Goal: Task Accomplishment & Management: Manage account settings

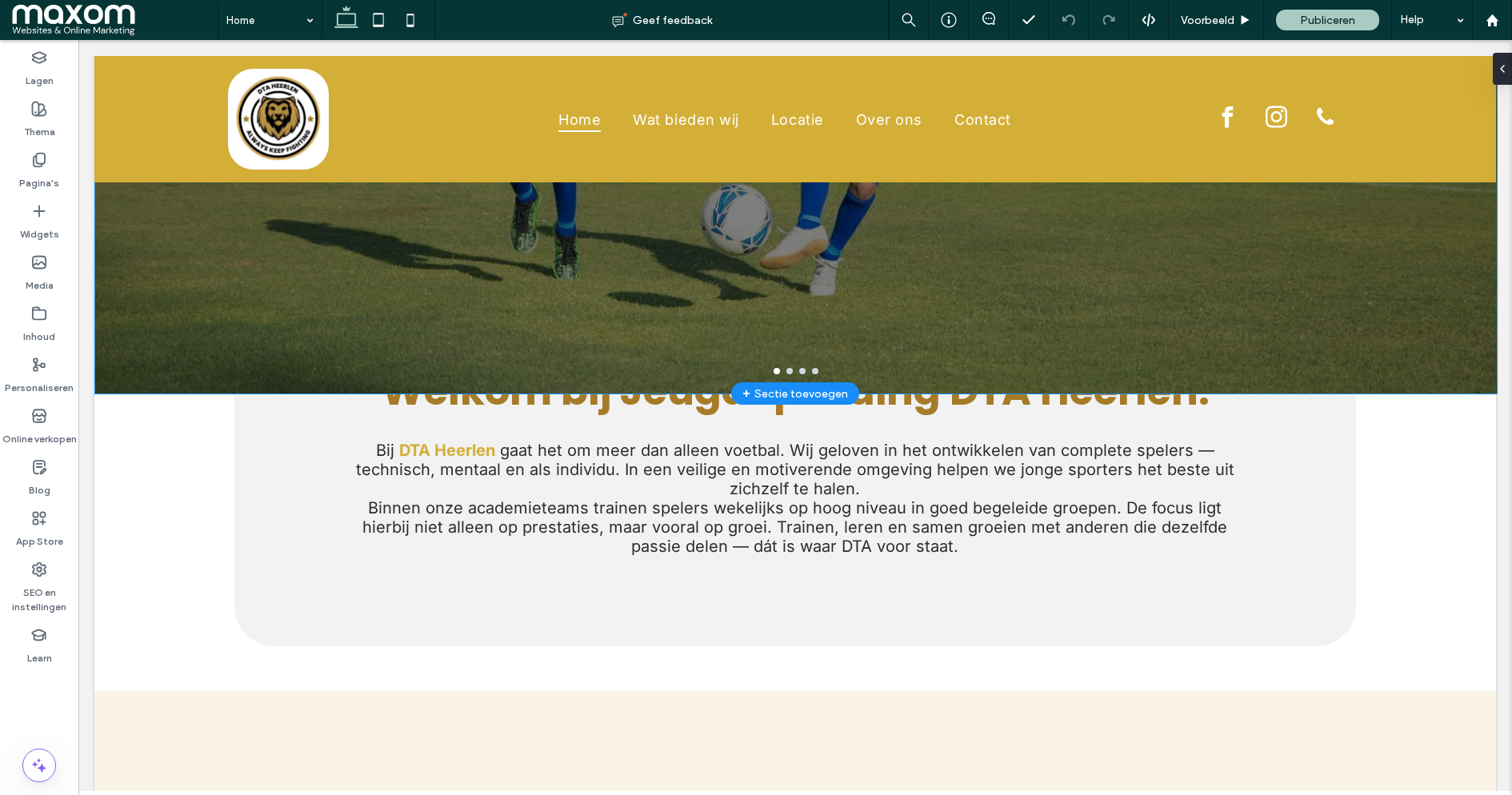
scroll to position [434, 0]
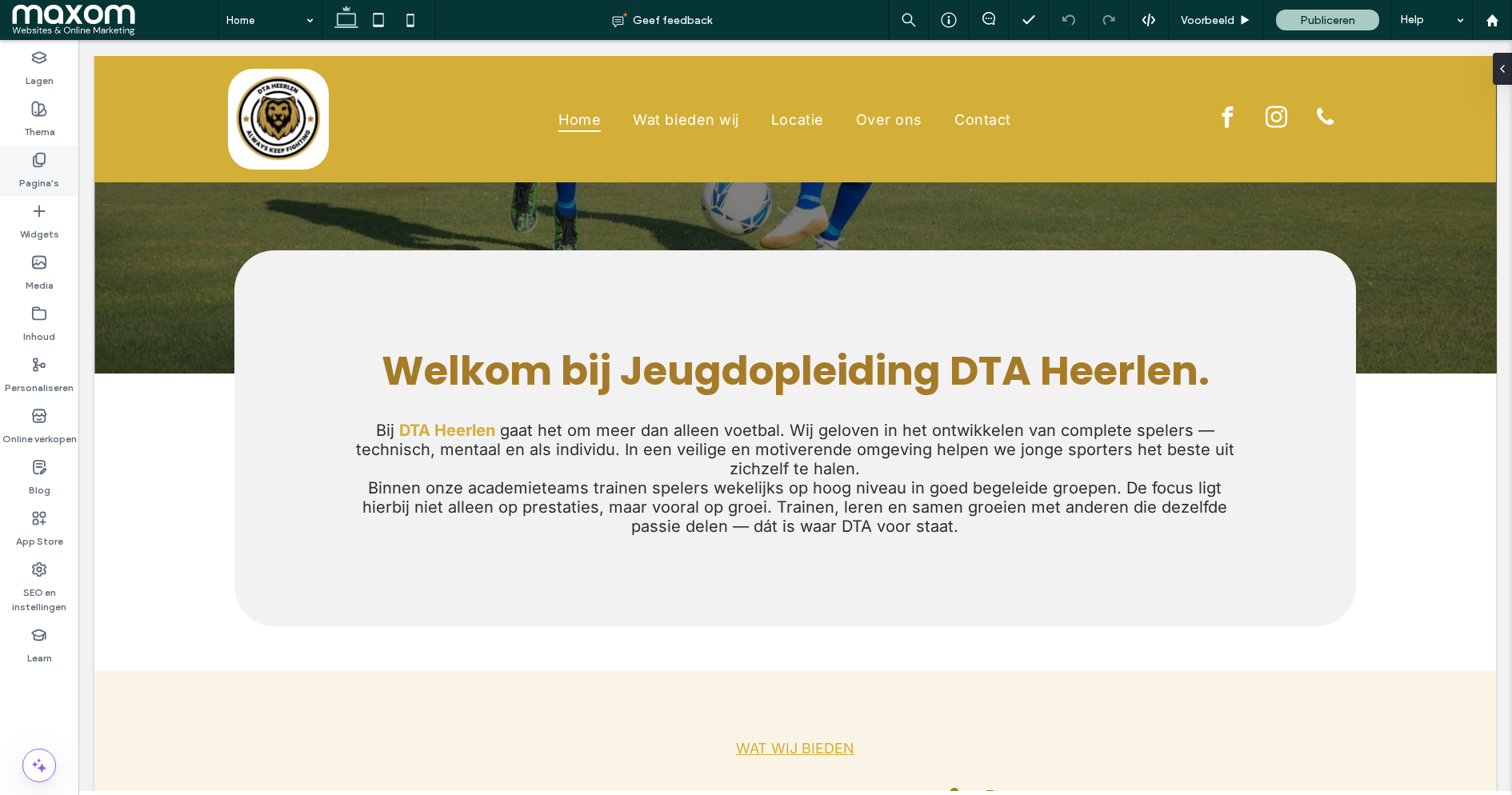
click at [51, 162] on div "Pagina's" at bounding box center [39, 171] width 79 height 51
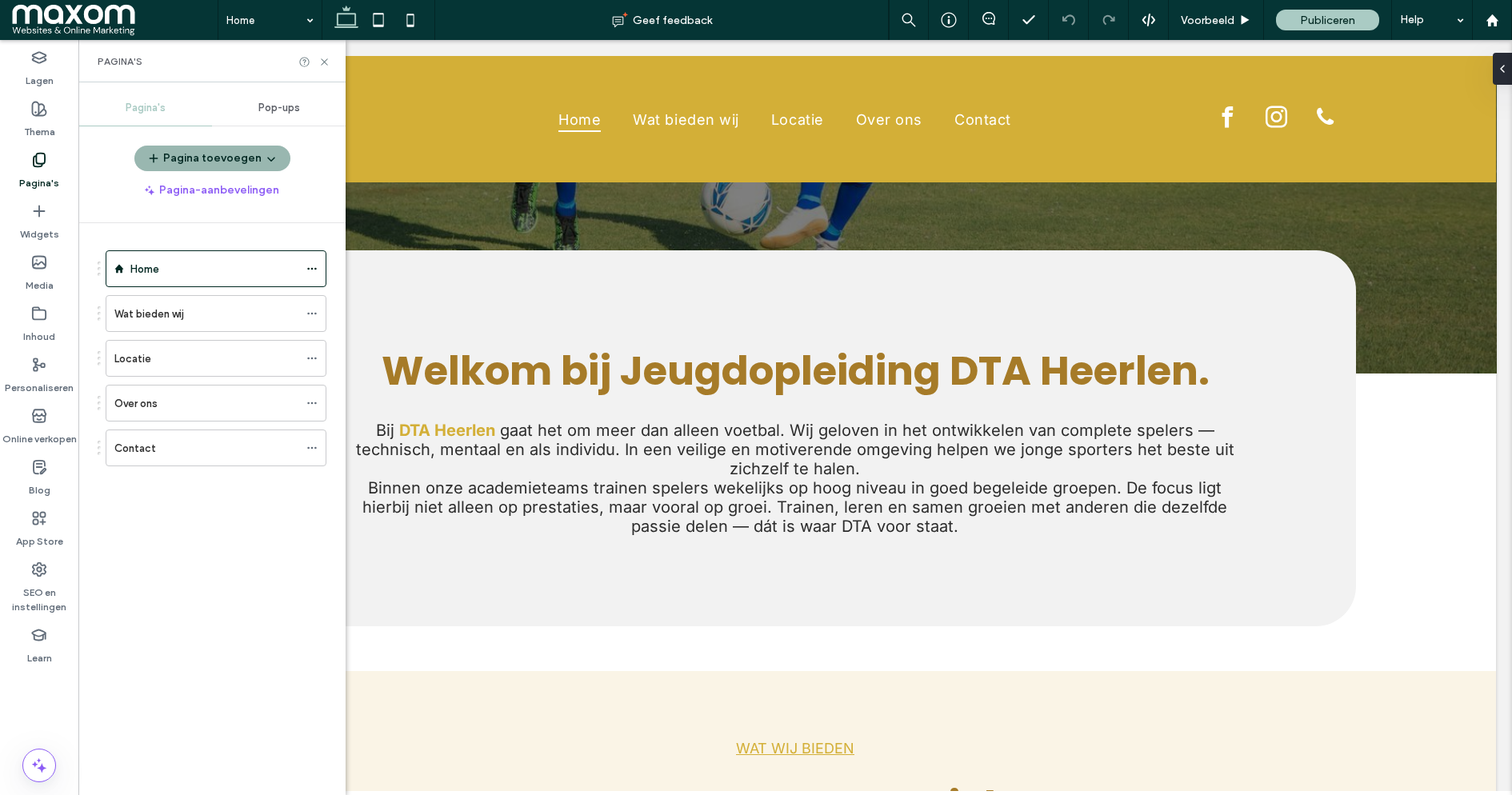
click at [232, 158] on button "Pagina toevoegen" at bounding box center [212, 158] width 156 height 26
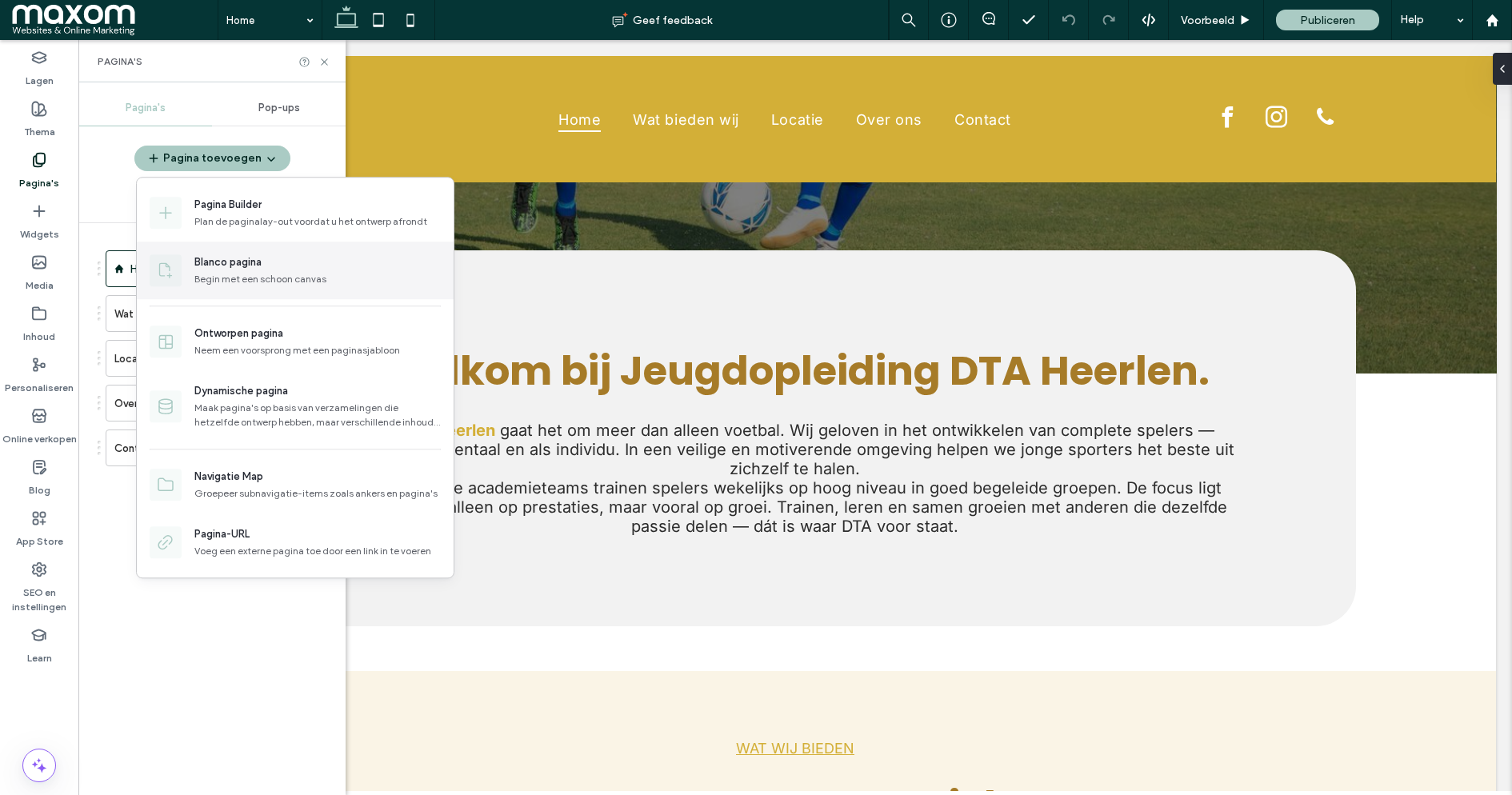
click at [227, 263] on div "Blanco pagina" at bounding box center [228, 262] width 67 height 16
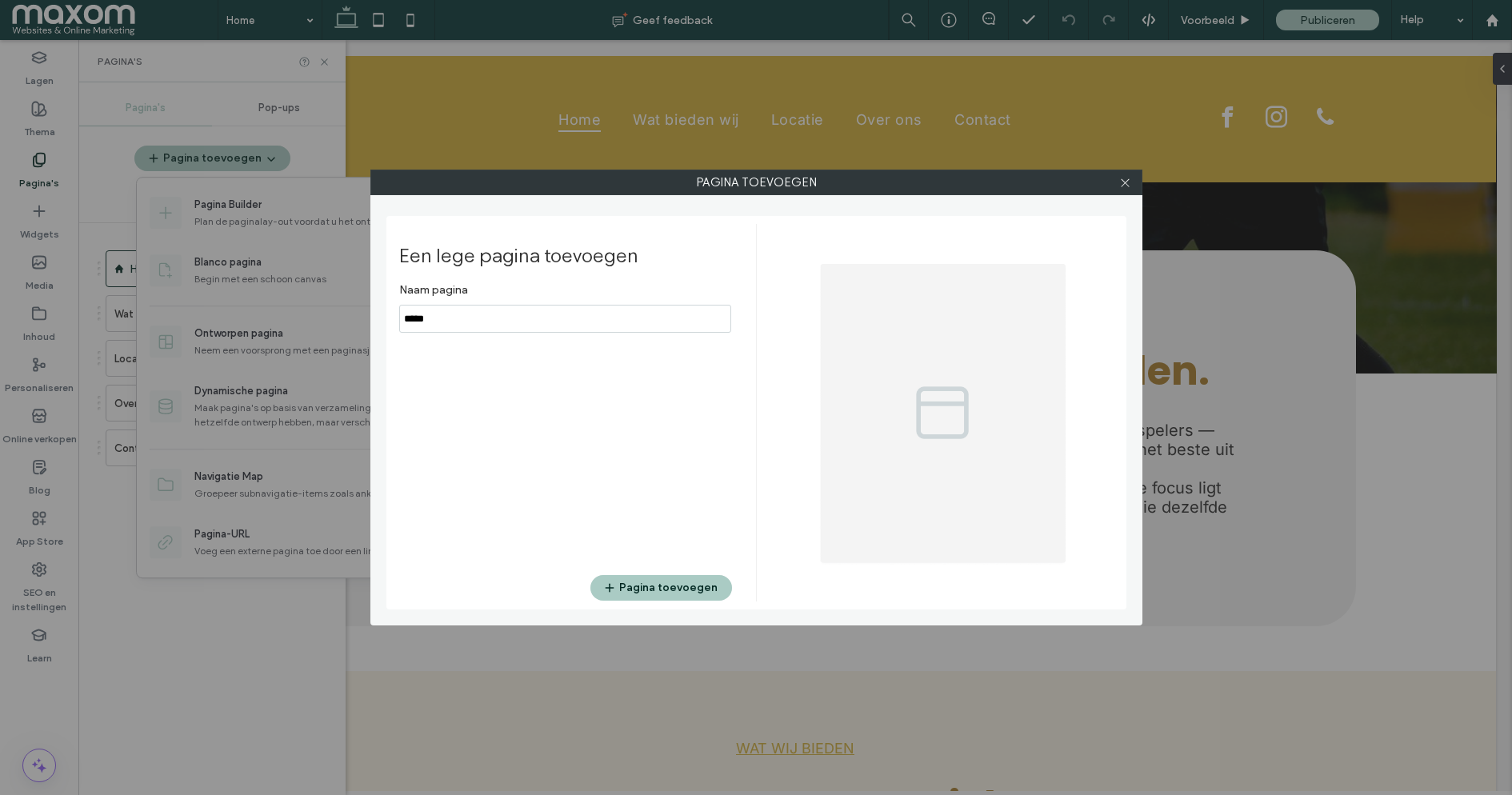
click at [516, 323] on input "notEmpty" at bounding box center [565, 319] width 332 height 28
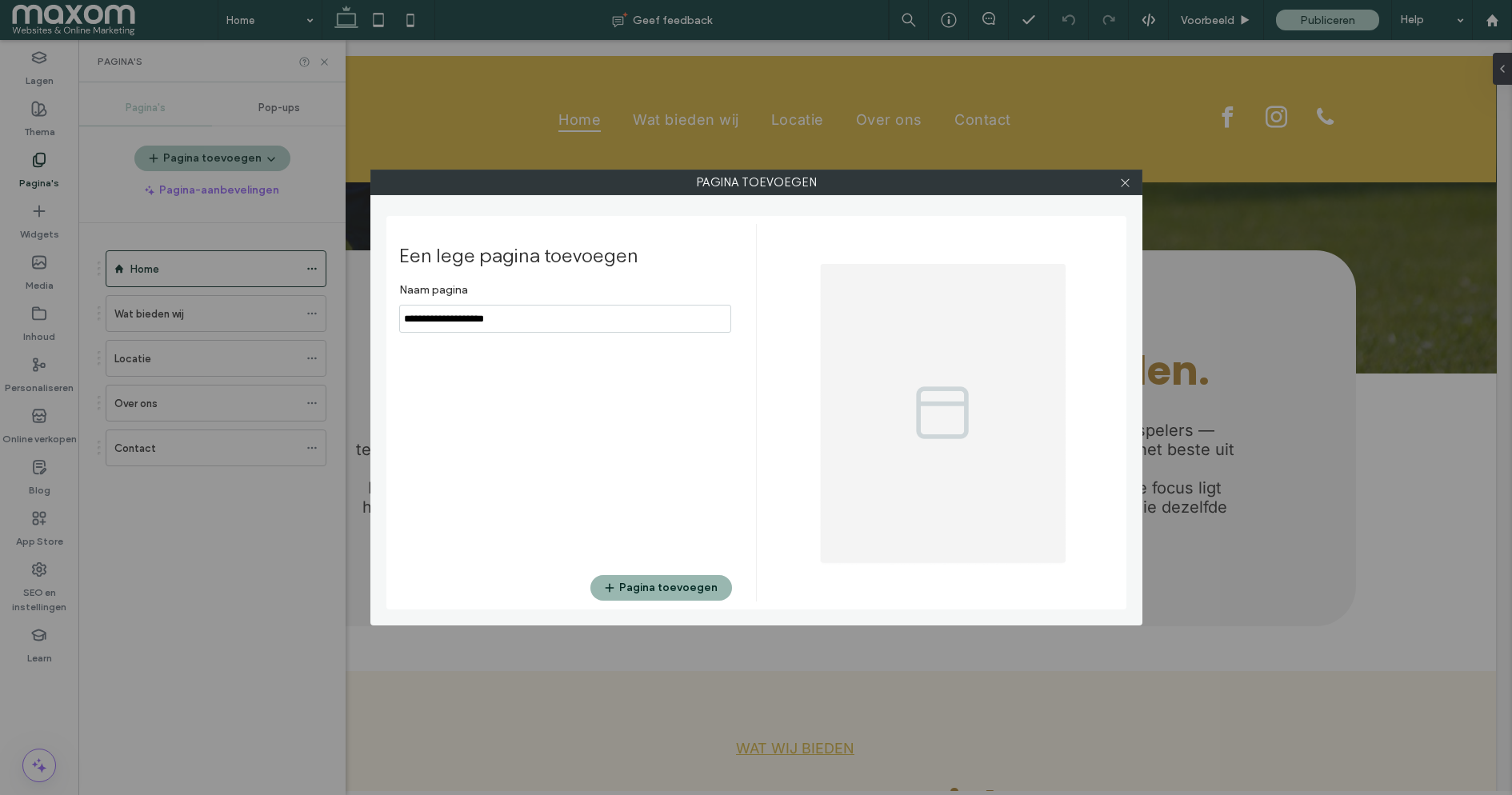
type input "**********"
click at [682, 598] on button "Pagina toevoegen" at bounding box center [661, 588] width 142 height 26
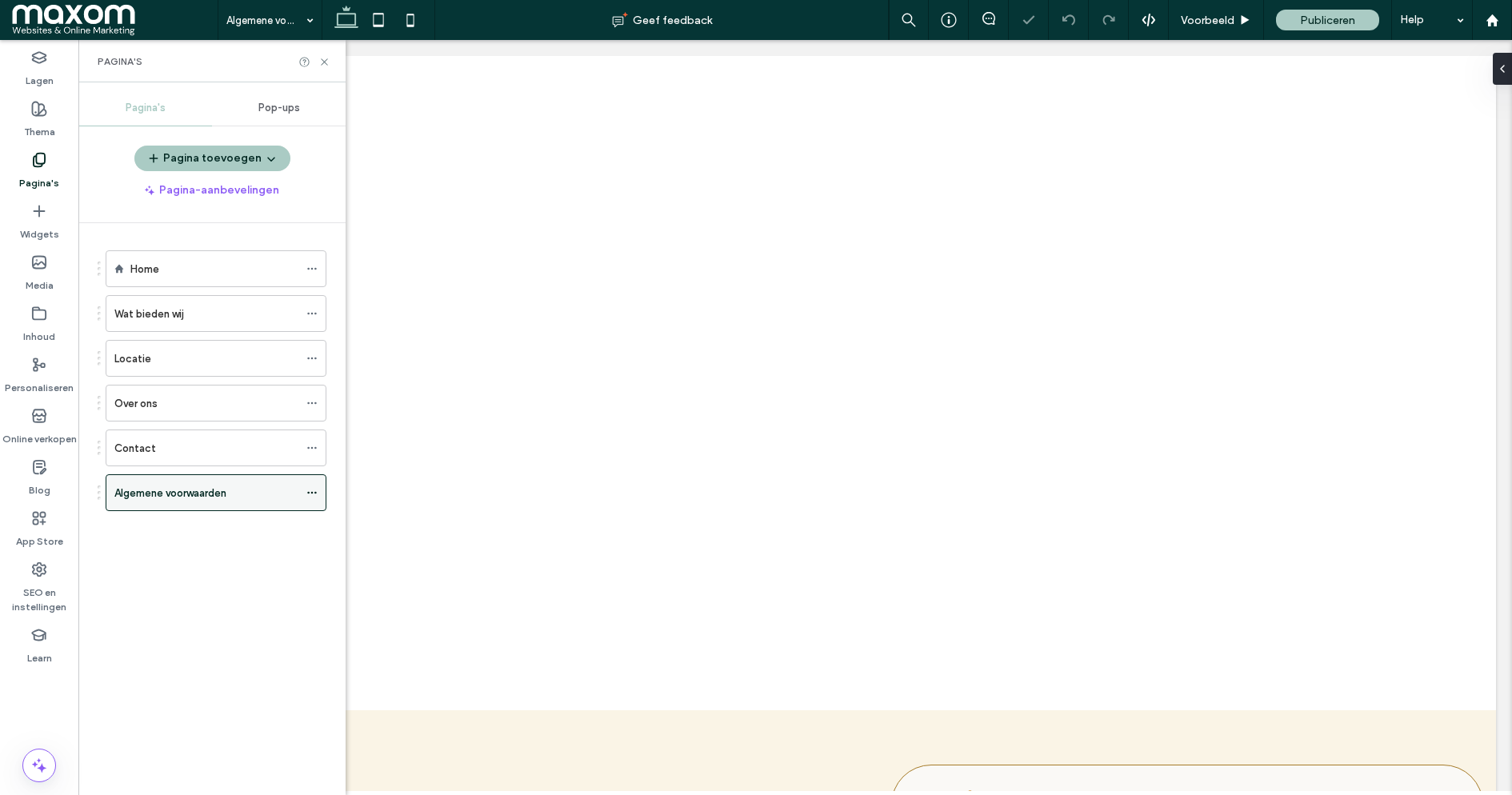
click at [315, 488] on icon at bounding box center [312, 494] width 12 height 12
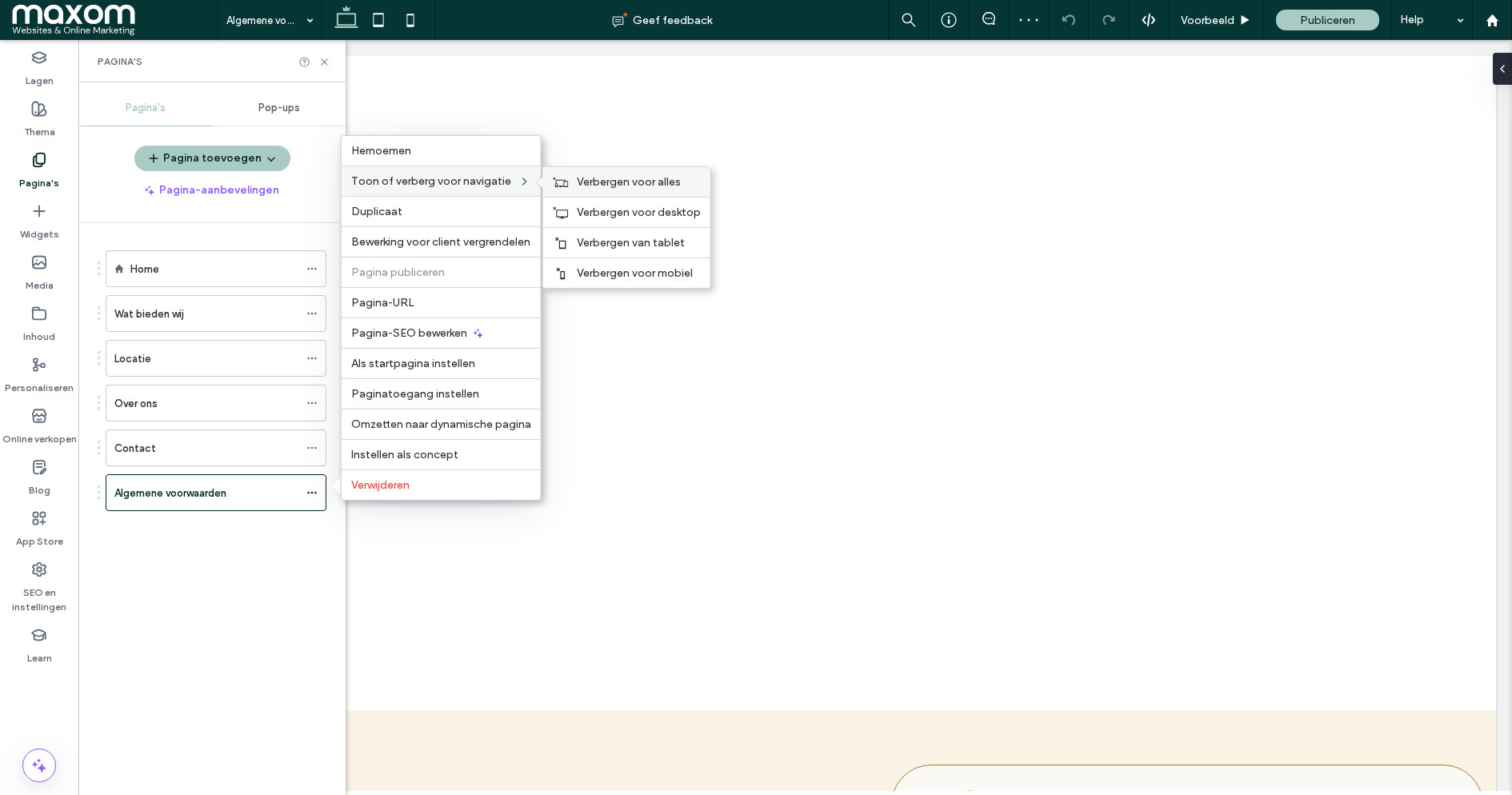
click at [639, 181] on span "Verbergen voor alles" at bounding box center [629, 182] width 104 height 13
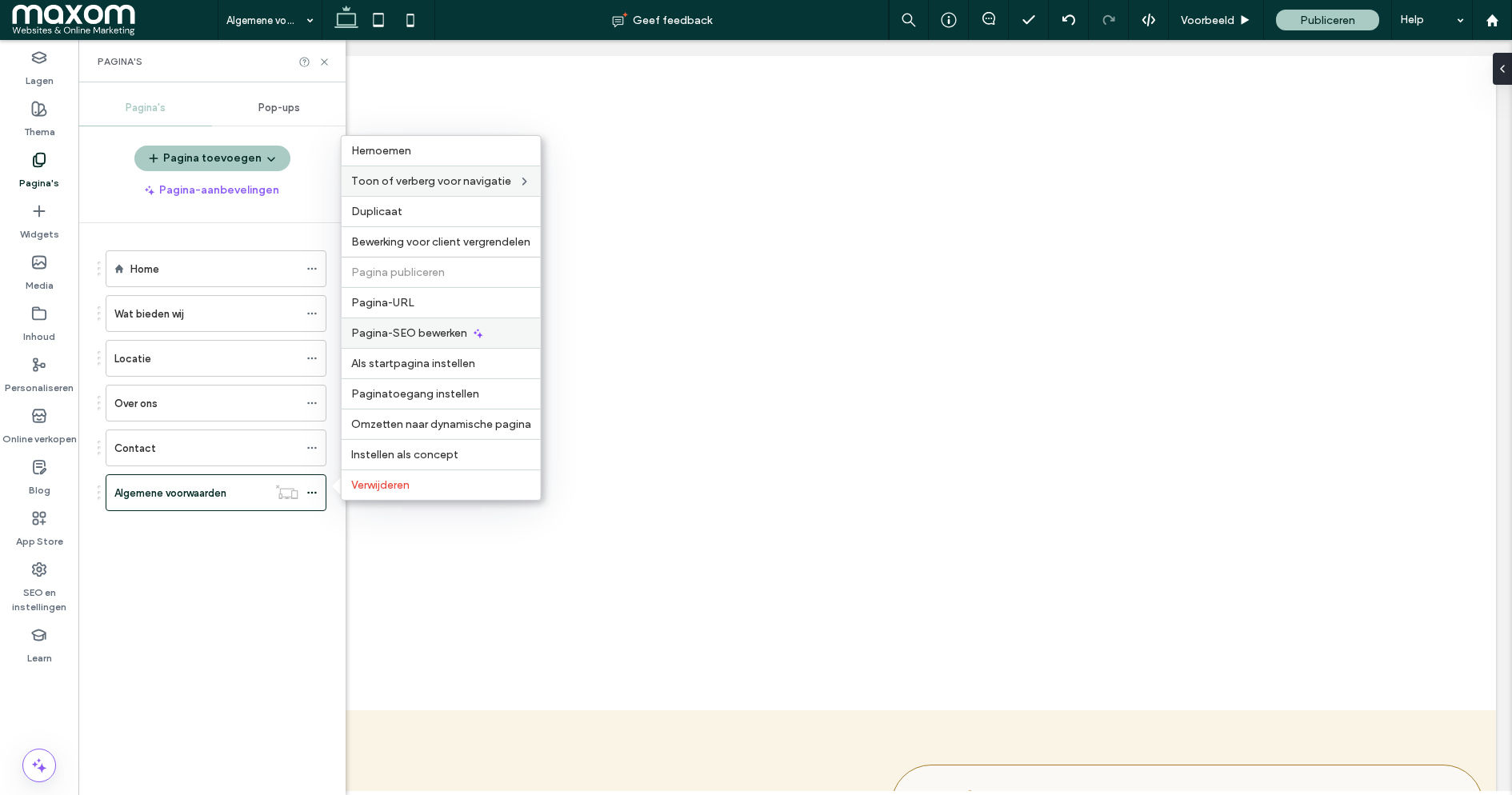
click at [436, 332] on span "Pagina-SEO bewerken" at bounding box center [409, 333] width 116 height 13
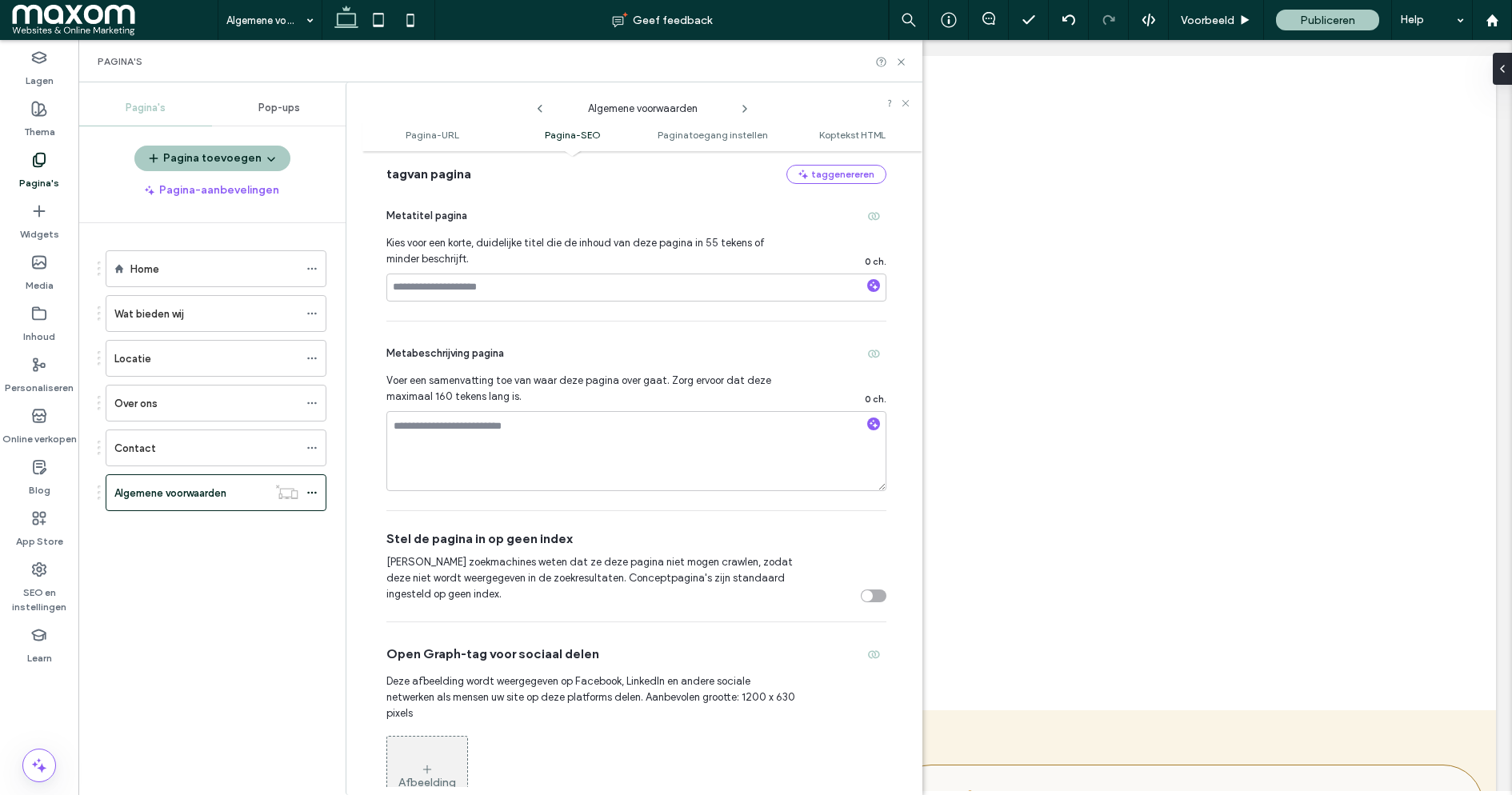
scroll to position [364, 0]
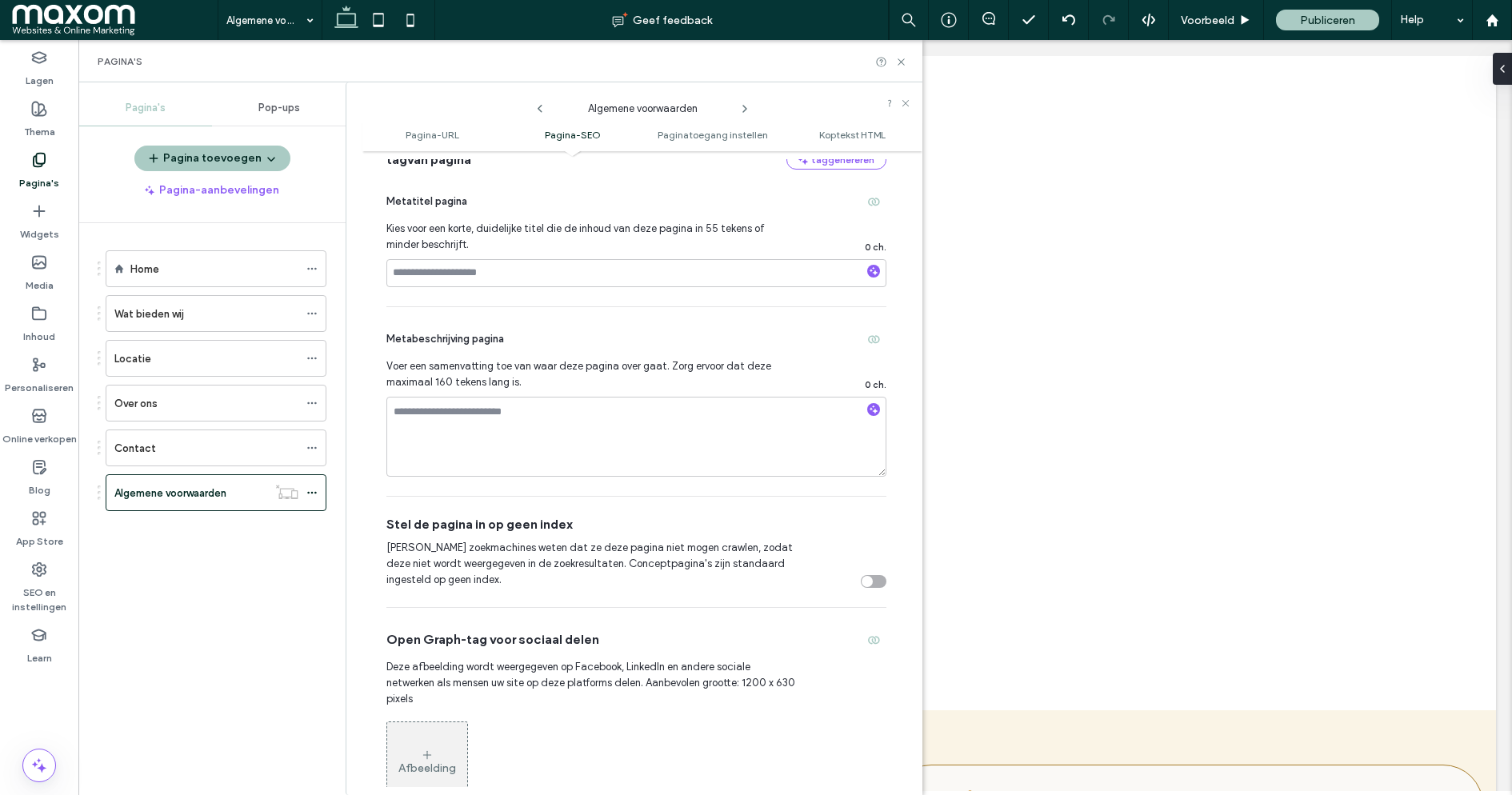
click at [864, 581] on div "toggle" at bounding box center [874, 581] width 26 height 12
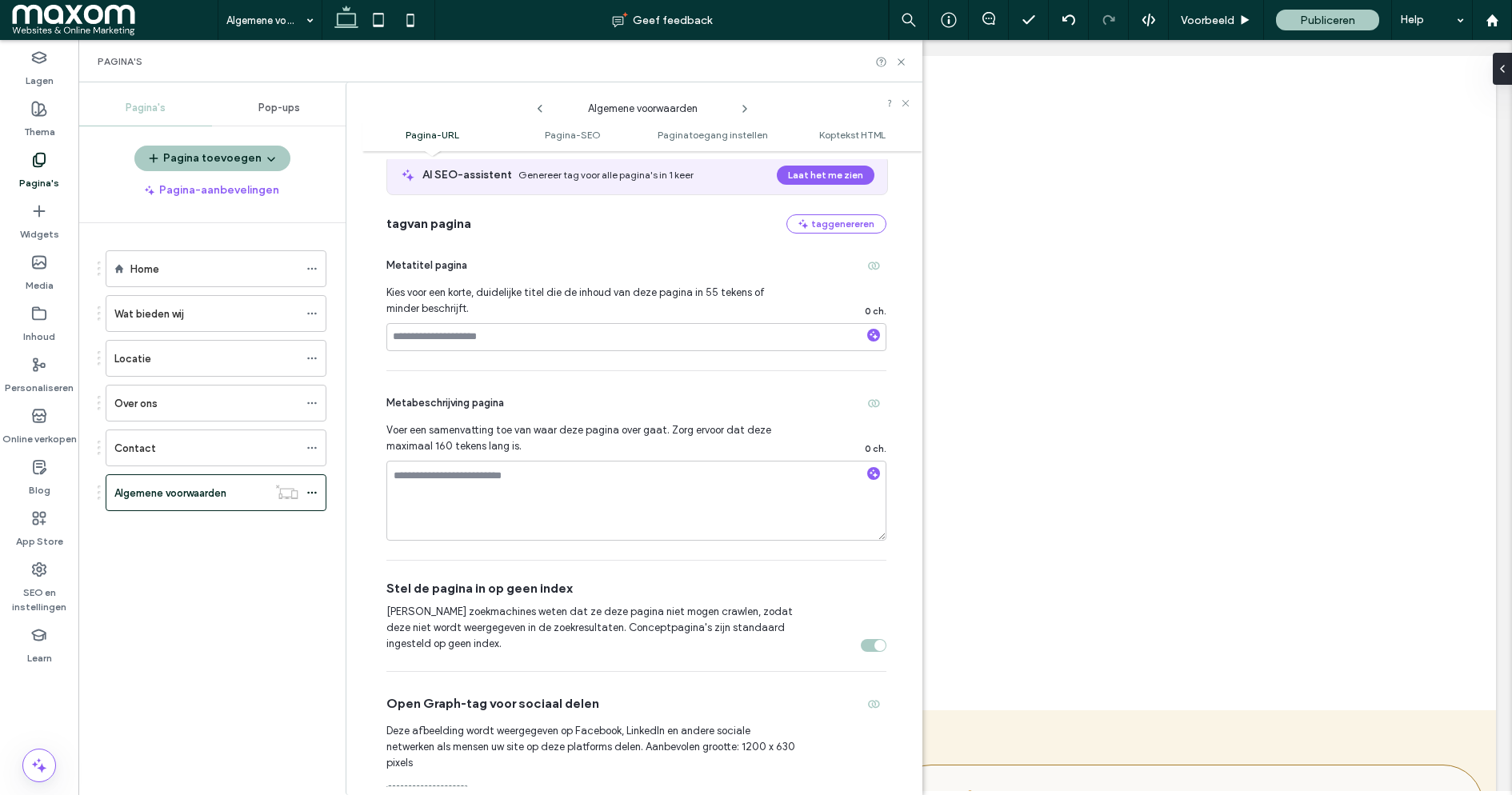
scroll to position [0, 0]
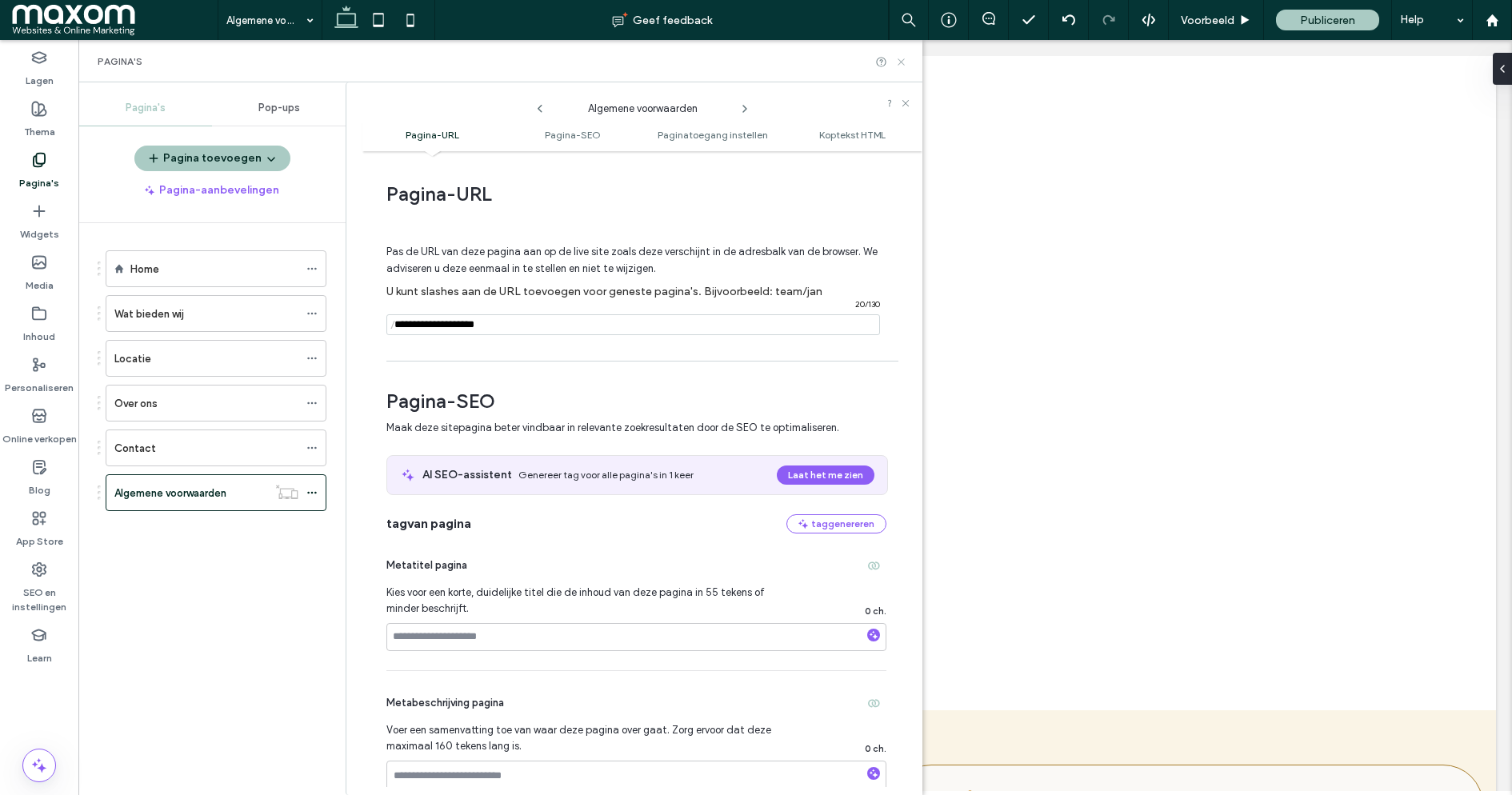
click at [900, 58] on icon at bounding box center [901, 61] width 12 height 12
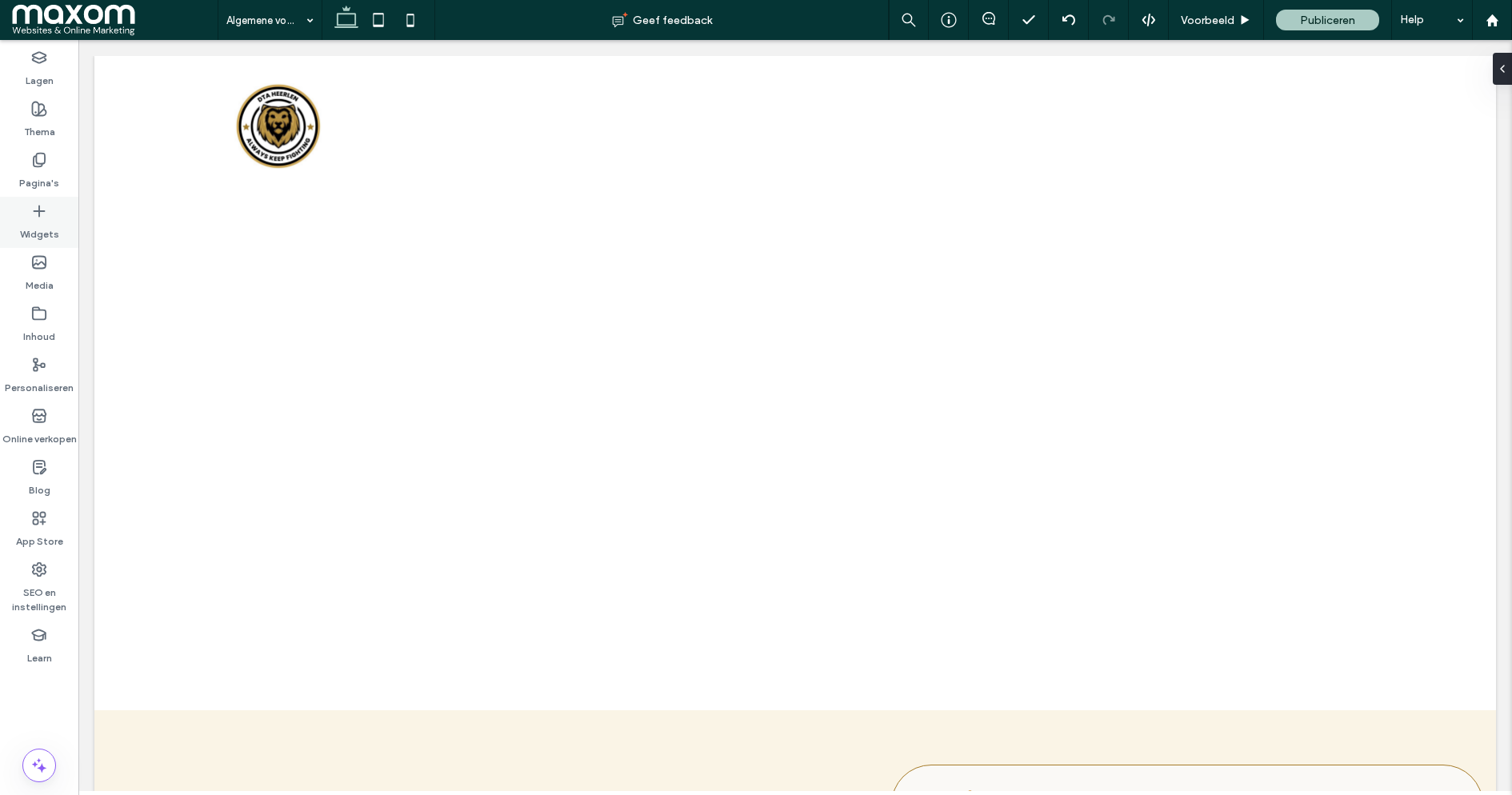
click at [37, 209] on icon at bounding box center [39, 211] width 16 height 16
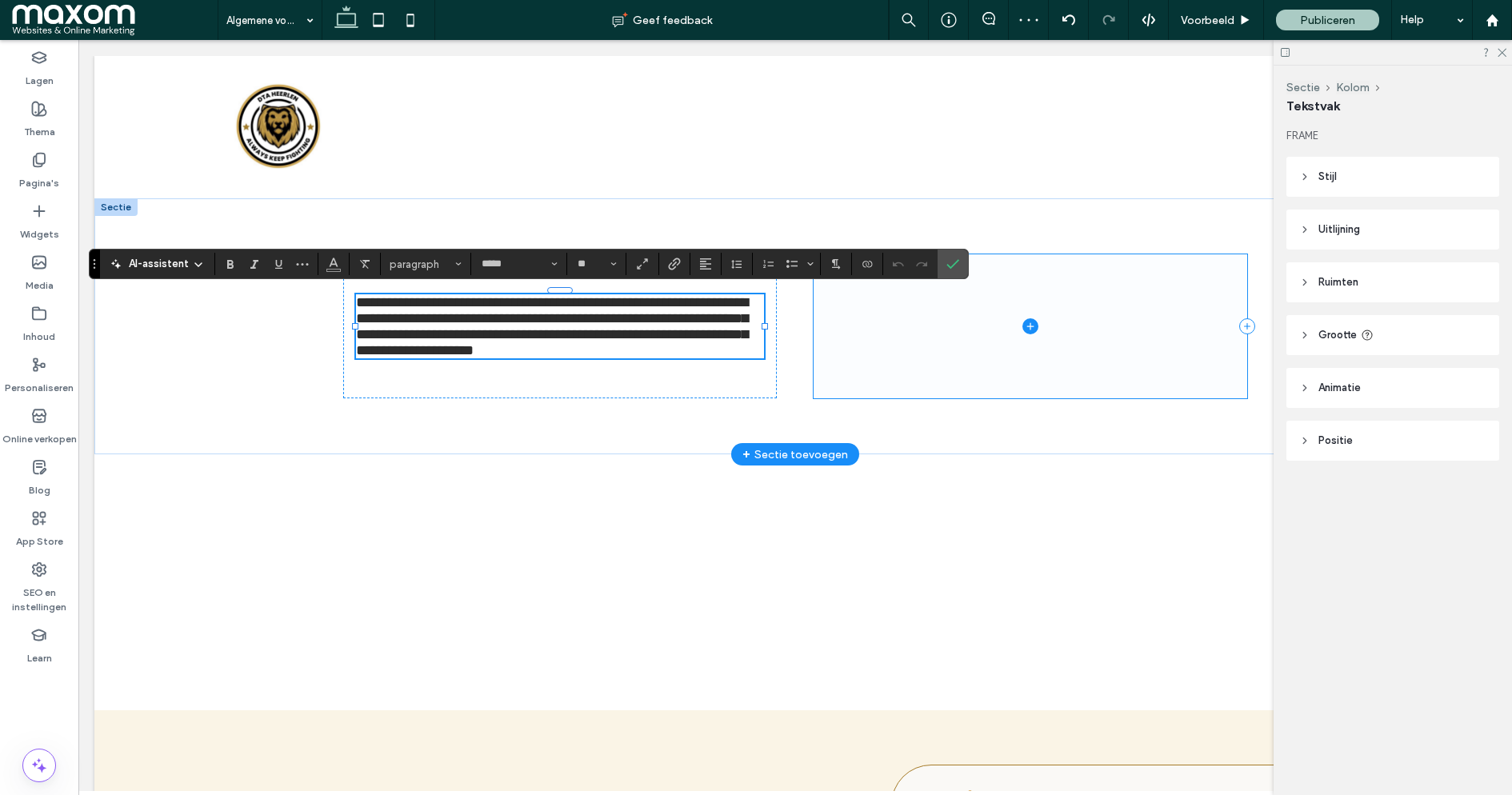
click at [1116, 309] on span at bounding box center [1031, 326] width 434 height 144
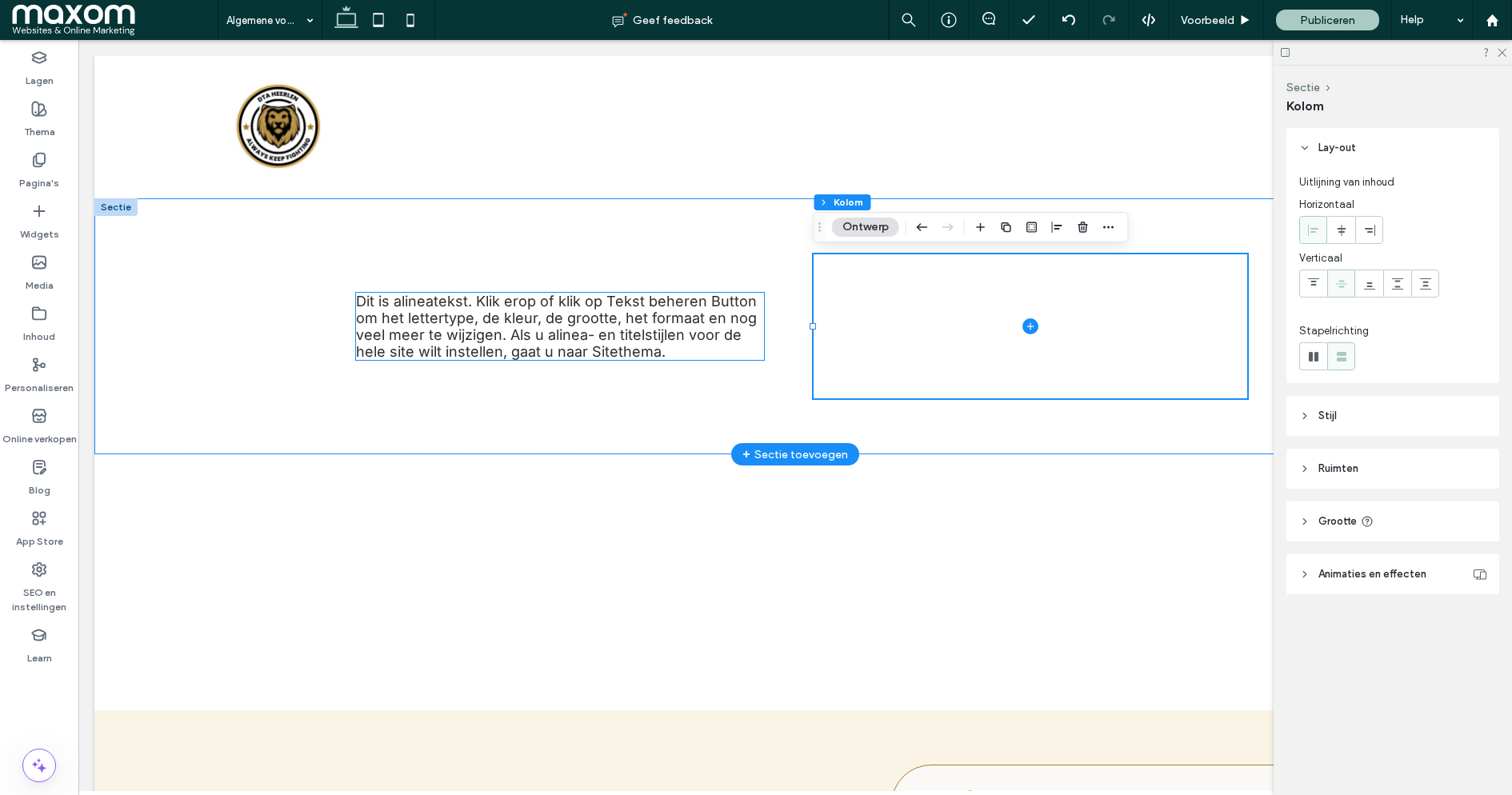
click at [604, 347] on span "Dit is alineatekst. Klik erop of klik op Tekst beheren Button om het lettertype…" at bounding box center [557, 326] width 401 height 67
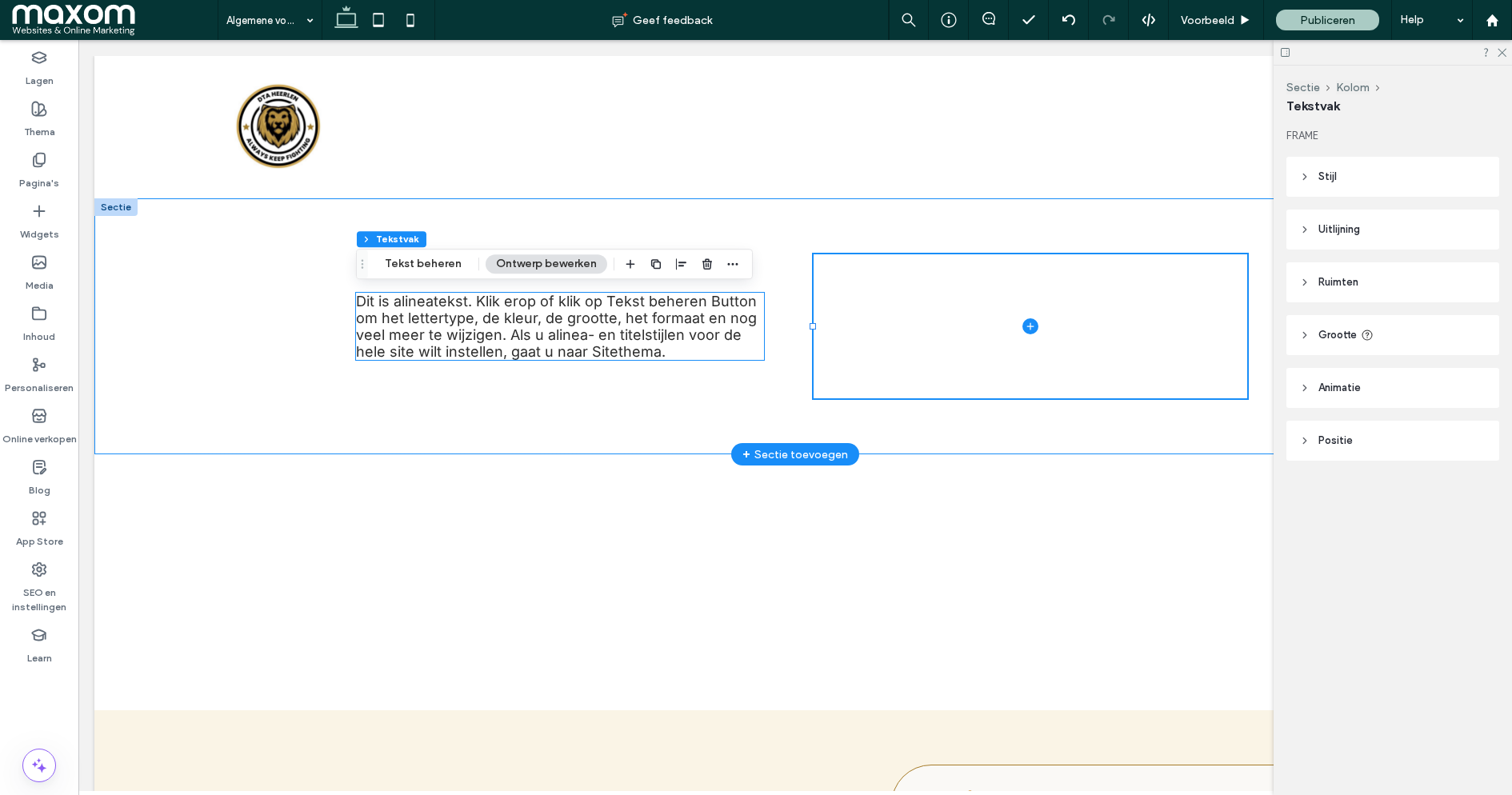
click at [604, 347] on span "Dit is alineatekst. Klik erop of klik op Tekst beheren Button om het lettertype…" at bounding box center [557, 326] width 401 height 67
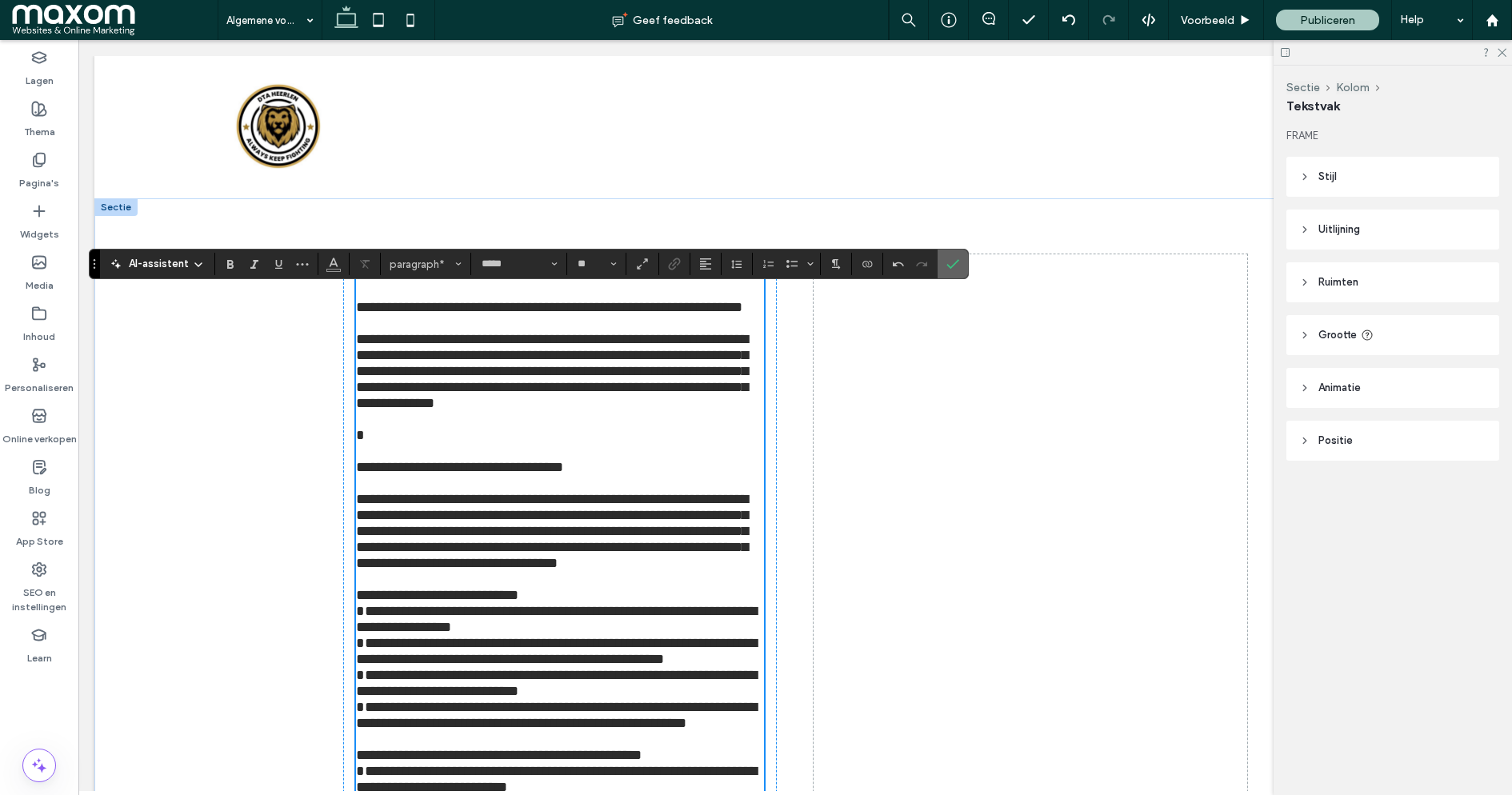
click at [947, 271] on span "Bevestigen" at bounding box center [950, 264] width 8 height 29
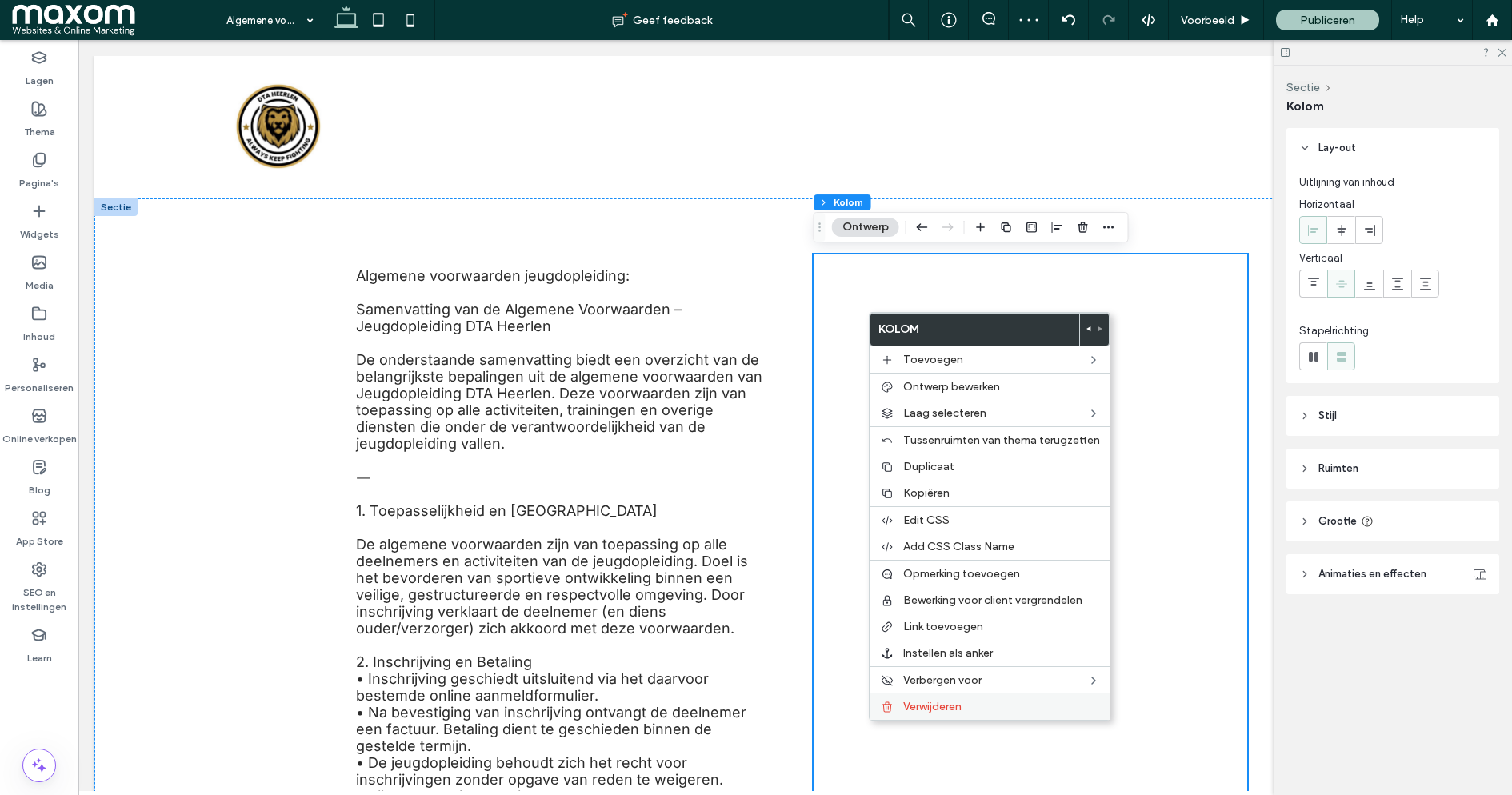
click at [976, 720] on div "Verwijderen" at bounding box center [990, 708] width 240 height 27
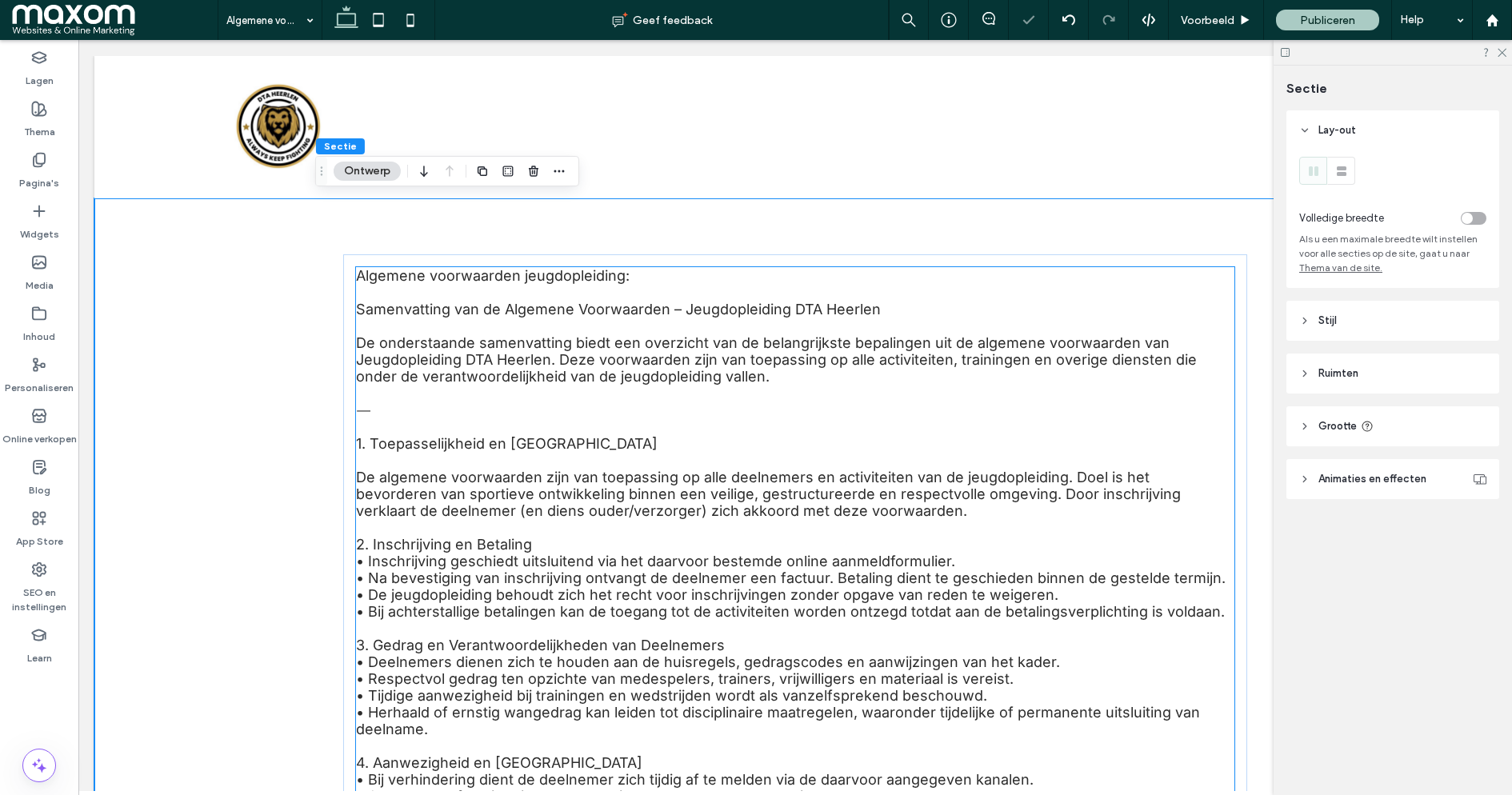
click at [473, 290] on p at bounding box center [795, 293] width 878 height 17
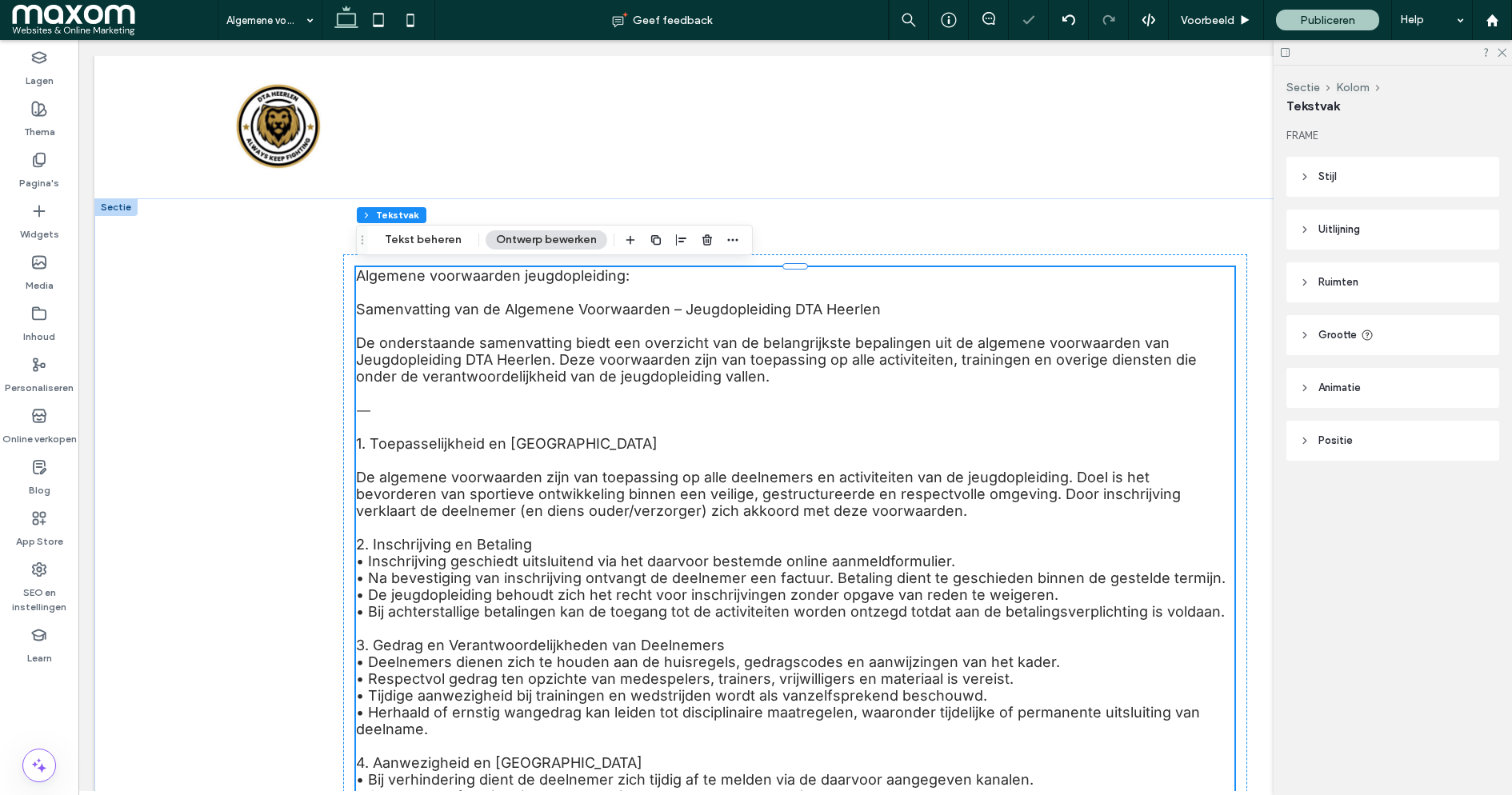
click at [461, 277] on span "Algemene voorwaarden jeugdopleiding:" at bounding box center [492, 276] width 274 height 17
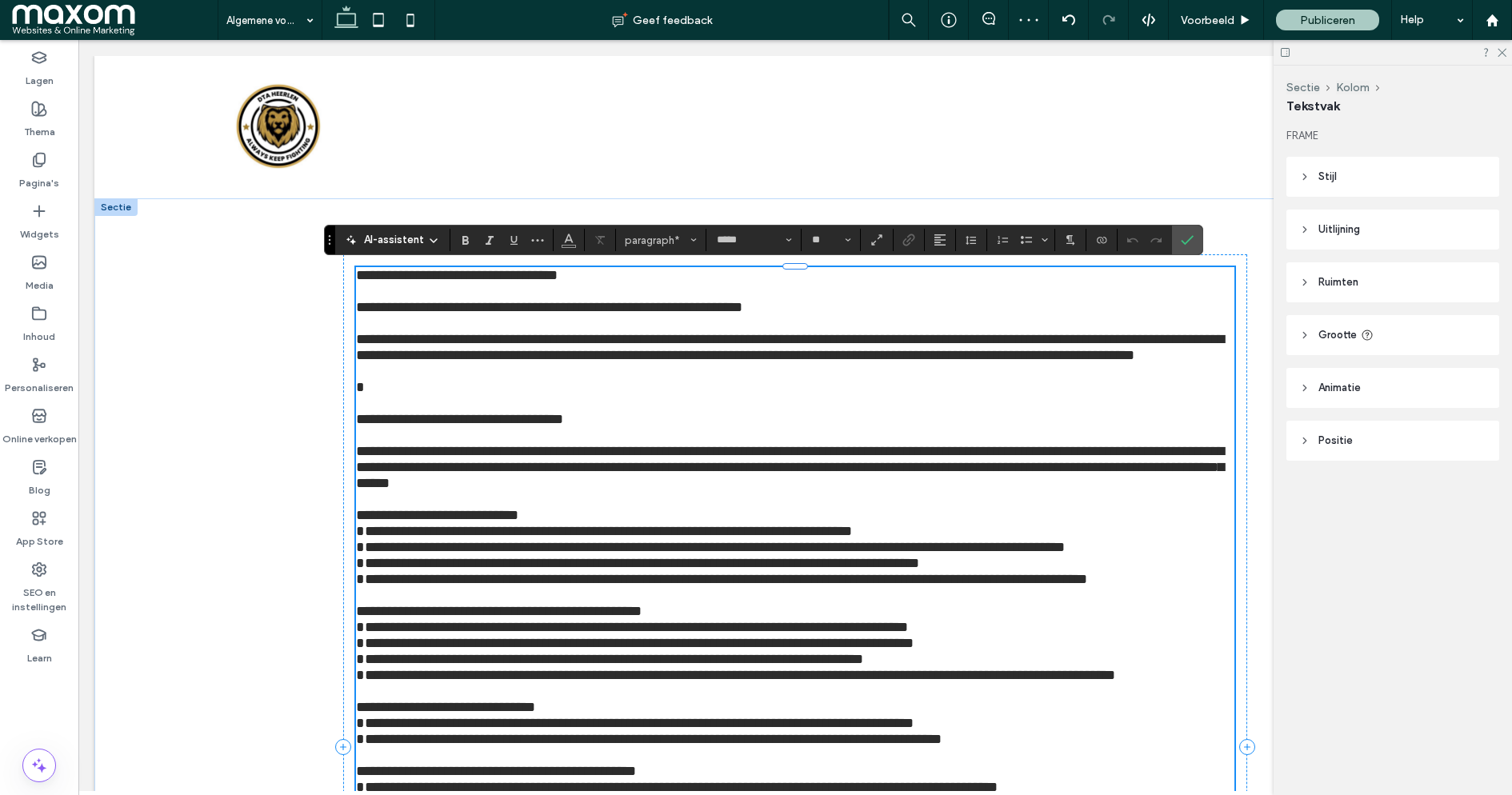
click at [461, 277] on span "**********" at bounding box center [457, 275] width 202 height 14
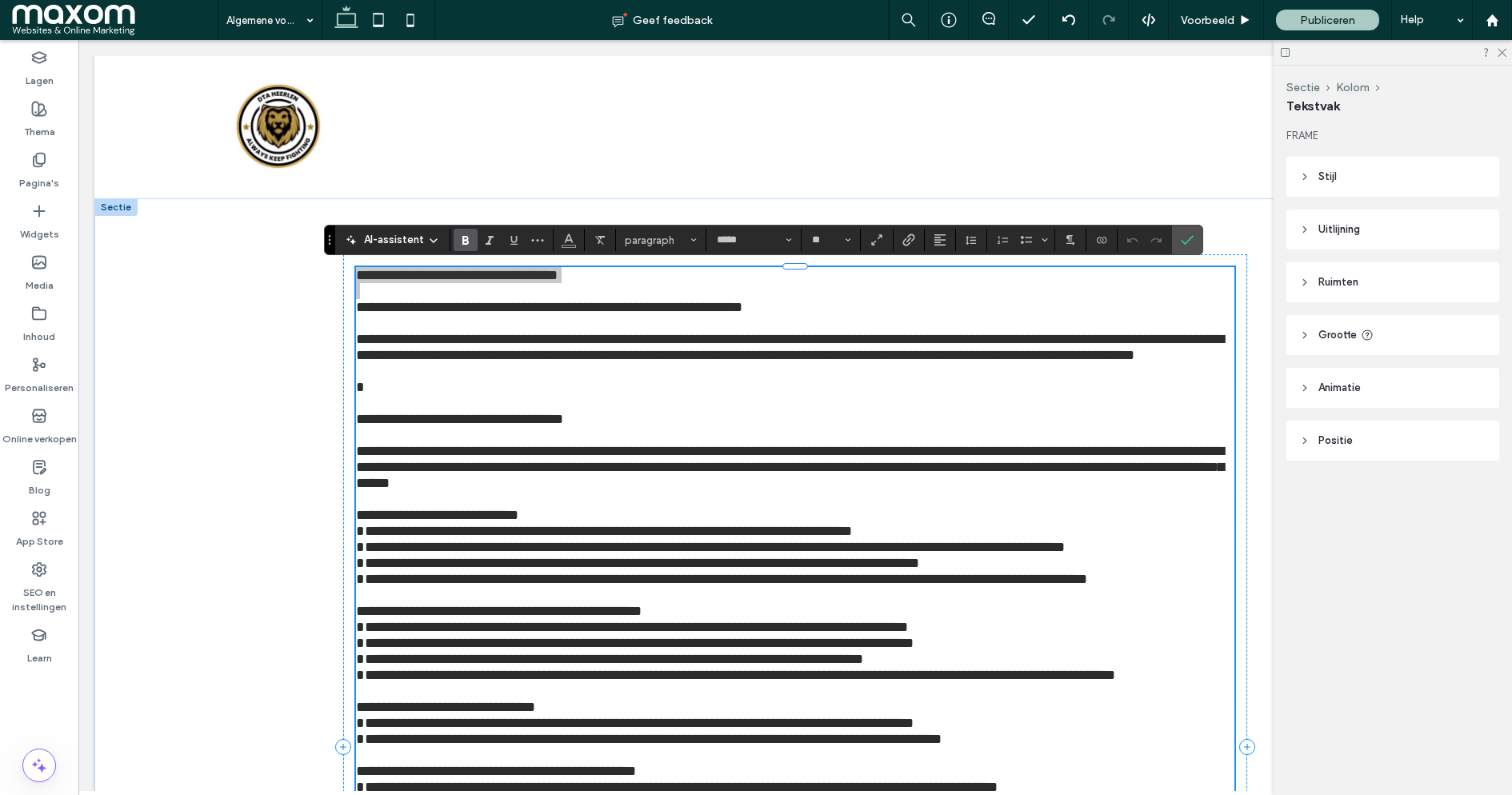
click at [464, 243] on icon "Vet" at bounding box center [465, 239] width 12 height 12
click at [315, 346] on div "**********" at bounding box center [795, 747] width 960 height 1097
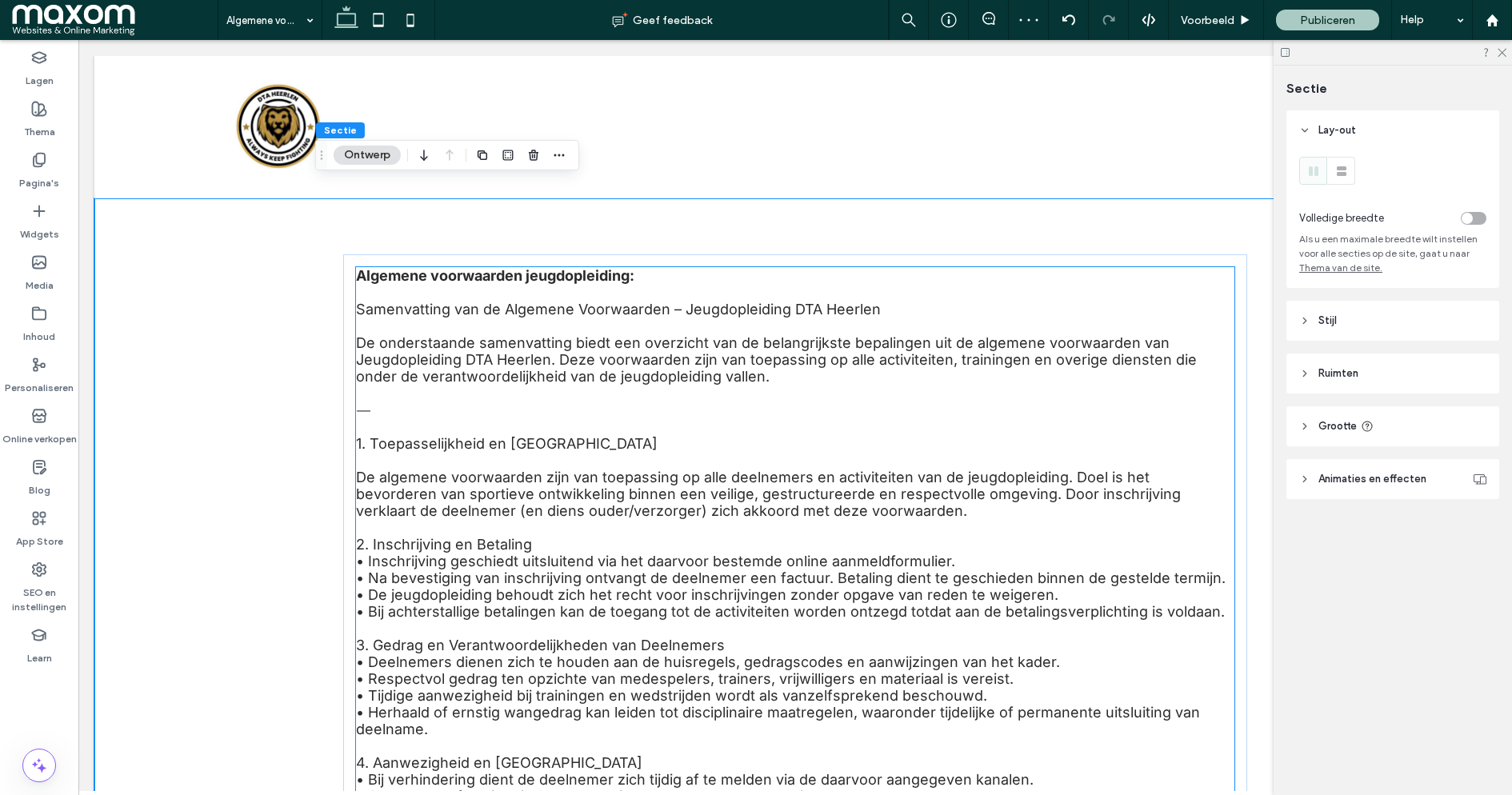
click at [510, 452] on span "1.⁠ ⁠Toepasselijkheid en Doelstelling" at bounding box center [507, 444] width 301 height 17
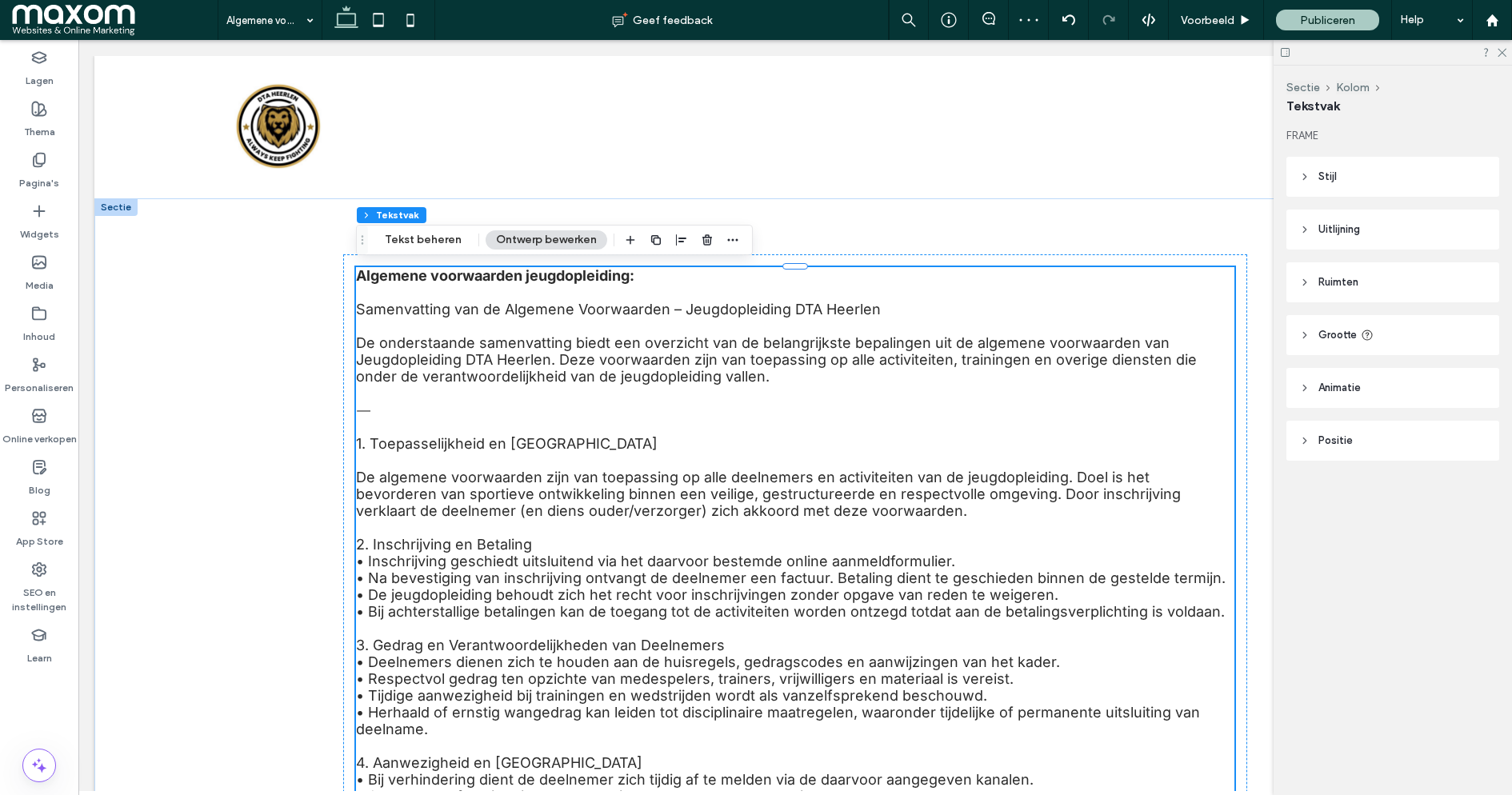
click at [490, 450] on span "1.⁠ ⁠Toepasselijkheid en Doelstelling" at bounding box center [507, 444] width 301 height 17
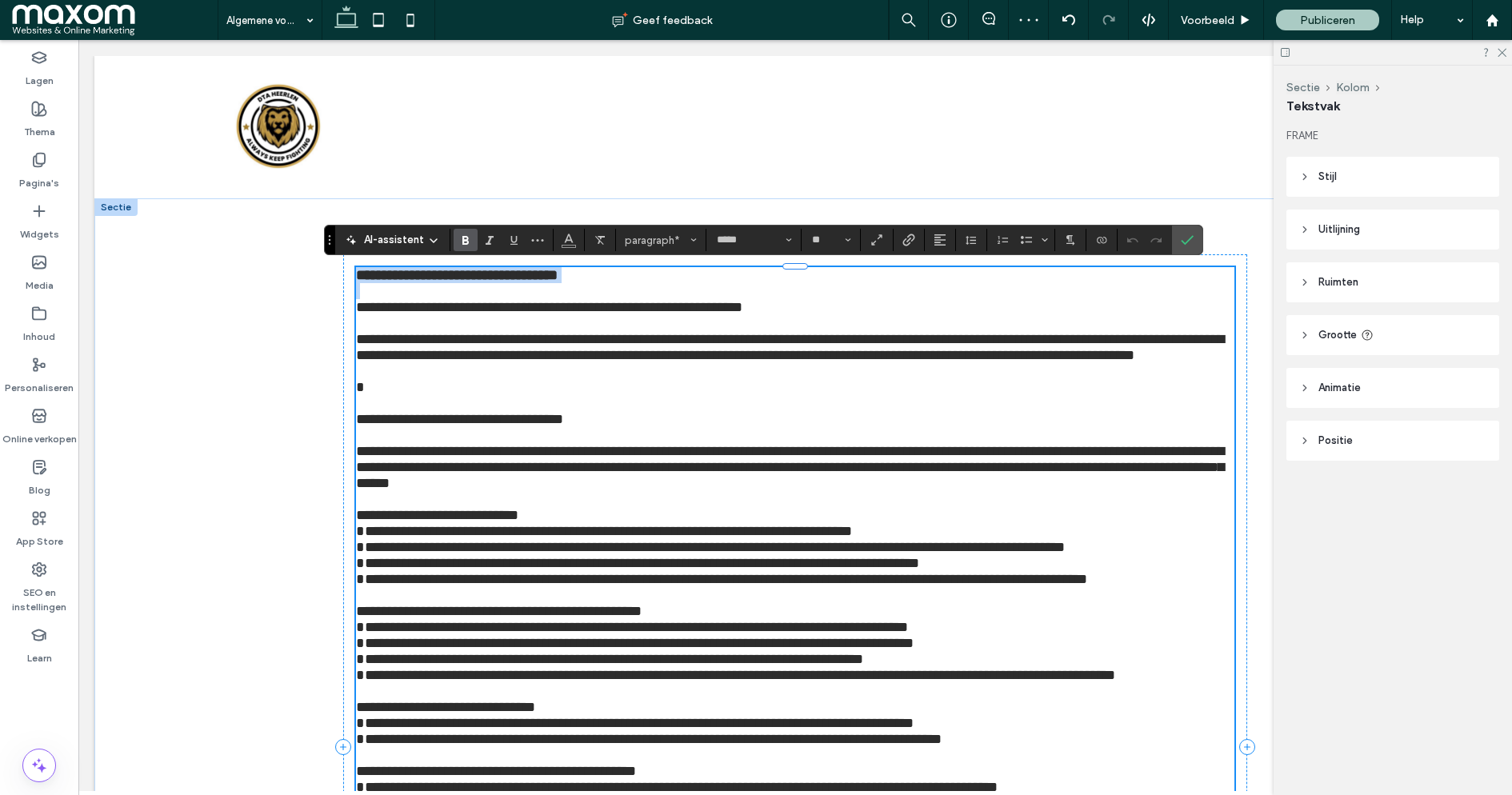
click at [490, 426] on span "**********" at bounding box center [460, 419] width 207 height 14
click at [459, 243] on icon "Vet" at bounding box center [465, 239] width 12 height 12
click at [425, 522] on span "**********" at bounding box center [437, 515] width 162 height 14
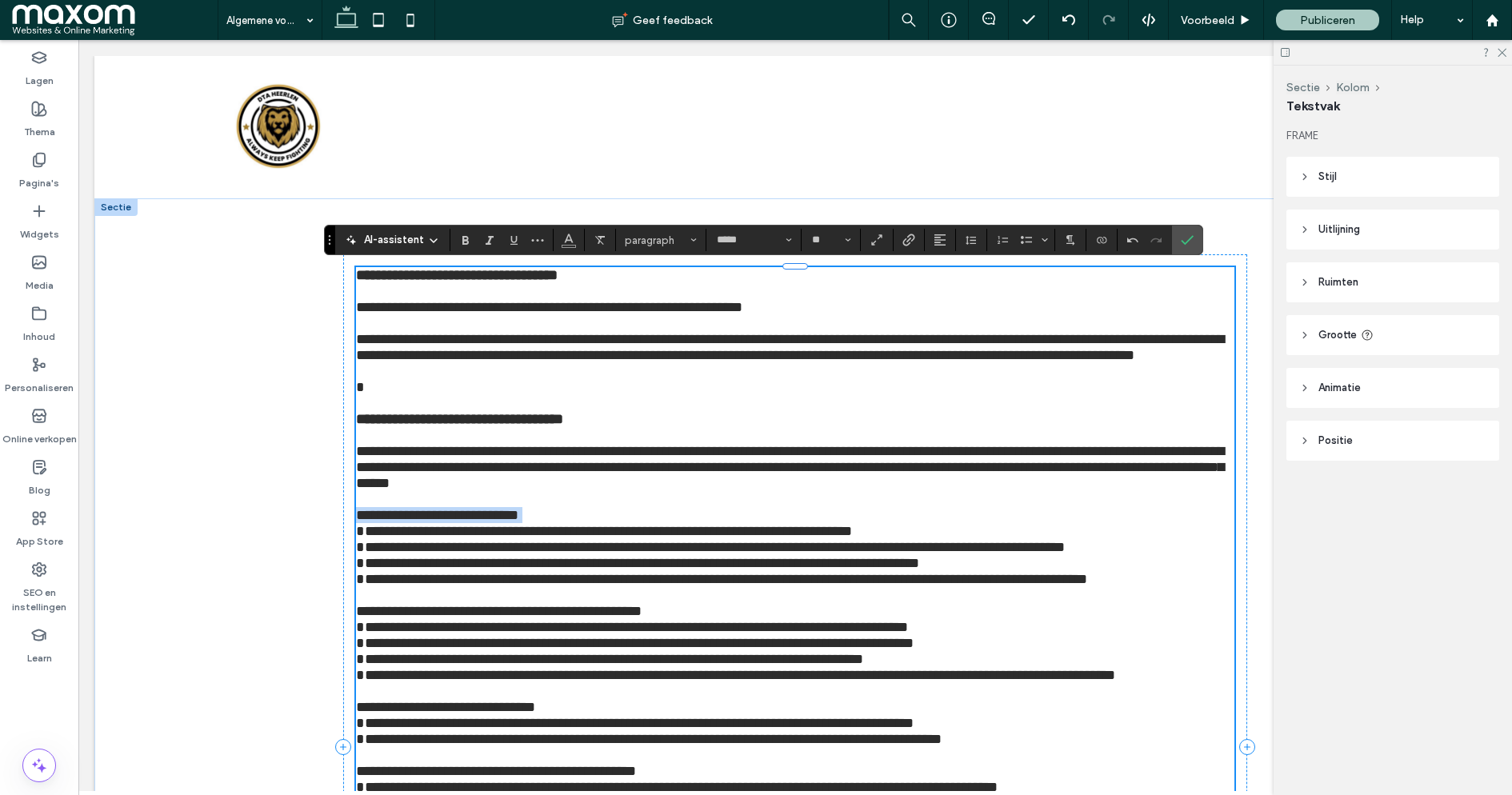
click at [425, 522] on span "**********" at bounding box center [437, 515] width 162 height 14
click at [468, 238] on icon "Vet" at bounding box center [465, 239] width 12 height 12
click at [417, 618] on span "**********" at bounding box center [499, 611] width 286 height 14
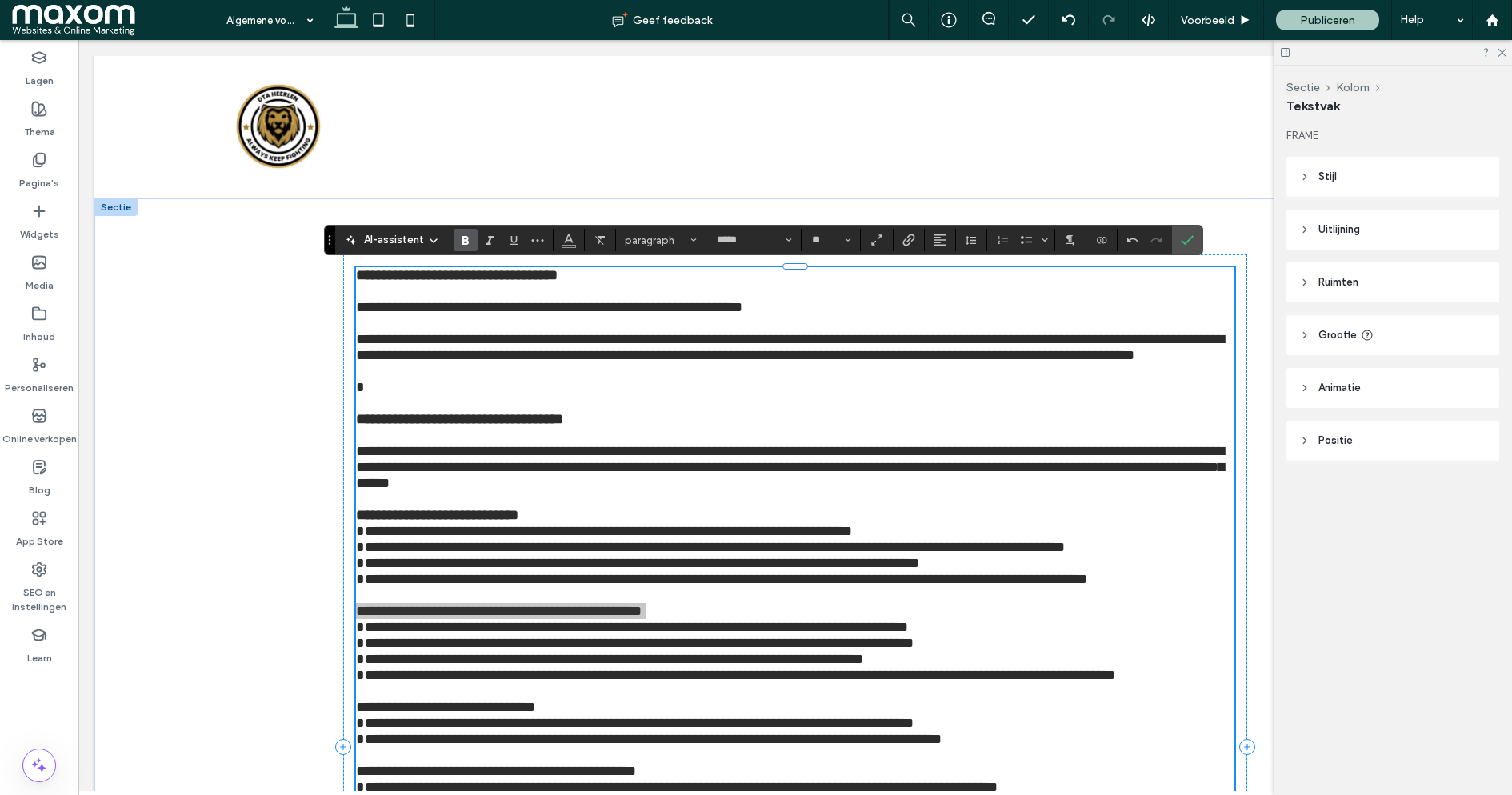
click at [468, 242] on icon "Vet" at bounding box center [465, 239] width 12 height 12
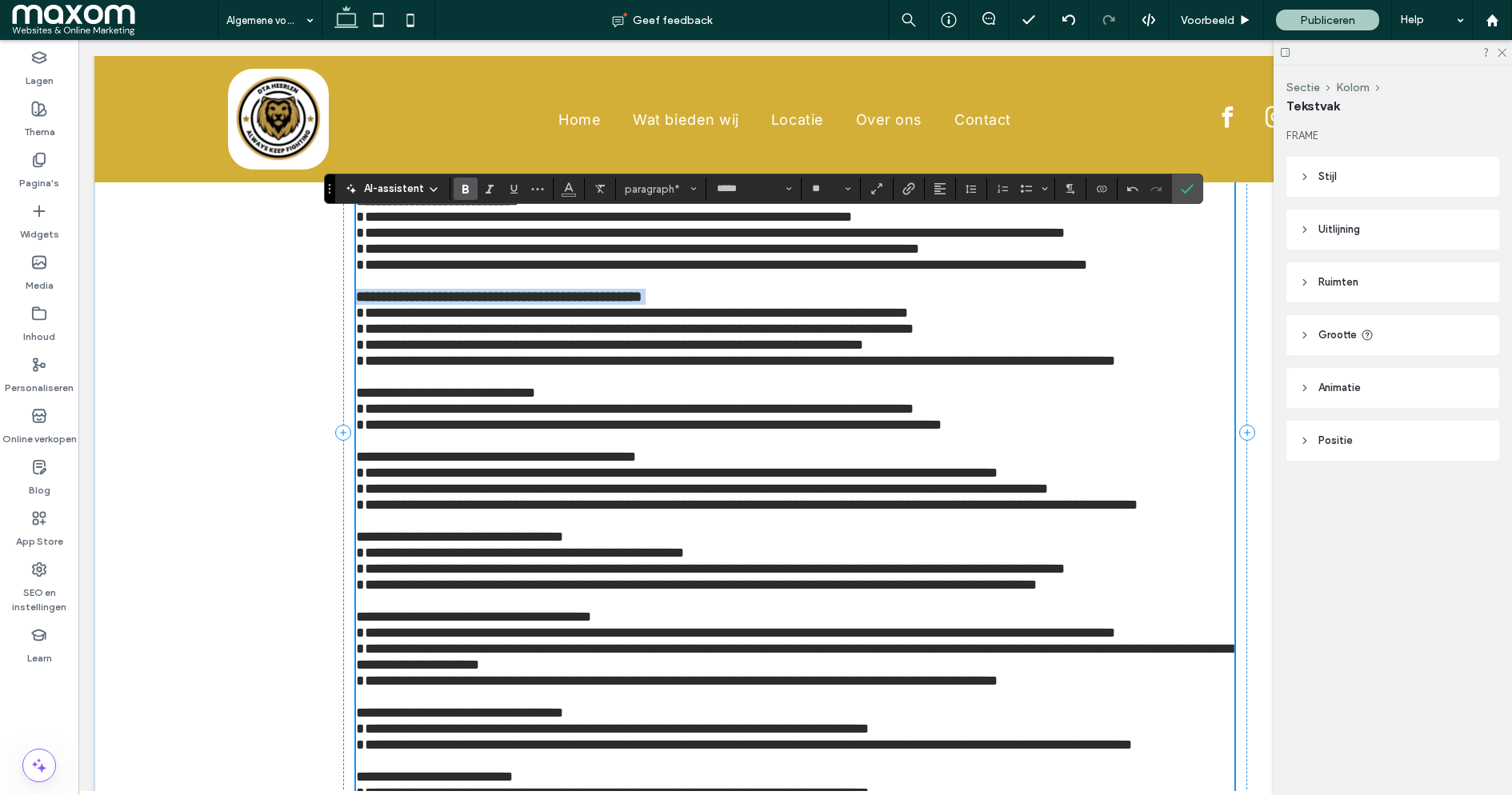
scroll to position [330, 0]
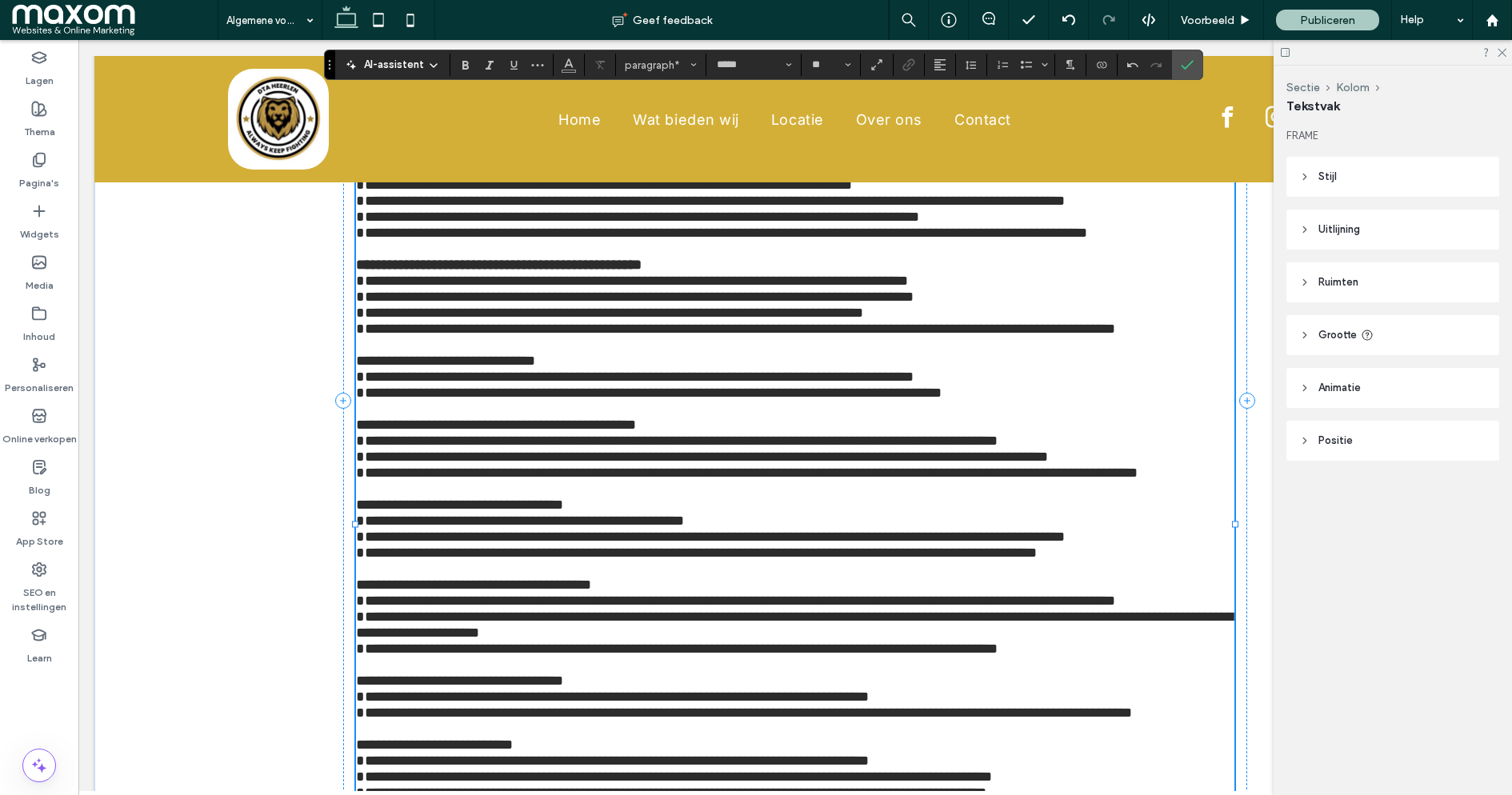
click at [440, 368] on span "**********" at bounding box center [445, 360] width 180 height 14
click at [463, 72] on span "Vet" at bounding box center [463, 64] width 8 height 22
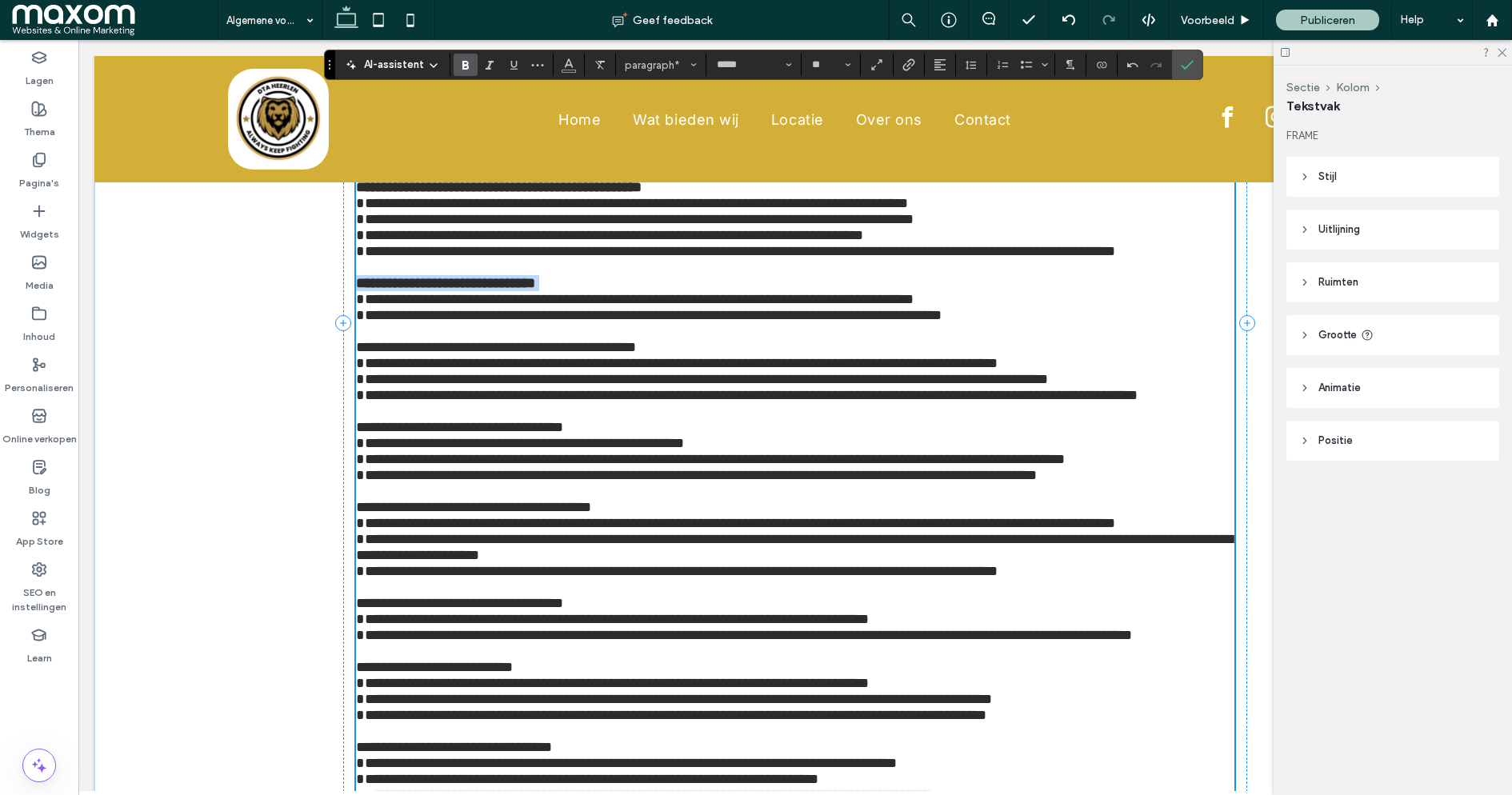
scroll to position [414, 0]
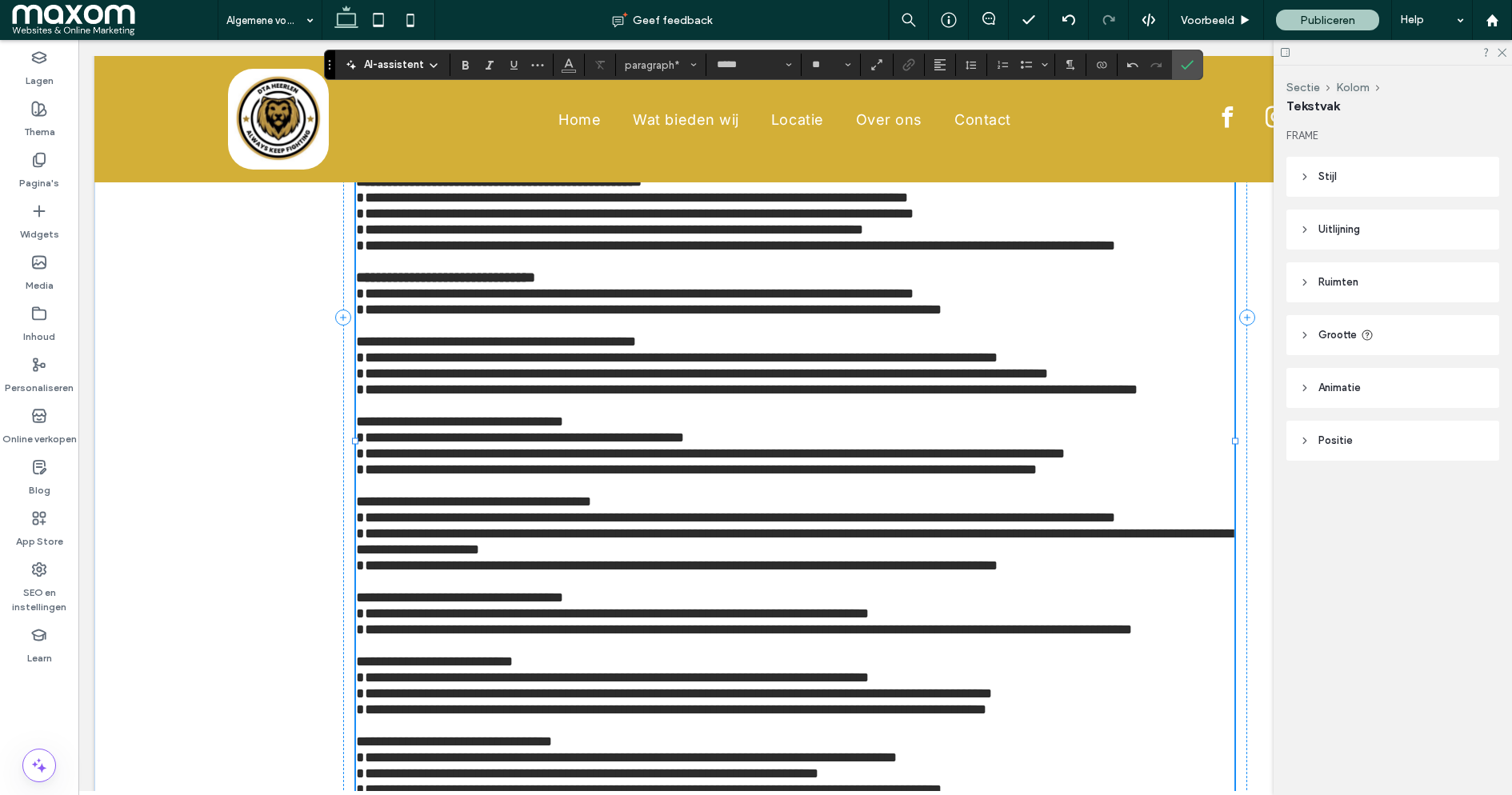
click at [429, 349] on span "**********" at bounding box center [496, 341] width 280 height 14
click at [468, 63] on icon "Vet" at bounding box center [465, 64] width 12 height 12
click at [421, 429] on span "**********" at bounding box center [460, 422] width 207 height 14
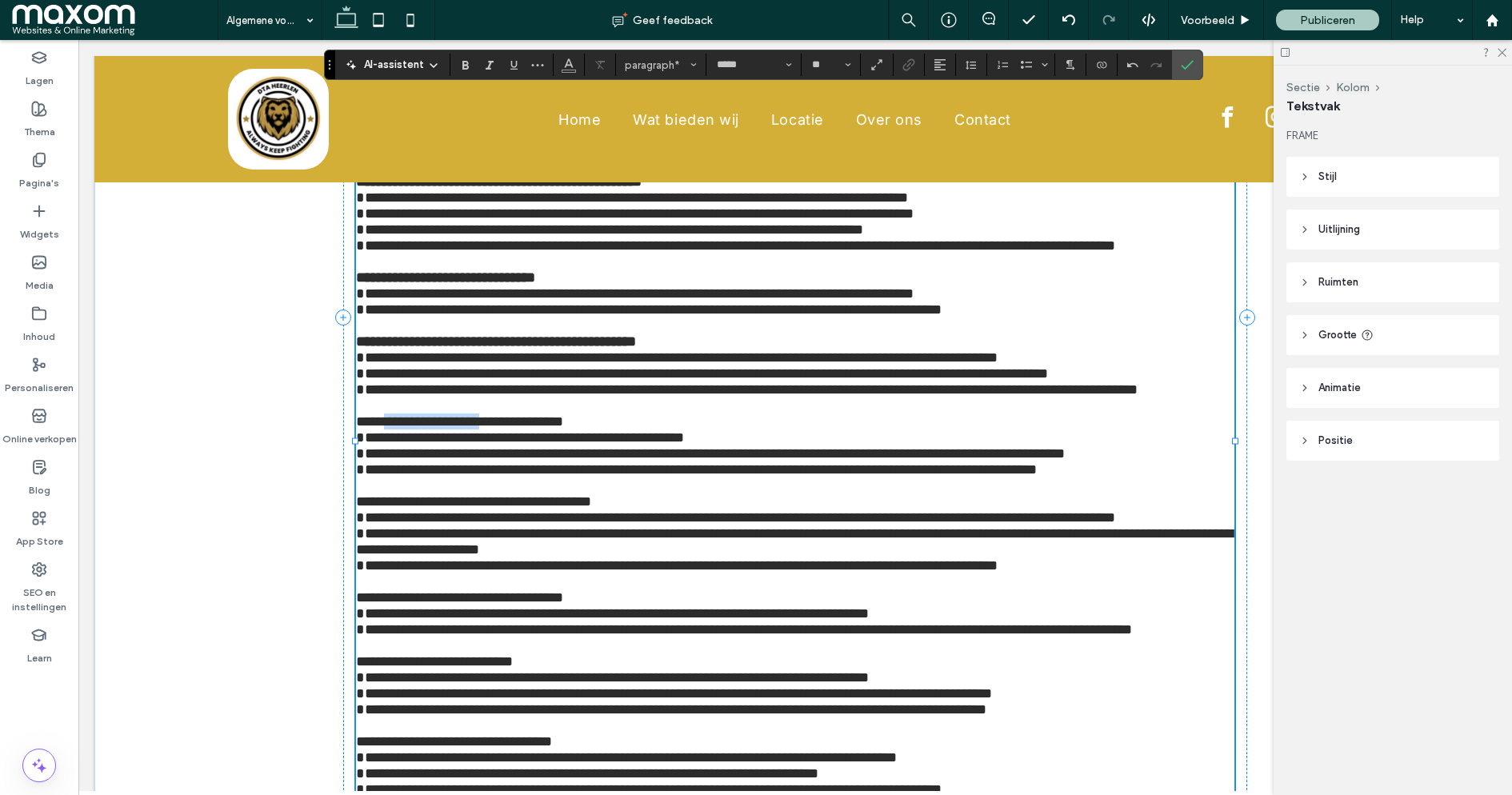
click at [421, 429] on span "**********" at bounding box center [460, 422] width 207 height 14
click at [468, 68] on icon "Vet" at bounding box center [465, 64] width 12 height 12
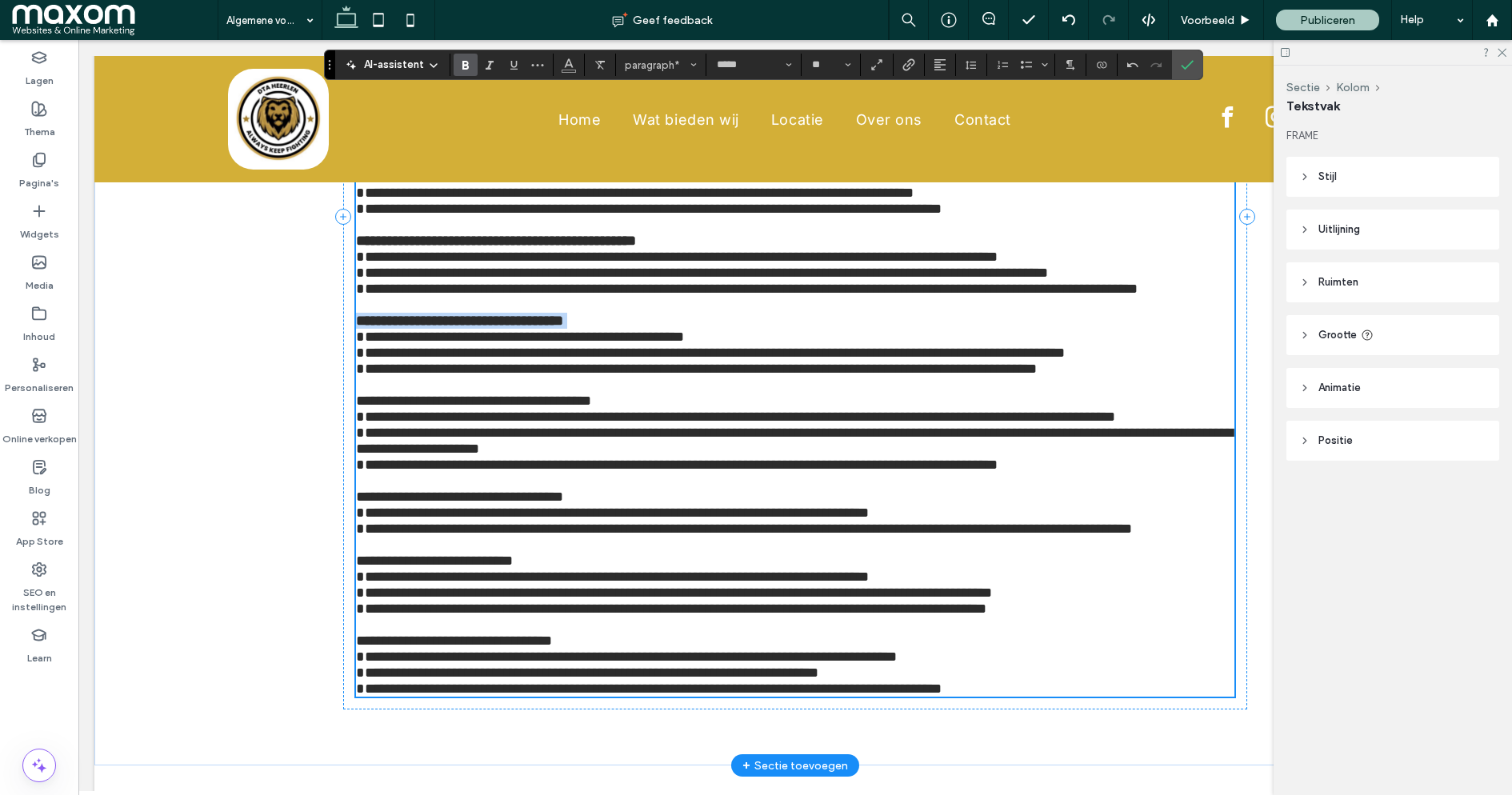
scroll to position [542, 0]
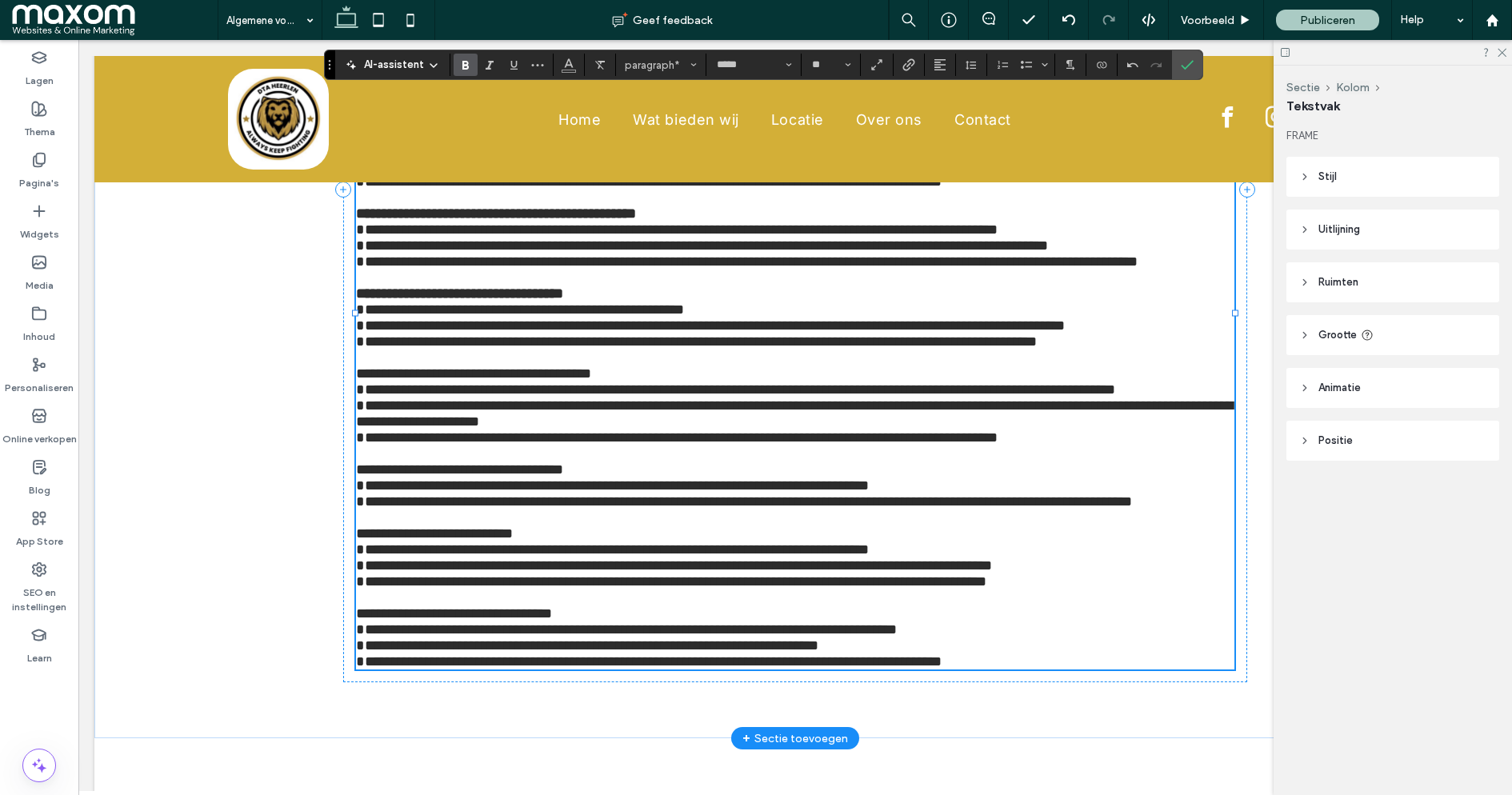
click at [437, 366] on p at bounding box center [795, 357] width 878 height 16
click at [418, 381] on span "**********" at bounding box center [473, 373] width 235 height 14
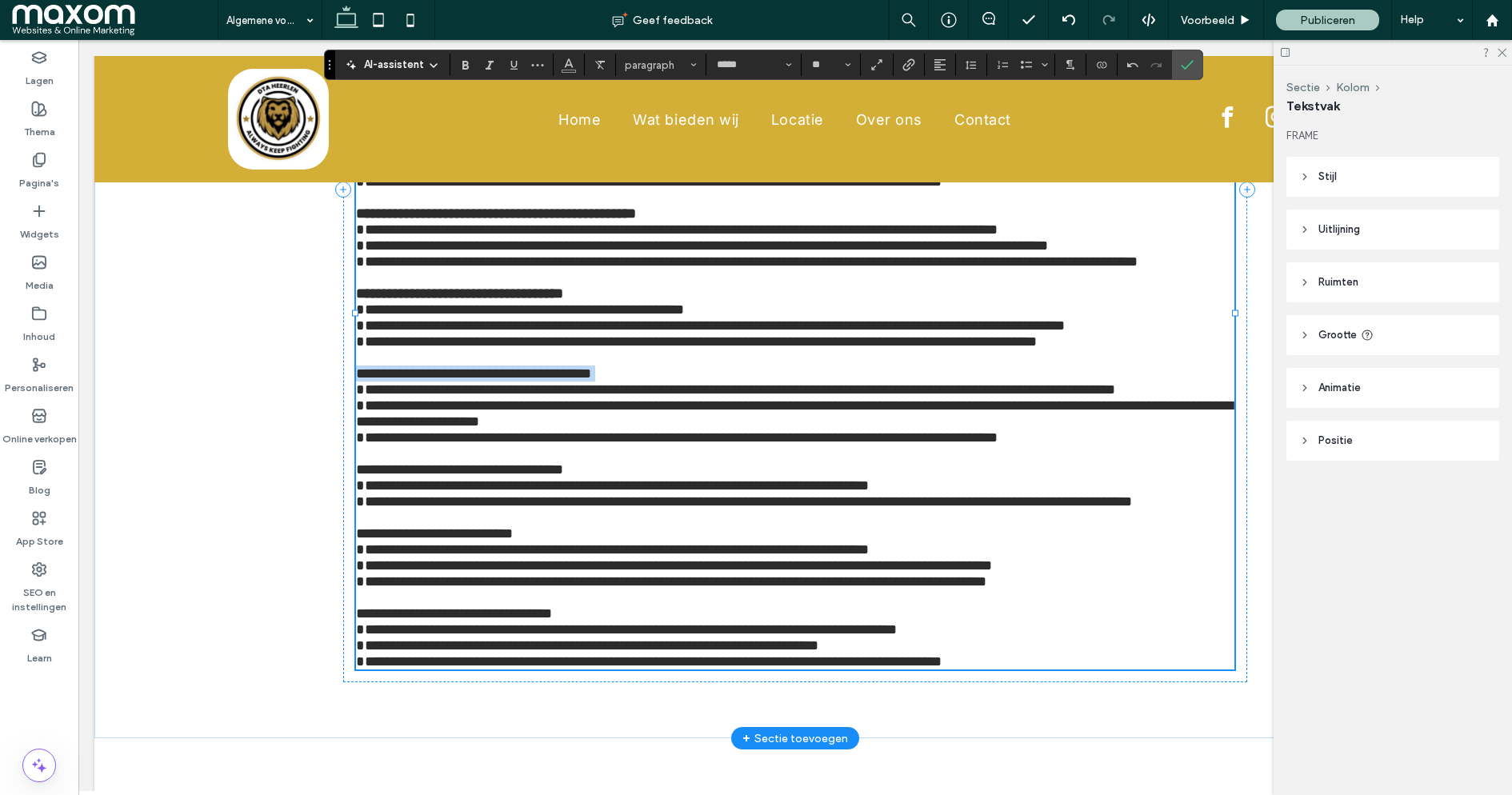
click at [418, 381] on span "**********" at bounding box center [473, 373] width 235 height 14
click at [465, 67] on use "Vet" at bounding box center [466, 64] width 7 height 9
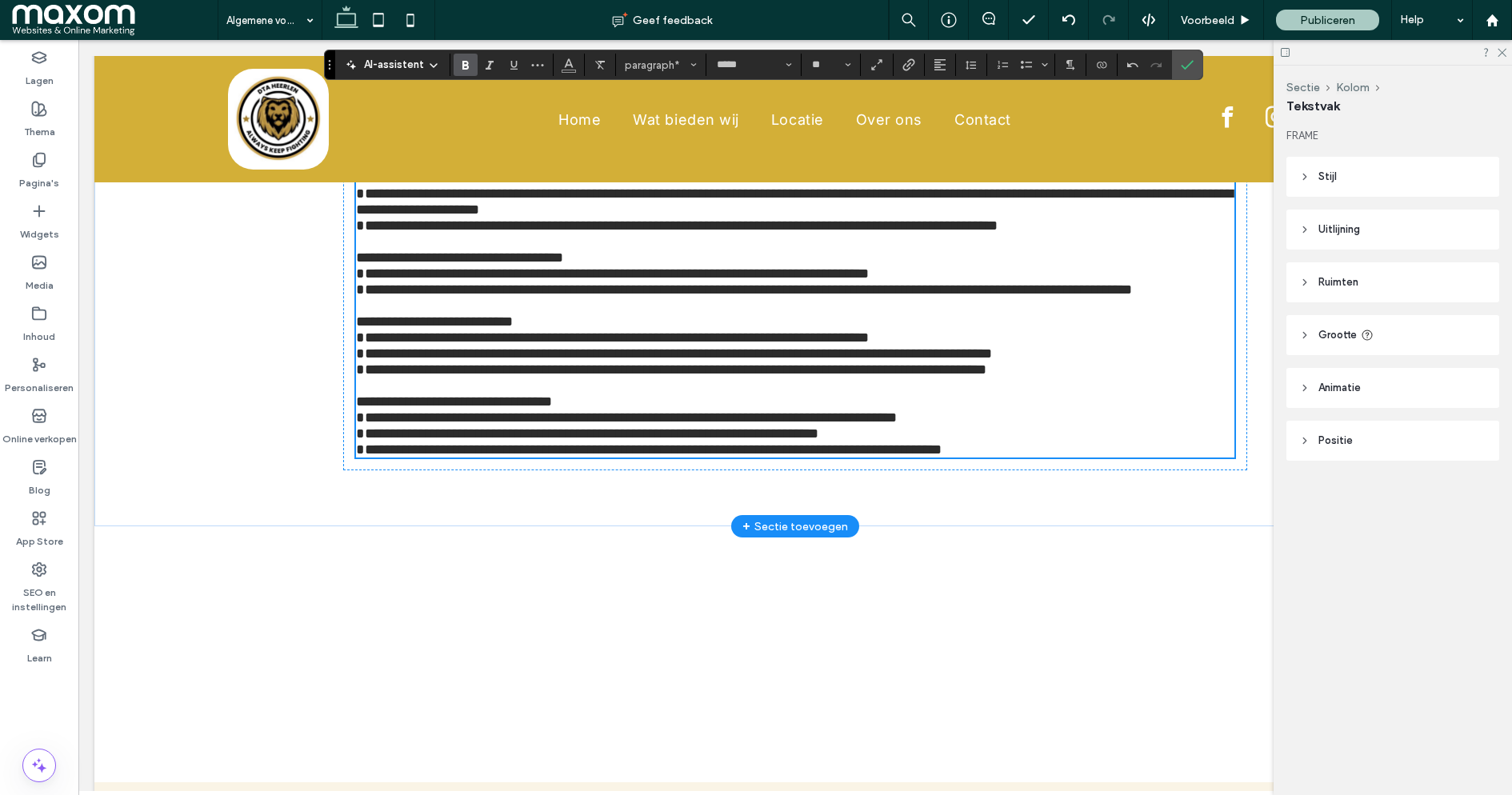
scroll to position [765, 0]
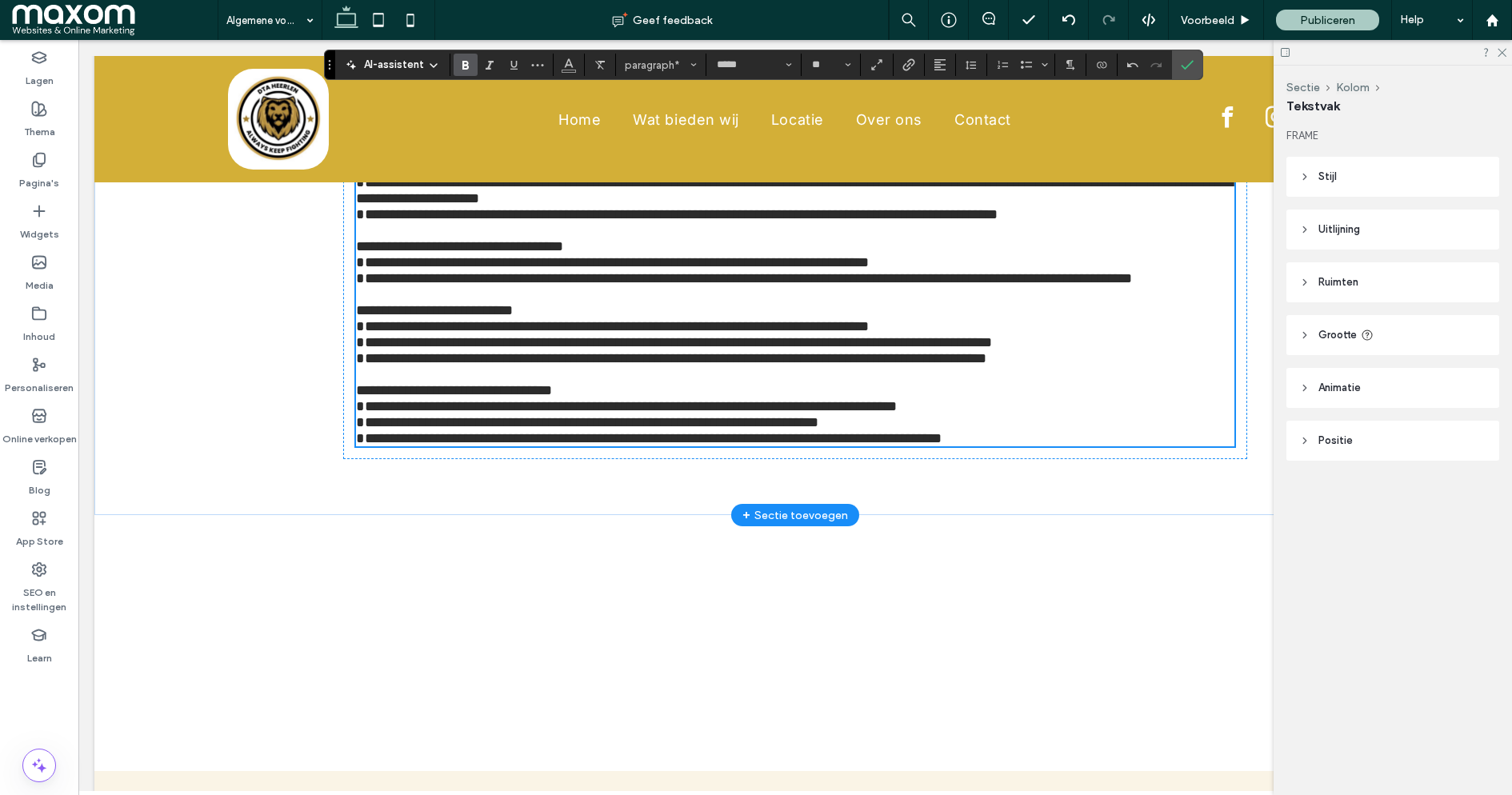
click at [406, 253] on span "**********" at bounding box center [460, 246] width 207 height 14
click at [467, 62] on use "Vet" at bounding box center [466, 64] width 7 height 9
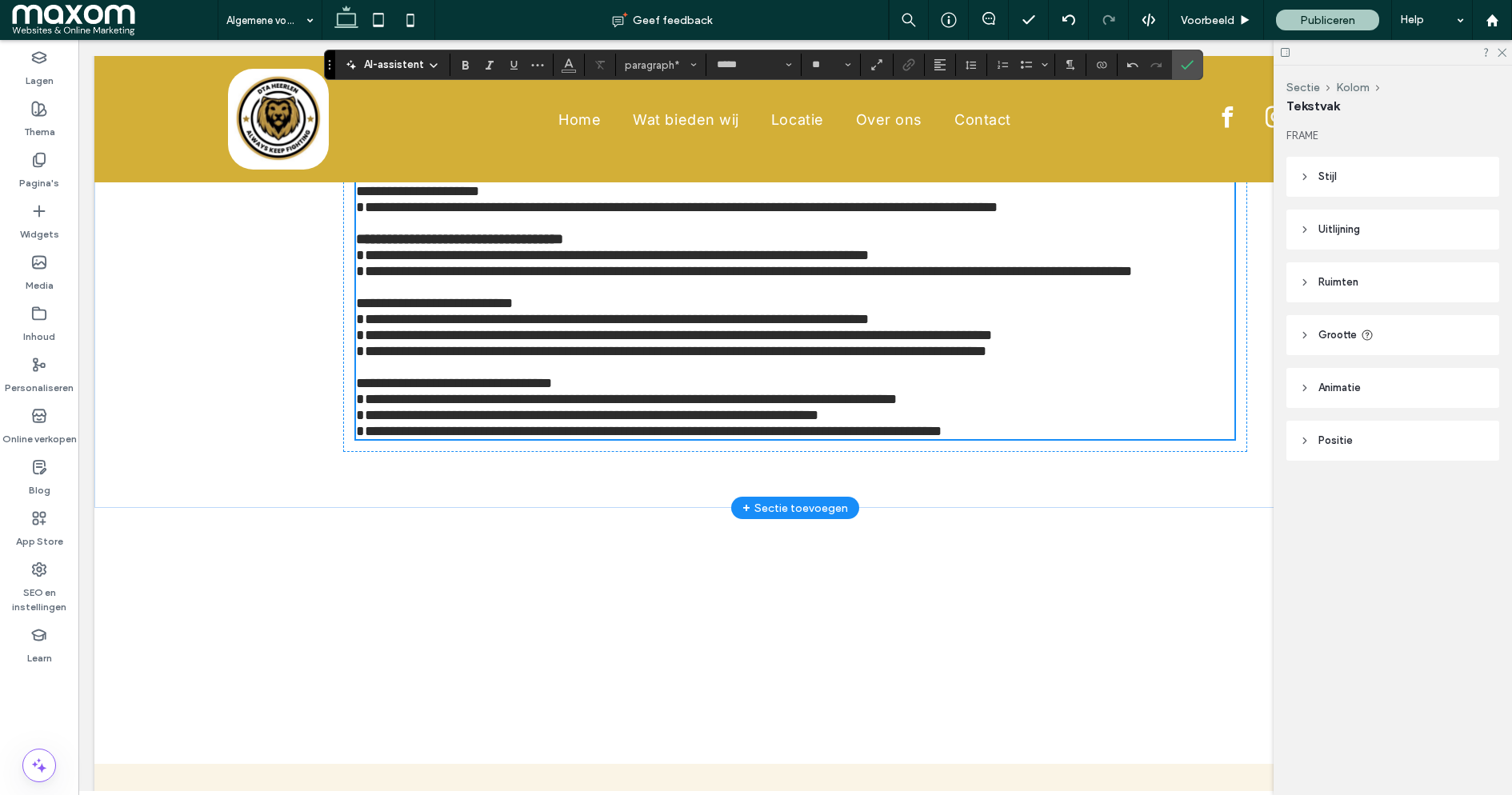
click at [416, 310] on span "**********" at bounding box center [434, 302] width 156 height 14
click at [466, 65] on use "Vet" at bounding box center [466, 64] width 7 height 9
click at [411, 391] on span "**********" at bounding box center [454, 383] width 196 height 14
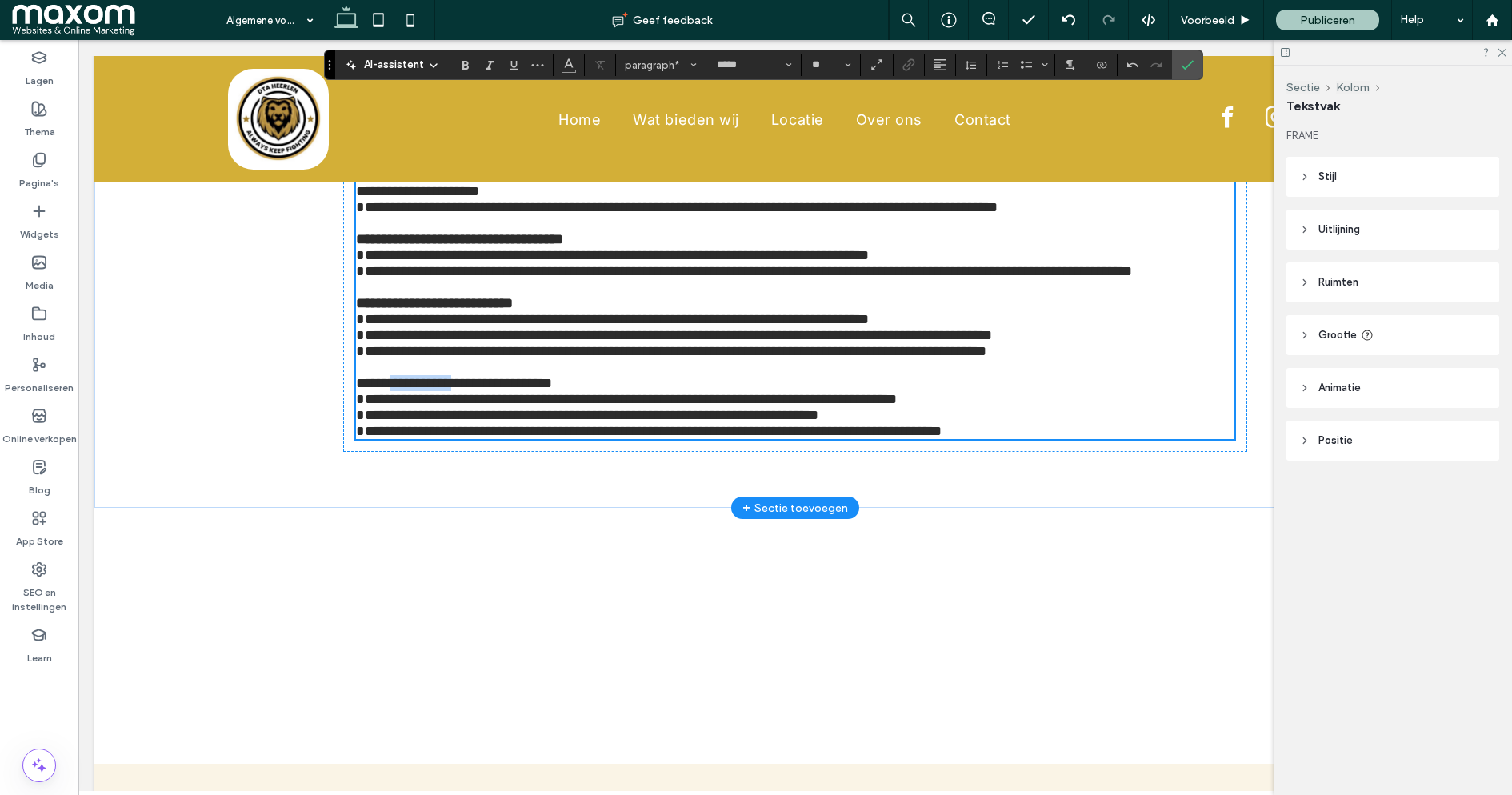
click at [411, 391] on span "**********" at bounding box center [454, 383] width 196 height 14
click at [463, 66] on icon "Vet" at bounding box center [465, 64] width 12 height 12
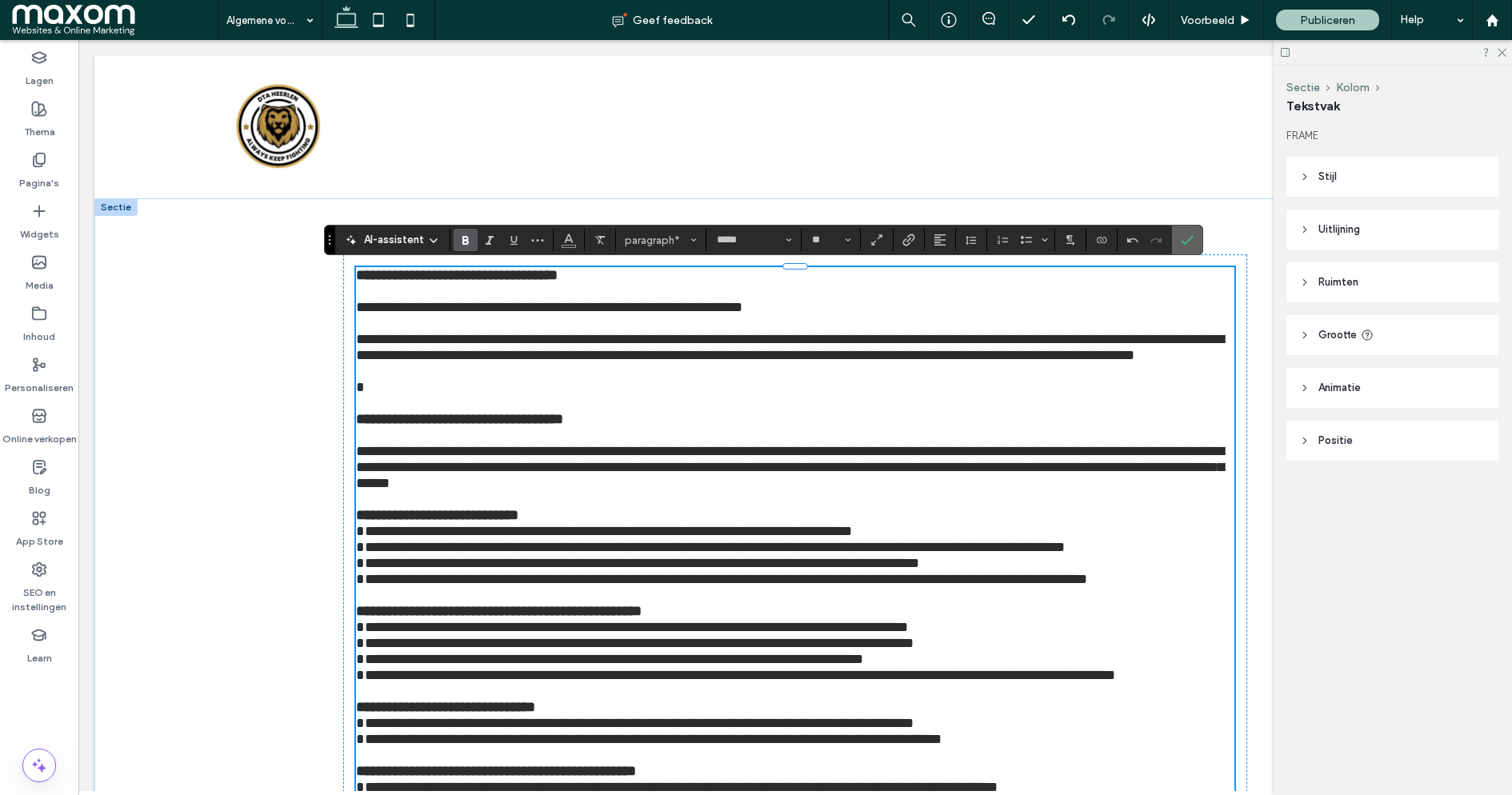
click at [1182, 241] on use "Bevestigen" at bounding box center [1188, 240] width 12 height 10
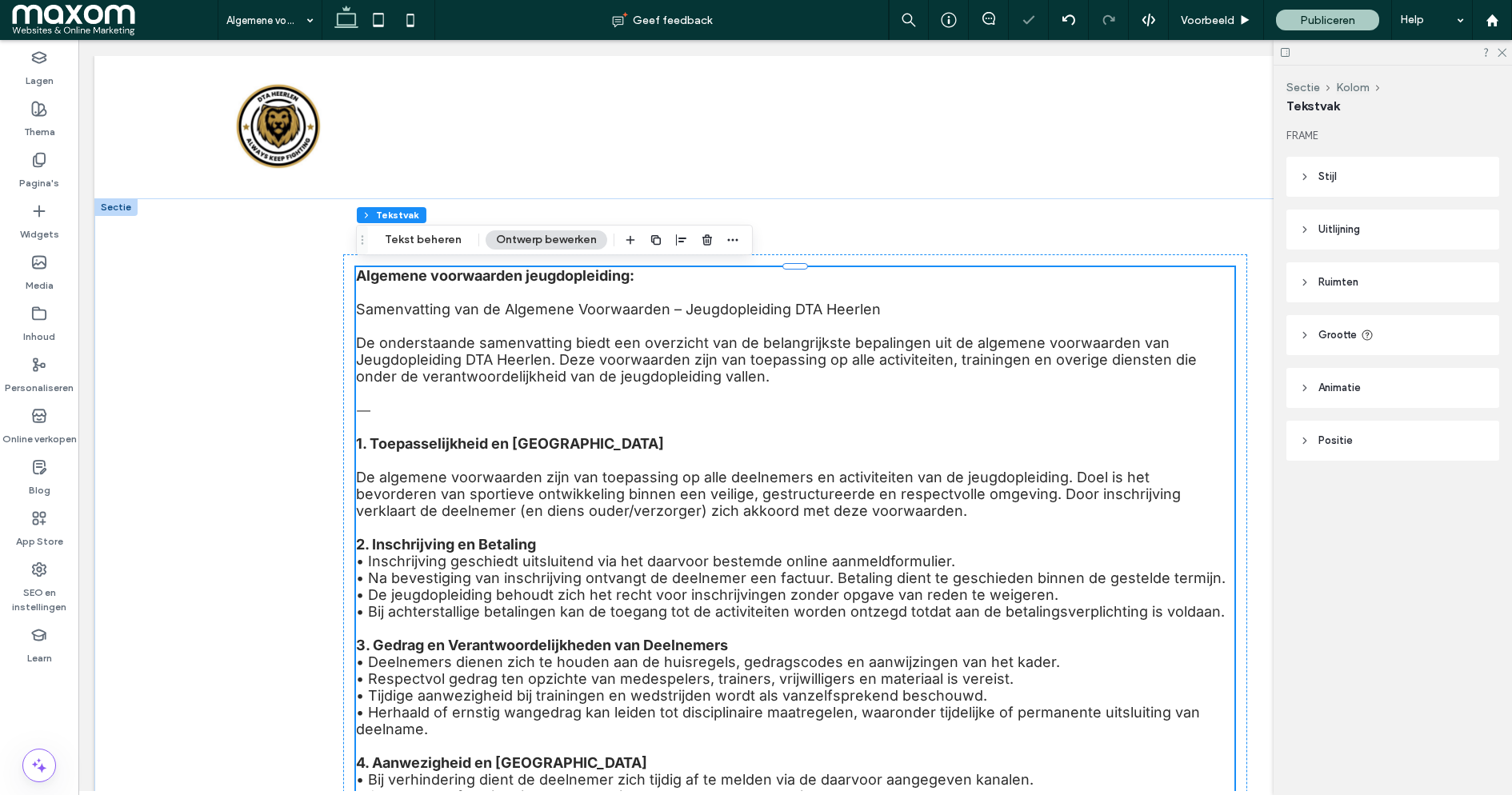
click at [505, 287] on p at bounding box center [795, 293] width 878 height 17
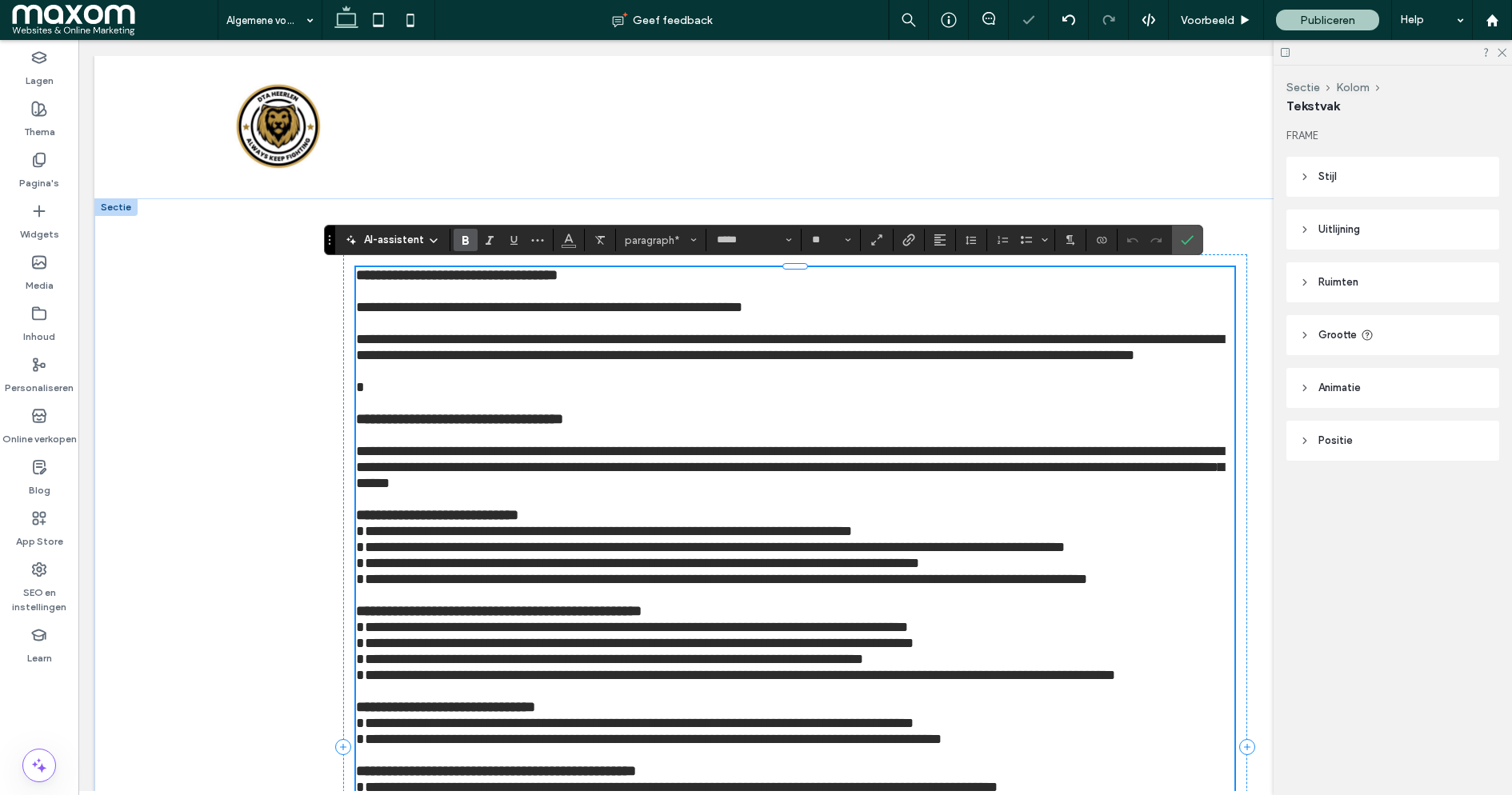
click at [505, 287] on p at bounding box center [795, 291] width 878 height 16
click at [492, 277] on strong "**********" at bounding box center [457, 275] width 202 height 14
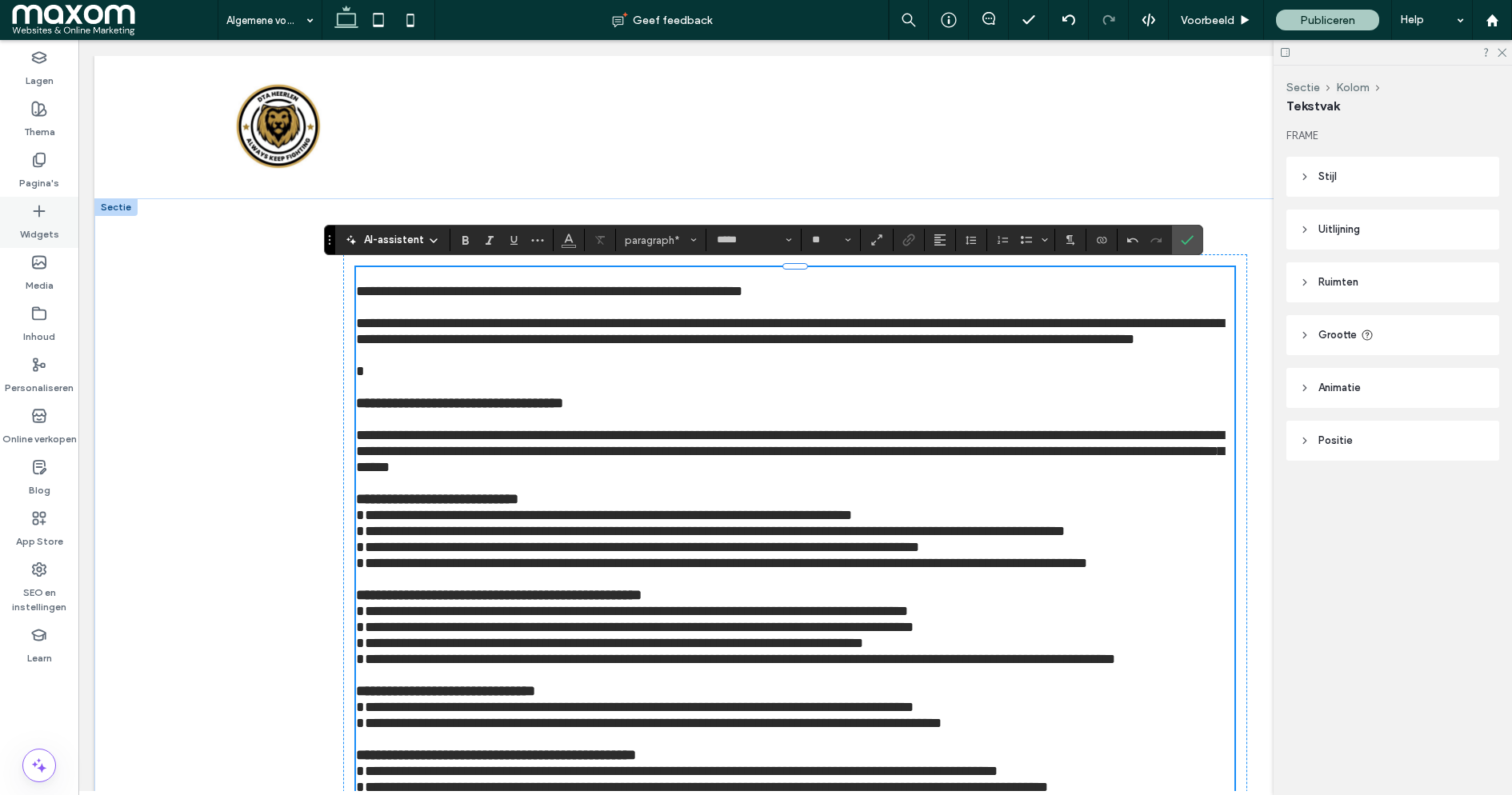
click at [41, 215] on icon at bounding box center [39, 211] width 16 height 16
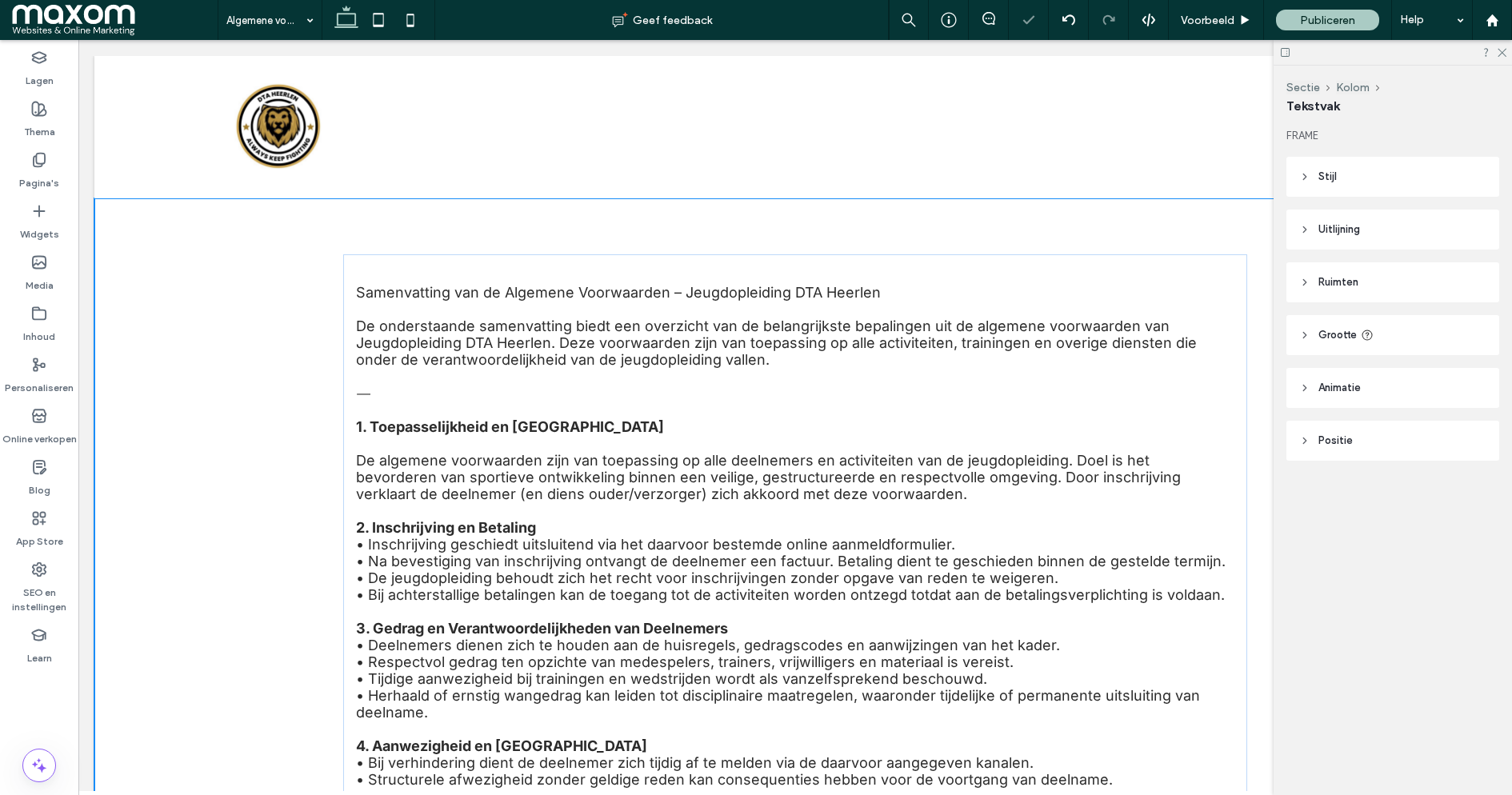
type input "*******"
type input "**"
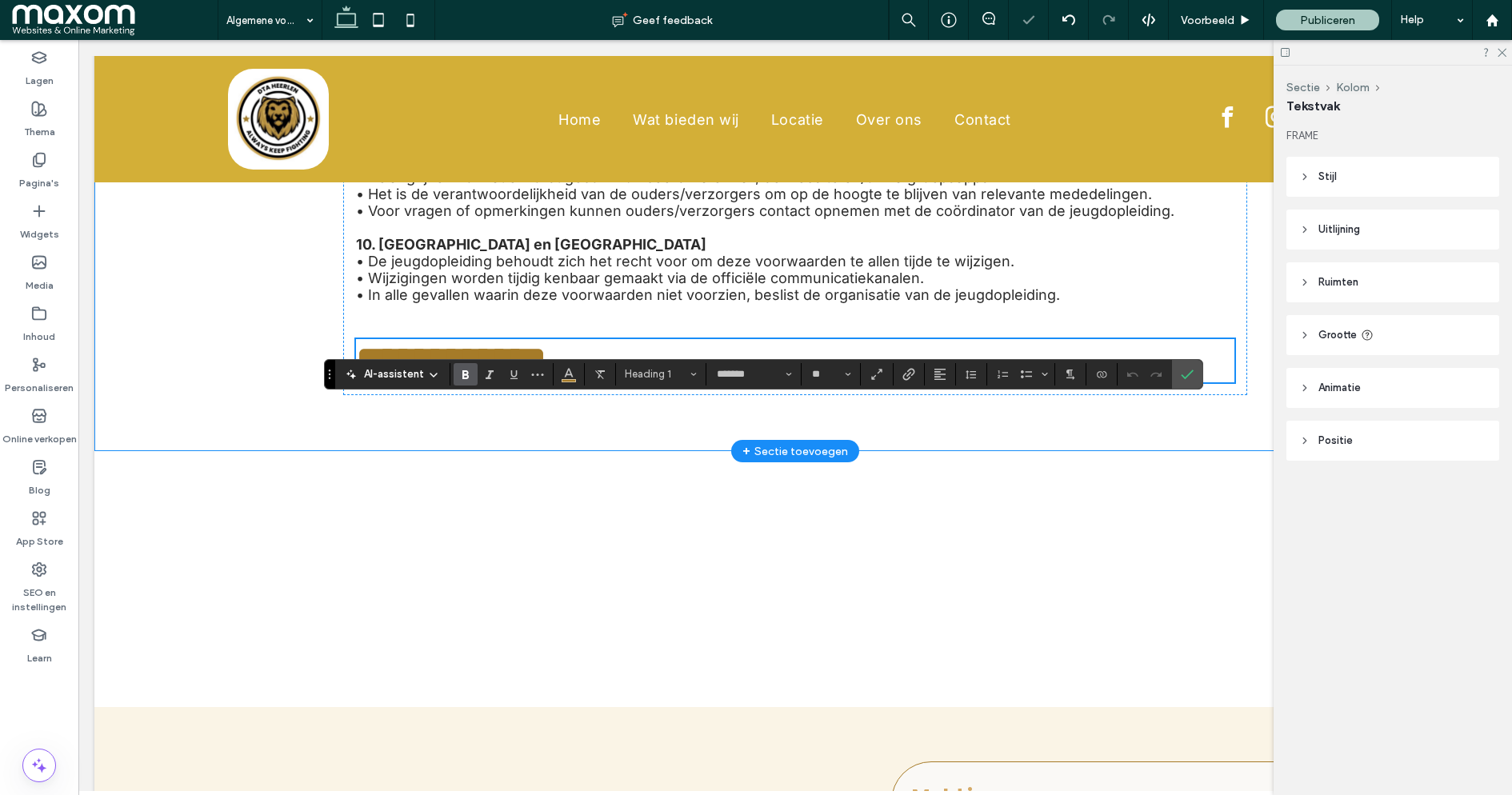
scroll to position [1023, 0]
click at [477, 381] on span "**********" at bounding box center [451, 361] width 190 height 39
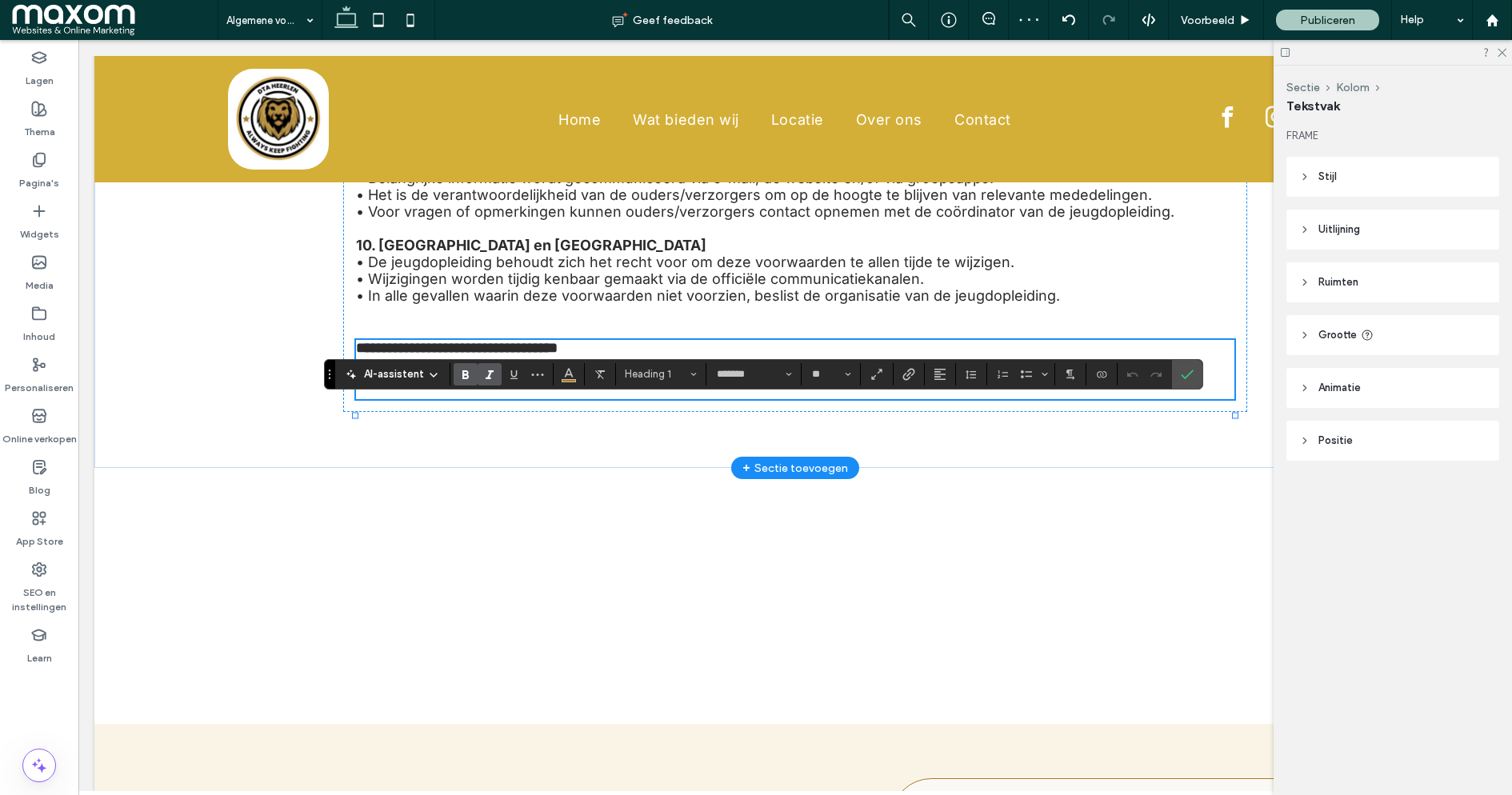
scroll to position [0, 0]
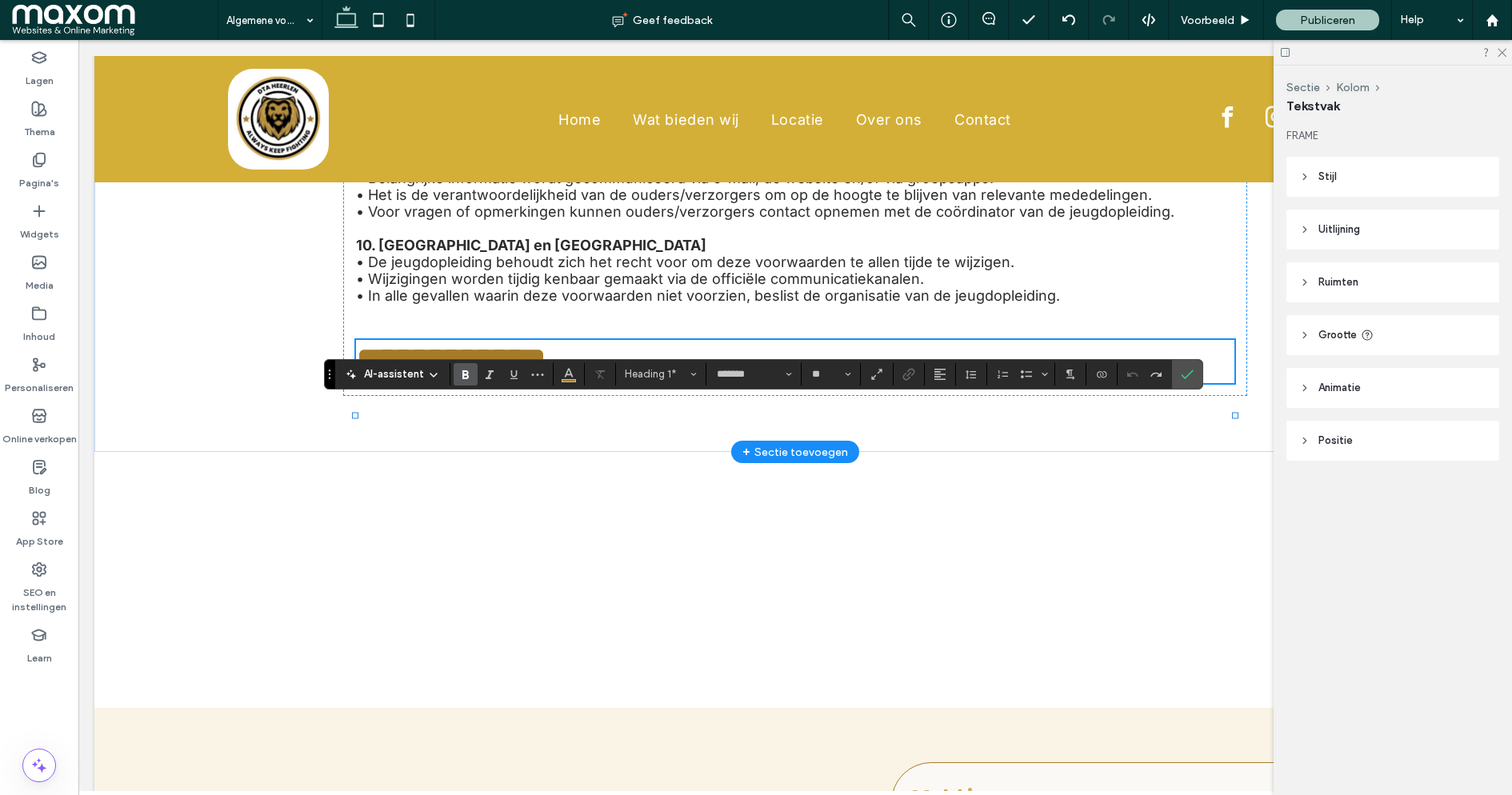
click at [683, 383] on h1 "**********" at bounding box center [795, 361] width 878 height 43
click at [563, 381] on span "**********" at bounding box center [459, 361] width 206 height 39
type input "*****"
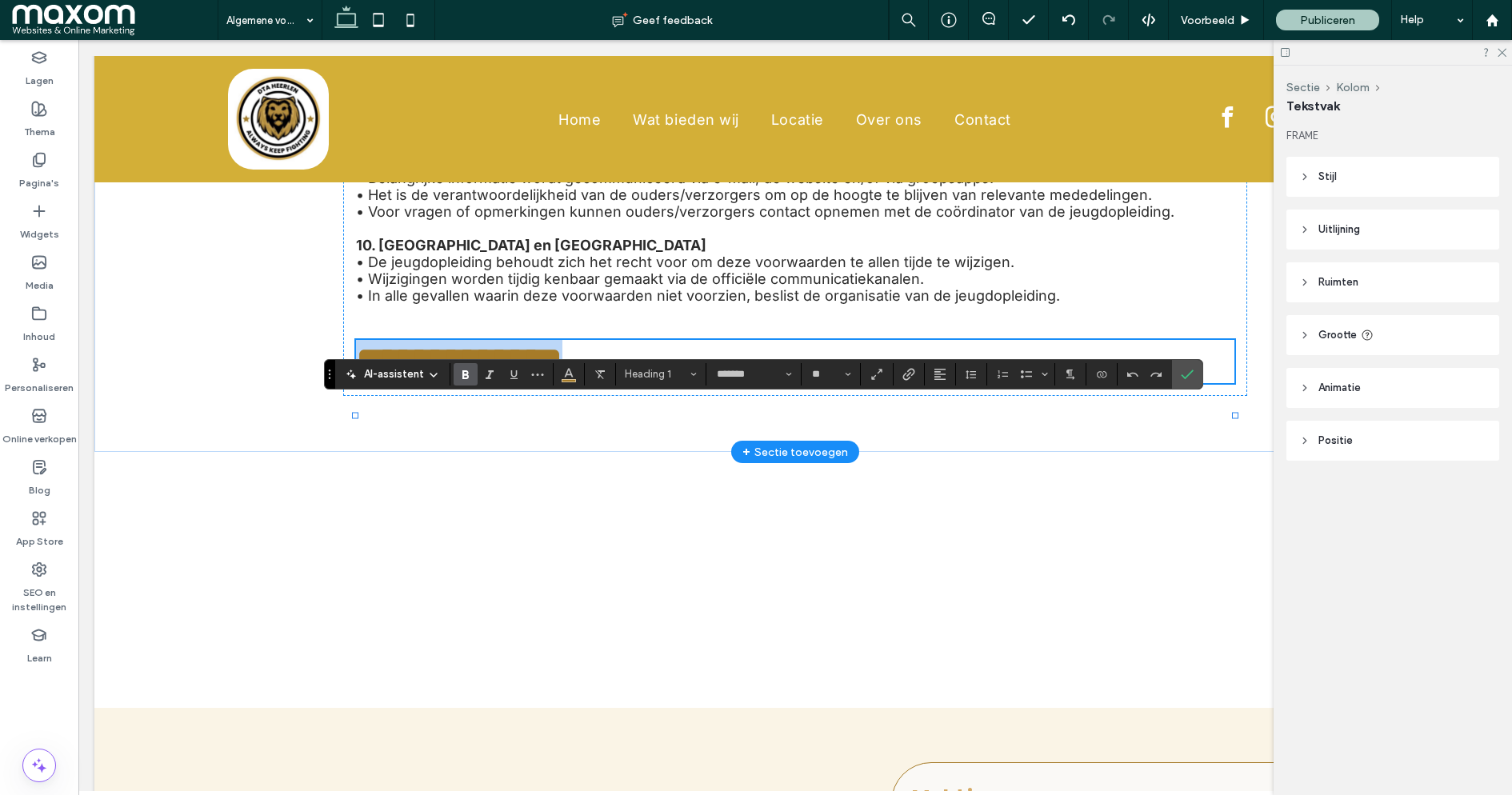
type input "**"
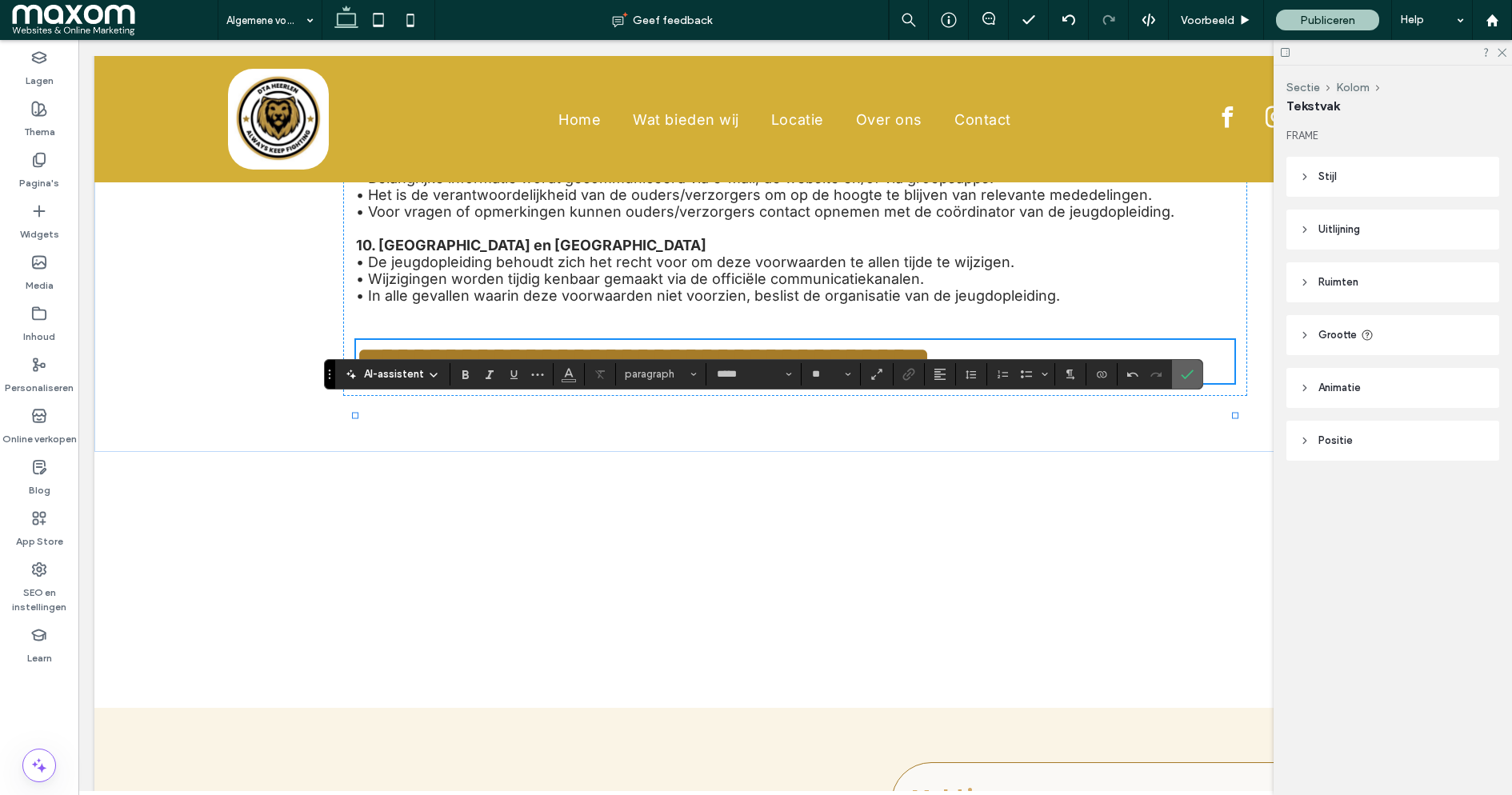
click at [1185, 378] on icon "Bevestigen" at bounding box center [1187, 373] width 12 height 12
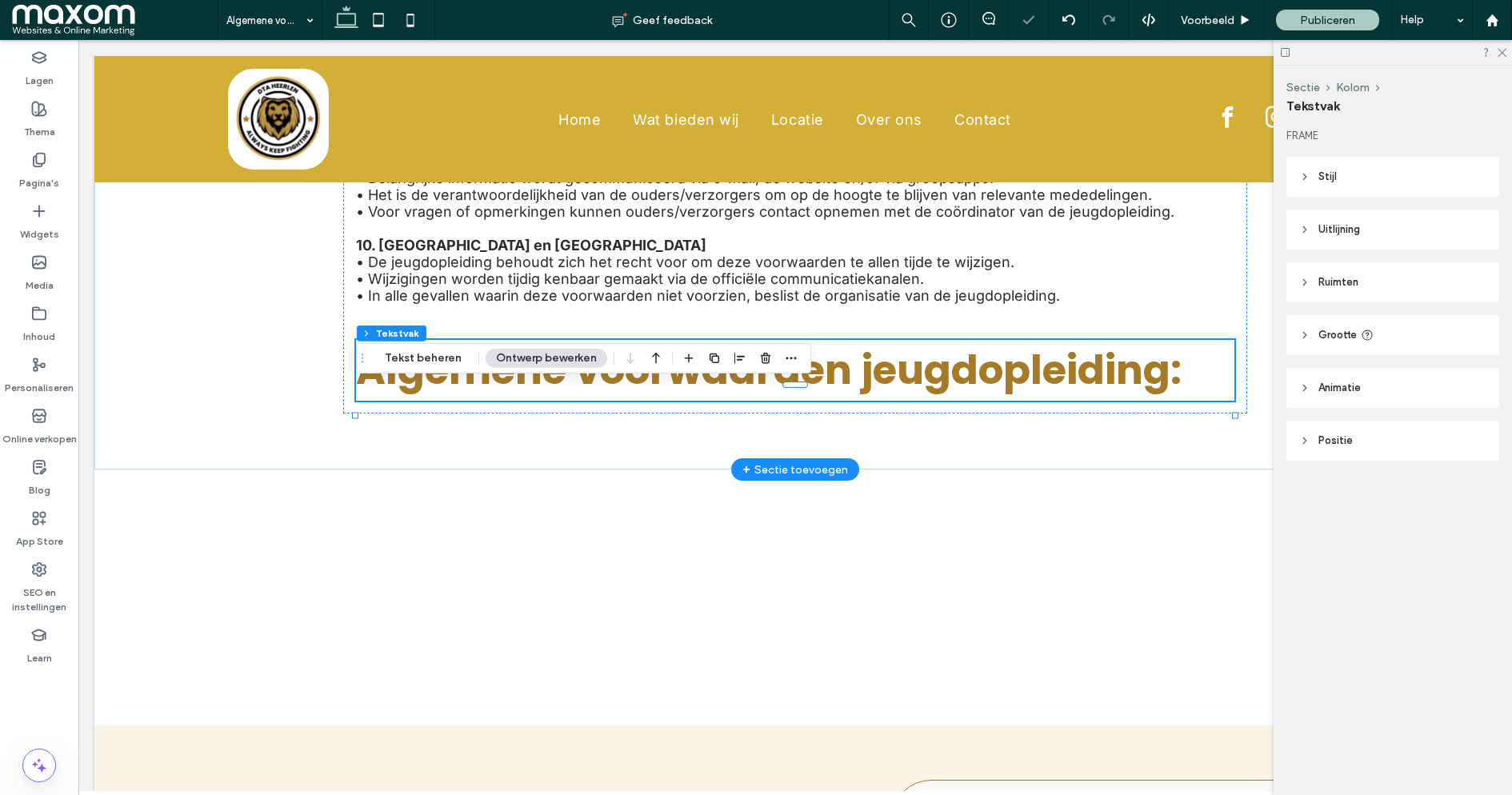
click at [1179, 398] on span "Algemene voorwaarden jeugdopleiding:" at bounding box center [769, 370] width 826 height 57
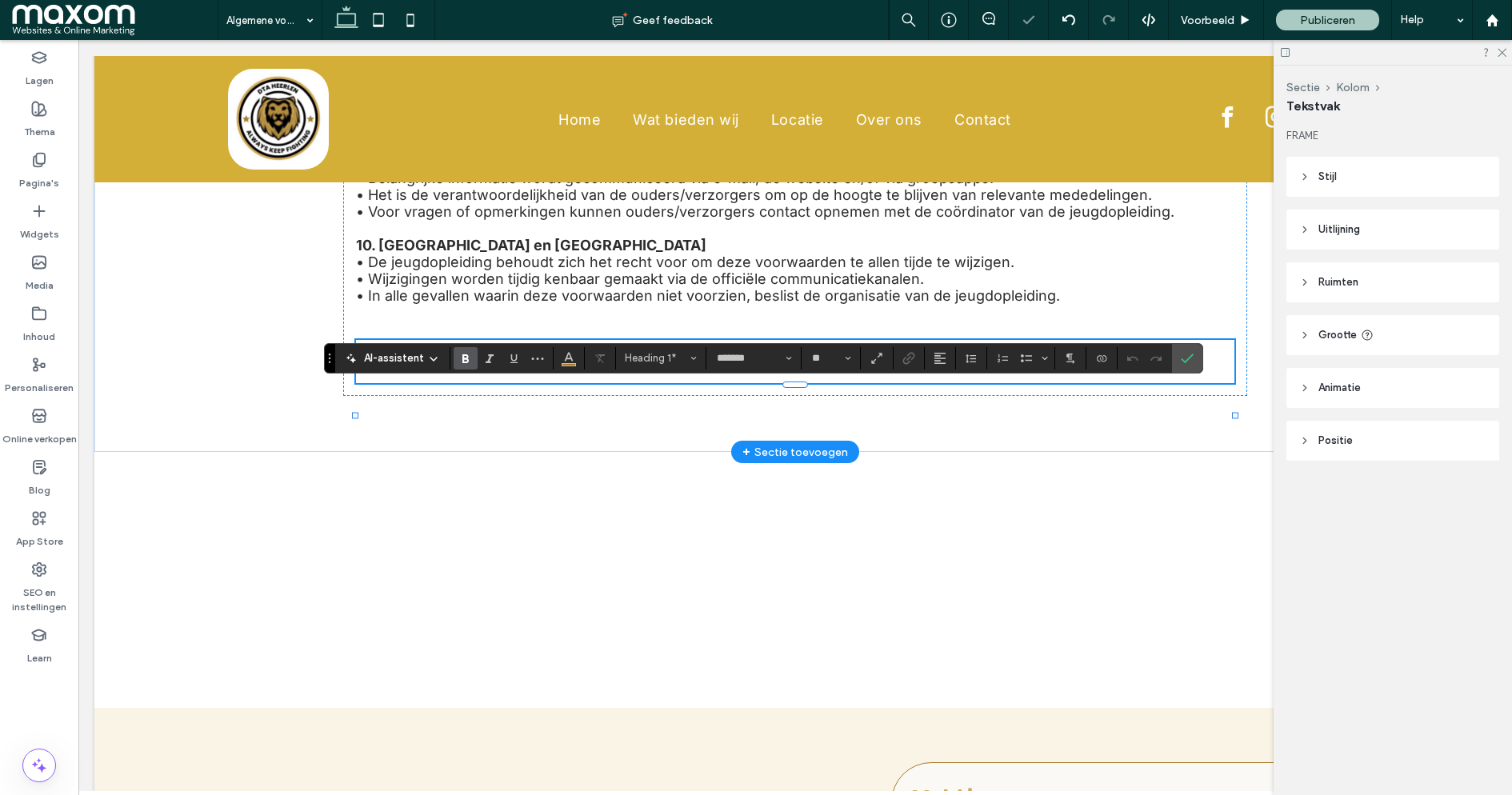
click at [930, 381] on span "**********" at bounding box center [643, 361] width 574 height 39
click at [1184, 362] on icon "Bevestigen" at bounding box center [1187, 358] width 12 height 12
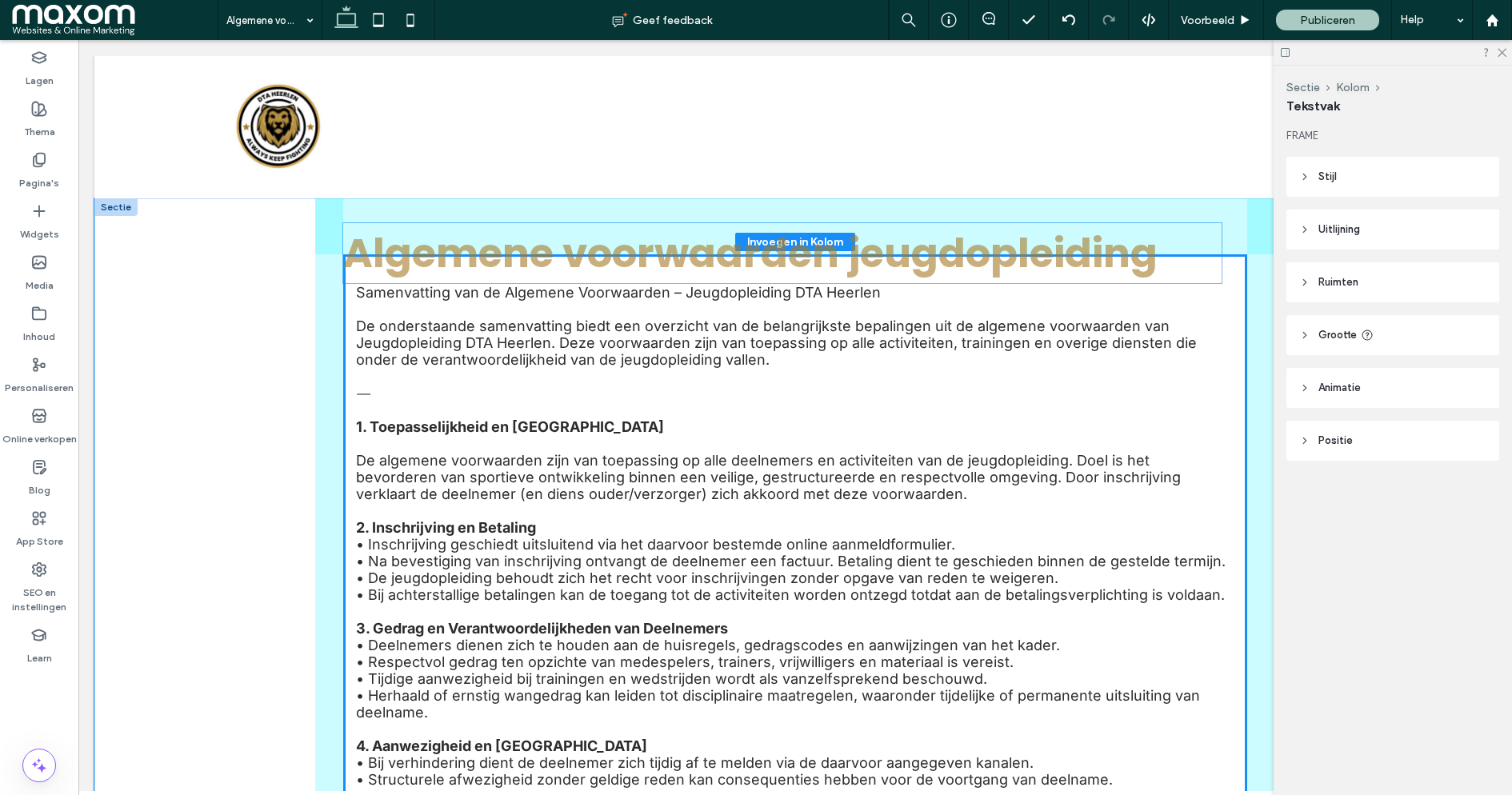
drag, startPoint x: 660, startPoint y: 420, endPoint x: 646, endPoint y: 257, distance: 163.6
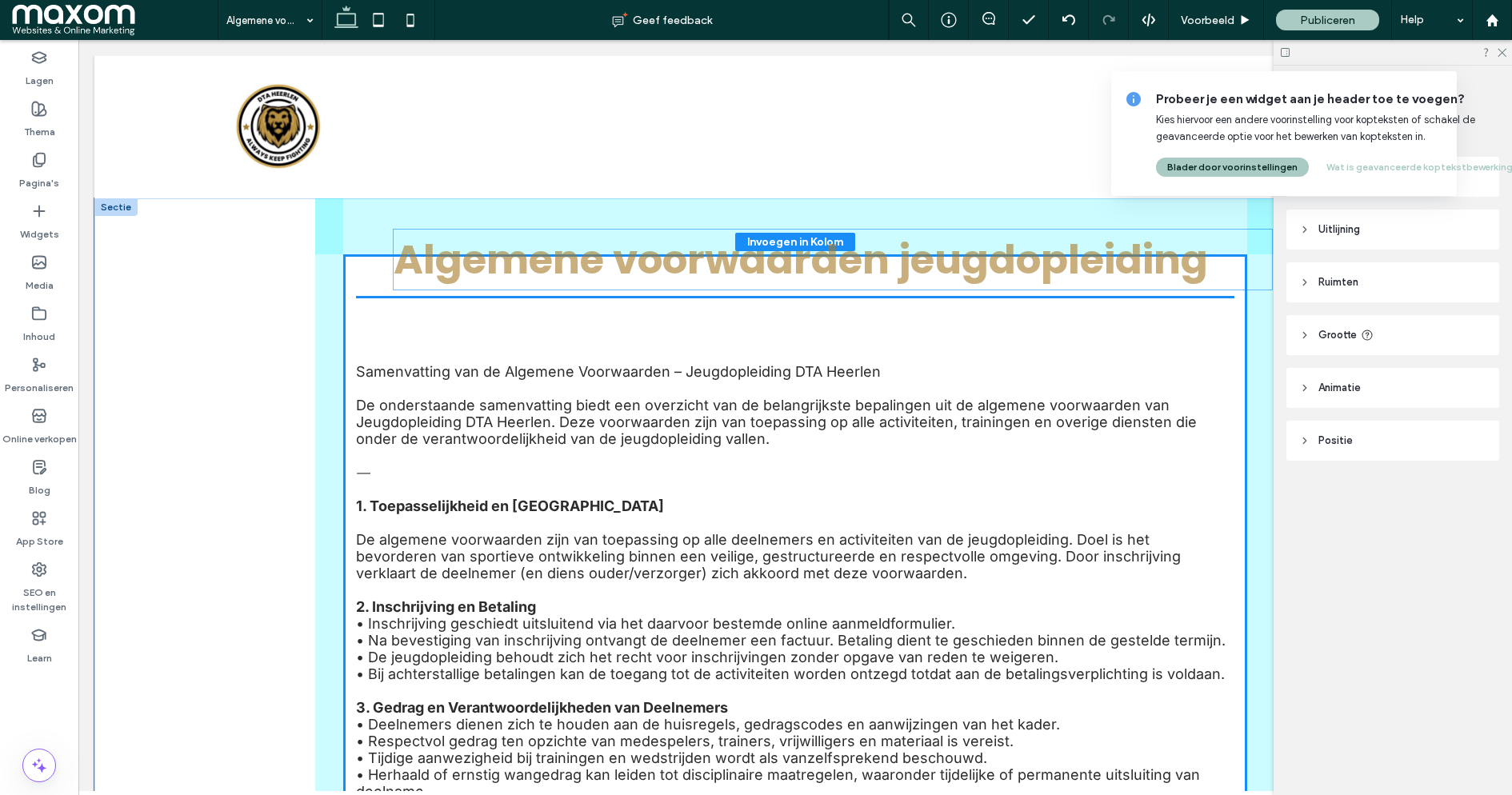
drag, startPoint x: 423, startPoint y: 397, endPoint x: 459, endPoint y: 259, distance: 142.6
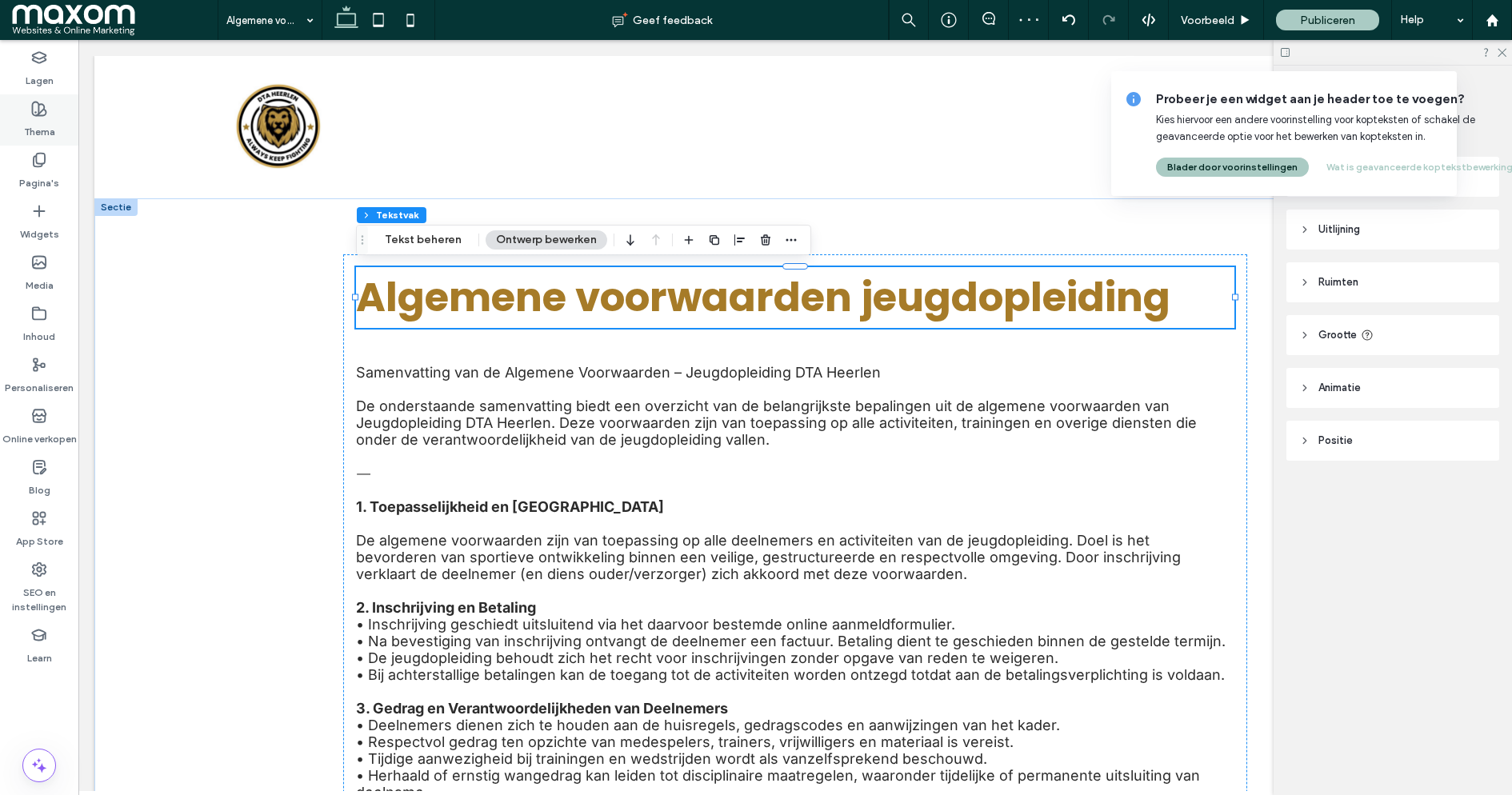
click at [50, 116] on div "Thema" at bounding box center [39, 119] width 79 height 51
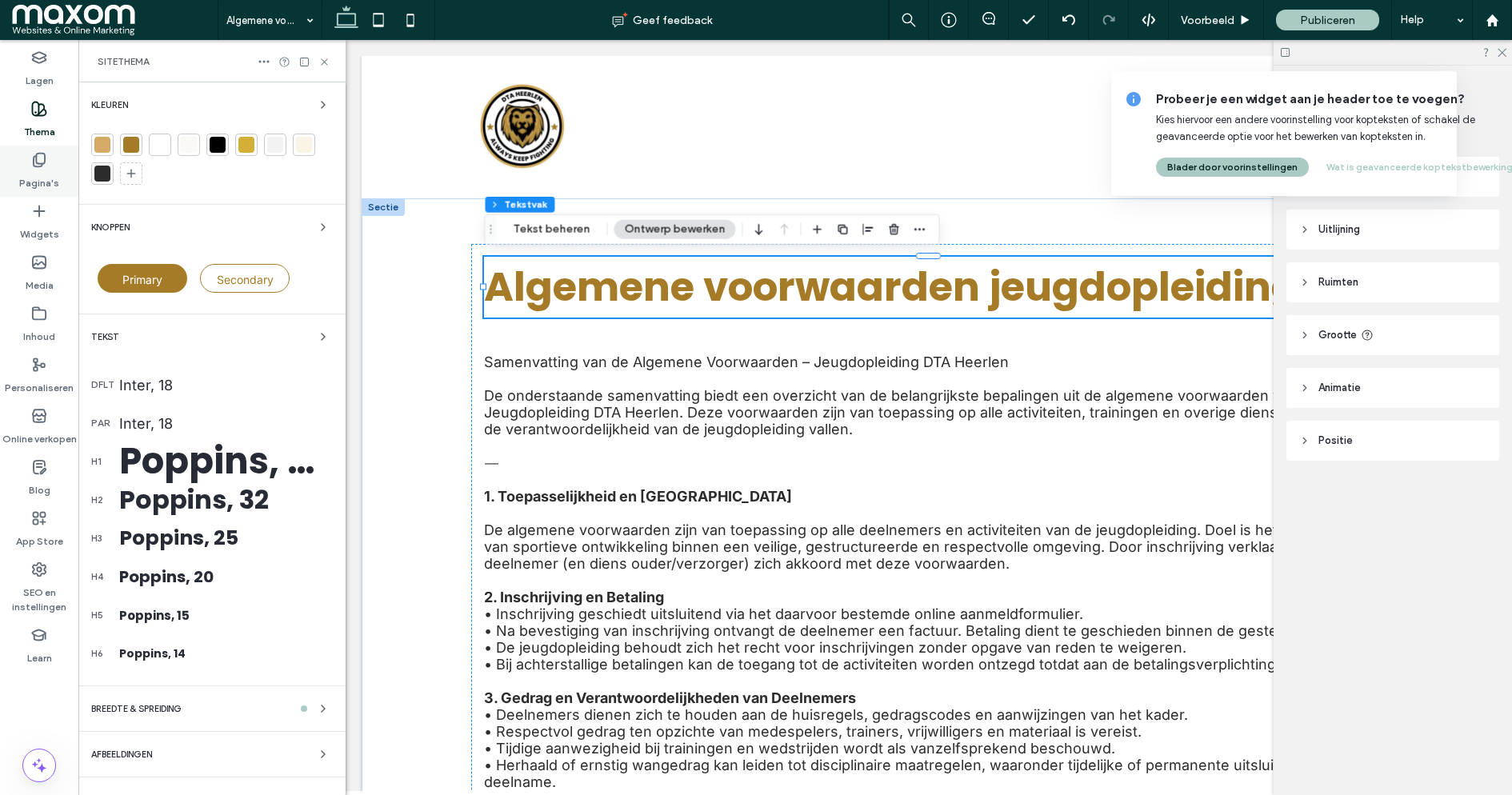
click at [56, 175] on label "Pagina's" at bounding box center [39, 179] width 40 height 22
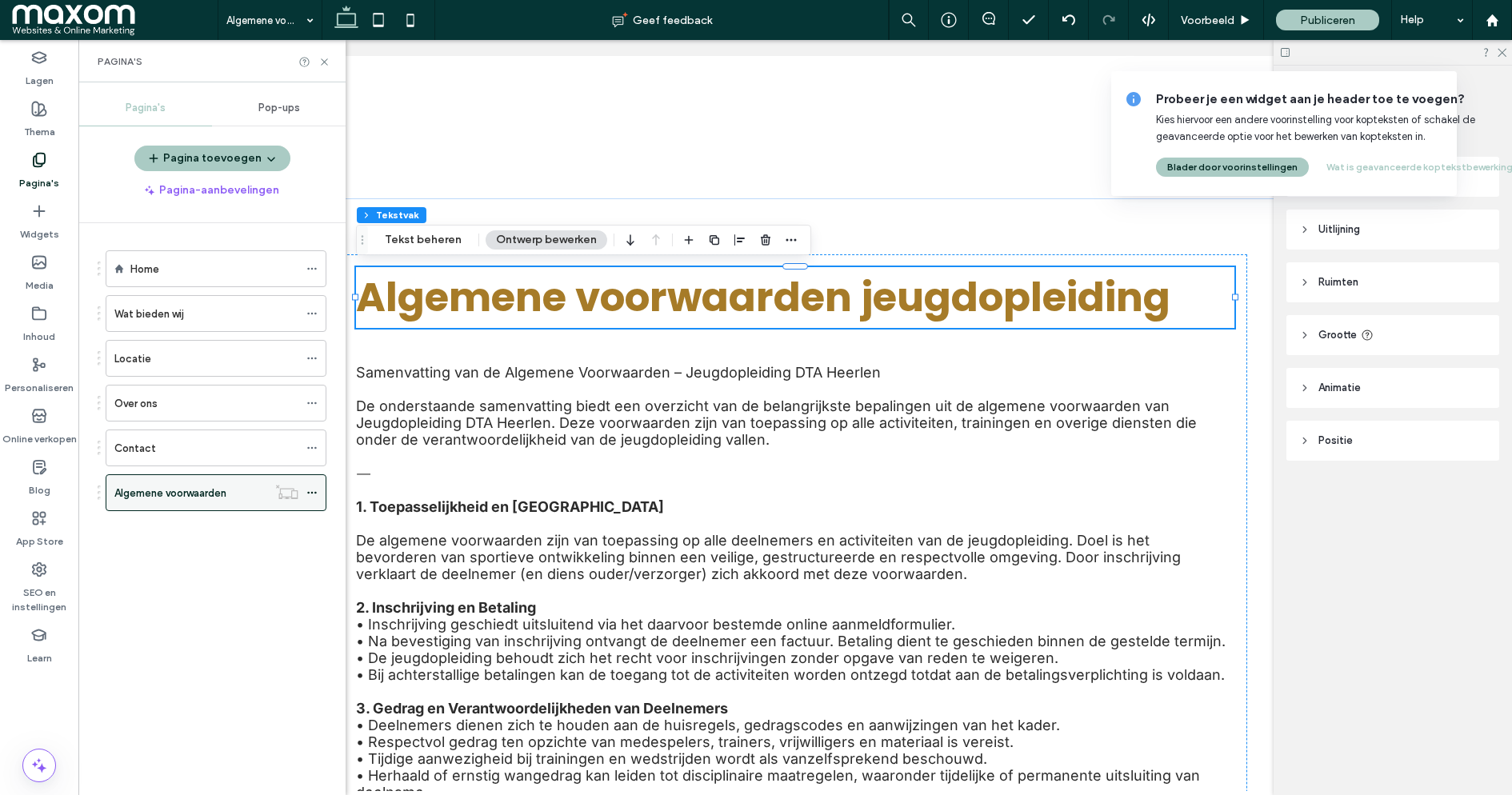
click at [315, 488] on icon at bounding box center [312, 494] width 12 height 12
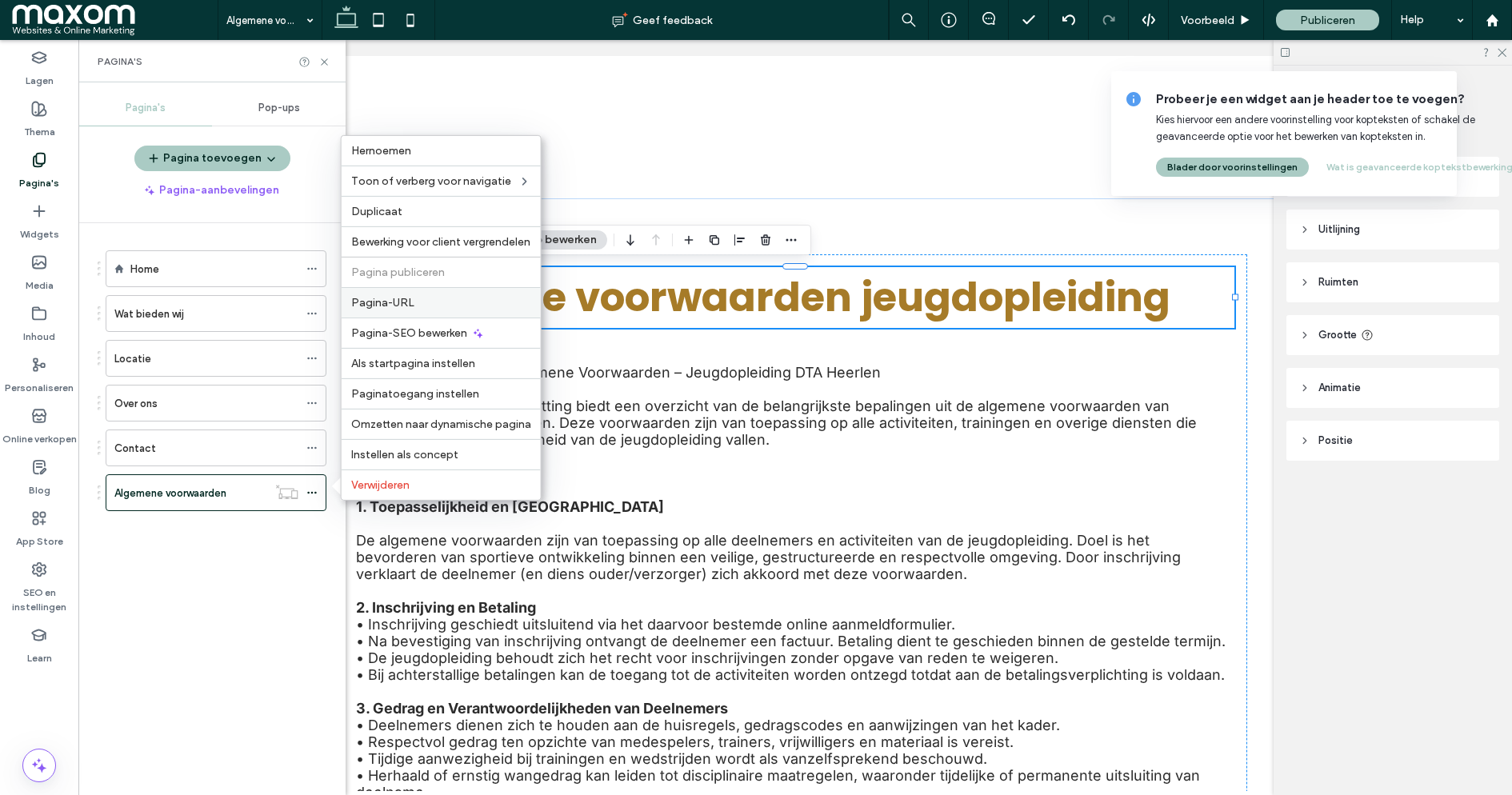
click at [411, 306] on span "Pagina-URL" at bounding box center [383, 302] width 63 height 13
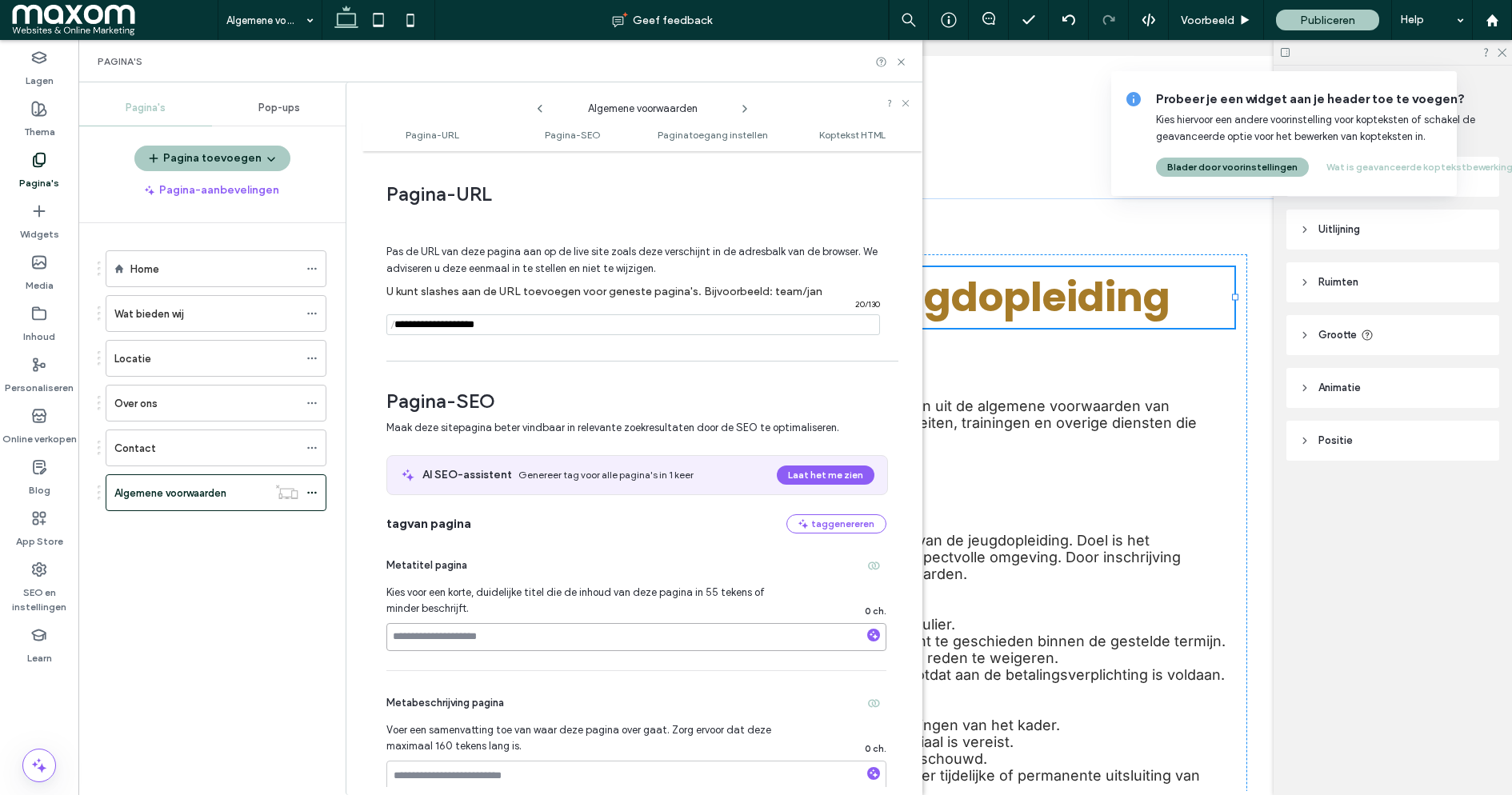
click at [492, 641] on input at bounding box center [636, 637] width 500 height 28
type input "**********"
click at [900, 60] on use at bounding box center [900, 61] width 7 height 7
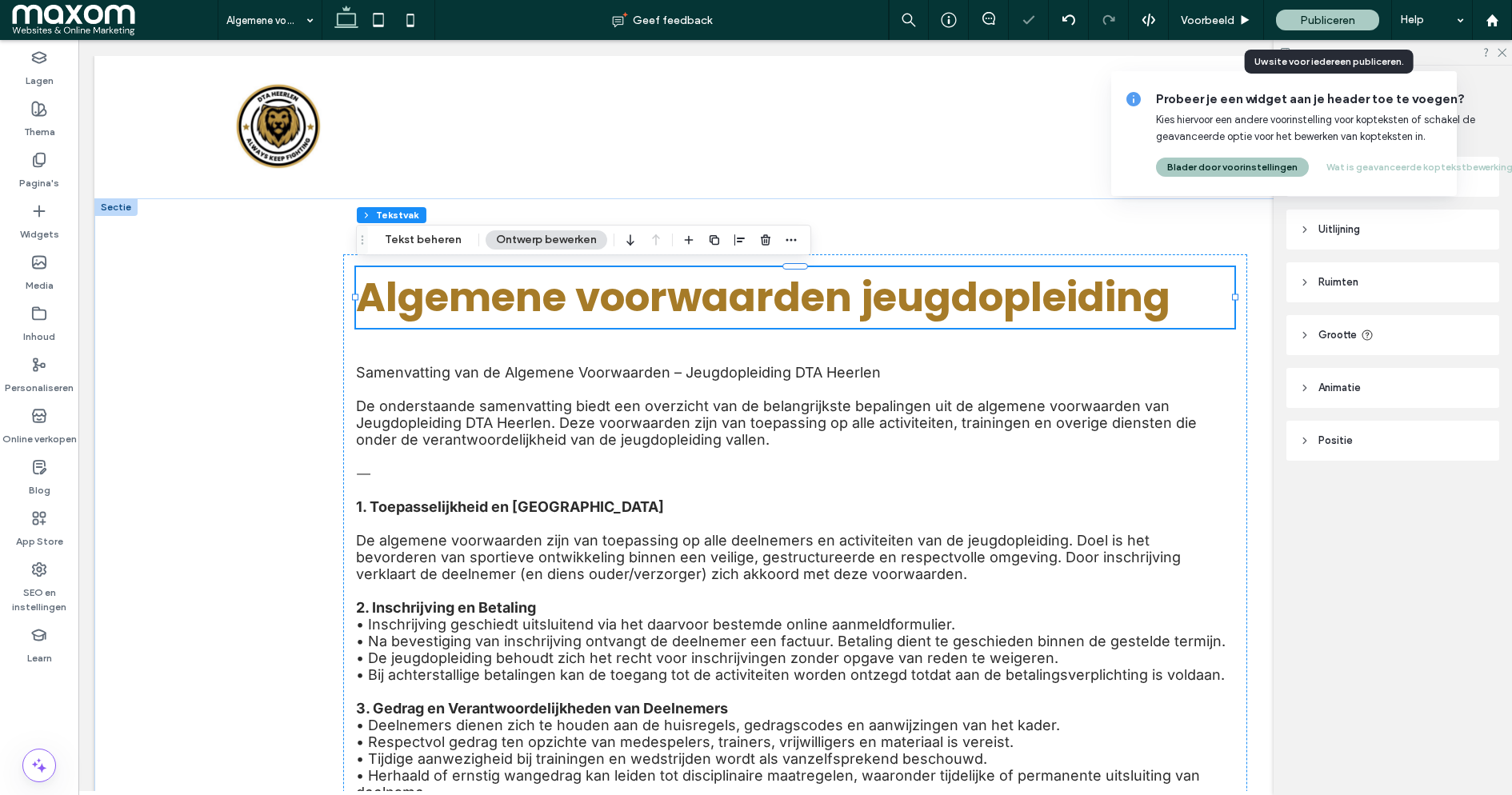
click at [1317, 17] on span "Publiceren" at bounding box center [1328, 20] width 56 height 13
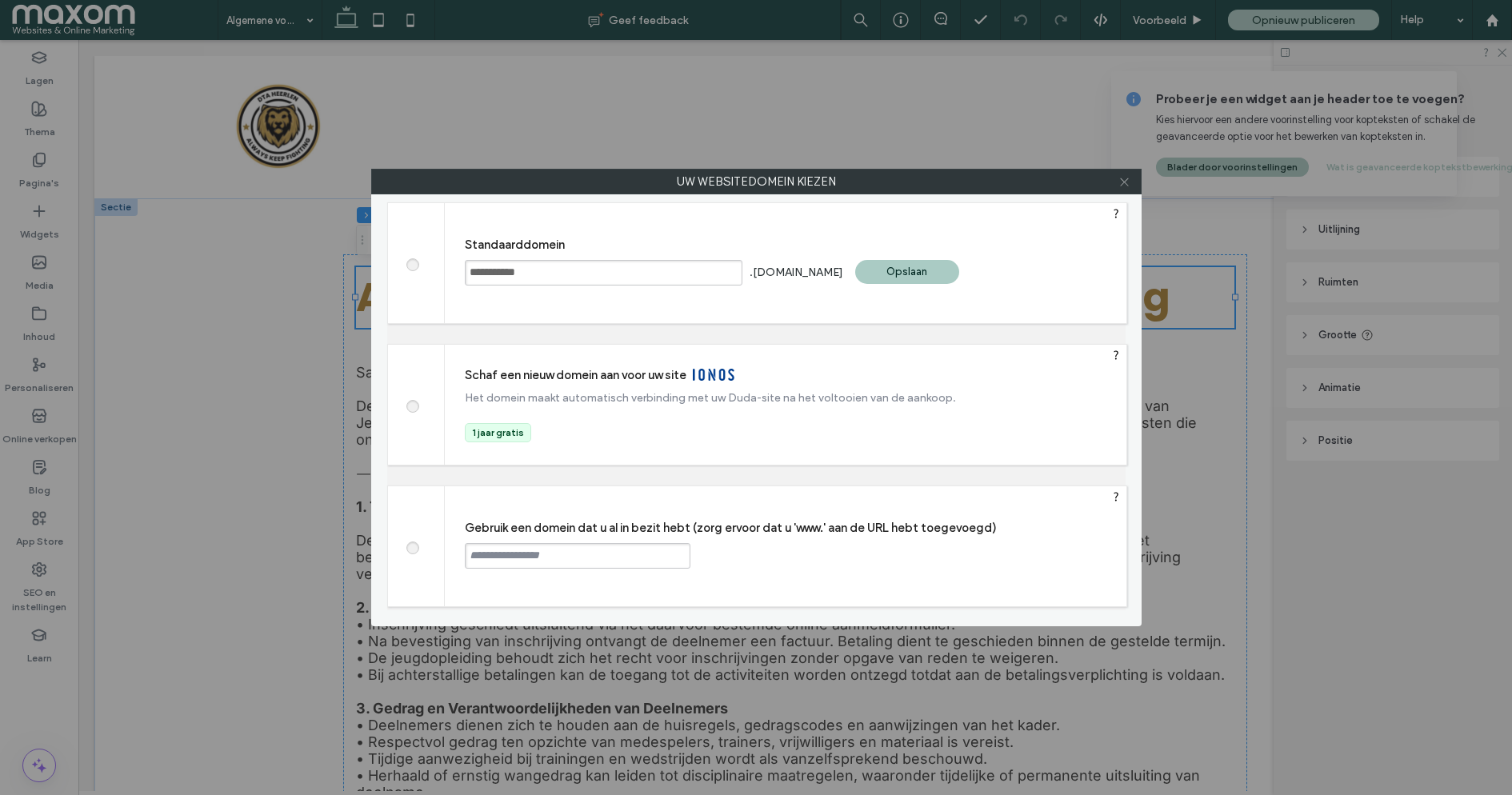
click at [1124, 182] on icon at bounding box center [1124, 181] width 12 height 12
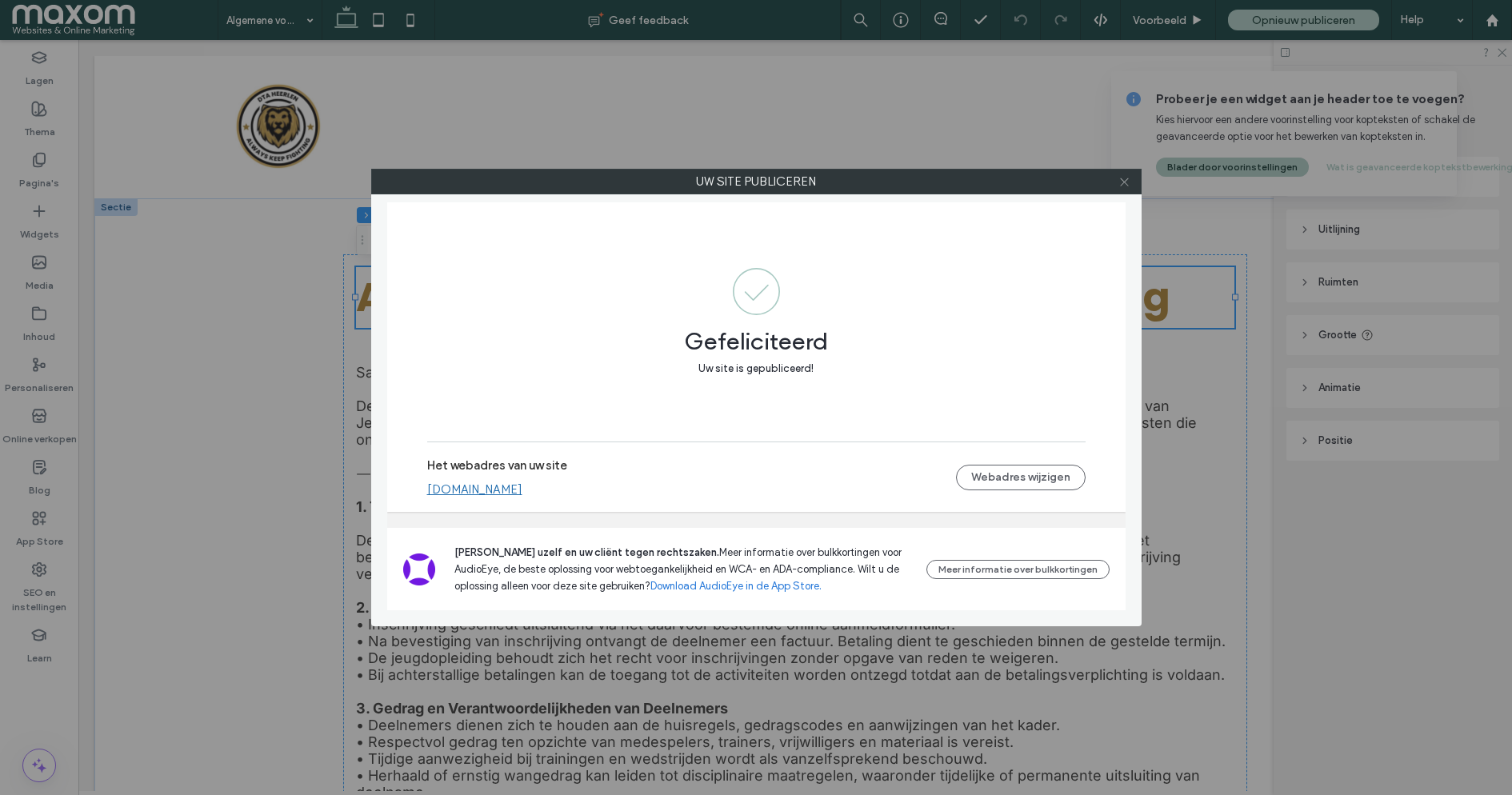
click at [1124, 181] on icon at bounding box center [1124, 181] width 12 height 12
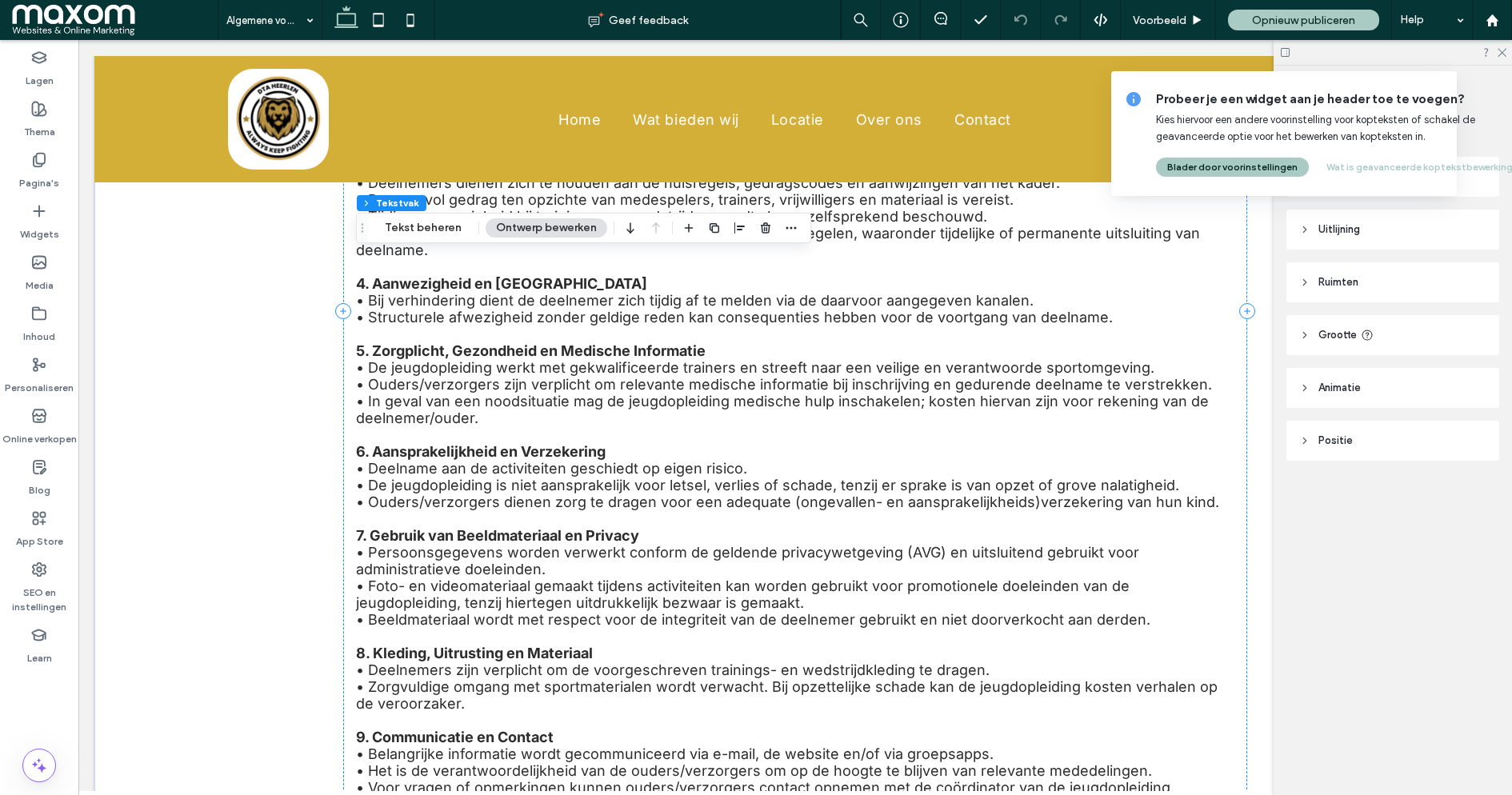
scroll to position [1833, 0]
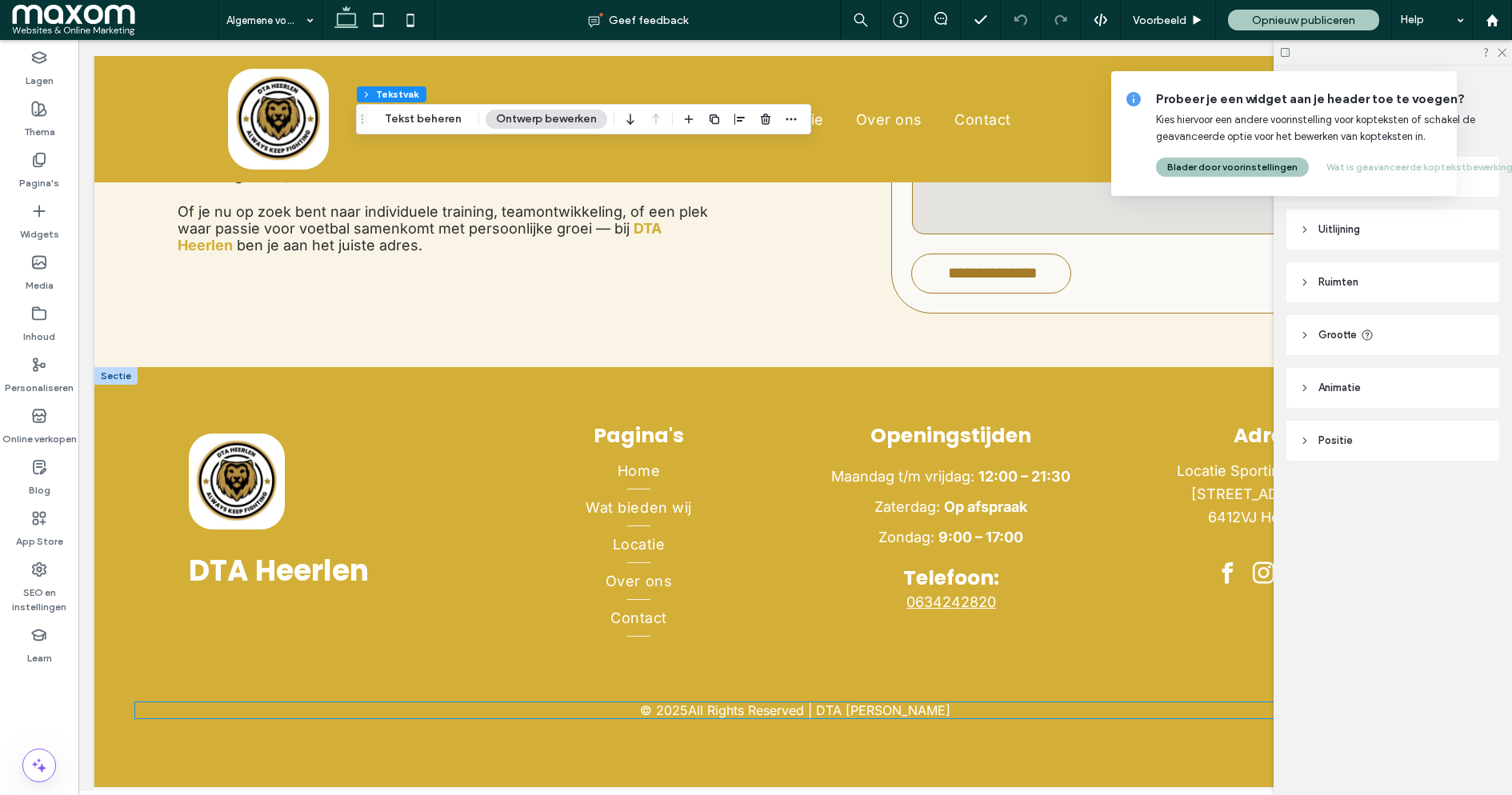
click at [771, 711] on p "All Rights Reserved | DTA Harleen" at bounding box center [819, 711] width 262 height 16
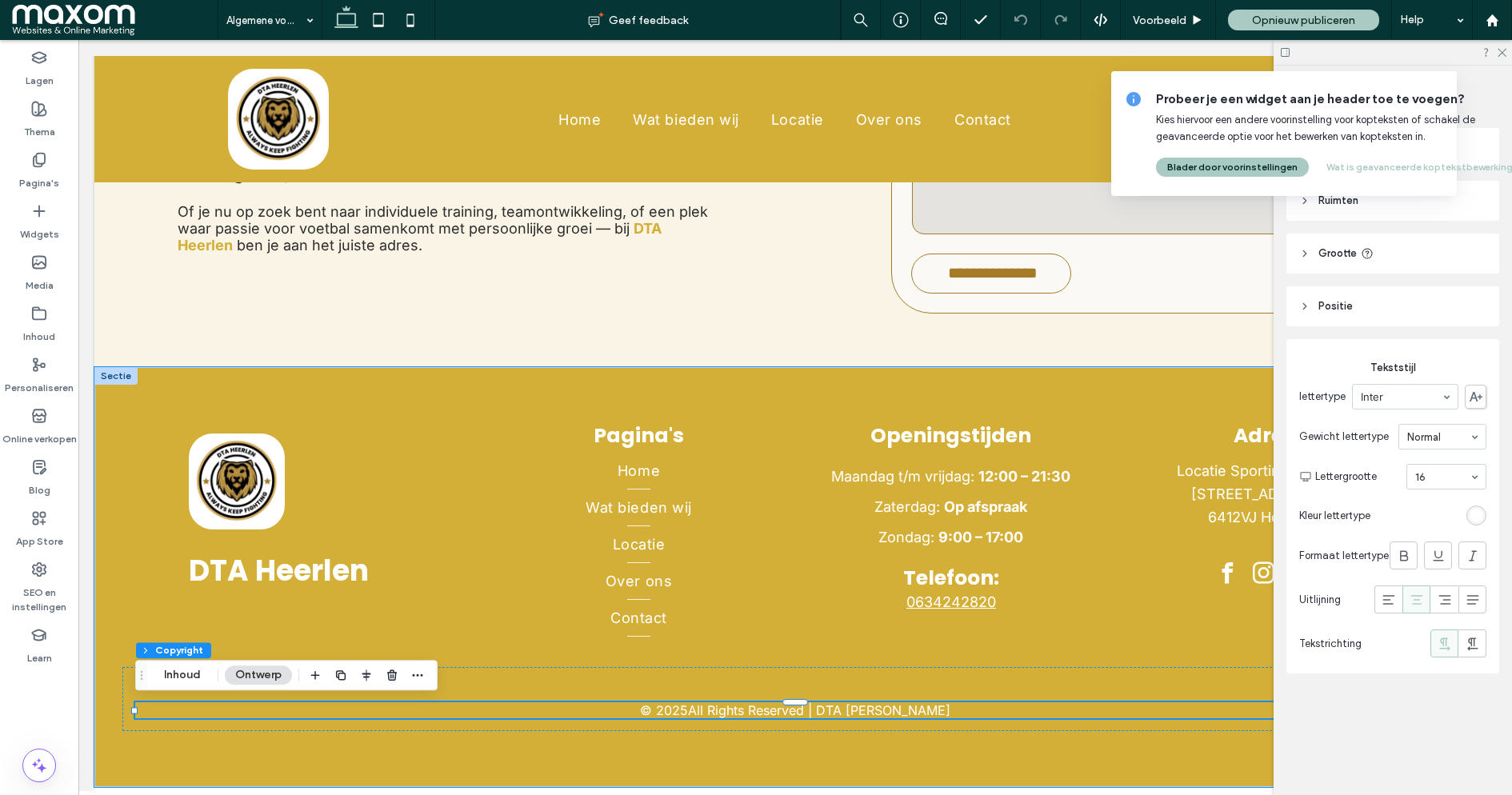
click at [766, 713] on p "All Rights Reserved | DTA Harleen" at bounding box center [819, 711] width 262 height 16
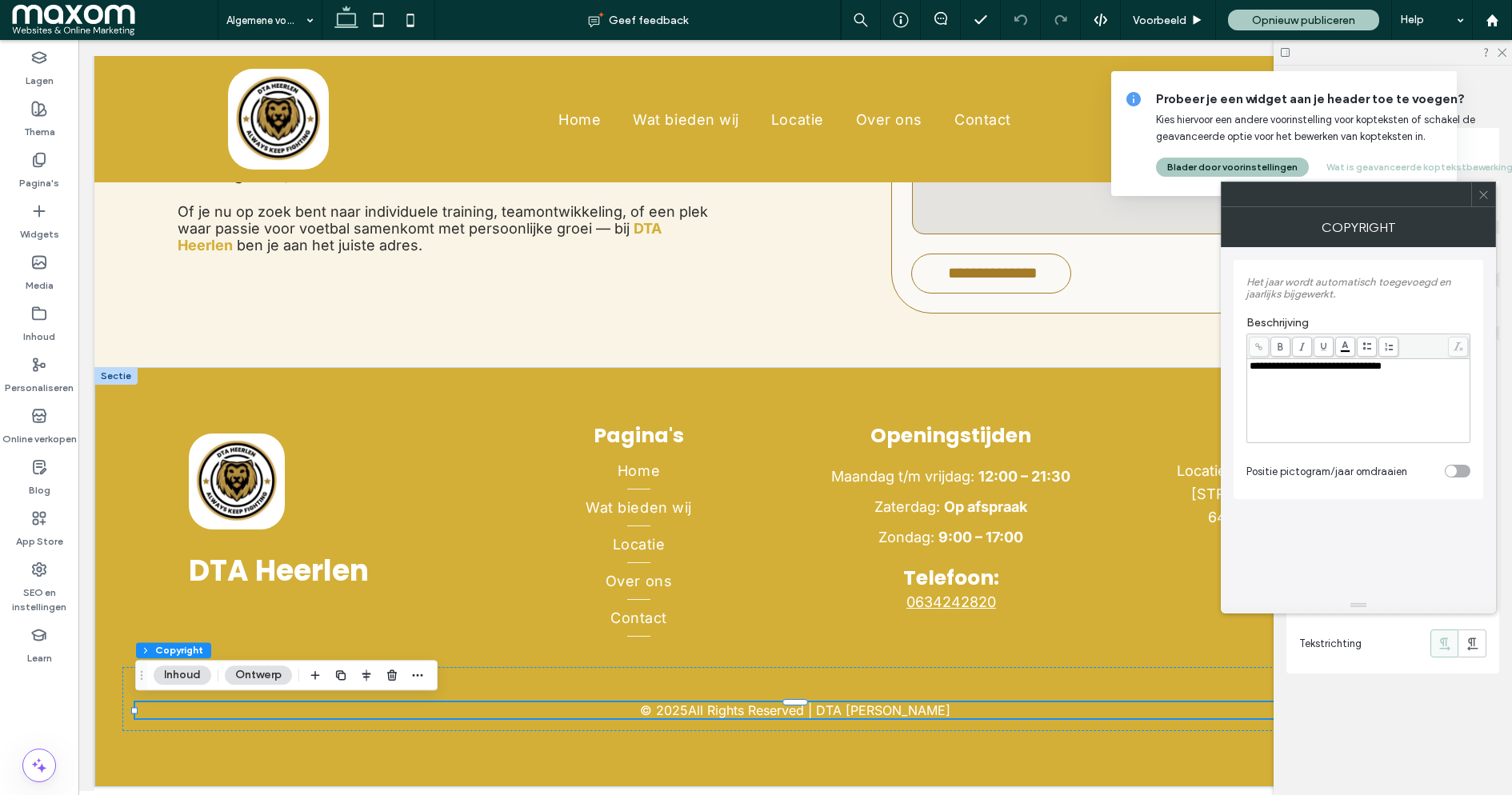
click at [1326, 368] on span "**********" at bounding box center [1316, 366] width 132 height 11
click at [1486, 193] on icon at bounding box center [1483, 195] width 12 height 12
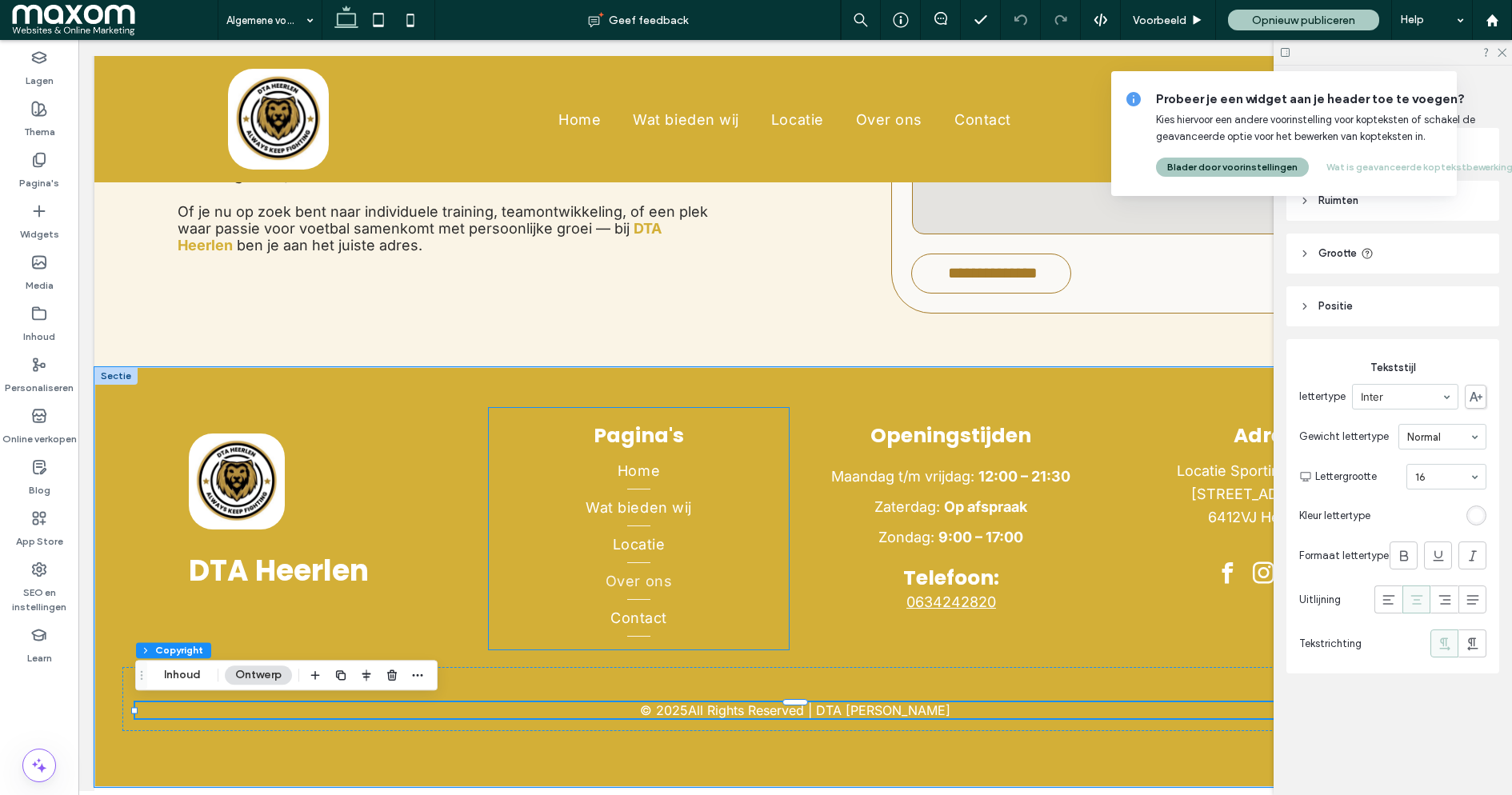
click at [578, 574] on link "Over ons" at bounding box center [638, 582] width 300 height 36
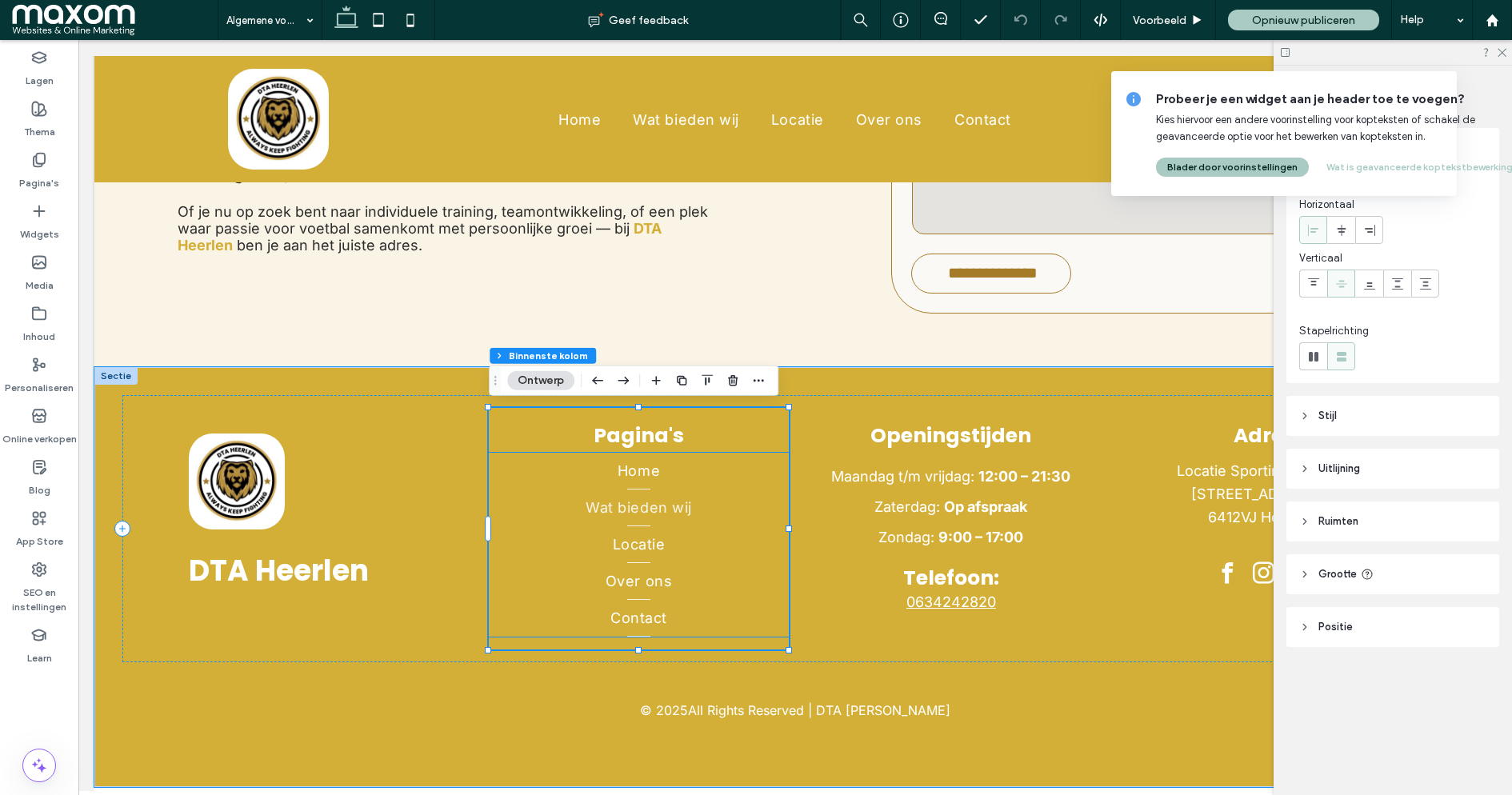
click at [601, 508] on span "Wat bieden wij" at bounding box center [638, 508] width 107 height 17
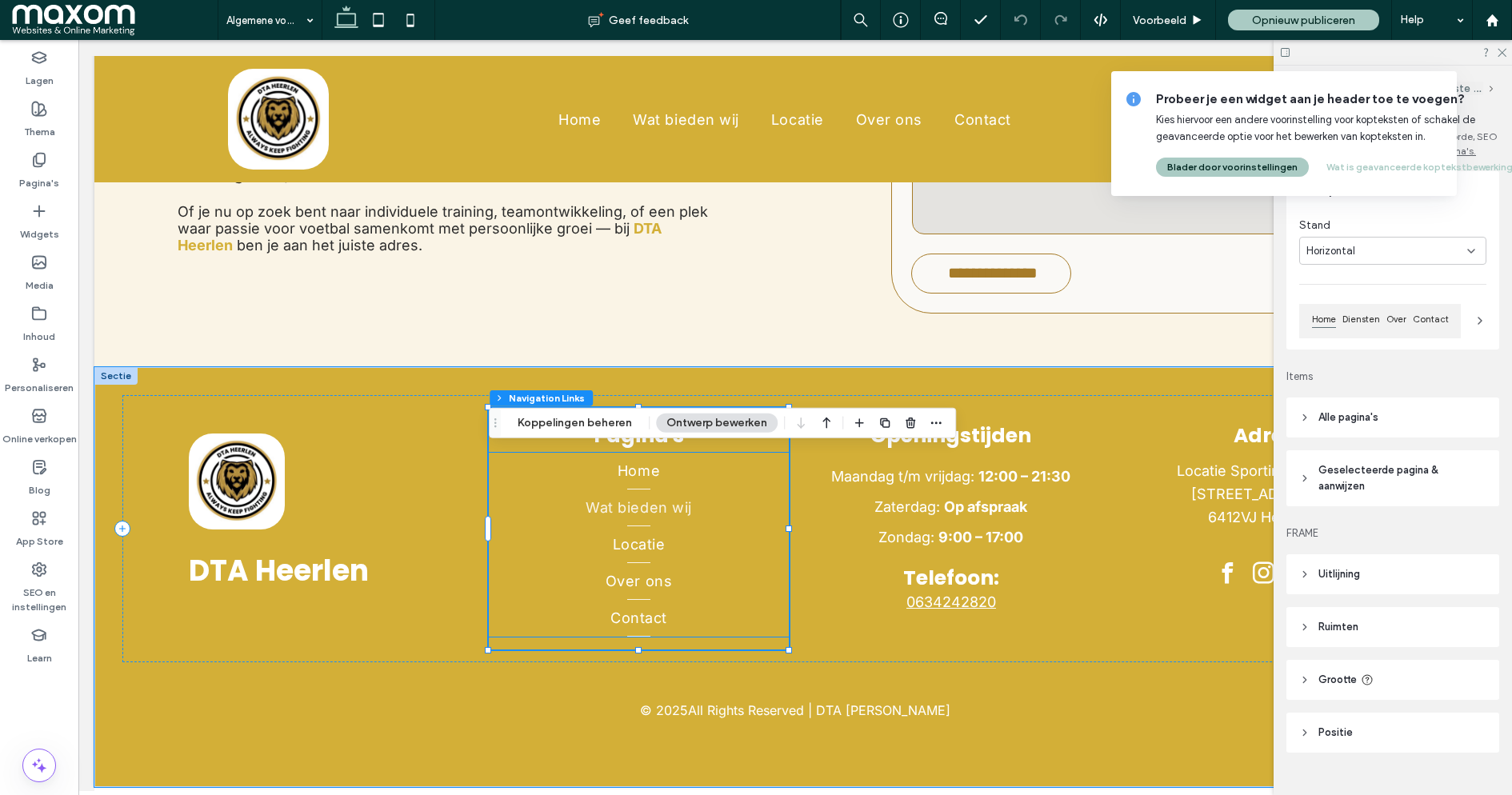
type input "*"
type input "***"
type input "*"
type input "**"
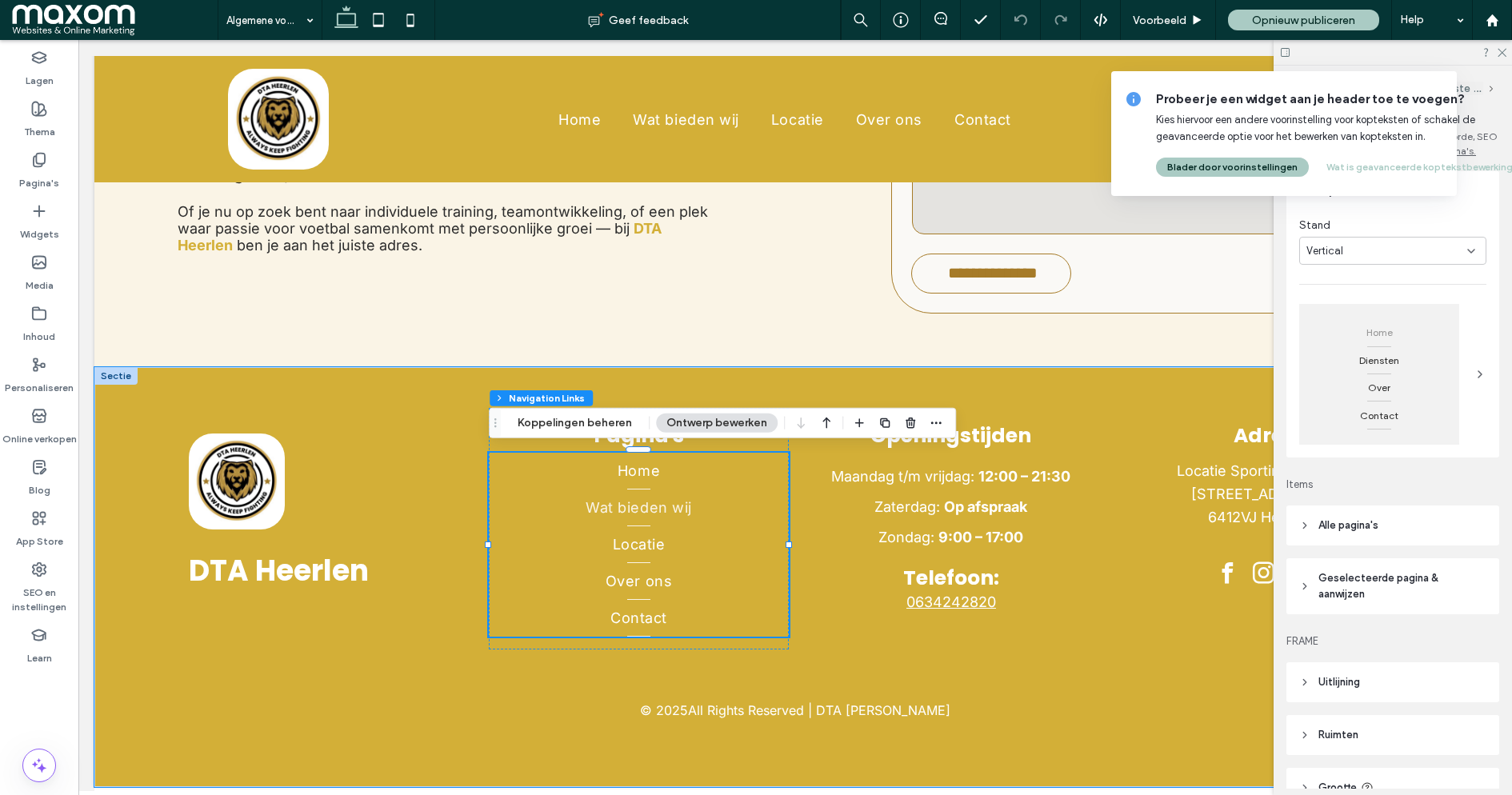
click at [601, 508] on span "Wat bieden wij" at bounding box center [638, 508] width 107 height 17
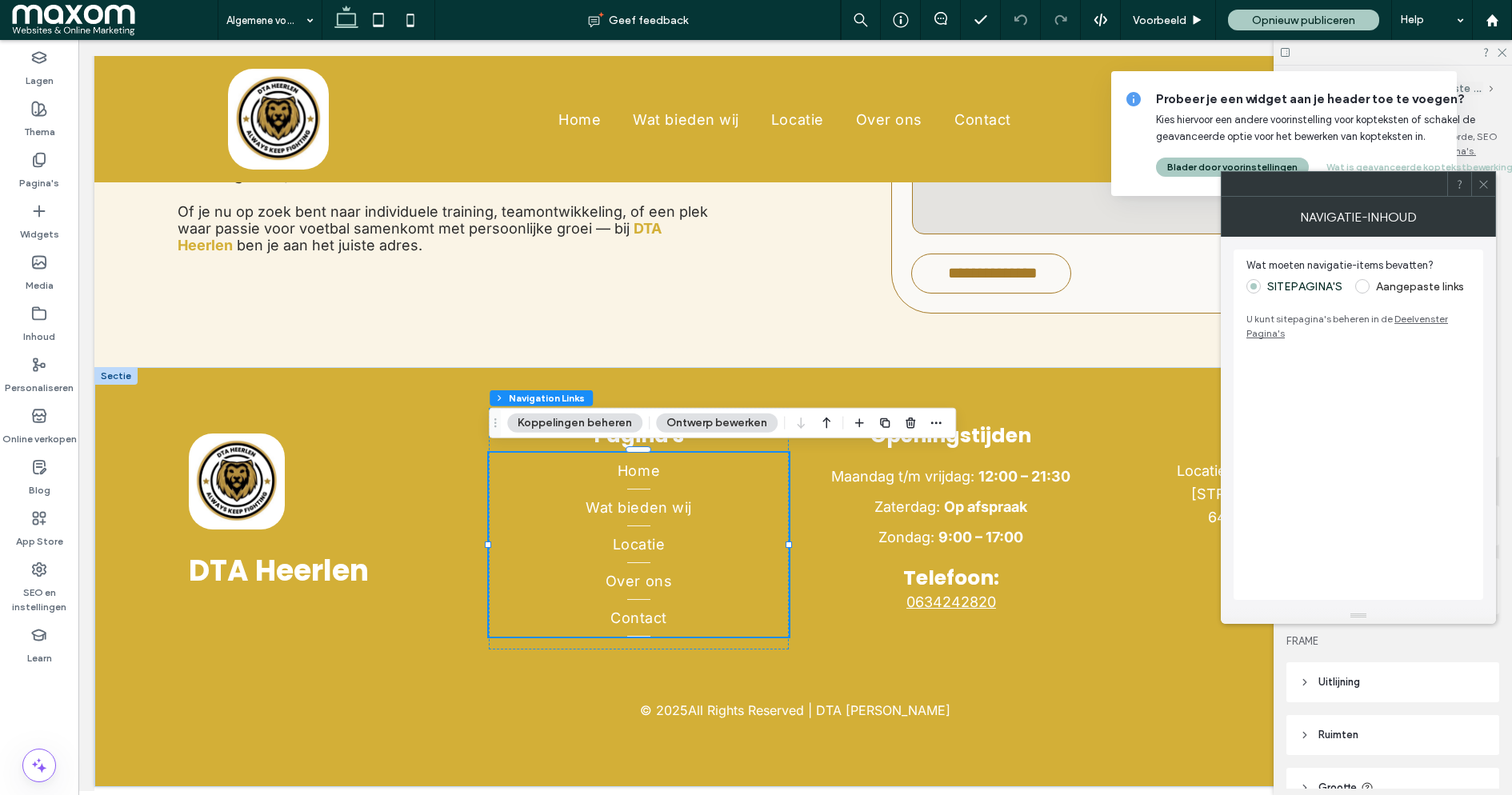
click at [1369, 286] on label "Aangepaste links" at bounding box center [1409, 286] width 108 height 14
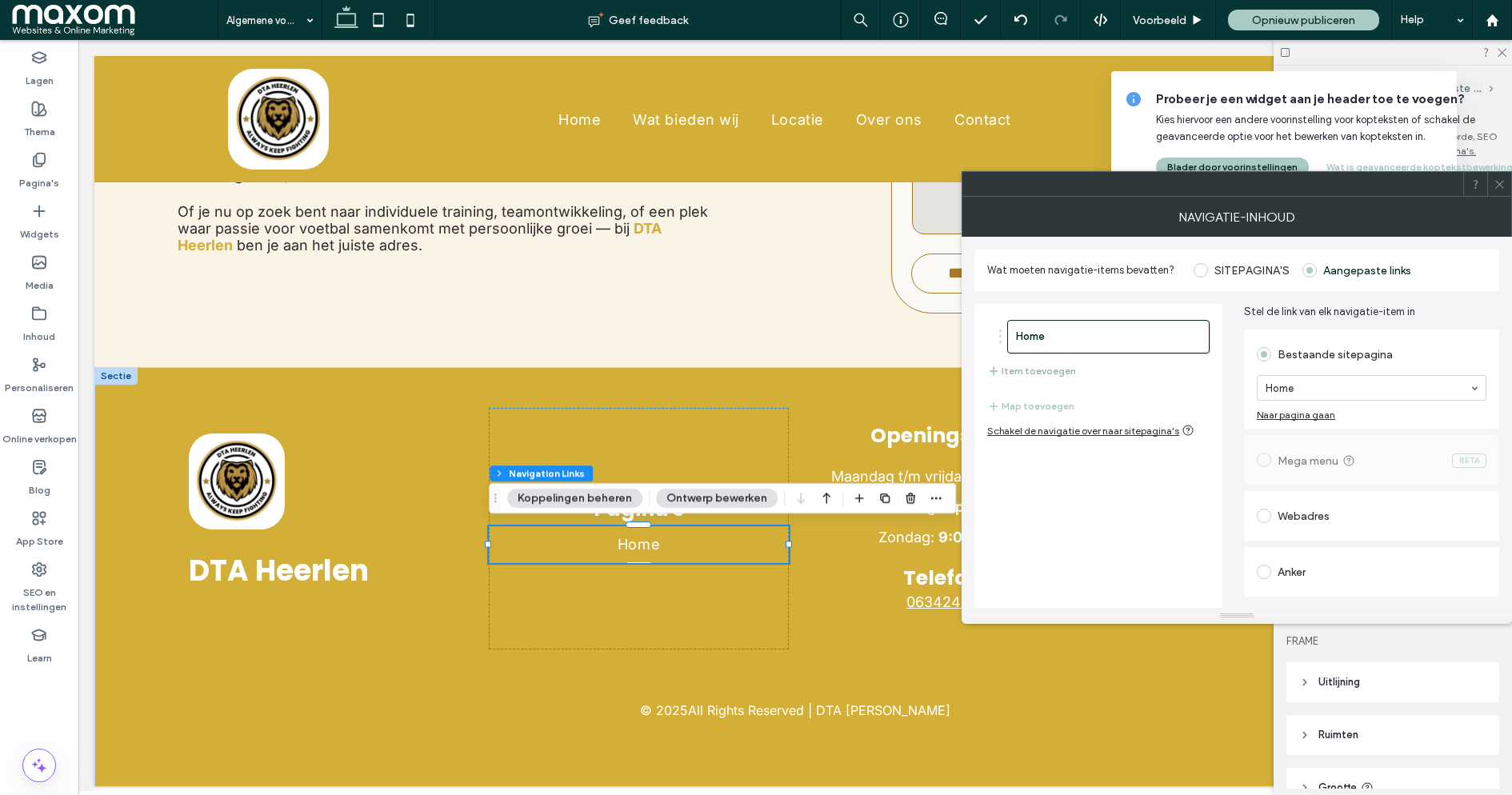
click at [1037, 366] on button "Item toevoegen" at bounding box center [1031, 372] width 89 height 19
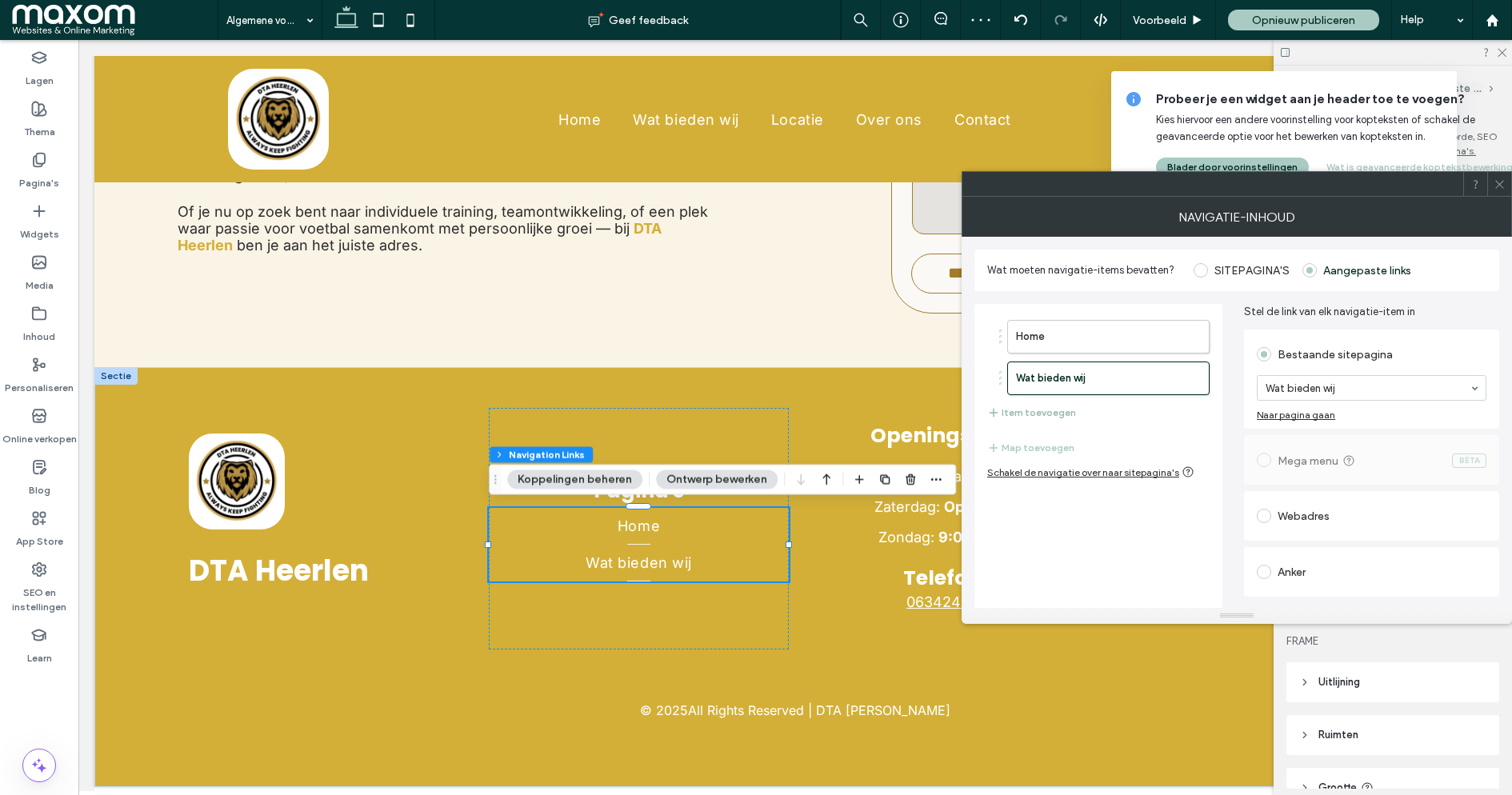
click at [1059, 408] on button "Item toevoegen" at bounding box center [1031, 413] width 89 height 19
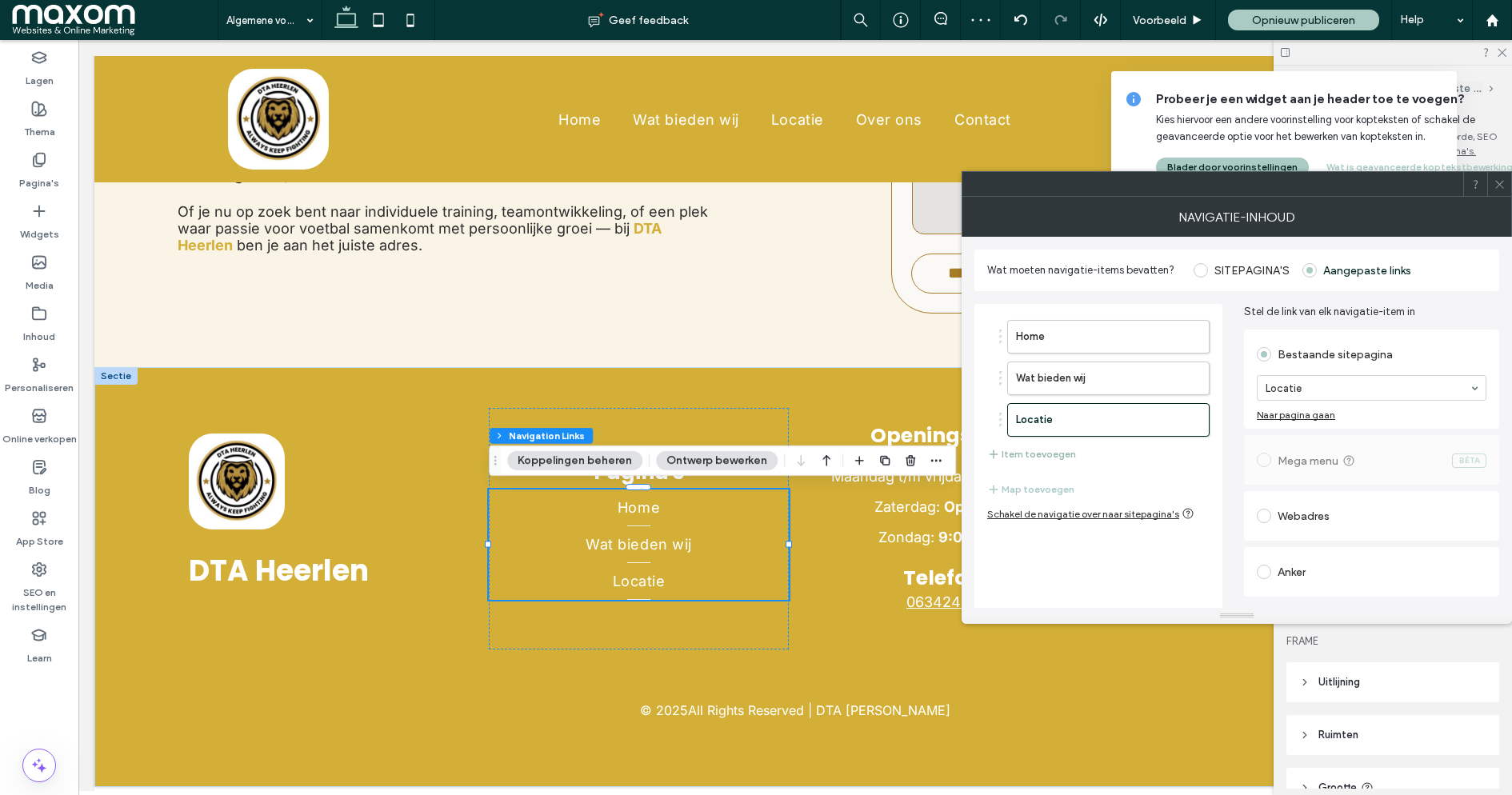
click at [1057, 451] on button "Item toevoegen" at bounding box center [1031, 454] width 89 height 19
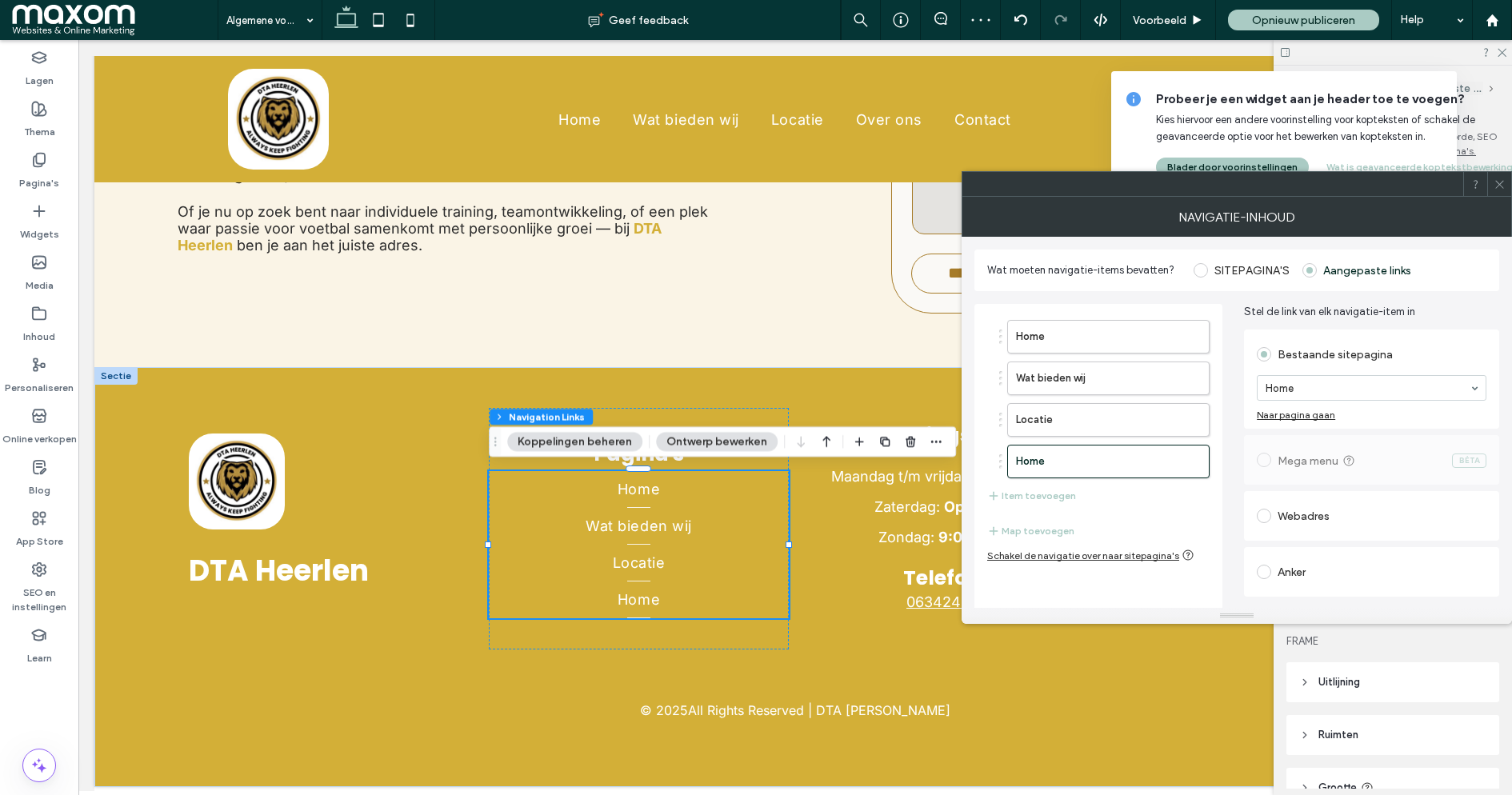
click at [1318, 399] on section "Home" at bounding box center [1371, 388] width 229 height 41
click at [1043, 487] on button "Item toevoegen" at bounding box center [1031, 496] width 89 height 19
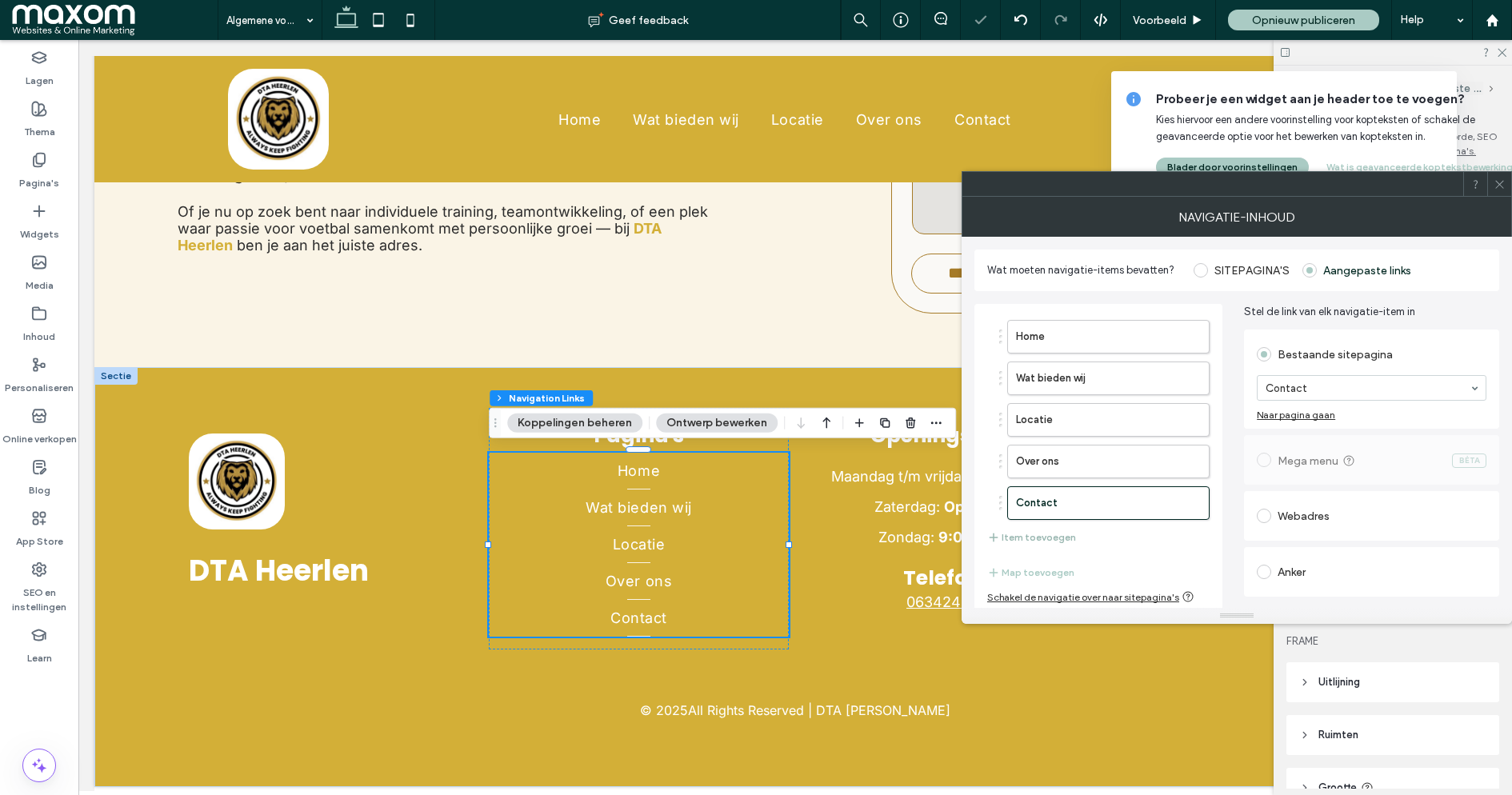
click at [1044, 535] on button "Item toevoegen" at bounding box center [1031, 538] width 89 height 19
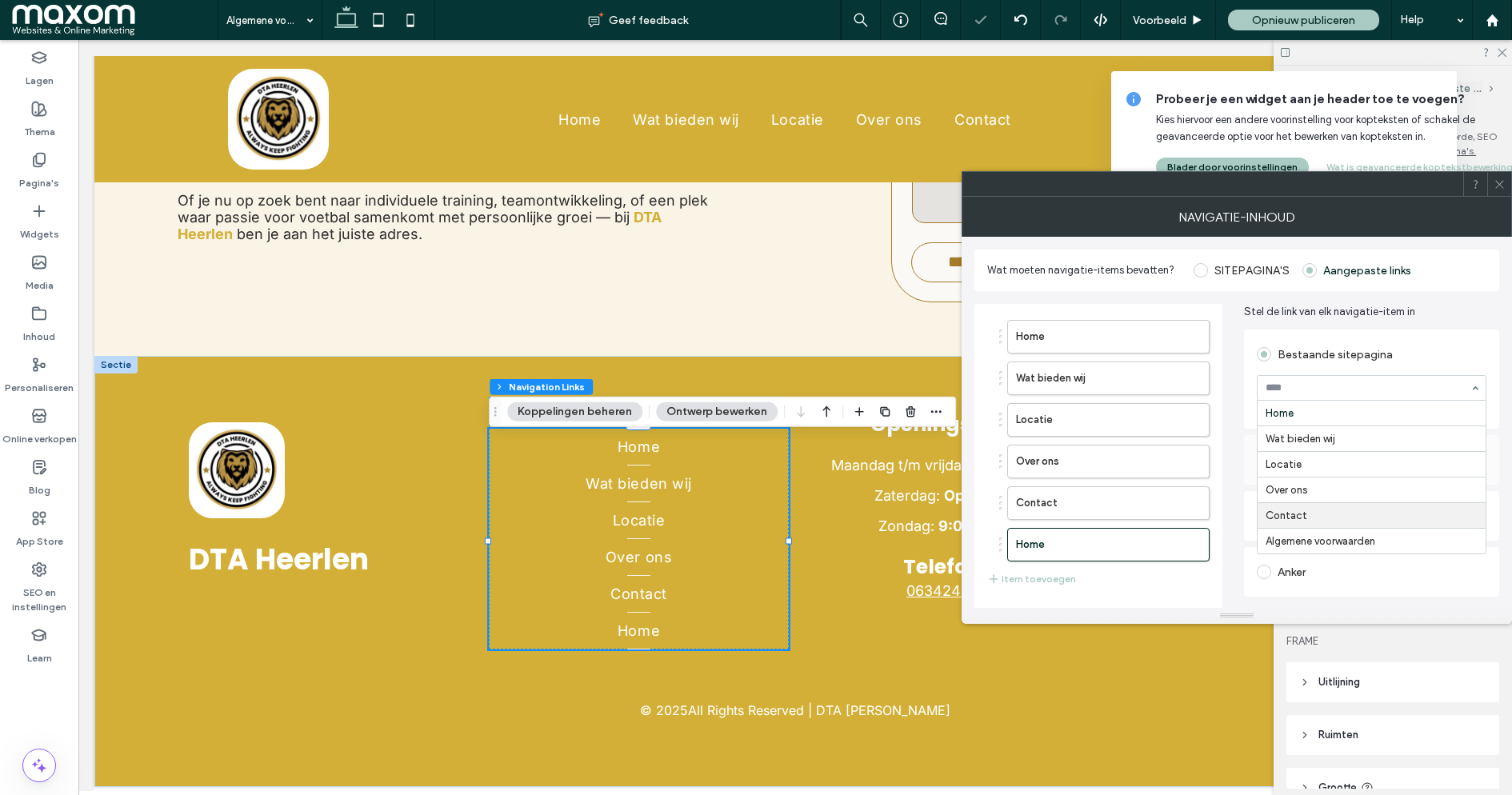
scroll to position [40, 0]
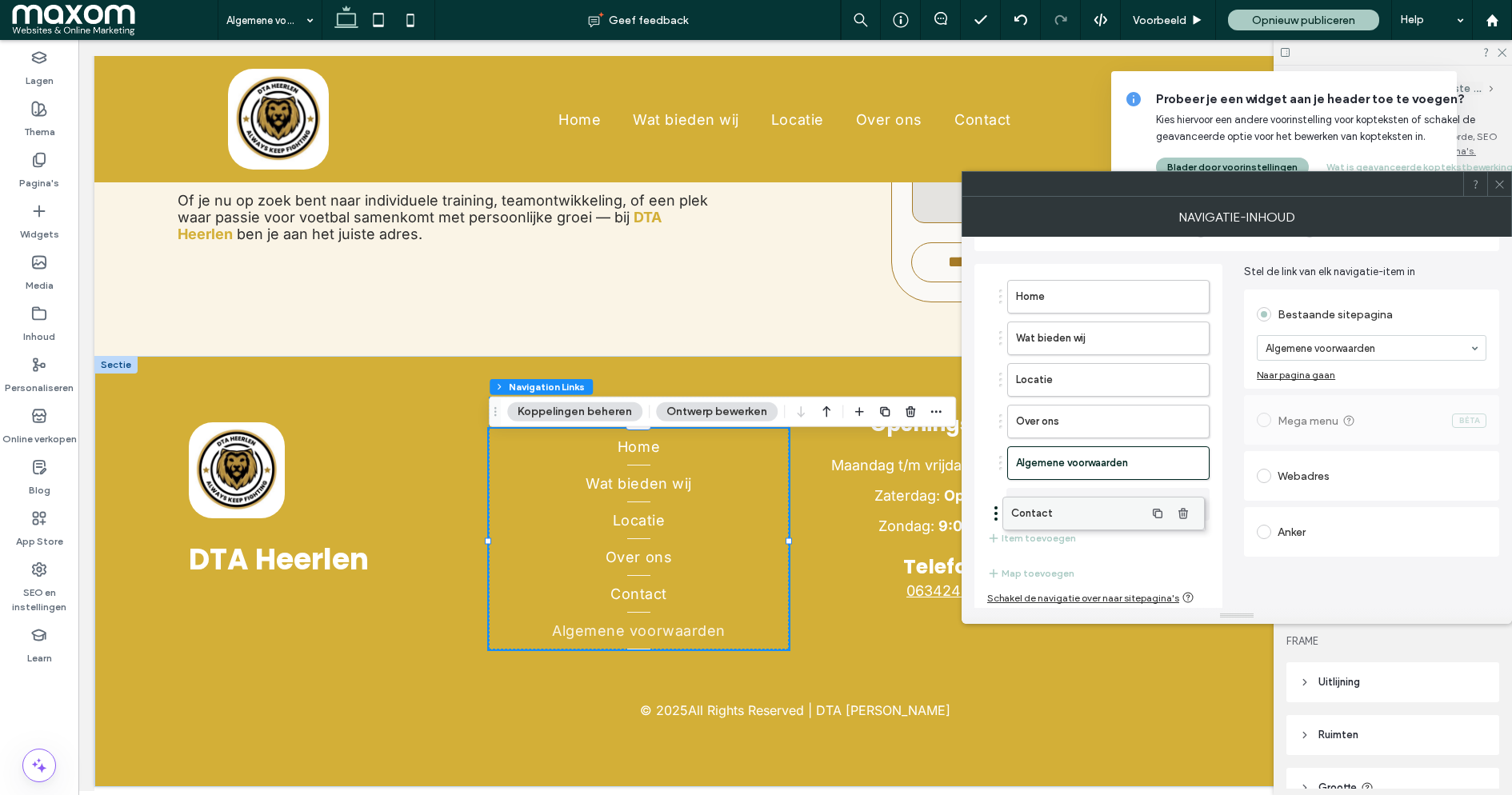
drag, startPoint x: 1121, startPoint y: 468, endPoint x: 1116, endPoint y: 521, distance: 53.2
click at [1503, 185] on icon at bounding box center [1500, 184] width 12 height 12
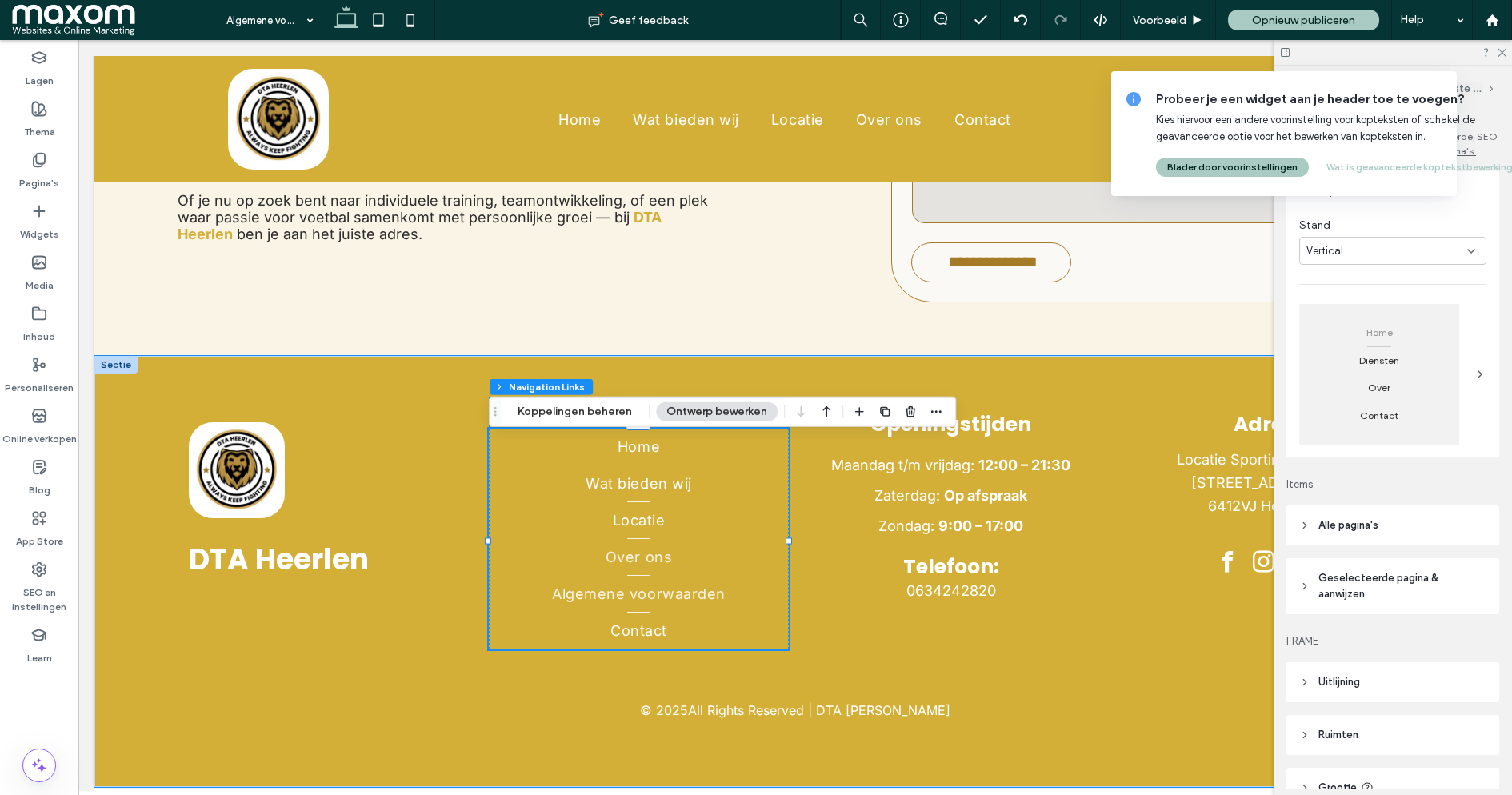
click at [732, 566] on link "Over ons" at bounding box center [638, 558] width 300 height 36
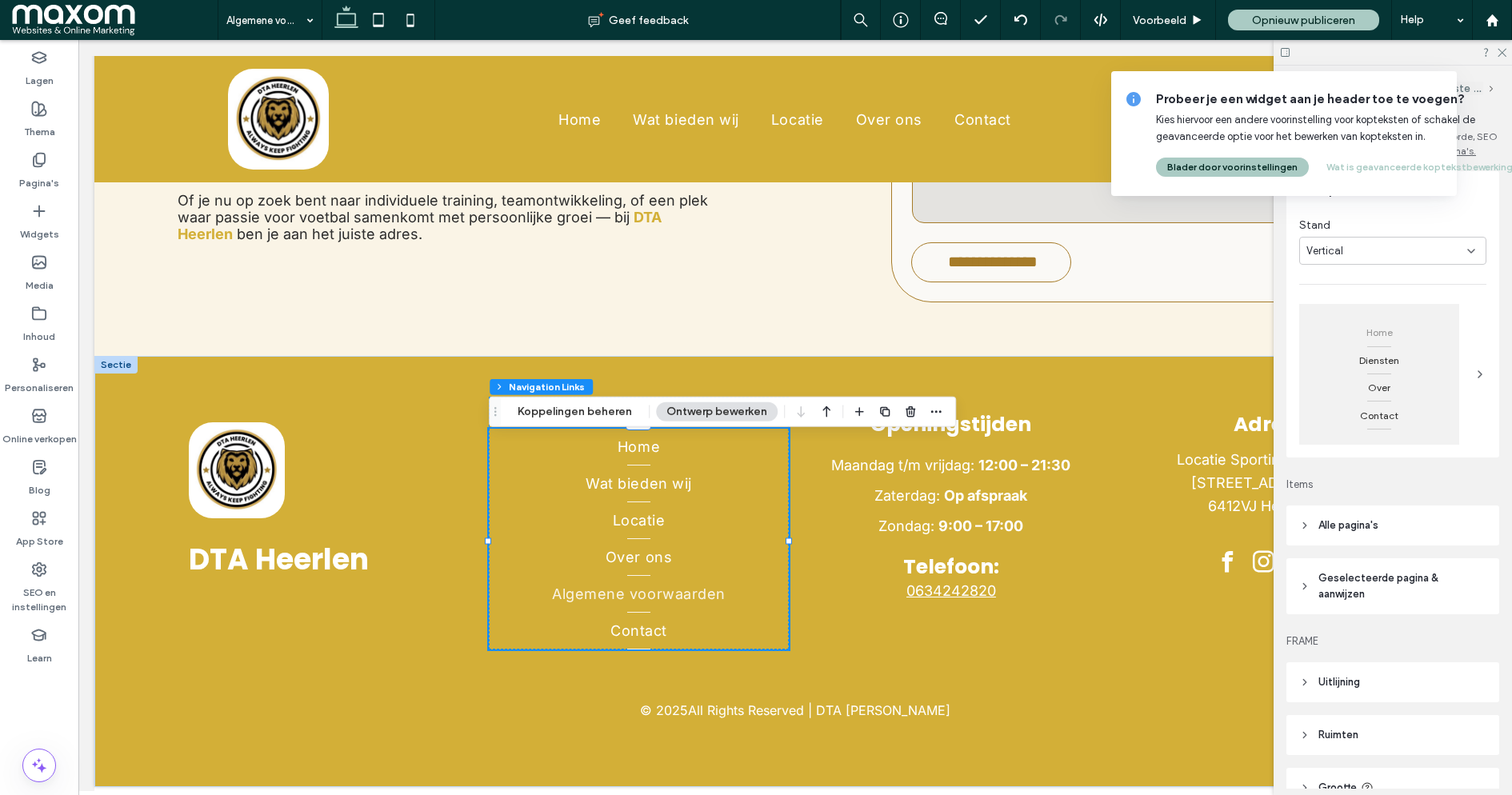
click at [1389, 529] on header "Alle pagina's" at bounding box center [1393, 526] width 213 height 40
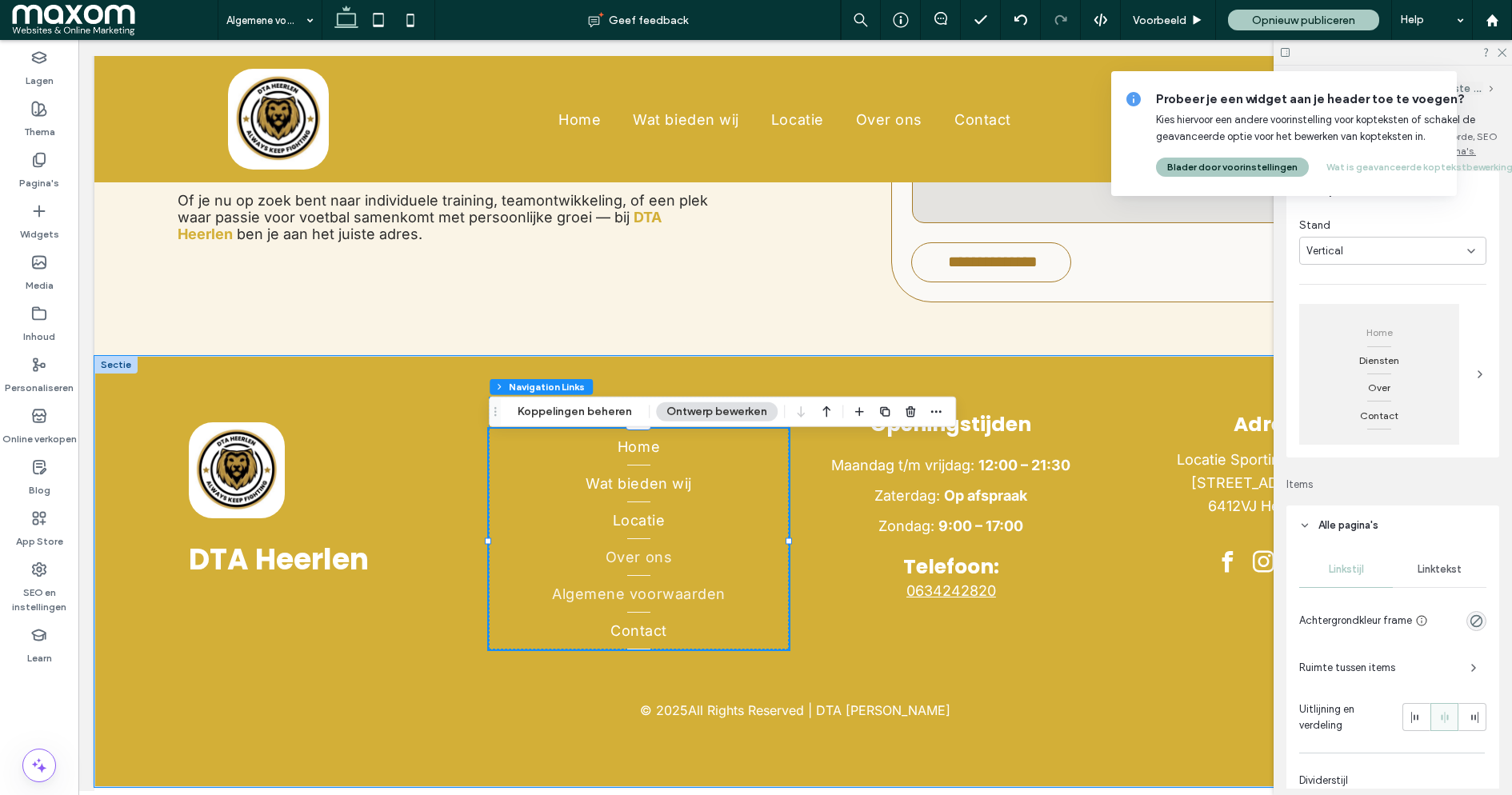
click at [696, 552] on link "Over ons" at bounding box center [638, 558] width 300 height 36
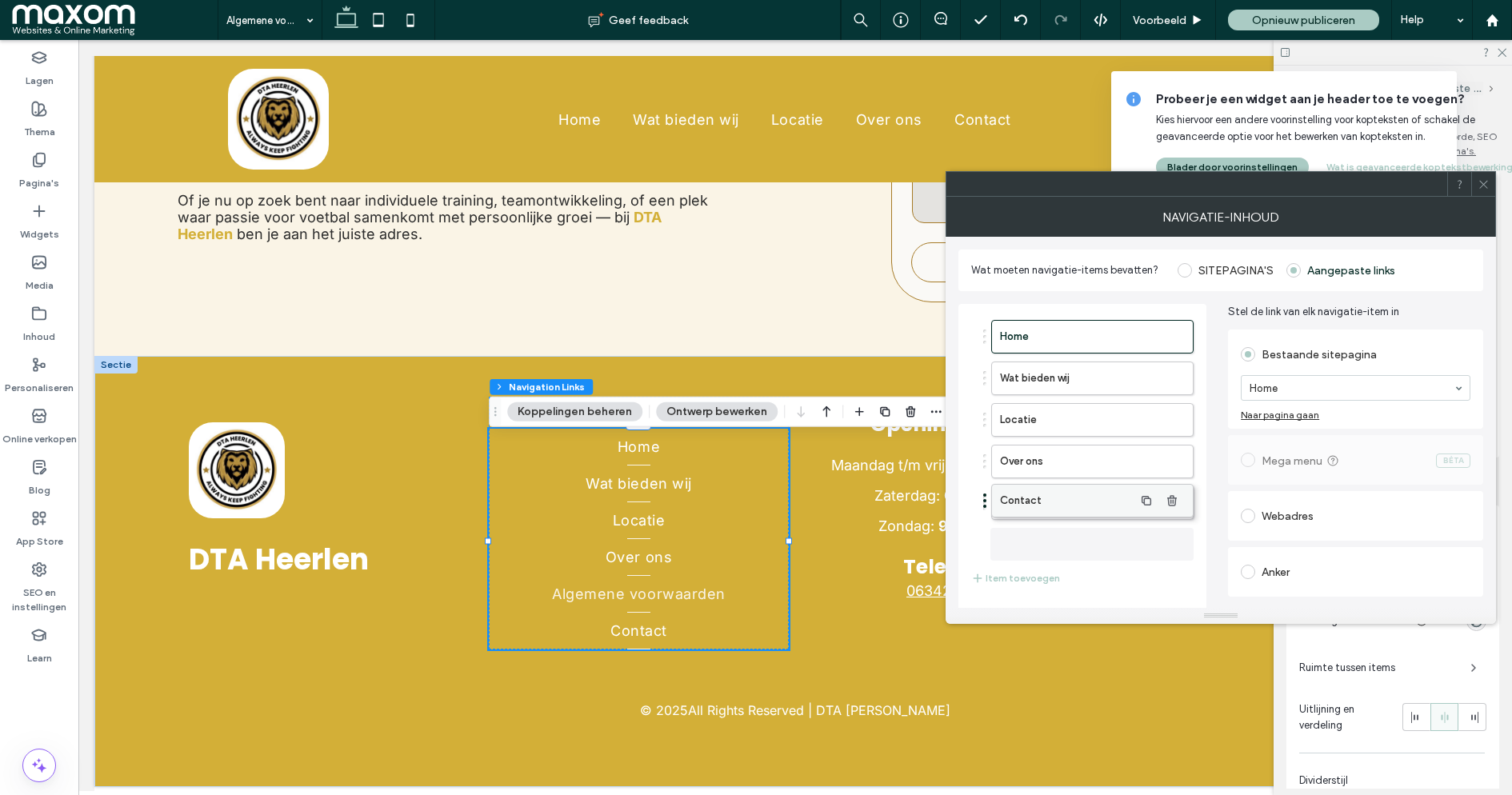
drag, startPoint x: 1060, startPoint y: 531, endPoint x: 1061, endPoint y: 486, distance: 45.0
type input "*"
click at [1483, 183] on use at bounding box center [1483, 184] width 8 height 8
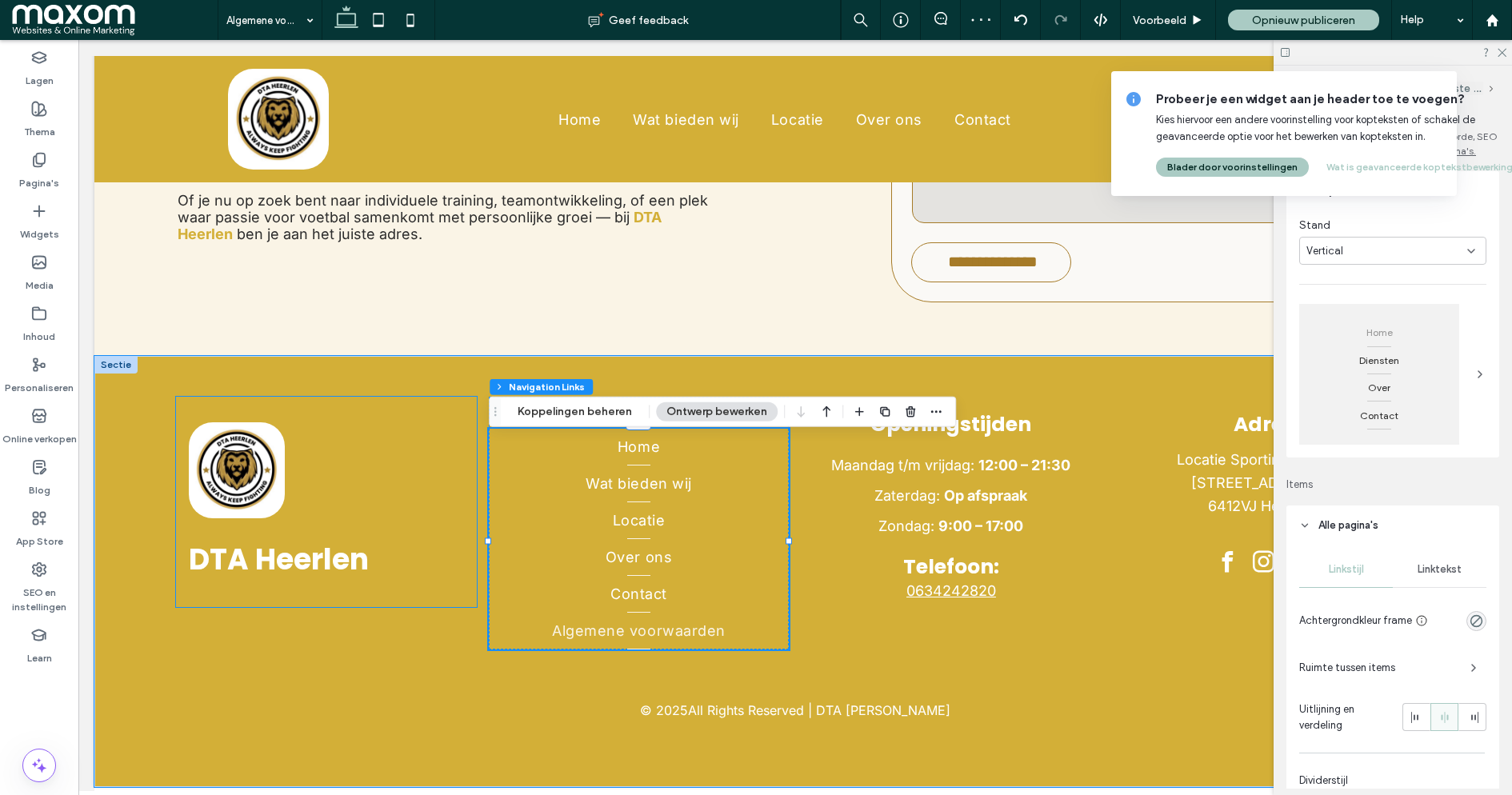
click at [443, 494] on div "DTA Heerlen" at bounding box center [325, 501] width 300 height 210
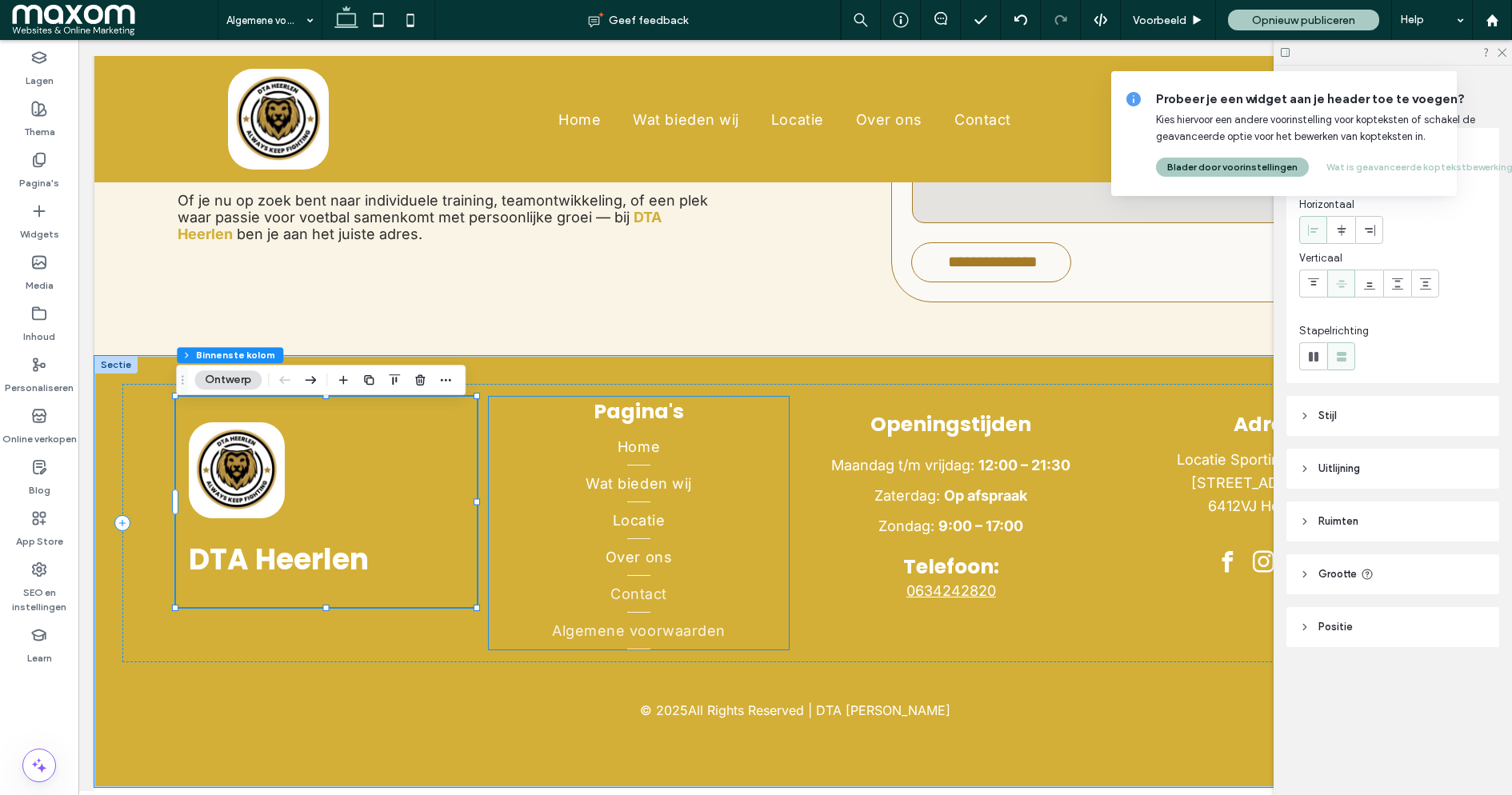
click at [572, 595] on link "Contact" at bounding box center [638, 594] width 300 height 36
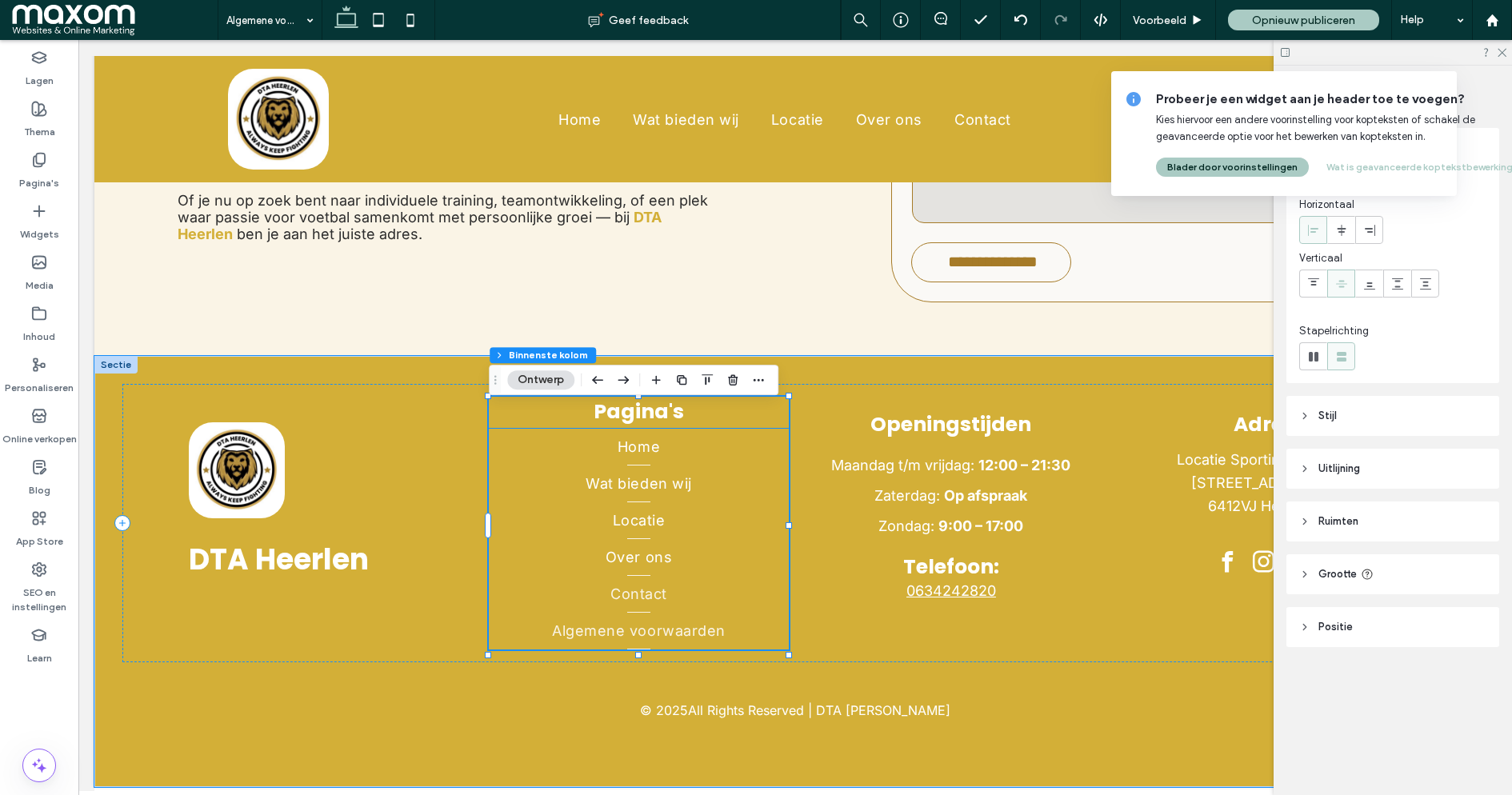
click at [560, 594] on link "Contact" at bounding box center [638, 594] width 300 height 36
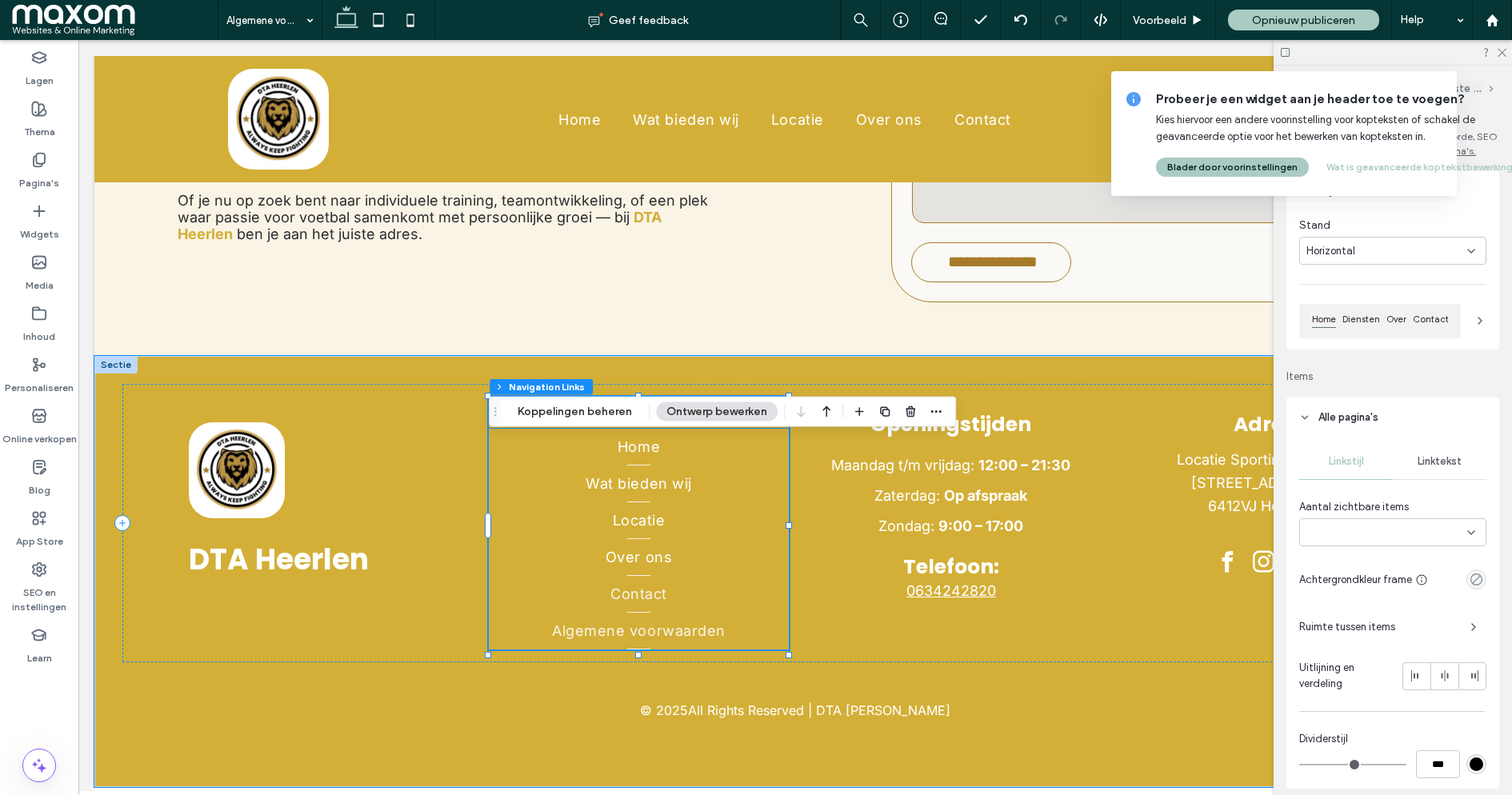
type input "*"
type input "***"
type input "*"
type input "**"
click at [560, 594] on div "Home Wat bieden wij Locatie Over ons Contact Algemene voorwaarden" at bounding box center [638, 540] width 300 height 221
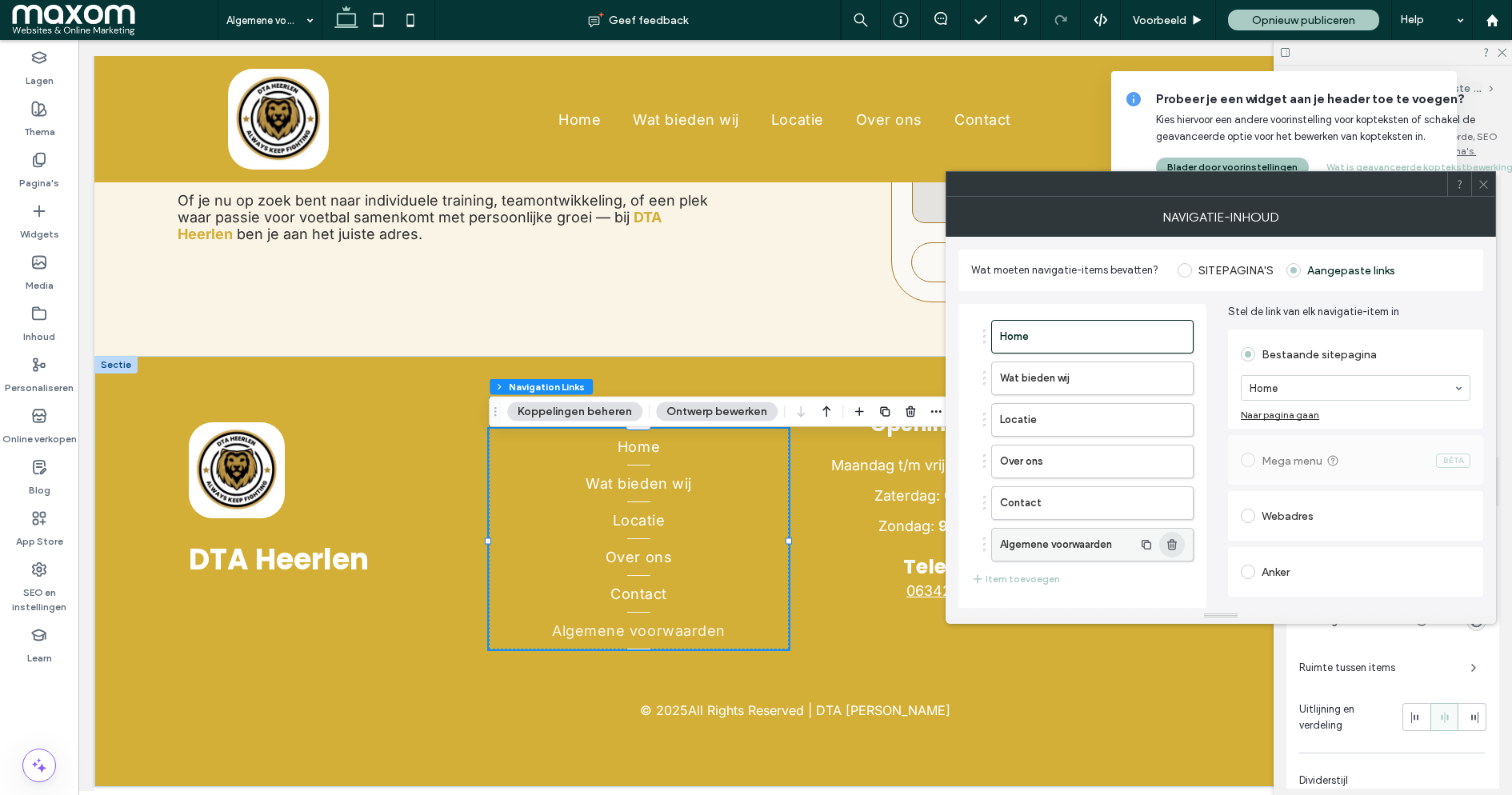
click at [1175, 542] on use "button" at bounding box center [1172, 544] width 10 height 11
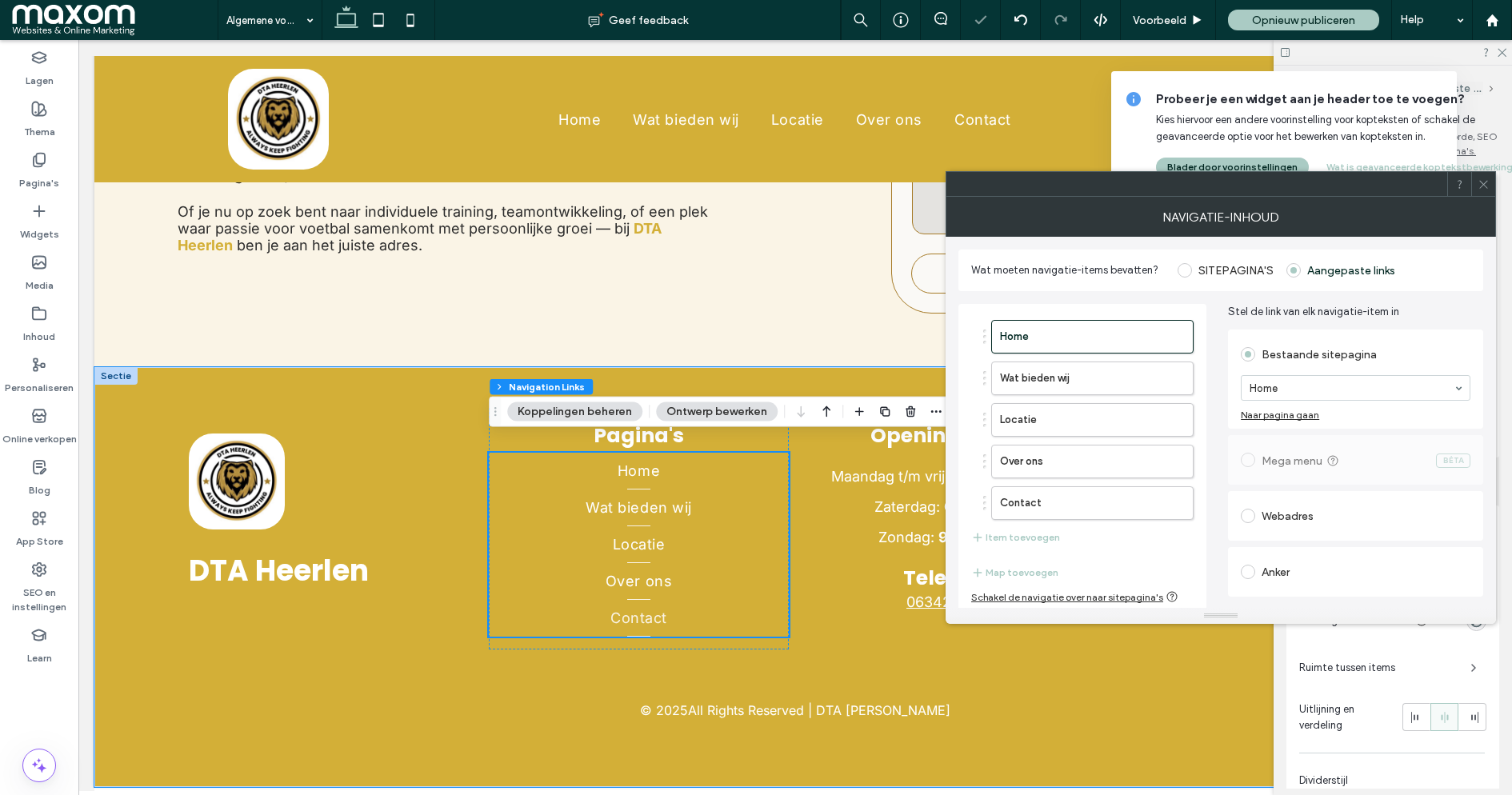
type input "*"
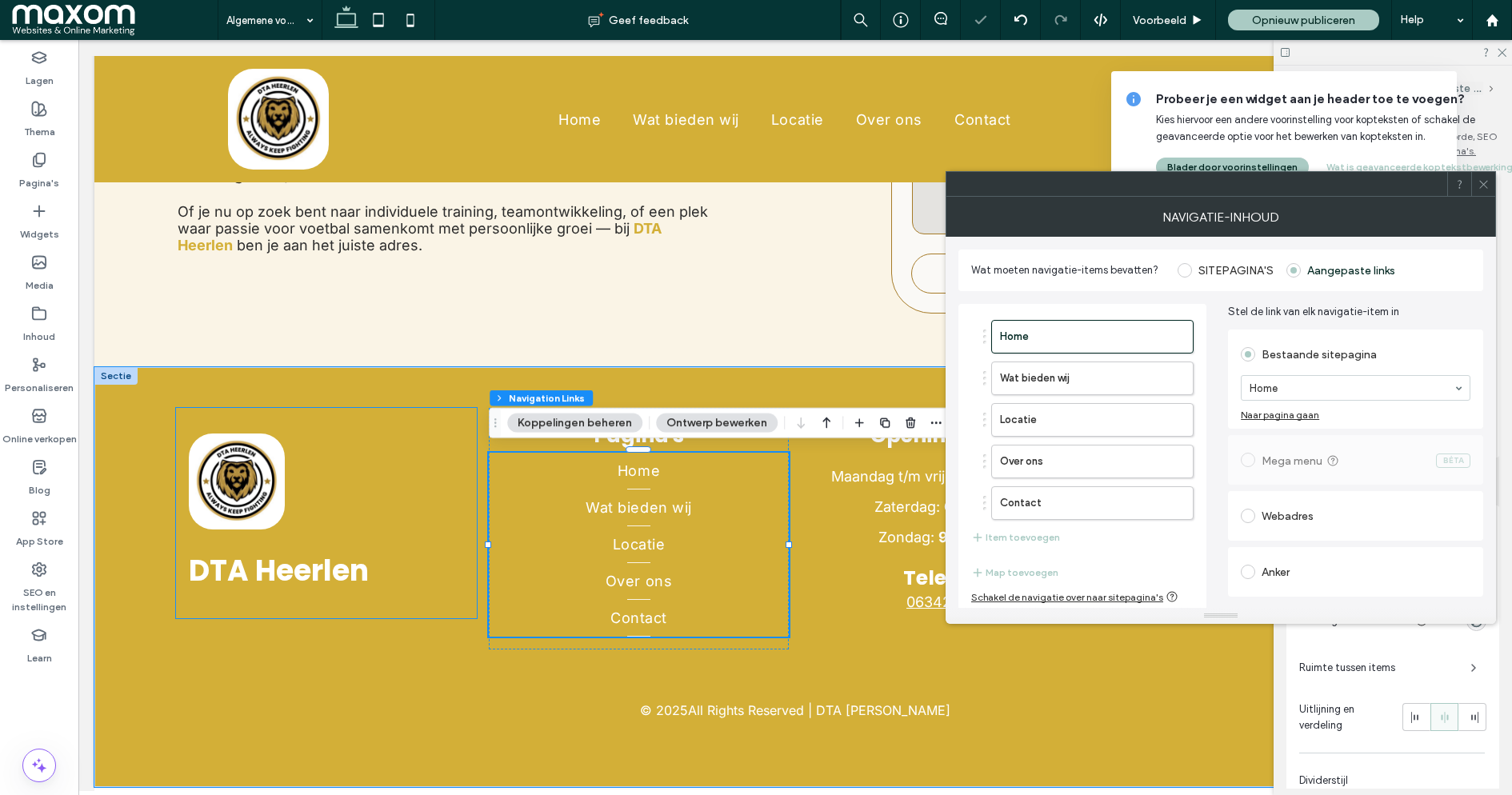
click at [367, 588] on span "DTA Heerlen" at bounding box center [279, 570] width 180 height 41
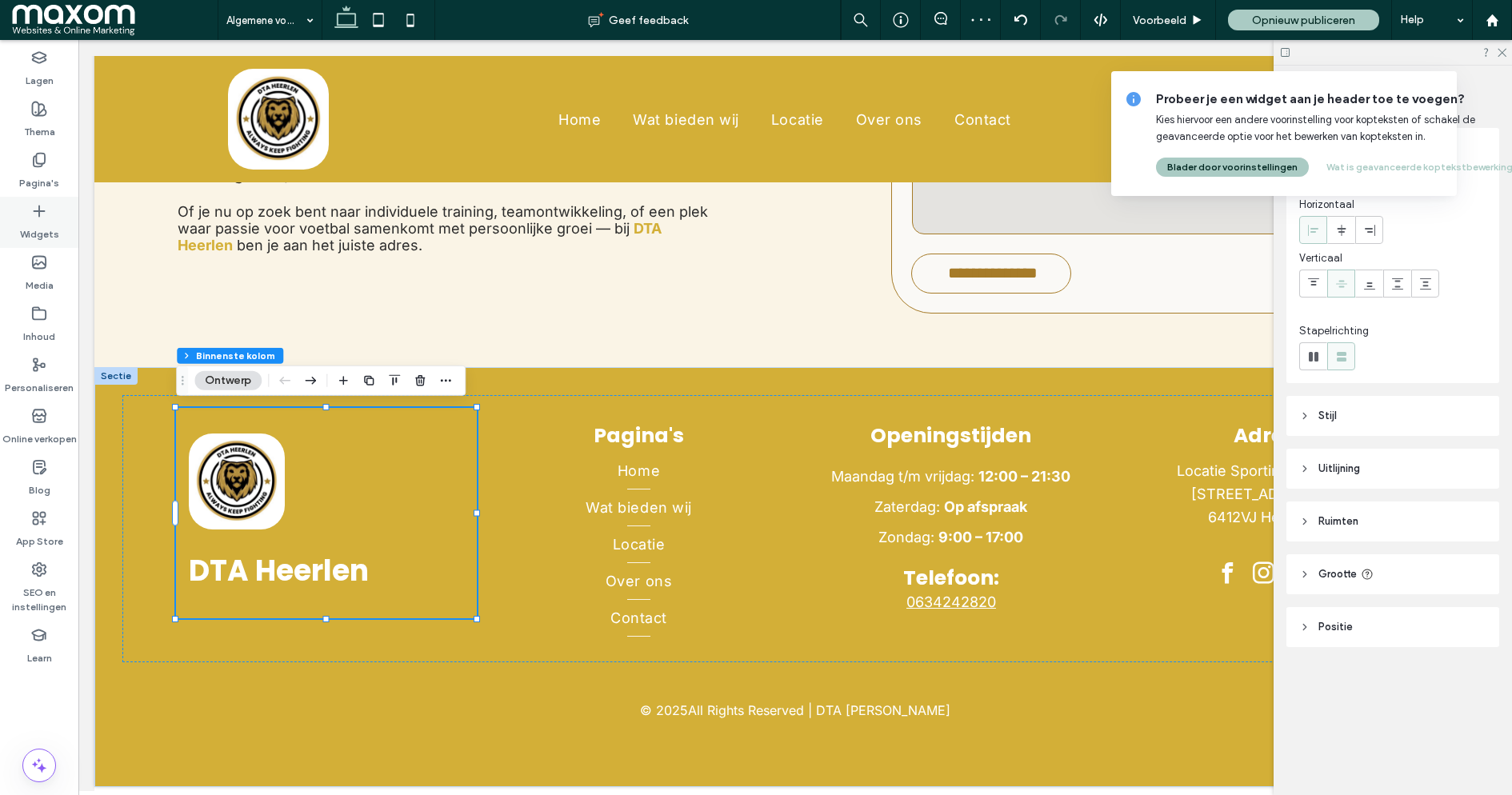
click at [45, 209] on icon at bounding box center [39, 211] width 16 height 16
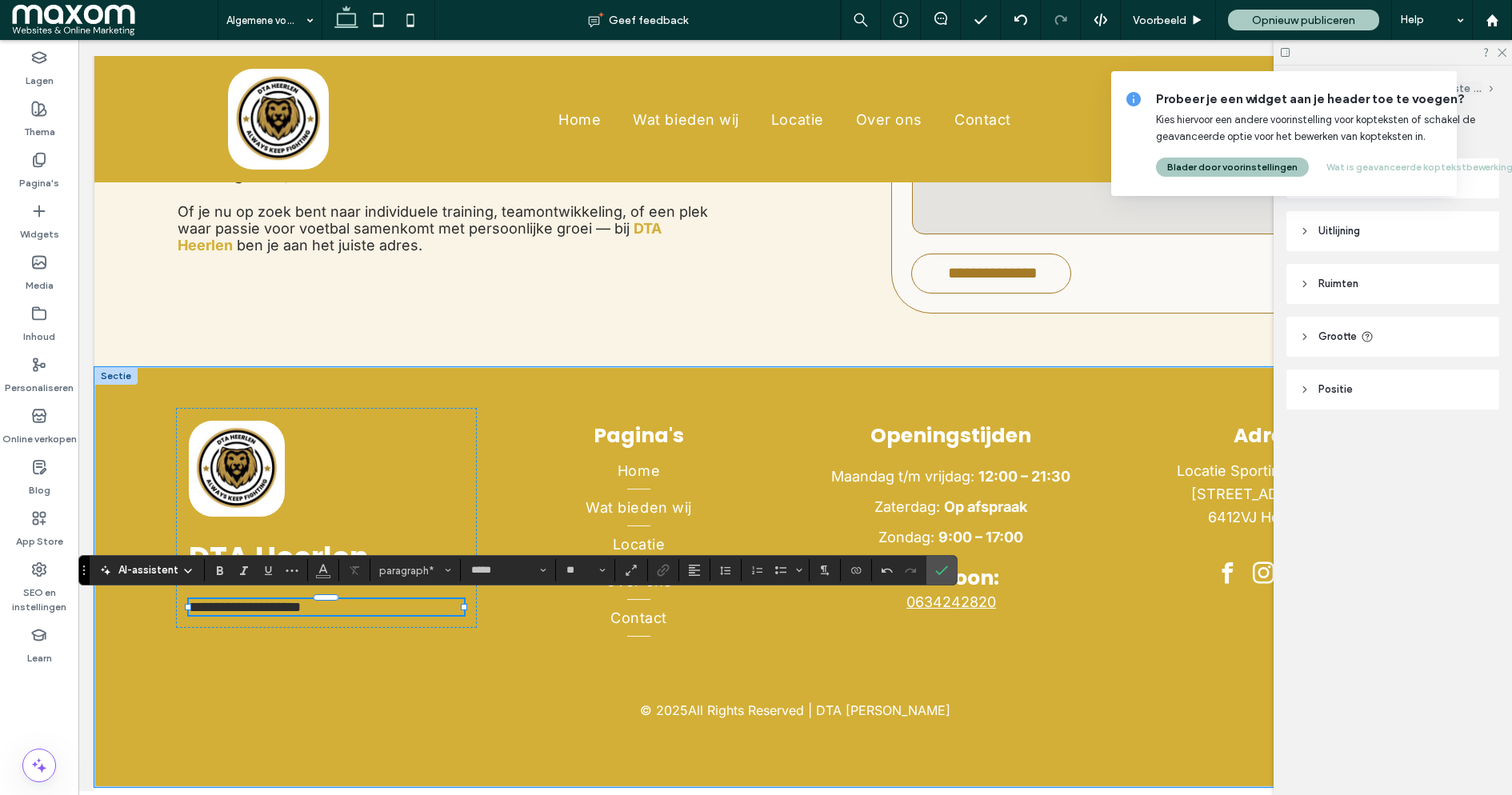
click at [300, 609] on span "**********" at bounding box center [245, 607] width 112 height 14
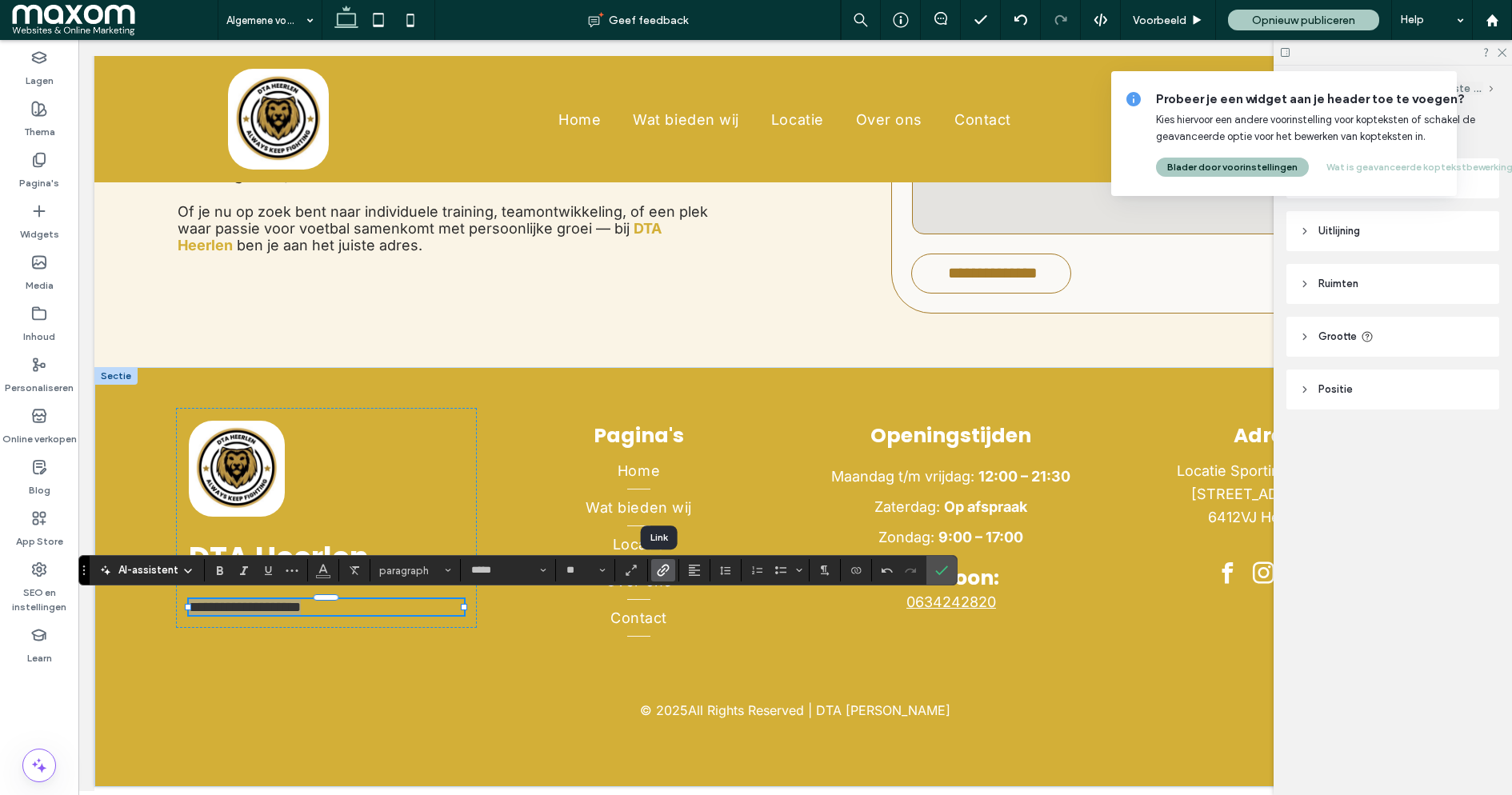
click at [659, 577] on icon "Link" at bounding box center [662, 570] width 12 height 12
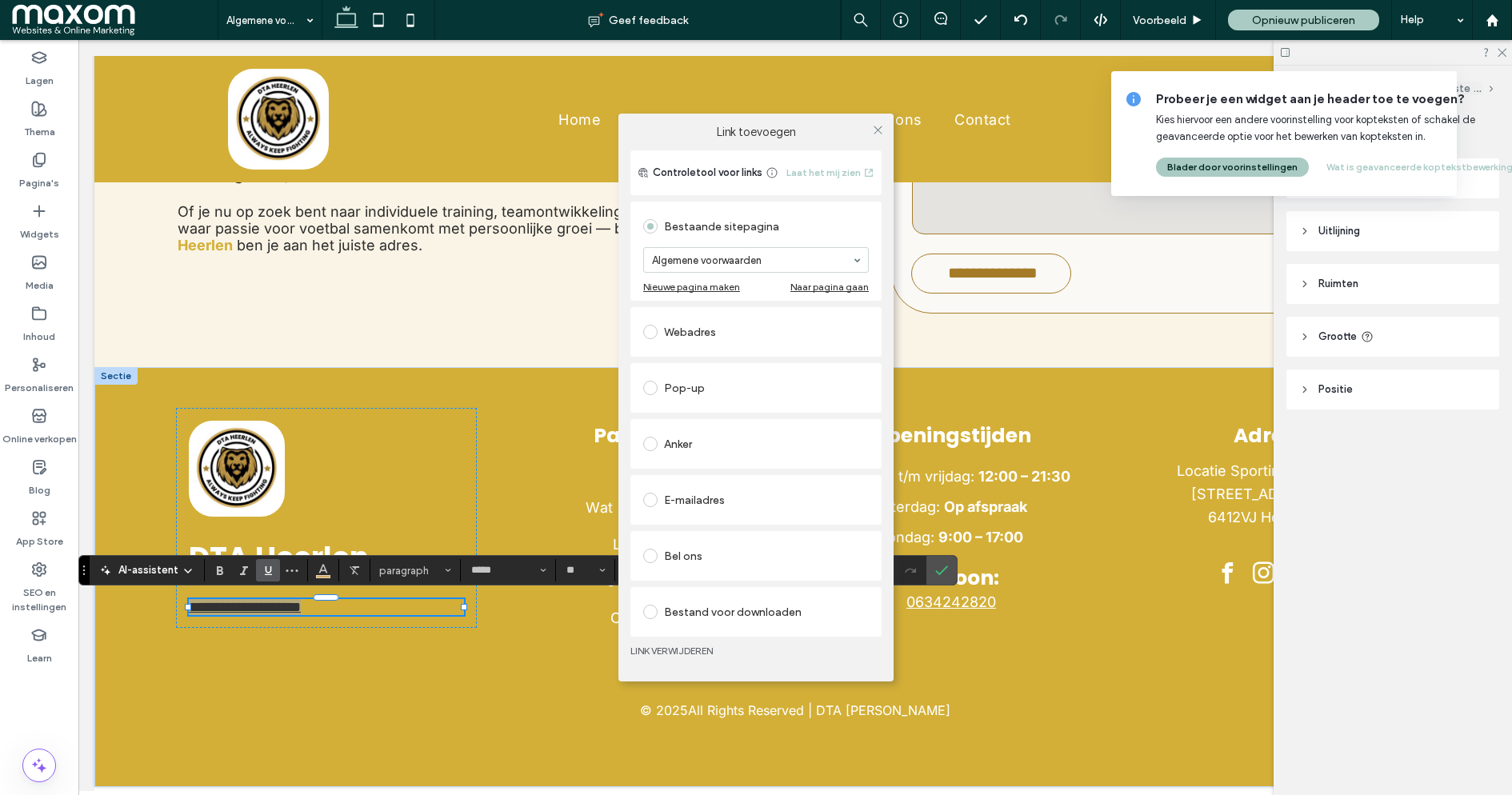
click at [322, 571] on div "Link toevoegen Controletool voor links Laat het mij zien Bestaande sitepagina A…" at bounding box center [756, 398] width 1512 height 795
click at [320, 579] on div "Link toevoegen Controletool voor links Laat het mij zien Bestaande sitepagina A…" at bounding box center [756, 398] width 1512 height 795
click at [879, 130] on icon at bounding box center [877, 130] width 12 height 12
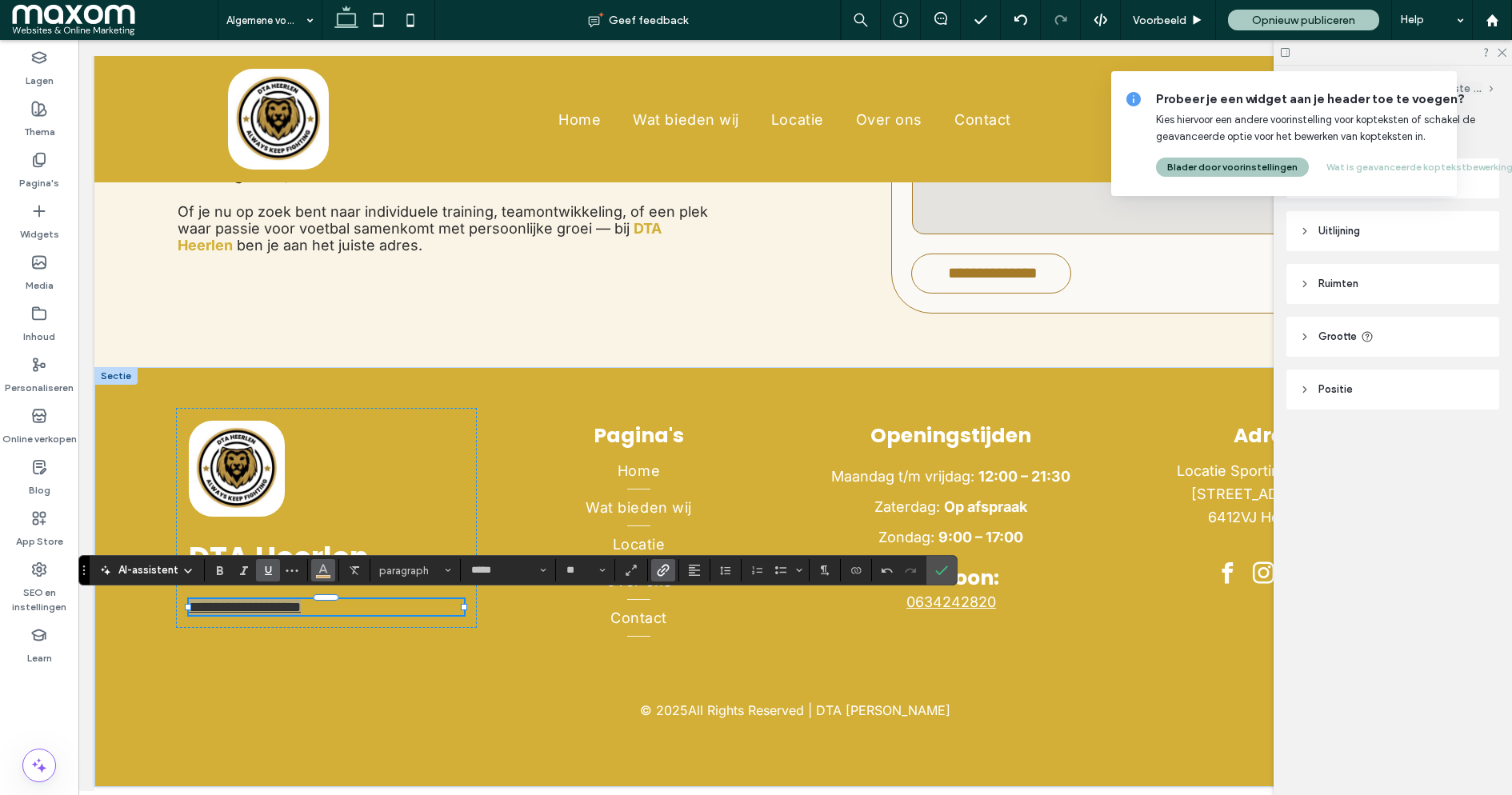
click at [320, 576] on span "Kleur" at bounding box center [323, 569] width 12 height 21
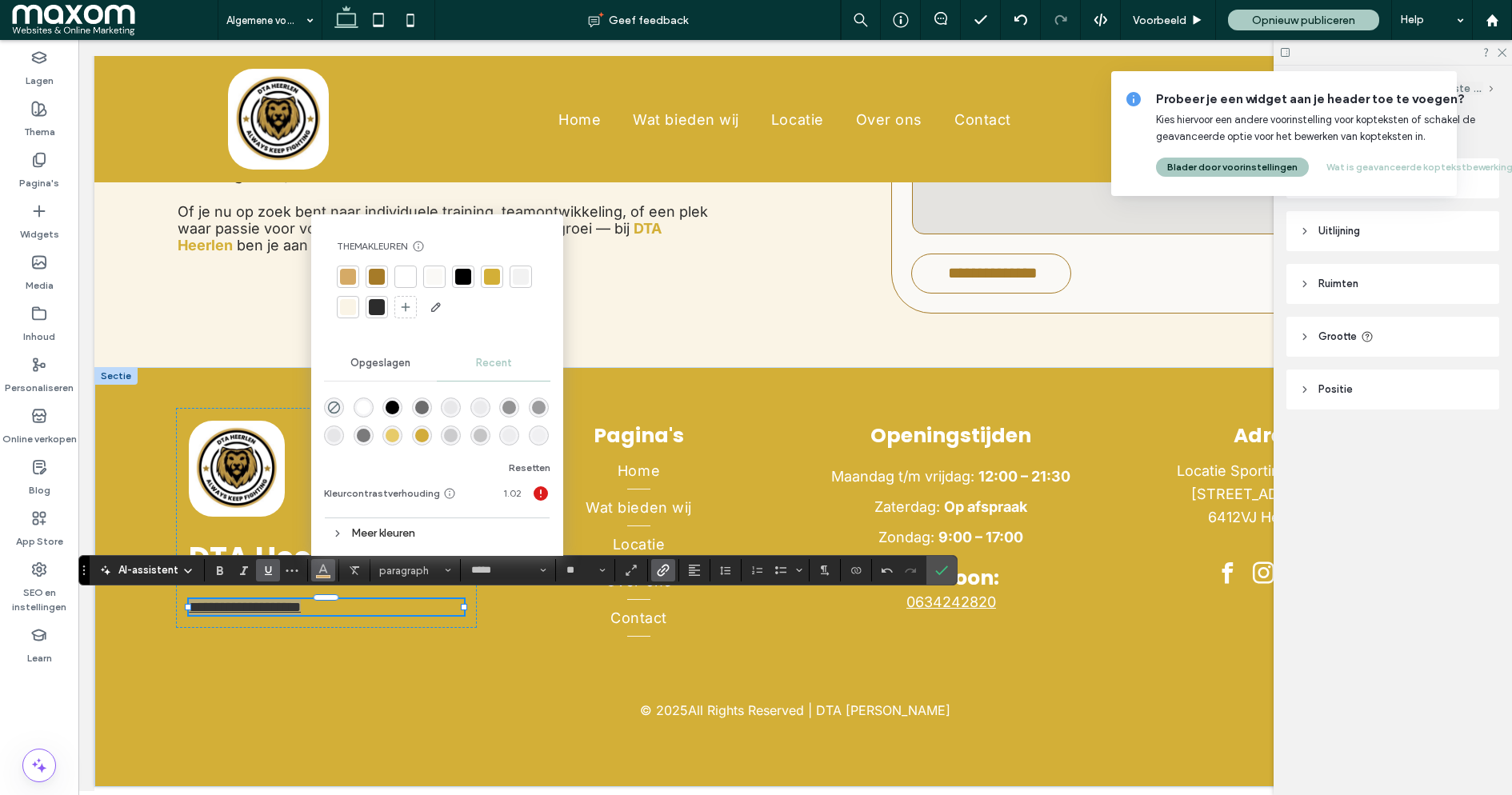
click at [421, 435] on div "rgba(210, 172, 58, 1)" at bounding box center [422, 436] width 13 height 13
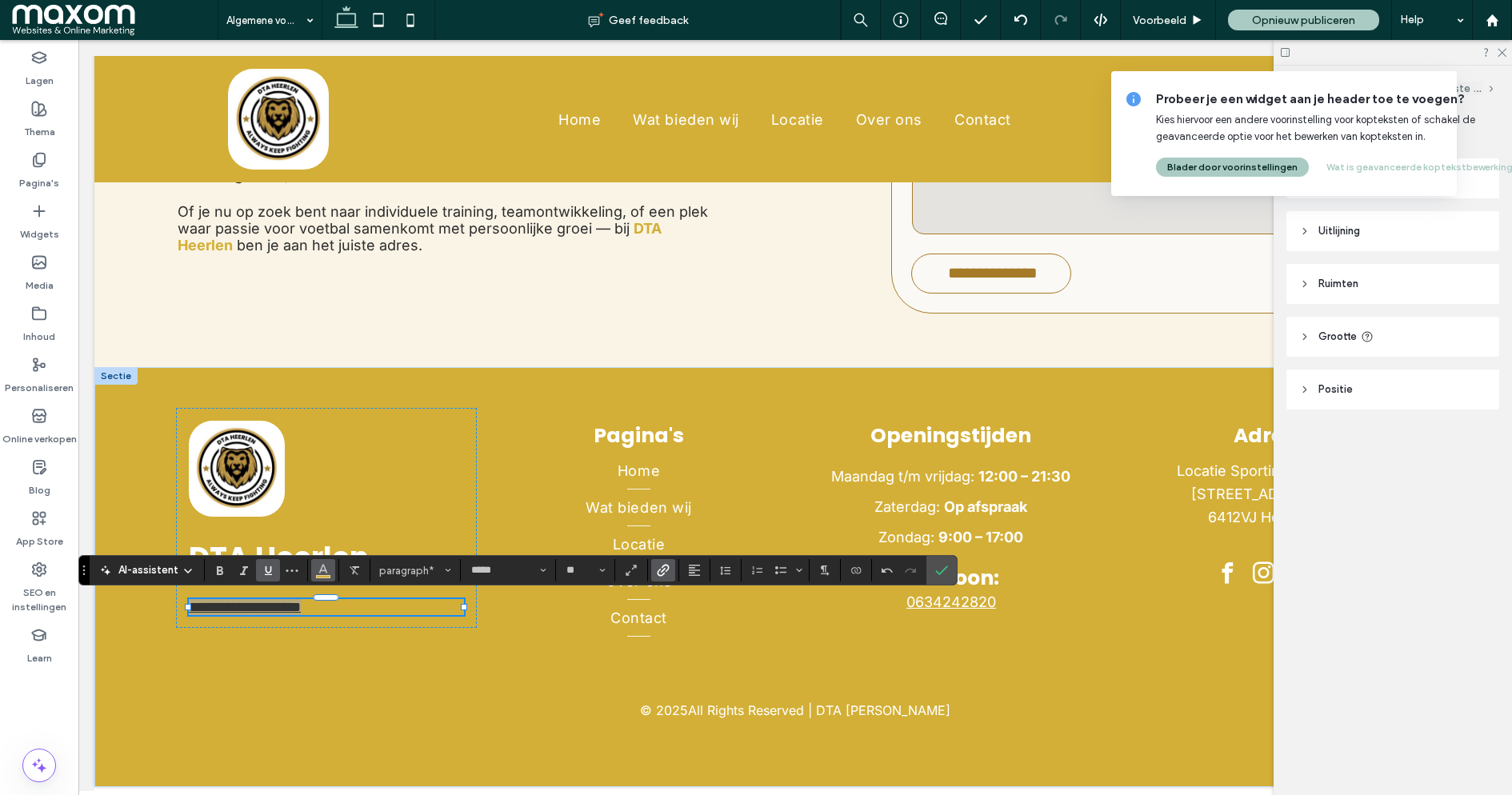
click at [319, 569] on use "Kleur" at bounding box center [323, 568] width 9 height 9
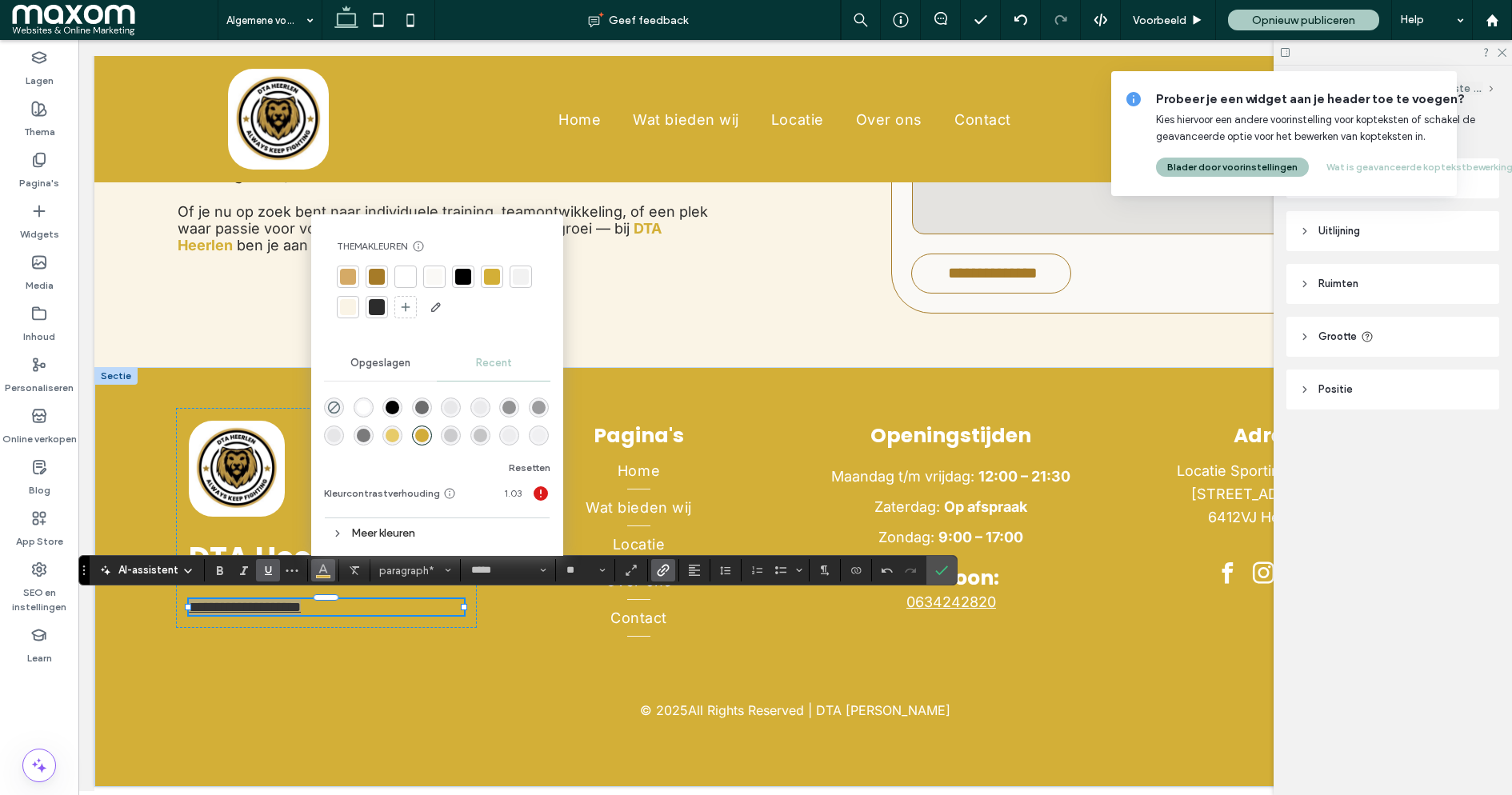
click at [365, 432] on div "rgba(0, 0, 0, 0.5)" at bounding box center [364, 436] width 13 height 13
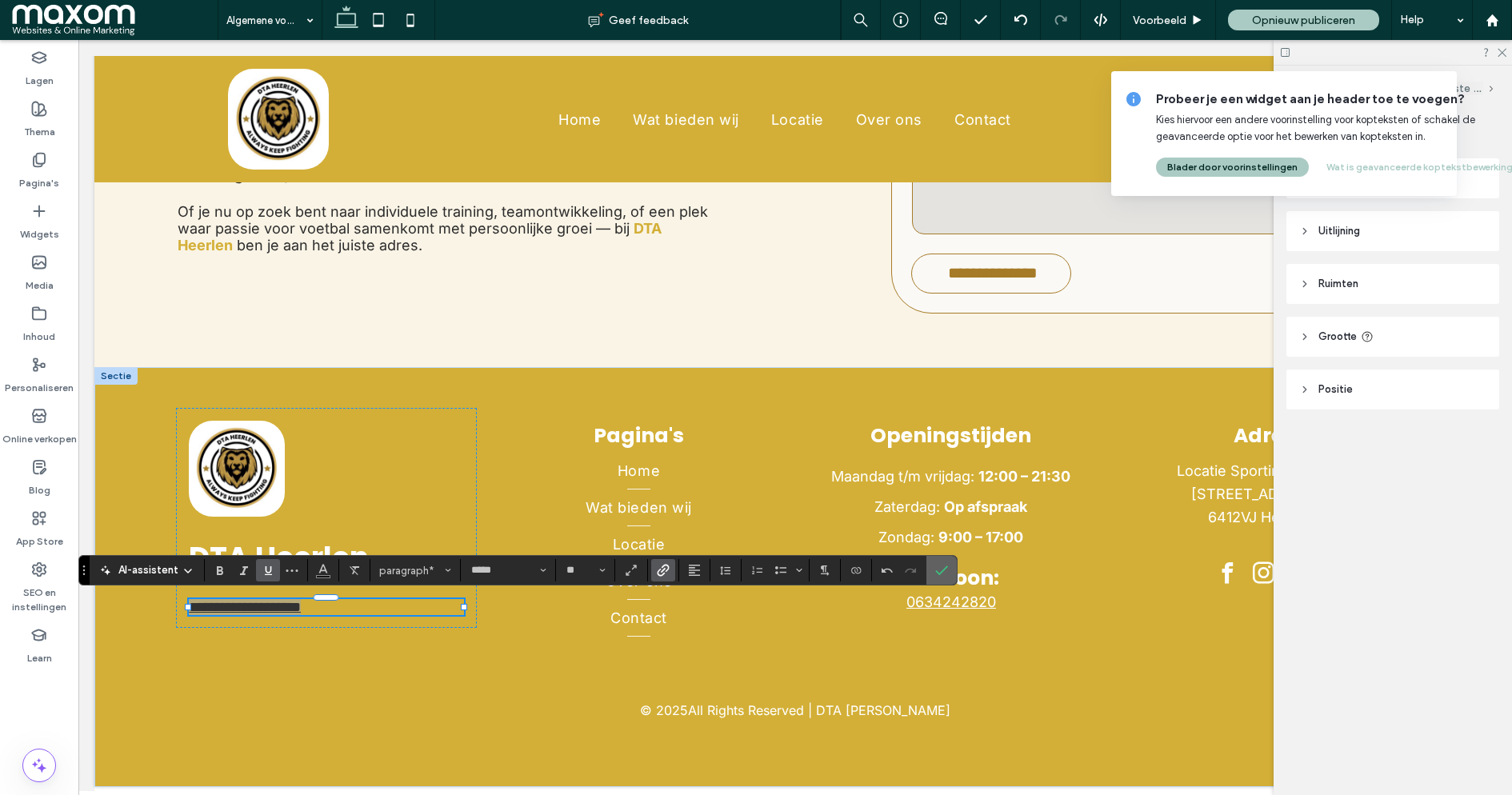
click at [940, 568] on use "Bevestigen" at bounding box center [942, 571] width 12 height 10
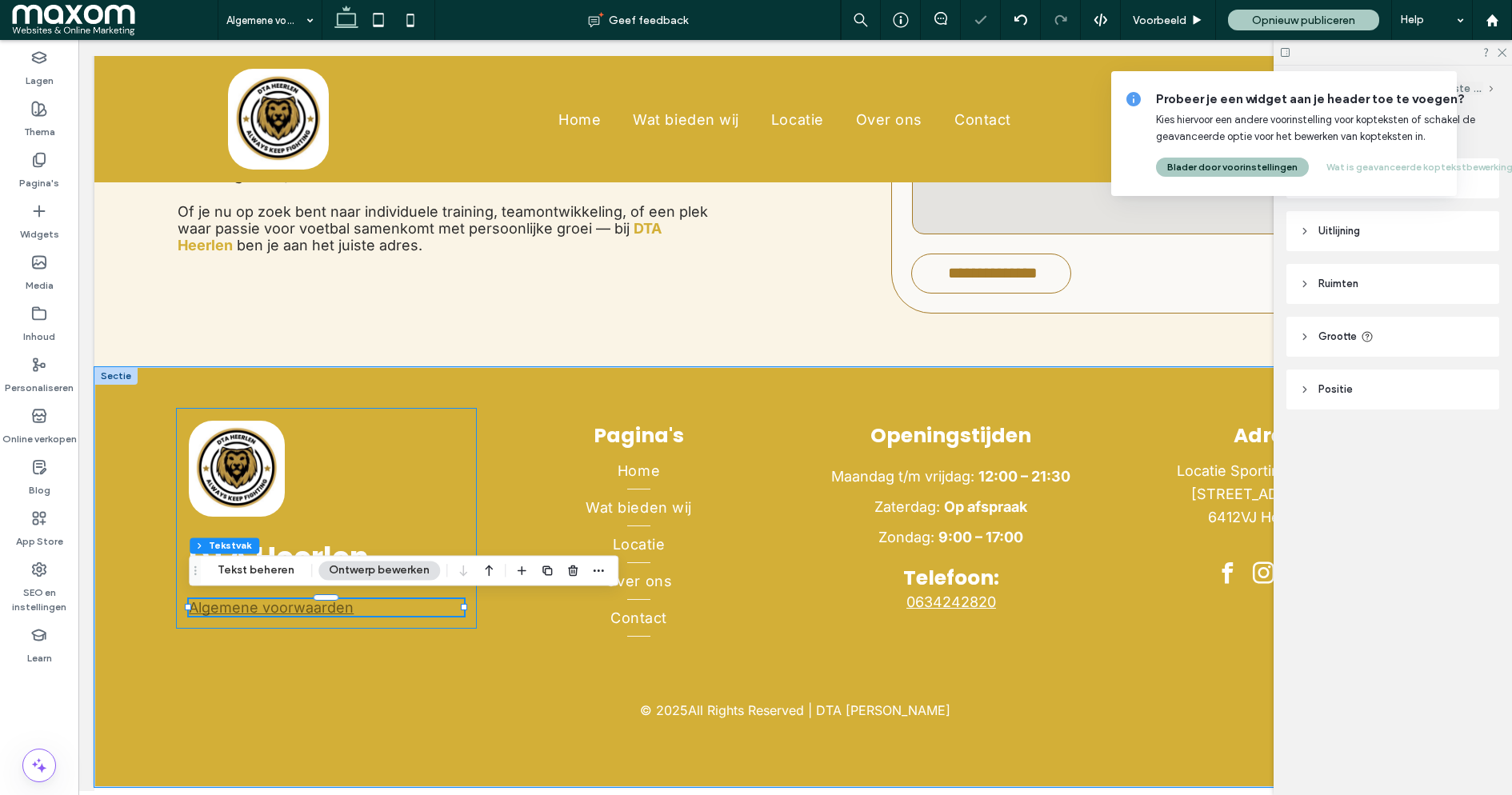
click at [400, 455] on div "DTA Heerlen Algemene voorwaarden" at bounding box center [325, 518] width 300 height 221
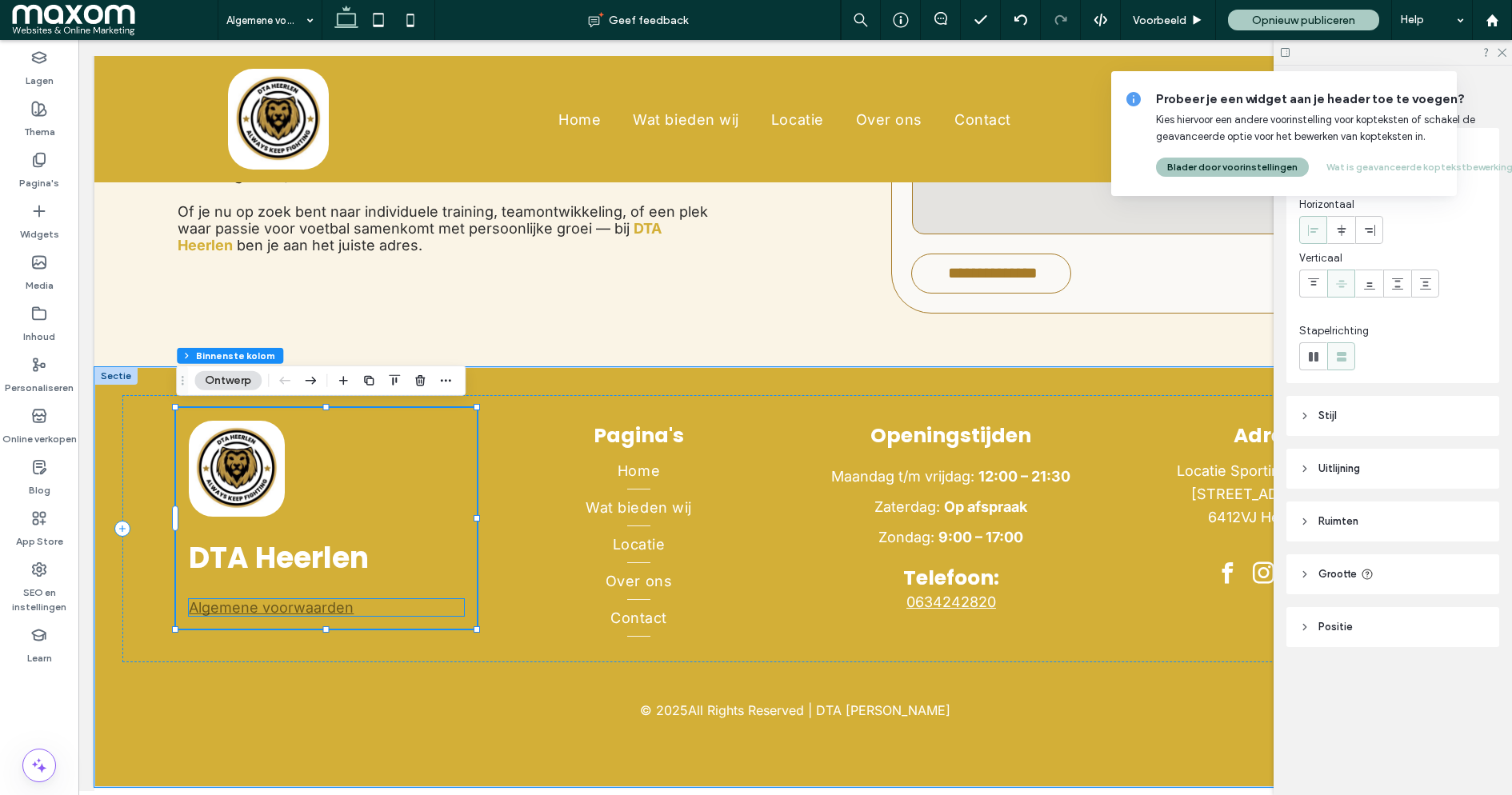
click at [299, 599] on link "Algemene voorwaarden" at bounding box center [272, 608] width 165 height 17
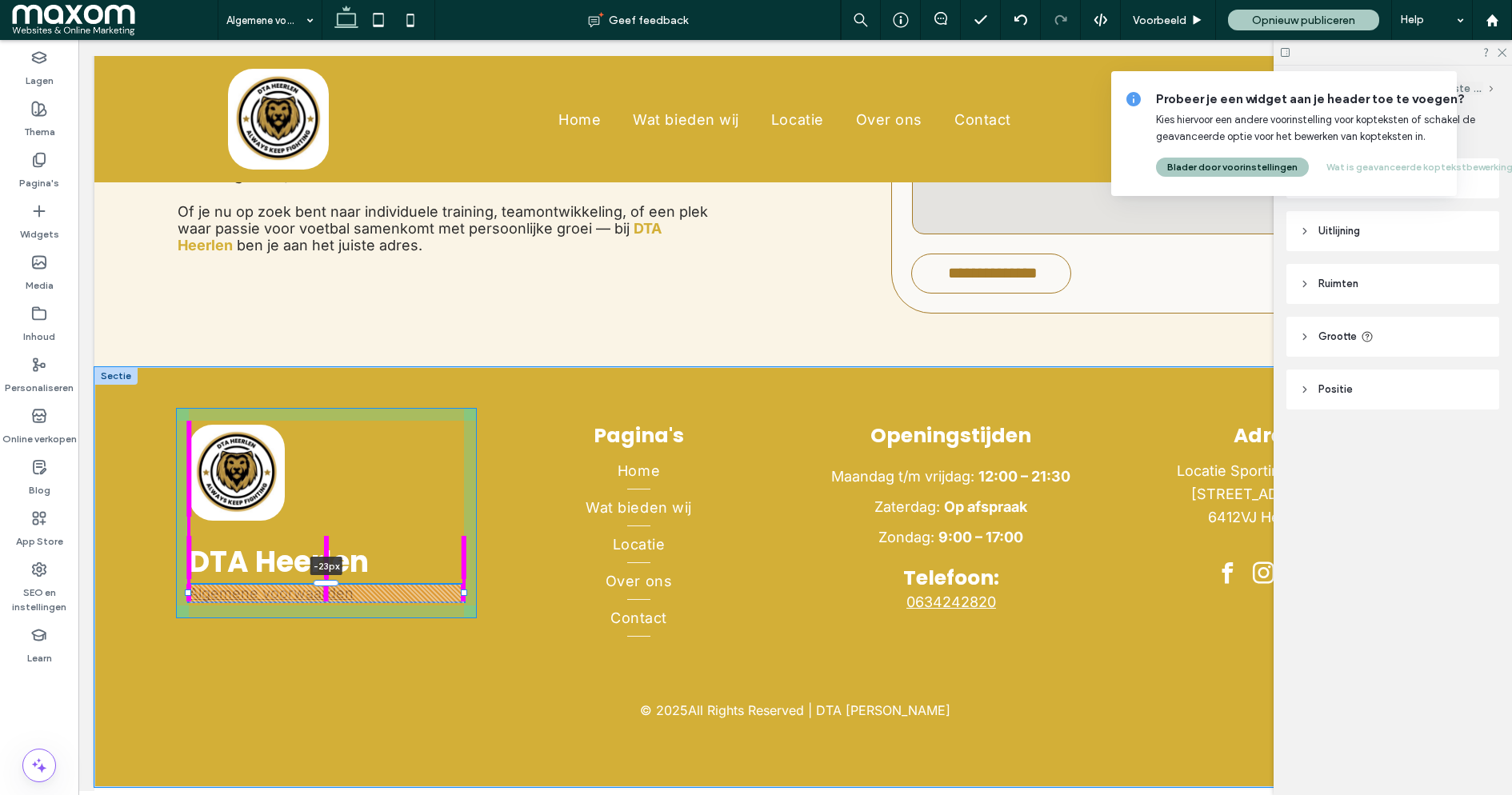
drag, startPoint x: 324, startPoint y: 593, endPoint x: 324, endPoint y: 574, distance: 19.0
click at [324, 574] on div "DTA Heerlen Algemene voorwaarden -23px Pagina's Home Wat bieden wij Locatie Ove…" at bounding box center [795, 578] width 1402 height 421
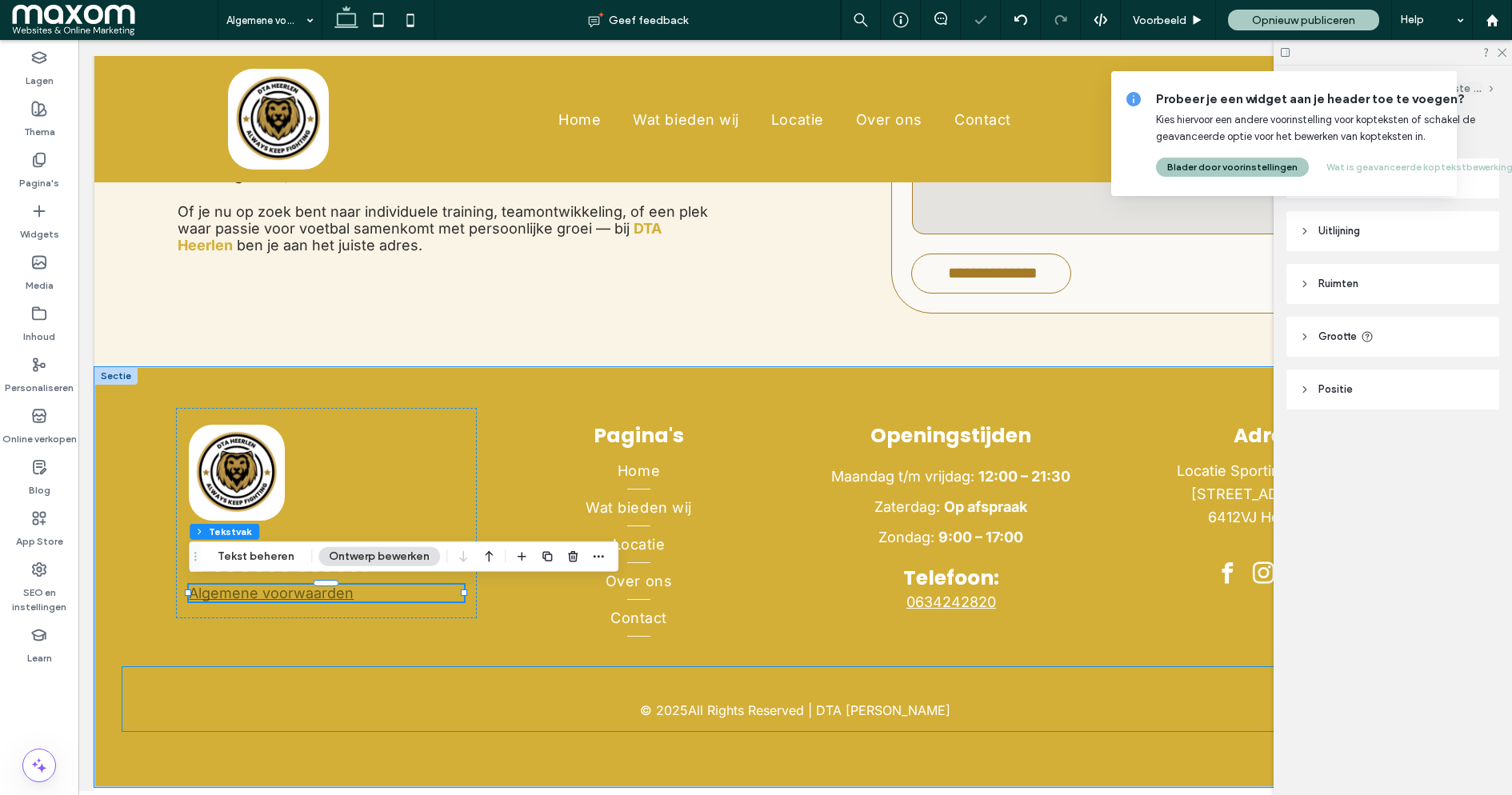
click at [418, 680] on div "© 2025 All Rights Reserved | DTA Harleen" at bounding box center [796, 699] width 1346 height 64
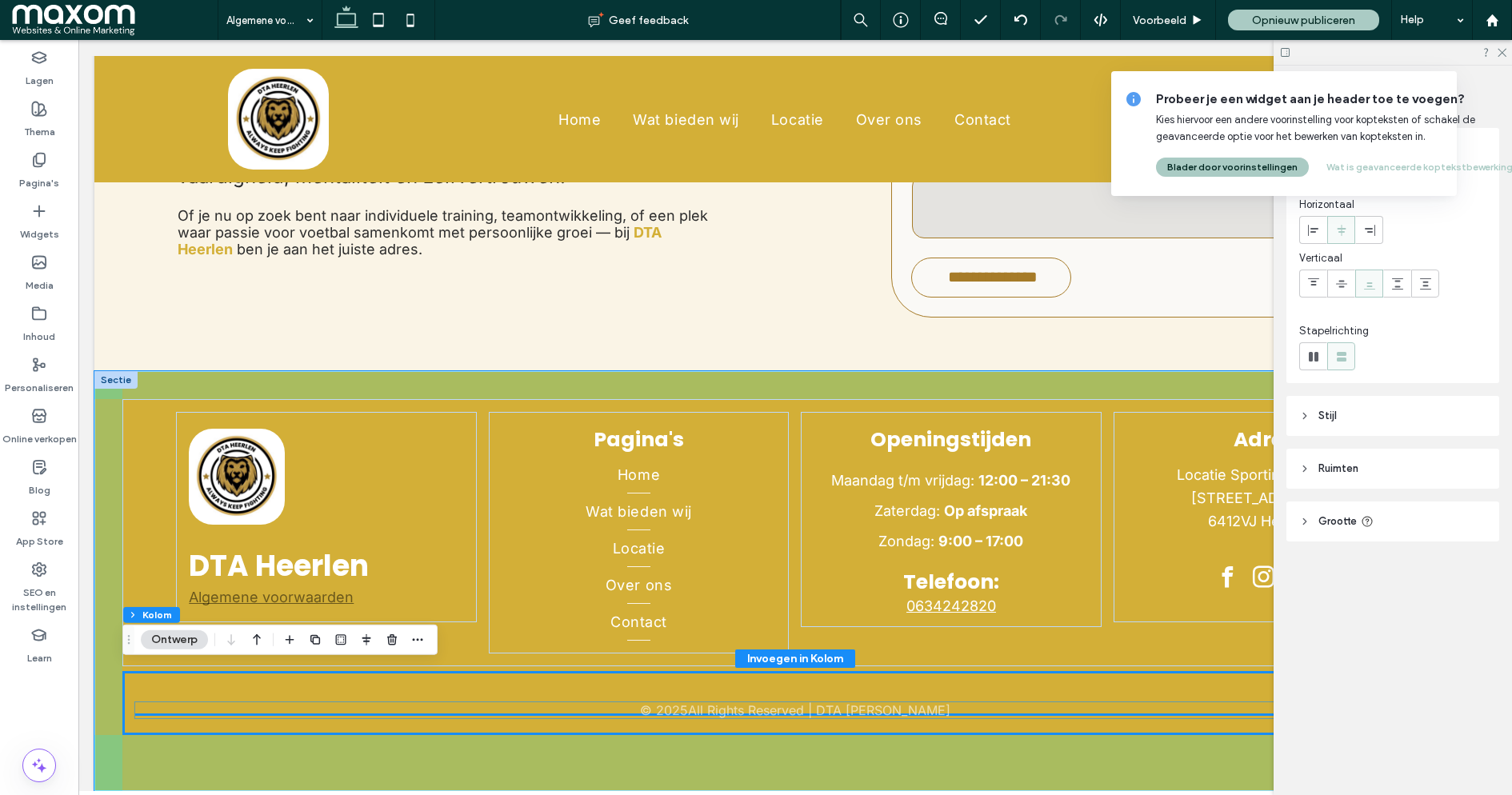
scroll to position [1829, 0]
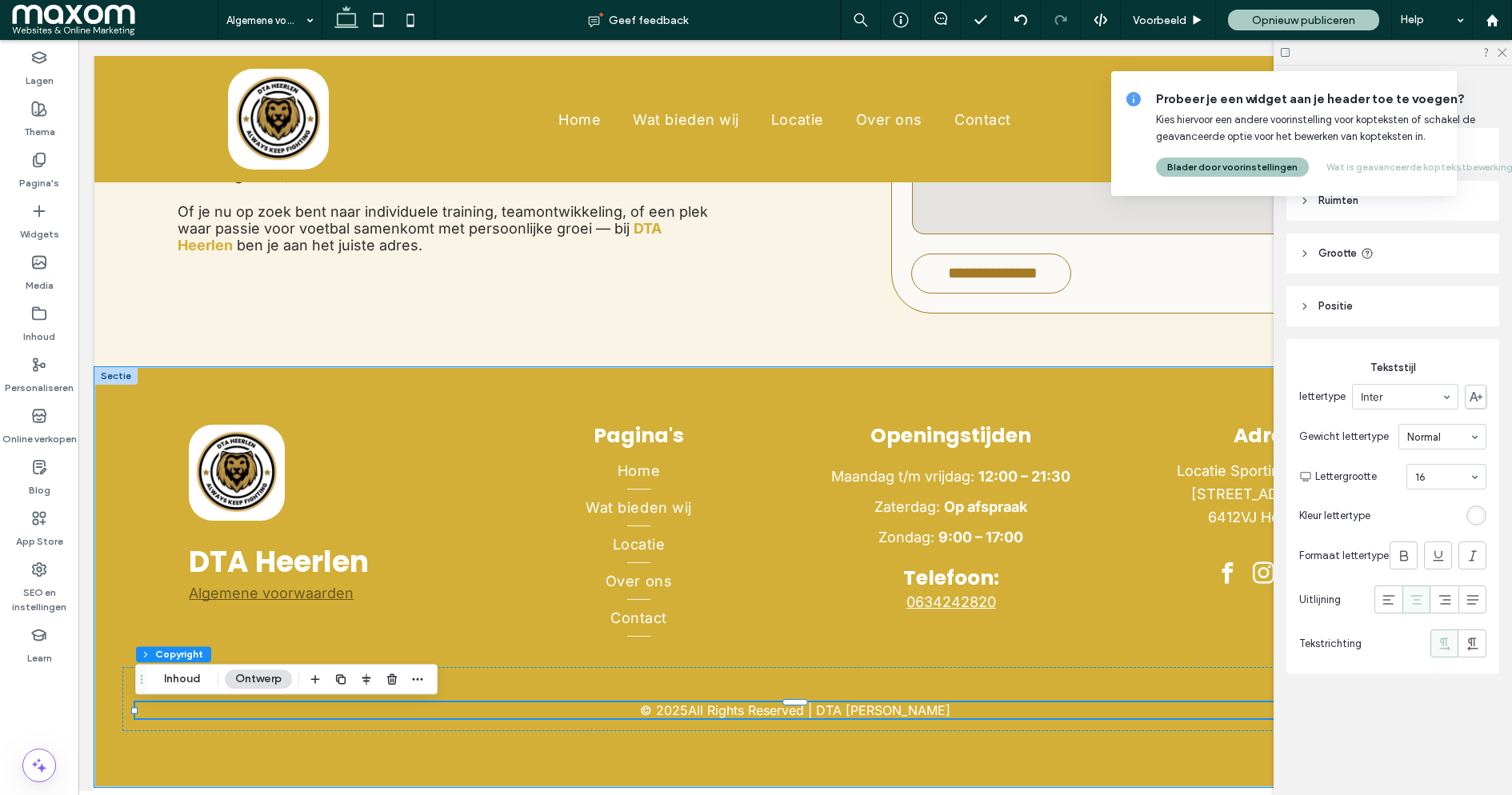
click at [764, 714] on p "All Rights Reserved | DTA Harleen" at bounding box center [819, 711] width 262 height 16
click at [755, 718] on p "All Rights Reserved | DTA Harleen" at bounding box center [819, 711] width 262 height 16
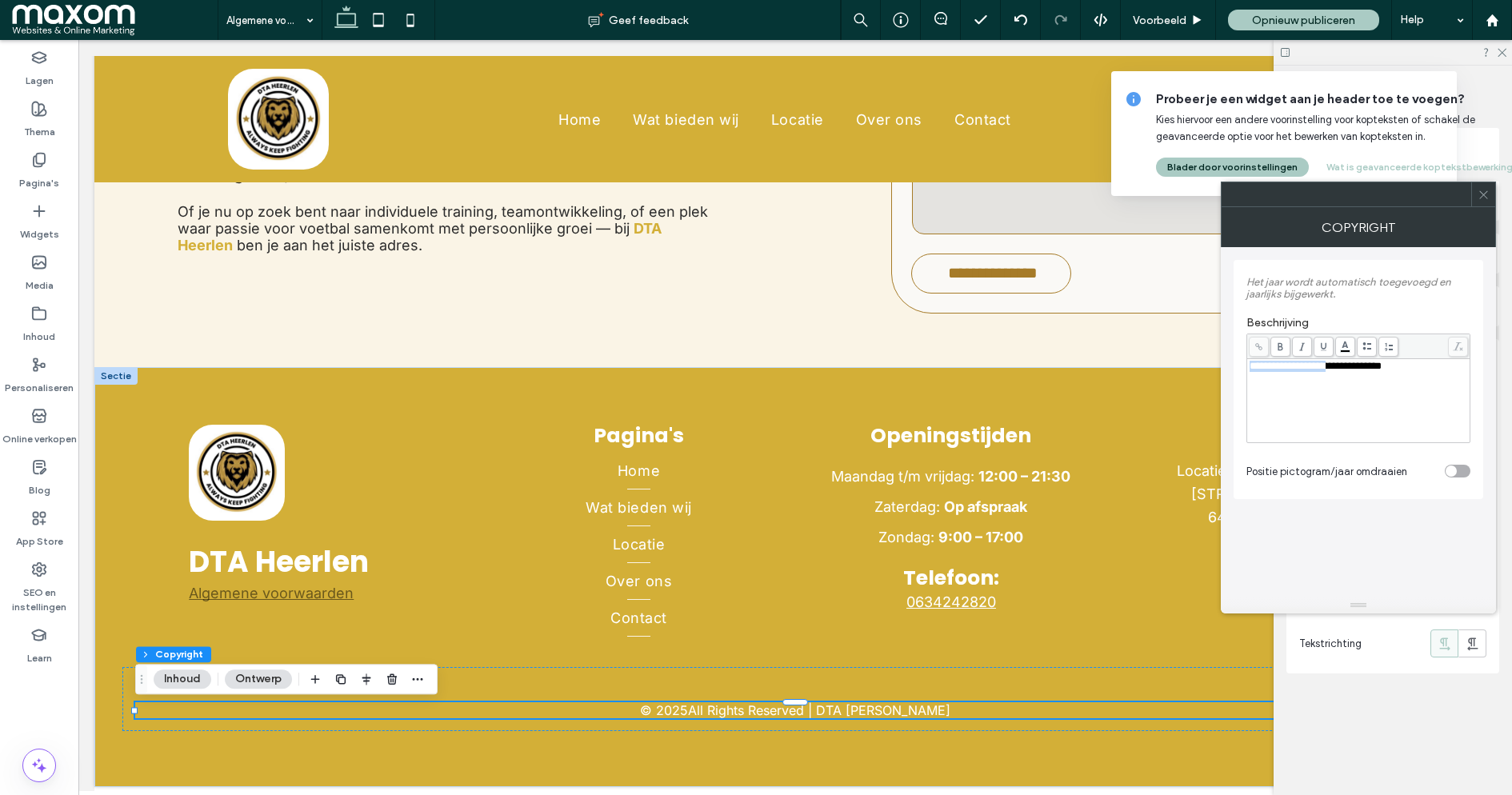
drag, startPoint x: 1339, startPoint y: 369, endPoint x: 1247, endPoint y: 369, distance: 92.0
click at [1247, 369] on div "**********" at bounding box center [1358, 400] width 223 height 84
click at [1485, 193] on icon at bounding box center [1483, 195] width 12 height 12
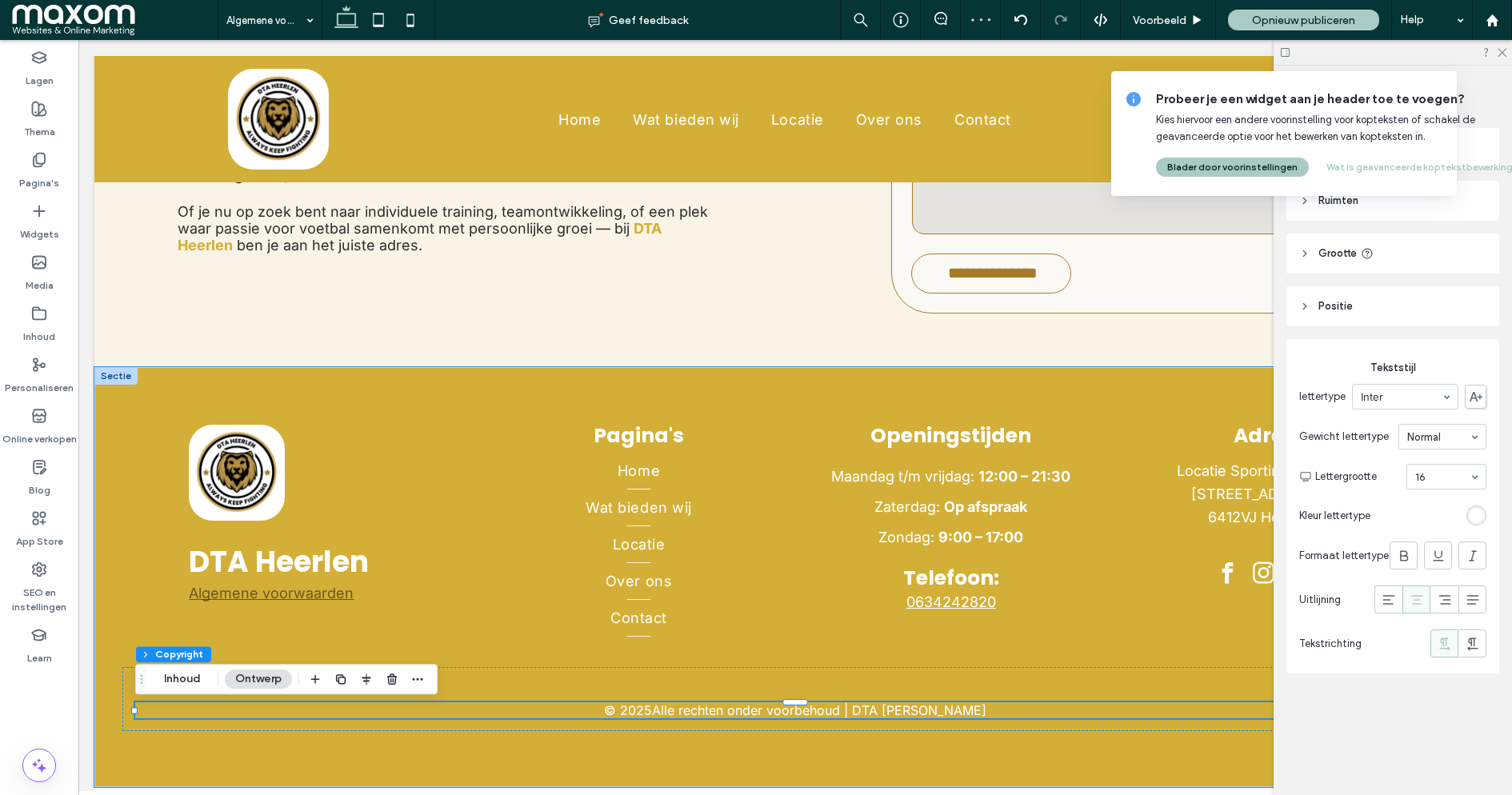
click at [759, 715] on p "Alle rechten onder voorbehoud | DTA [PERSON_NAME]" at bounding box center [819, 711] width 334 height 16
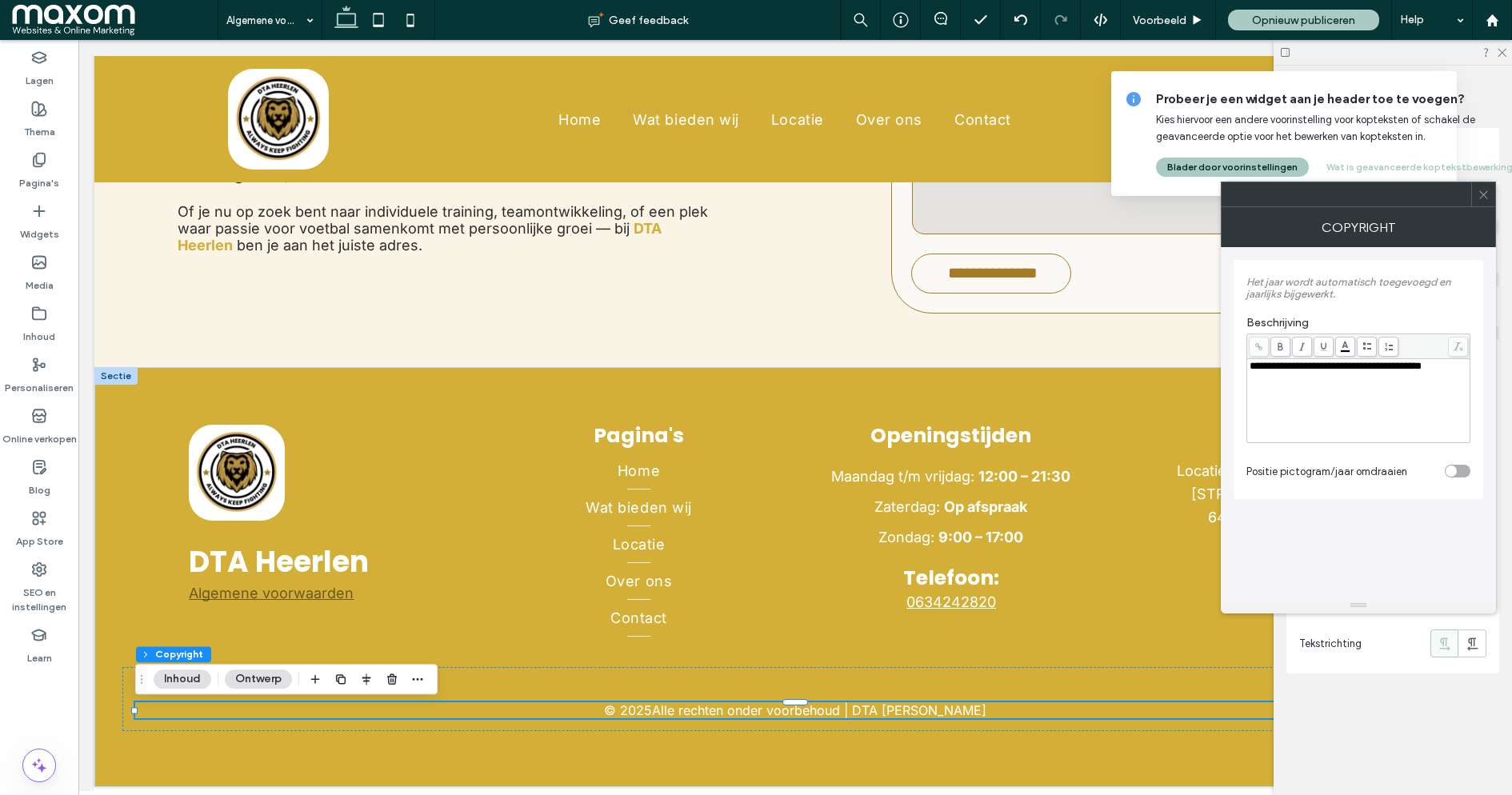
click at [1485, 195] on icon at bounding box center [1483, 195] width 12 height 12
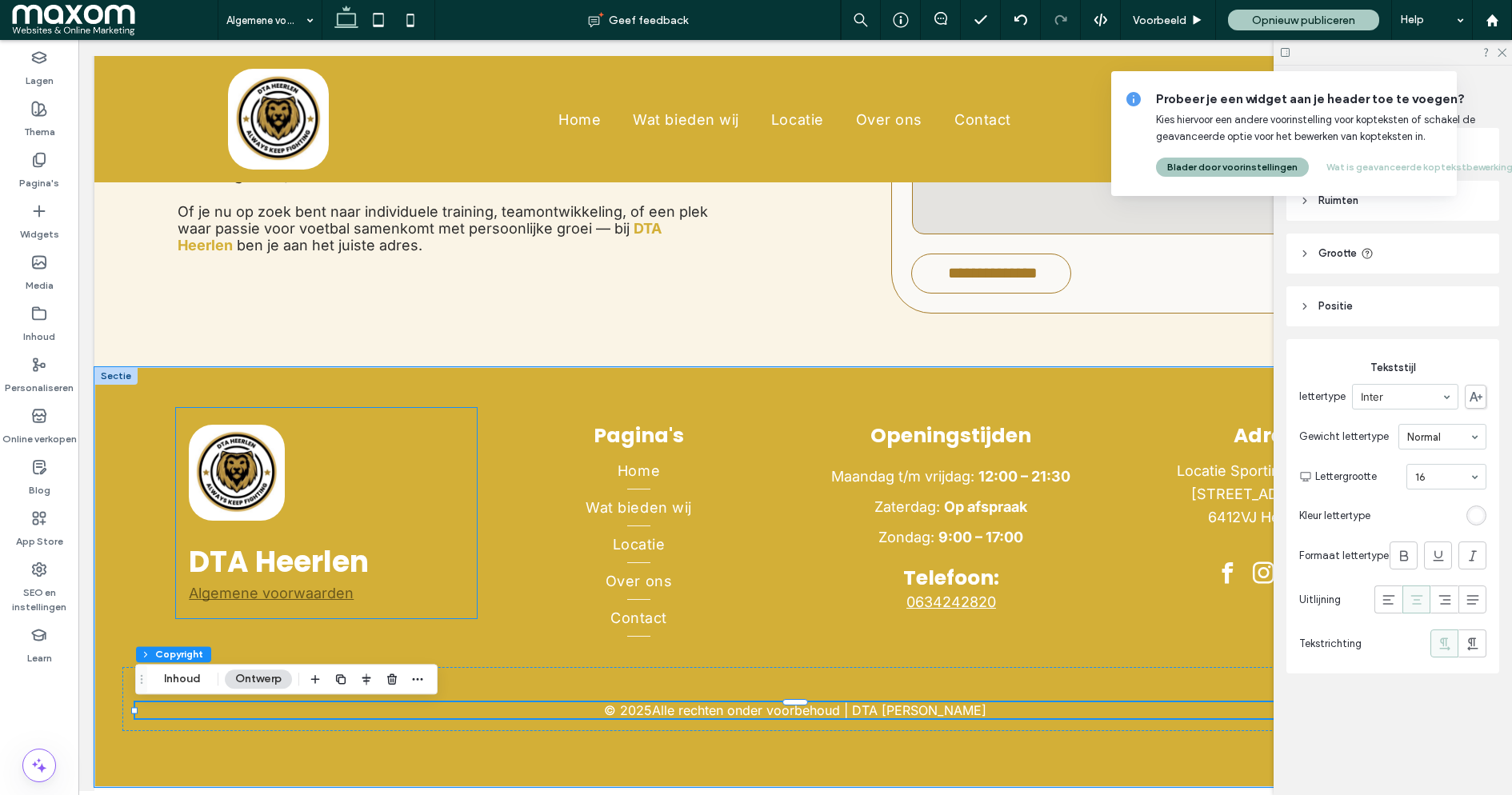
click at [372, 596] on p "Algemene voorwaarden" at bounding box center [326, 593] width 276 height 17
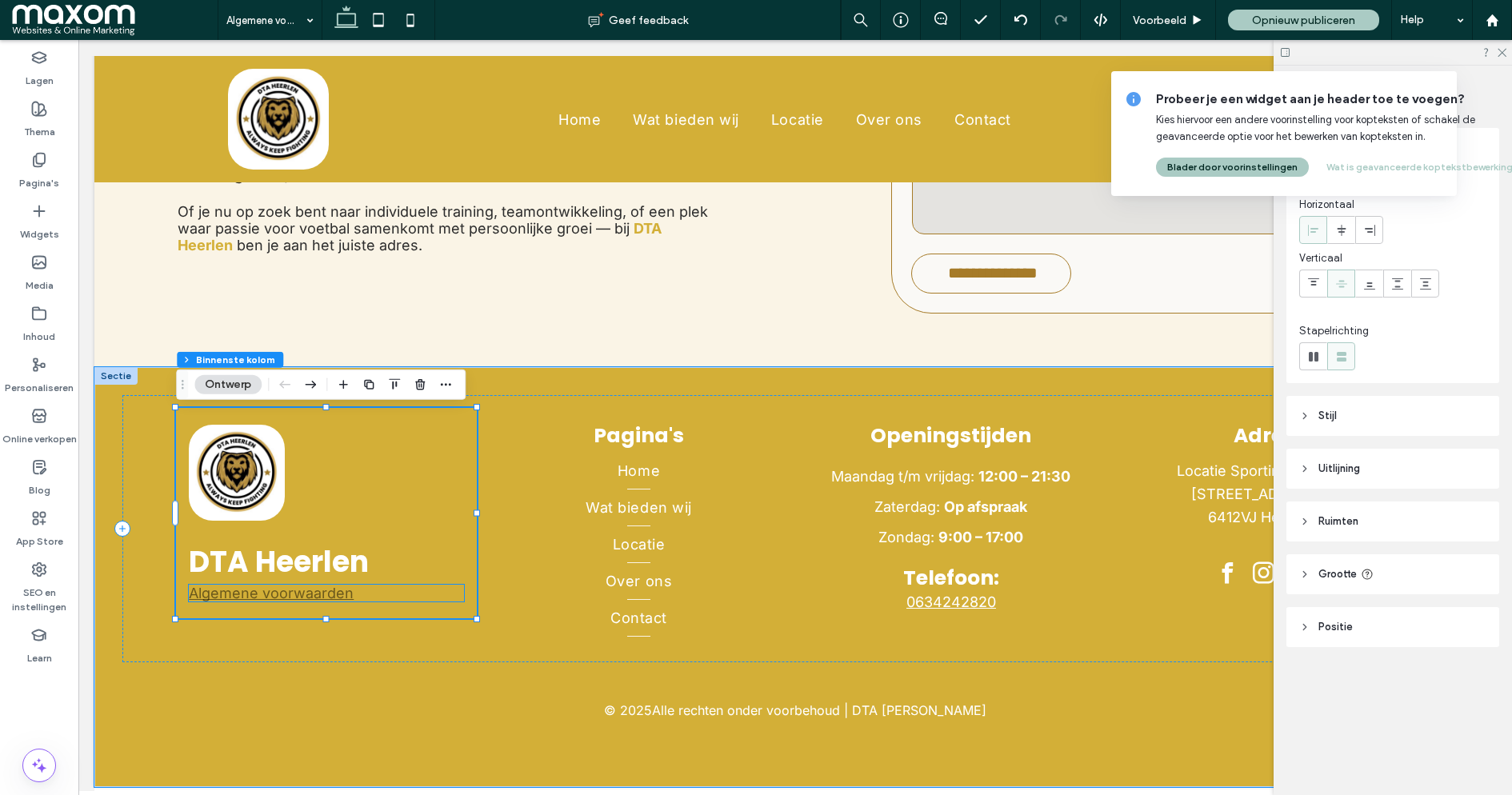
click at [342, 597] on link "Algemene voorwaarden" at bounding box center [272, 593] width 165 height 17
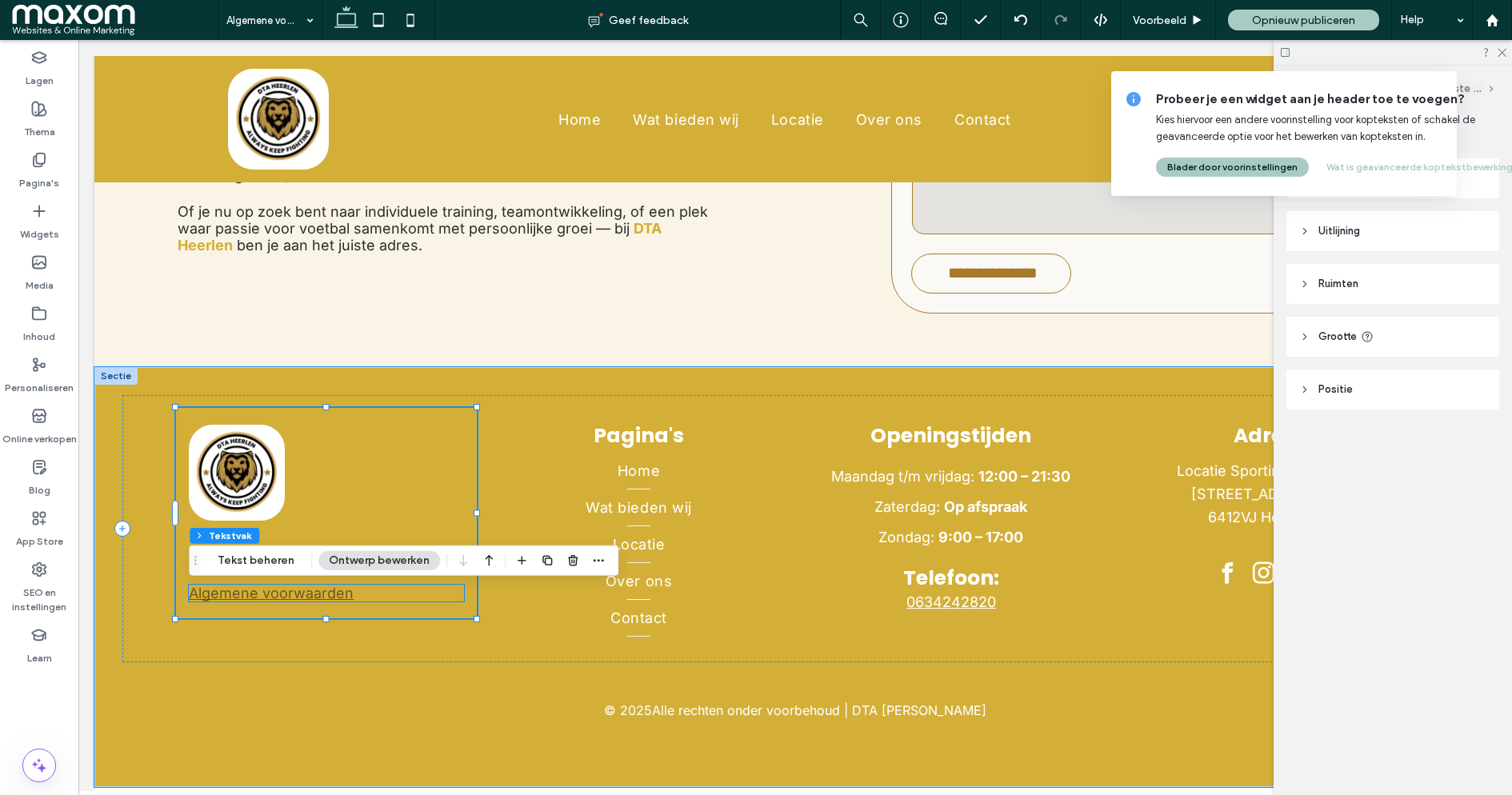
click at [342, 597] on link "Algemene voorwaarden" at bounding box center [272, 593] width 165 height 17
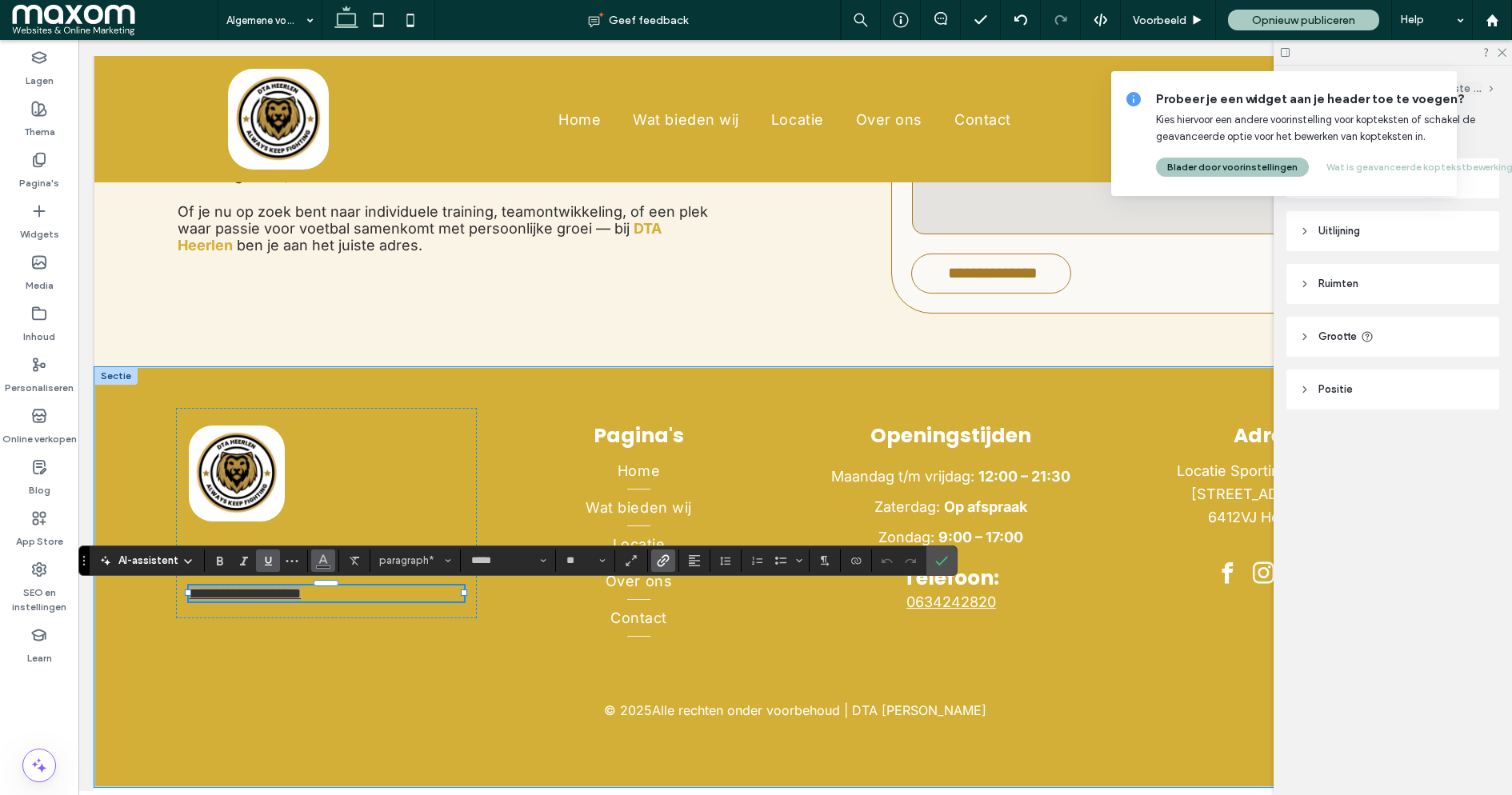
click at [327, 564] on button "Kleur" at bounding box center [323, 561] width 24 height 22
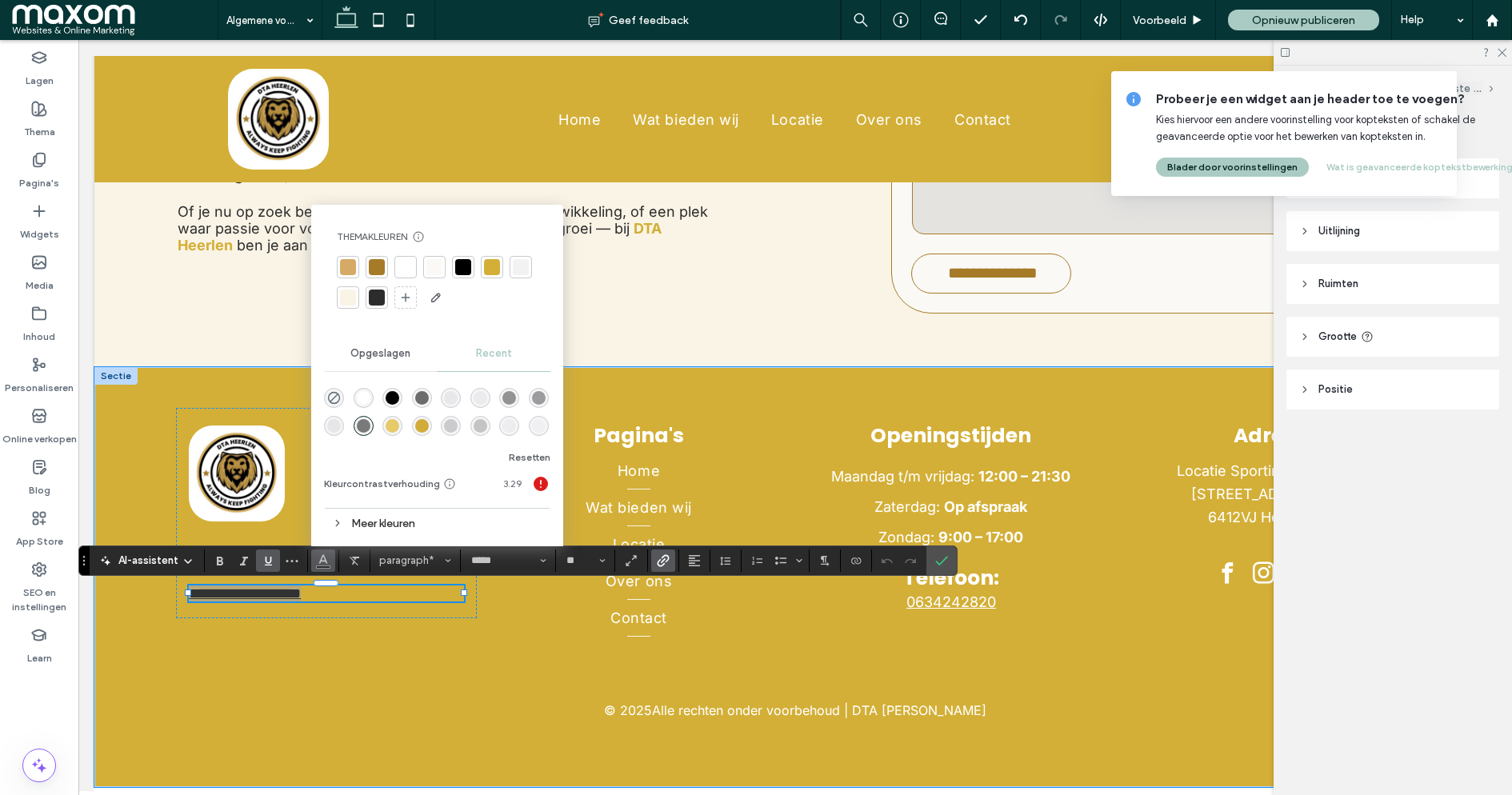
click at [361, 398] on div "rgba(255, 255, 255, 1)" at bounding box center [364, 398] width 13 height 13
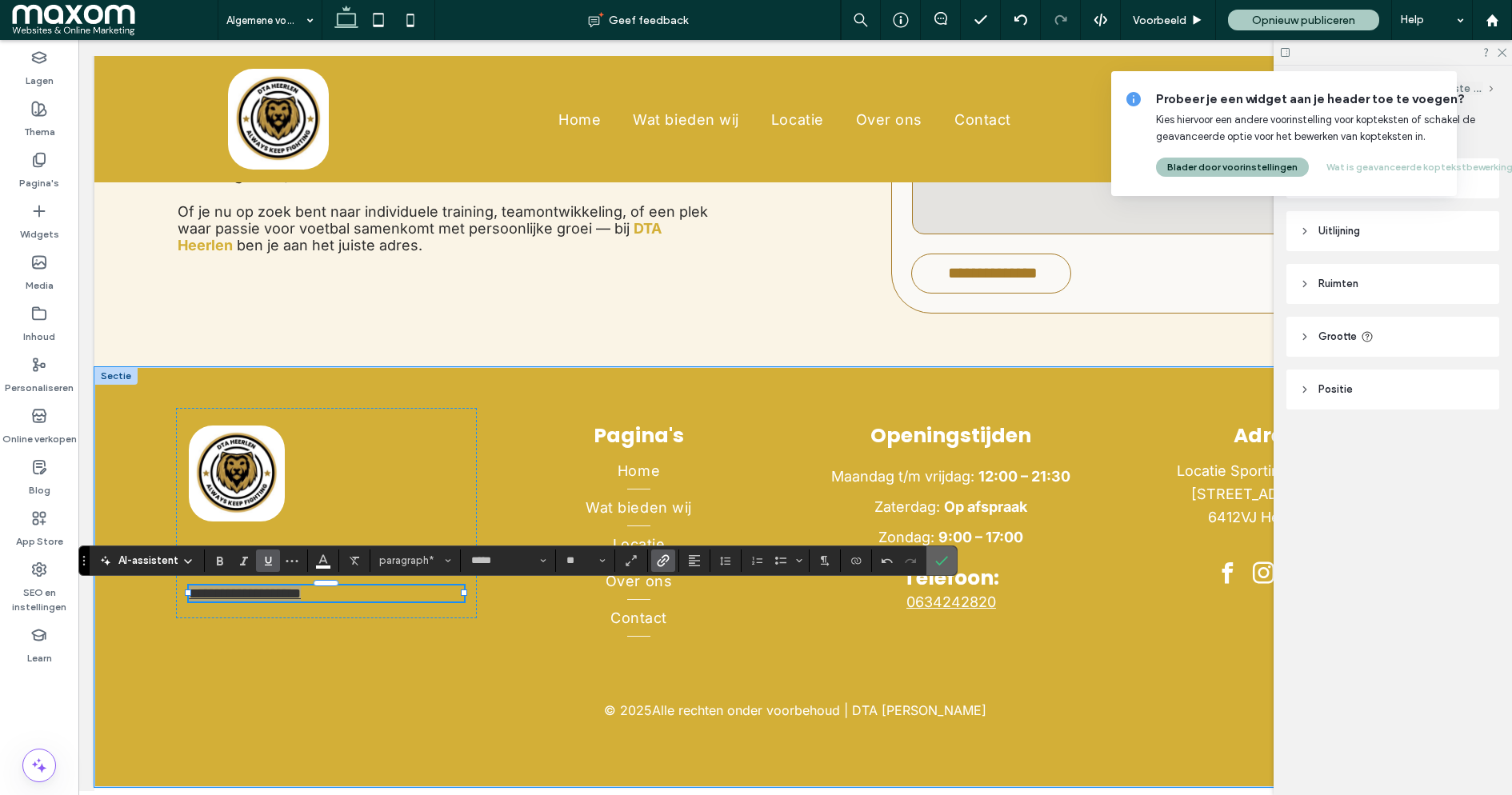
click at [937, 555] on icon "Bevestigen" at bounding box center [941, 561] width 12 height 12
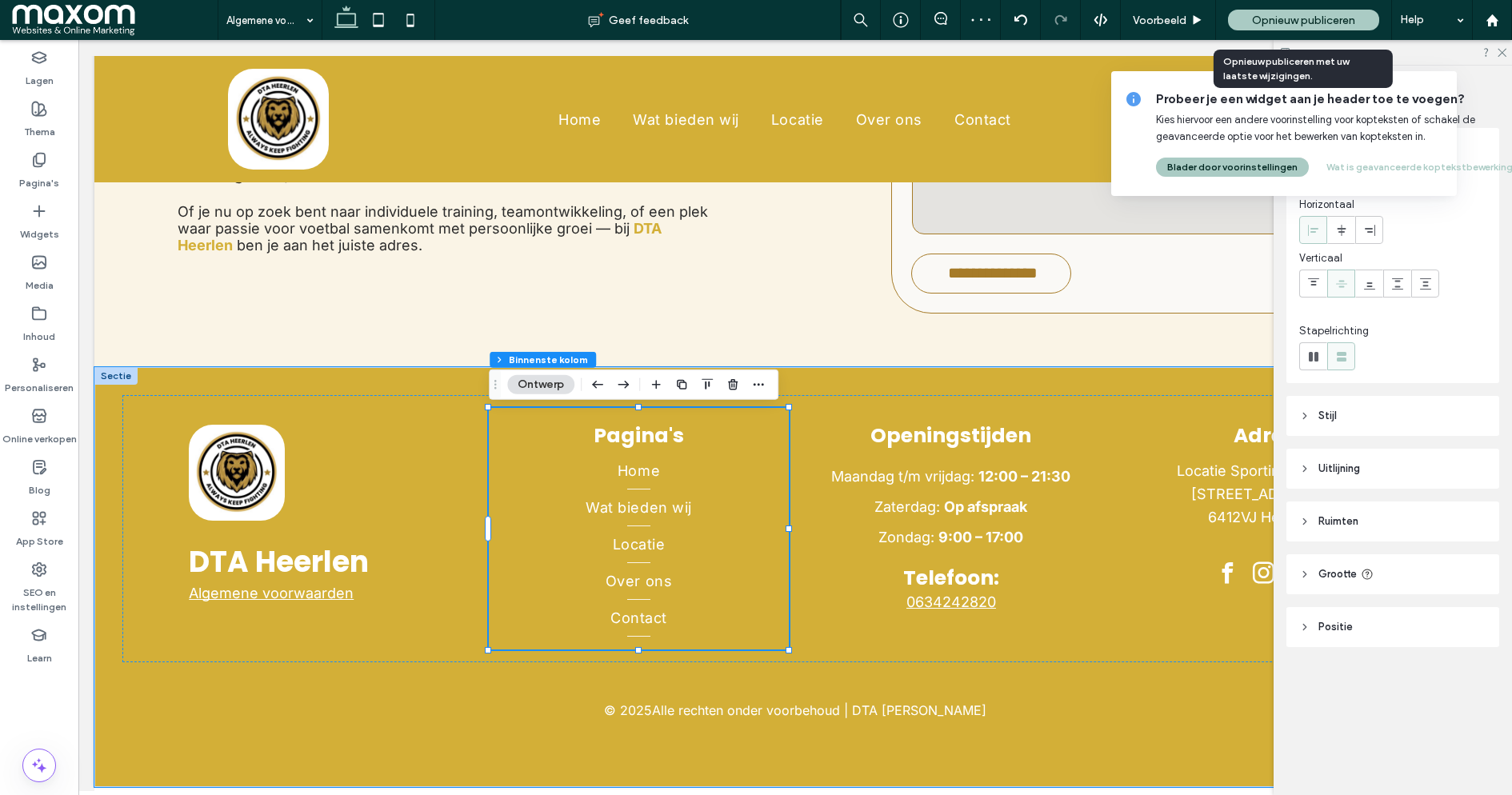
click at [1277, 13] on span "Opnieuw publiceren" at bounding box center [1304, 20] width 104 height 13
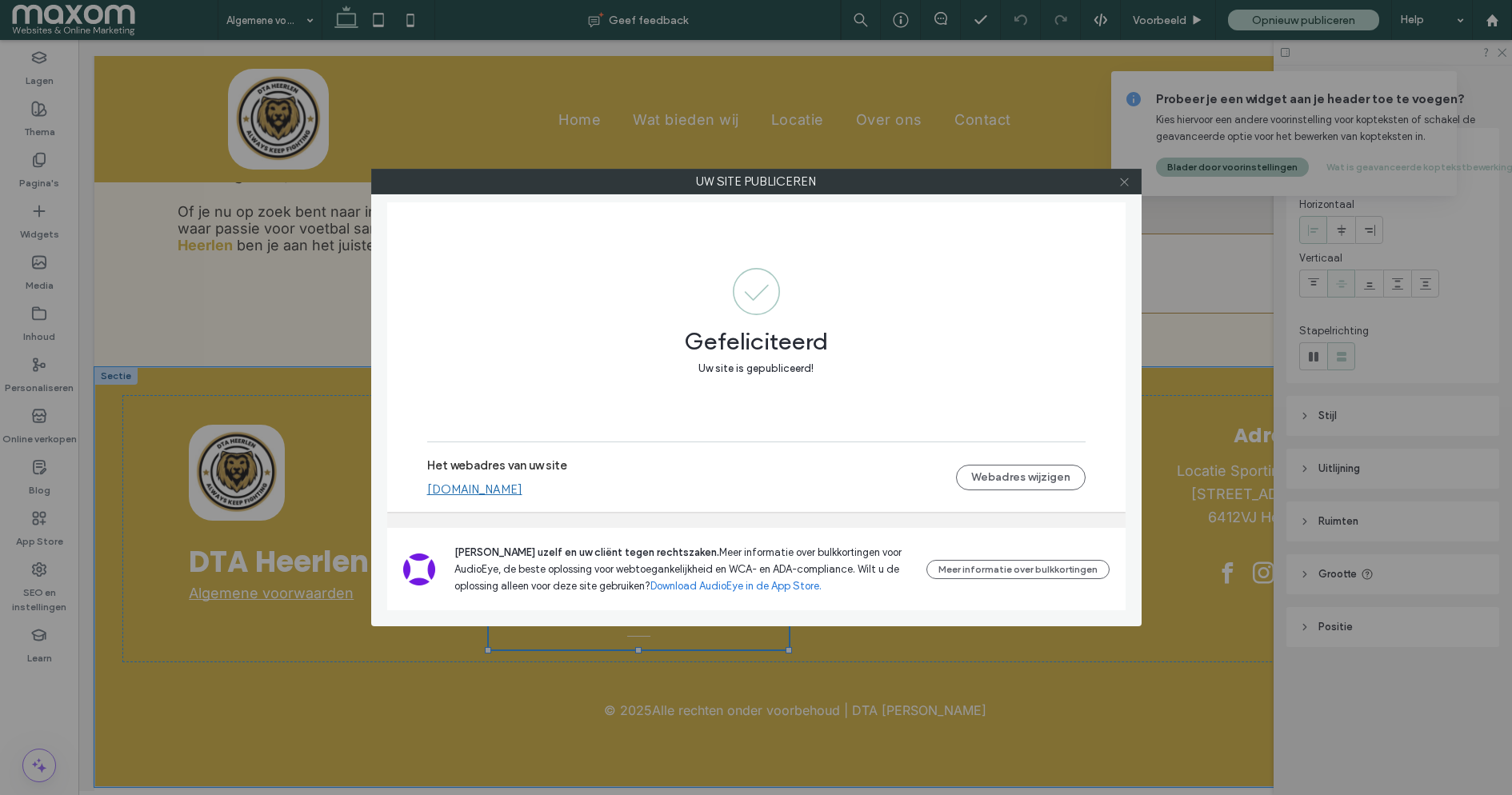
click at [1123, 181] on use at bounding box center [1124, 181] width 8 height 8
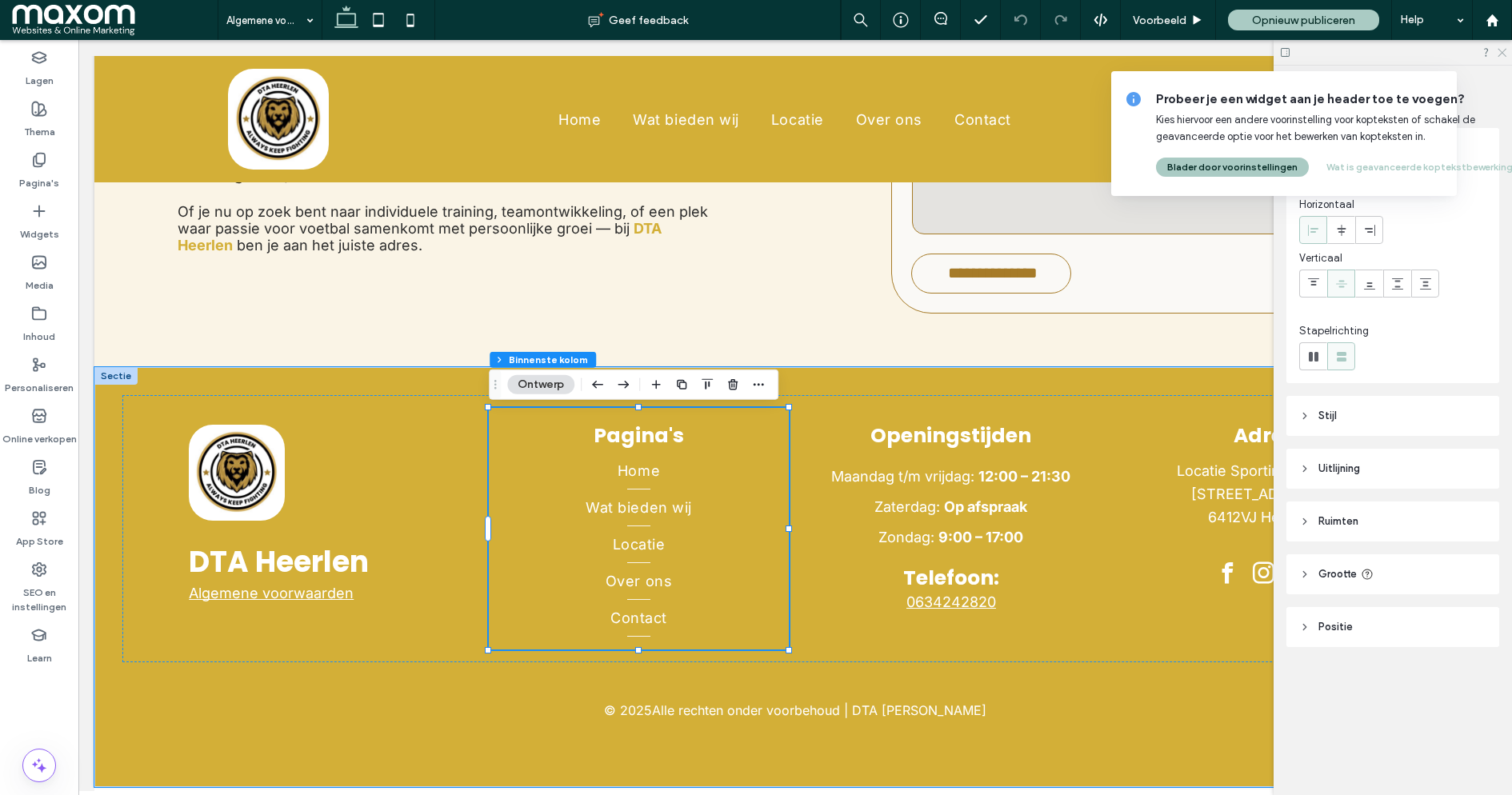
click at [1501, 56] on icon at bounding box center [1500, 51] width 11 height 11
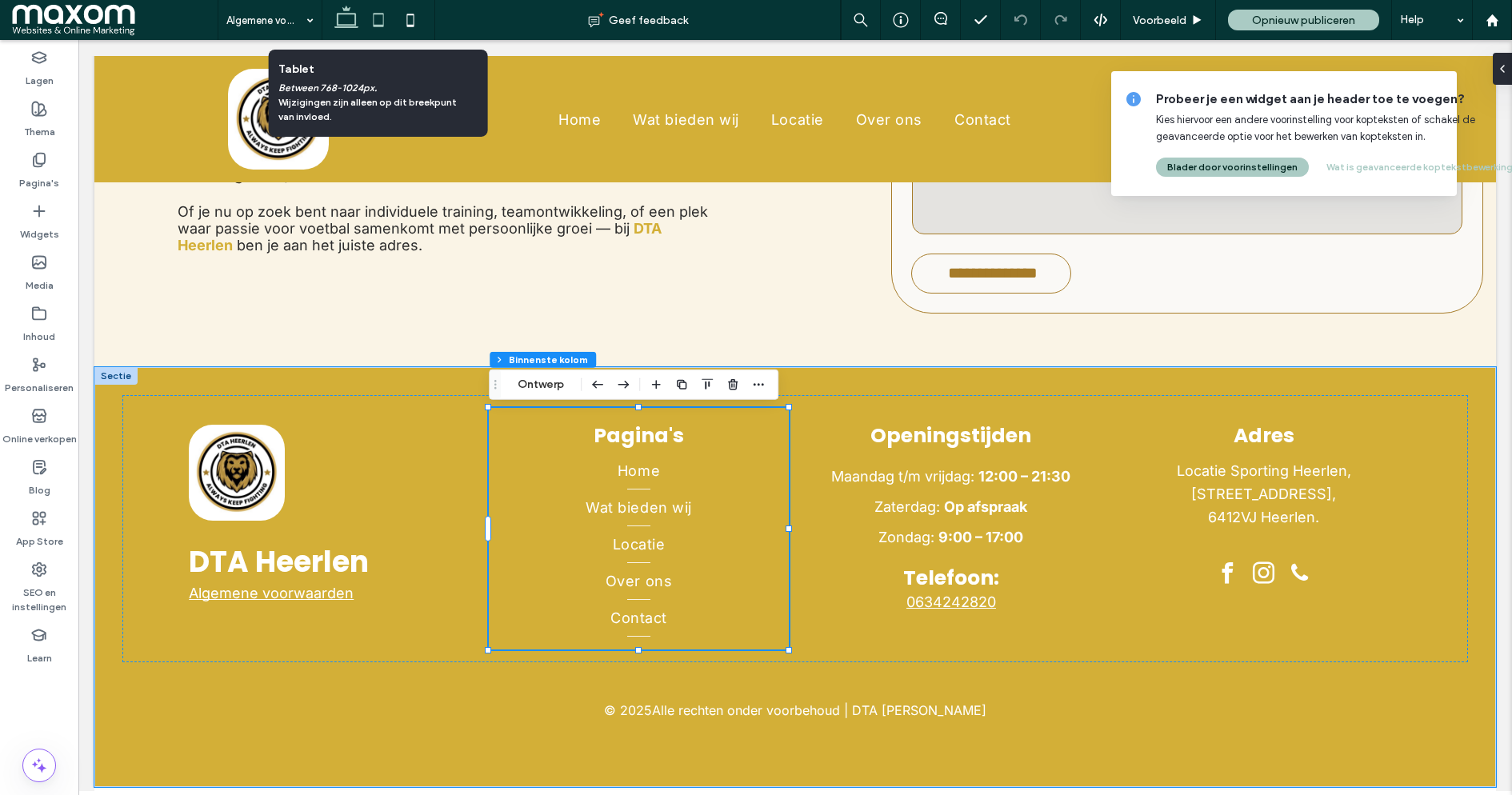
click at [380, 20] on icon at bounding box center [378, 19] width 32 height 32
type input "**"
type input "***"
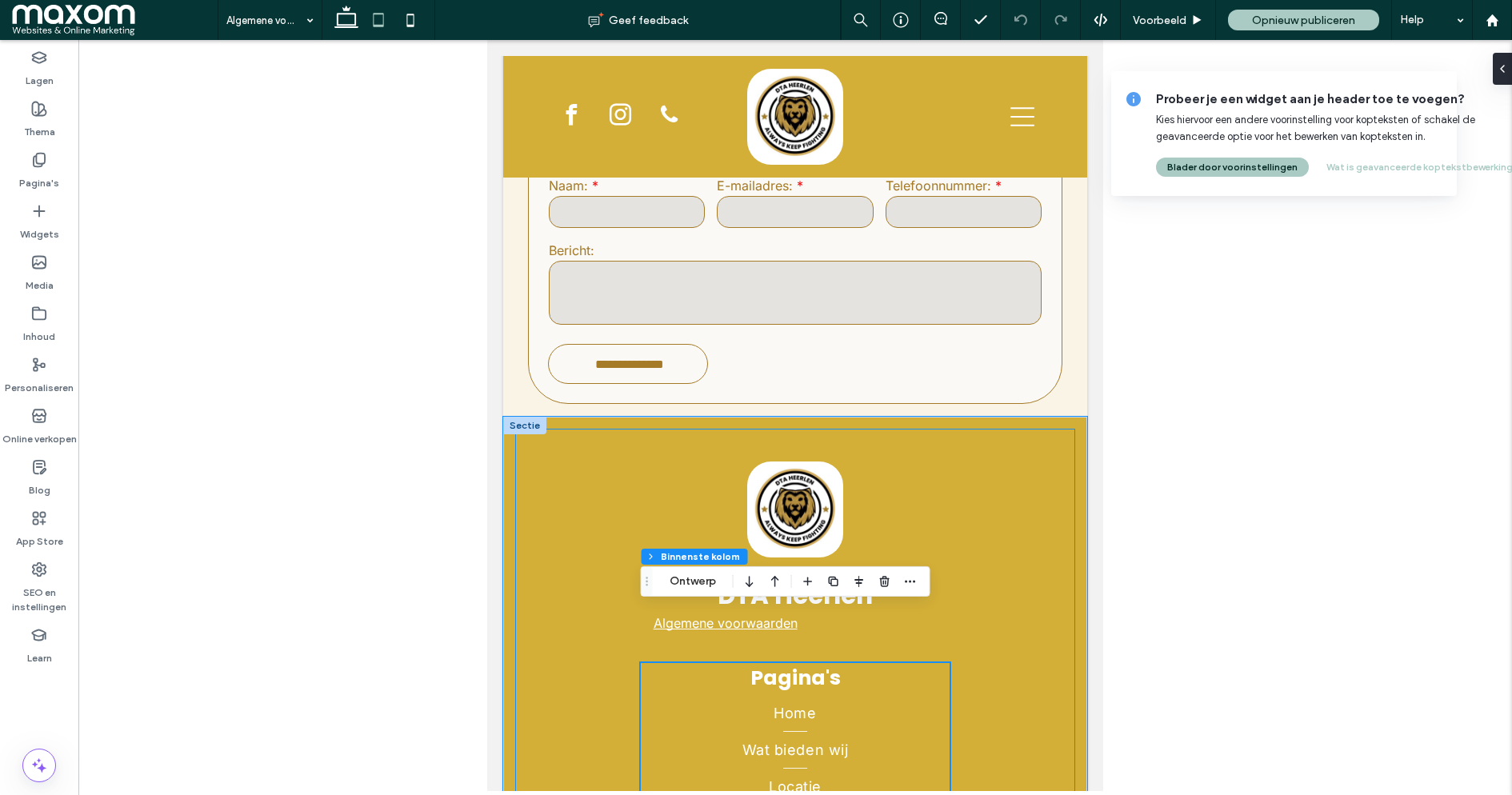
scroll to position [2121, 0]
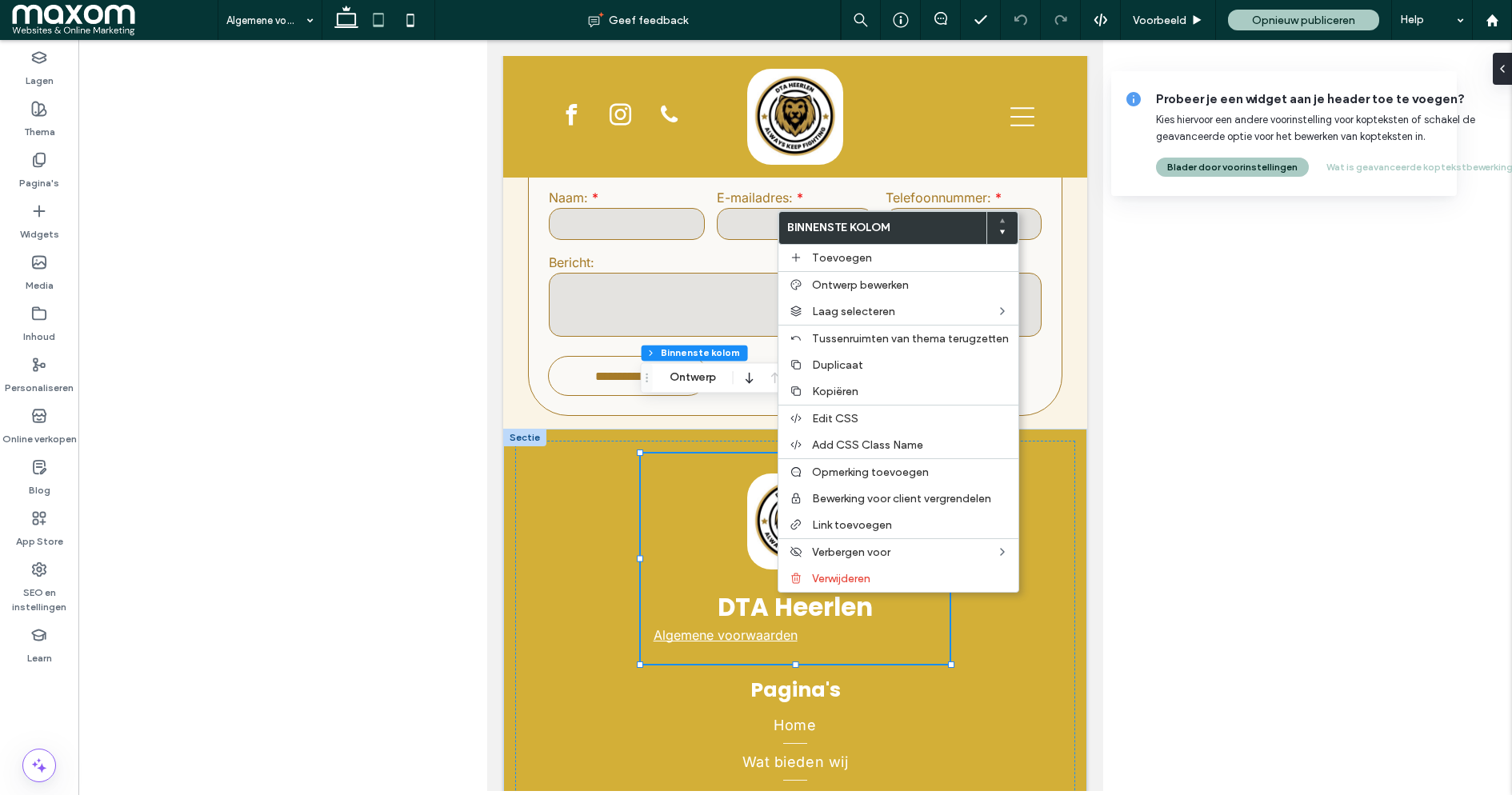
click at [1220, 636] on div at bounding box center [795, 416] width 1433 height 752
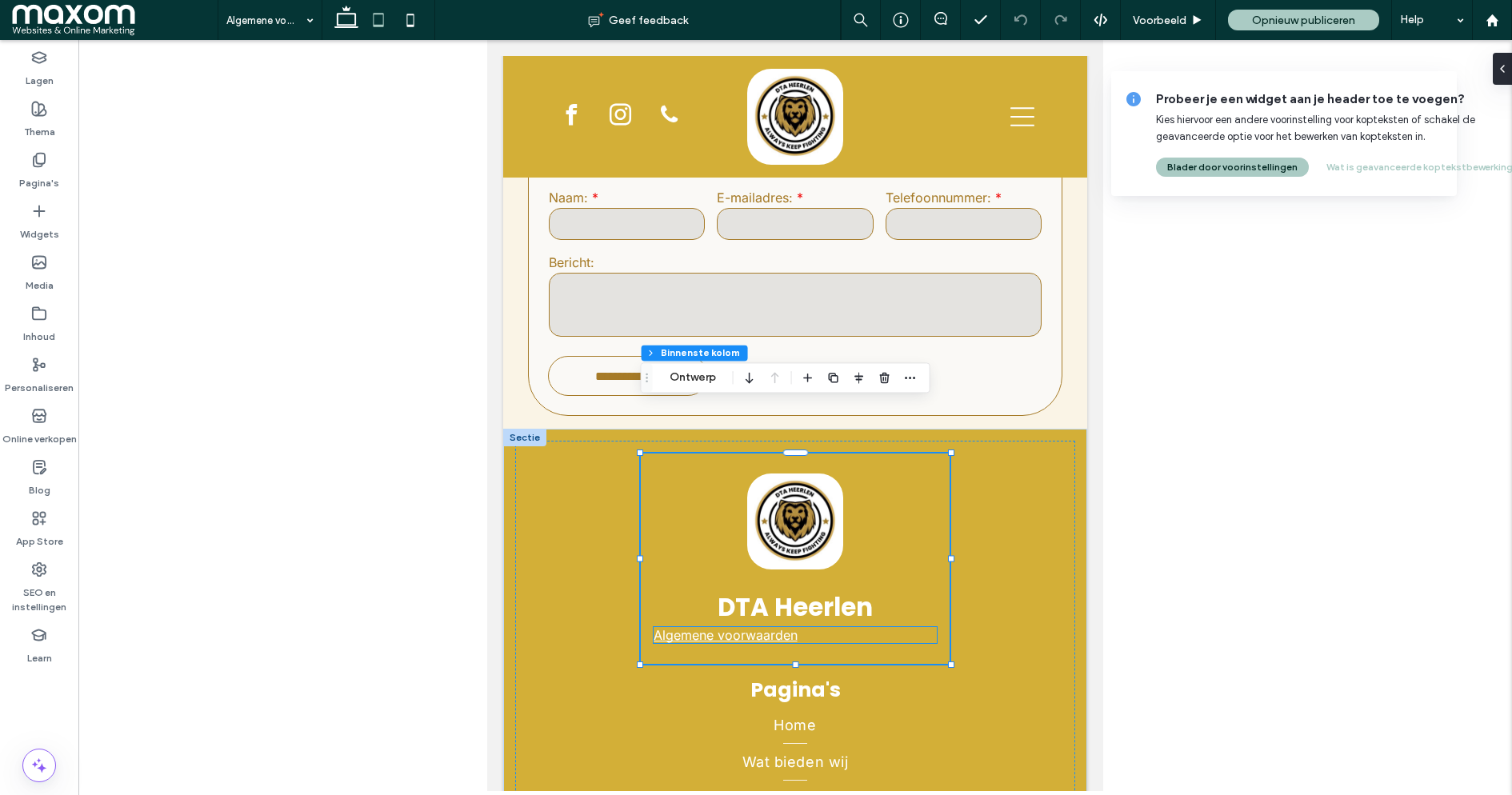
click at [739, 627] on link "Algemene voorwaarden" at bounding box center [726, 635] width 144 height 16
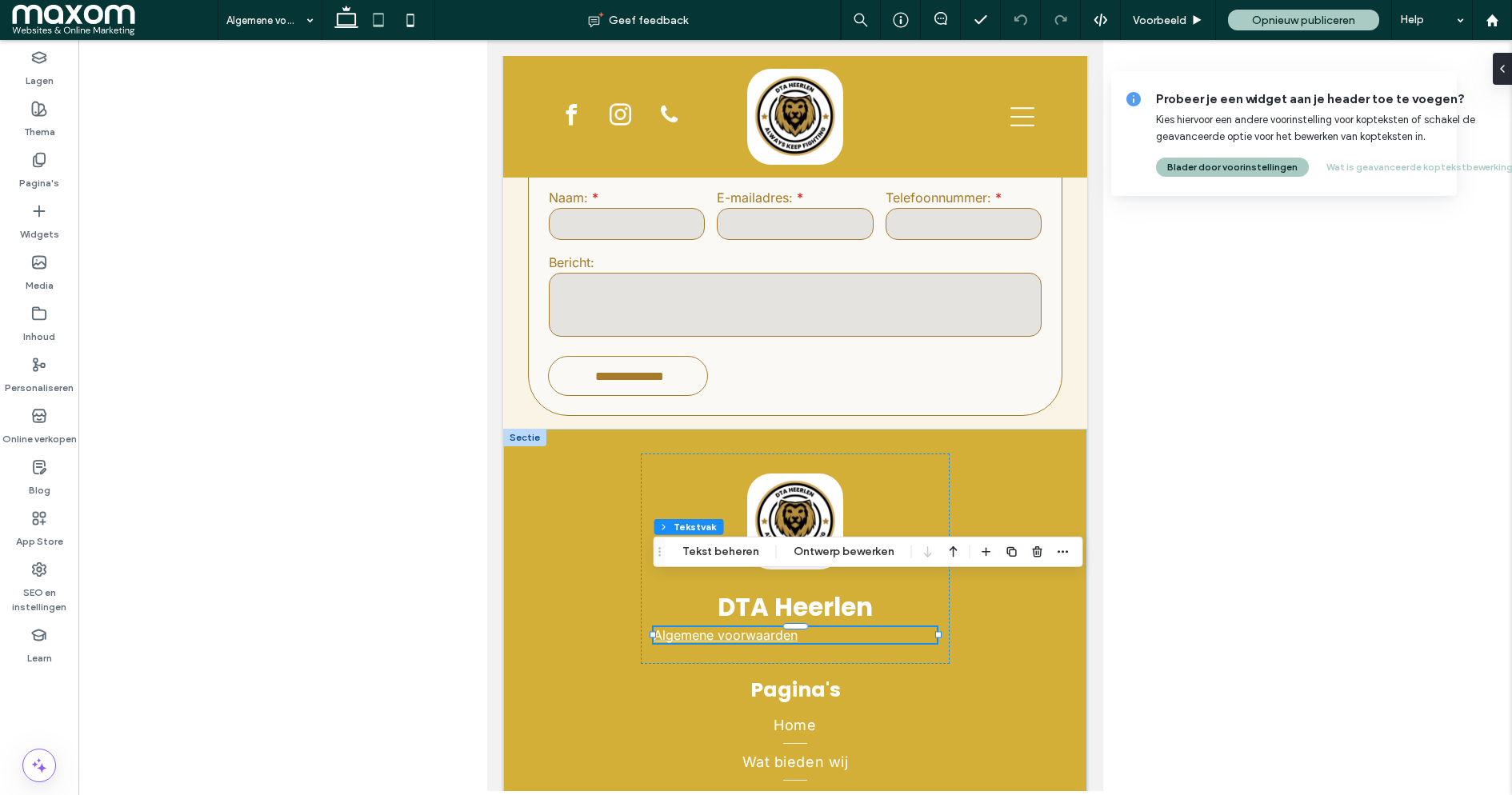
click at [739, 627] on link "Algemene voorwaarden" at bounding box center [726, 635] width 144 height 16
click at [739, 630] on link "**********" at bounding box center [703, 636] width 98 height 12
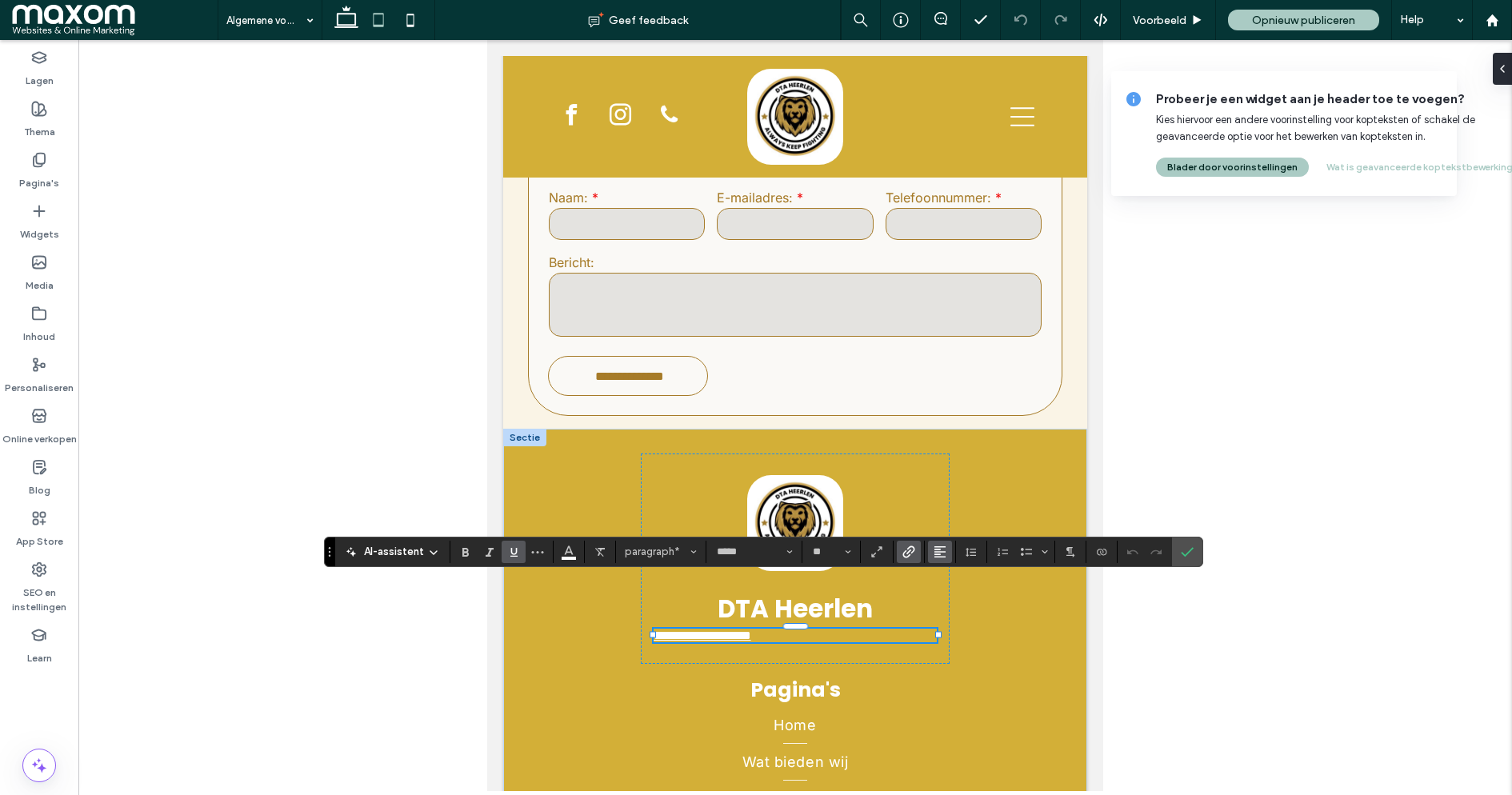
click at [940, 555] on icon "Uitlijning" at bounding box center [940, 551] width 12 height 12
click at [952, 479] on use "ui.textEditor.alignment.center" at bounding box center [952, 479] width 12 height 12
click at [1183, 547] on icon "Bevestigen" at bounding box center [1187, 551] width 12 height 12
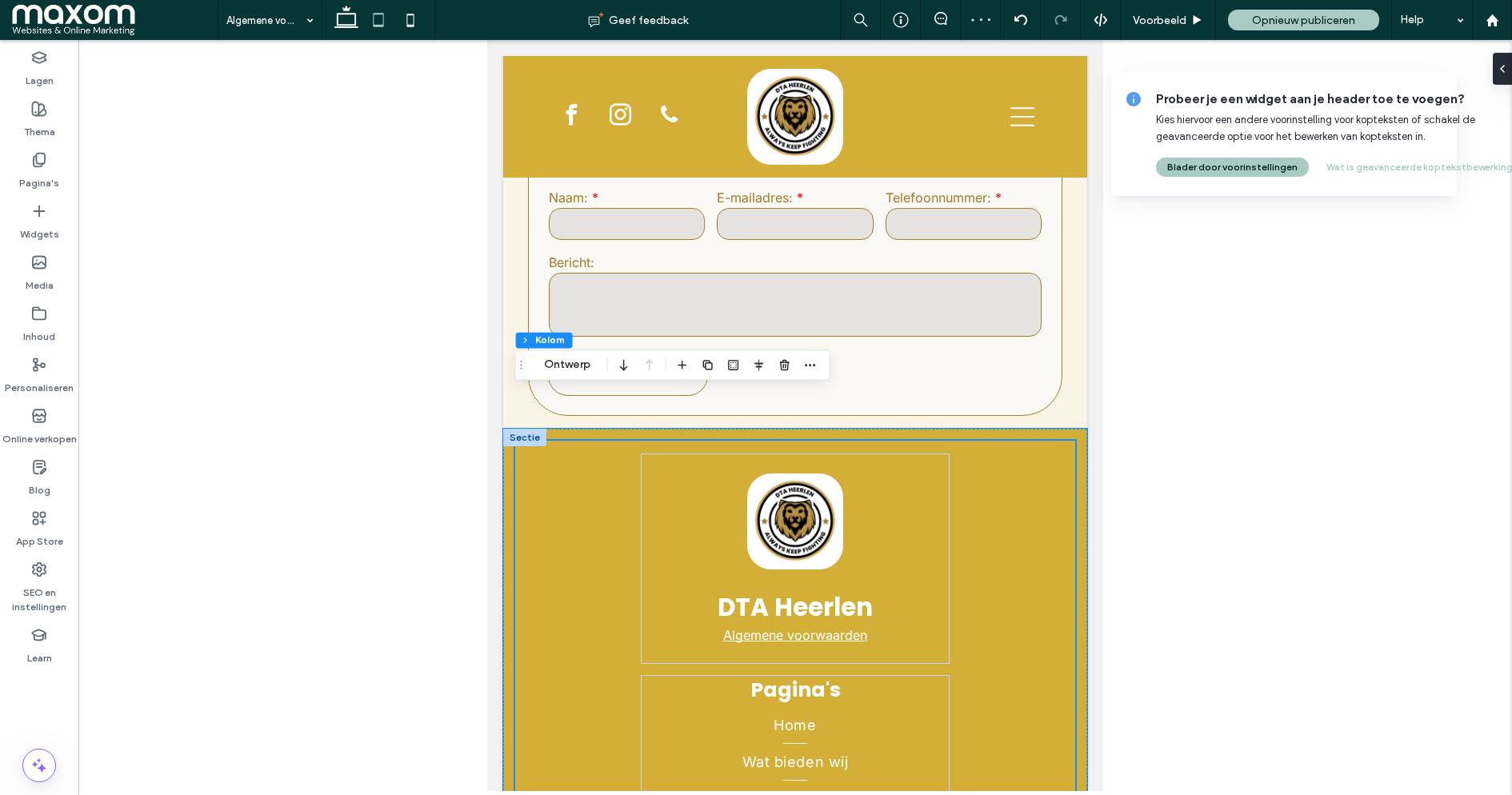
scroll to position [2019, 0]
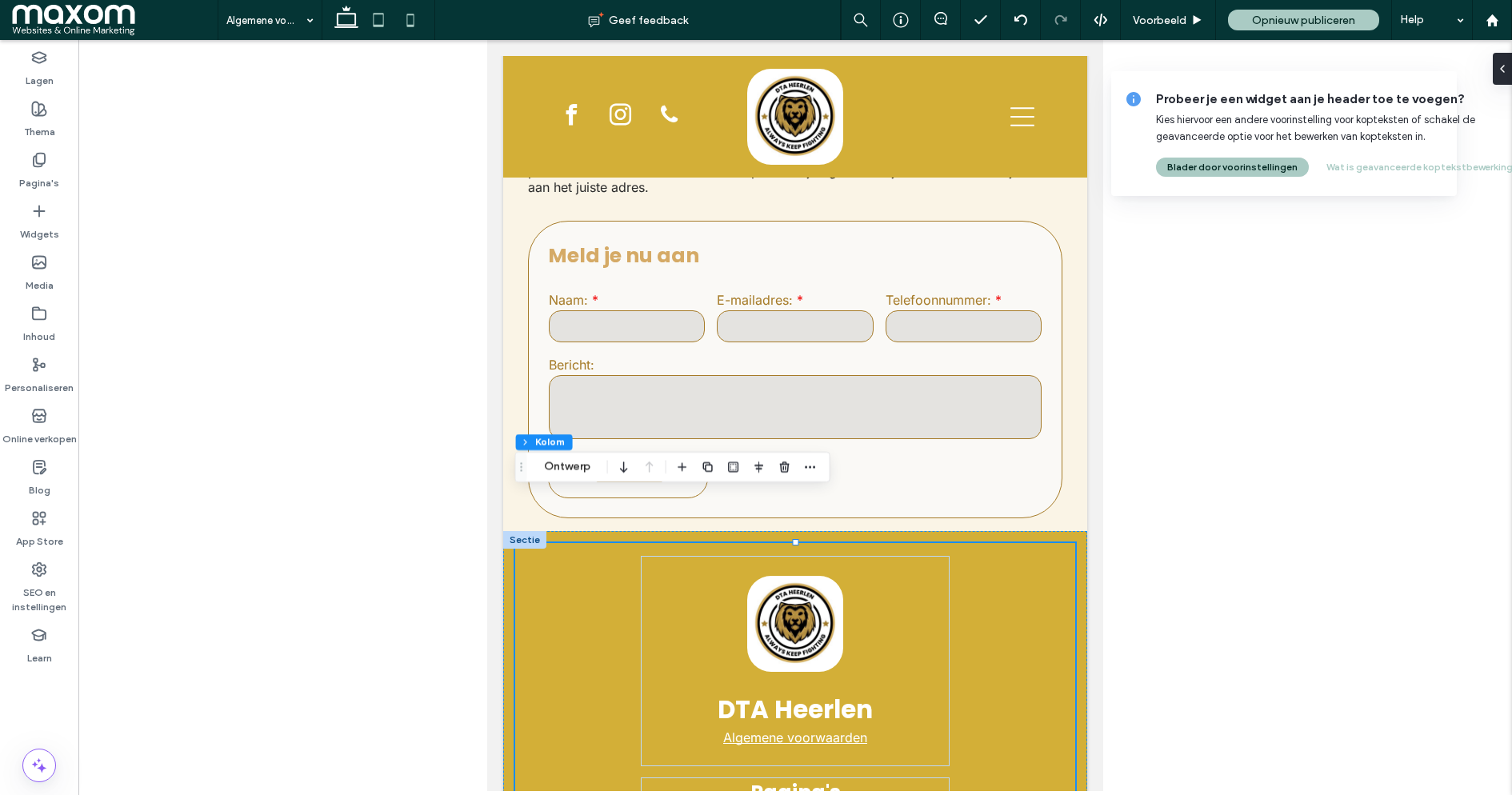
click at [409, 27] on icon at bounding box center [410, 19] width 32 height 32
type input "*"
type input "**"
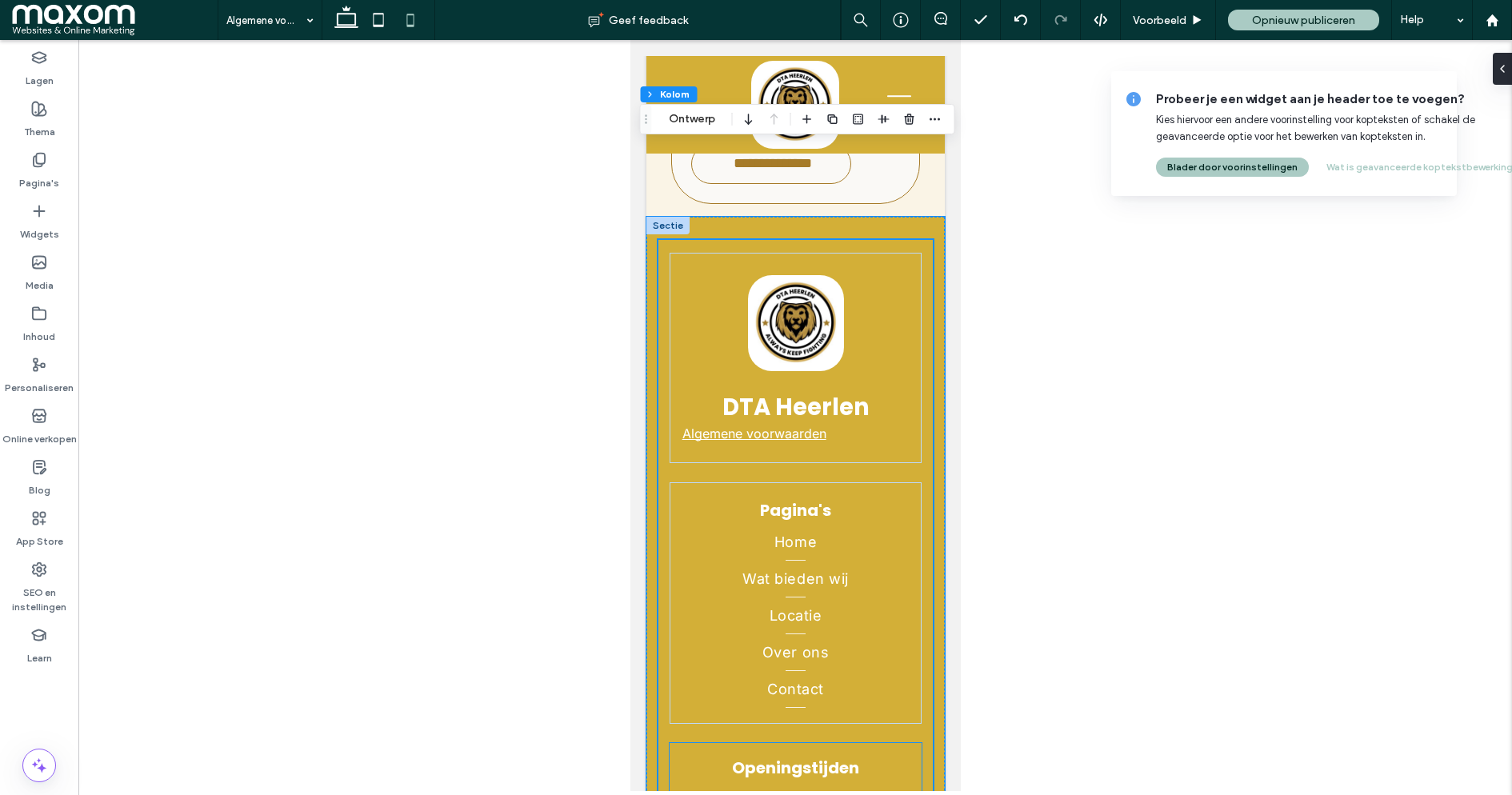
scroll to position [3556, 0]
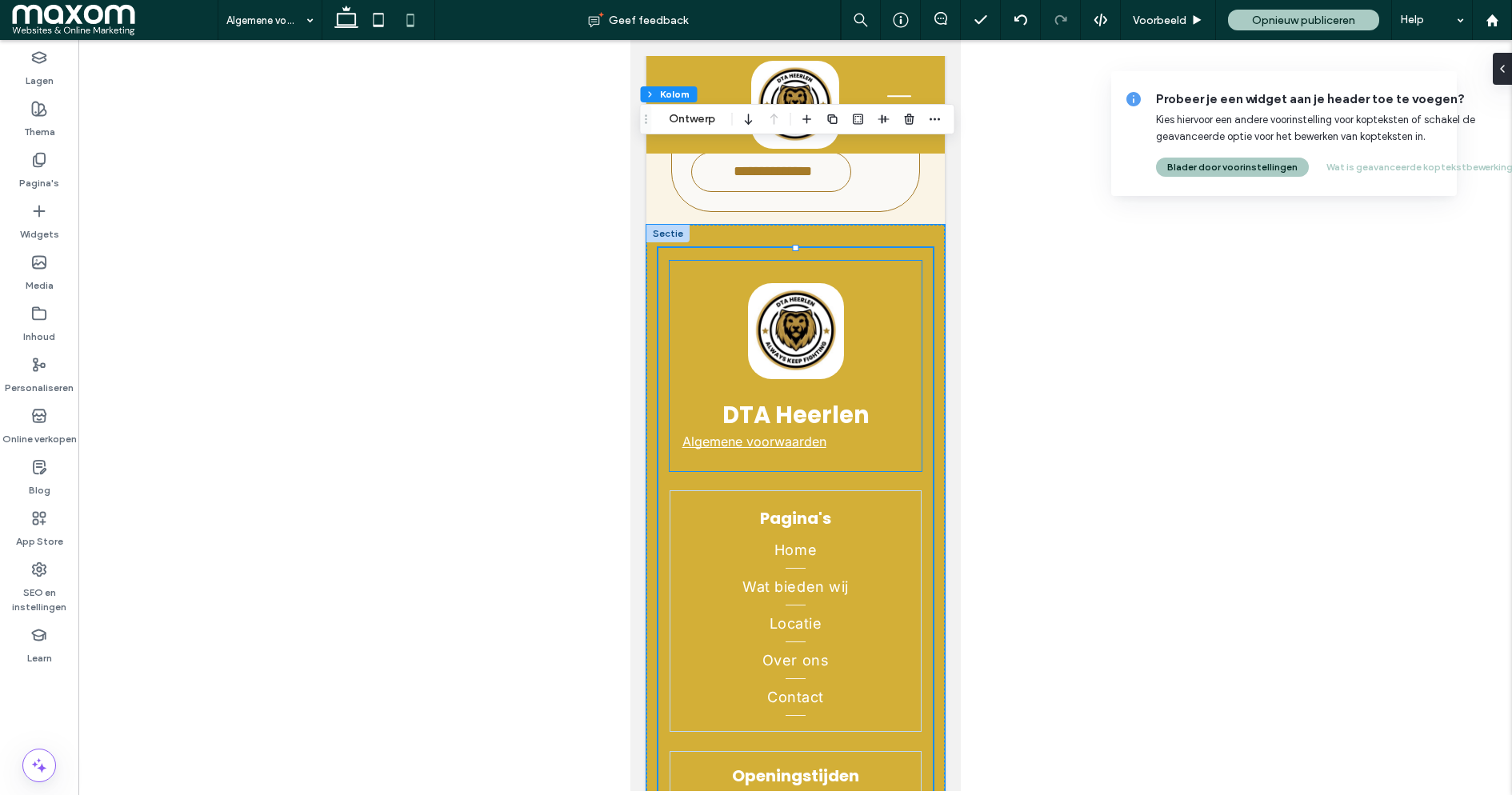
click at [853, 335] on div "DTA Heerlen Algemene voorwaarden" at bounding box center [795, 366] width 252 height 210
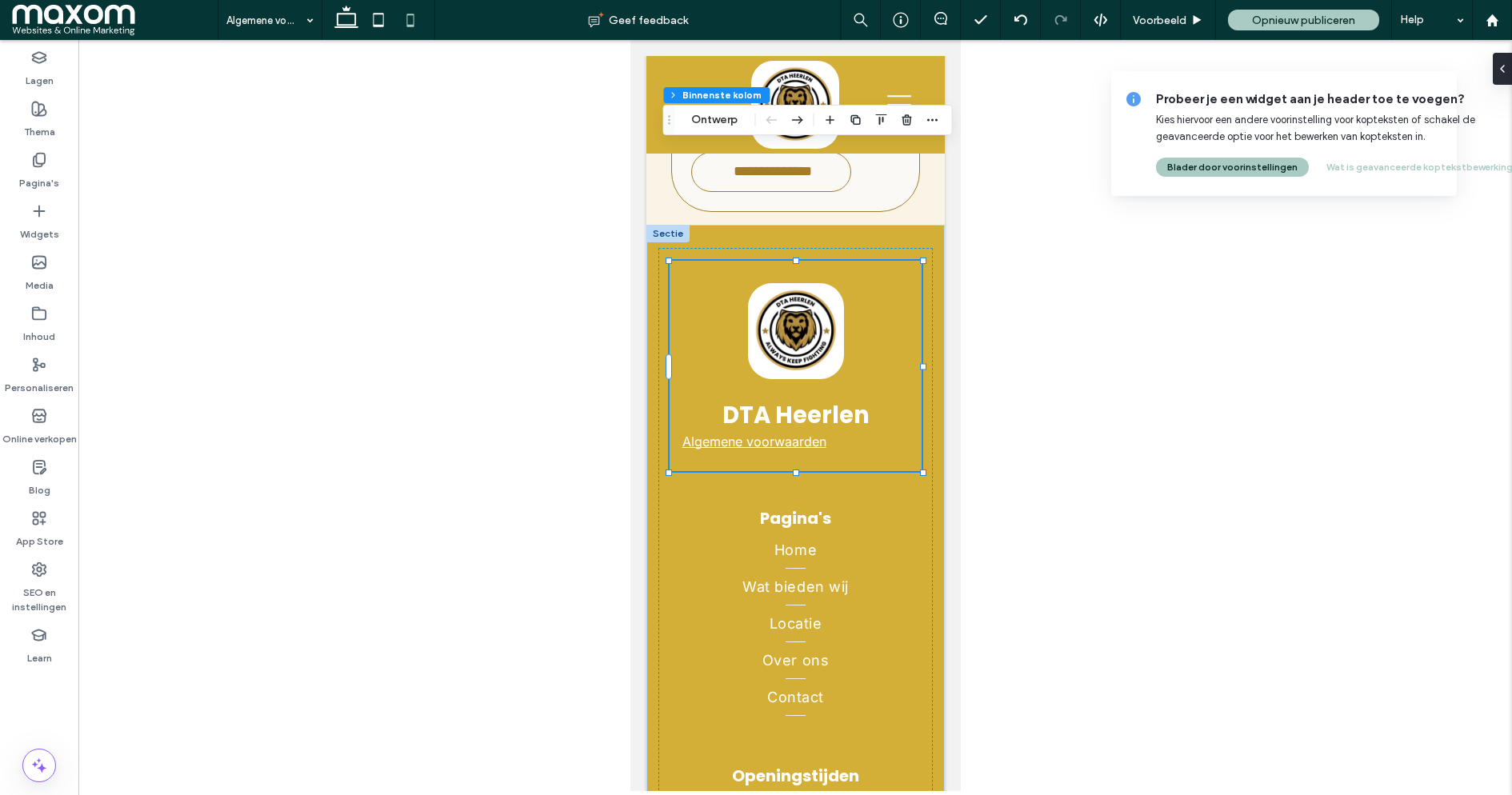
click at [852, 434] on p "Algemene voorwaarden" at bounding box center [795, 442] width 228 height 16
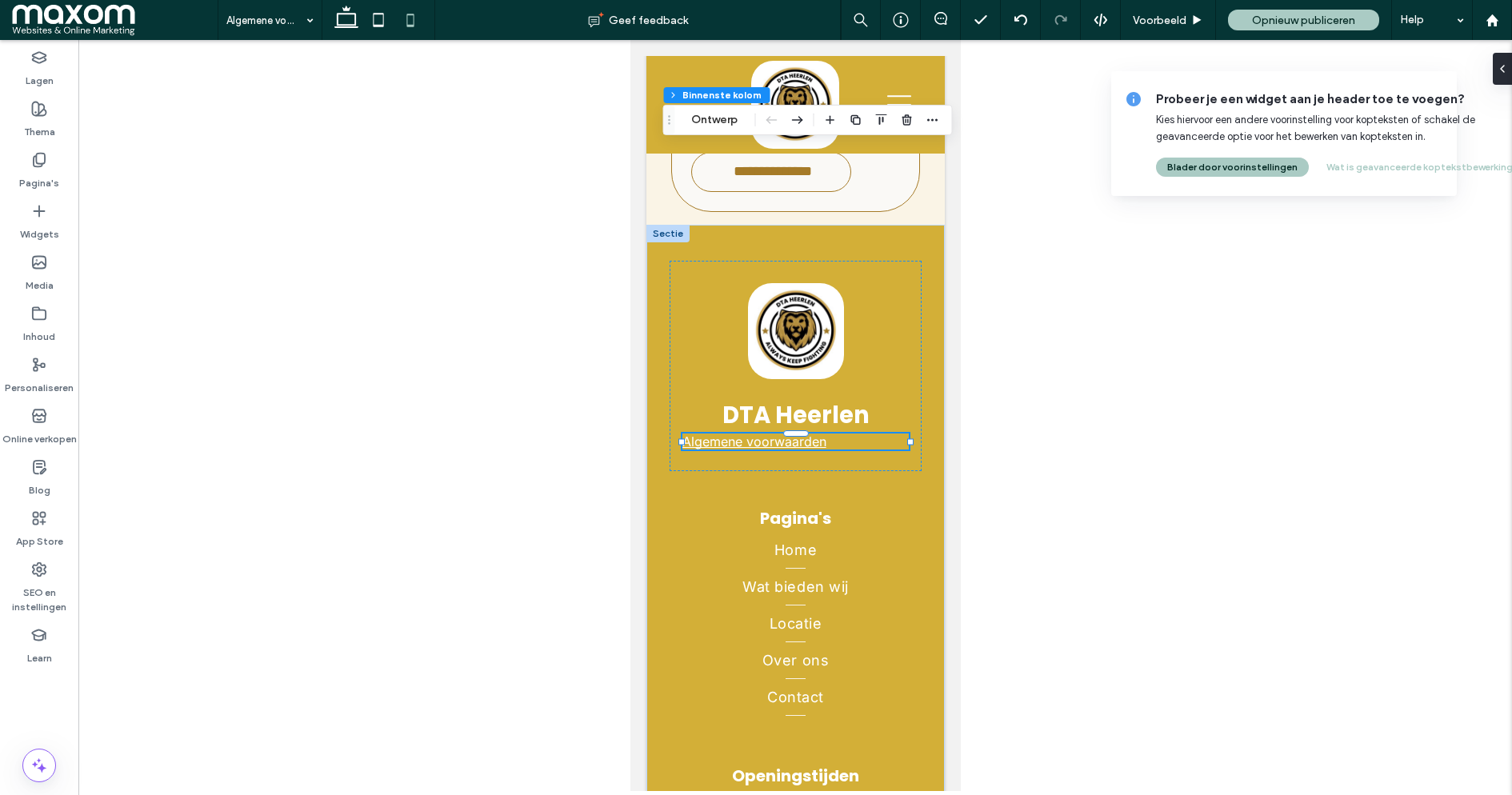
click at [852, 449] on div at bounding box center [795, 449] width 228 height 1
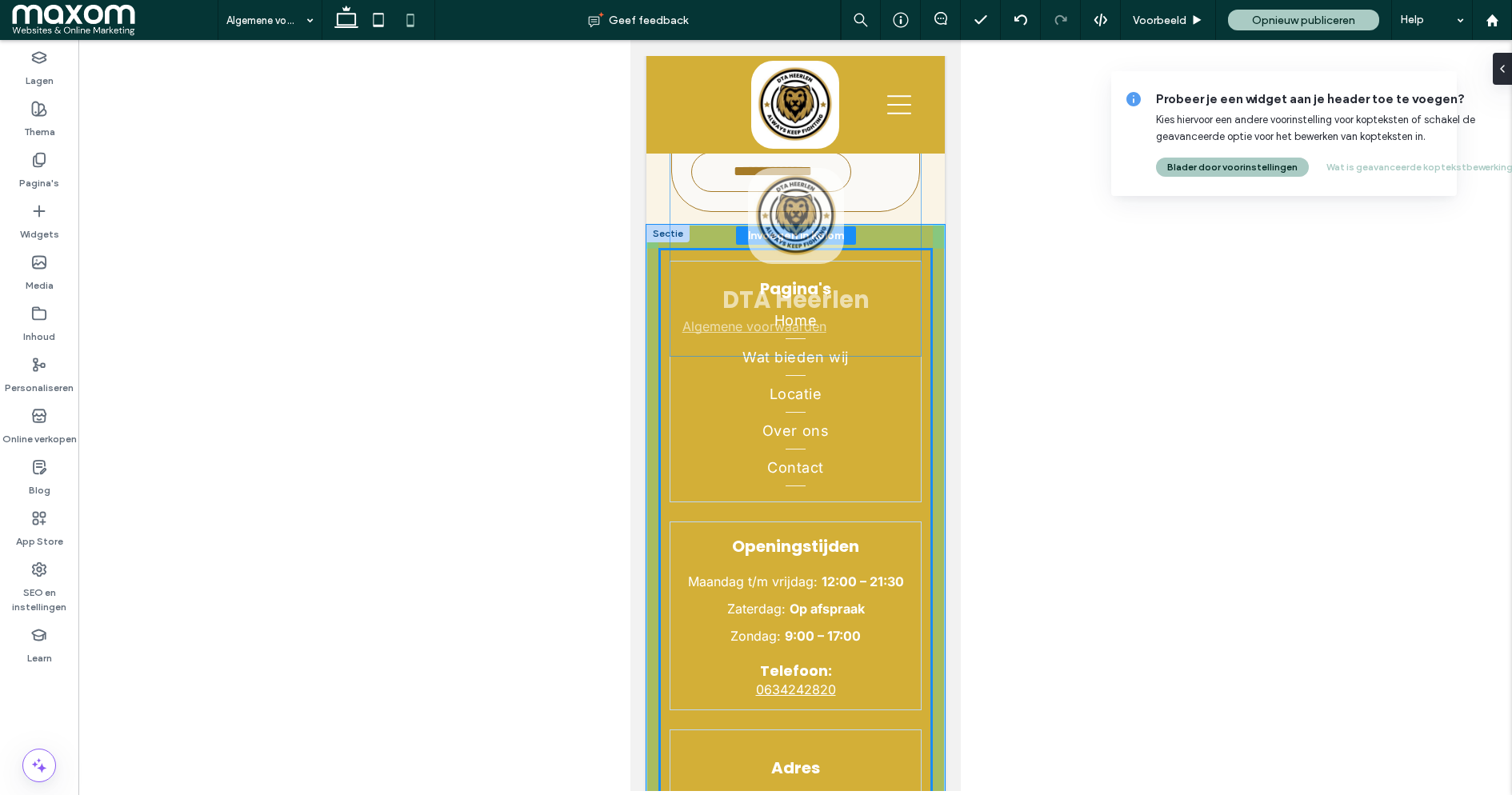
type input "****"
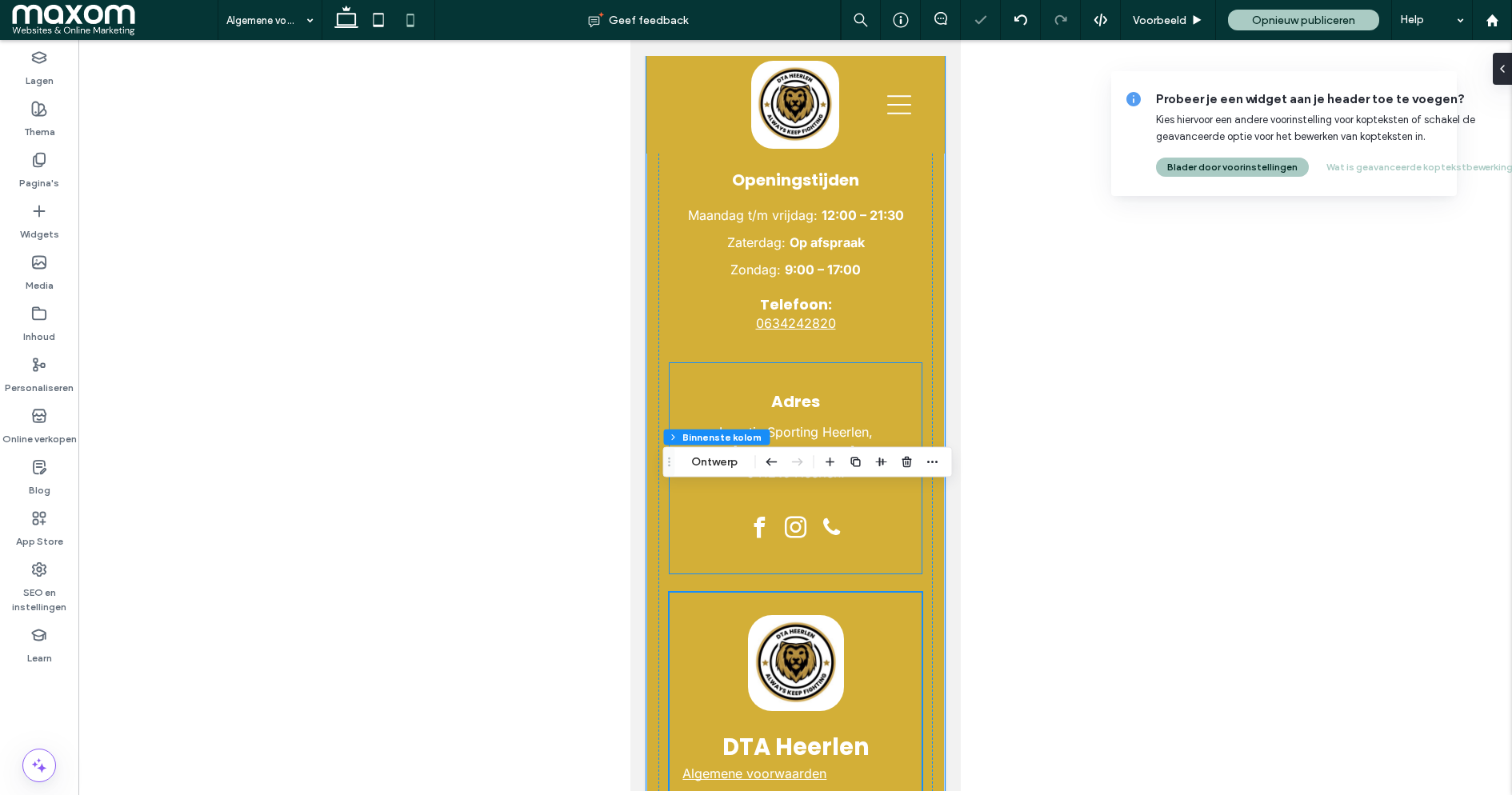
scroll to position [3926, 0]
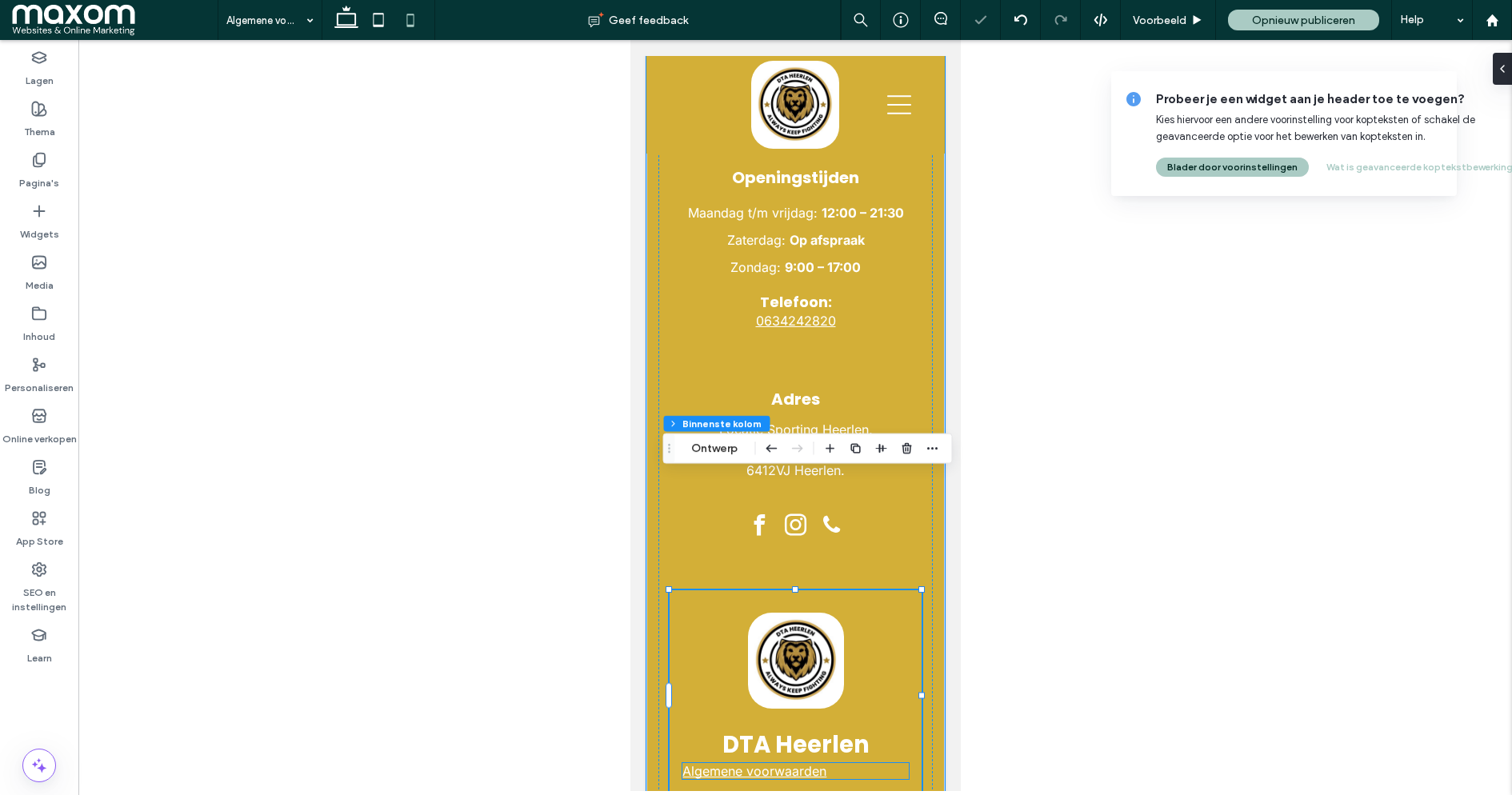
click at [852, 763] on p "Algemene voorwaarden" at bounding box center [794, 771] width 226 height 16
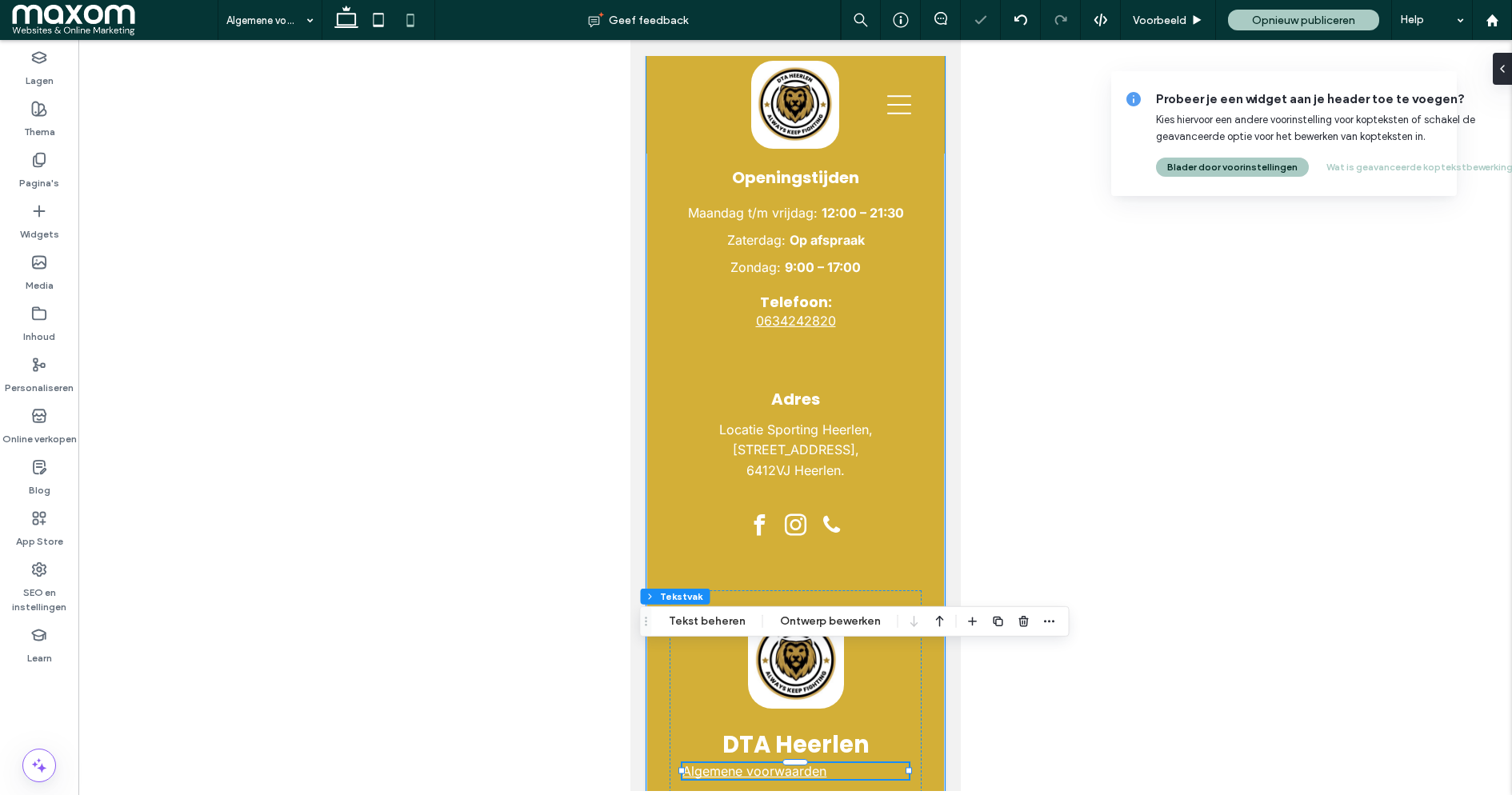
click at [852, 763] on p "Algemene voorwaarden" at bounding box center [794, 771] width 226 height 16
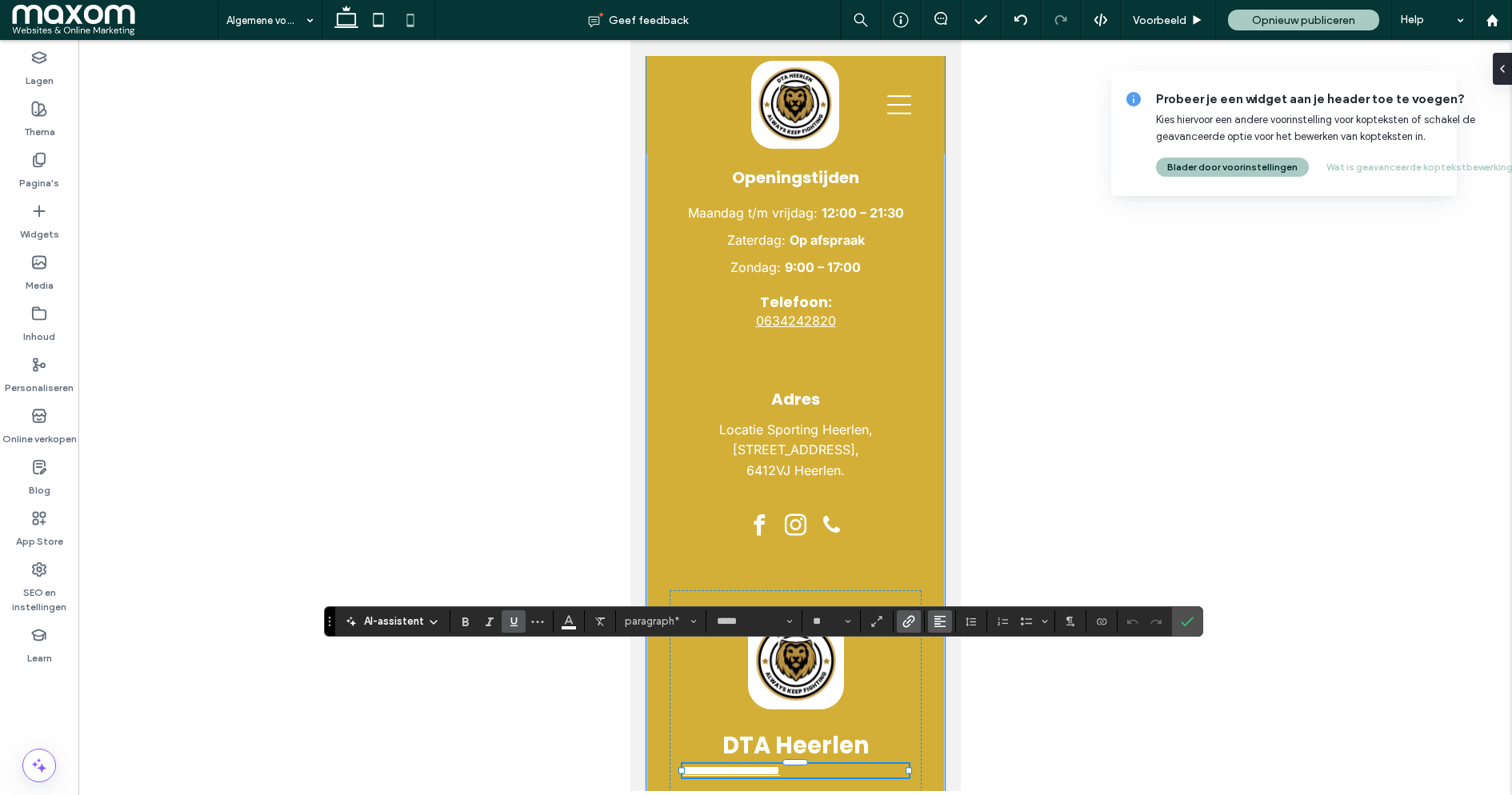
click at [944, 618] on button "Uitlijning" at bounding box center [940, 621] width 24 height 22
click at [958, 555] on label "ui.textEditor.alignment.center" at bounding box center [956, 549] width 56 height 23
click at [1181, 616] on icon "Bevestigen" at bounding box center [1187, 621] width 12 height 12
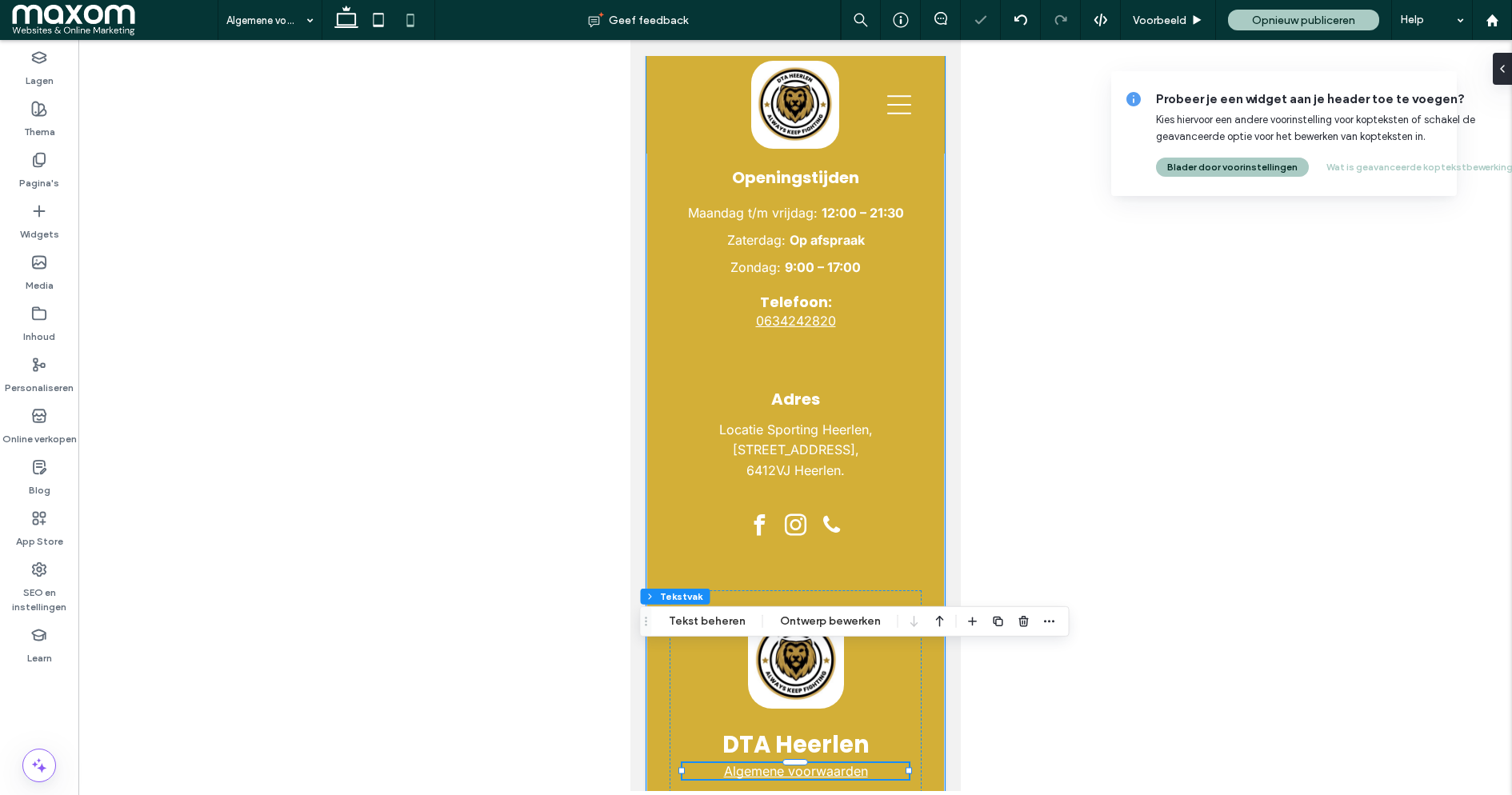
click at [982, 466] on div at bounding box center [795, 416] width 1433 height 752
click at [795, 613] on img at bounding box center [795, 661] width 96 height 96
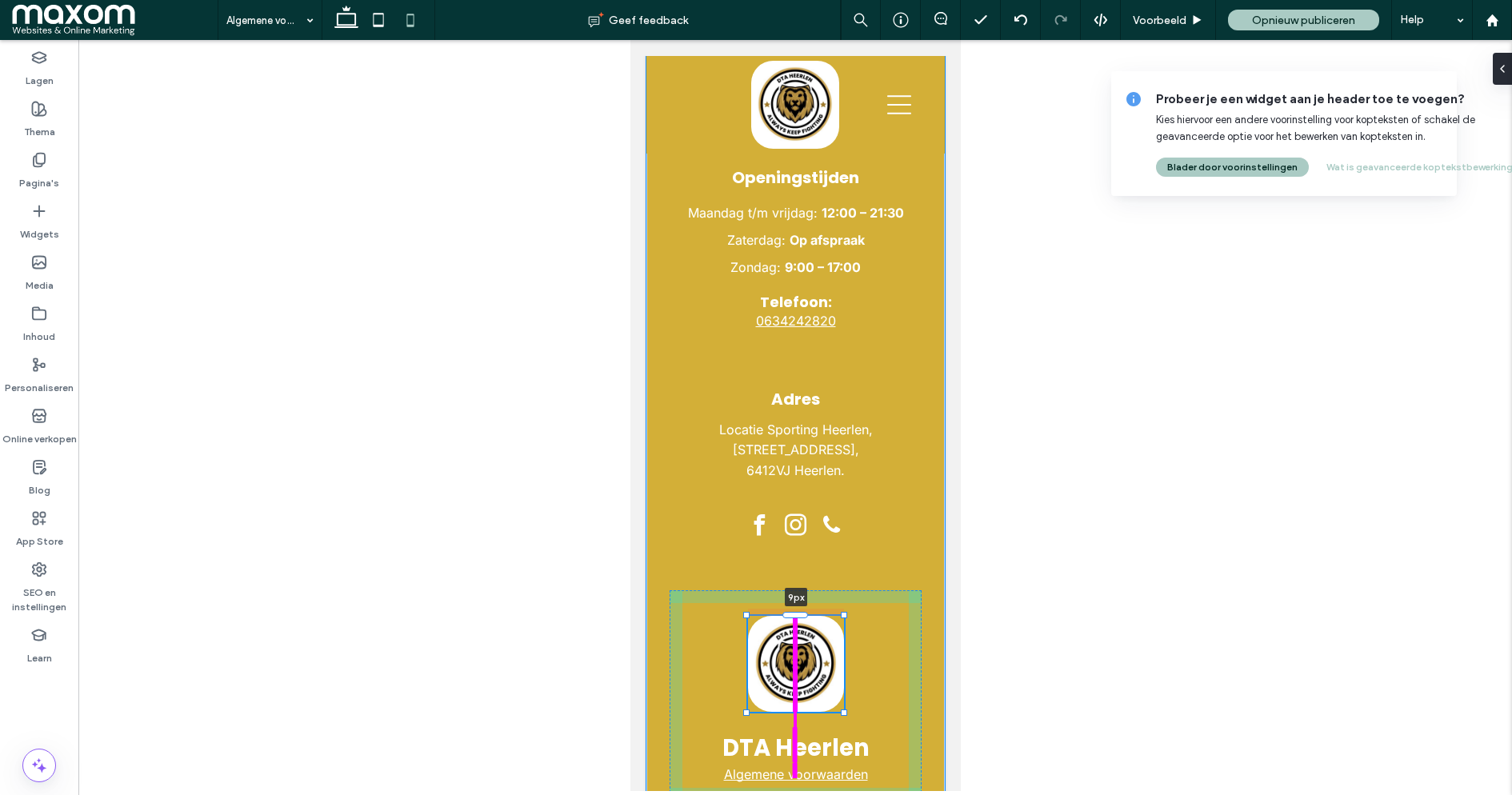
drag, startPoint x: 795, startPoint y: 497, endPoint x: 796, endPoint y: 506, distance: 9.1
click at [796, 506] on div "9px DTA Heerlen Algemene voorwaarden Pagina's Home Wat bieden wij Locatie Over …" at bounding box center [795, 378] width 299 height 1046
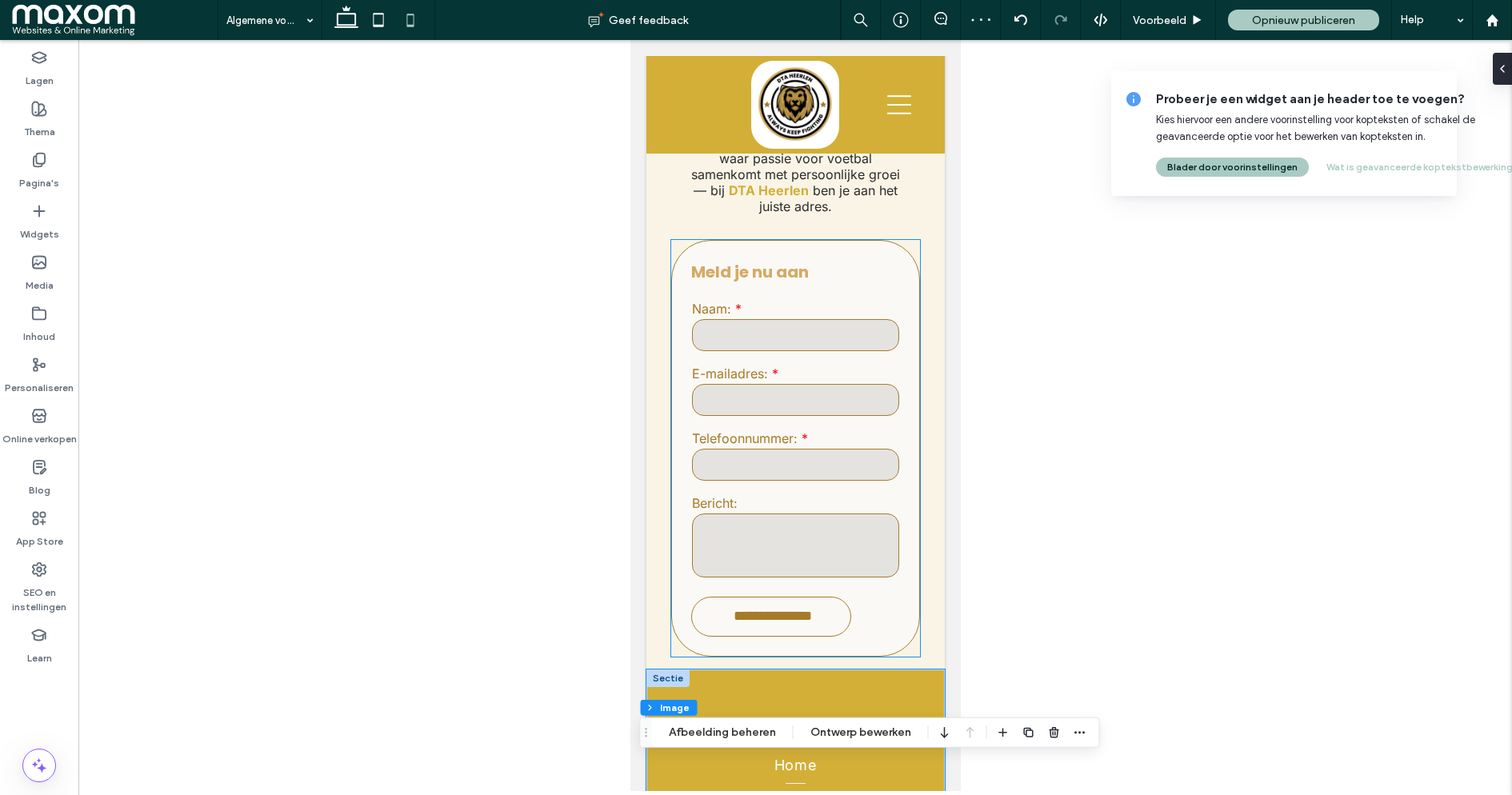
scroll to position [3133, 0]
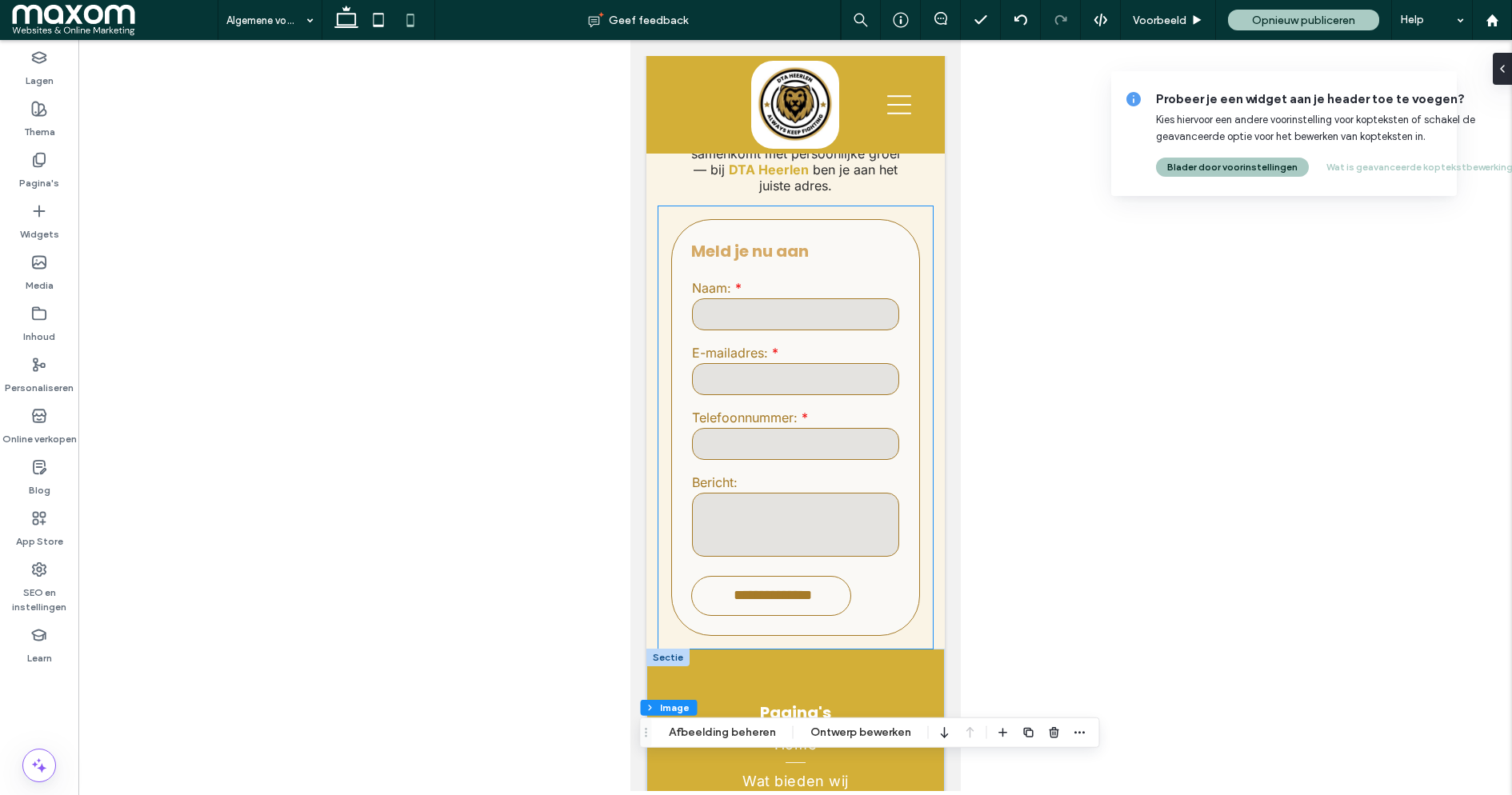
click at [702, 526] on div "**********" at bounding box center [795, 427] width 275 height 443
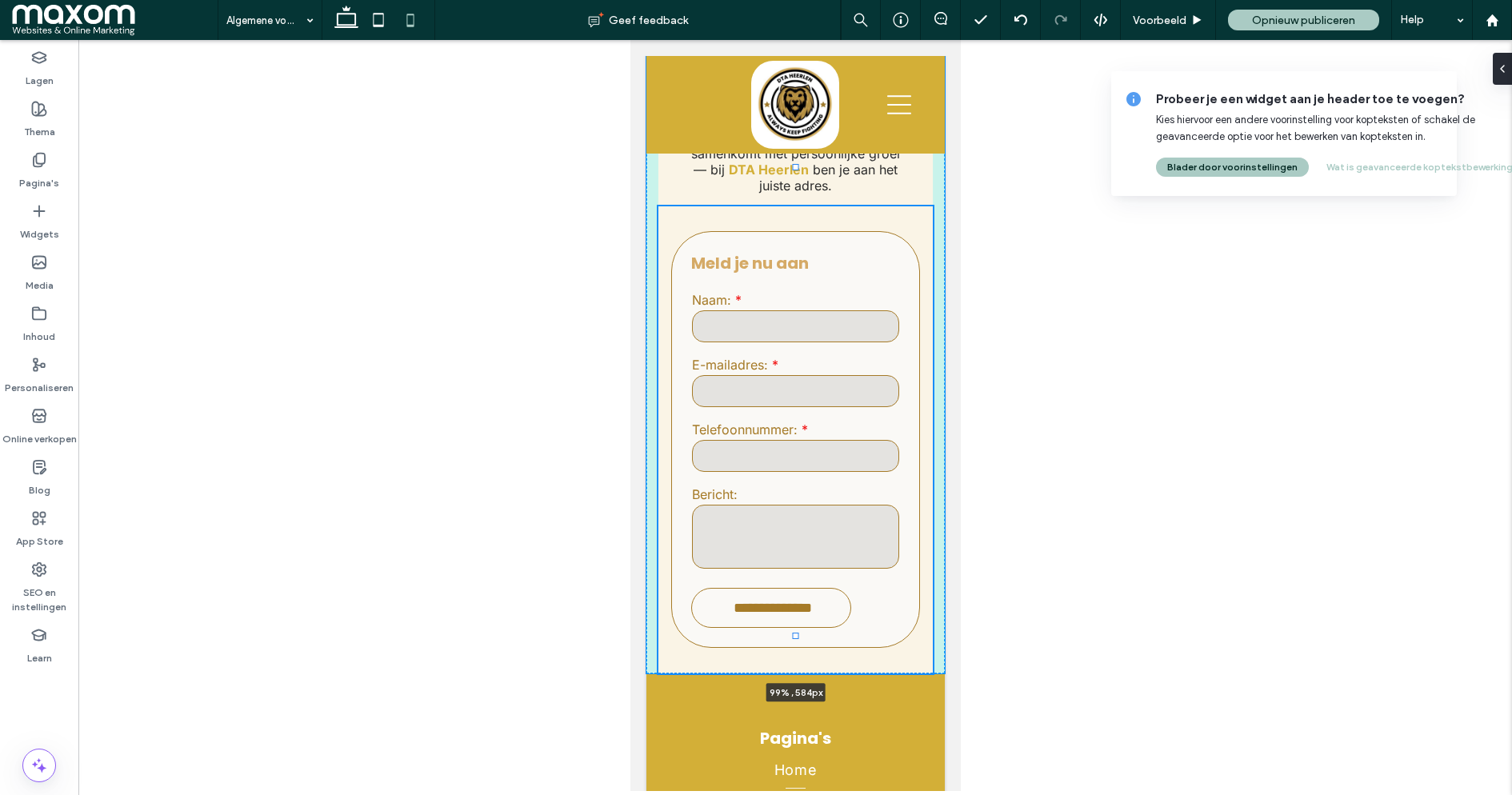
drag, startPoint x: 794, startPoint y: 533, endPoint x: 792, endPoint y: 561, distance: 28.1
click at [792, 632] on div at bounding box center [795, 635] width 7 height 7
type input "***"
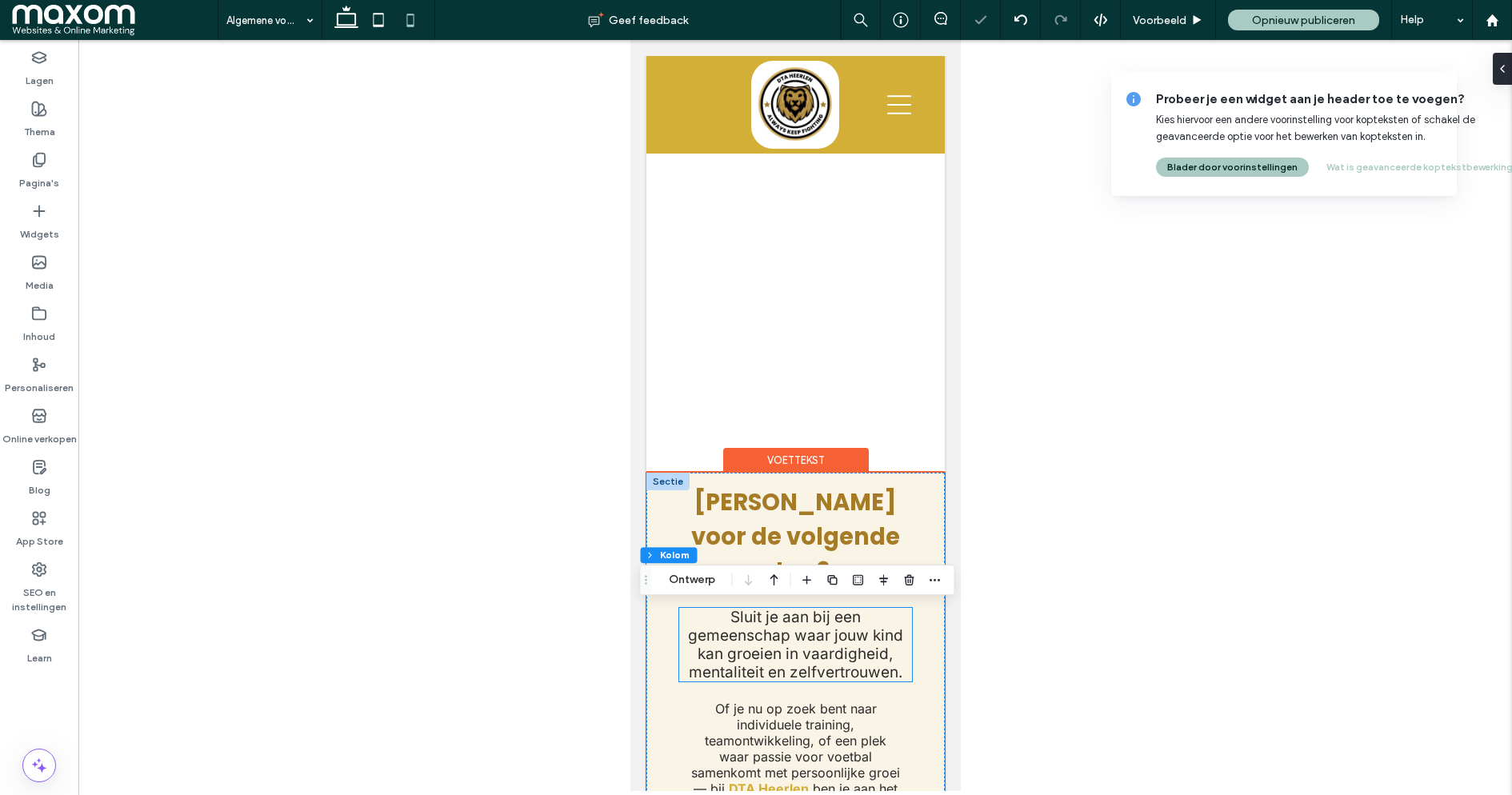
scroll to position [2504, 0]
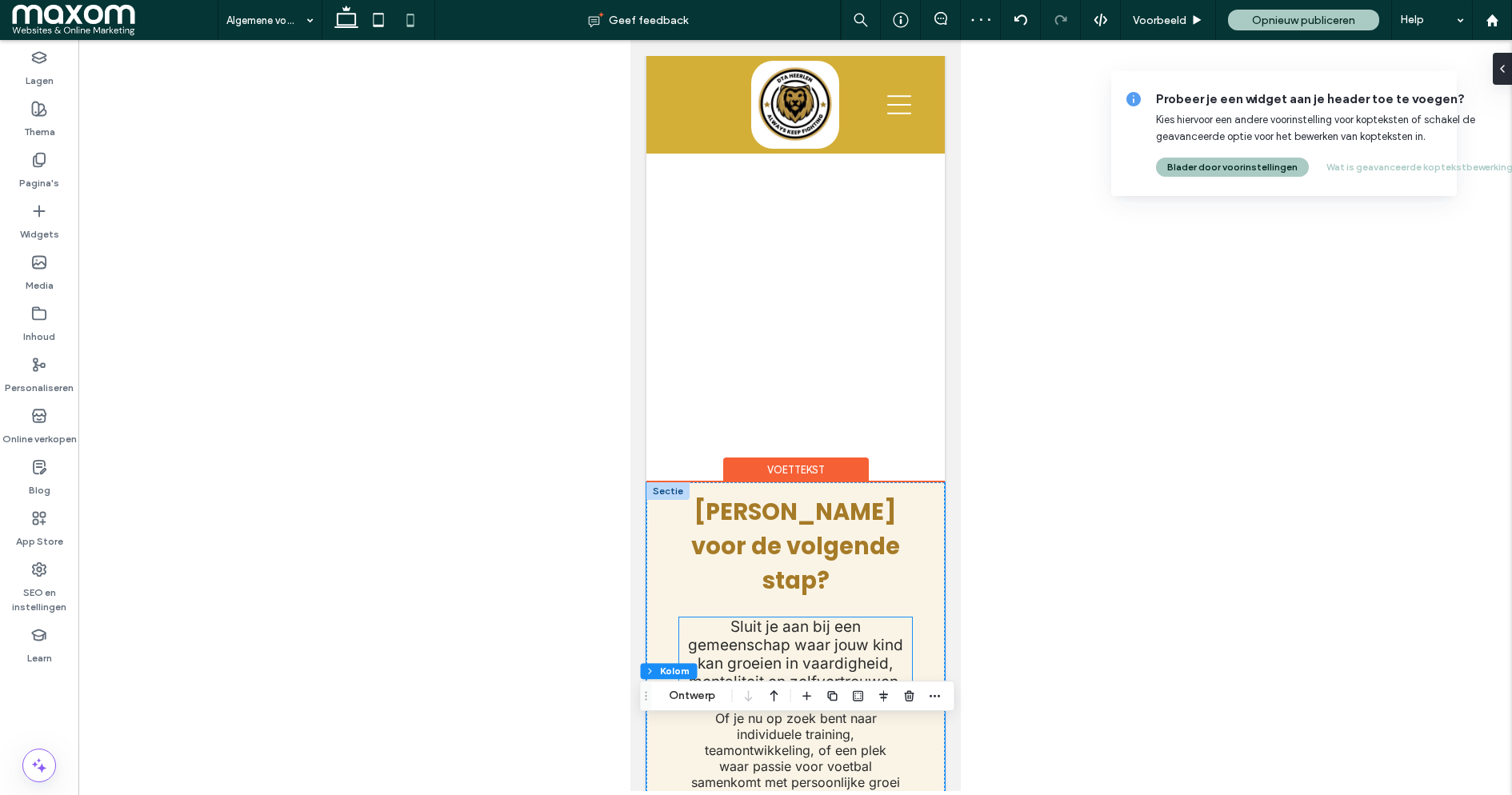
click at [780, 617] on span "Sluit je aan bij een gemeenschap waar jouw kind kan groeien in vaardigheid, men…" at bounding box center [795, 654] width 215 height 74
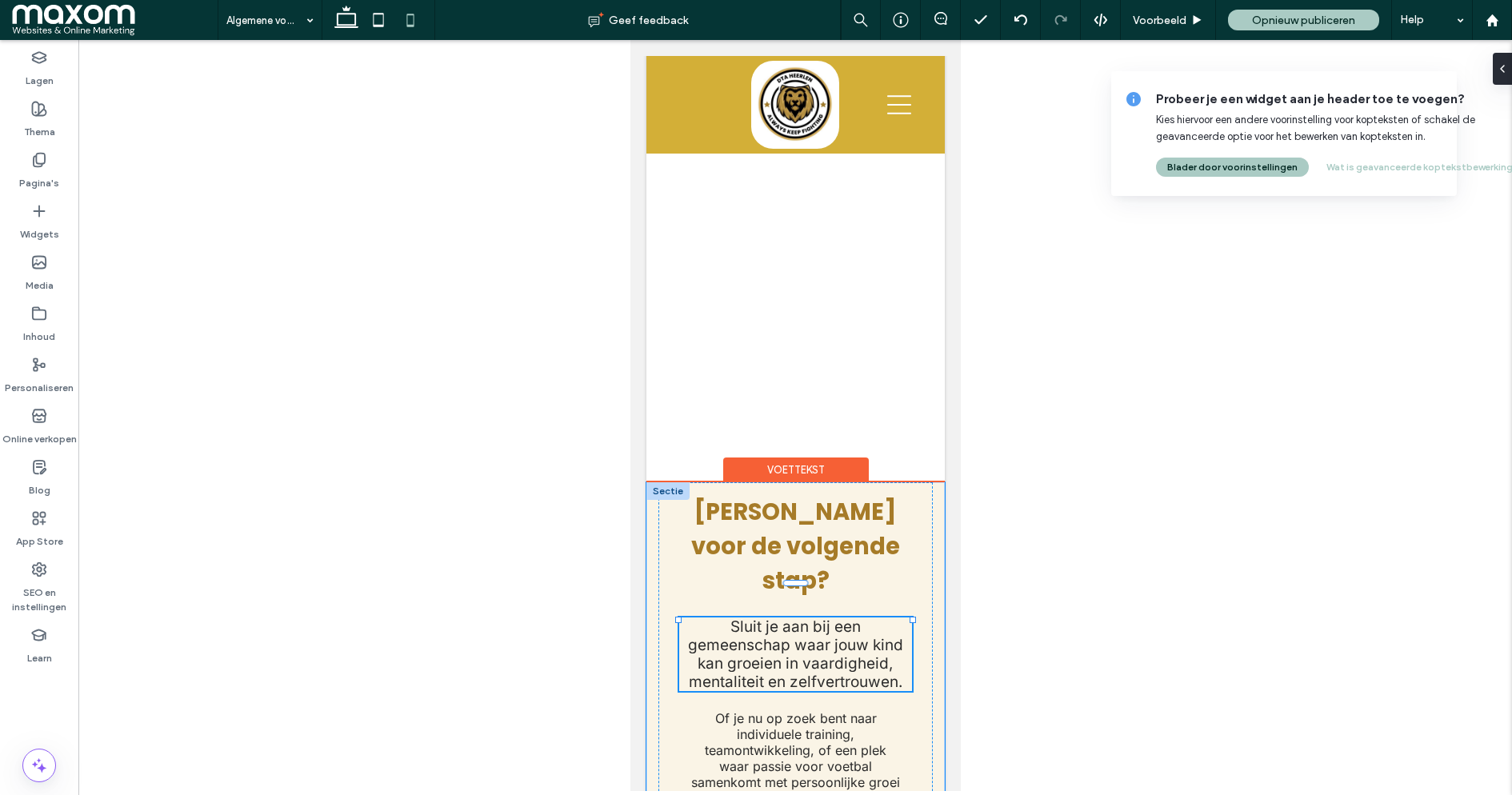
click at [788, 617] on span "Sluit je aan bij een gemeenschap waar jouw kind kan groeien in vaardigheid, men…" at bounding box center [795, 654] width 215 height 74
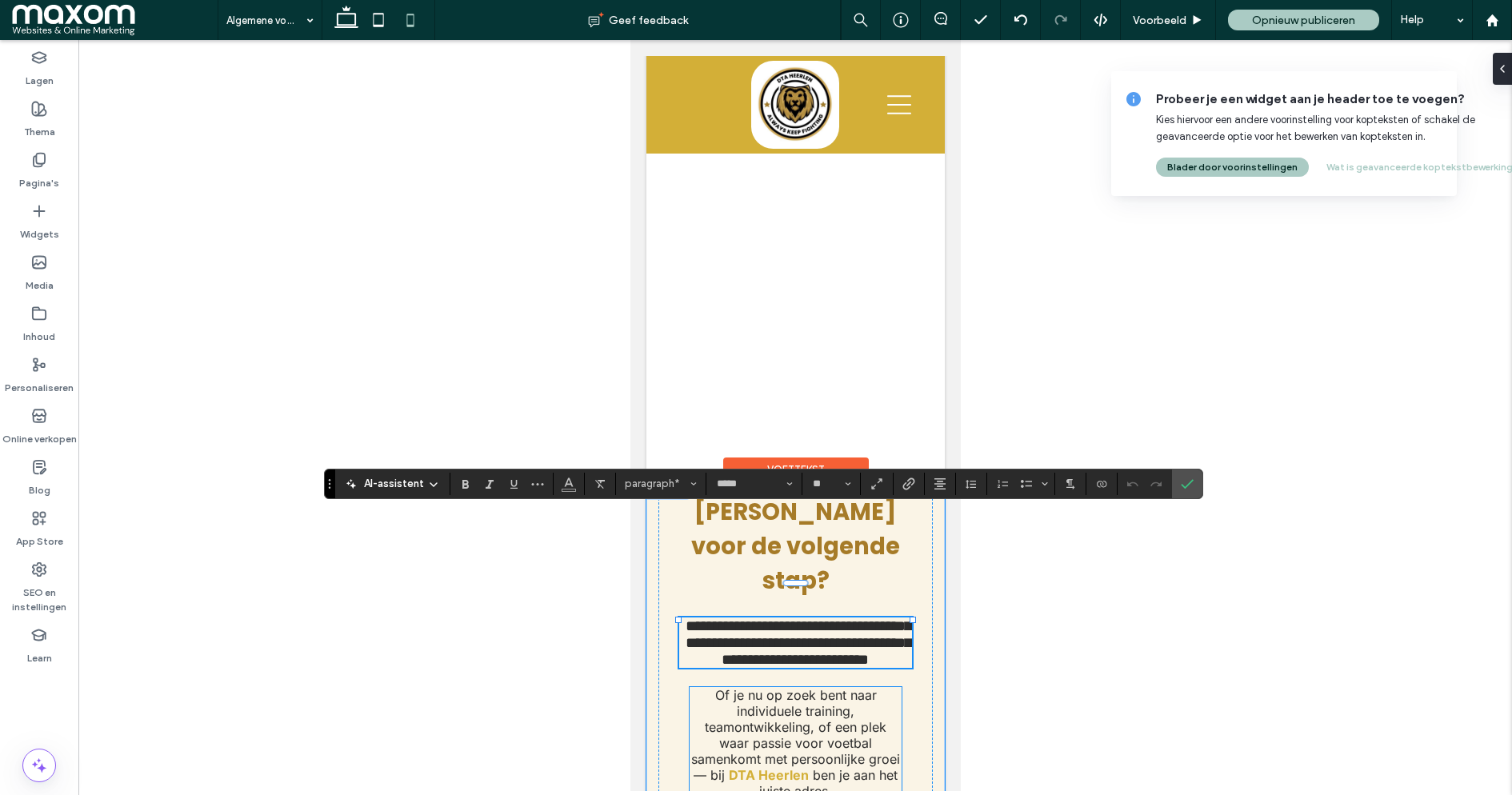
click at [808, 687] on span "Of je nu op zoek bent naar individuele training, teamontwikkeling, of een plek …" at bounding box center [795, 735] width 209 height 96
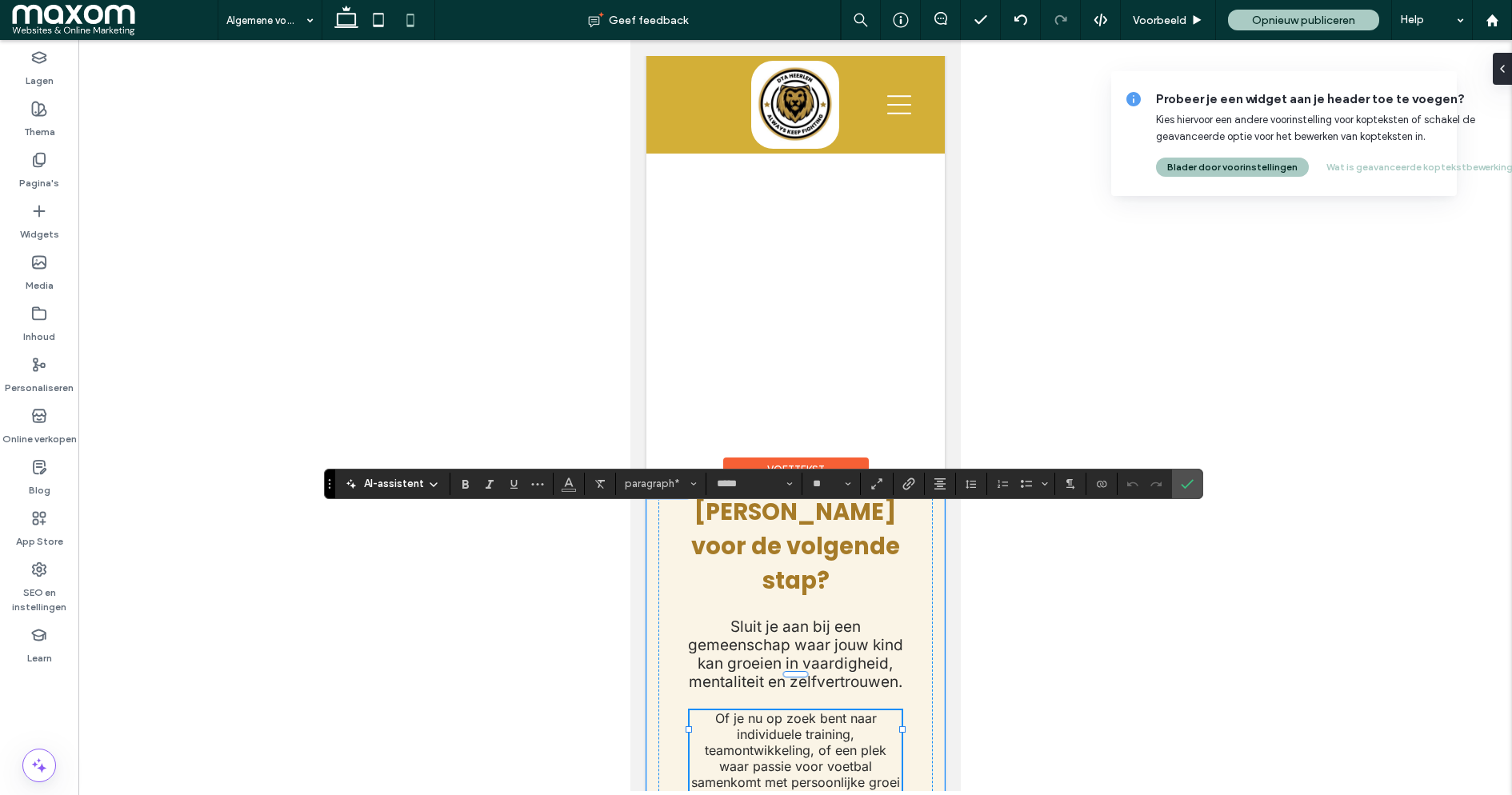
click at [808, 711] on span "Of je nu op zoek bent naar individuele training, teamontwikkeling, of een plek …" at bounding box center [795, 759] width 209 height 96
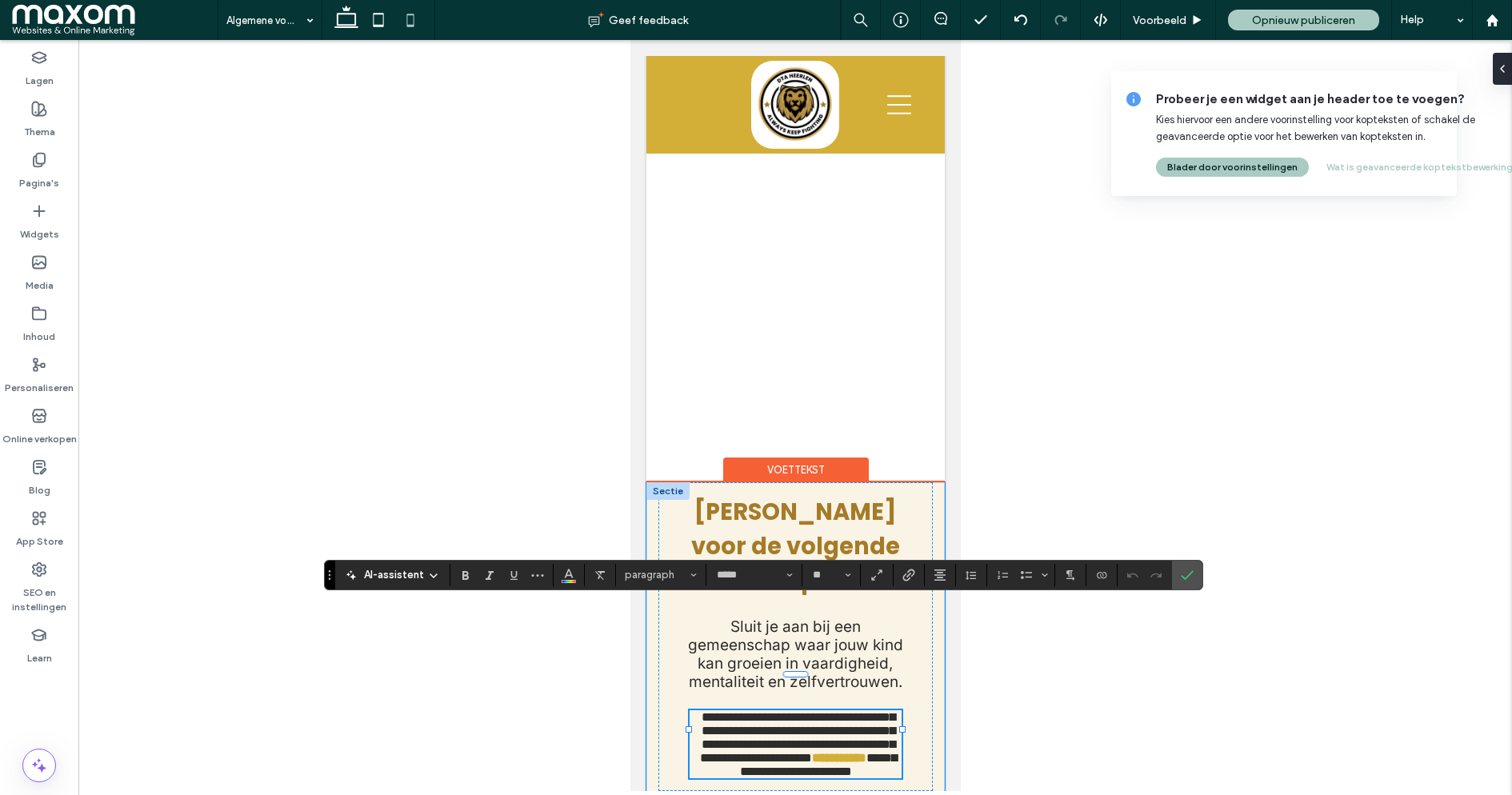
click at [808, 711] on span "**********" at bounding box center [796, 737] width 195 height 53
click at [846, 575] on use "Grootte" at bounding box center [849, 575] width 6 height 3
click at [832, 544] on label "18" at bounding box center [830, 542] width 51 height 22
type input "**"
click at [1182, 579] on icon "Bevestigen" at bounding box center [1187, 575] width 12 height 12
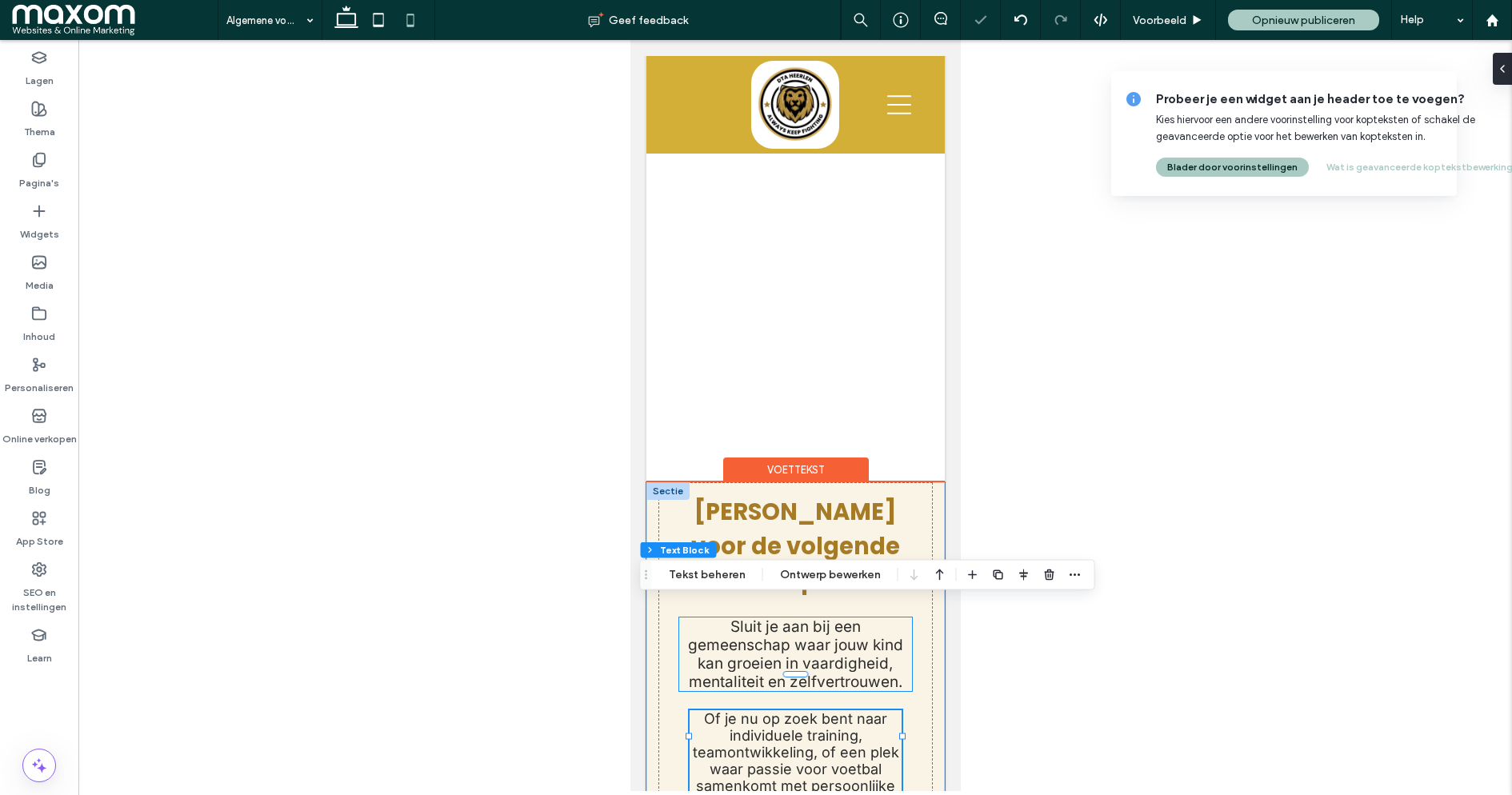
click at [809, 617] on span "Sluit je aan bij een gemeenschap waar jouw kind kan groeien in vaardigheid, men…" at bounding box center [795, 654] width 215 height 74
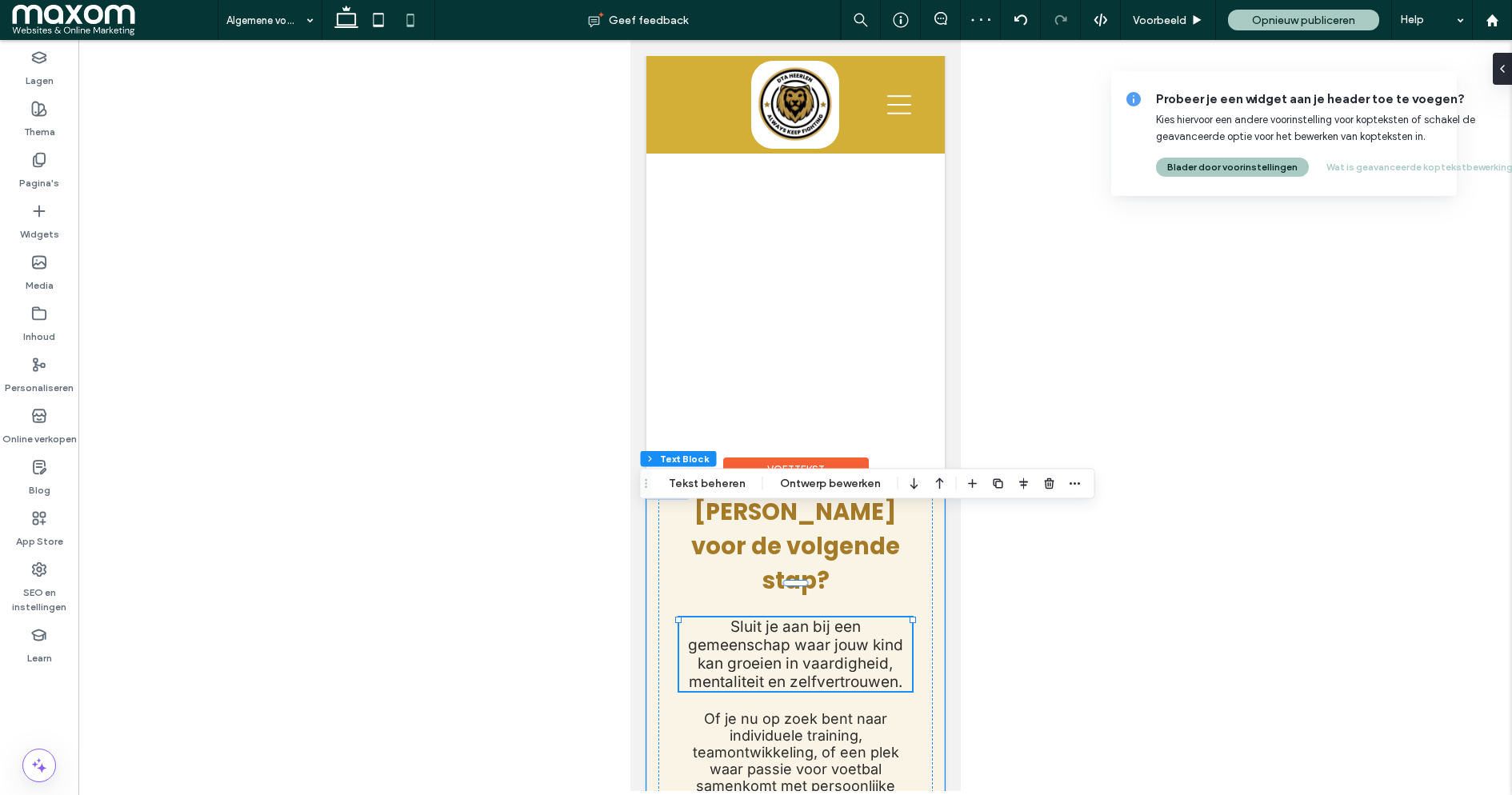
click at [809, 617] on span "Sluit je aan bij een gemeenschap waar jouw kind kan groeien in vaardigheid, men…" at bounding box center [795, 654] width 215 height 74
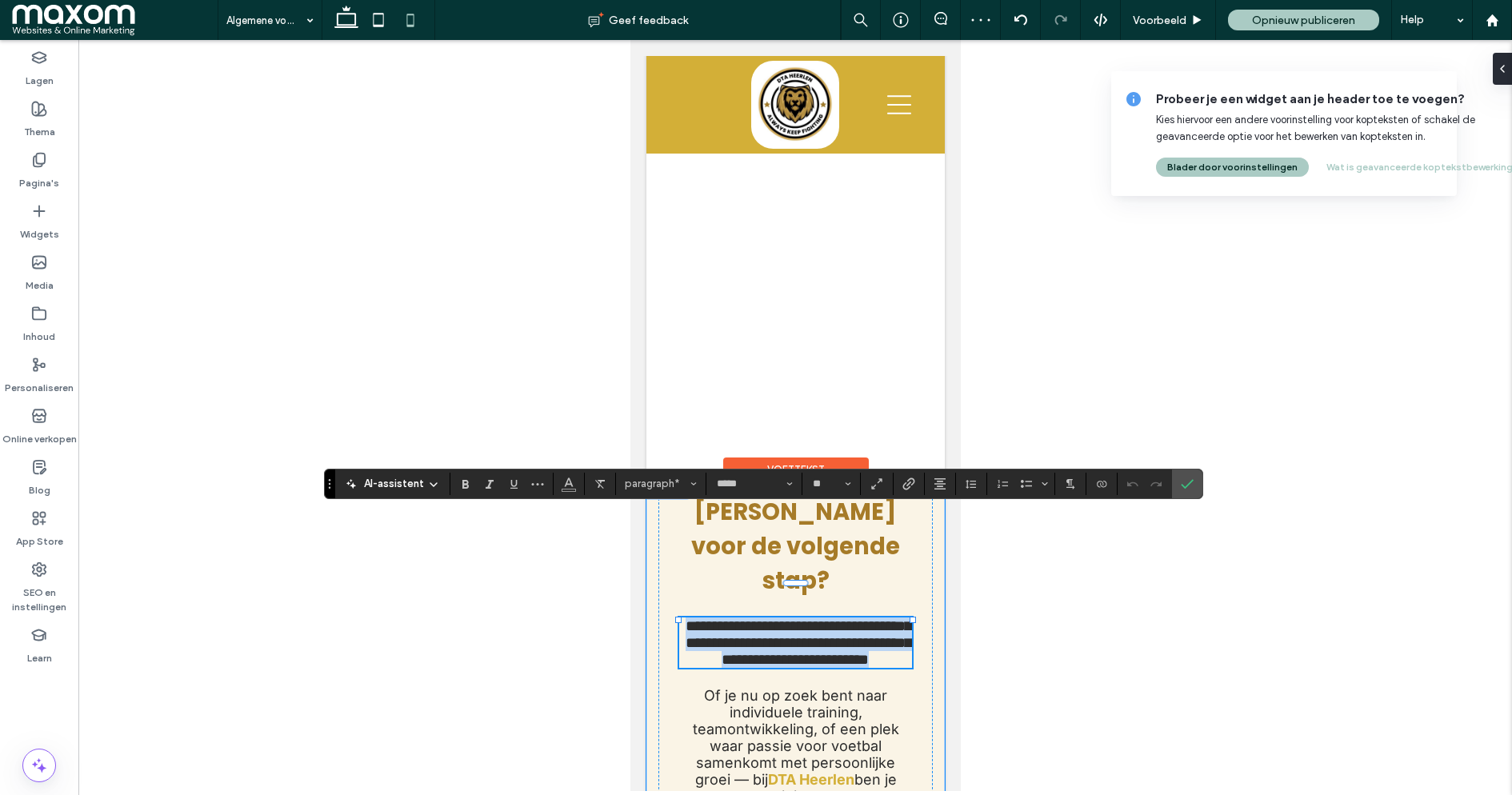
click at [809, 618] on span "**********" at bounding box center [797, 642] width 226 height 49
click at [845, 489] on span "Grootte" at bounding box center [848, 484] width 7 height 21
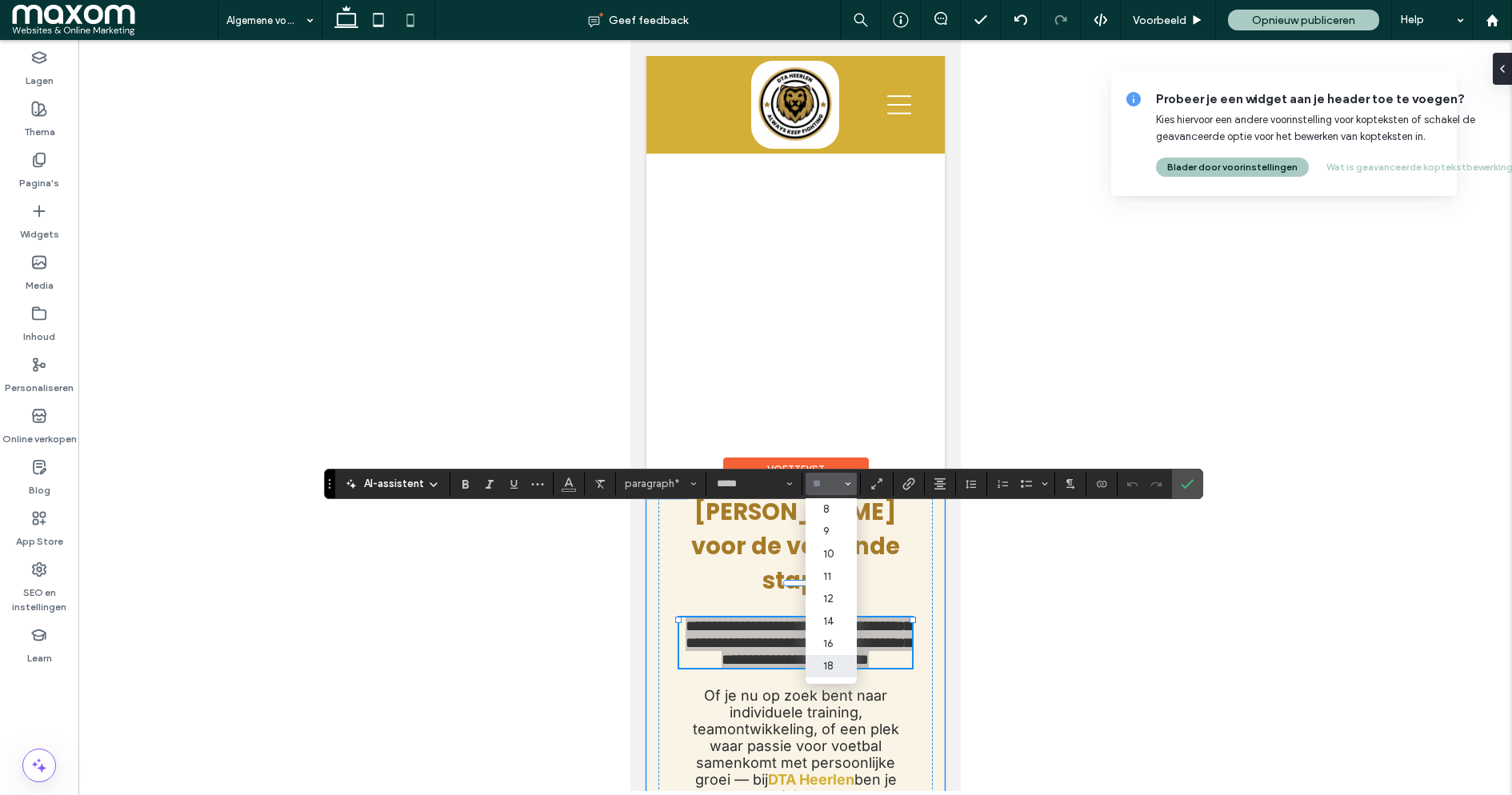
click at [833, 663] on label "18" at bounding box center [830, 666] width 51 height 22
type input "**"
click at [1182, 483] on icon "Bevestigen" at bounding box center [1187, 484] width 12 height 12
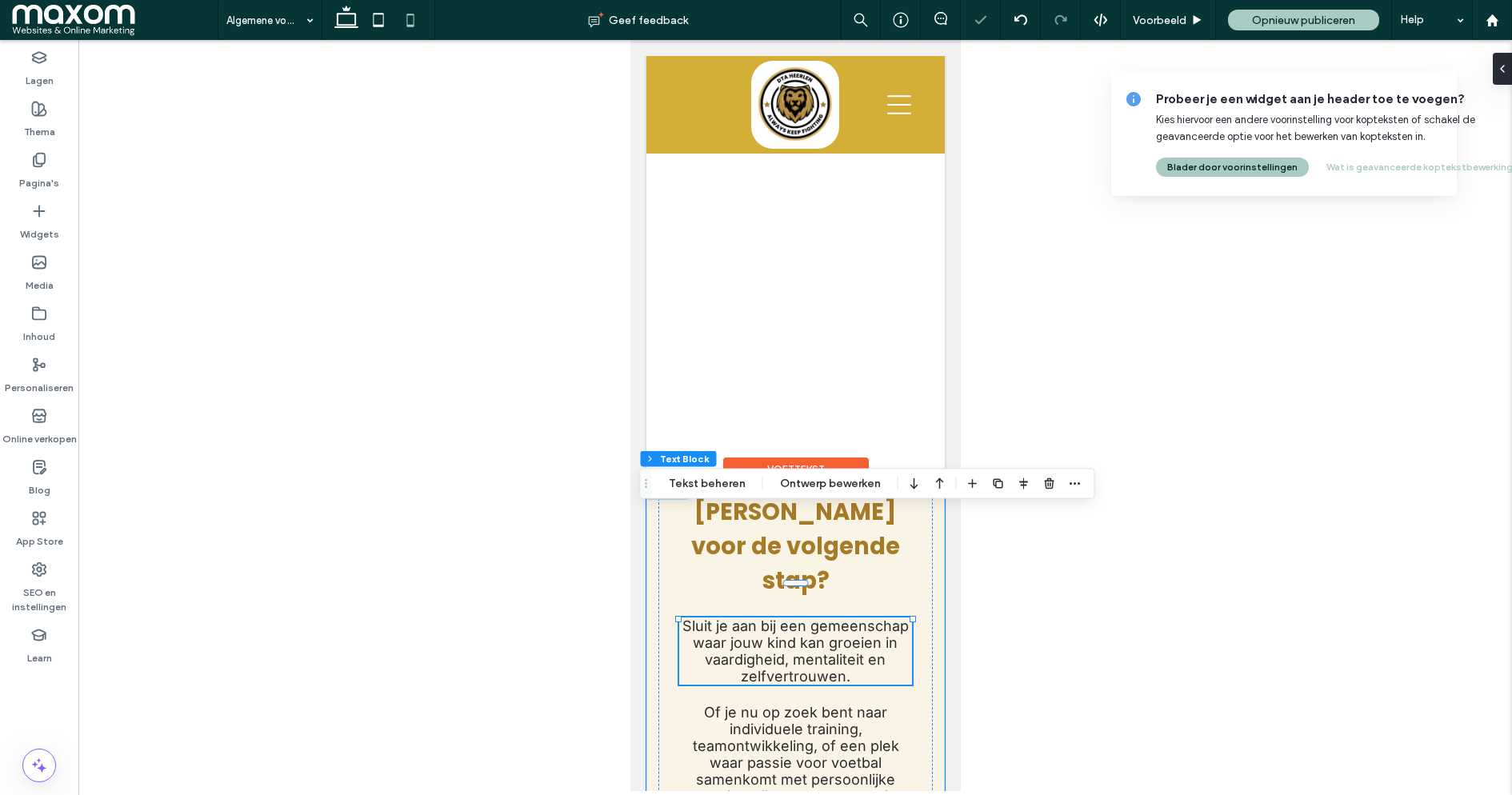
click at [987, 625] on div at bounding box center [795, 416] width 1433 height 752
click at [919, 646] on div "Klaar voor de volgende stap? Sluit je aan bij een gemeenschap waar jouw kind ka…" at bounding box center [795, 659] width 275 height 352
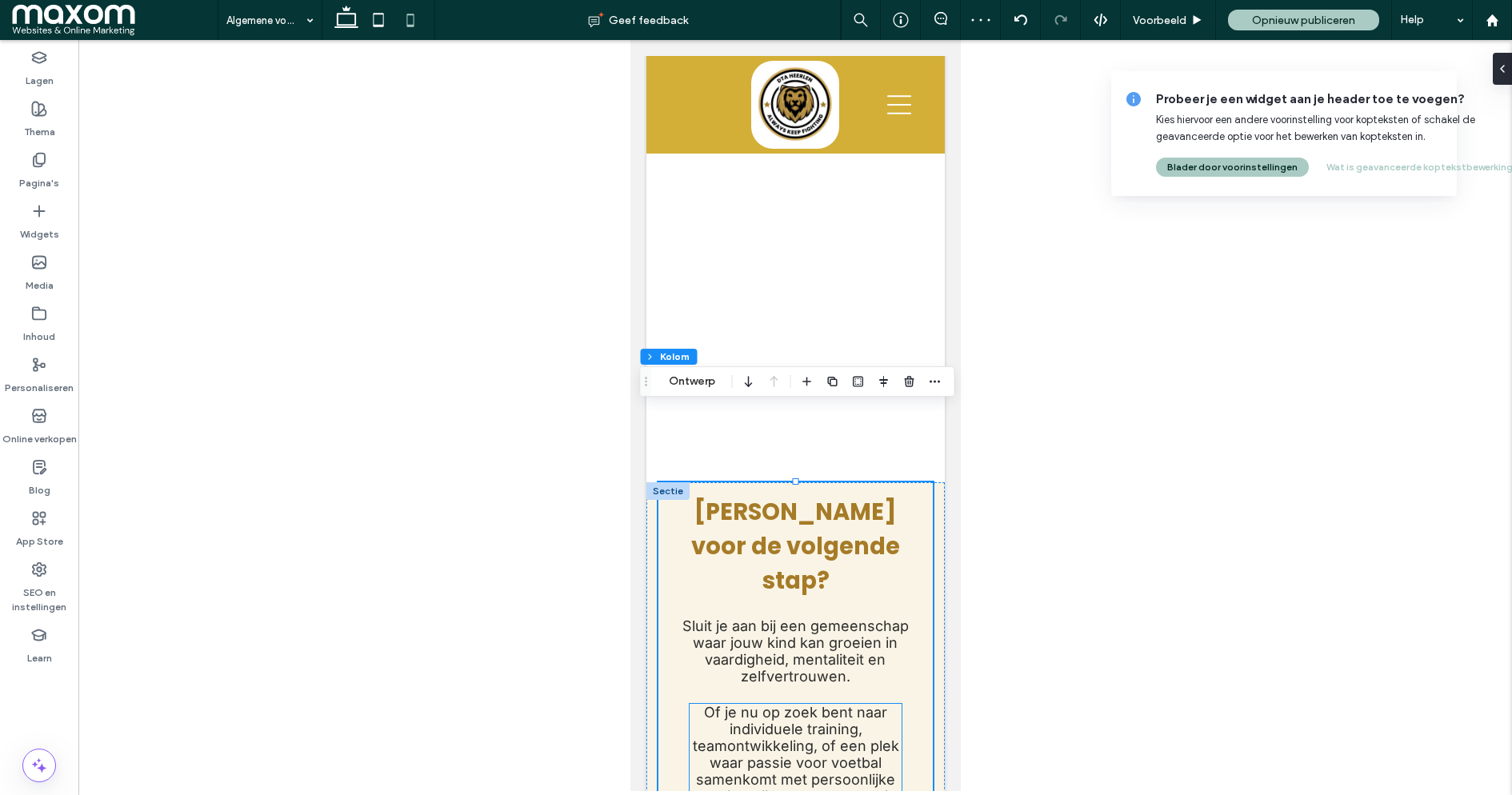
click at [748, 704] on span "Of je nu op zoek bent naar individuele training, teamontwikkeling, of een plek …" at bounding box center [795, 754] width 206 height 101
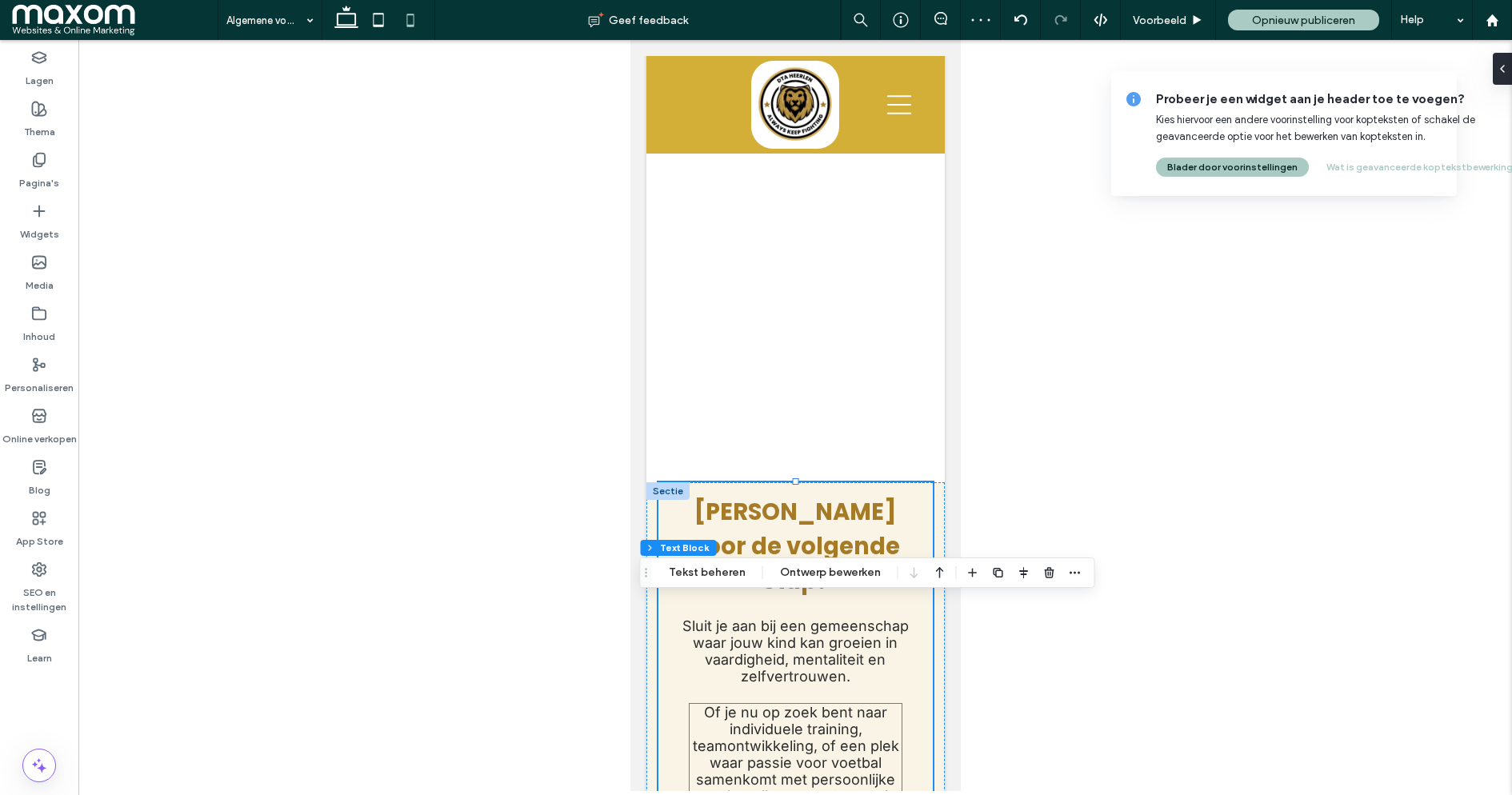
click at [748, 704] on span "Of je nu op zoek bent naar individuele training, teamontwikkeling, of een plek …" at bounding box center [795, 754] width 206 height 101
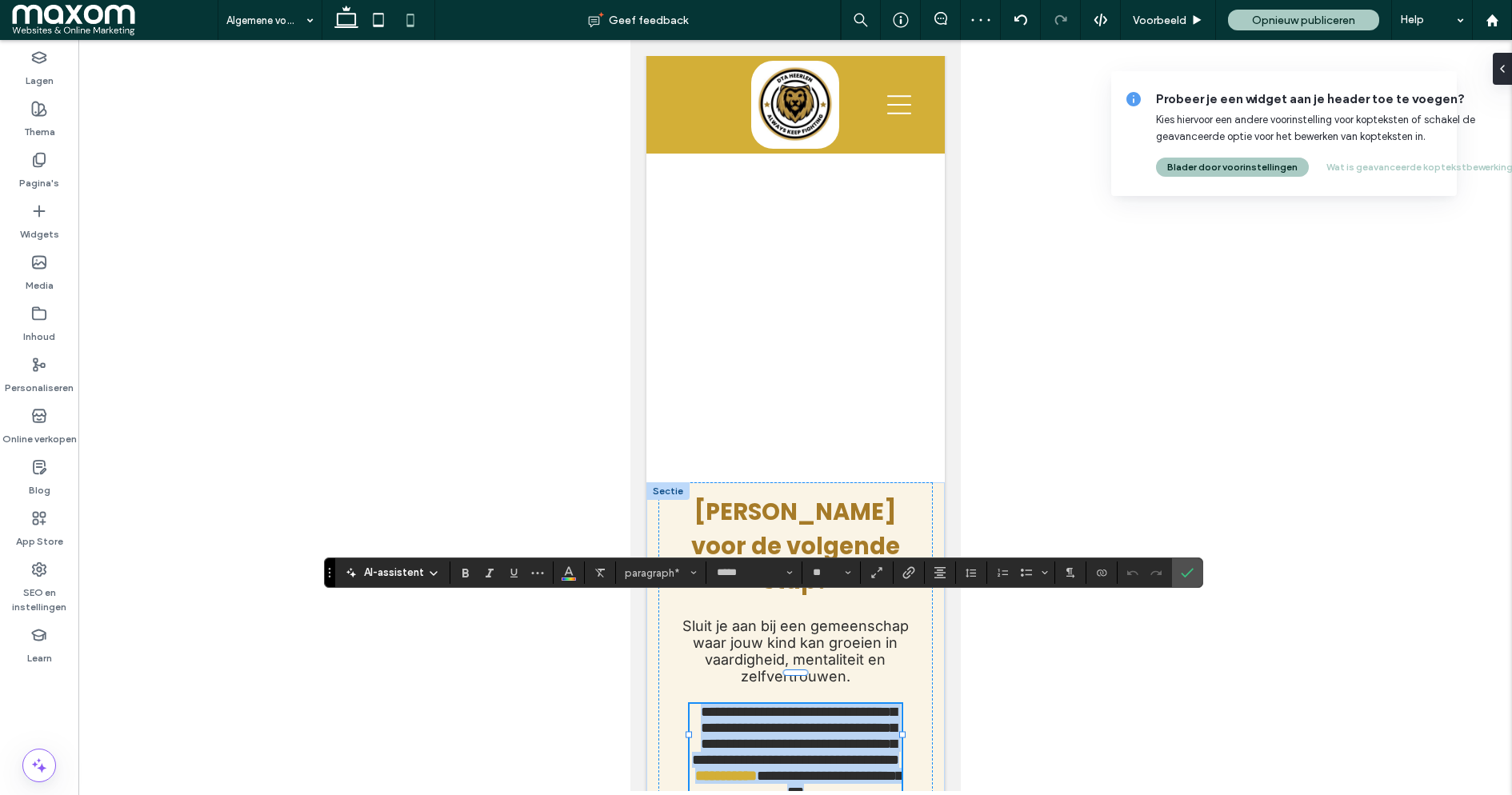
click at [748, 705] on span "**********" at bounding box center [795, 735] width 207 height 62
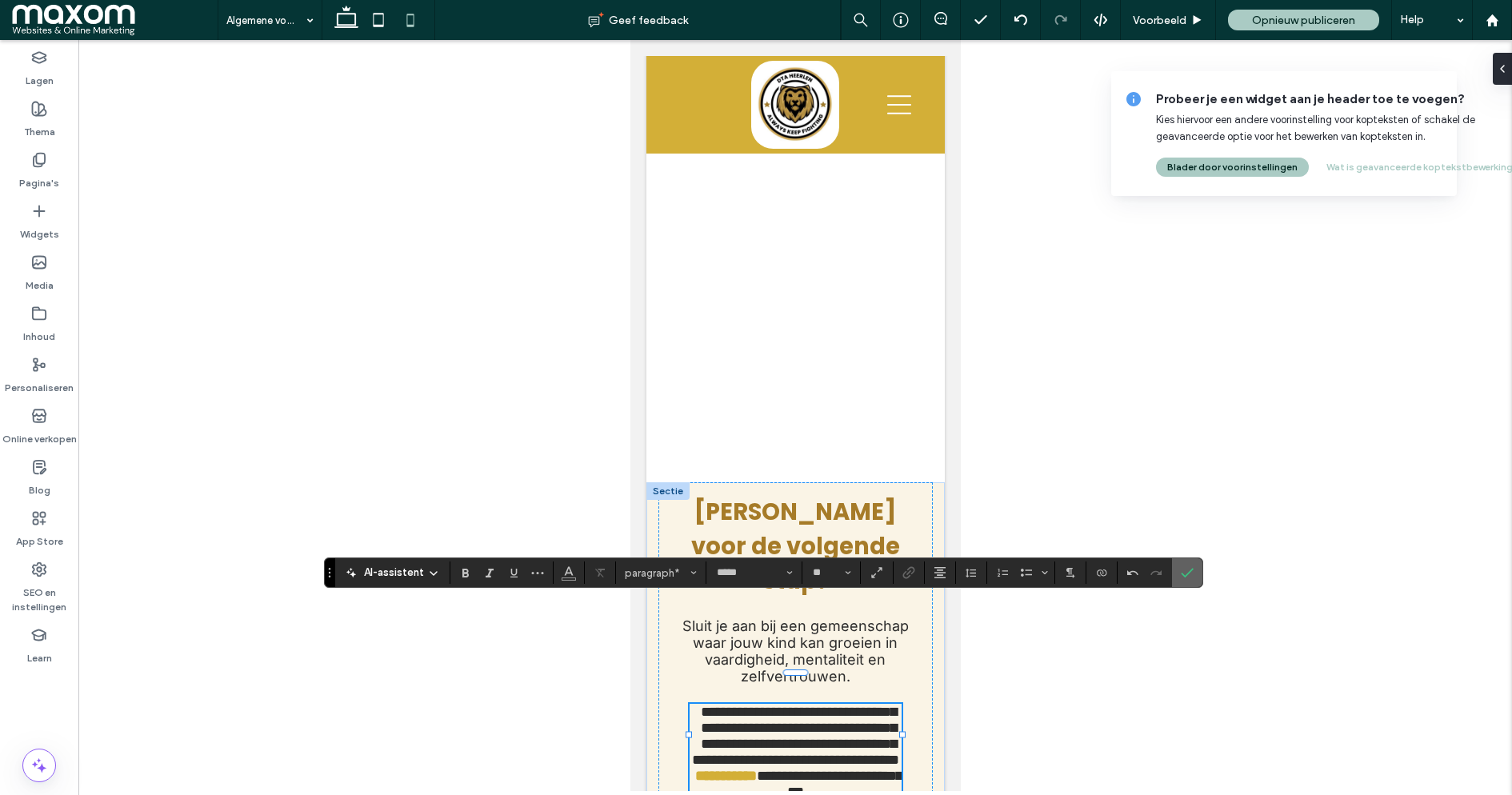
click at [1181, 579] on span "Bevestigen" at bounding box center [1185, 573] width 8 height 29
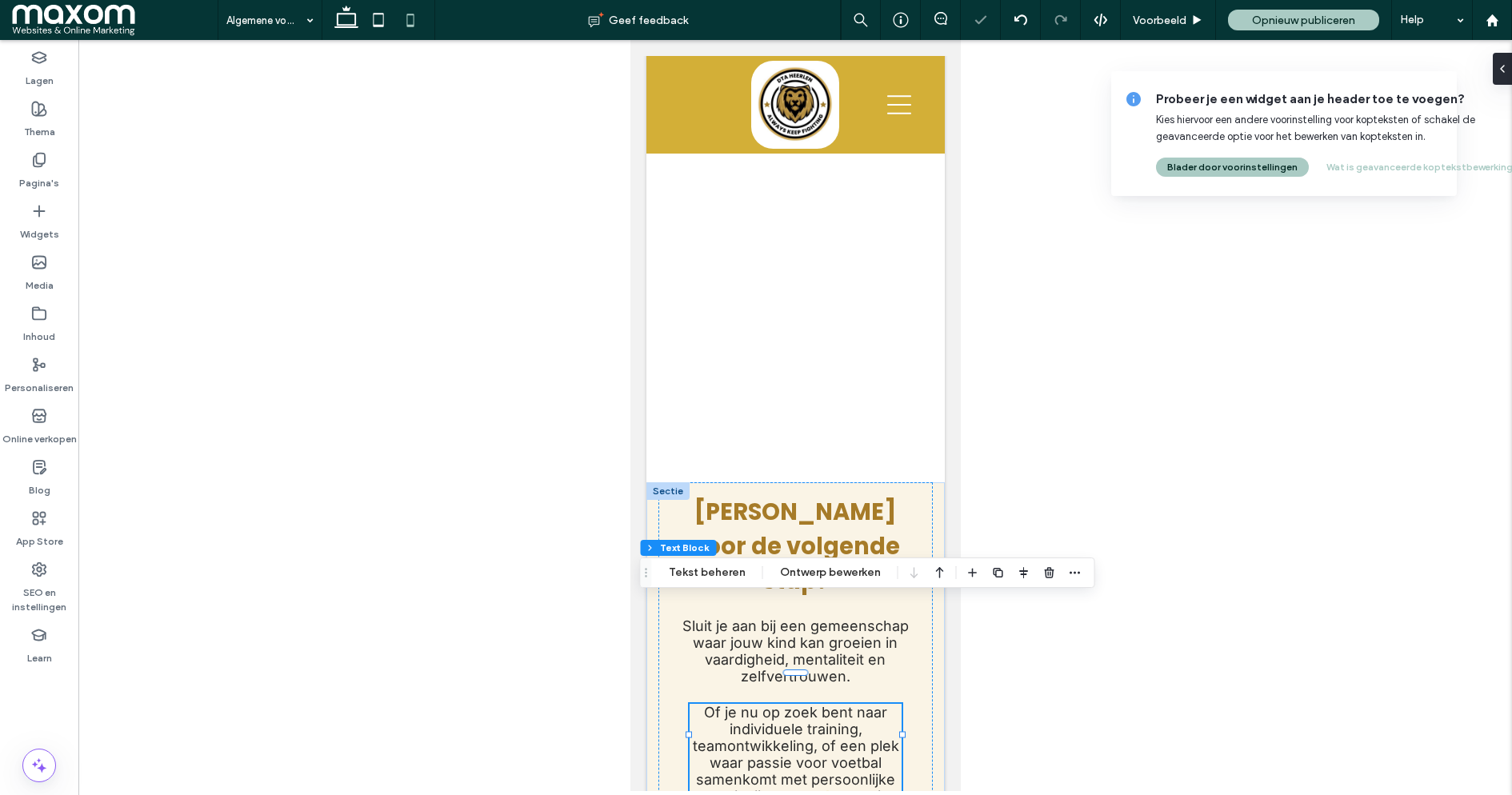
click at [799, 788] on strong "DTA Heerlen" at bounding box center [804, 797] width 86 height 17
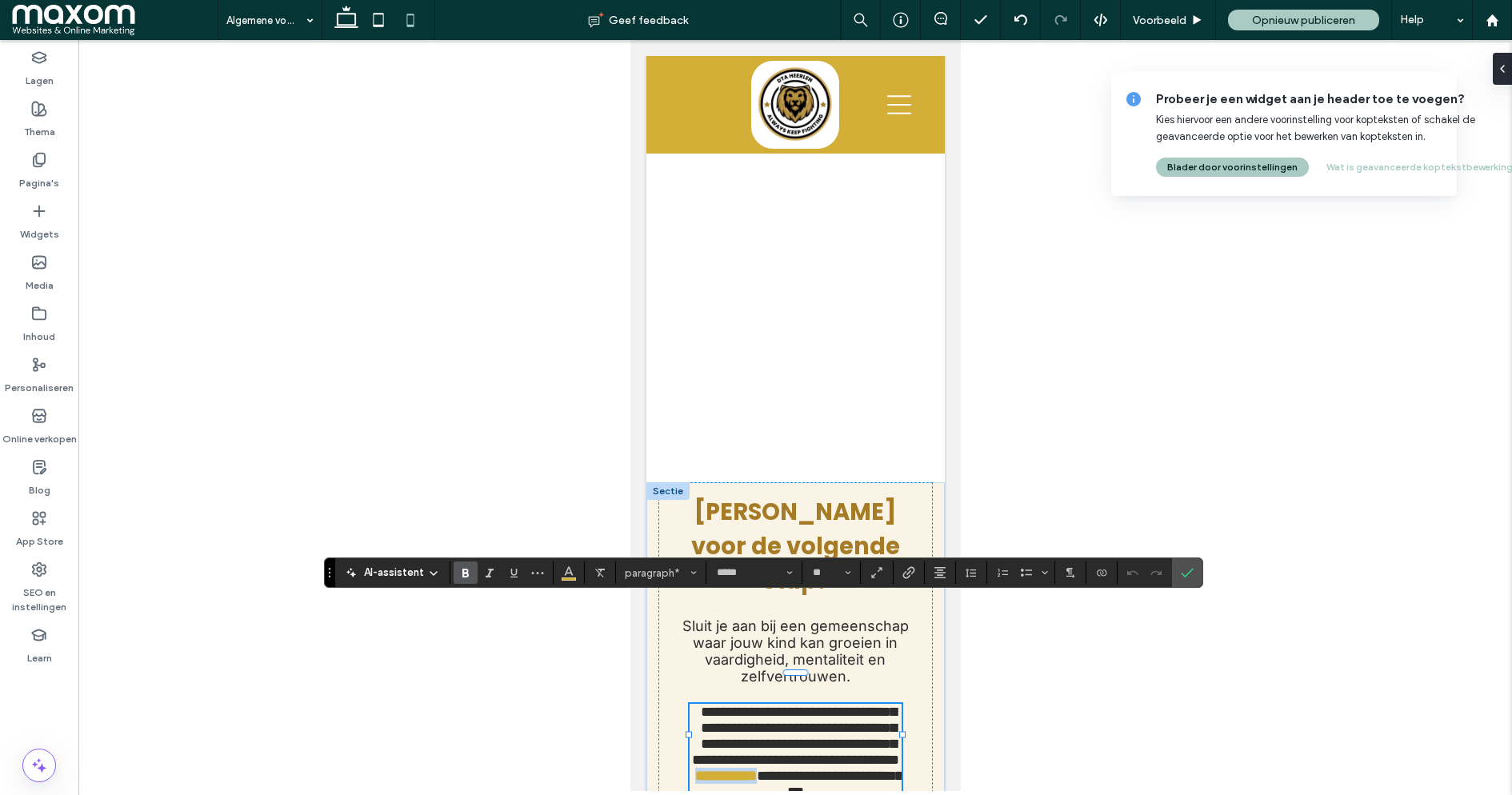
drag, startPoint x: 761, startPoint y: 697, endPoint x: 848, endPoint y: 691, distance: 87.2
click at [848, 704] on p "**********" at bounding box center [795, 752] width 212 height 96
click at [1086, 512] on div at bounding box center [795, 416] width 1433 height 752
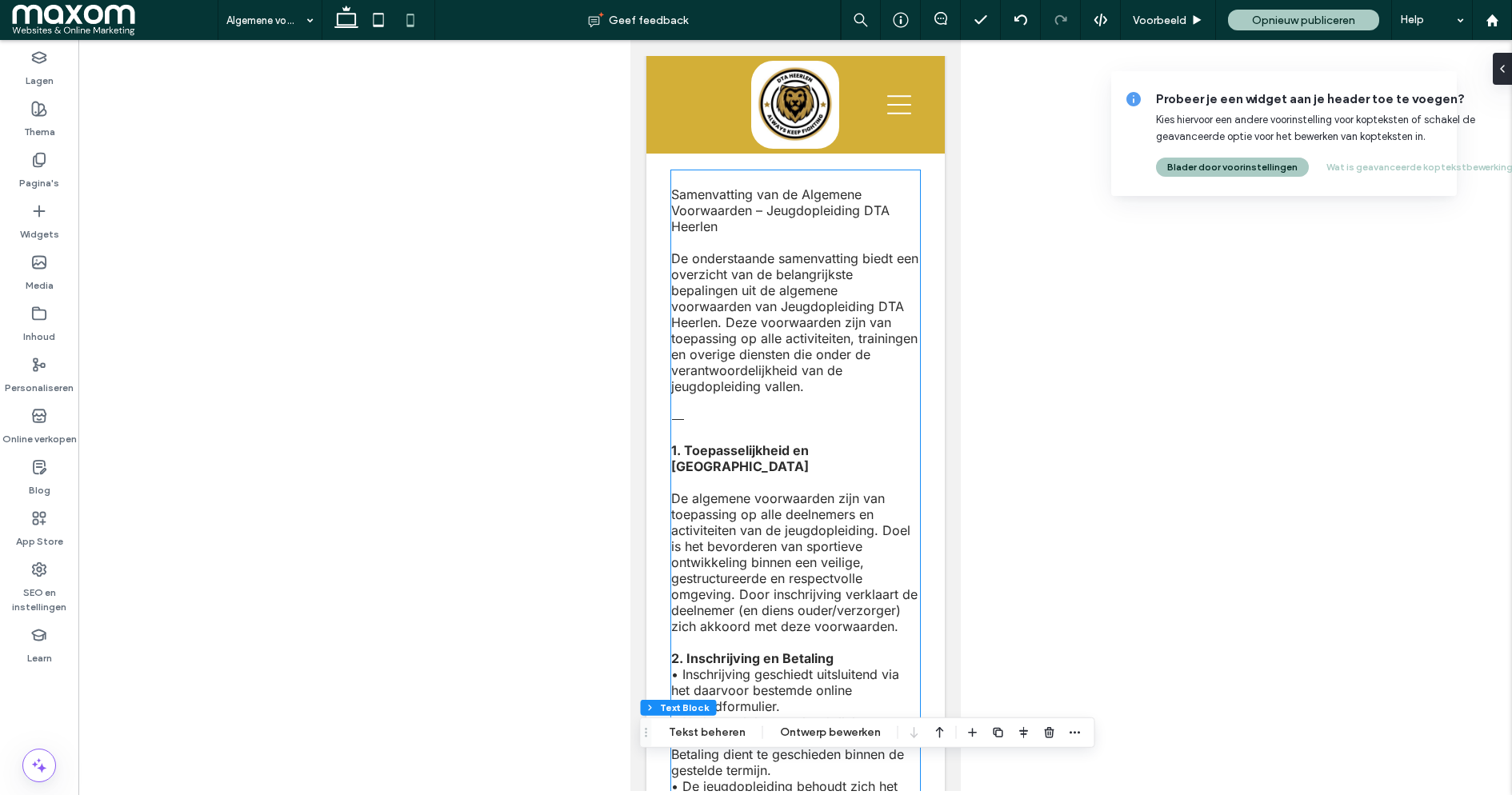
scroll to position [0, 0]
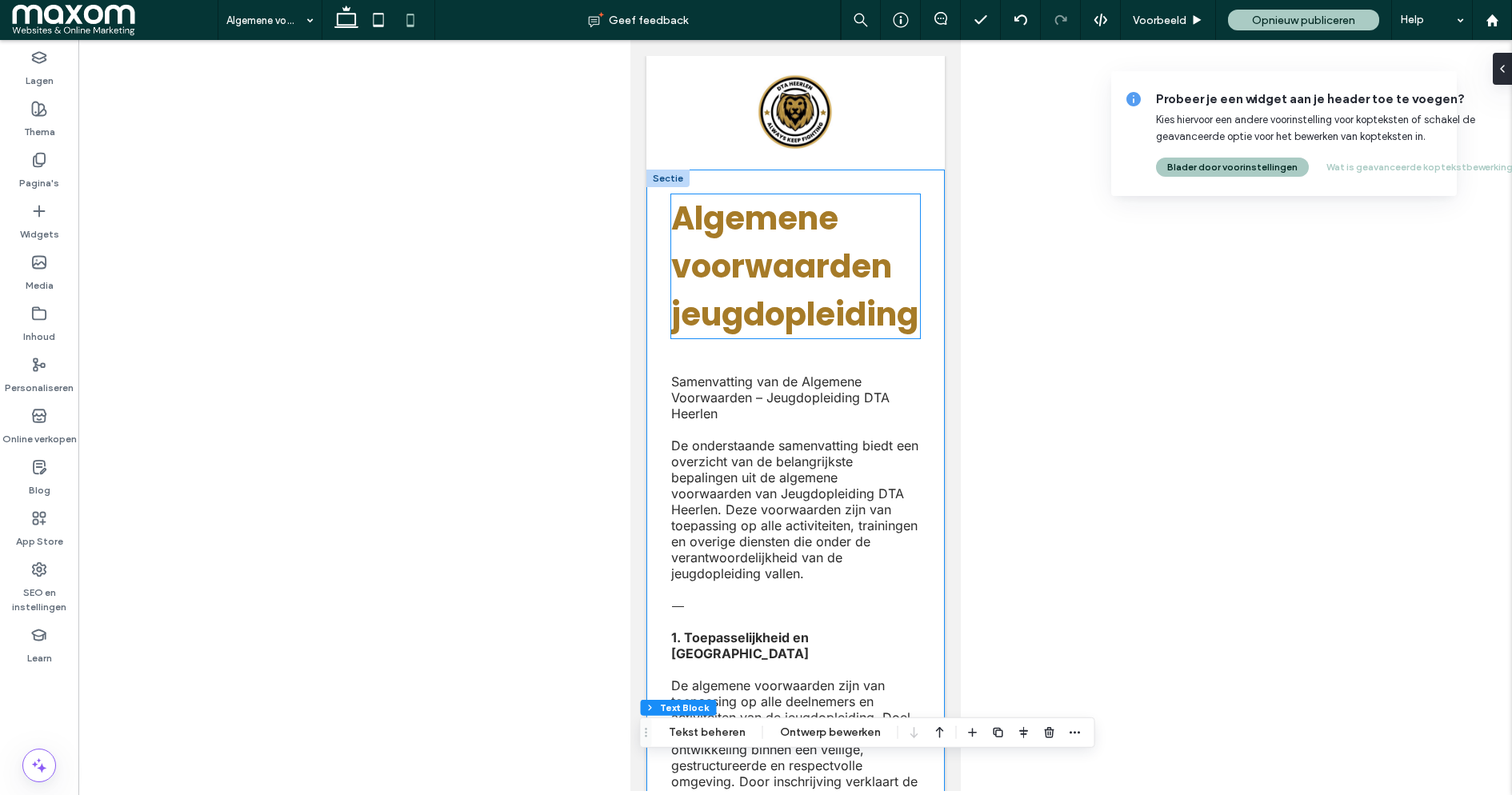
click at [729, 255] on span "Algemene voorwaarden jeugdopleiding" at bounding box center [794, 266] width 248 height 141
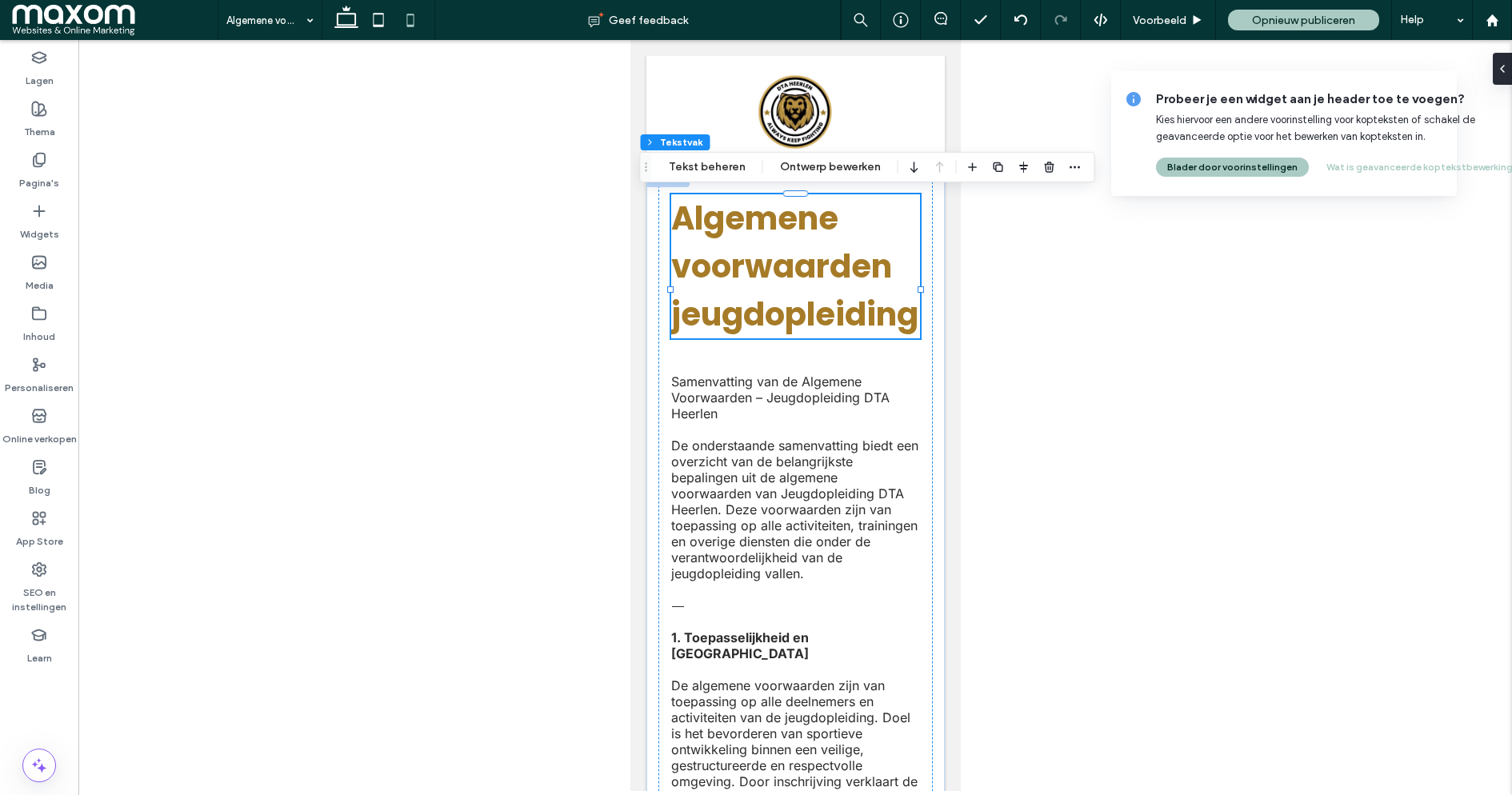
click at [729, 255] on span "Algemene voorwaarden jeugdopleiding" at bounding box center [794, 266] width 248 height 141
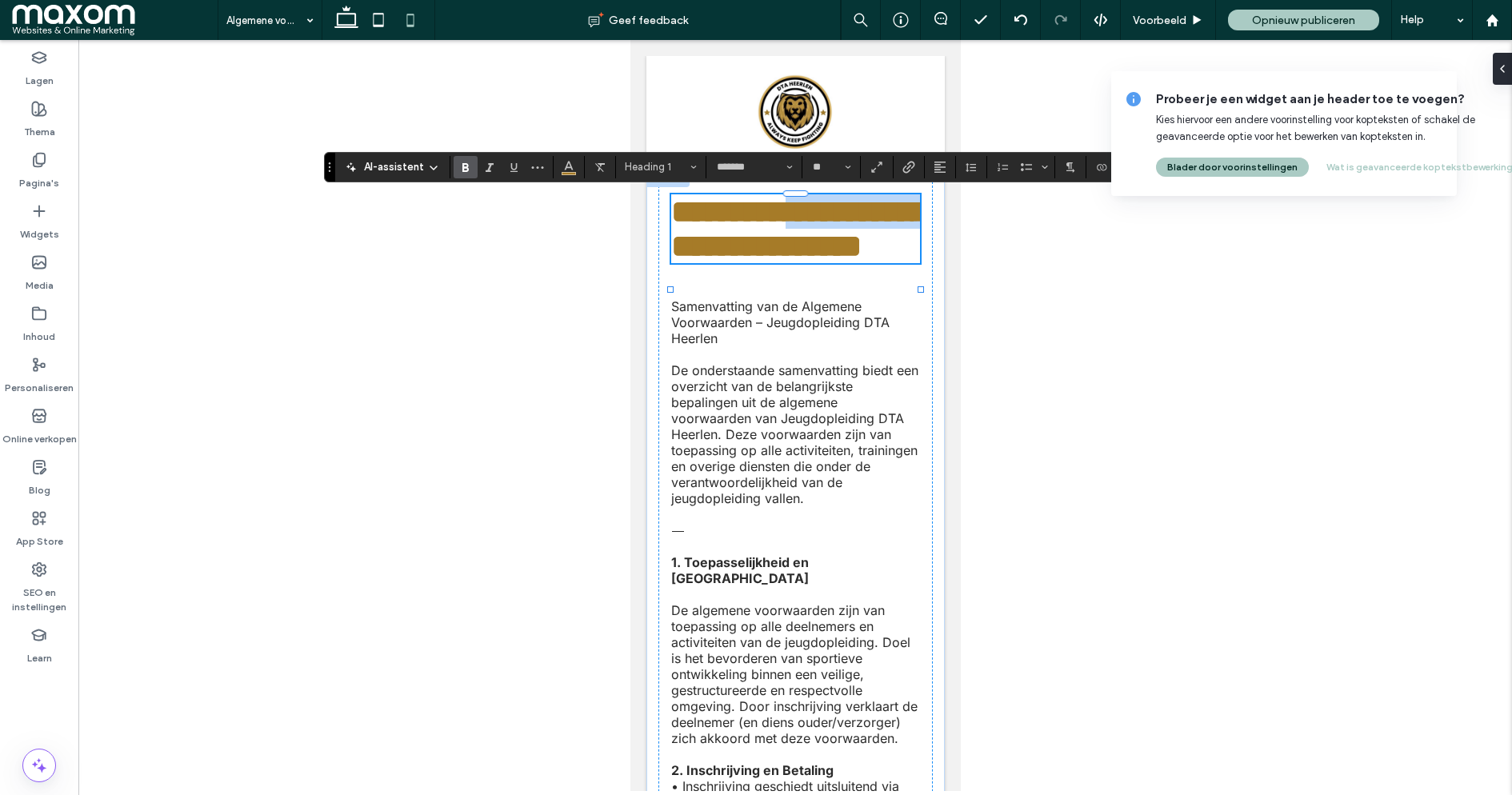
click at [729, 255] on span "**********" at bounding box center [798, 229] width 255 height 65
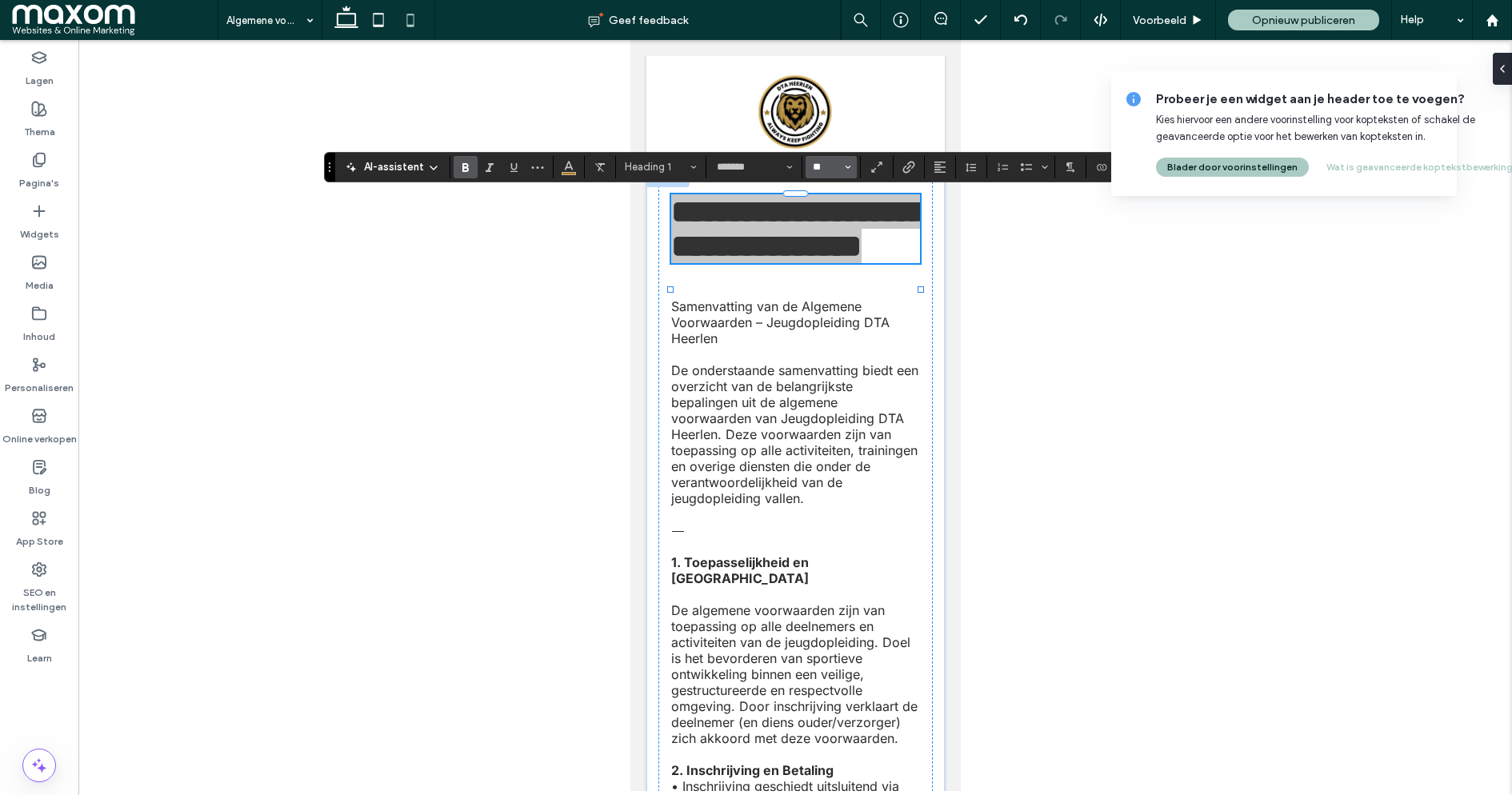
click at [822, 164] on input "**" at bounding box center [827, 167] width 32 height 12
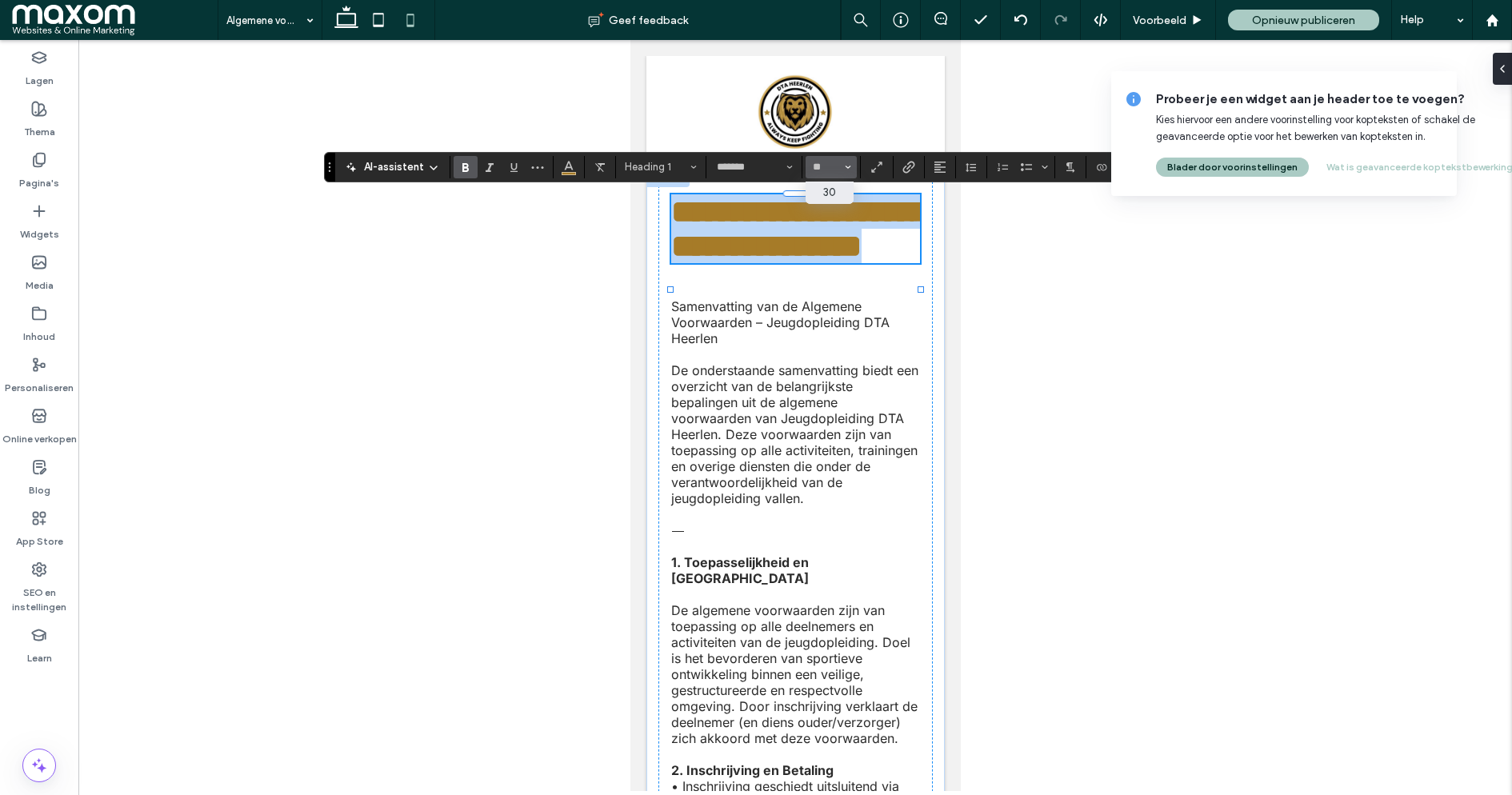
type input "**"
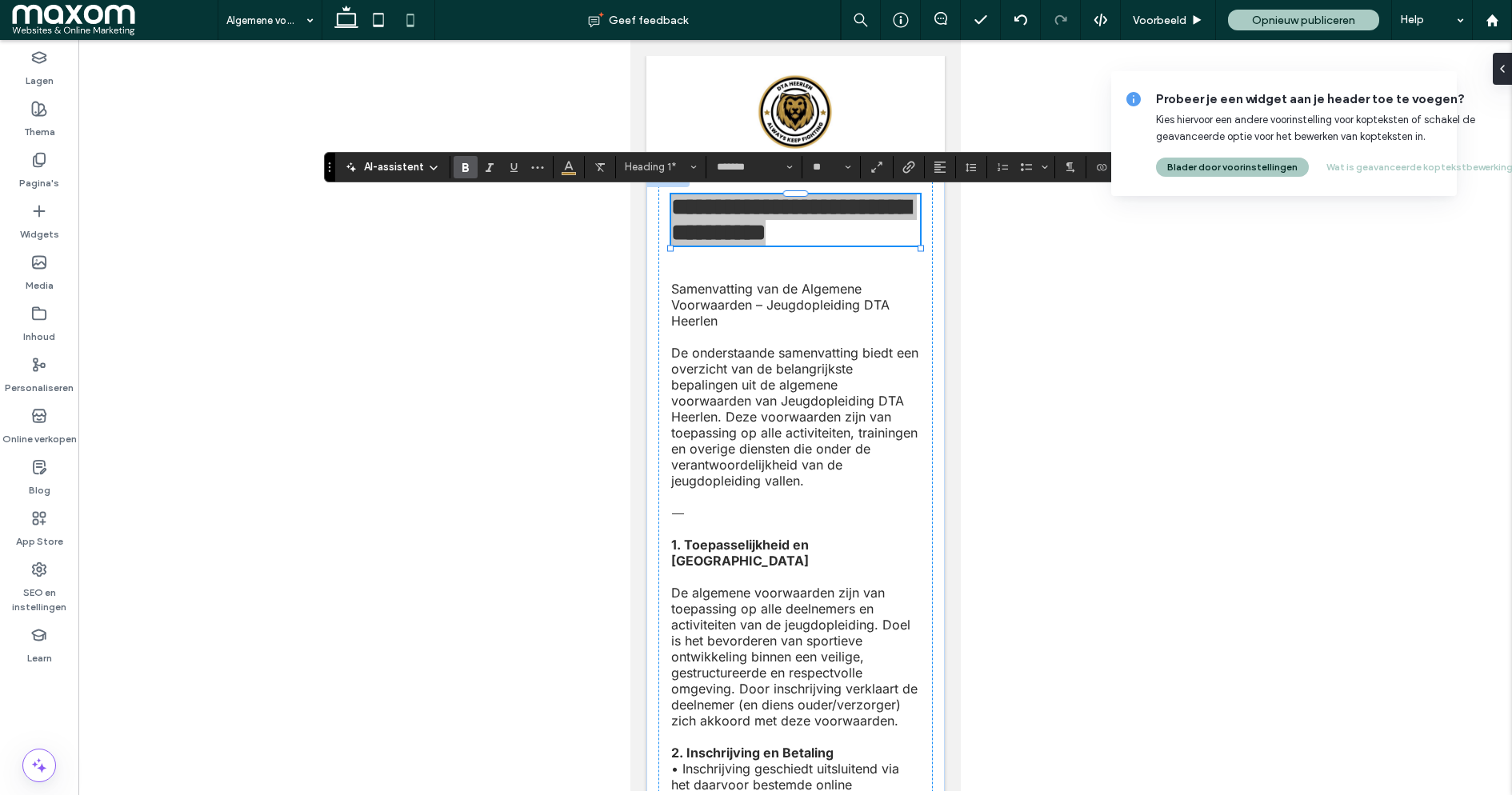
click at [1051, 277] on div at bounding box center [795, 416] width 1433 height 752
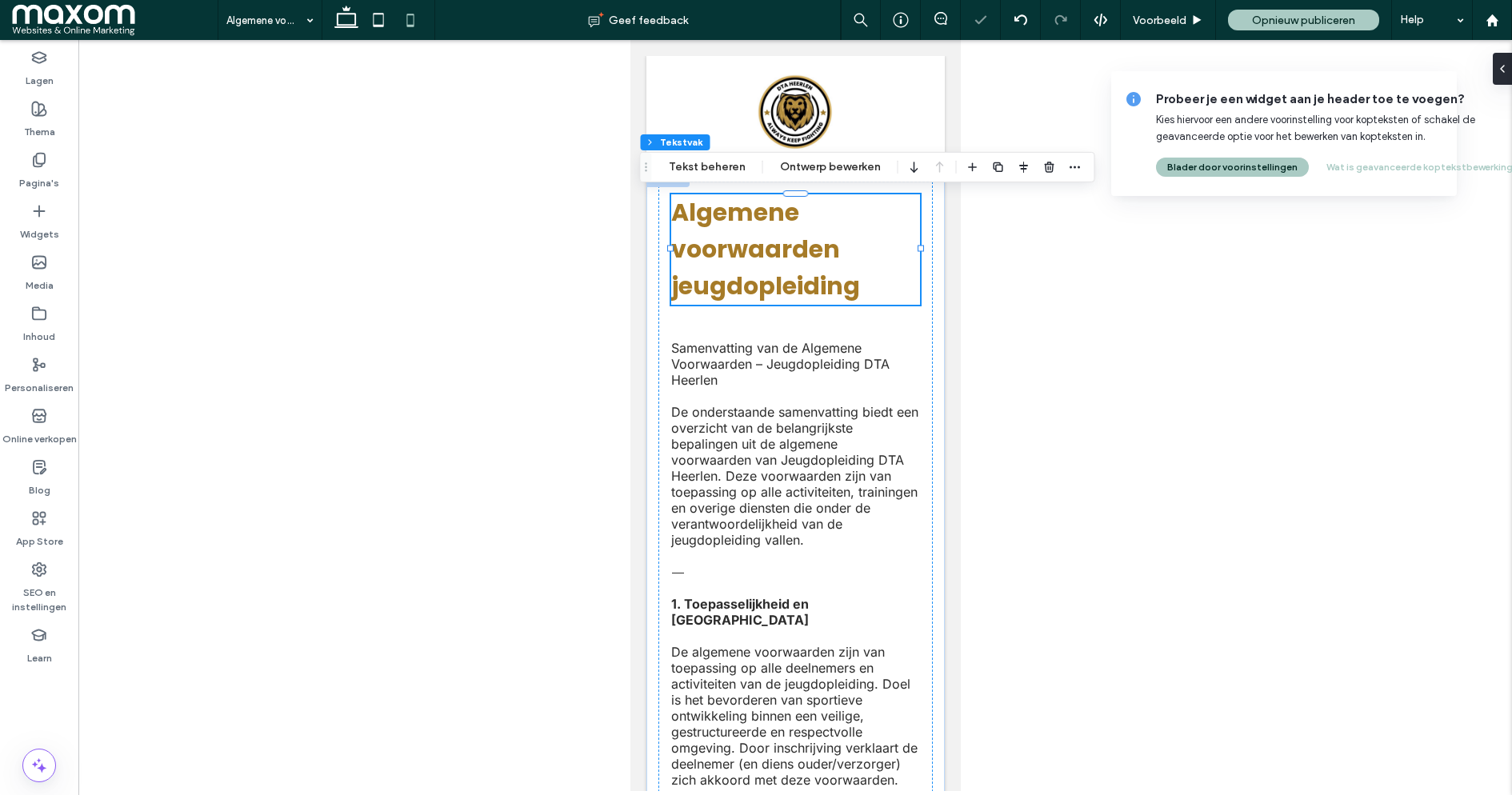
click at [1001, 415] on div at bounding box center [795, 416] width 1433 height 752
click at [772, 410] on span "De onderstaande samenvatting biedt een overzicht van de belangrijkste bepalinge…" at bounding box center [794, 476] width 248 height 144
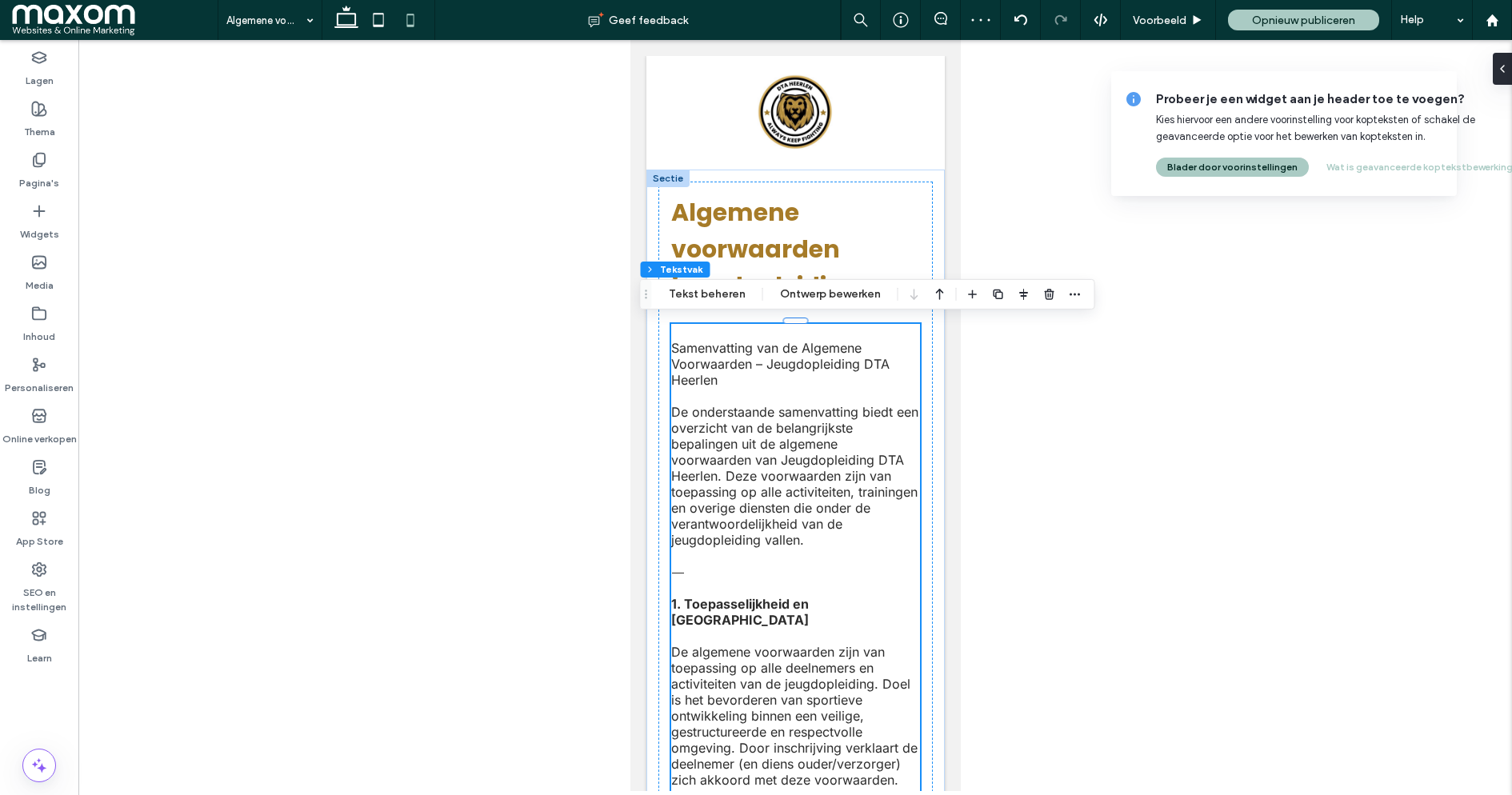
click at [527, 410] on div at bounding box center [795, 416] width 1433 height 752
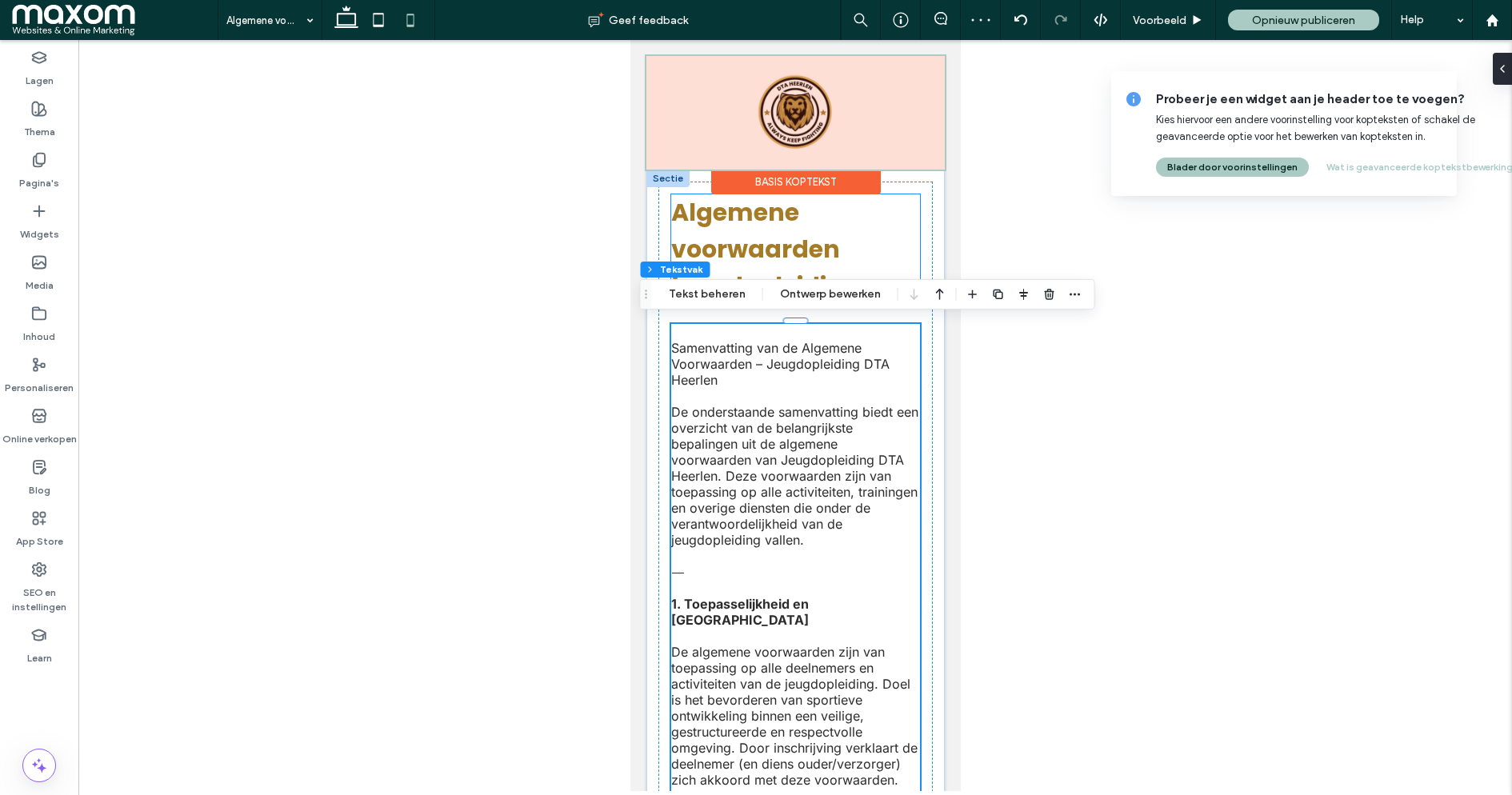
click at [889, 171] on div "Basis koptekst" at bounding box center [795, 171] width 299 height 2
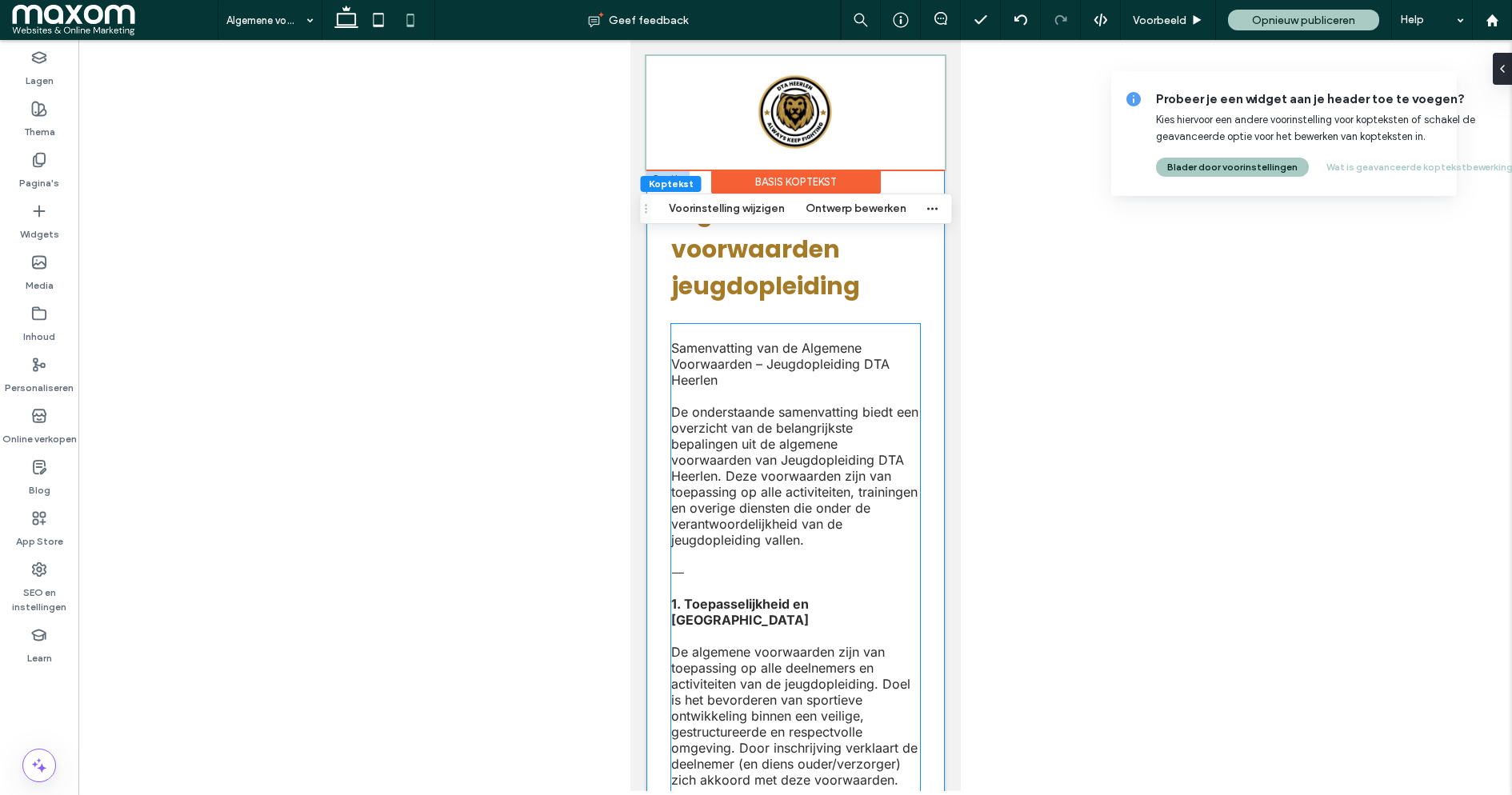
click at [844, 467] on span "De onderstaande samenvatting biedt een overzicht van de belangrijkste bepalinge…" at bounding box center [794, 476] width 248 height 144
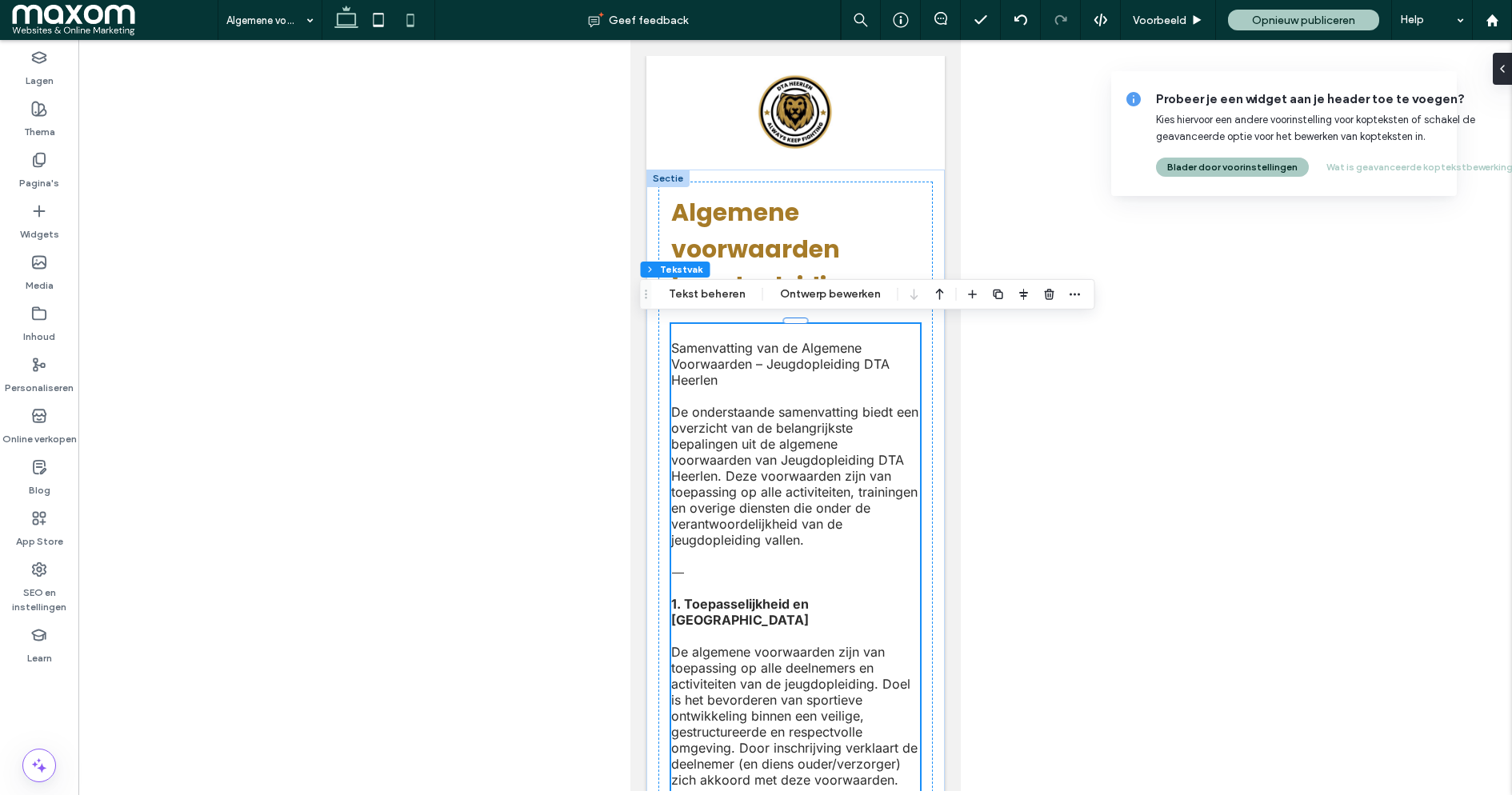
click at [345, 23] on icon at bounding box center [346, 19] width 32 height 32
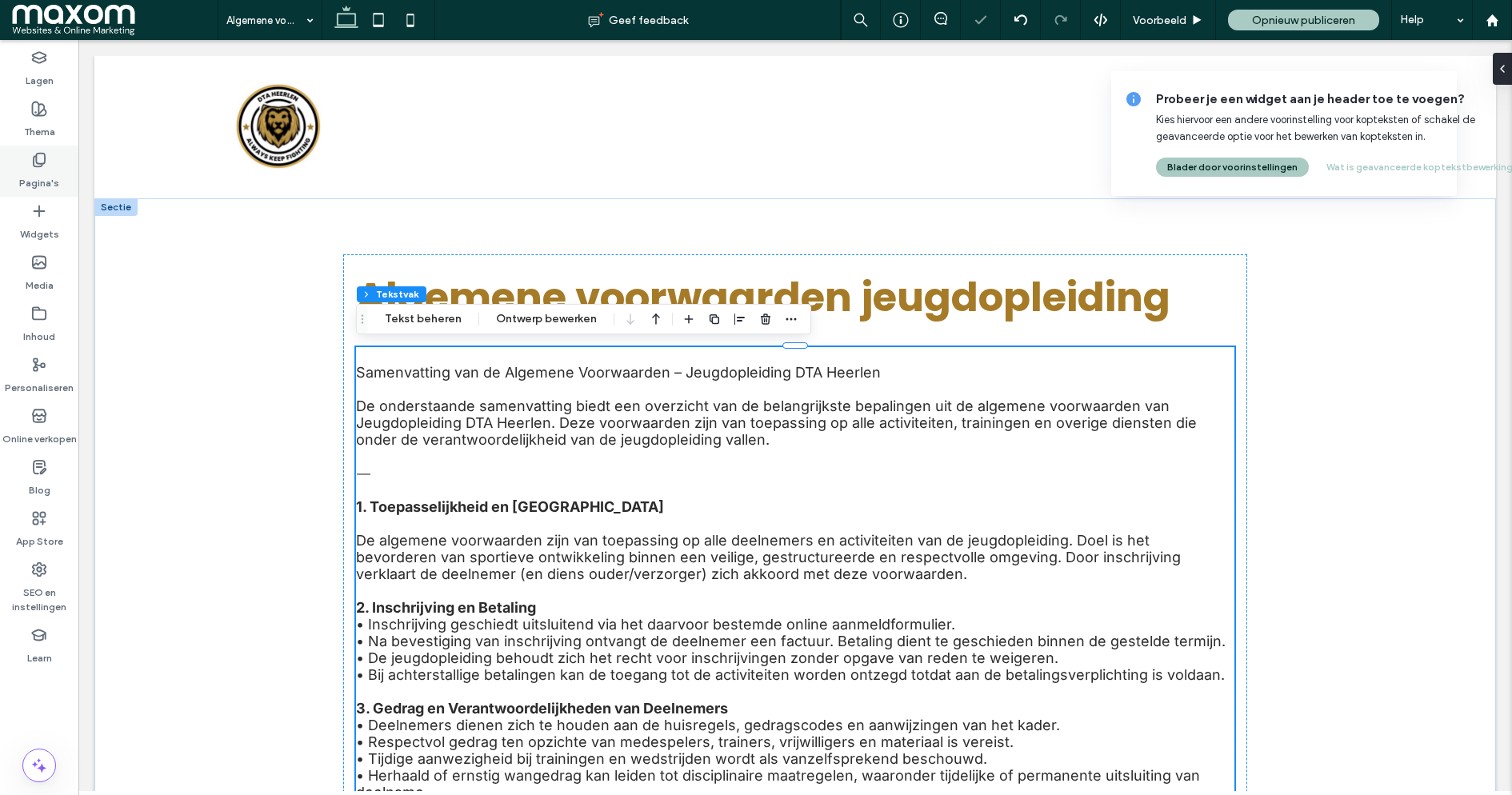
click at [56, 162] on div "Pagina's" at bounding box center [39, 171] width 79 height 51
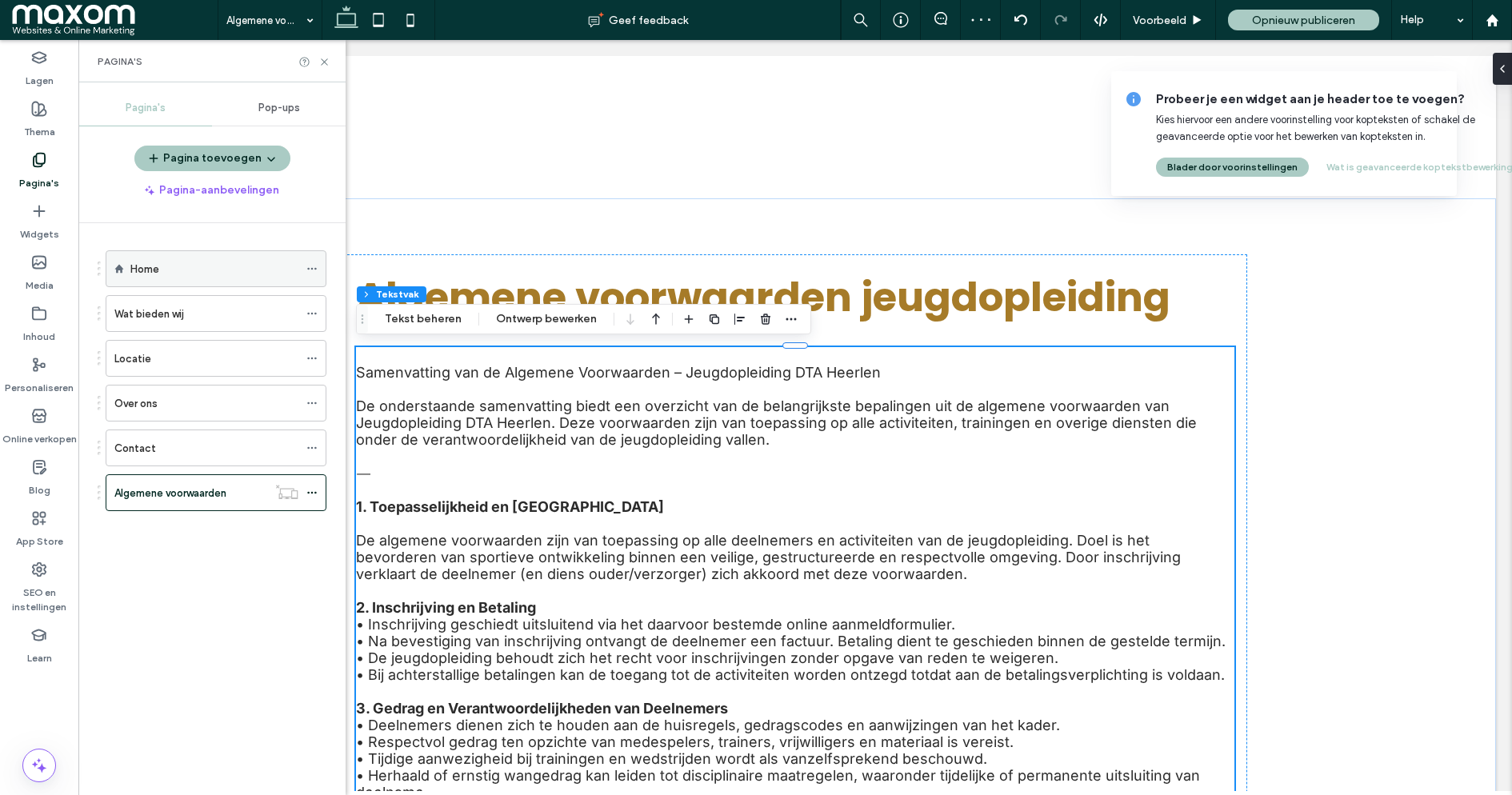
click at [191, 263] on div "Home" at bounding box center [214, 270] width 168 height 17
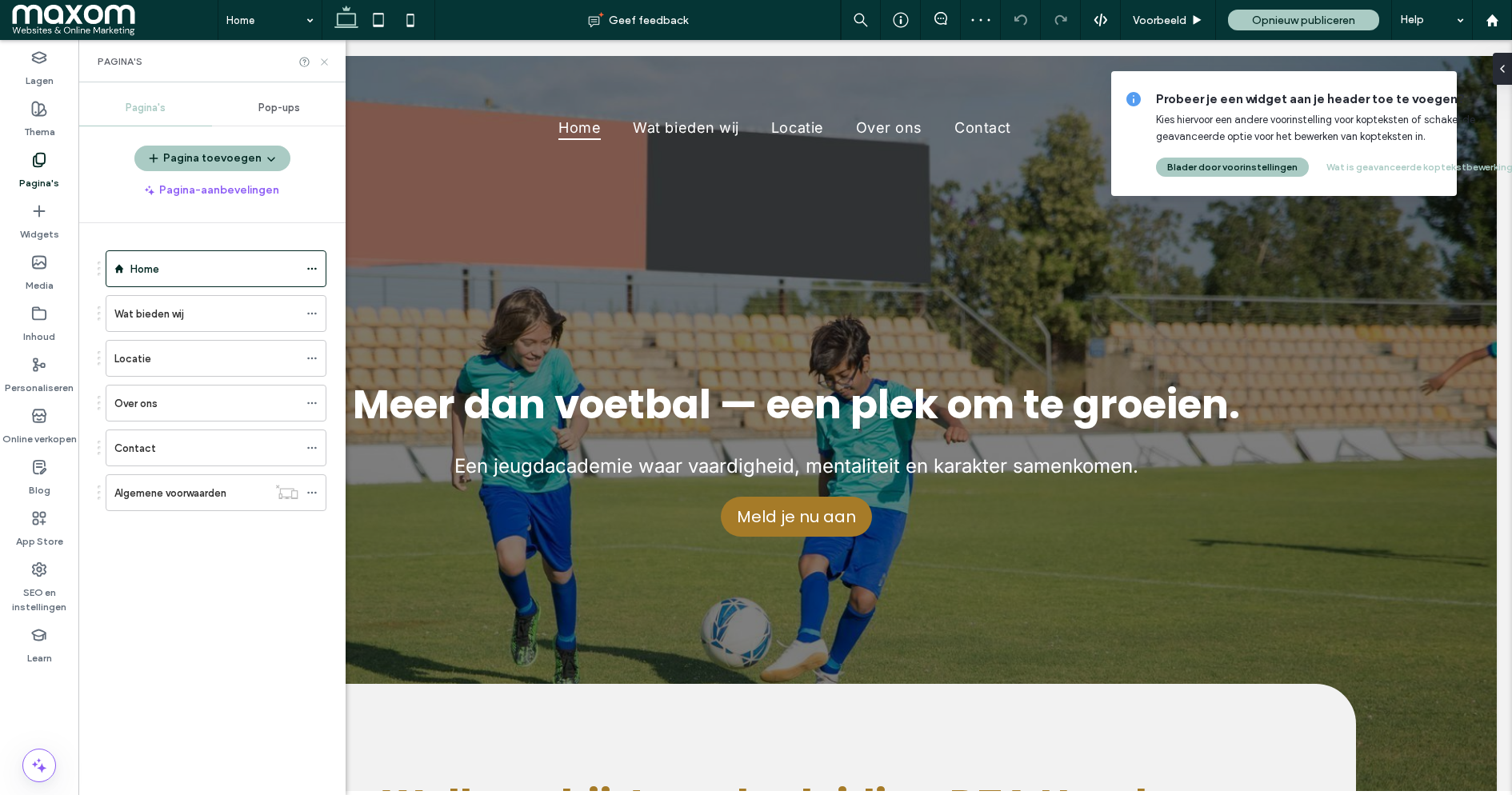
click at [322, 58] on icon at bounding box center [324, 61] width 12 height 12
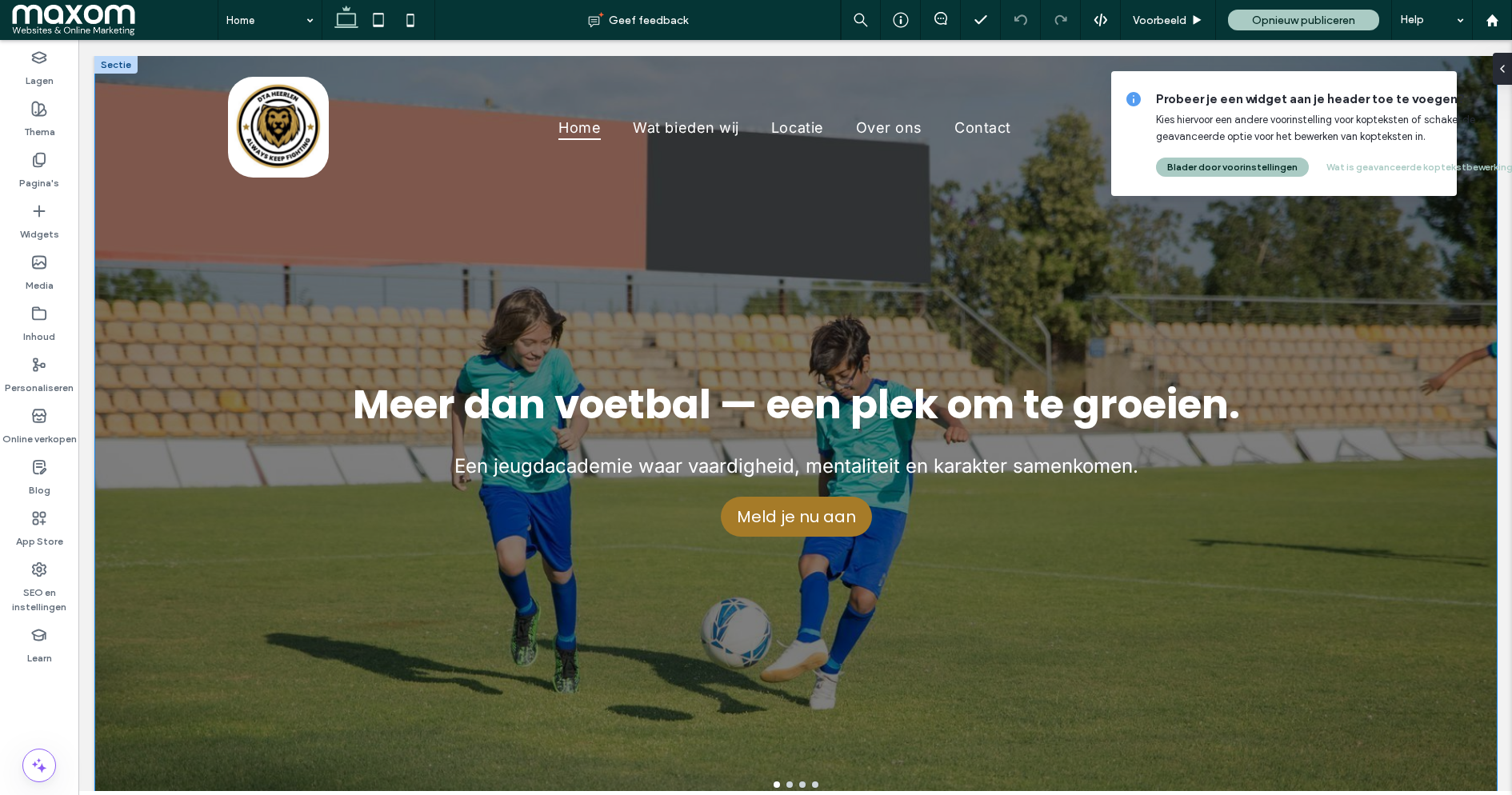
click at [171, 359] on div "Meer dan voetbal — een plek om te groeien. Een jeugdacademie waar vaardigheid, …" at bounding box center [796, 441] width 1402 height 675
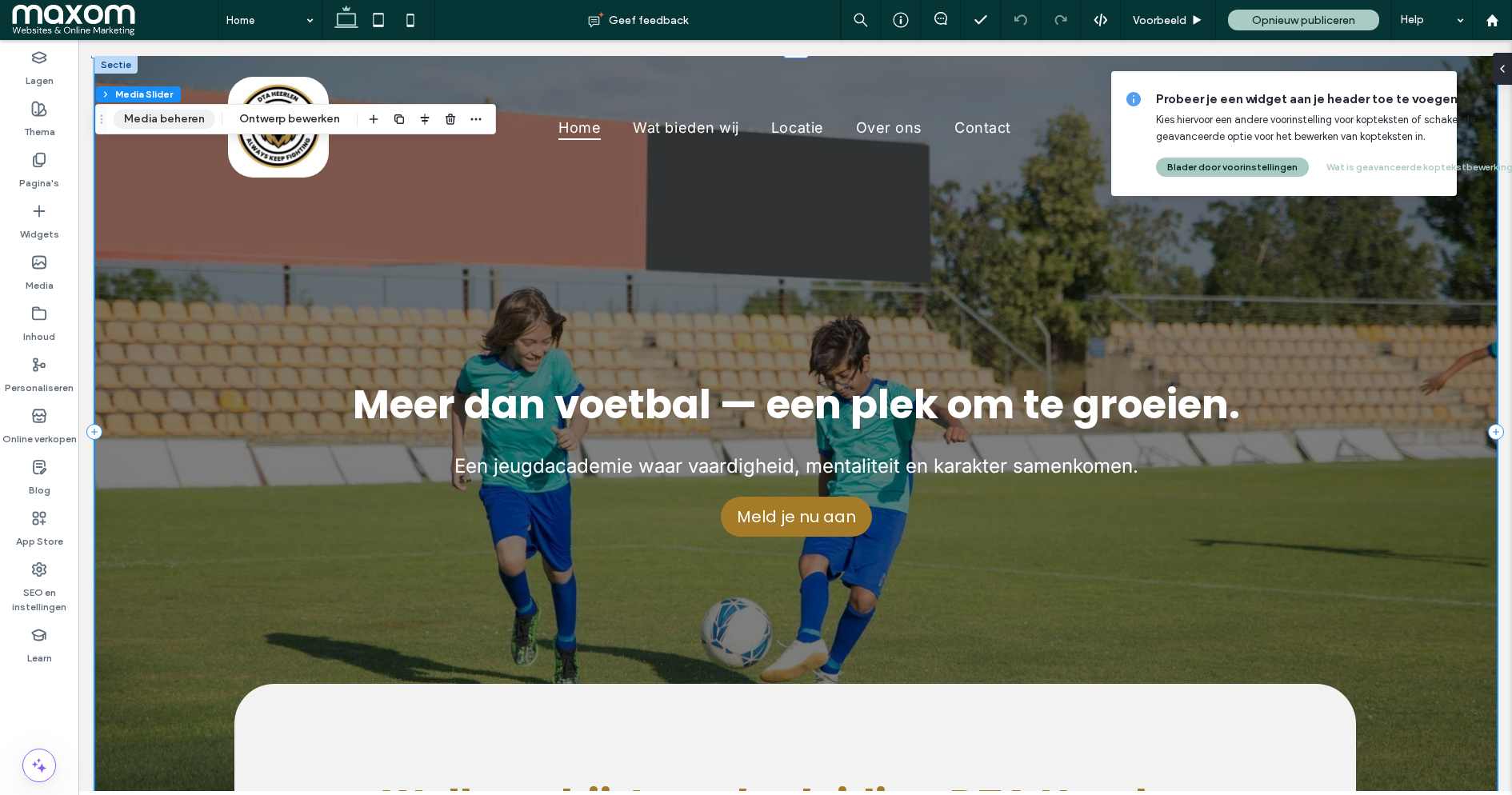
click at [191, 121] on button "Media beheren" at bounding box center [164, 119] width 102 height 19
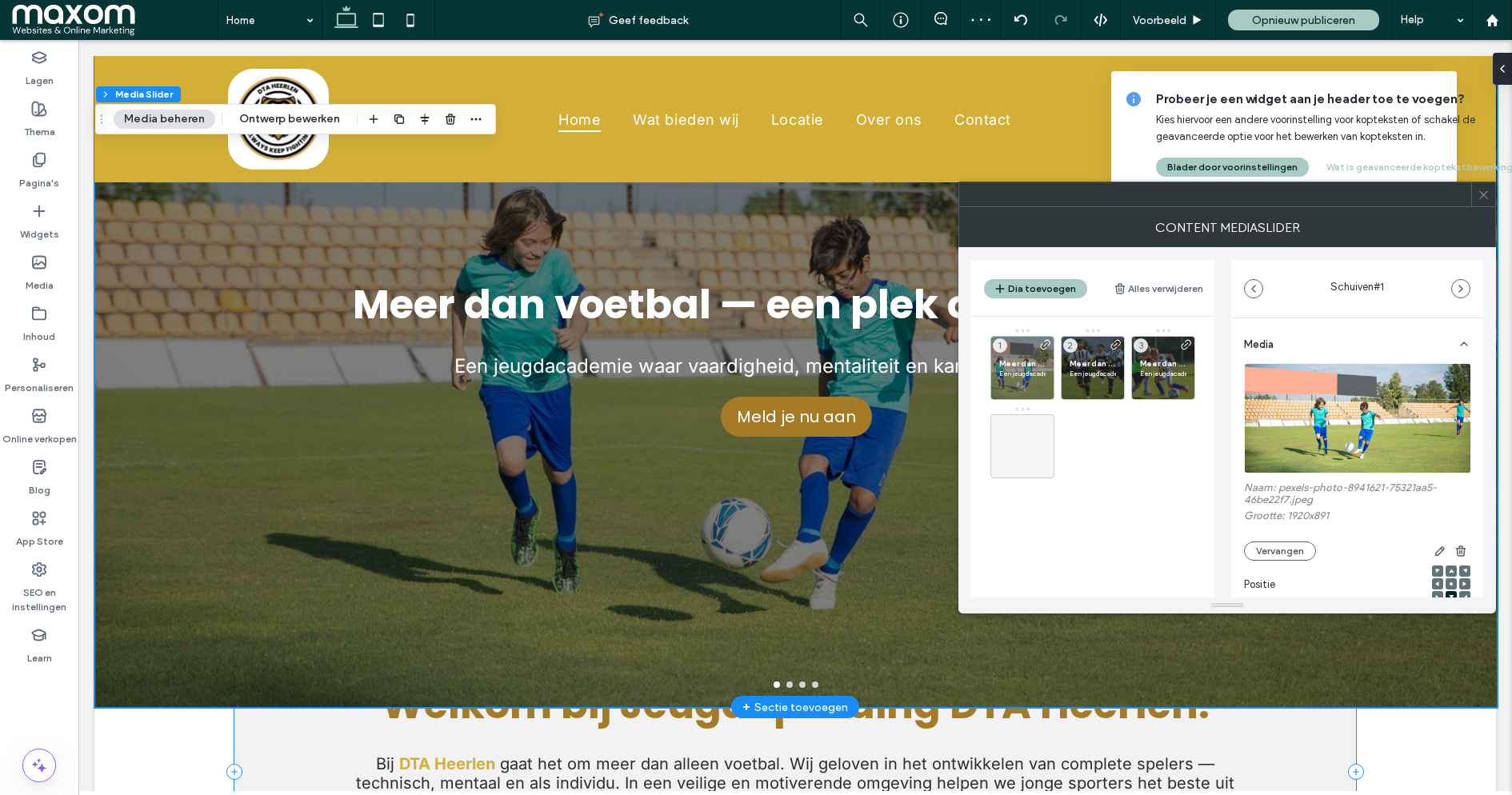
scroll to position [189, 0]
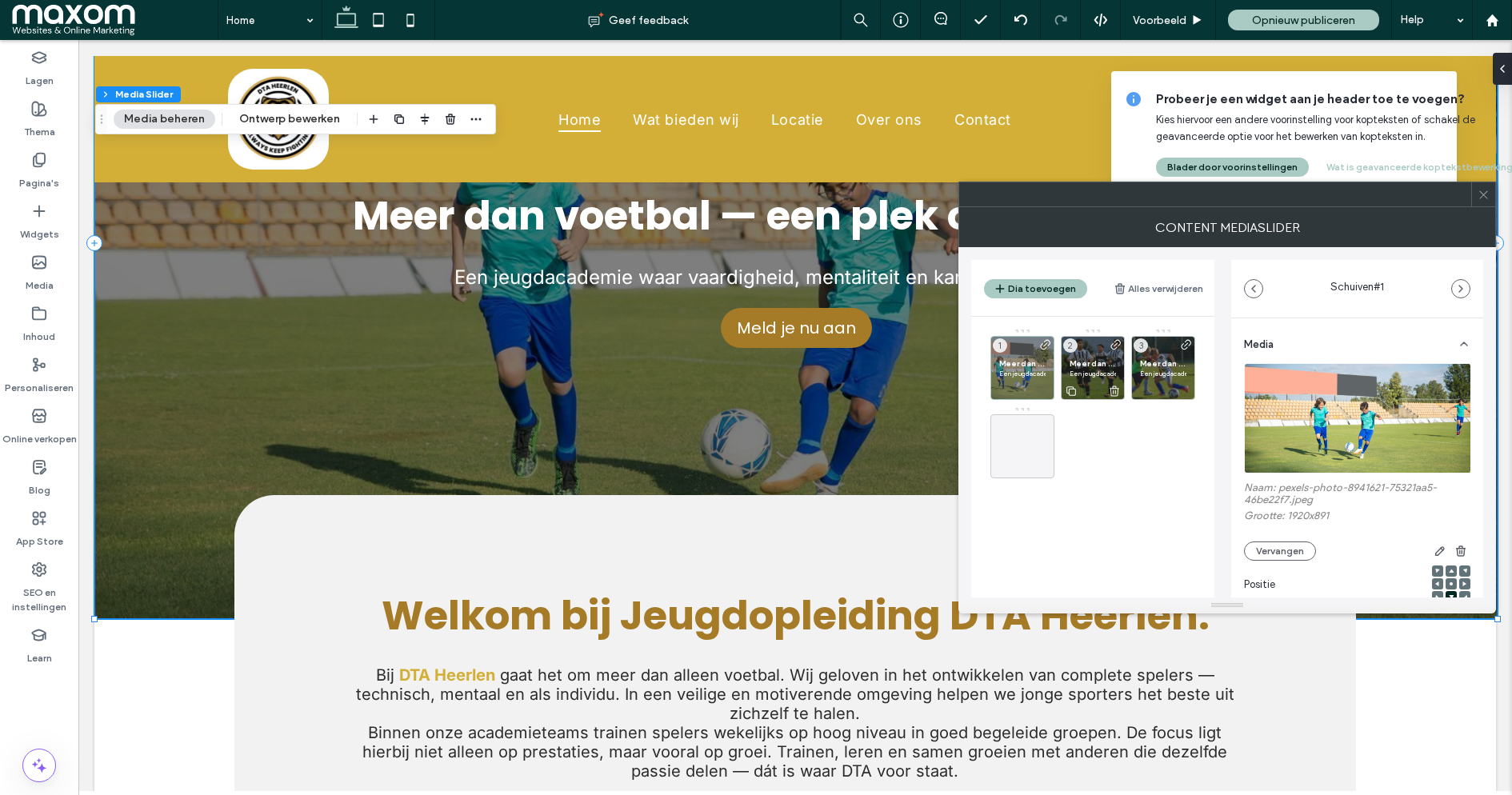
click at [1107, 390] on div at bounding box center [1092, 391] width 62 height 17
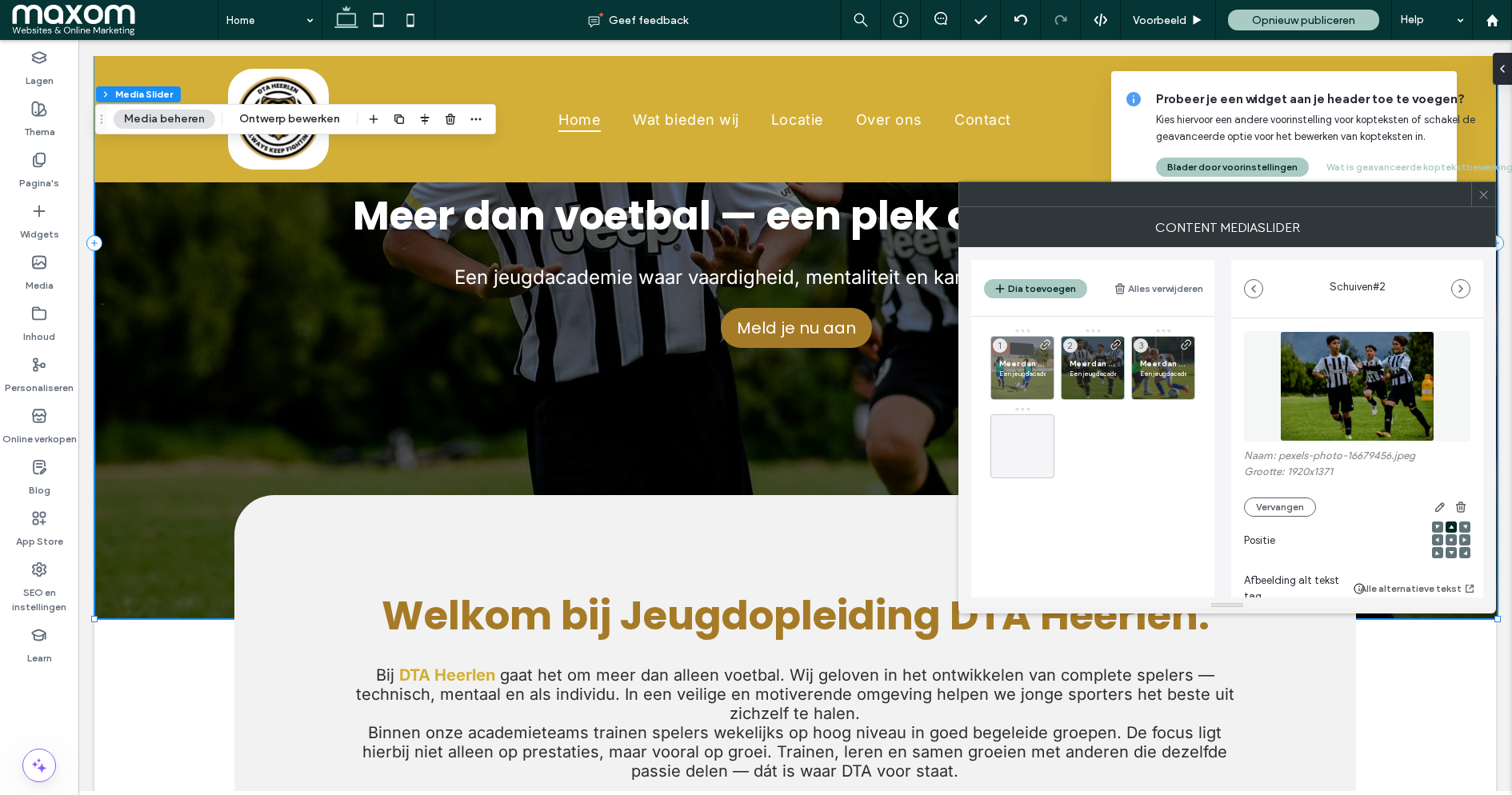
scroll to position [0, 0]
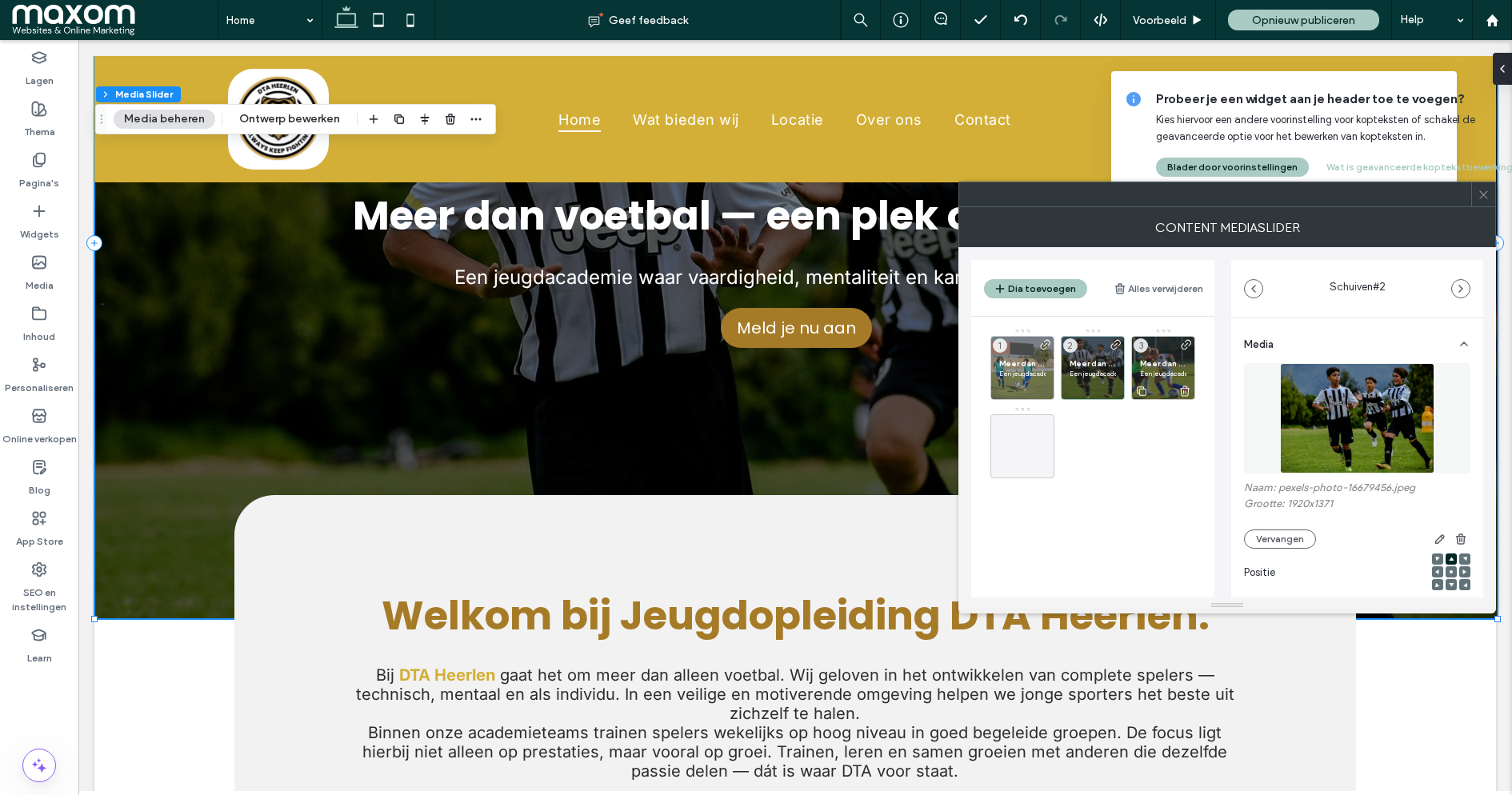
click at [1160, 369] on p "Een jeugdacademie waar vaardigheid, mentaliteit en karakter samenkomen." at bounding box center [1164, 373] width 46 height 10
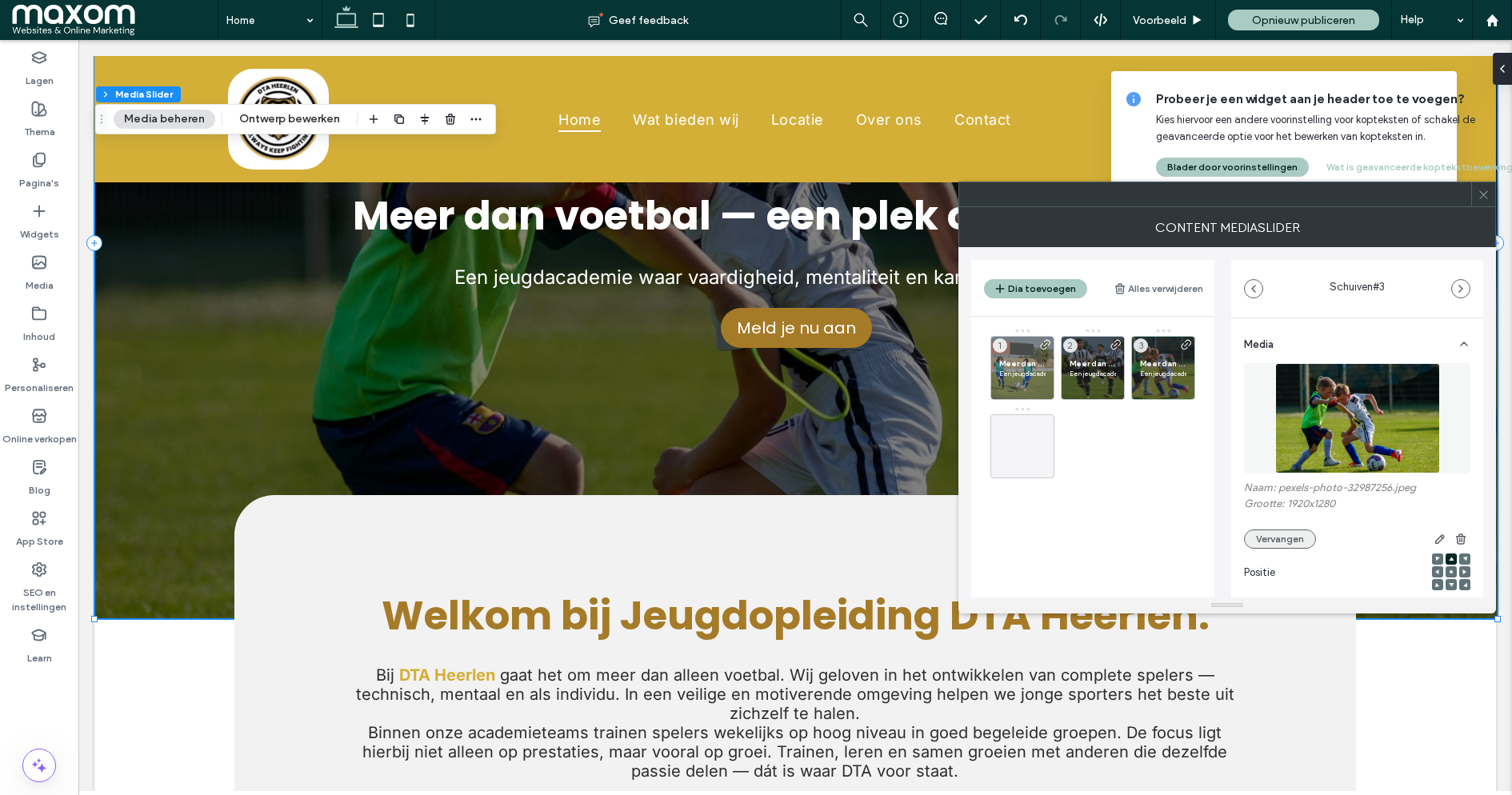
click at [1294, 535] on button "Vervangen" at bounding box center [1280, 540] width 72 height 19
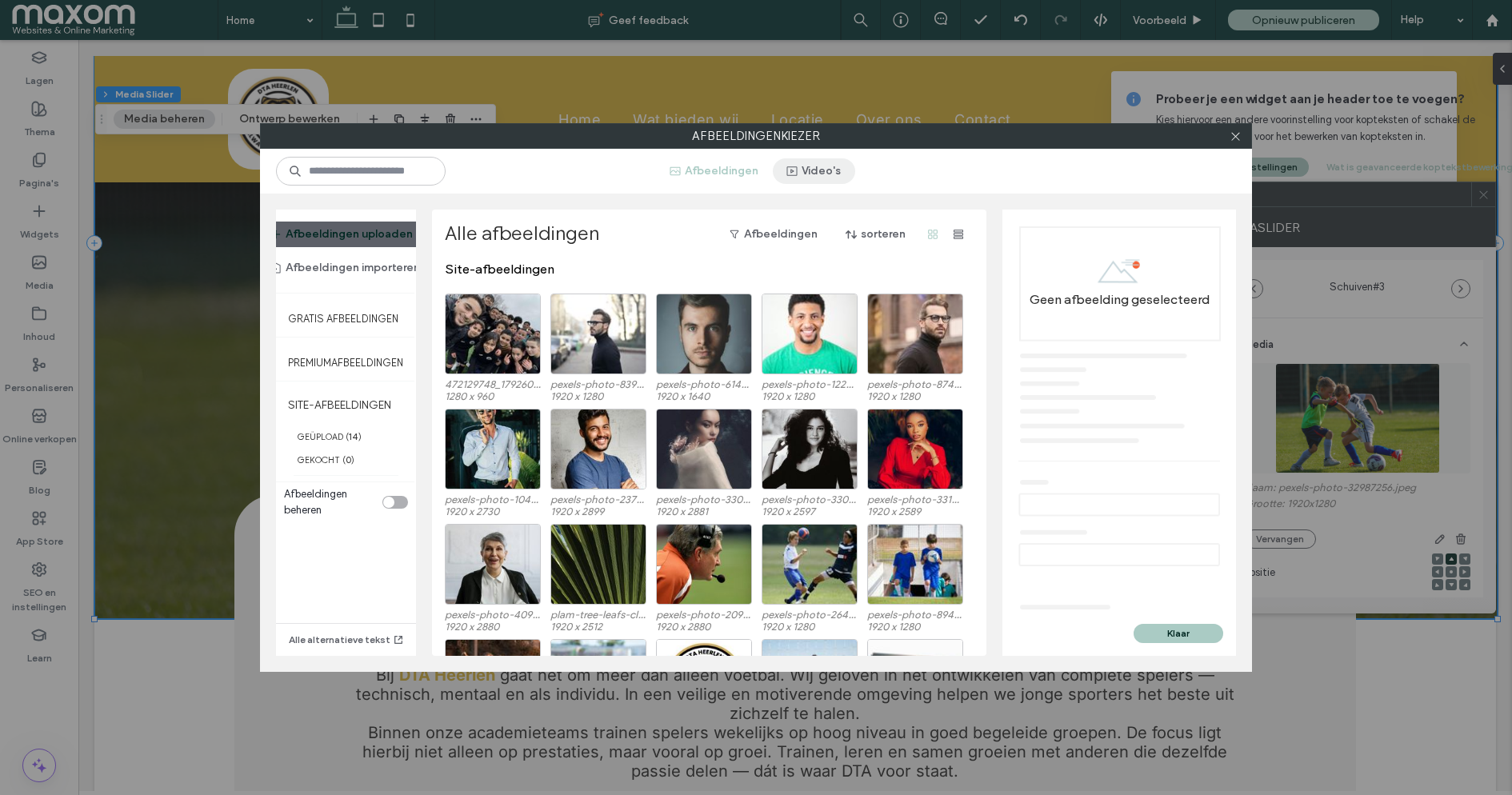
click at [823, 172] on button "Video's" at bounding box center [814, 171] width 83 height 26
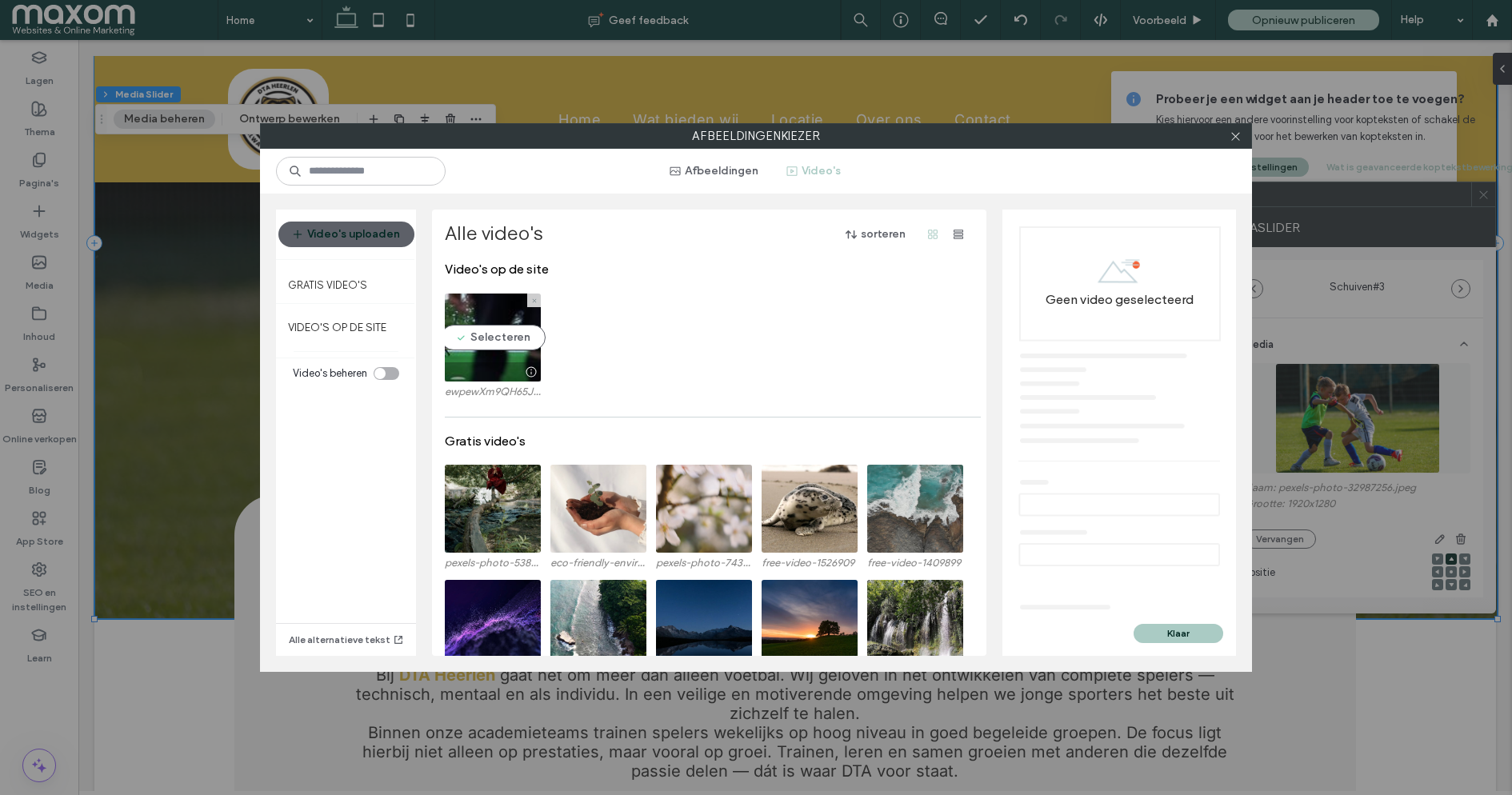
click at [484, 340] on video at bounding box center [492, 338] width 96 height 88
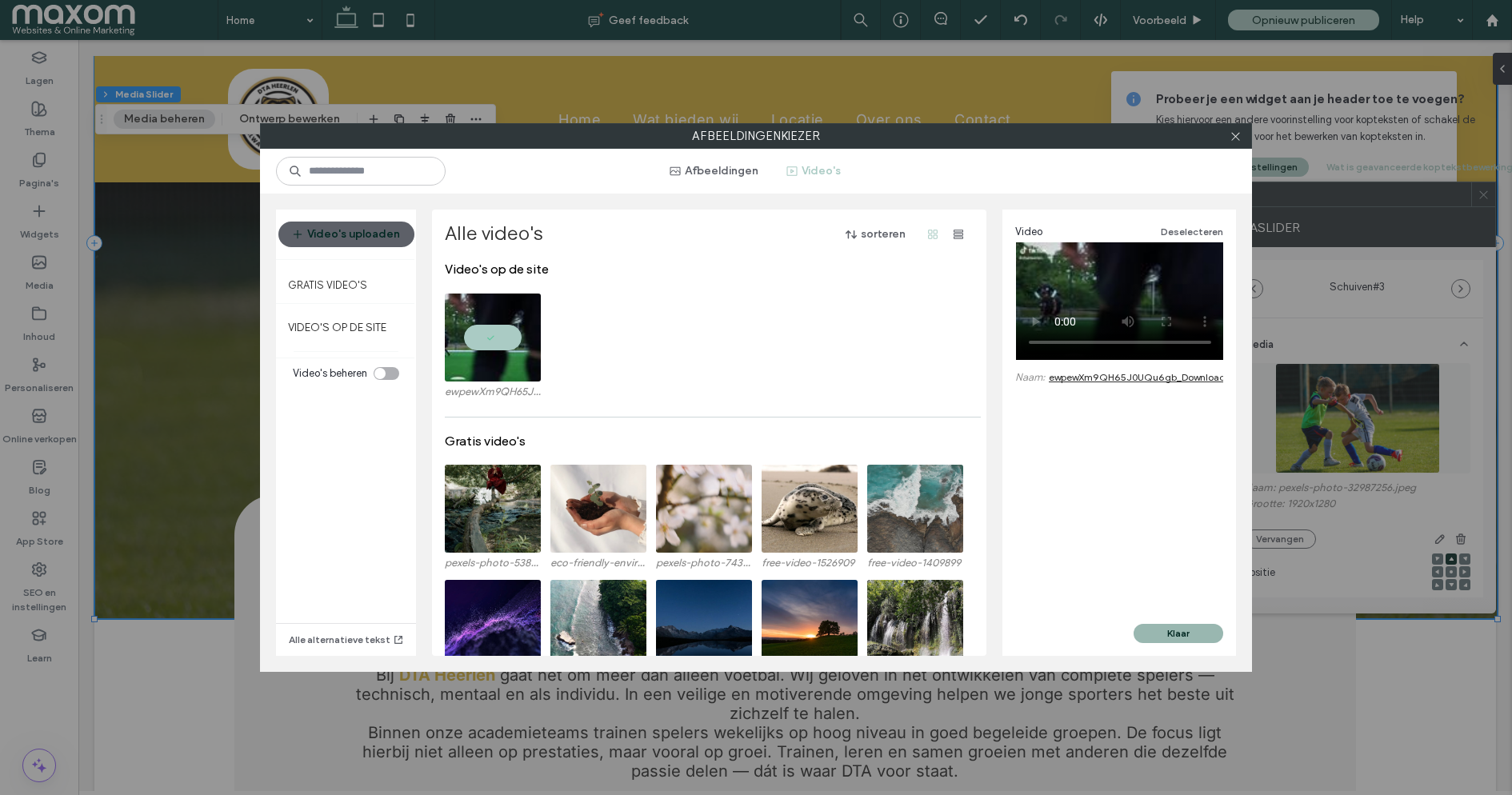
click at [1209, 635] on button "Klaar" at bounding box center [1178, 634] width 89 height 19
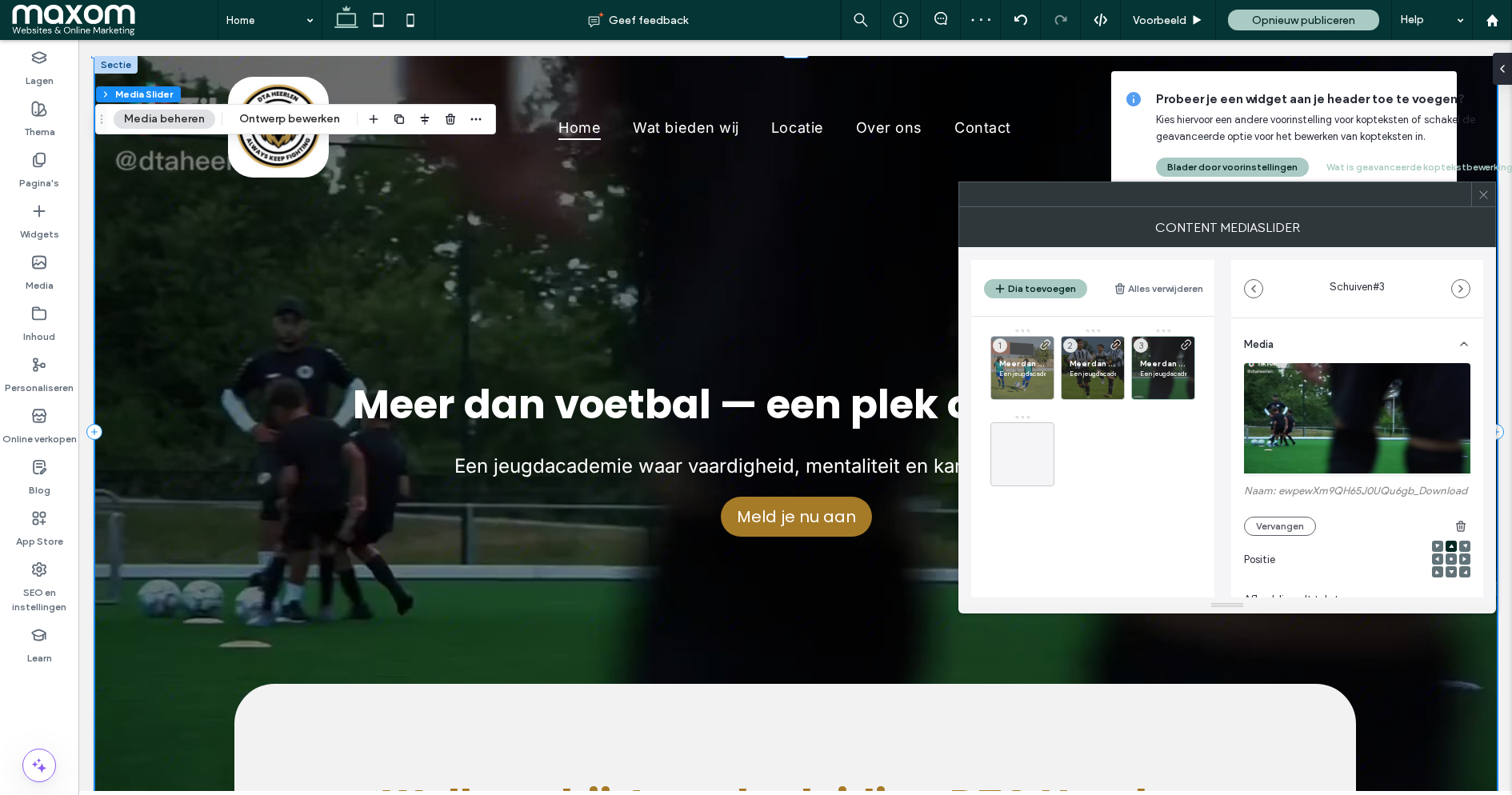
click at [1485, 195] on use at bounding box center [1483, 194] width 8 height 8
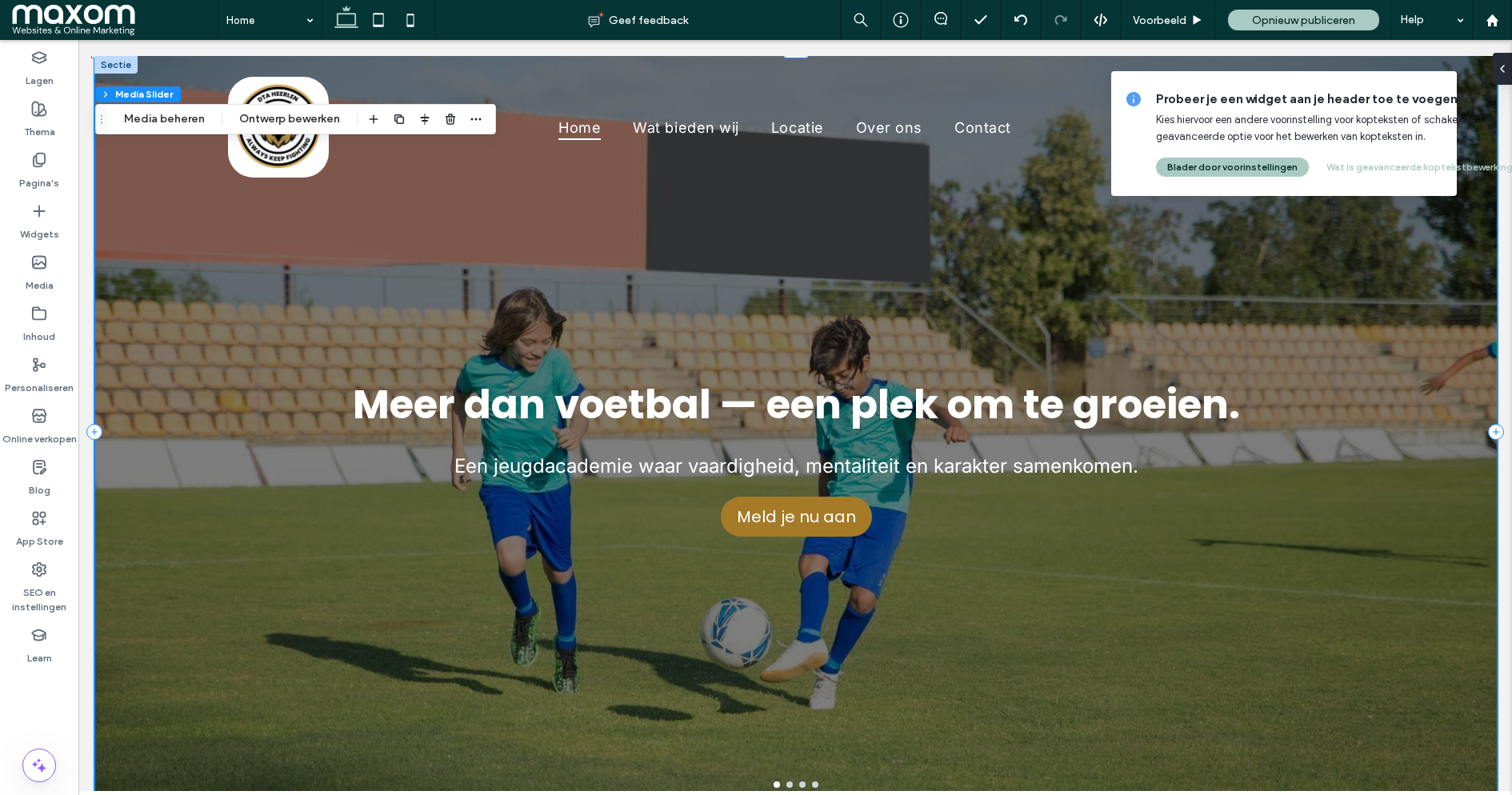
click at [188, 440] on div "Meer dan voetbal — een plek om te groeien. Een jeugdacademie waar vaardigheid, …" at bounding box center [796, 441] width 1402 height 675
click at [185, 505] on div "Meer dan voetbal — een plek om te groeien. Een jeugdacademie waar vaardigheid, …" at bounding box center [796, 441] width 1402 height 675
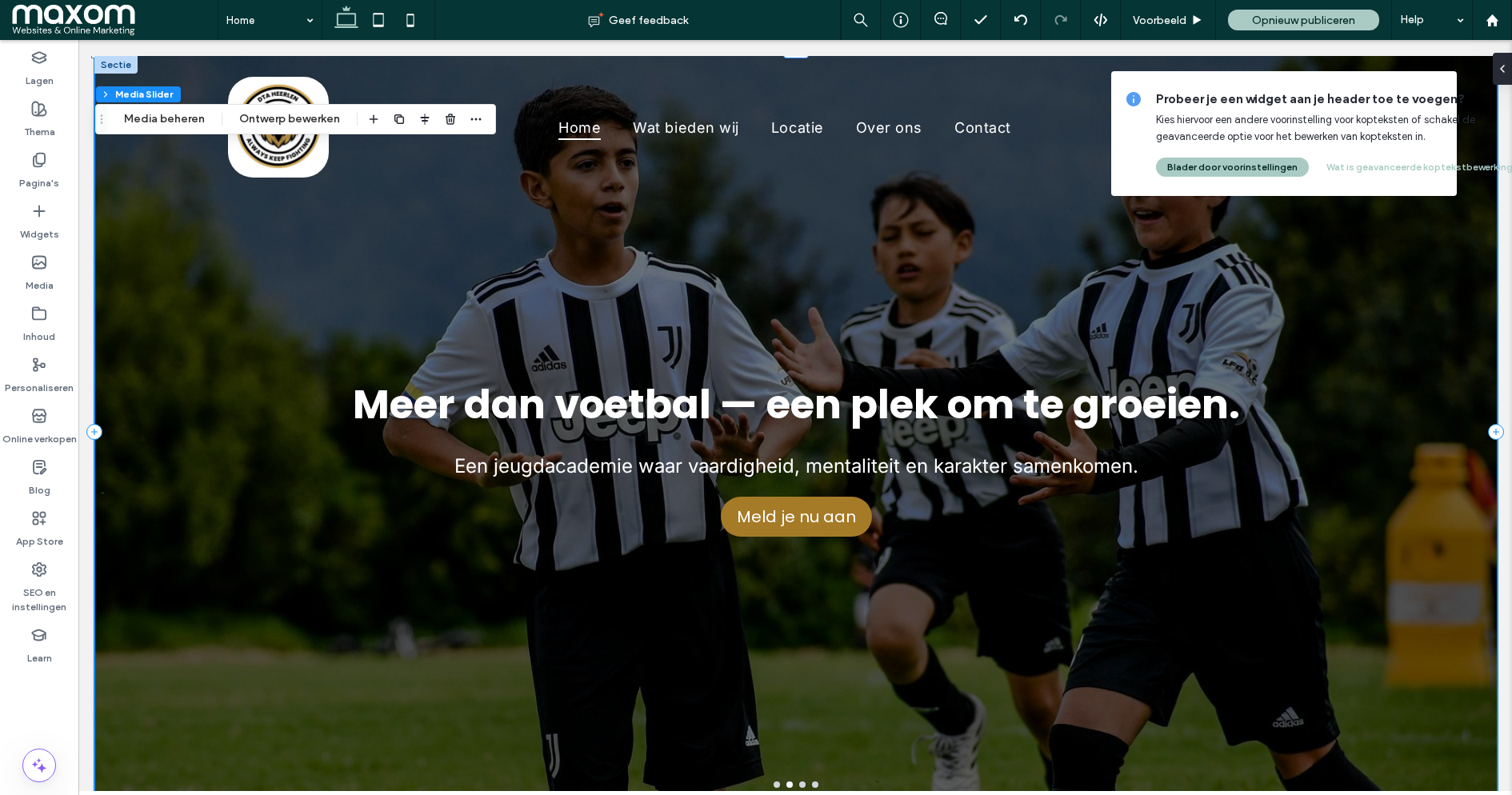
click at [188, 464] on div "Meer dan voetbal — een plek om te groeien. Een jeugdacademie waar vaardigheid, …" at bounding box center [796, 441] width 1402 height 675
click at [177, 566] on div "Meer dan voetbal — een plek om te groeien. Een jeugdacademie waar vaardigheid, …" at bounding box center [796, 441] width 1402 height 675
click at [160, 540] on div "Meer dan voetbal — een plek om te groeien. Een jeugdacademie waar vaardigheid, …" at bounding box center [796, 441] width 1402 height 675
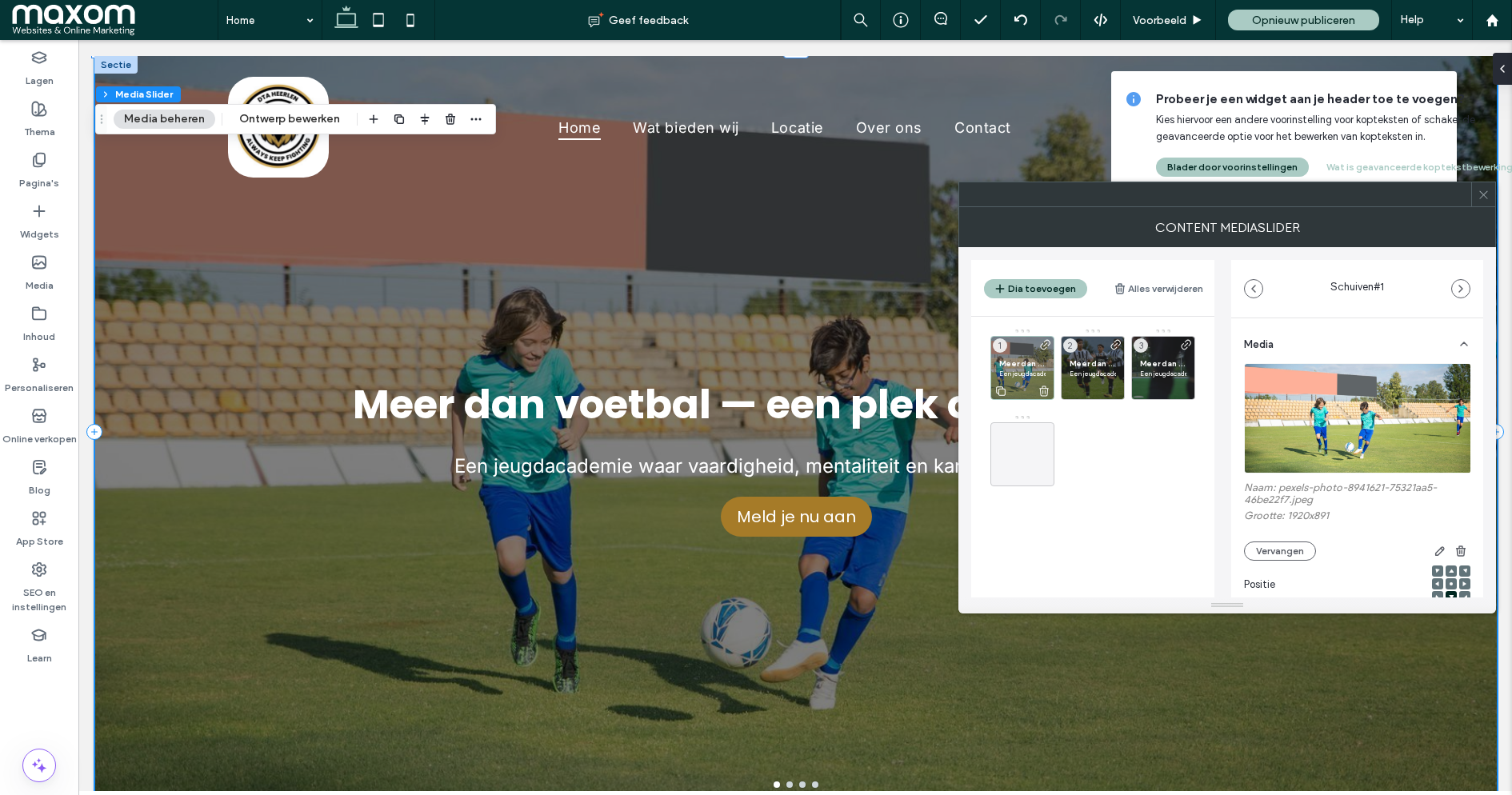
click at [1034, 387] on div at bounding box center [1022, 391] width 62 height 17
click at [1017, 380] on div "Meer dan voetbal — een plek om te groeien. Een jeugdacademie waar vaardigheid, …" at bounding box center [1022, 368] width 64 height 64
click at [1026, 451] on icon at bounding box center [1022, 454] width 19 height 19
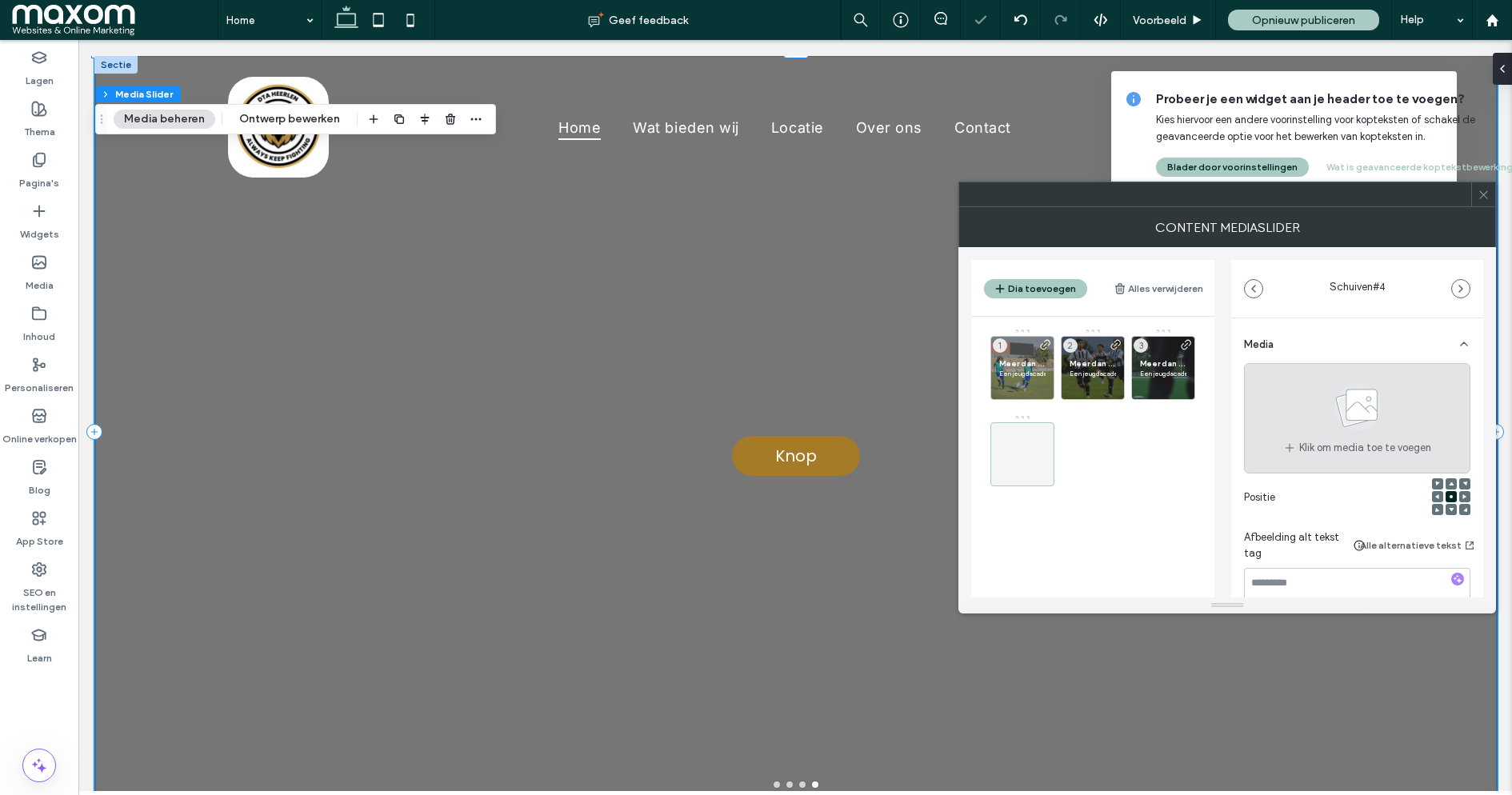
click at [1371, 416] on use at bounding box center [1357, 407] width 46 height 46
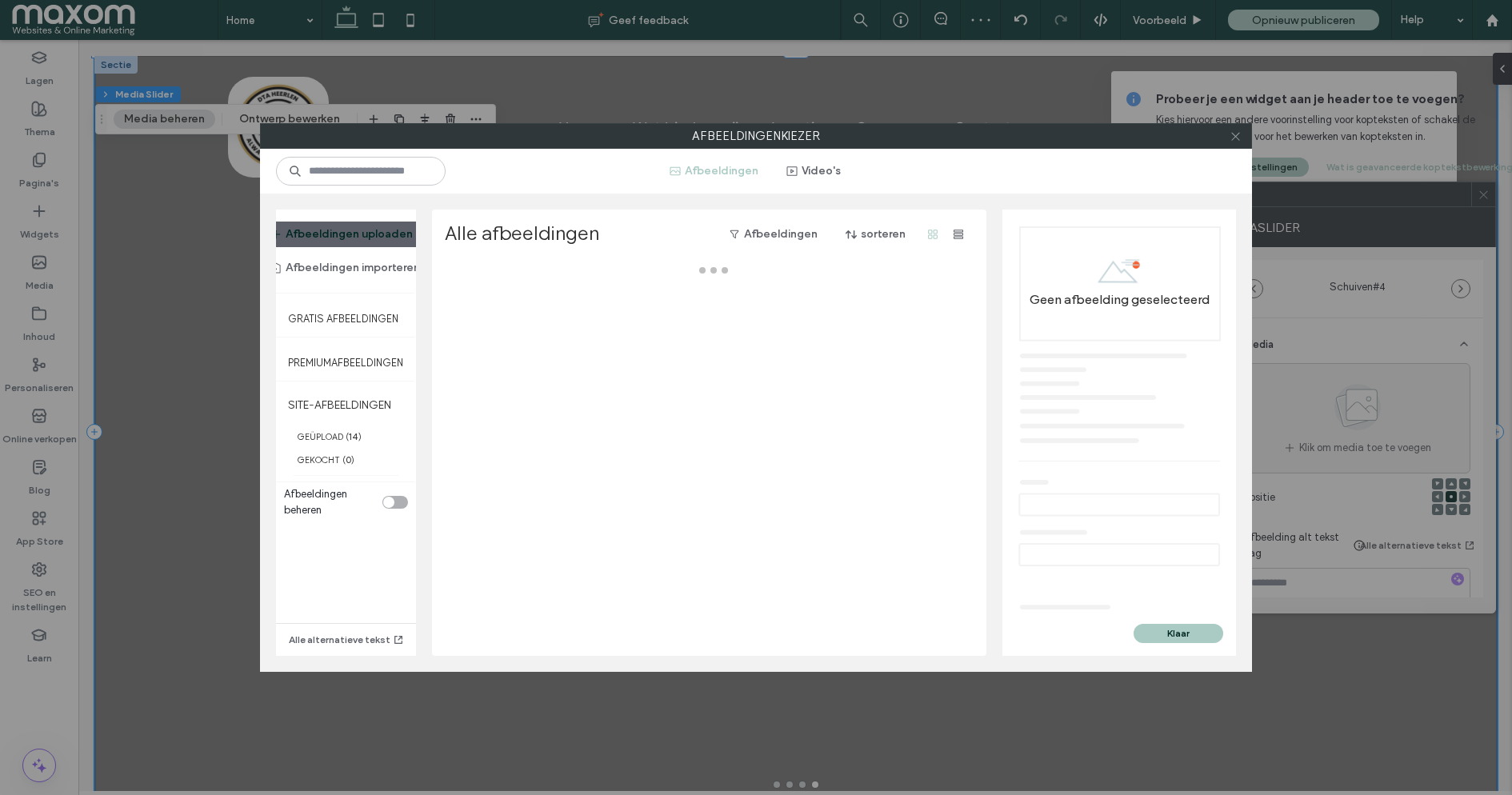
click at [1237, 132] on icon at bounding box center [1236, 136] width 12 height 12
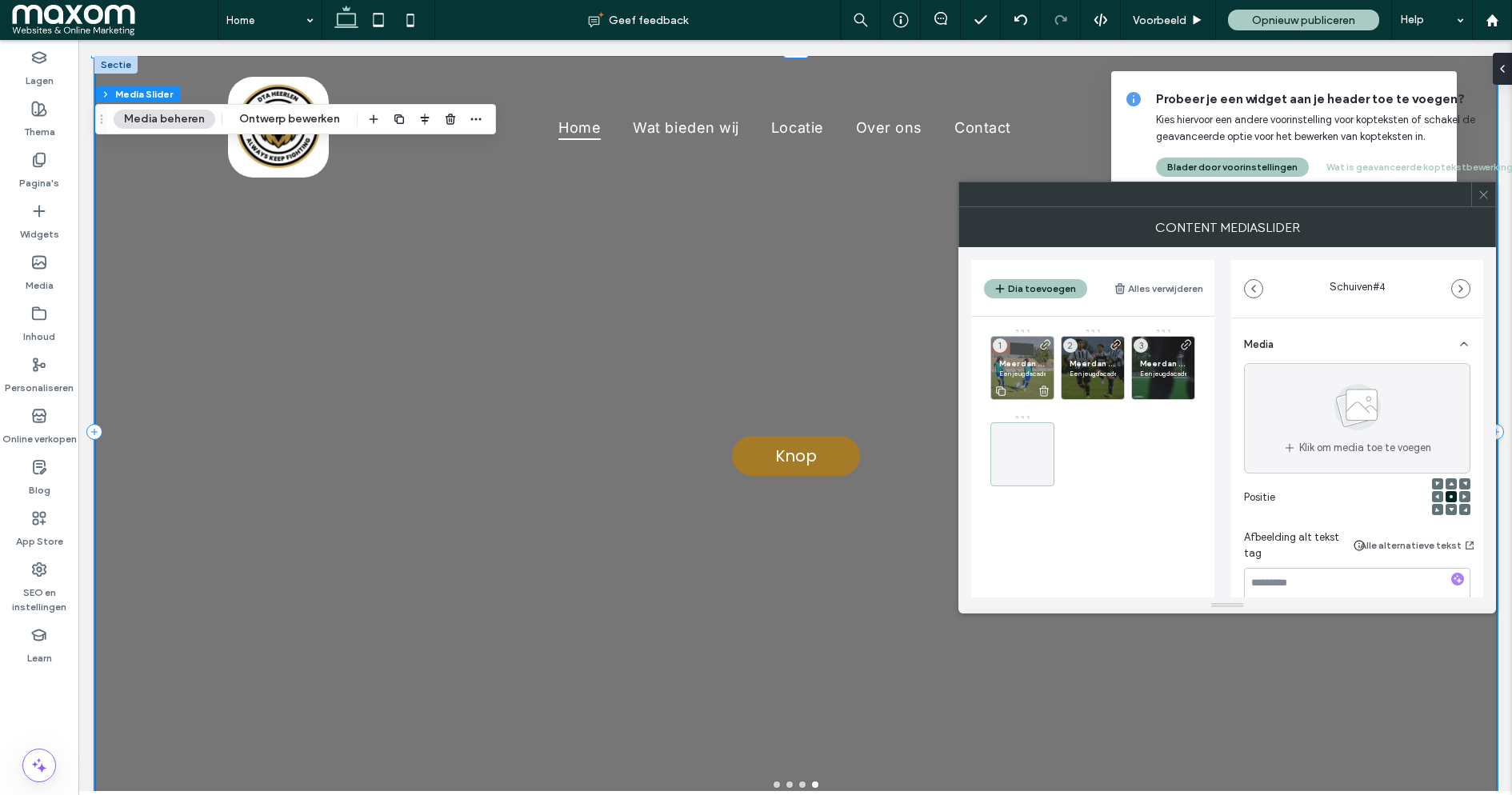
click at [1020, 377] on div "Meer dan voetbal — een plek om te groeien. Een jeugdacademie waar vaardigheid, …" at bounding box center [1022, 368] width 64 height 64
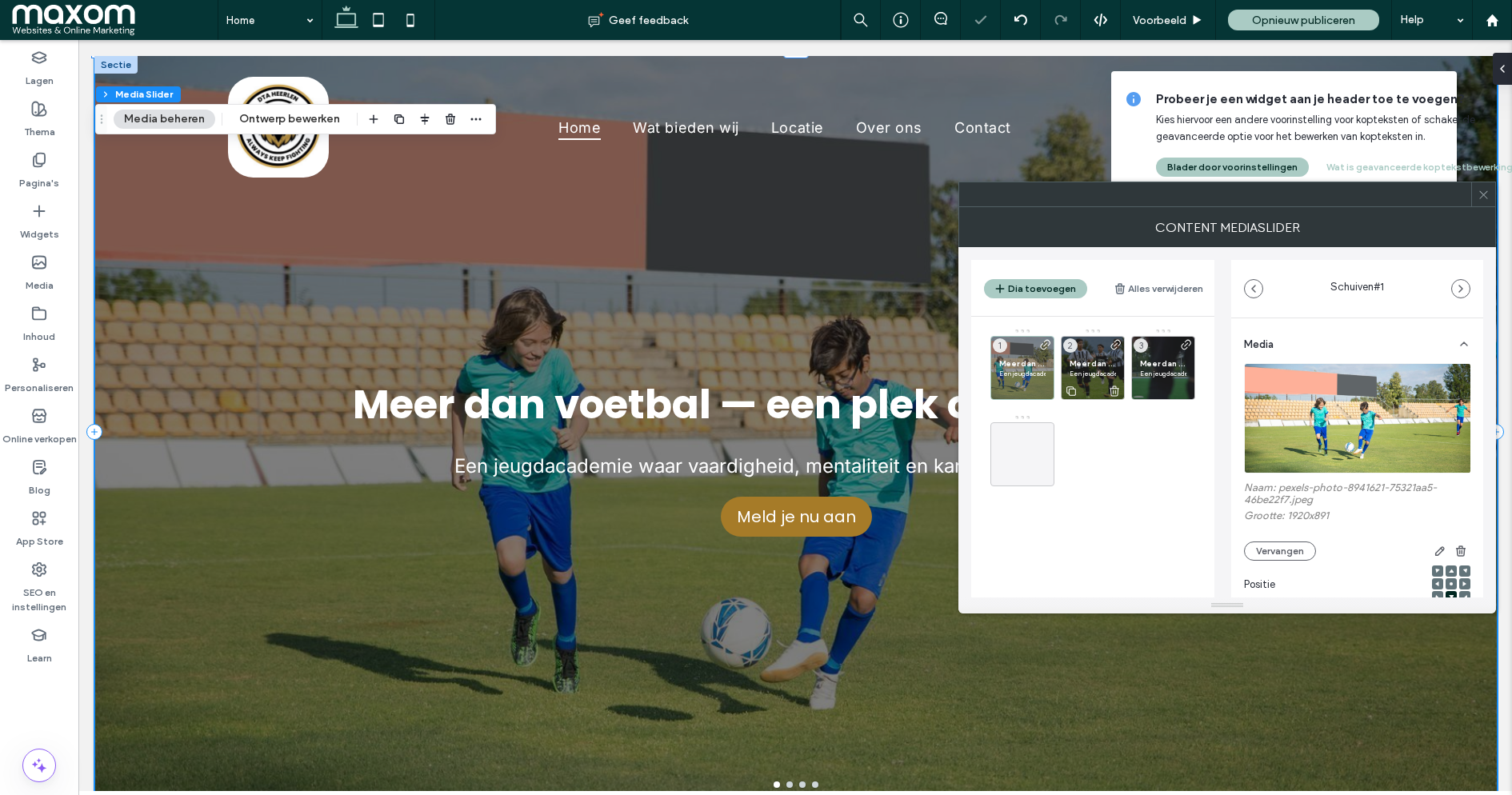
click at [1092, 373] on p "Een jeugdacademie waar vaardigheid, mentaliteit en karakter samenkomen." at bounding box center [1092, 373] width 46 height 10
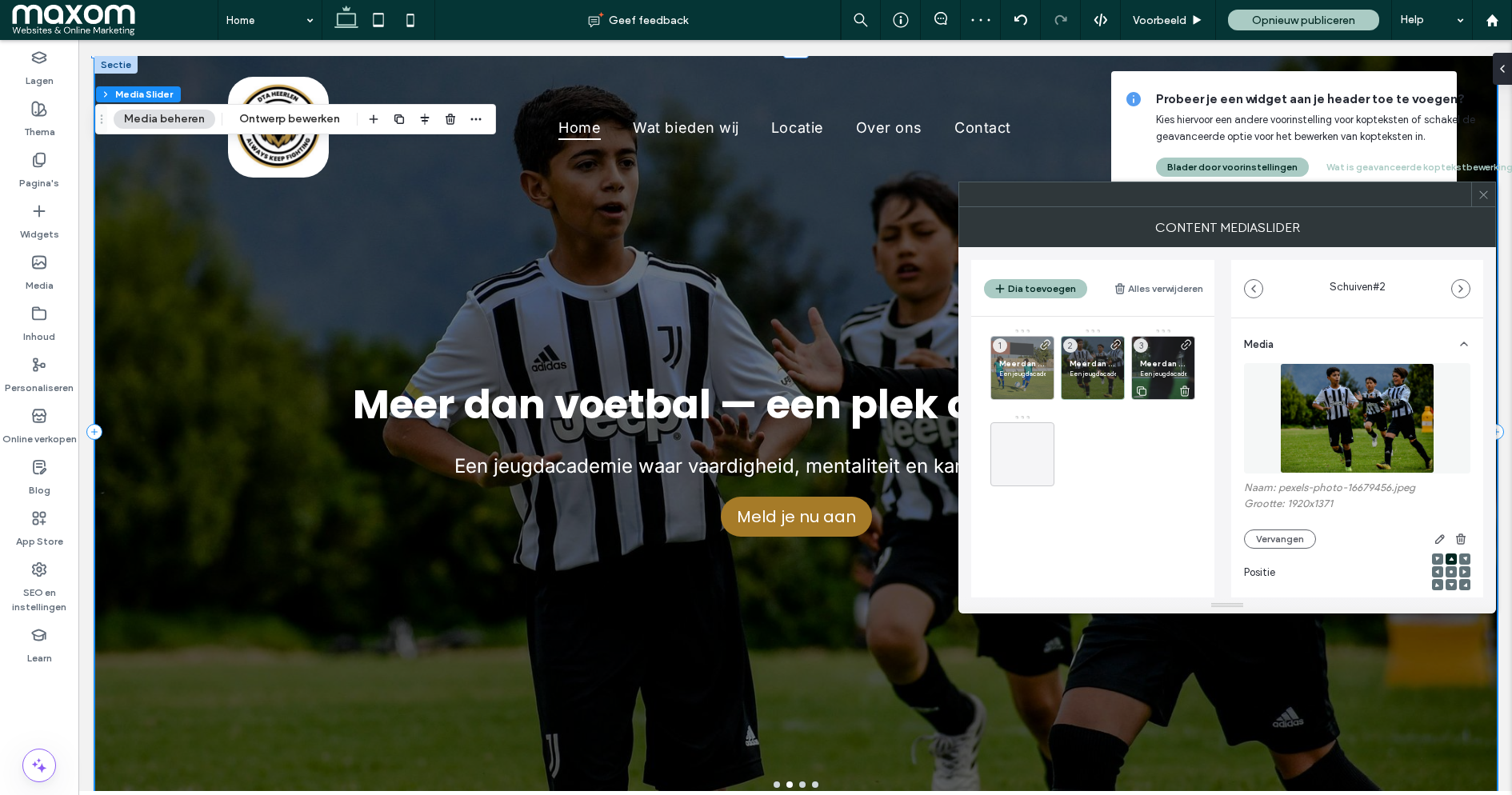
click at [1150, 365] on span "Meer dan voetbal — een plek om te groeien." at bounding box center [1164, 363] width 46 height 11
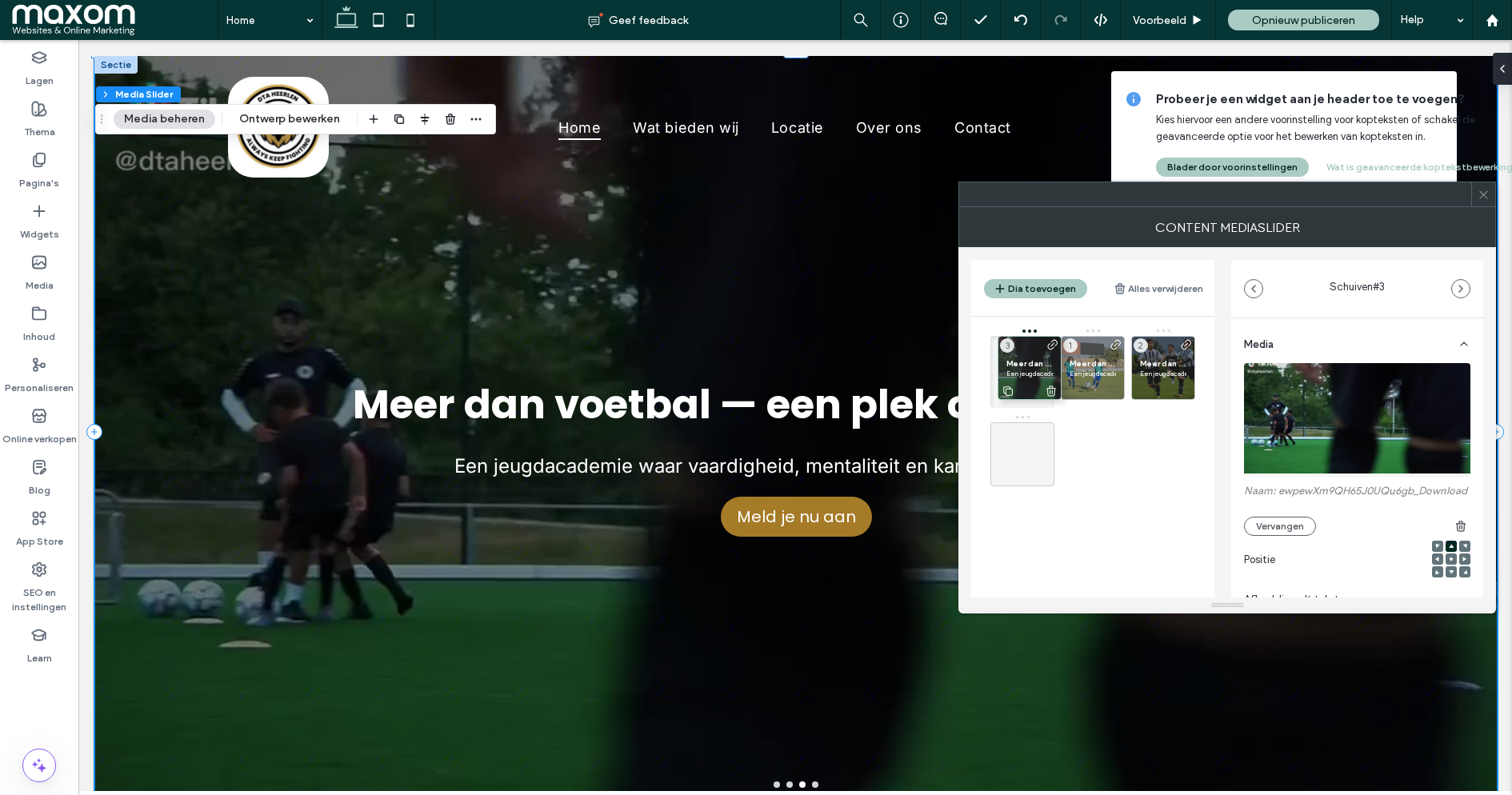
drag, startPoint x: 1164, startPoint y: 369, endPoint x: 1026, endPoint y: 367, distance: 138.0
click at [1485, 200] on icon at bounding box center [1483, 195] width 12 height 12
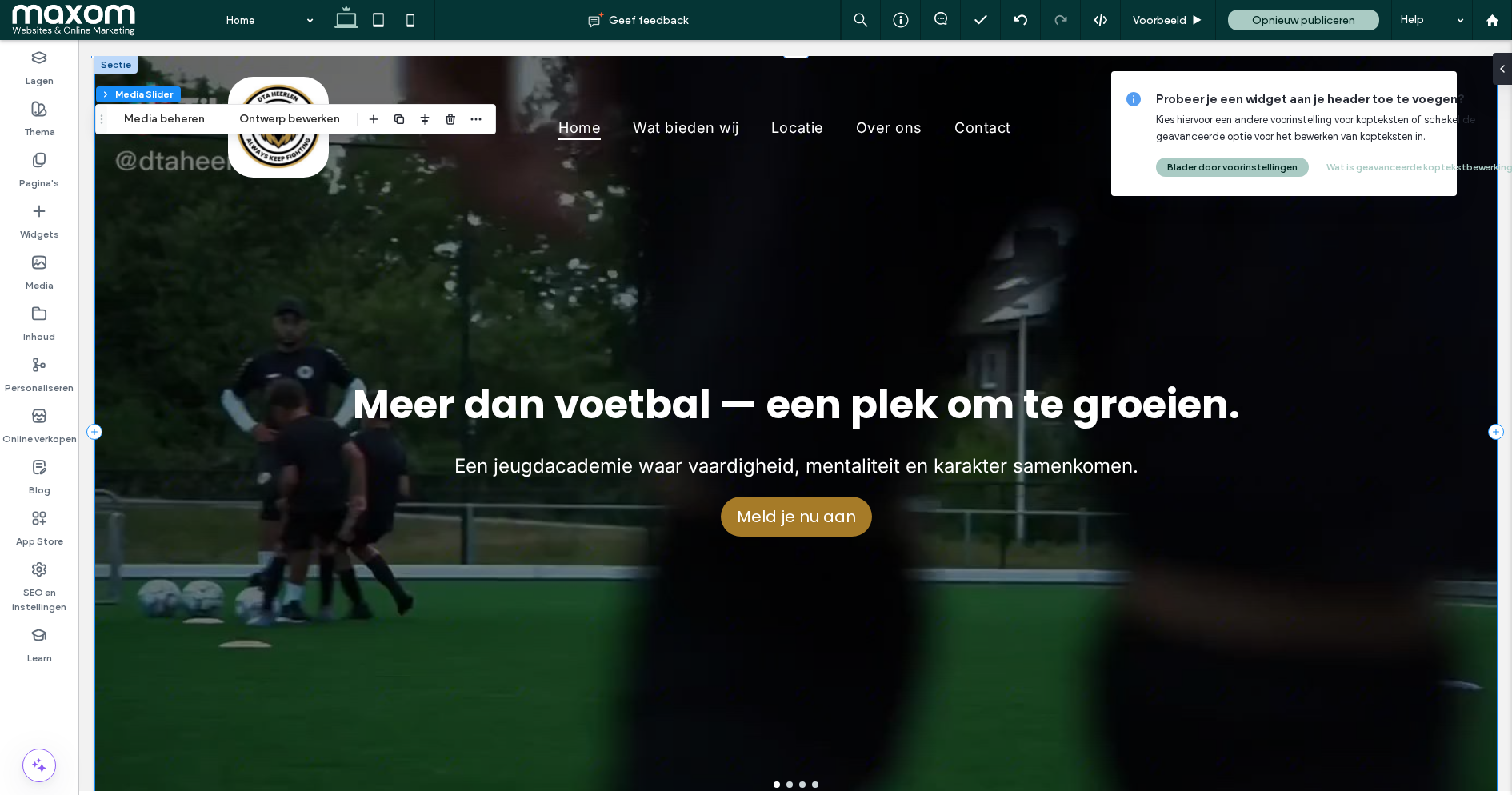
click at [767, 415] on h3 "Meer dan voetbal — een plek om te groeien." at bounding box center [797, 404] width 887 height 60
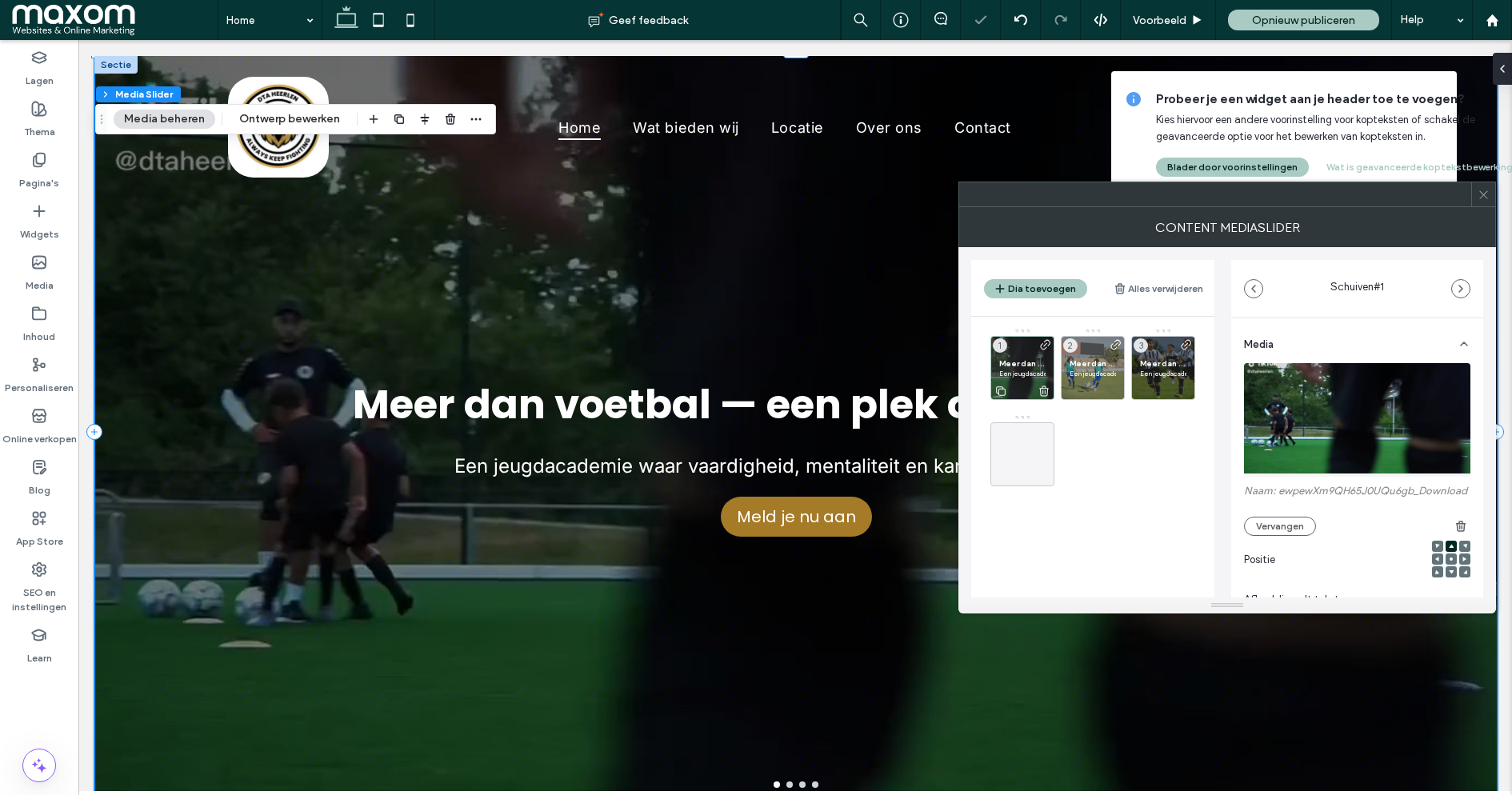
click at [1020, 369] on p "Een jeugdacademie waar vaardigheid, mentaliteit en karakter samenkomen." at bounding box center [1022, 373] width 46 height 10
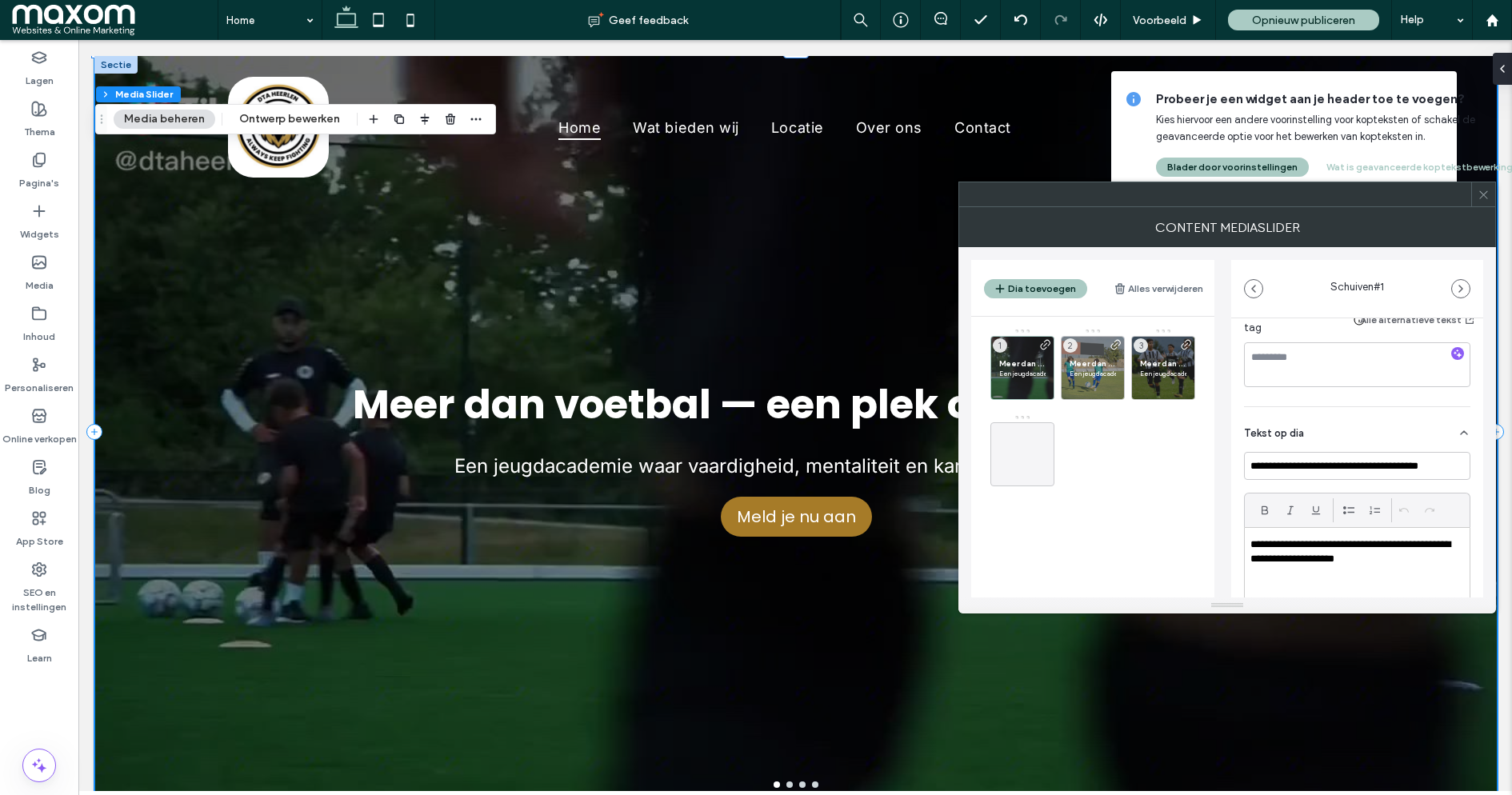
scroll to position [301, 0]
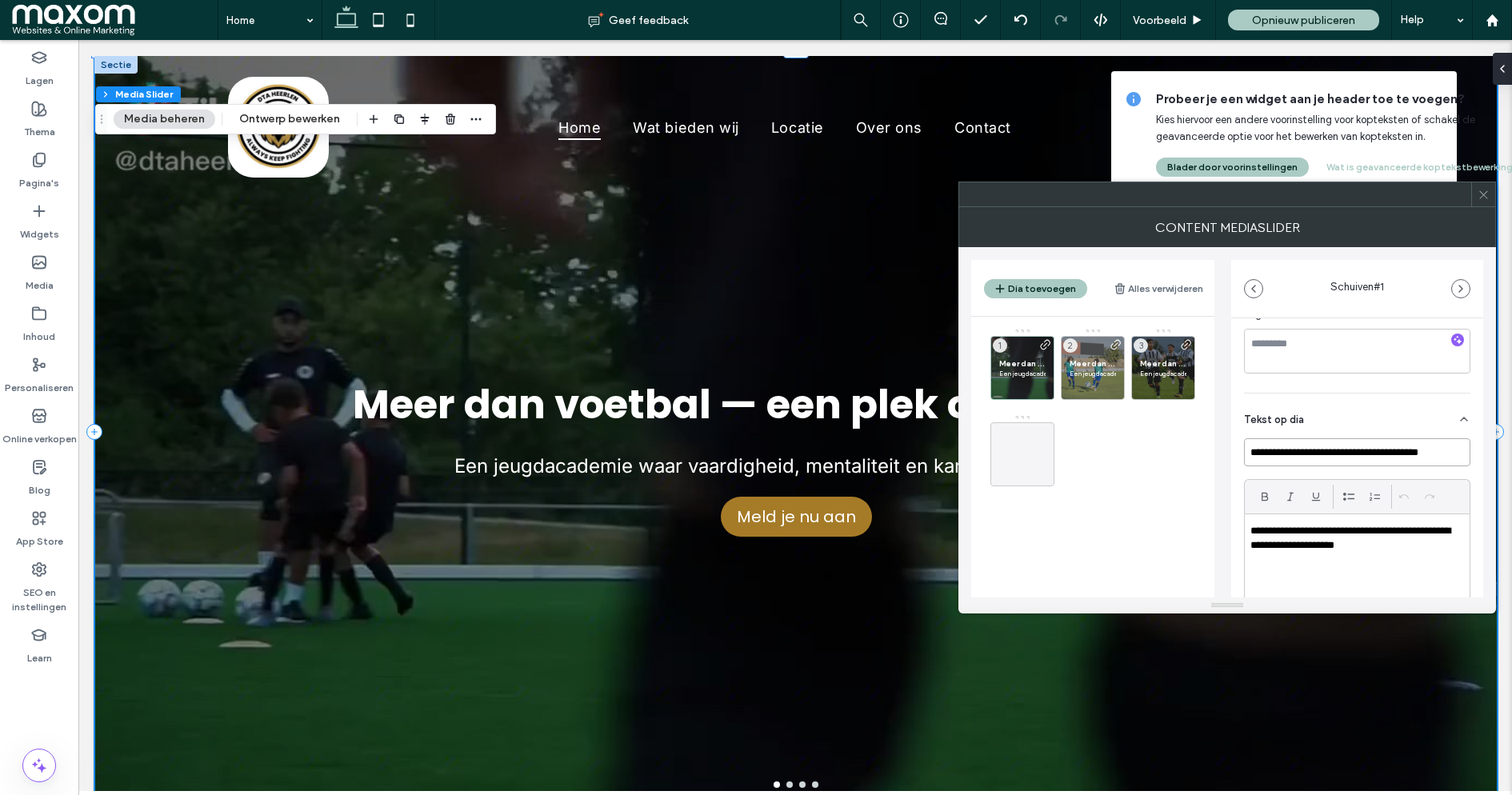
click at [1345, 464] on input "**********" at bounding box center [1357, 452] width 227 height 28
type input "**********"
click at [1487, 193] on icon at bounding box center [1483, 195] width 12 height 12
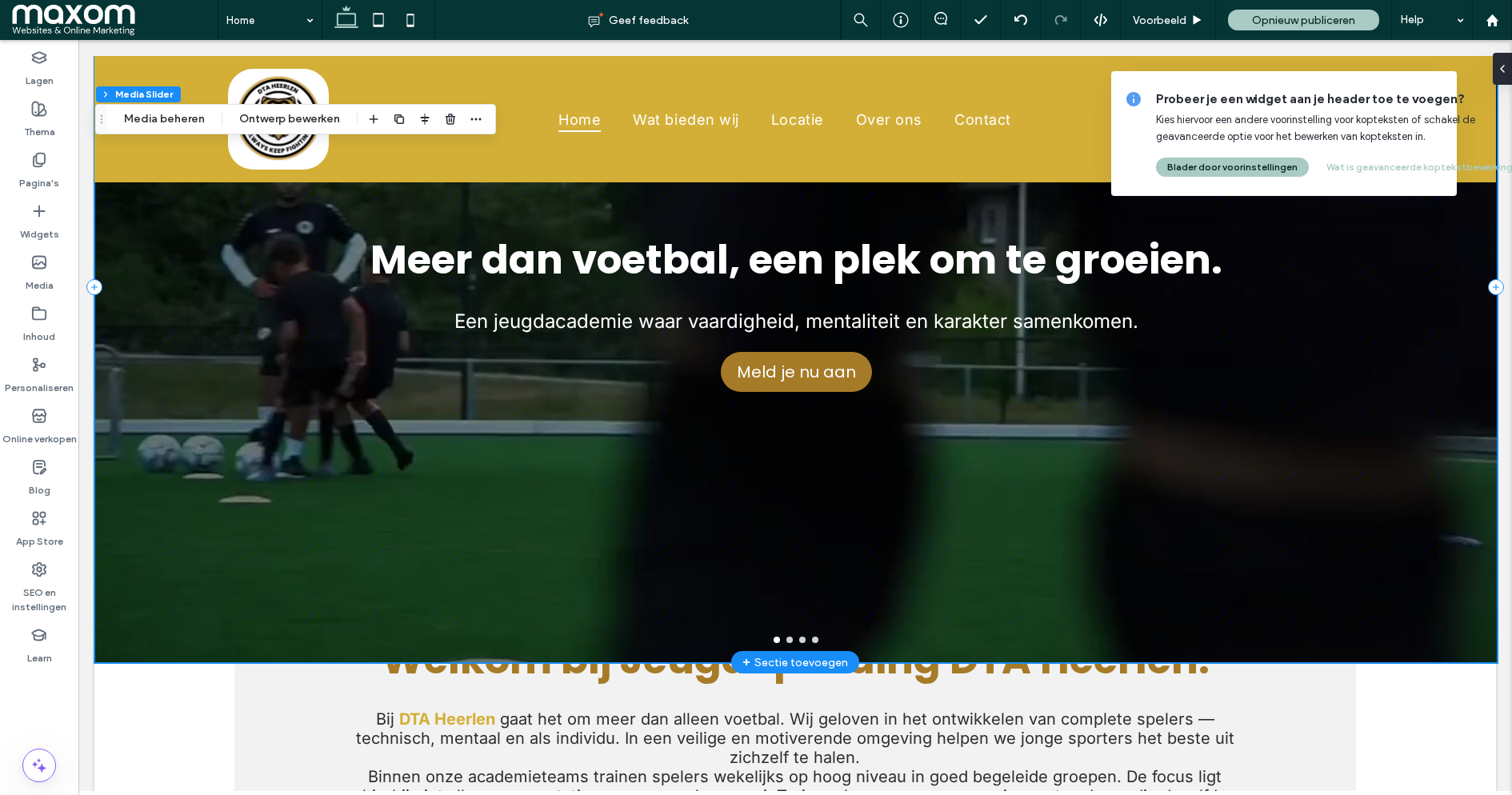
scroll to position [148, 0]
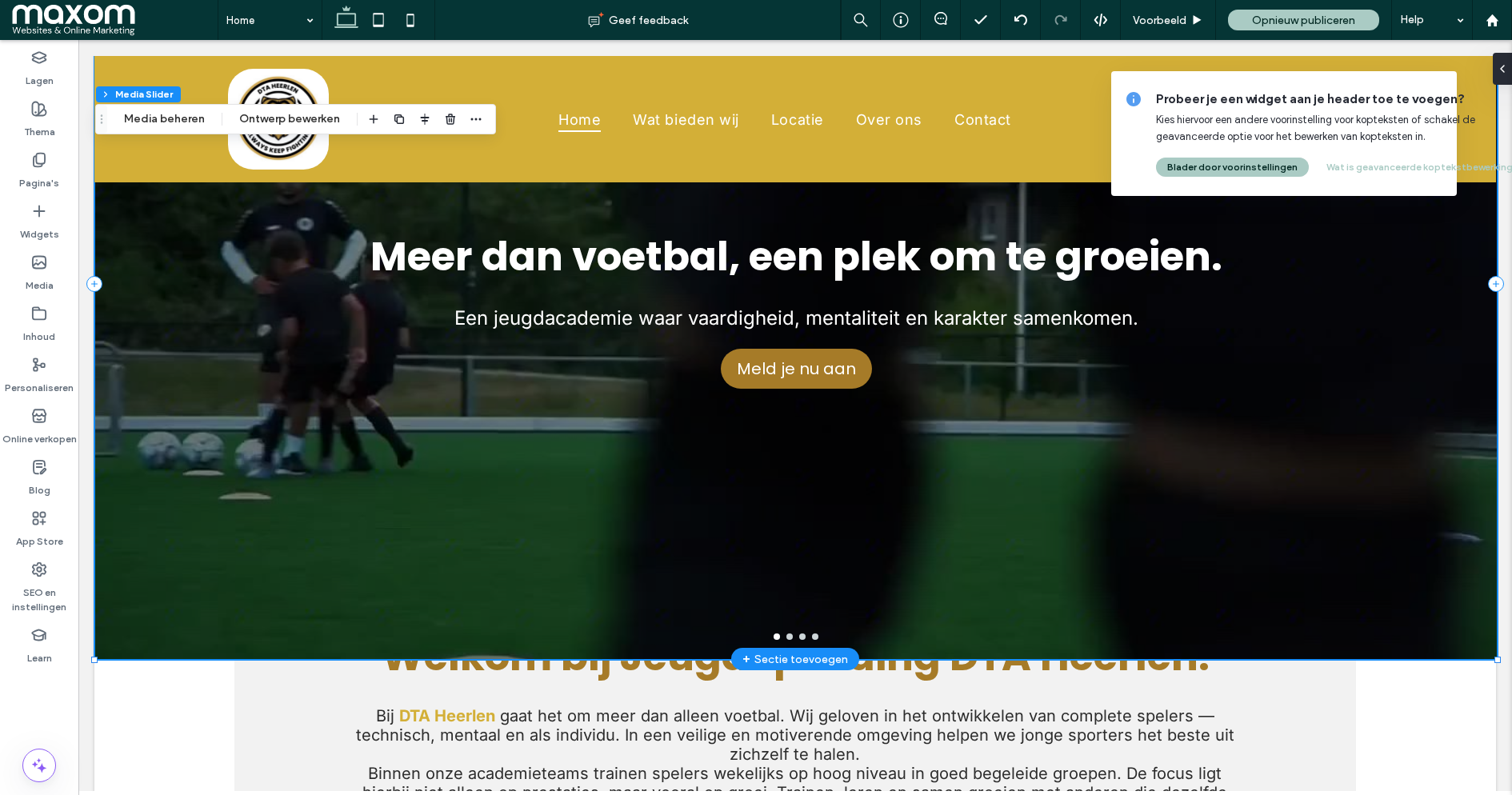
click at [156, 629] on div "Meer dan voetbal, een plek om te groeien. Een jeugdacademie waar vaardigheid, m…" at bounding box center [796, 293] width 1402 height 675
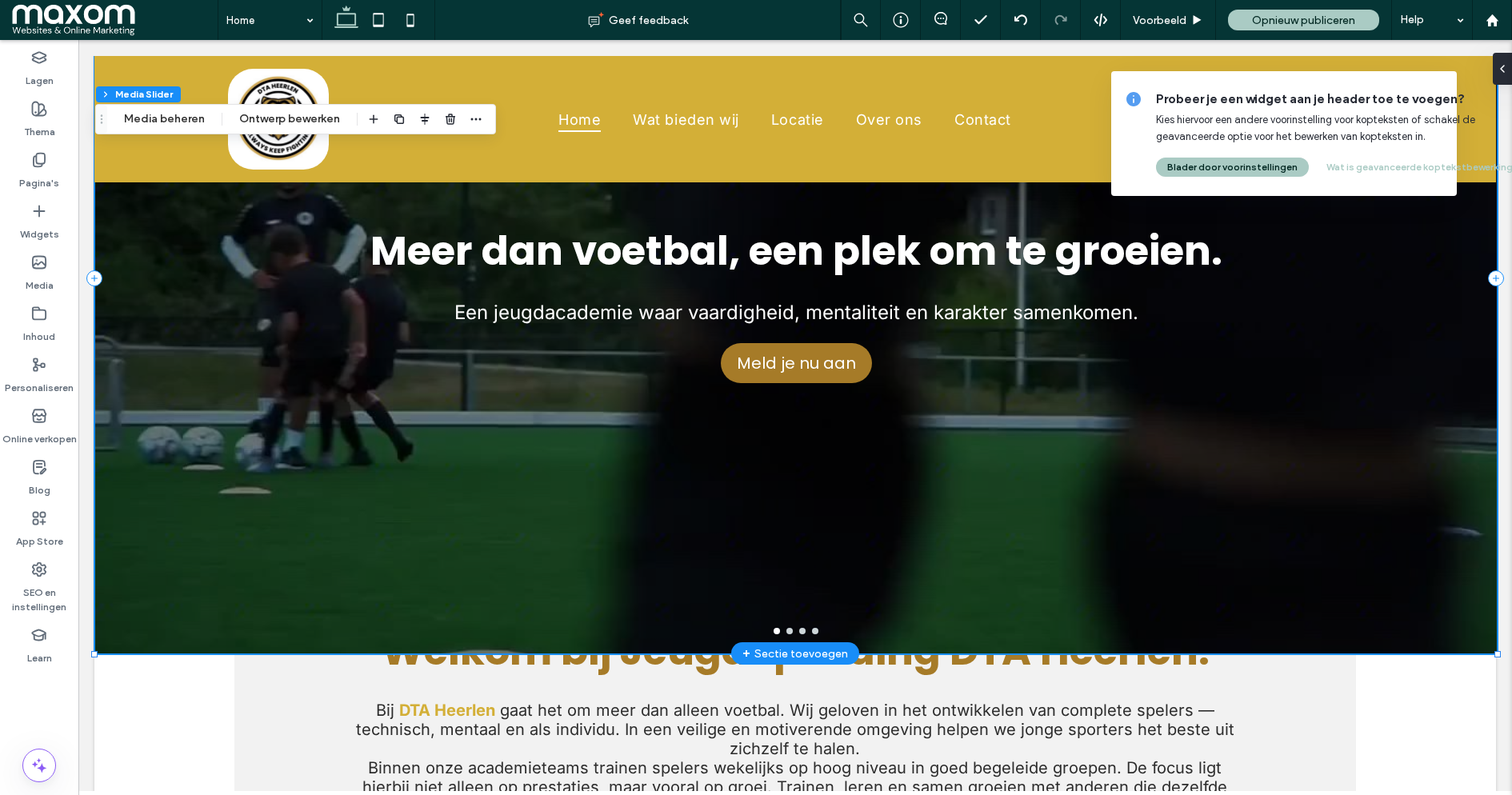
scroll to position [0, 0]
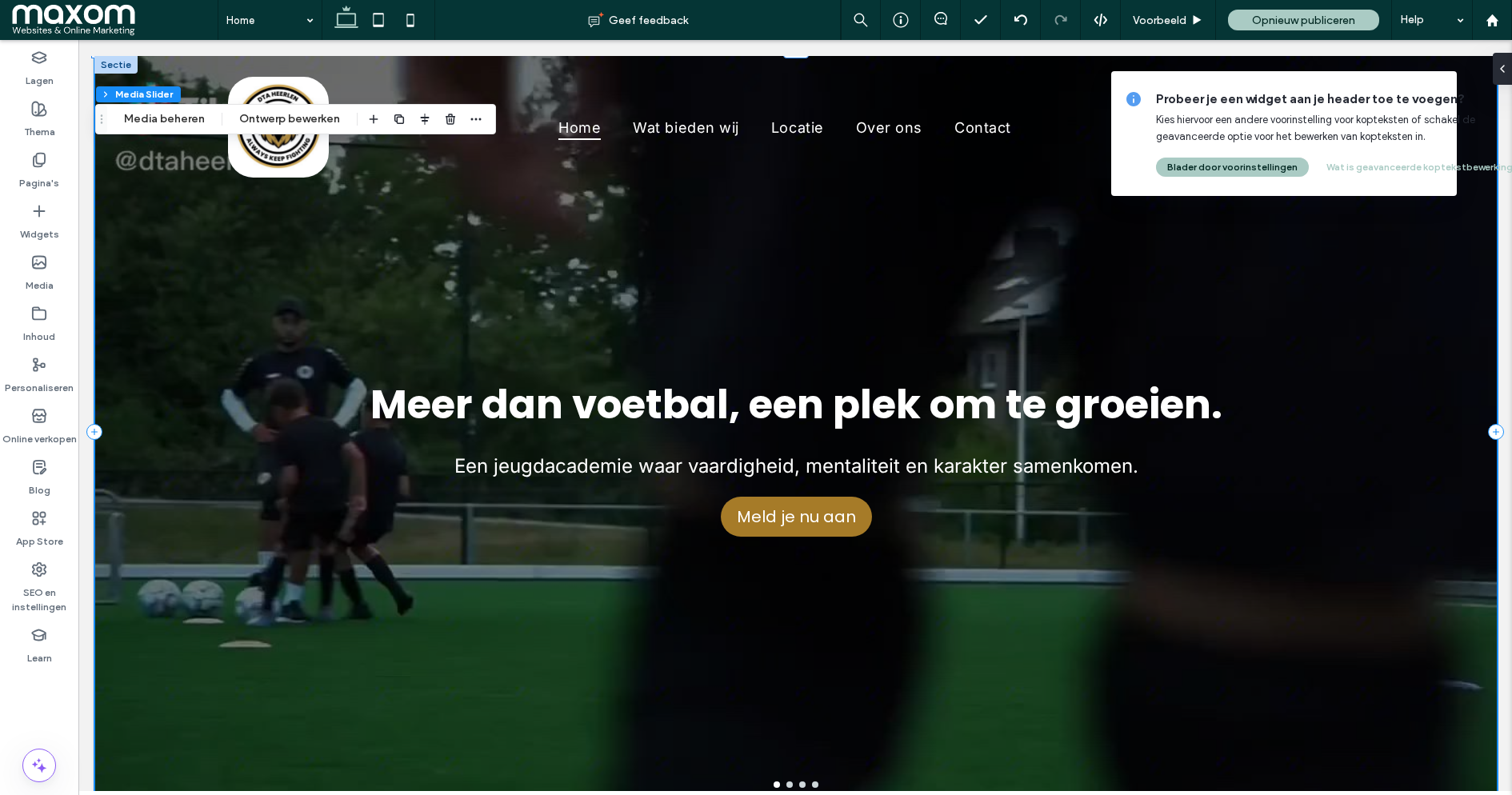
click at [163, 443] on div "Meer dan voetbal, een plek om te groeien. Een jeugdacademie waar vaardigheid, m…" at bounding box center [796, 441] width 1402 height 675
click at [179, 349] on div "Meer dan voetbal, een plek om te groeien. Een jeugdacademie waar vaardigheid, m…" at bounding box center [796, 441] width 1402 height 675
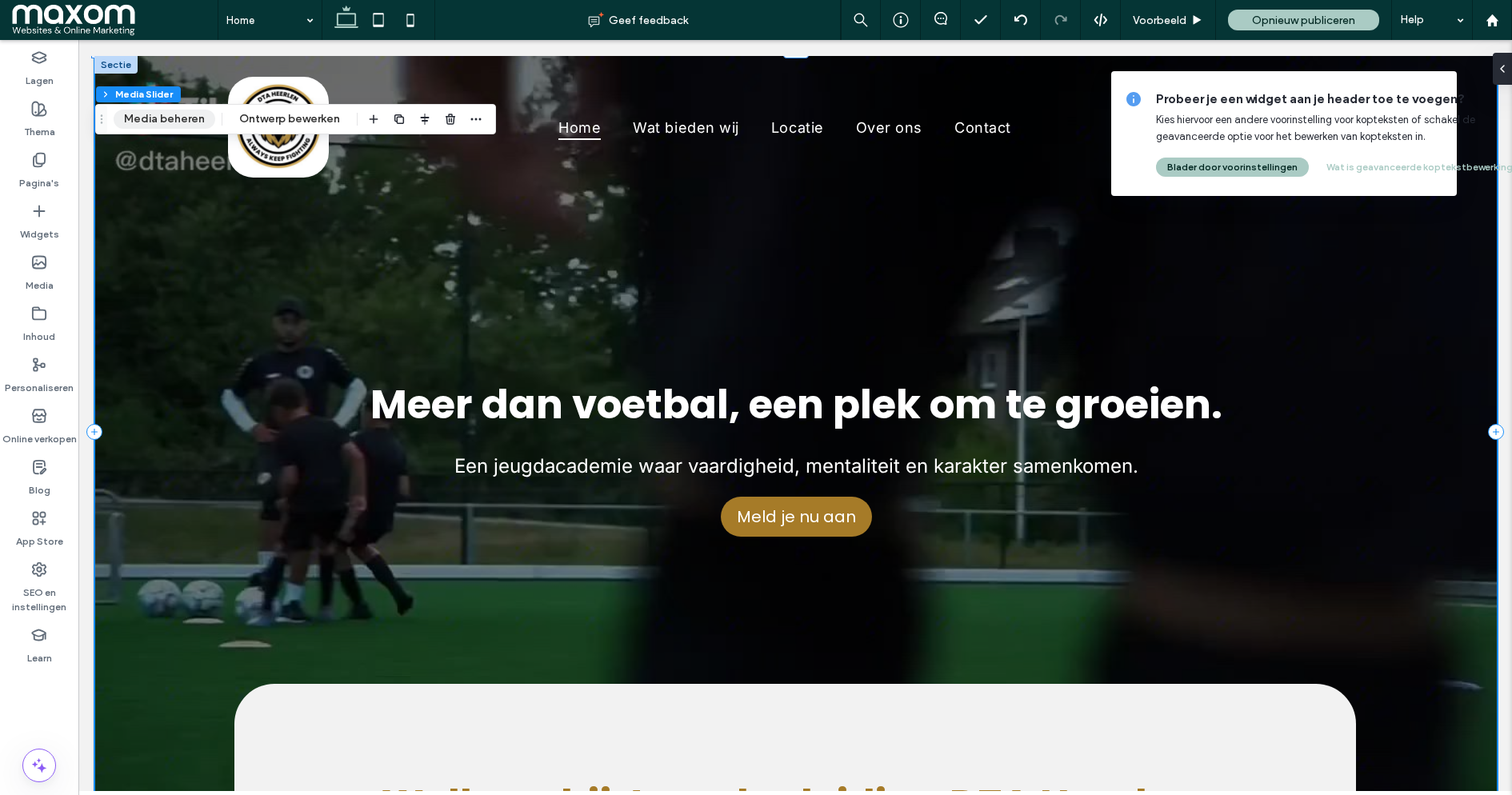
click at [154, 122] on button "Media beheren" at bounding box center [164, 119] width 102 height 19
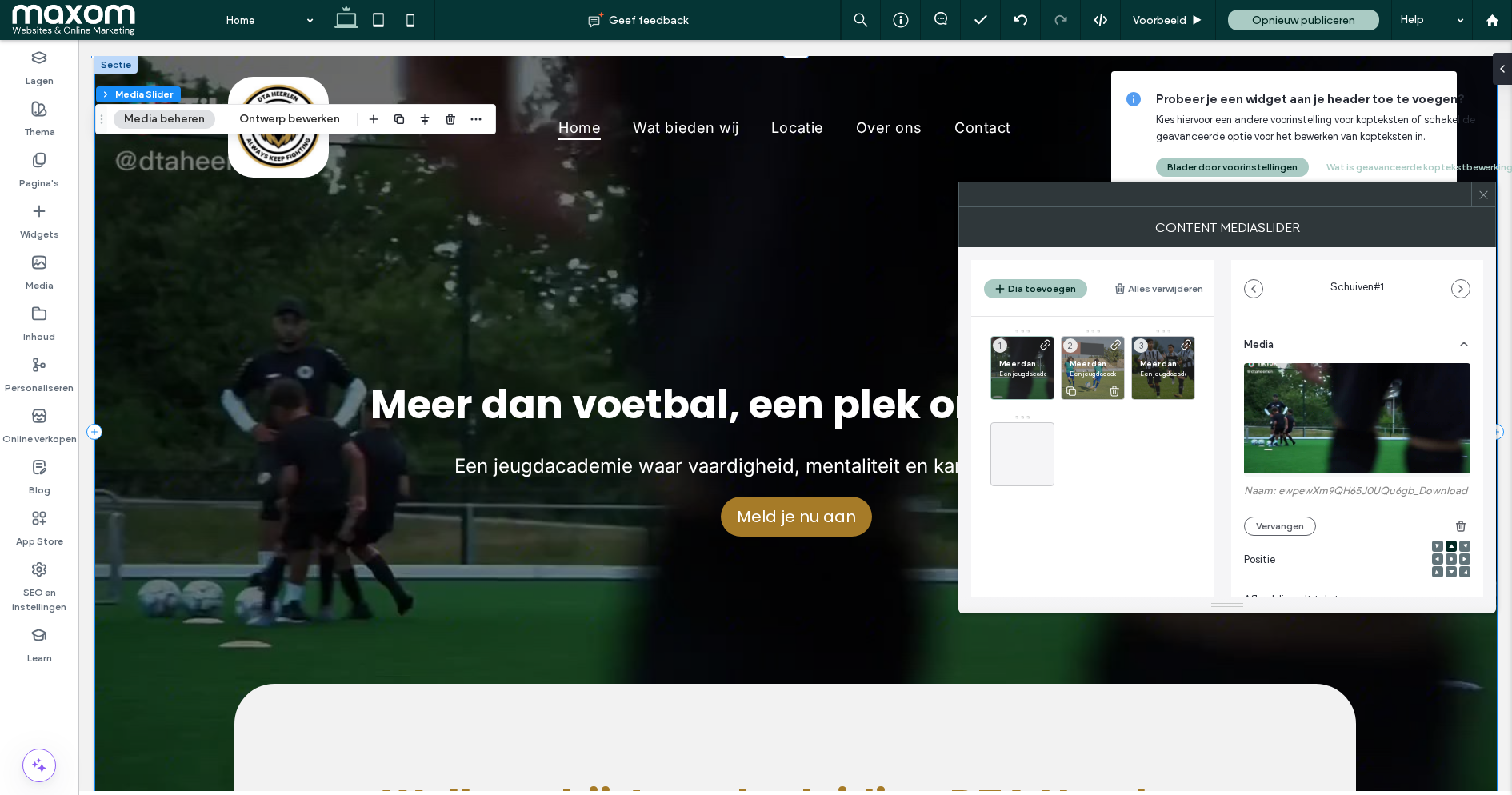
click at [1104, 370] on p "Een jeugdacademie waar vaardigheid, mentaliteit en karakter samenkomen." at bounding box center [1092, 373] width 46 height 10
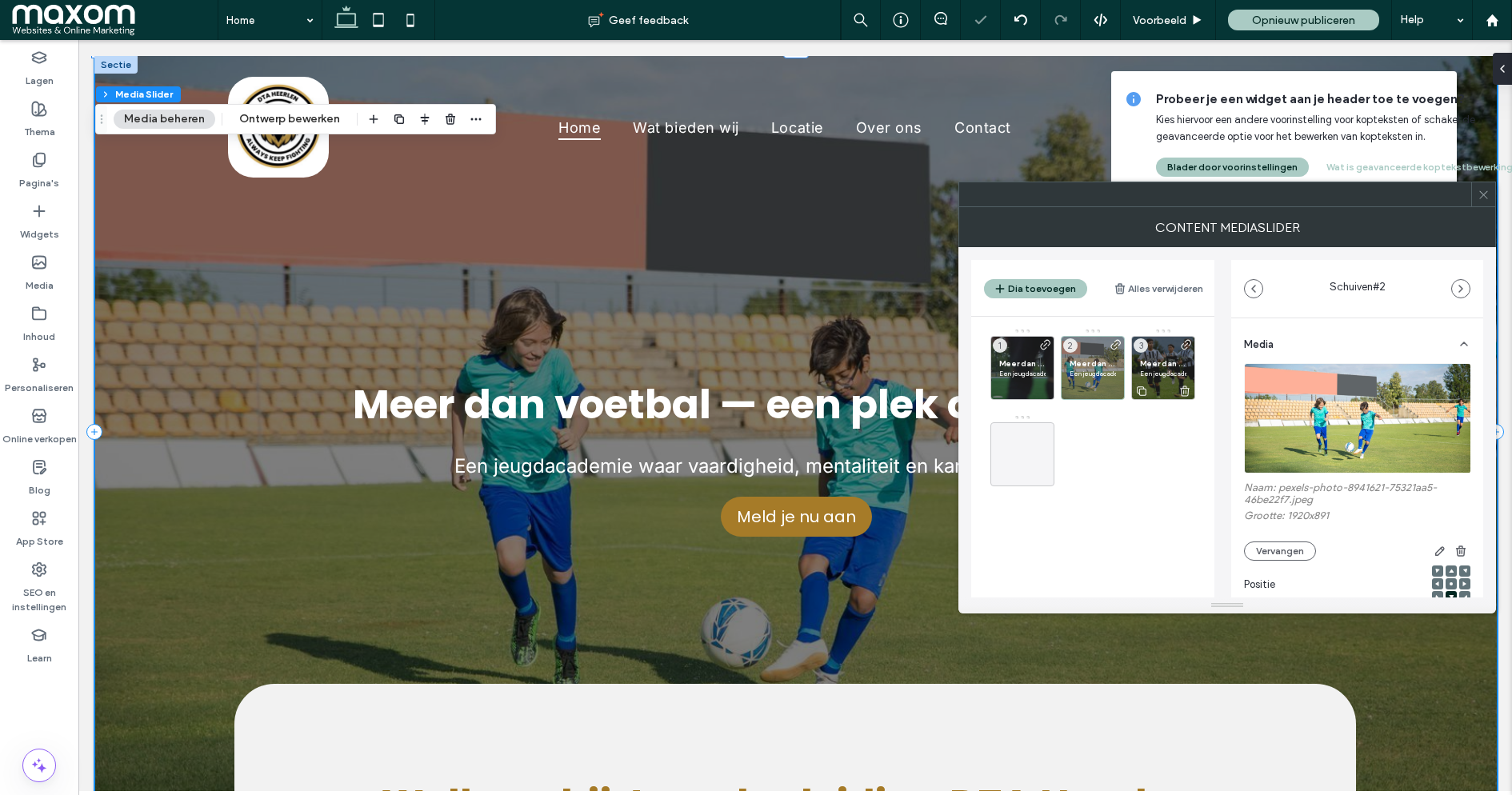
click at [1162, 369] on p "Een jeugdacademie waar vaardigheid, mentaliteit en karakter samenkomen." at bounding box center [1164, 373] width 46 height 10
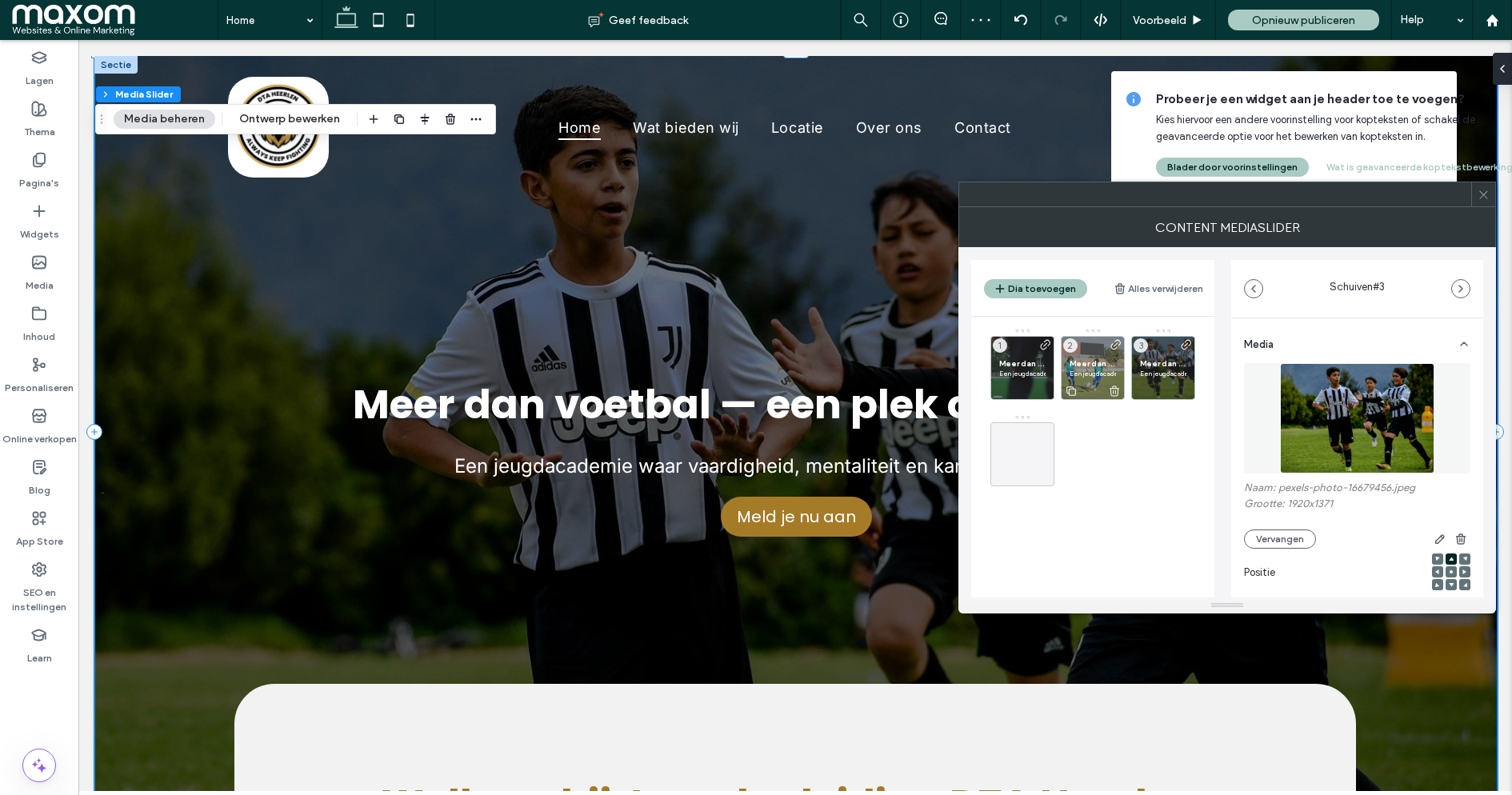
click at [1096, 369] on p "Een jeugdacademie waar vaardigheid, mentaliteit en karakter samenkomen." at bounding box center [1092, 373] width 46 height 10
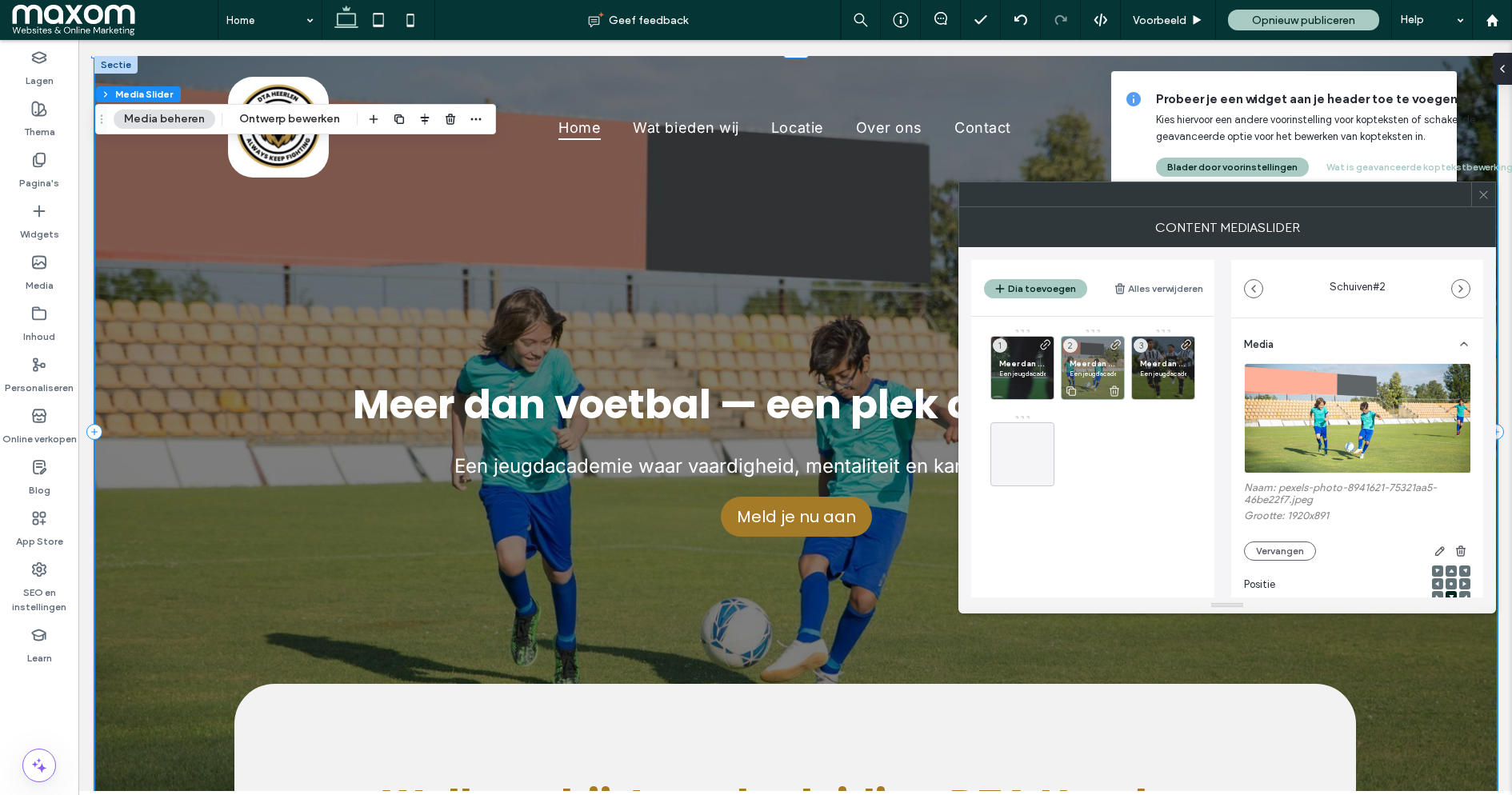
click at [1114, 389] on icon at bounding box center [1114, 391] width 12 height 14
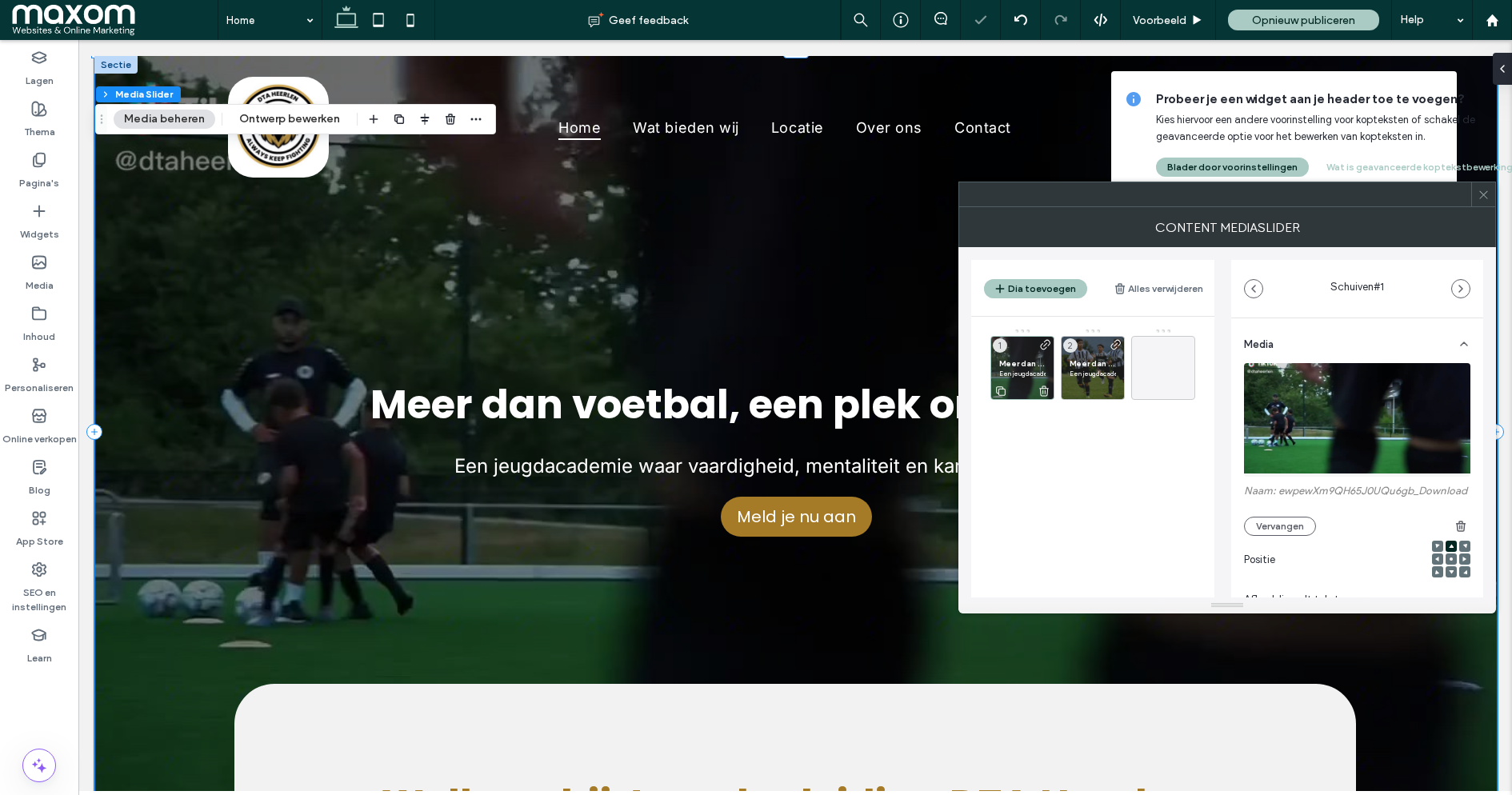
click at [1026, 360] on span "Meer dan voetbal, een plek om te groeien." at bounding box center [1022, 363] width 46 height 11
click at [1092, 365] on span "Meer dan voetbal — een plek om te groeien." at bounding box center [1092, 363] width 46 height 11
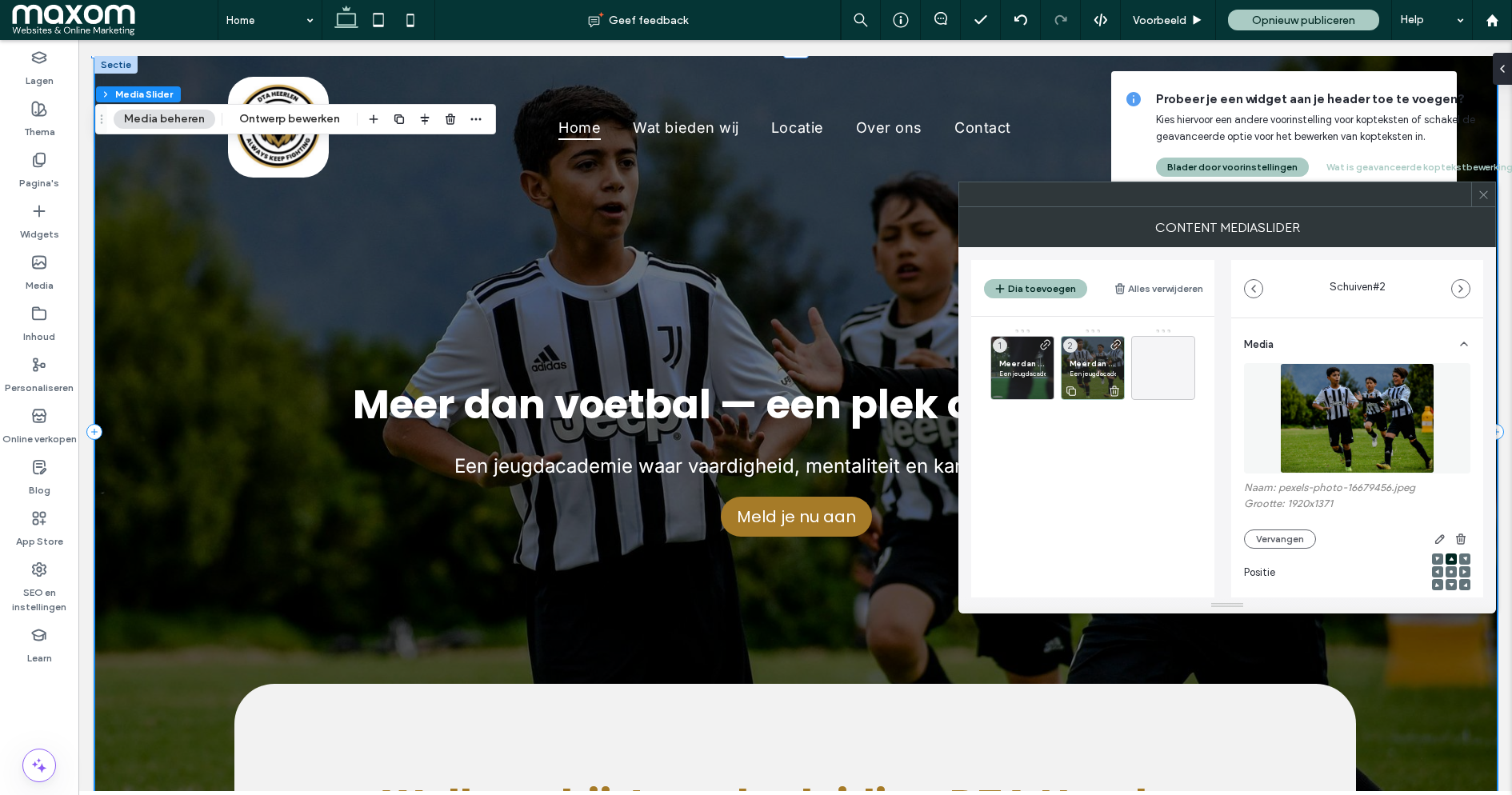
click at [1099, 365] on span "Meer dan voetbal — een plek om te groeien." at bounding box center [1092, 363] width 46 height 11
click at [1116, 387] on use at bounding box center [1115, 392] width 10 height 11
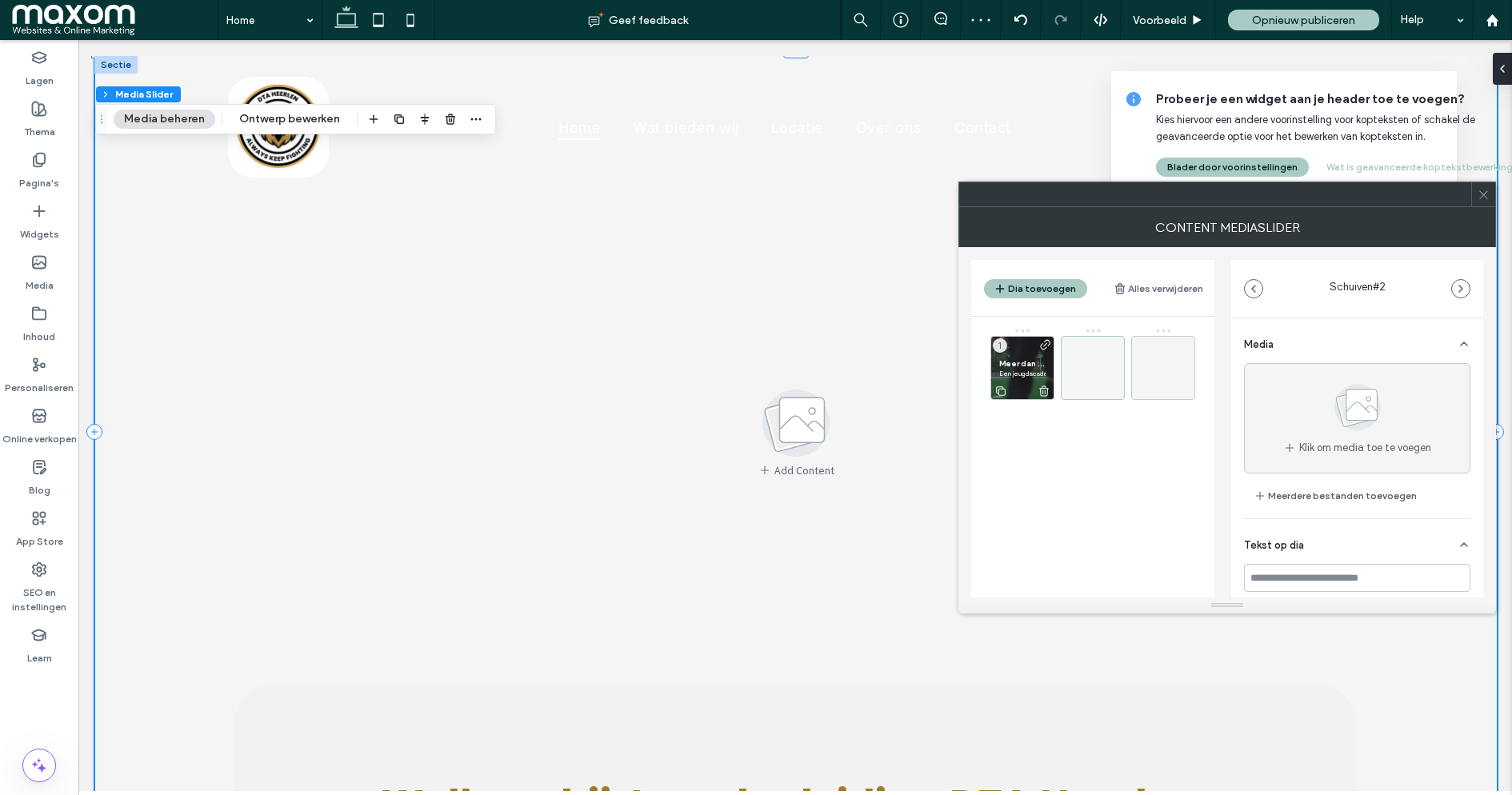
click at [1021, 363] on span "Meer dan voetbal, een plek om te groeien." at bounding box center [1022, 363] width 46 height 11
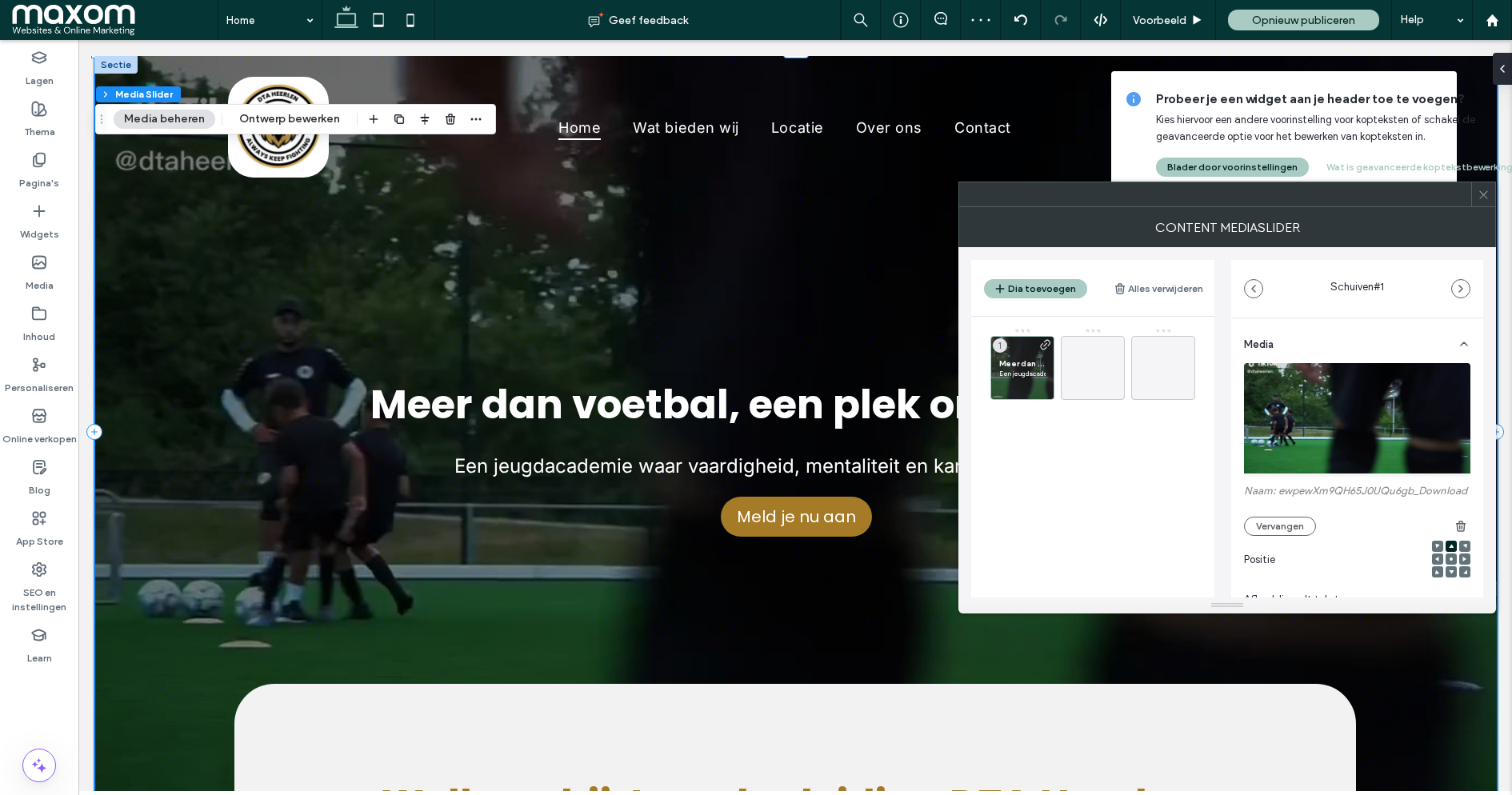
click at [1485, 197] on icon at bounding box center [1483, 195] width 12 height 12
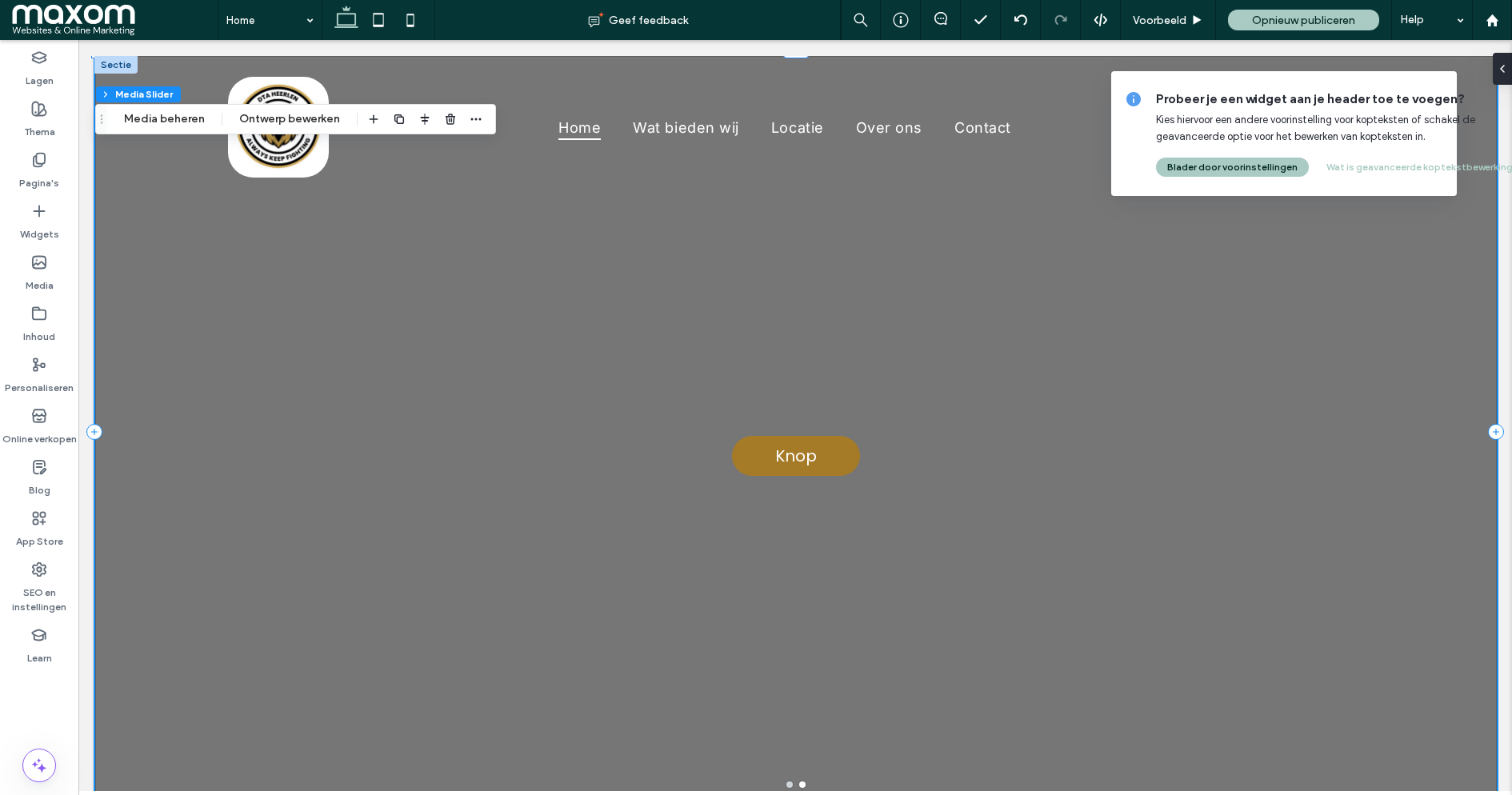
click at [368, 328] on div "Knop Knop" at bounding box center [796, 441] width 1402 height 675
click at [324, 315] on div "Knop Knop" at bounding box center [796, 441] width 1402 height 675
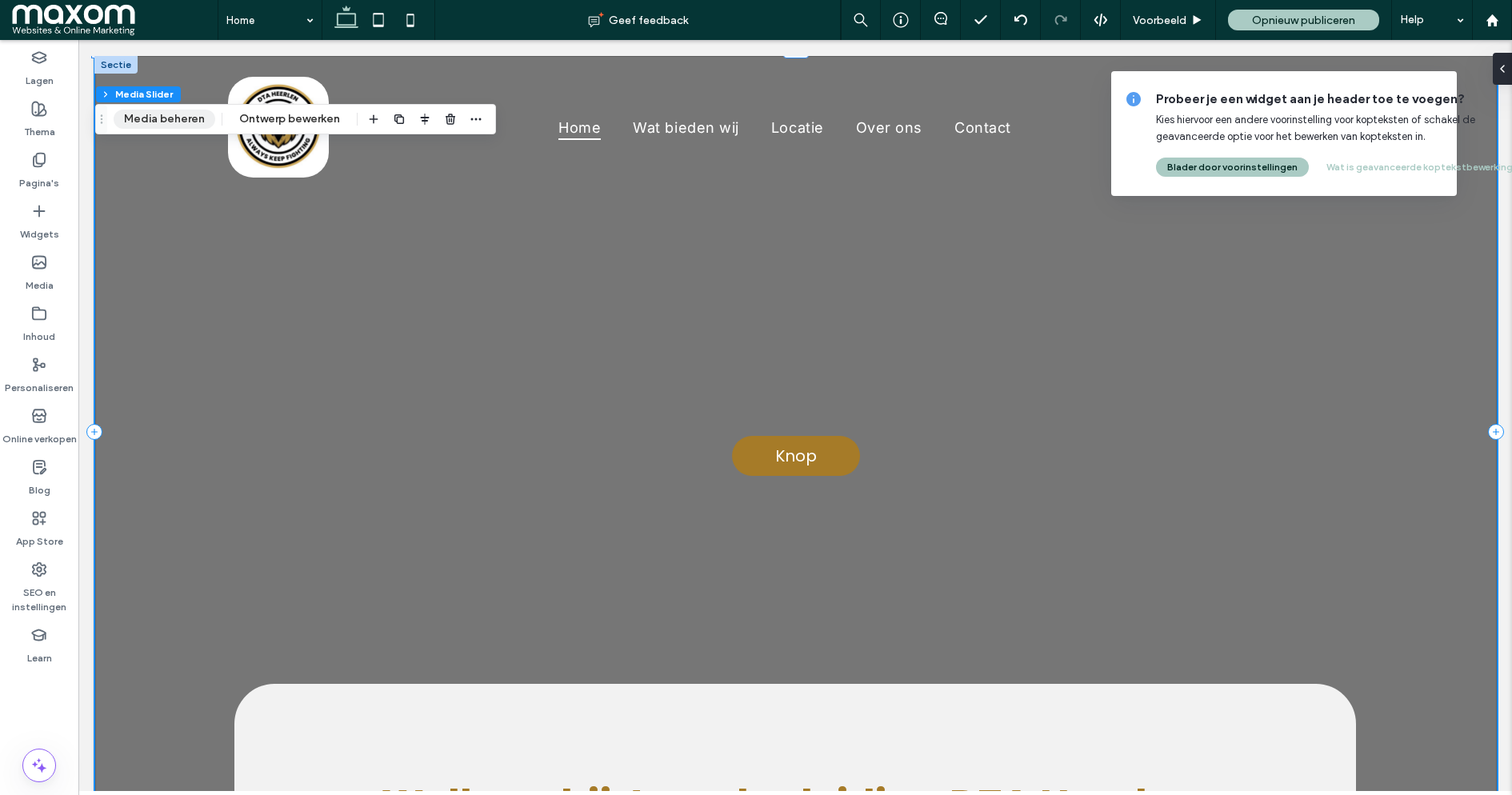
click at [167, 121] on button "Media beheren" at bounding box center [164, 119] width 102 height 19
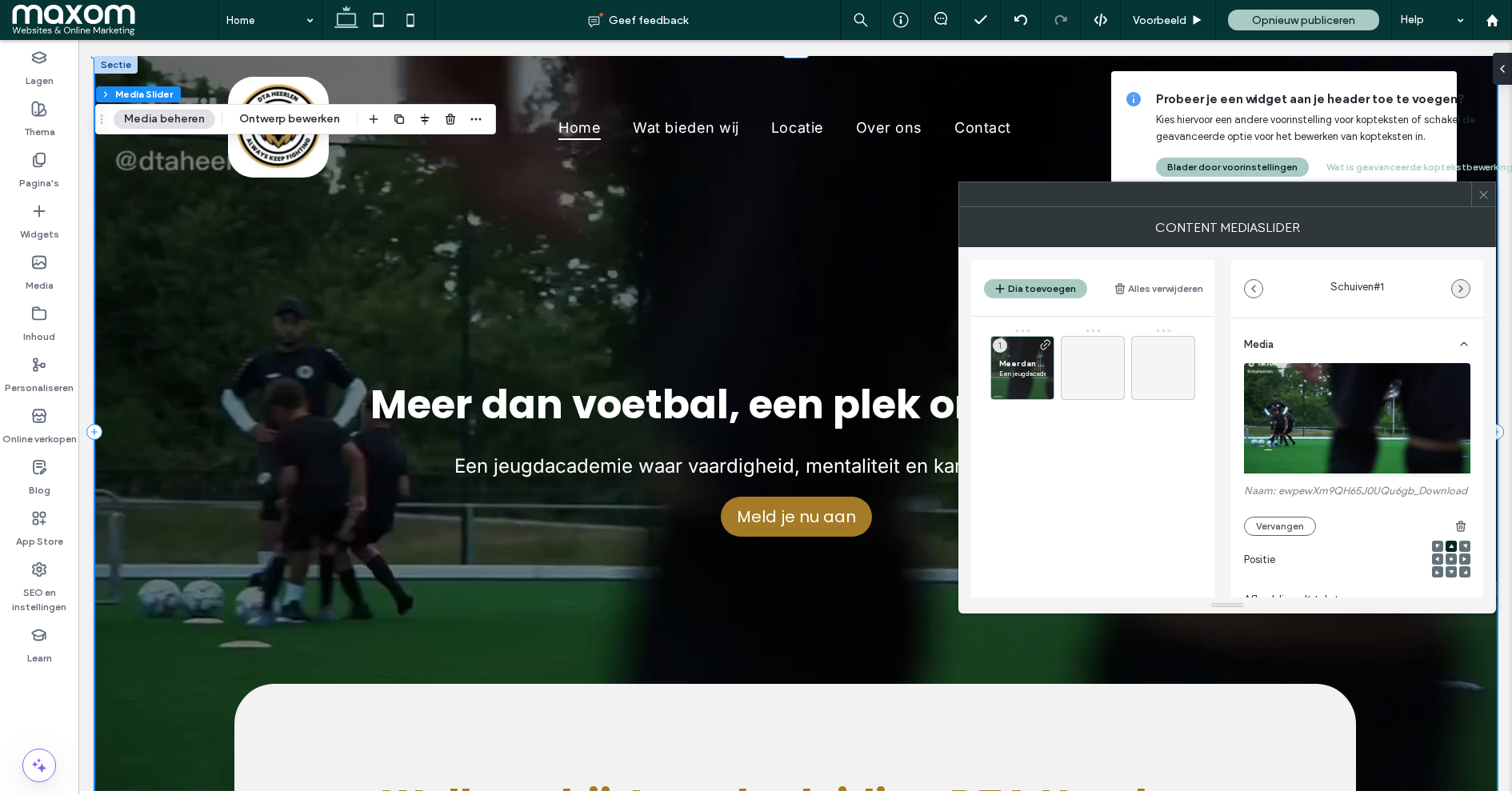
click at [1462, 283] on icon "button" at bounding box center [1460, 288] width 12 height 12
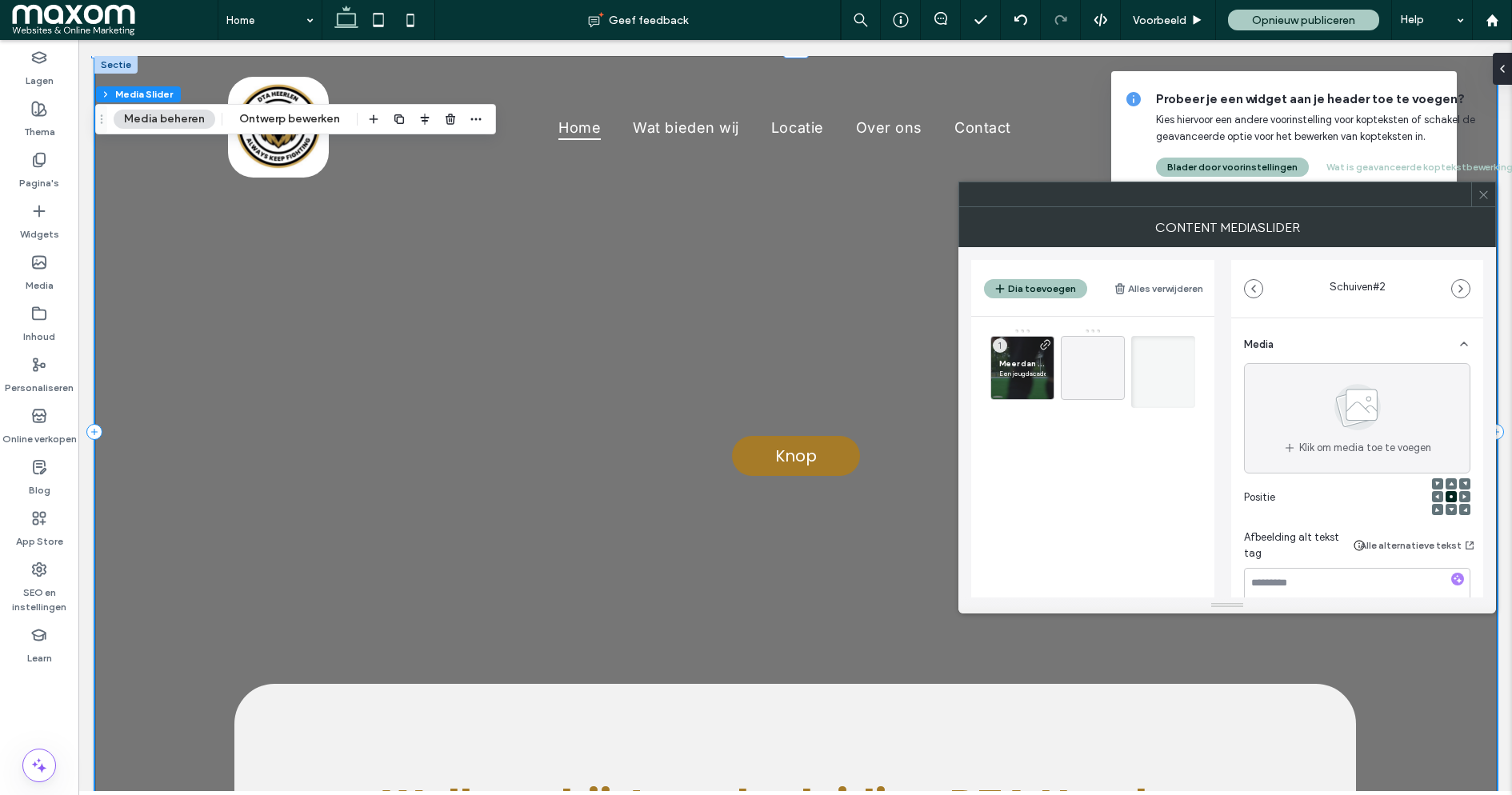
drag, startPoint x: 1088, startPoint y: 356, endPoint x: 1324, endPoint y: 517, distance: 285.7
click at [1481, 194] on icon at bounding box center [1483, 195] width 12 height 12
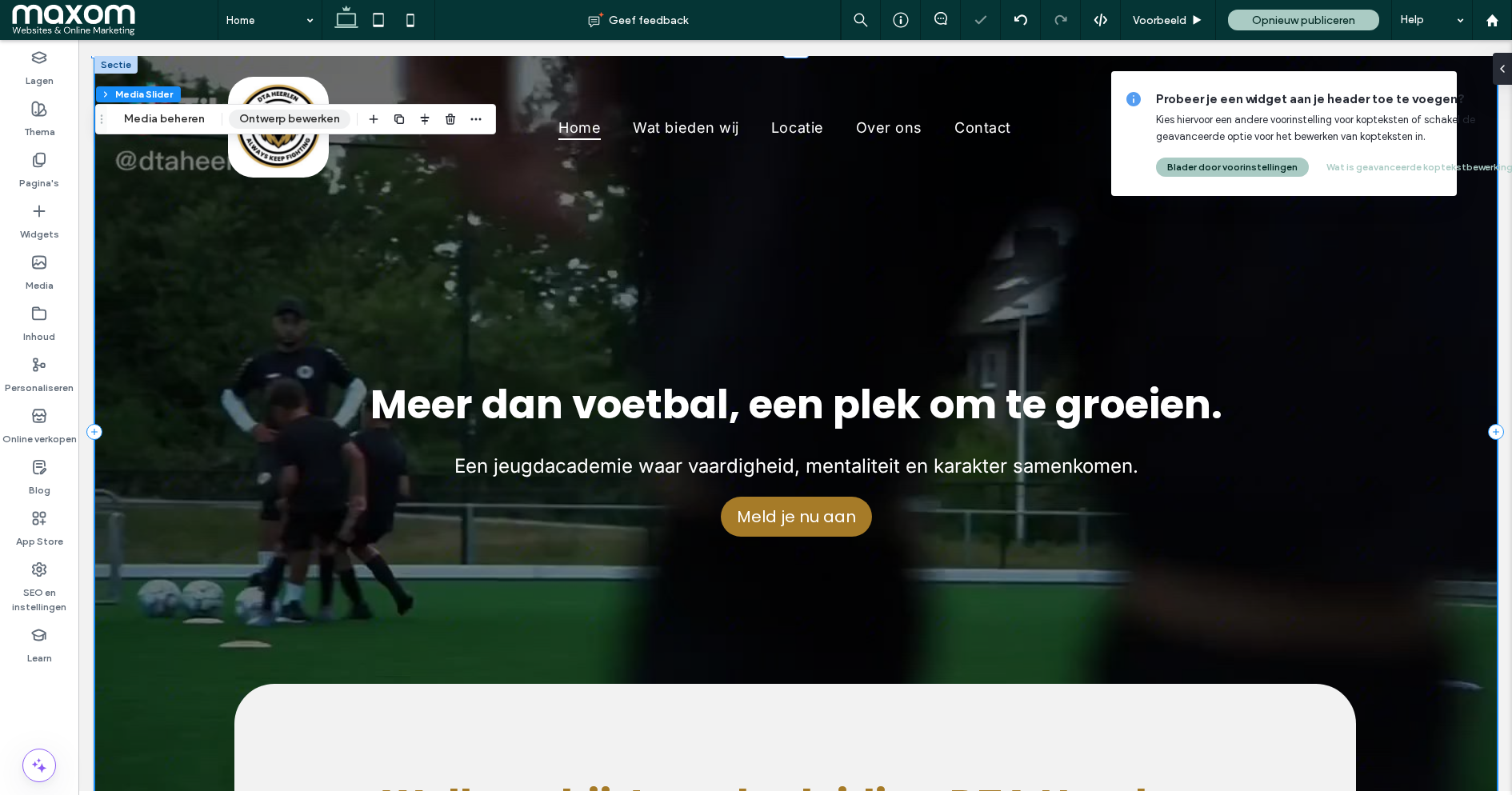
click at [298, 120] on button "Ontwerp bewerken" at bounding box center [289, 119] width 122 height 19
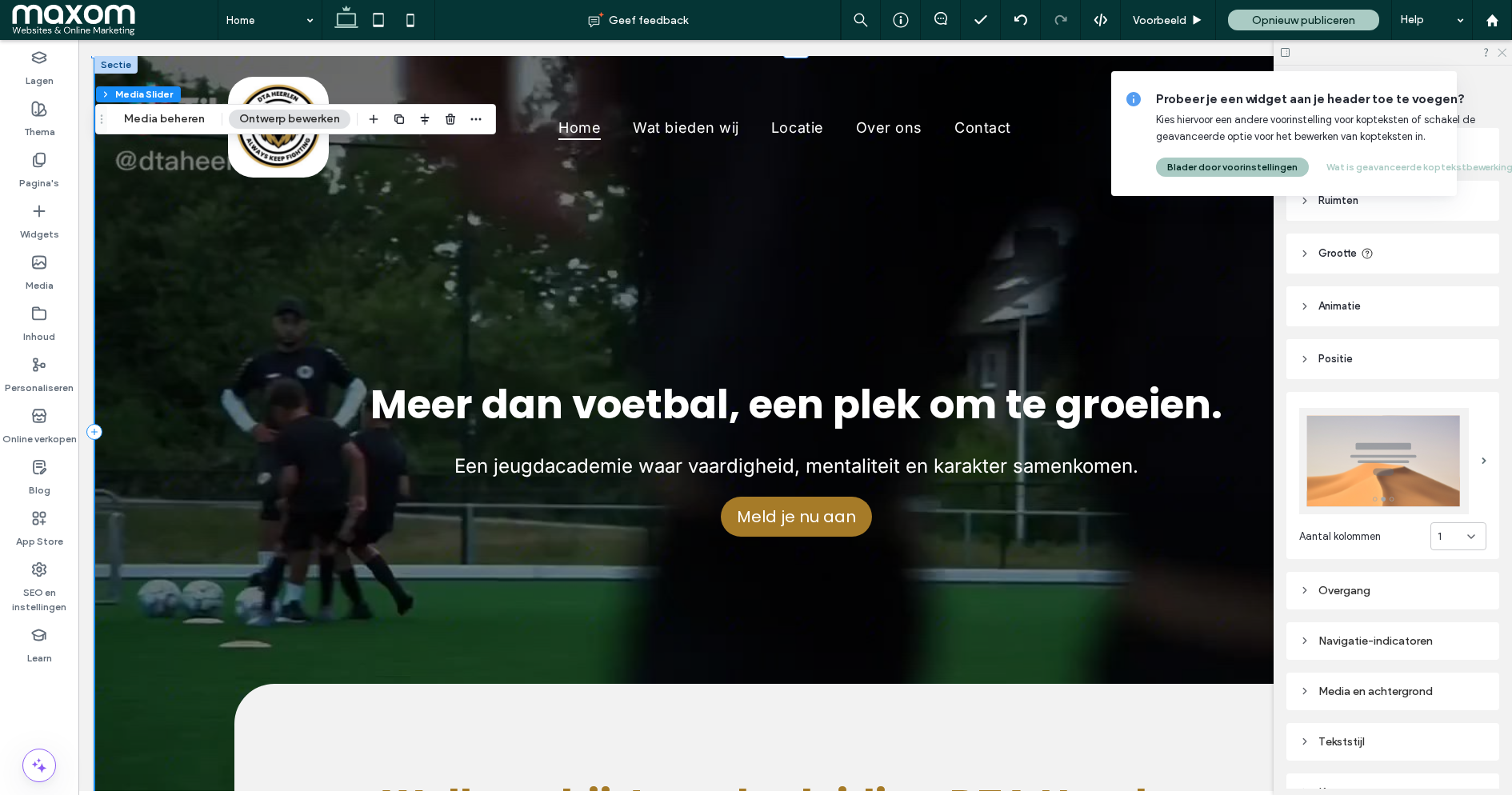
click at [1500, 51] on use at bounding box center [1501, 53] width 9 height 9
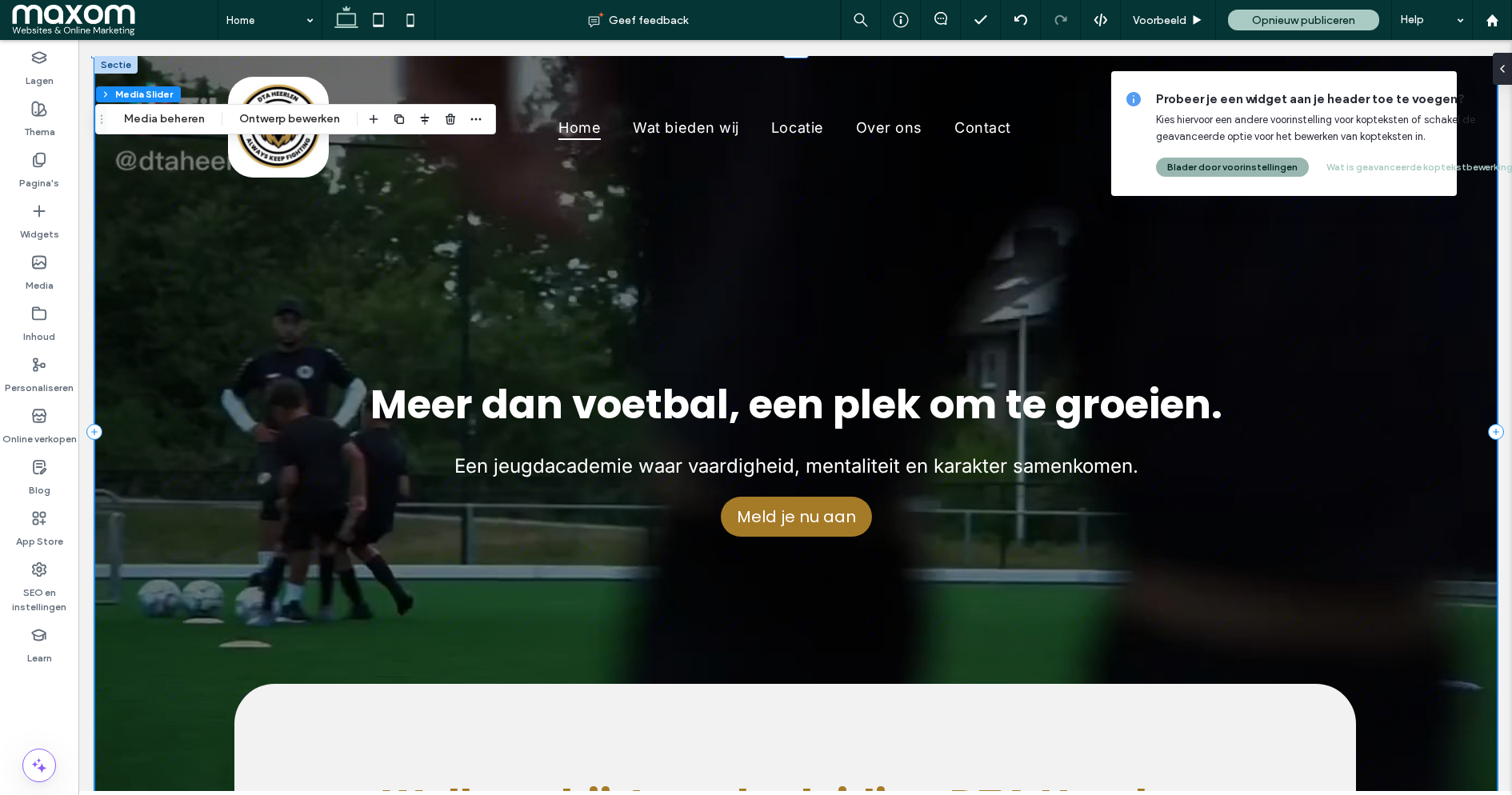
click at [1241, 168] on button "Blader door voorinstellingen" at bounding box center [1232, 167] width 153 height 19
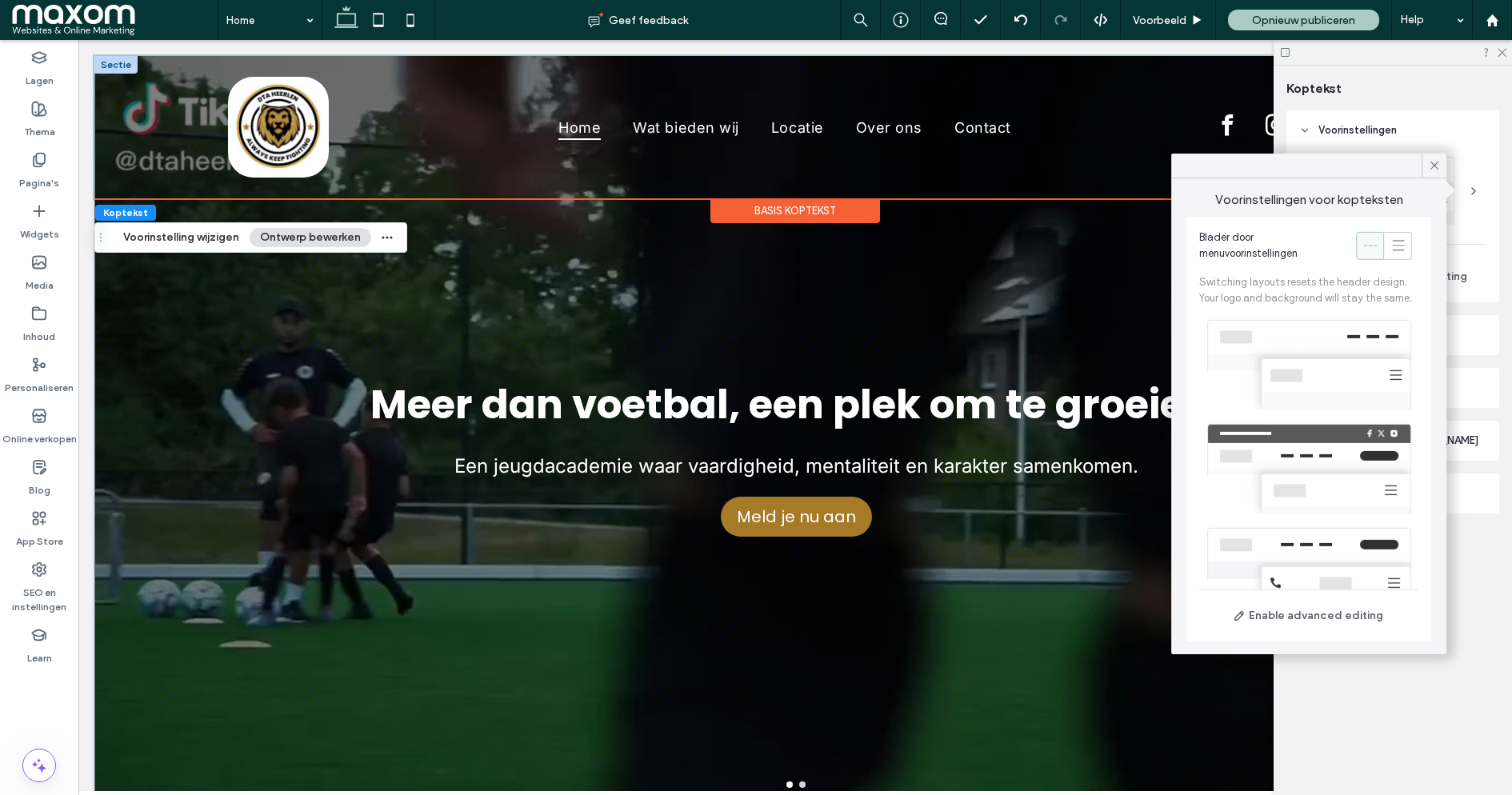
click at [713, 268] on div "Meer dan voetbal, een plek om te groeien. Een jeugdacademie waar vaardigheid, m…" at bounding box center [796, 441] width 1402 height 675
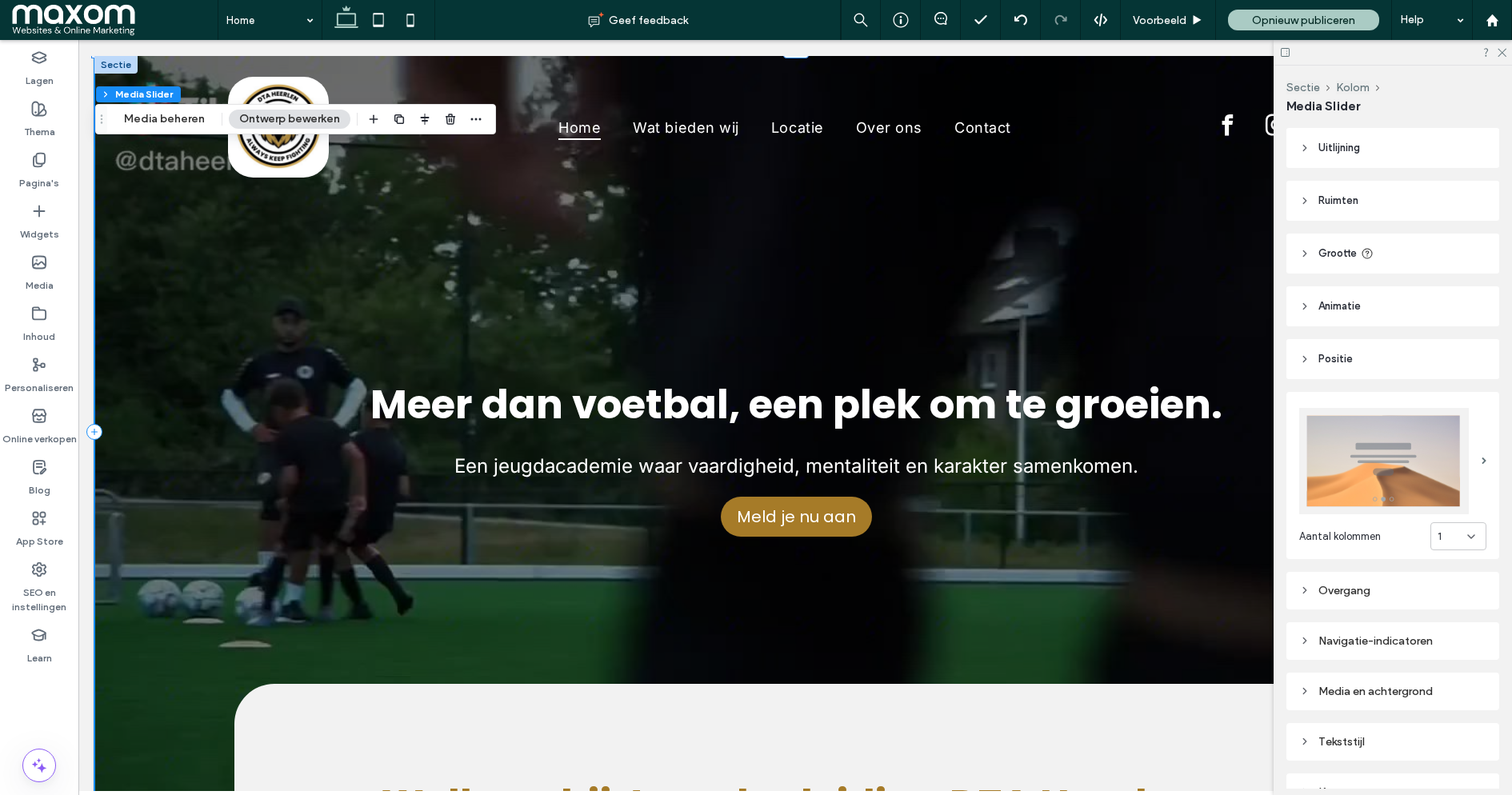
click at [274, 123] on button "Ontwerp bewerken" at bounding box center [289, 119] width 122 height 19
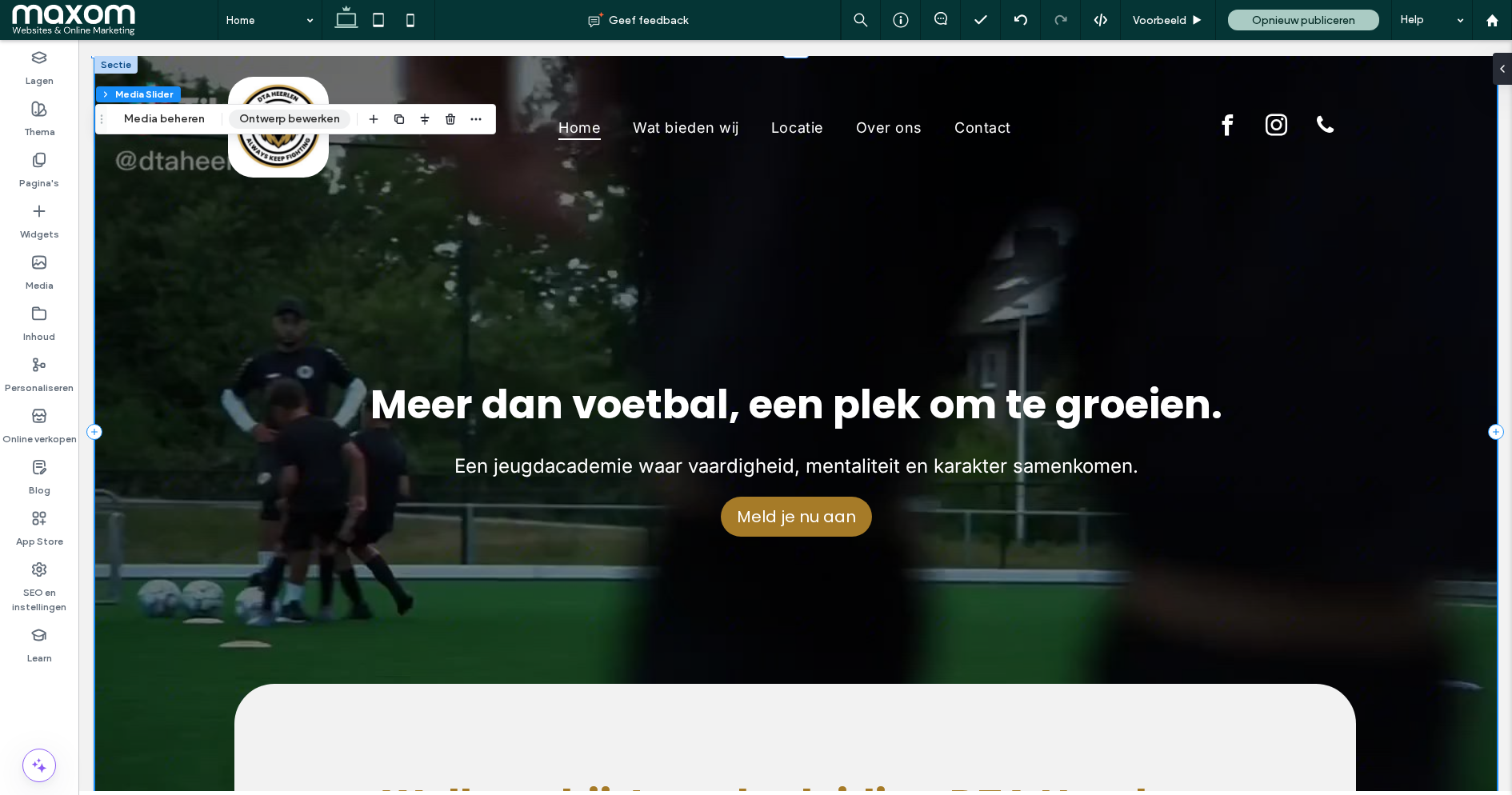
click at [274, 123] on button "Ontwerp bewerken" at bounding box center [289, 119] width 122 height 19
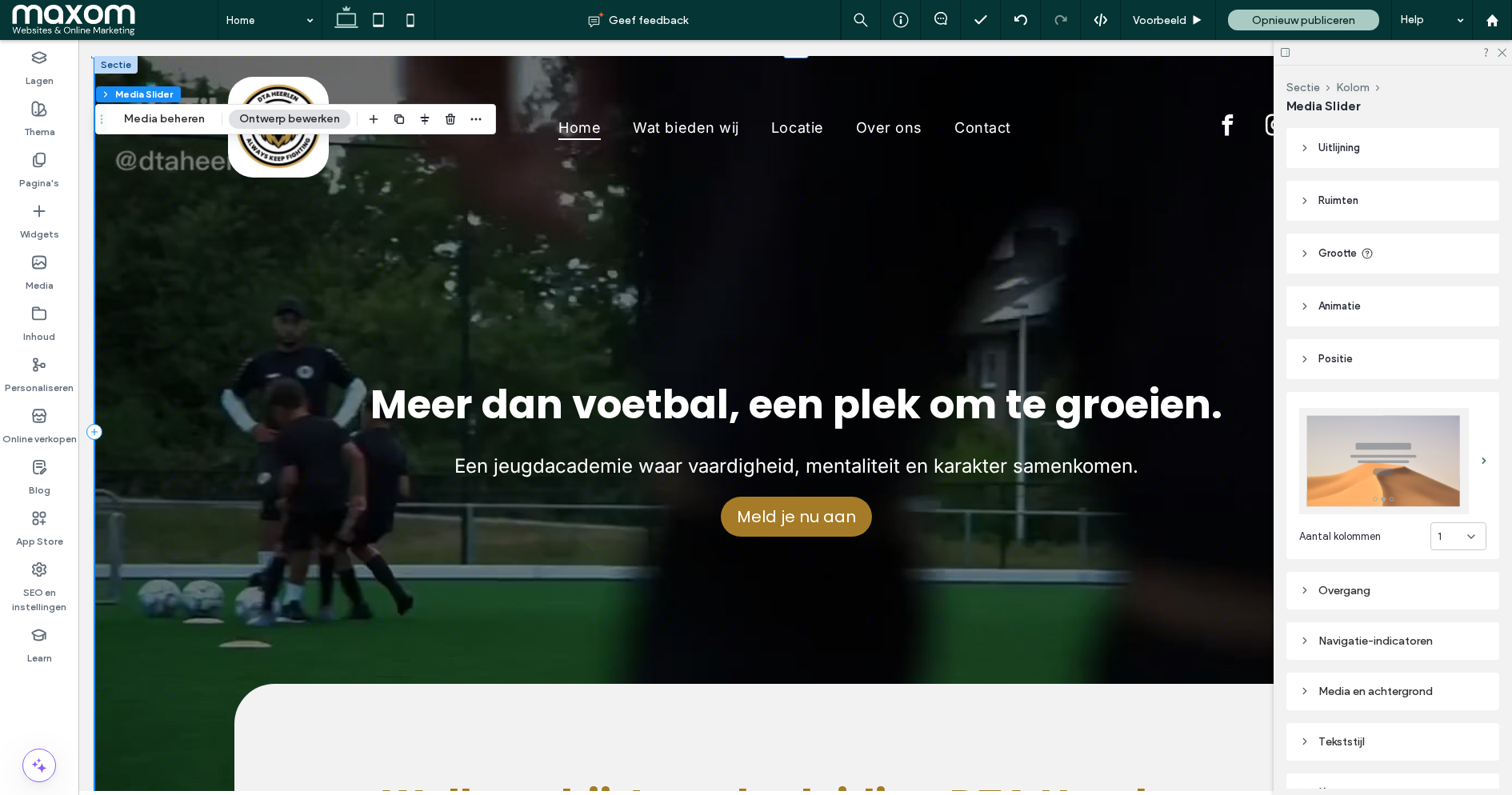
click at [1334, 153] on span "Uitlijning" at bounding box center [1338, 148] width 41 height 16
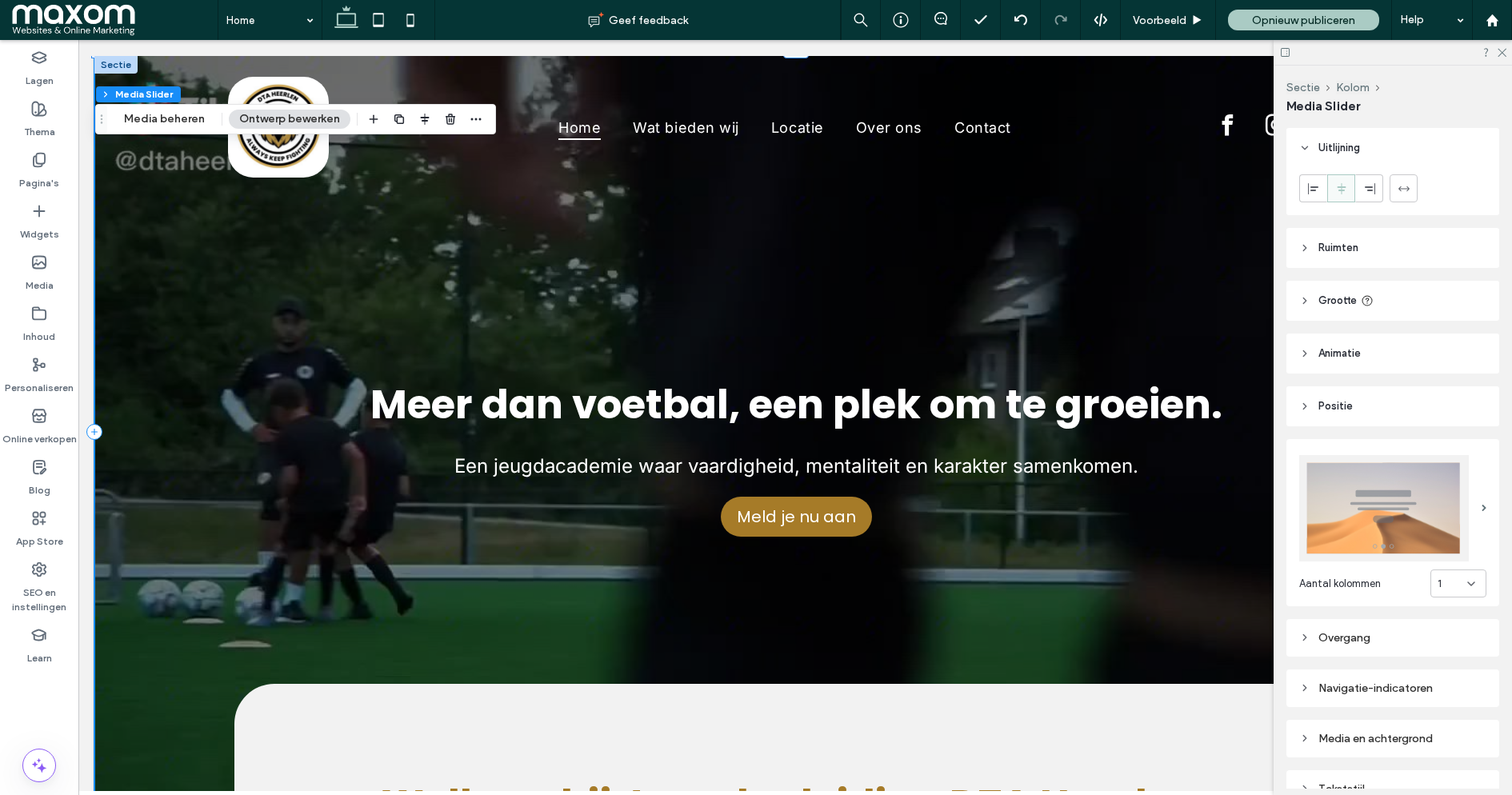
click at [1334, 153] on span "Uitlijning" at bounding box center [1338, 148] width 41 height 16
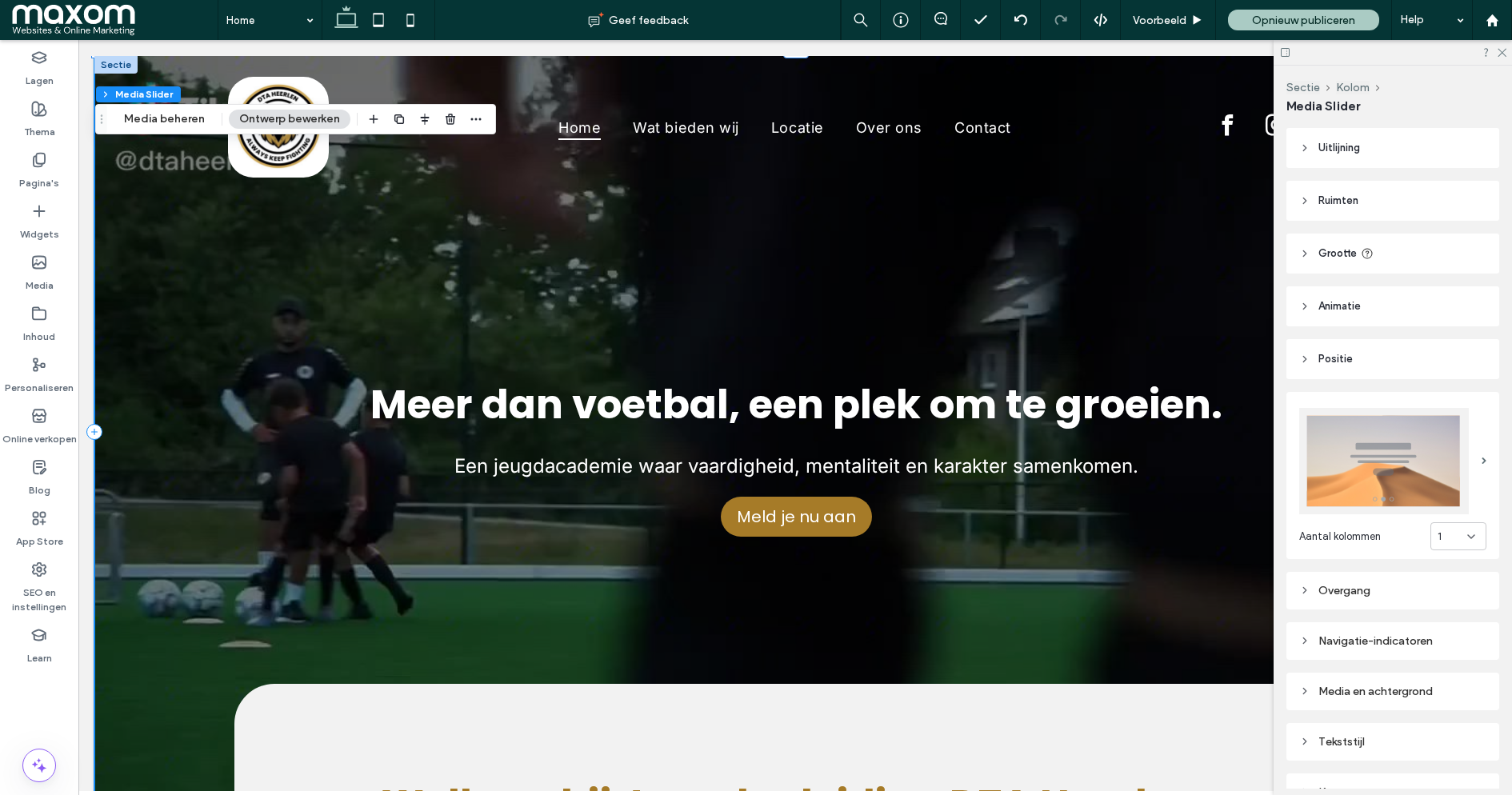
click at [1331, 196] on span "Ruimten" at bounding box center [1338, 201] width 40 height 16
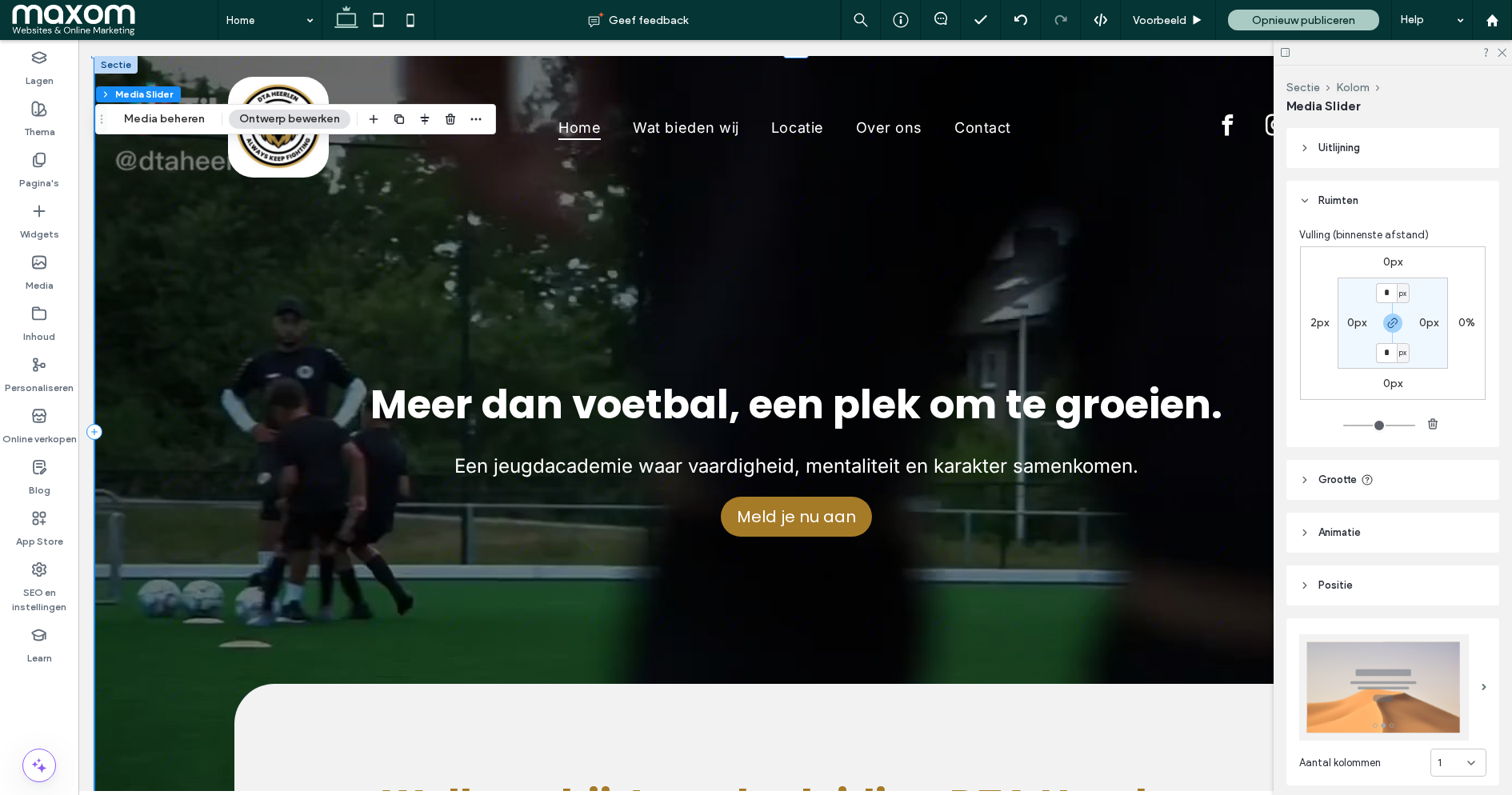
click at [1331, 196] on span "Ruimten" at bounding box center [1338, 201] width 40 height 16
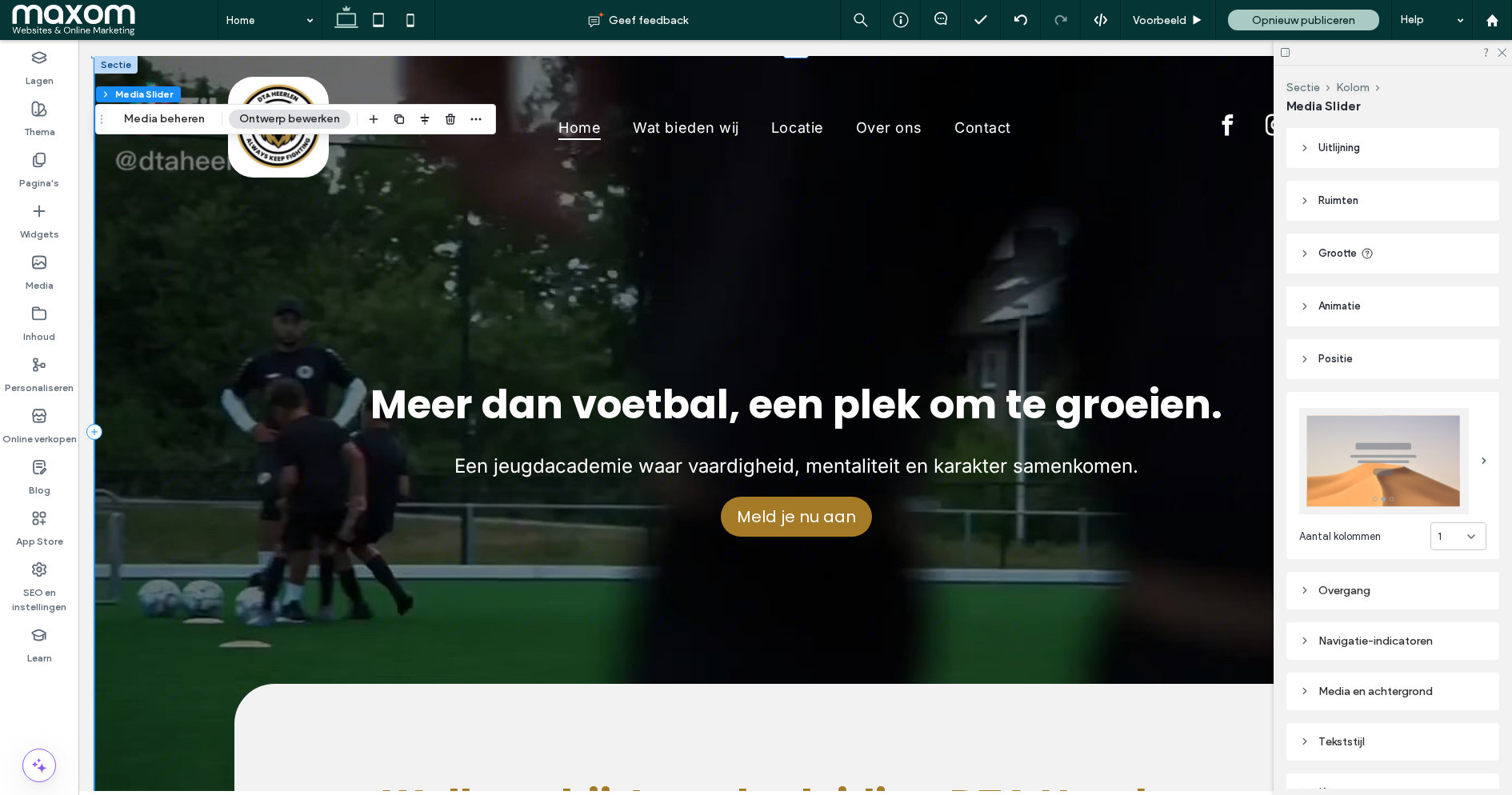
click at [1330, 253] on span "Grootte" at bounding box center [1337, 253] width 38 height 16
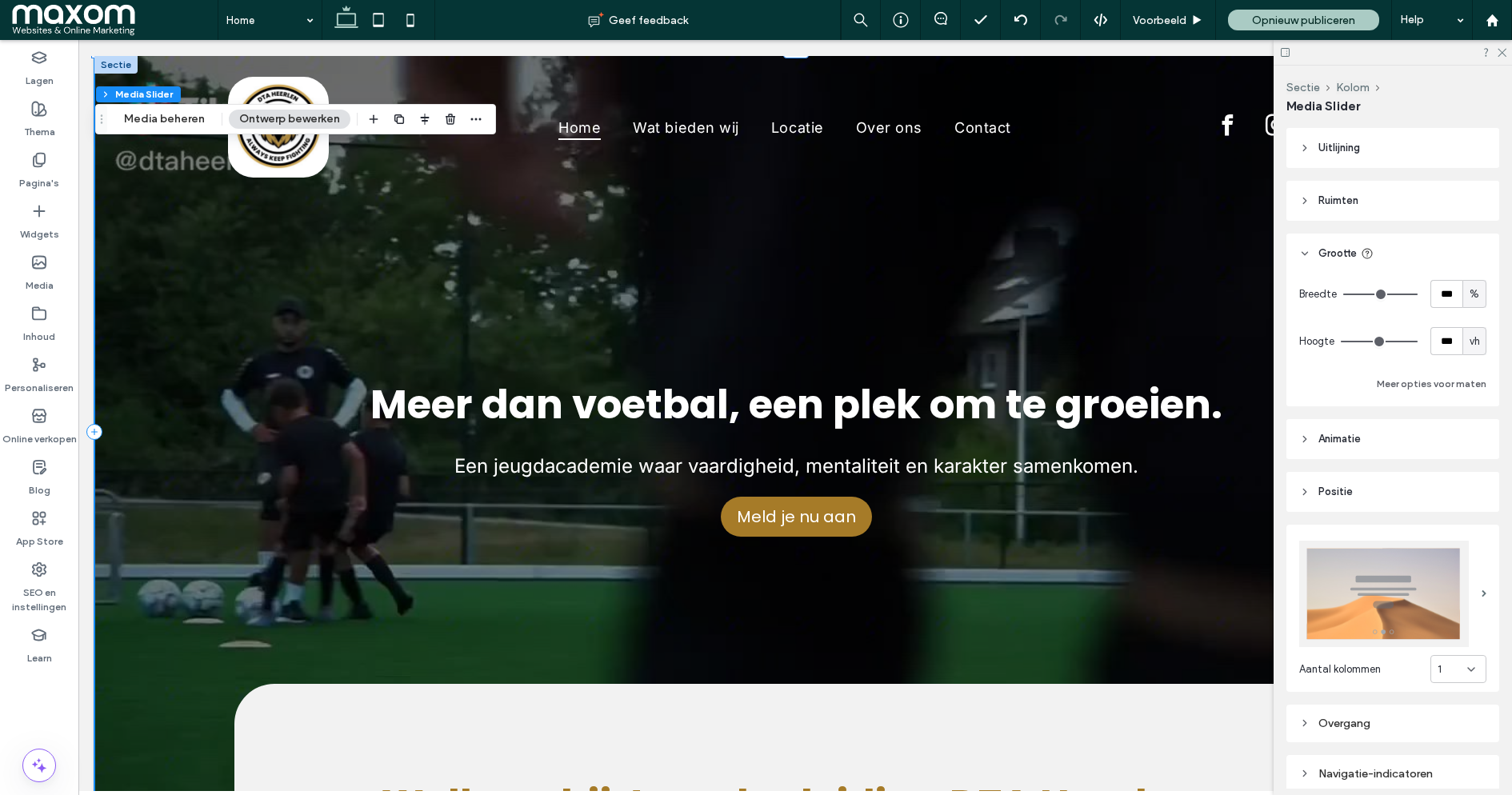
click at [1330, 253] on span "Grootte" at bounding box center [1337, 253] width 38 height 16
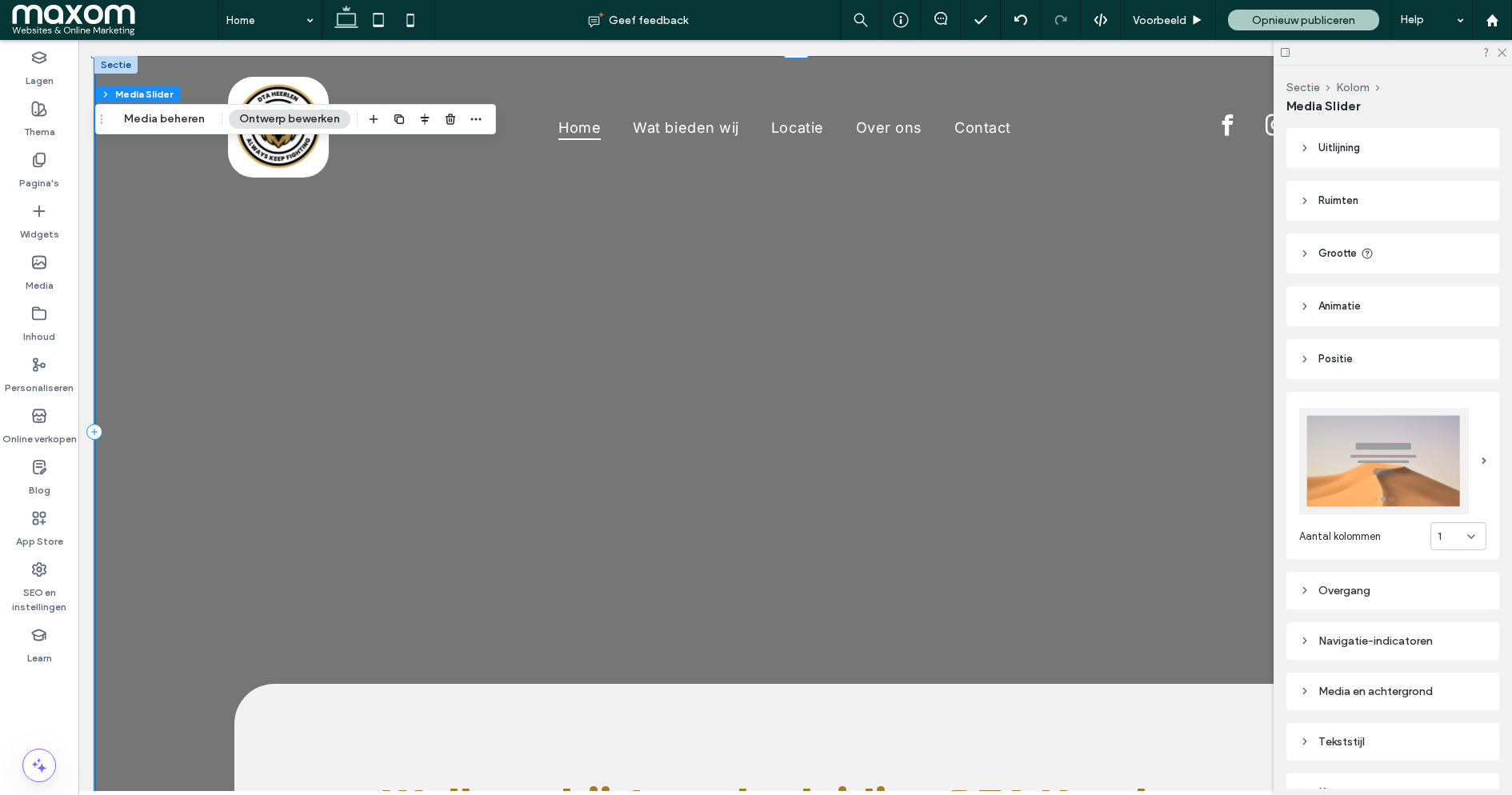
click at [1337, 303] on span "Animatie" at bounding box center [1339, 306] width 42 height 16
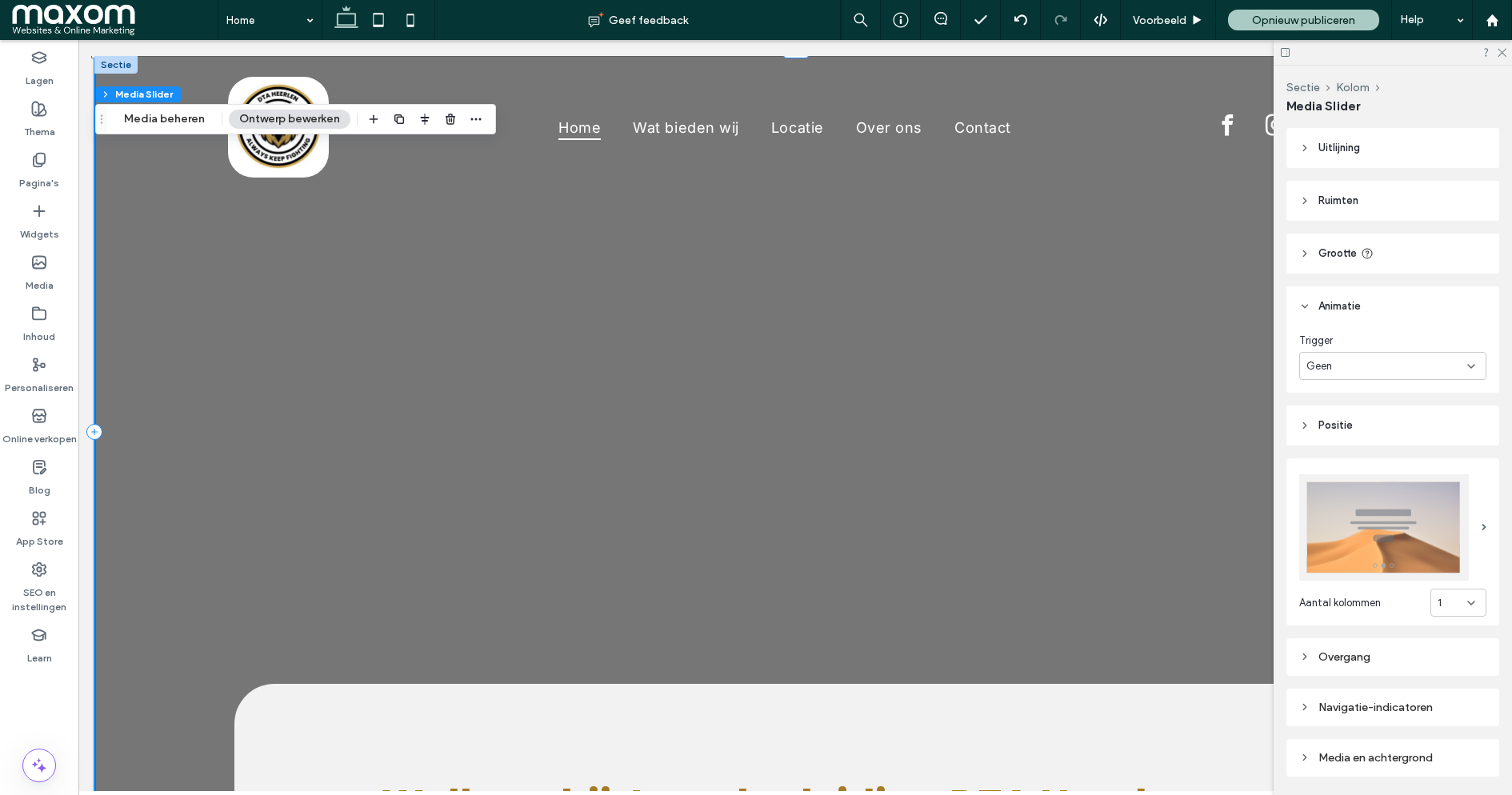
click at [1337, 303] on span "Animatie" at bounding box center [1339, 306] width 42 height 16
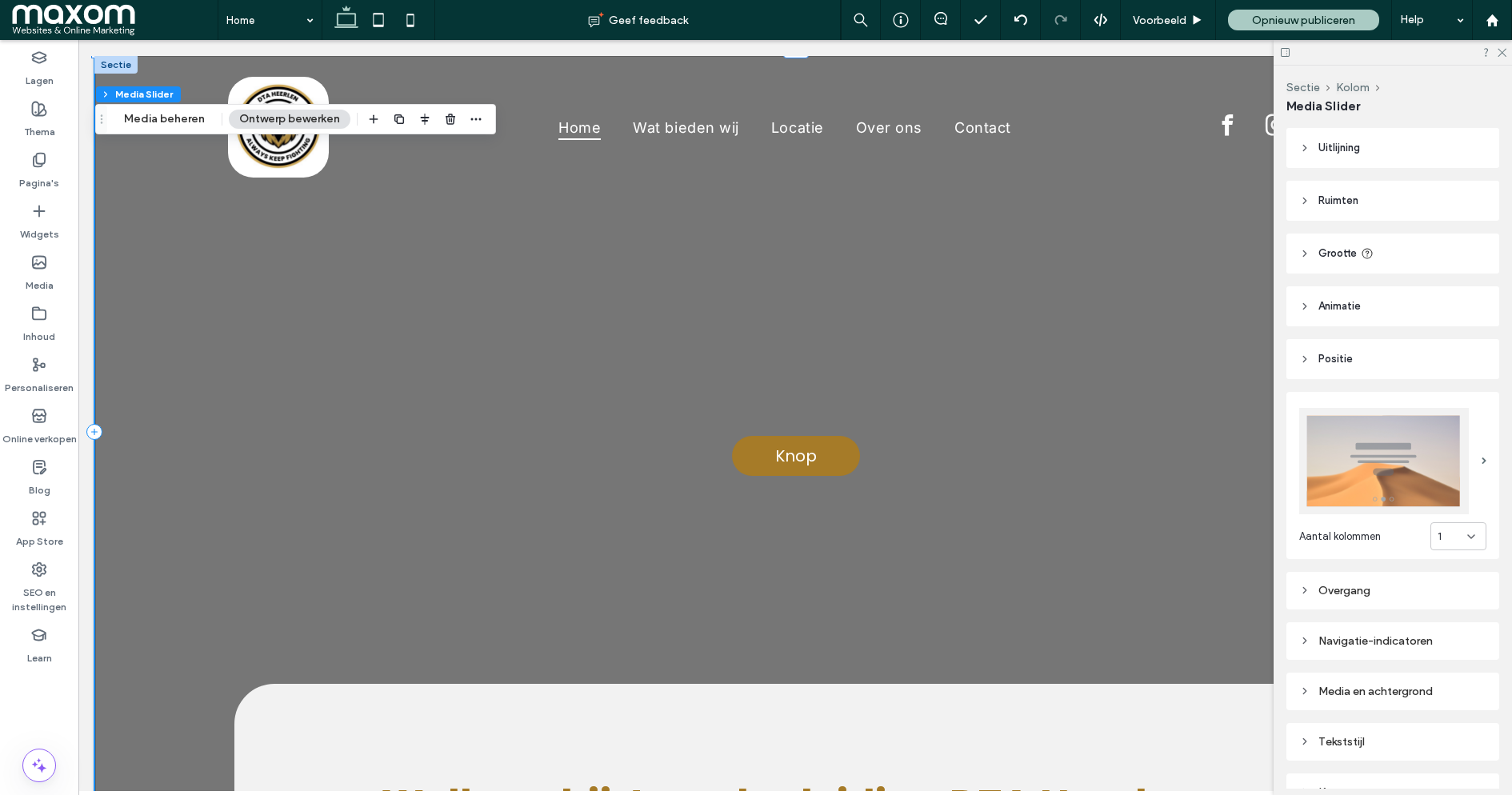
click at [1337, 354] on span "Positie" at bounding box center [1335, 359] width 35 height 16
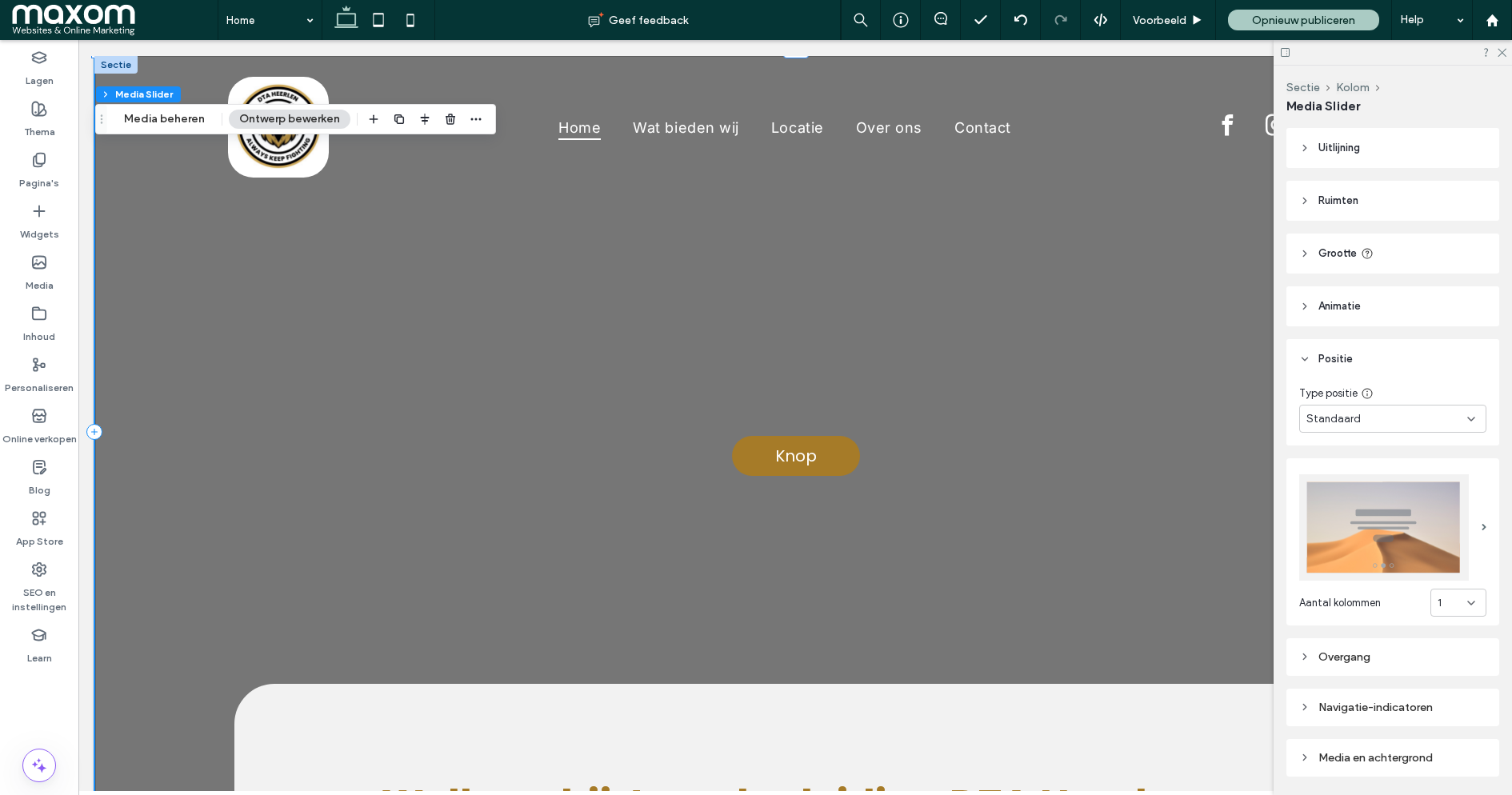
click at [1337, 354] on span "Positie" at bounding box center [1335, 359] width 35 height 16
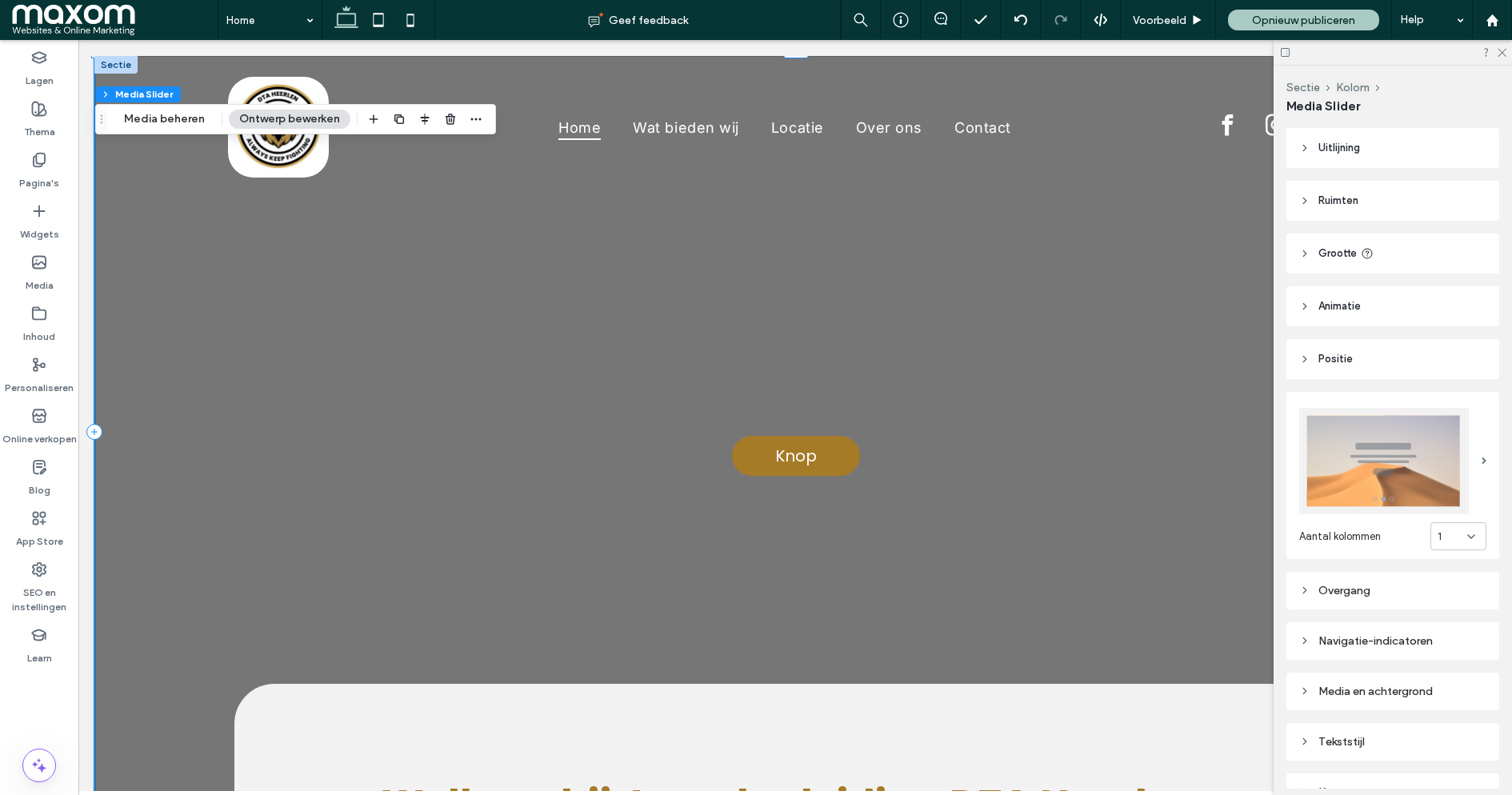
click at [1370, 641] on div "Navigatie-indicatoren" at bounding box center [1392, 641] width 187 height 13
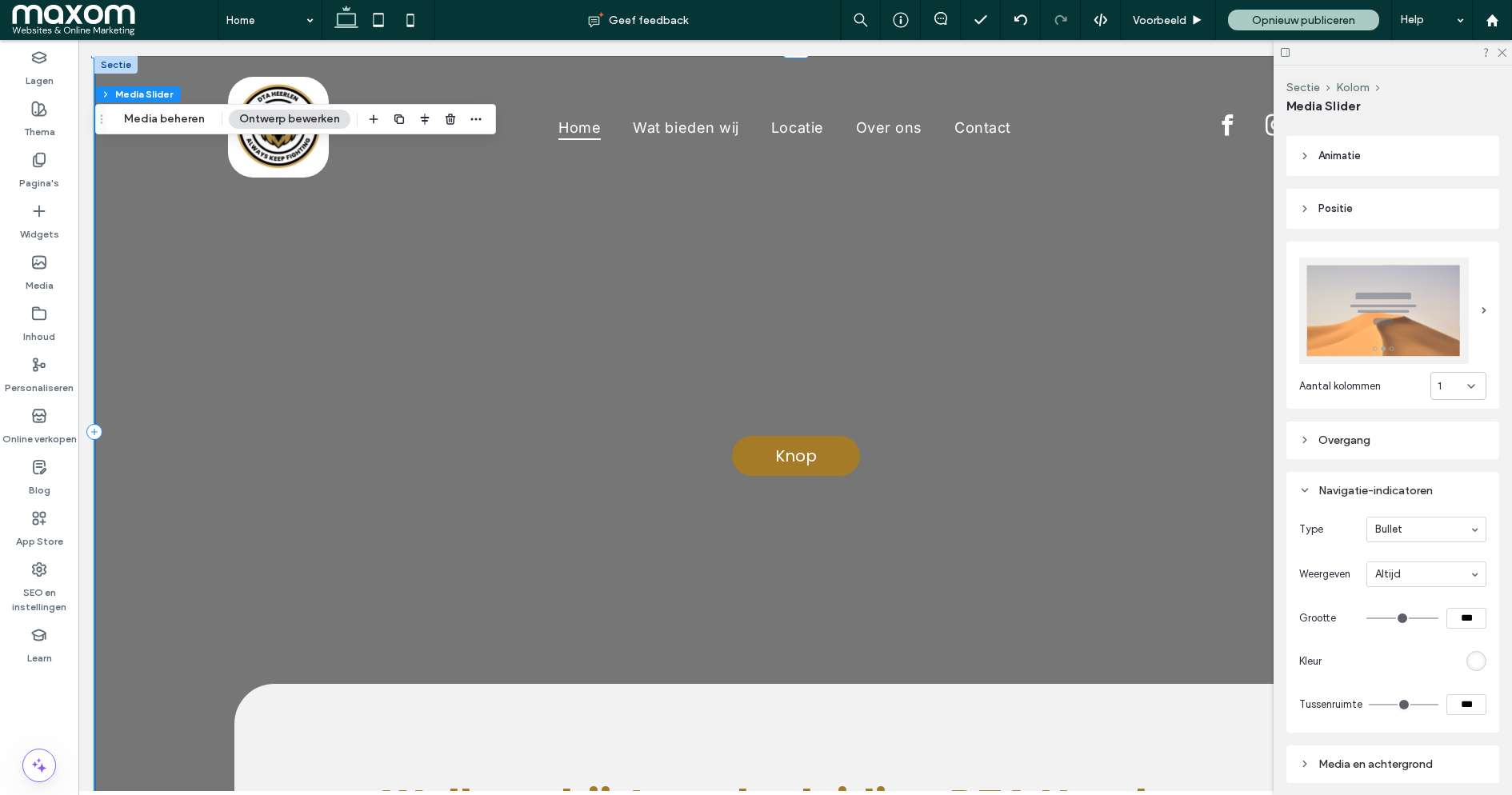
scroll to position [158, 0]
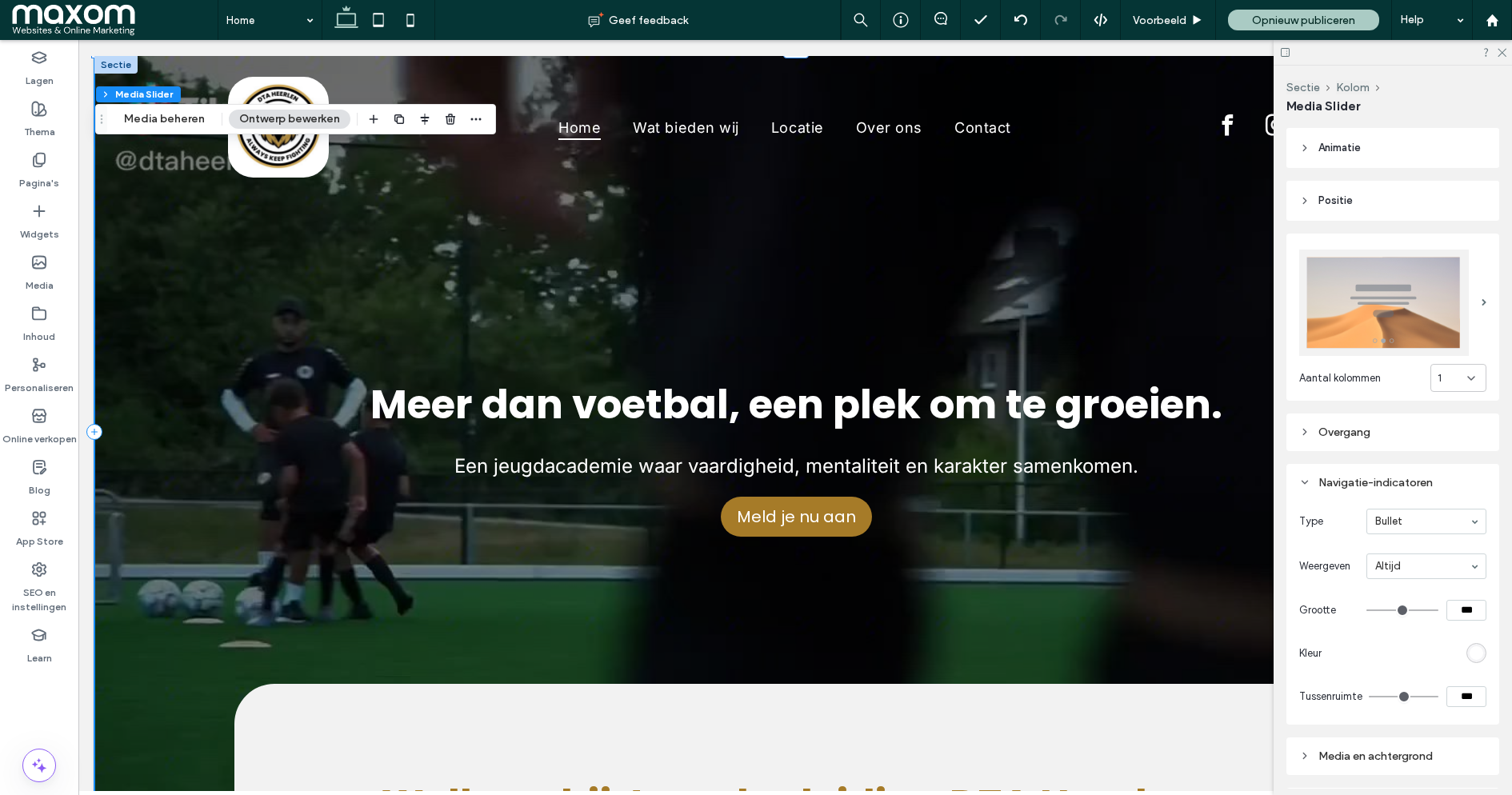
click at [1348, 429] on div "Overgang" at bounding box center [1392, 432] width 187 height 13
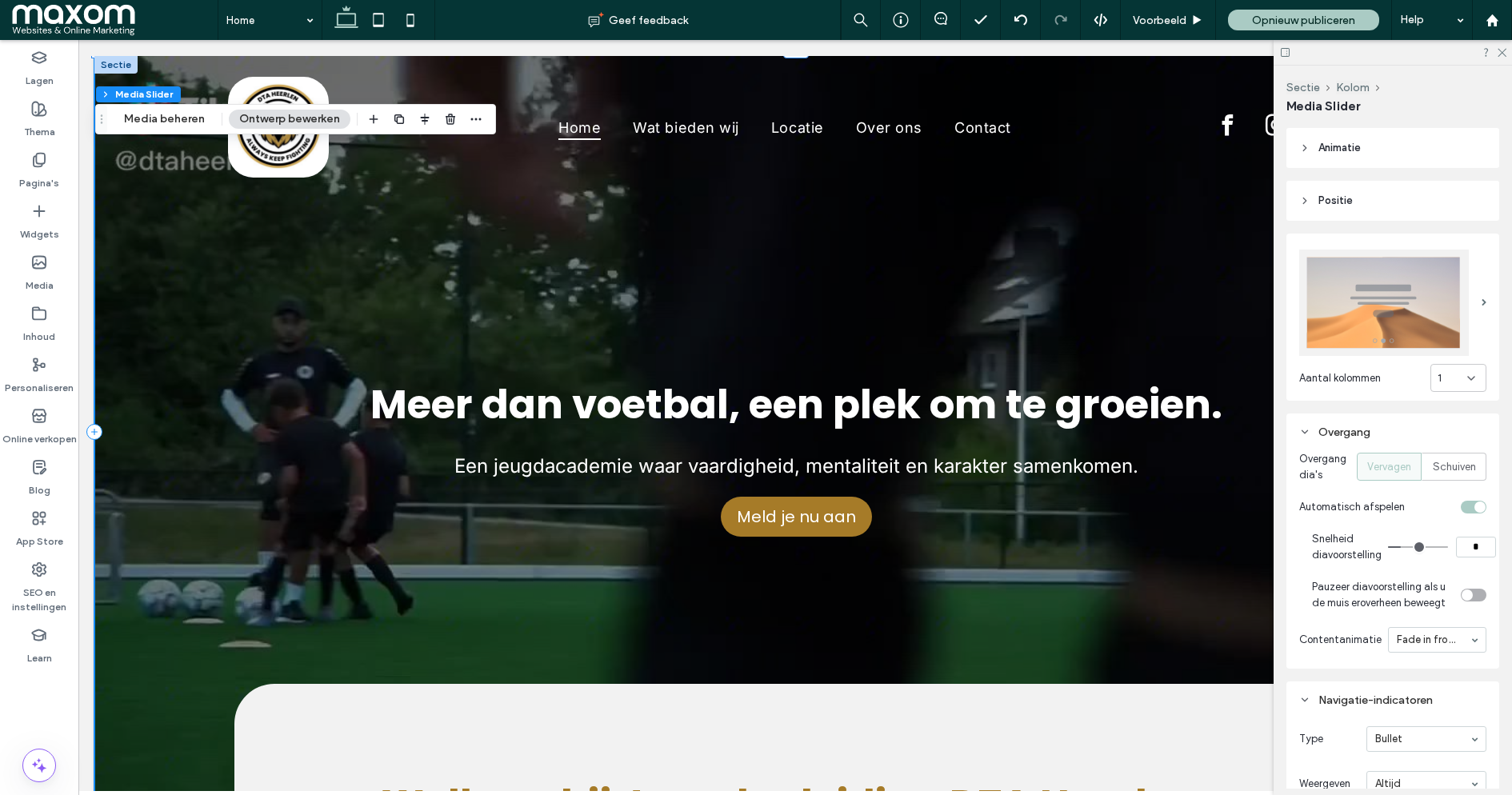
click at [1342, 427] on div "Overgang" at bounding box center [1392, 432] width 187 height 13
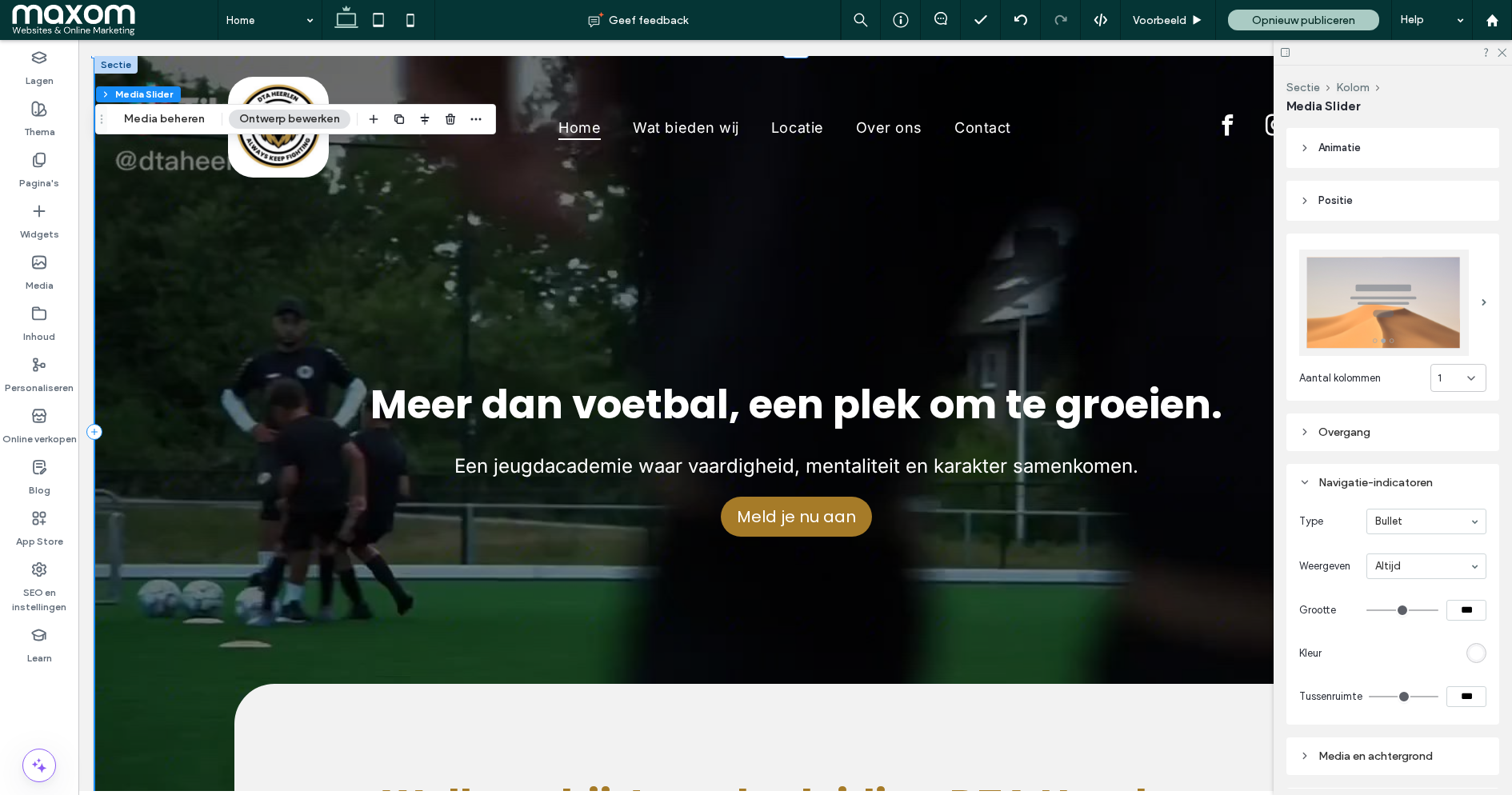
scroll to position [360, 0]
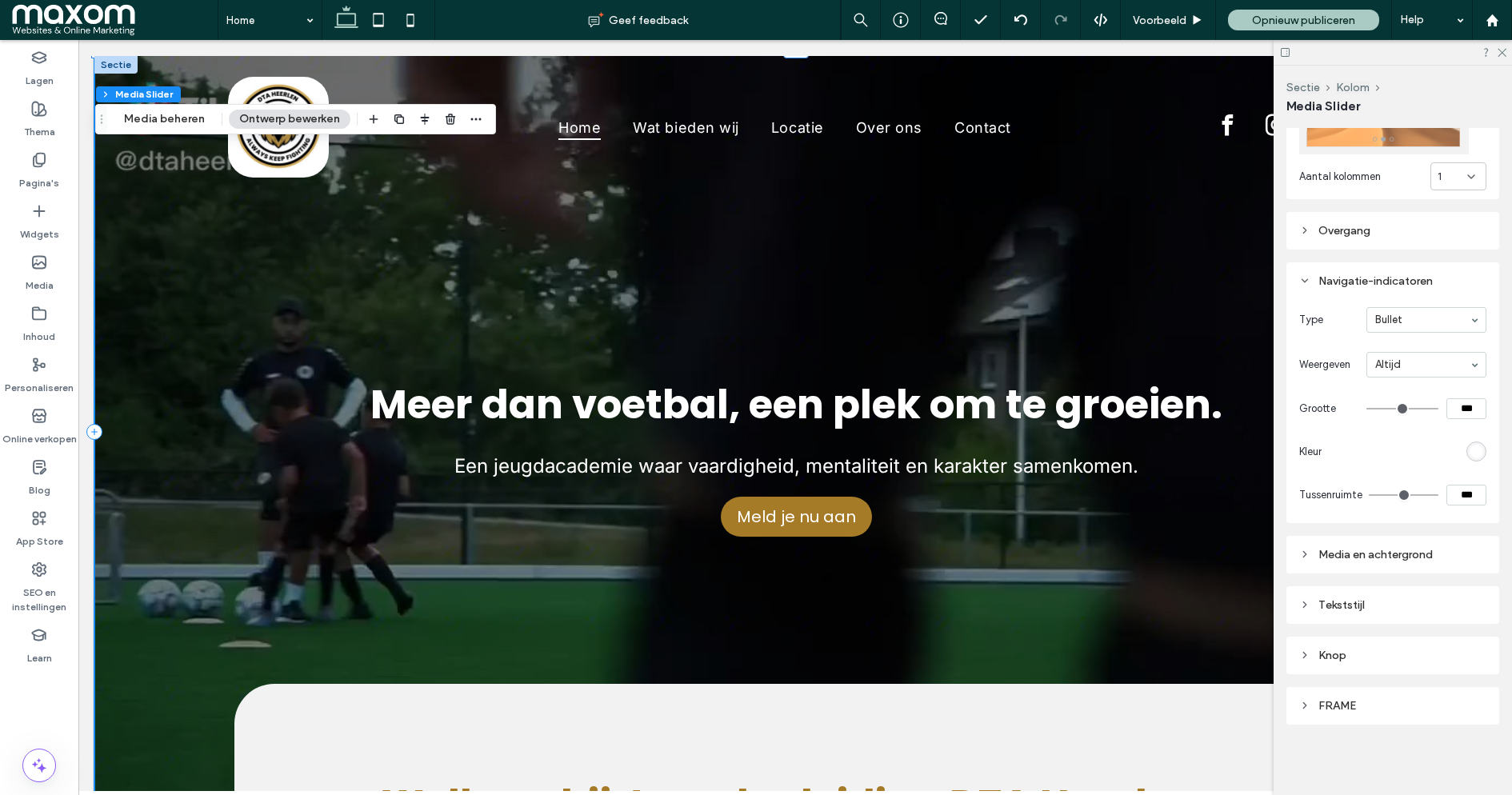
click at [1366, 565] on div "Media en achtergrond" at bounding box center [1393, 554] width 213 height 37
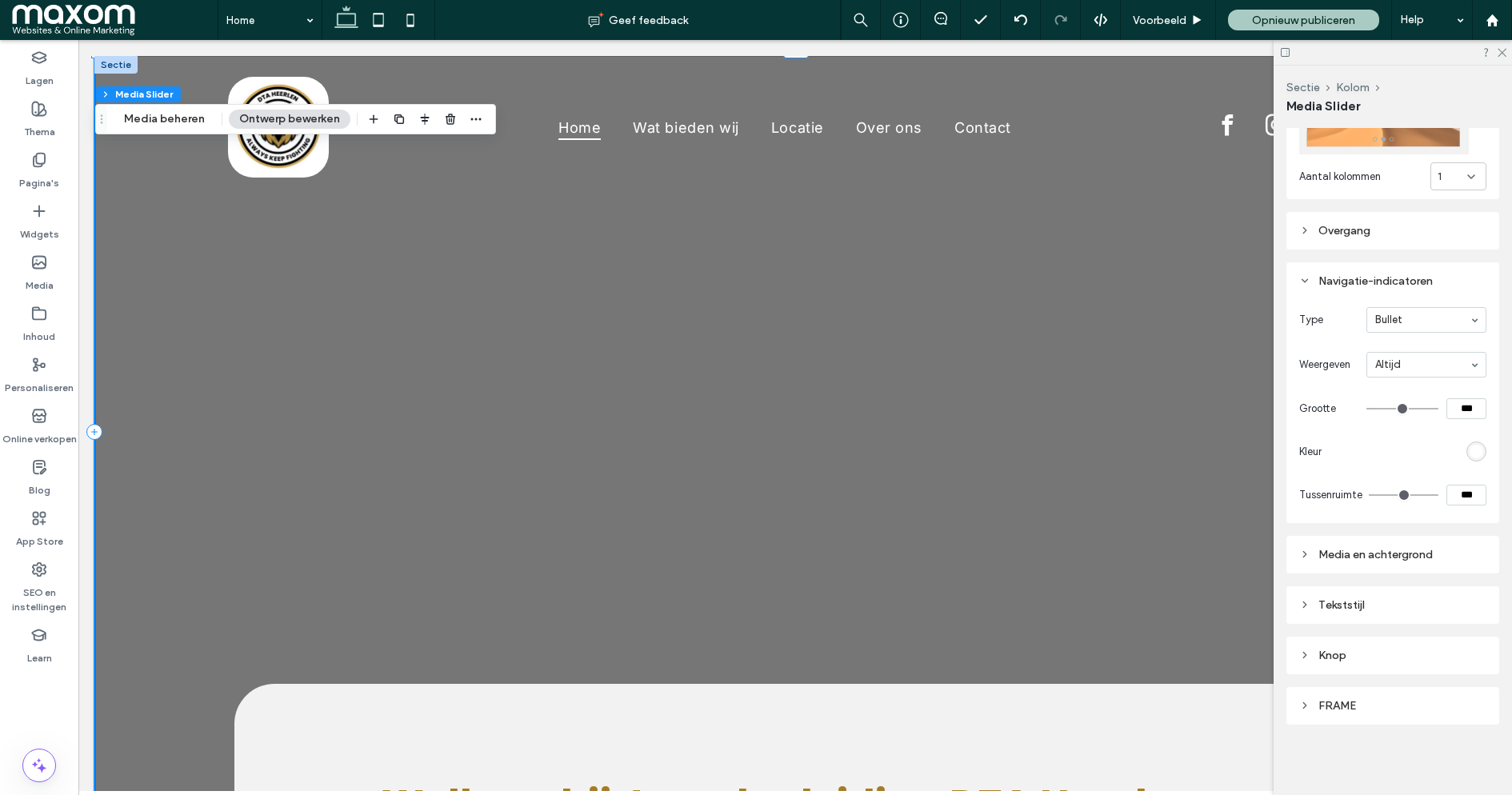
click at [1356, 550] on div "Media en achtergrond" at bounding box center [1392, 555] width 187 height 13
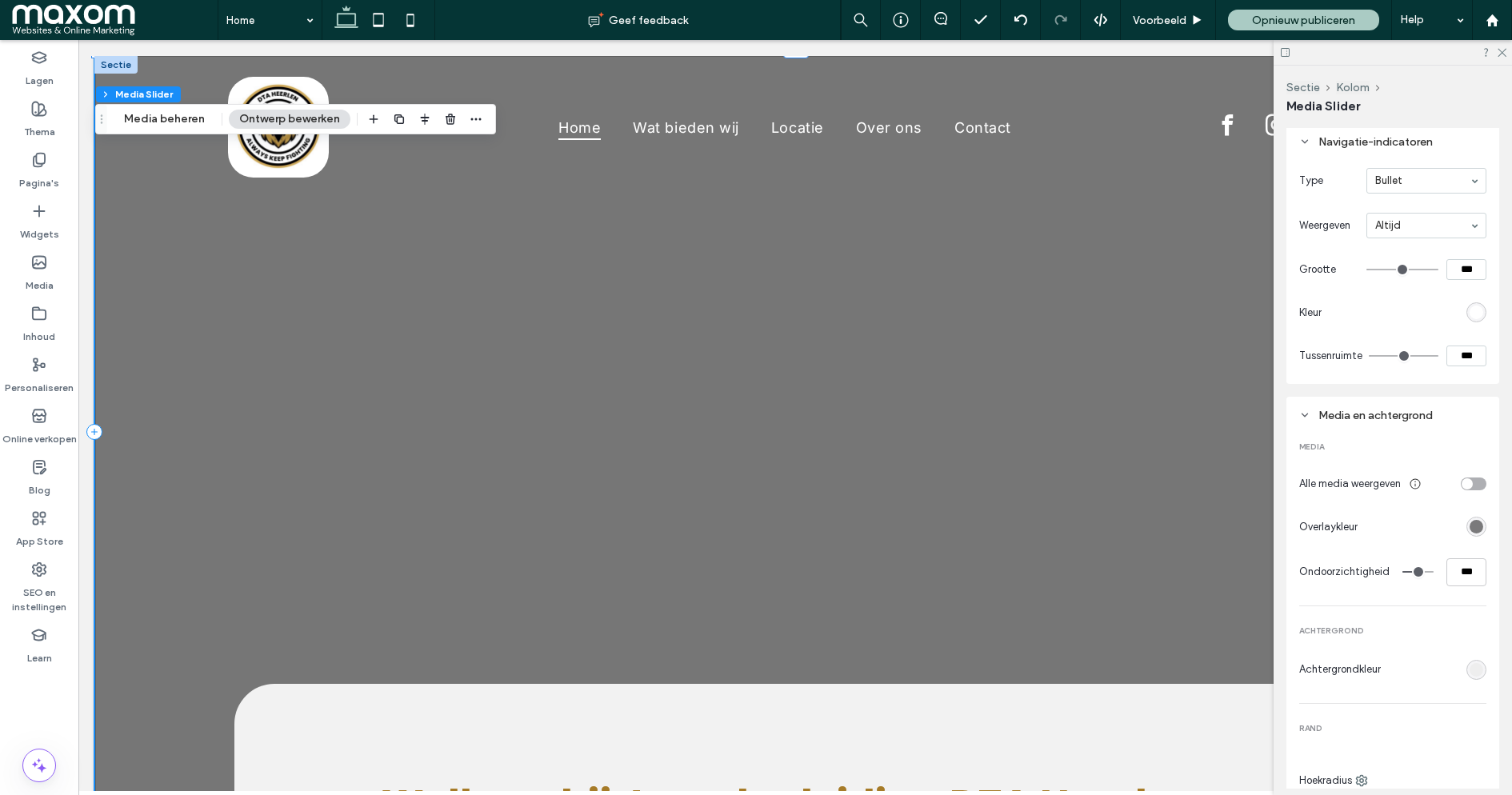
scroll to position [501, 0]
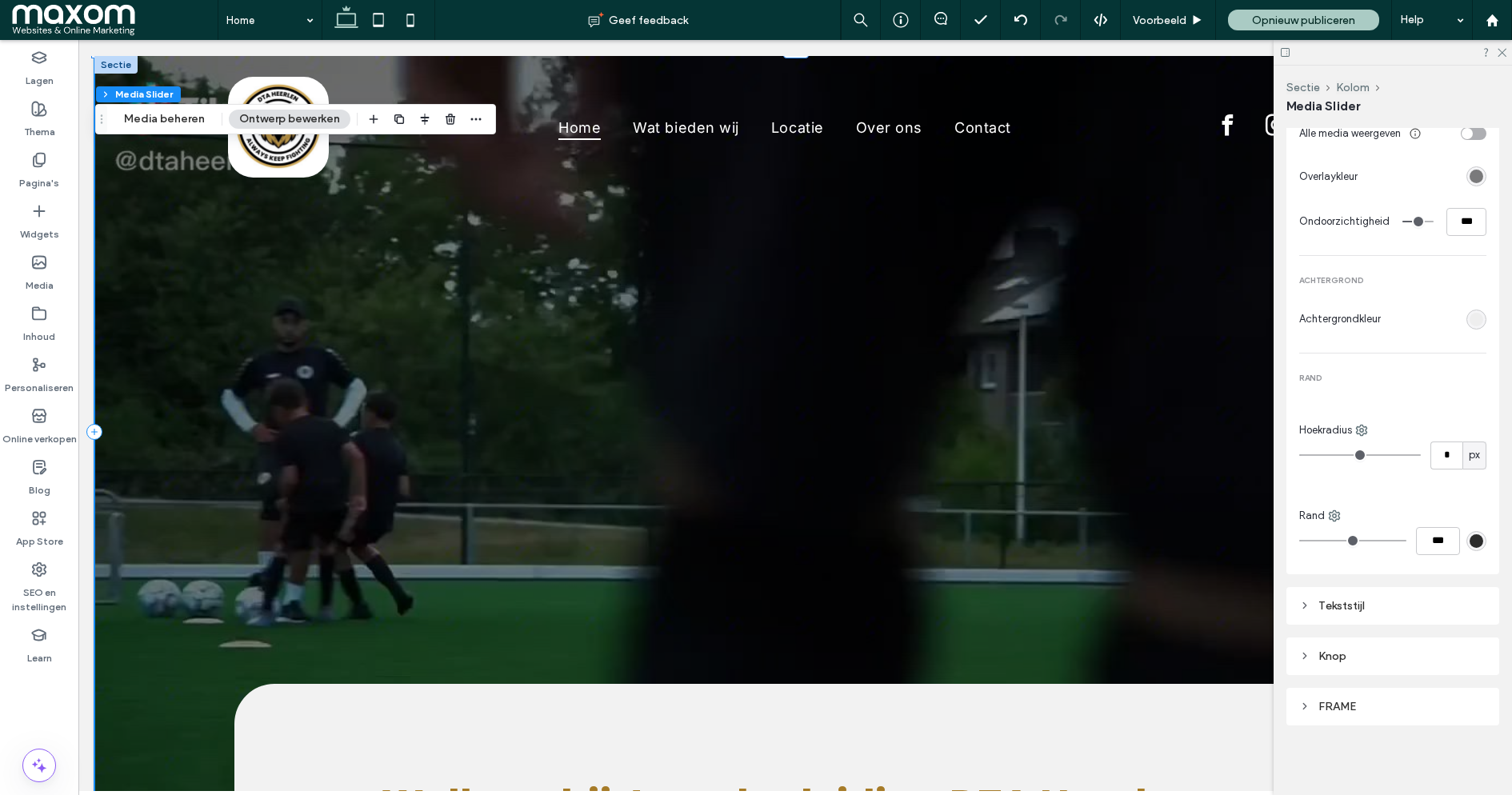
click at [1356, 606] on div "Tekststijl" at bounding box center [1392, 606] width 187 height 13
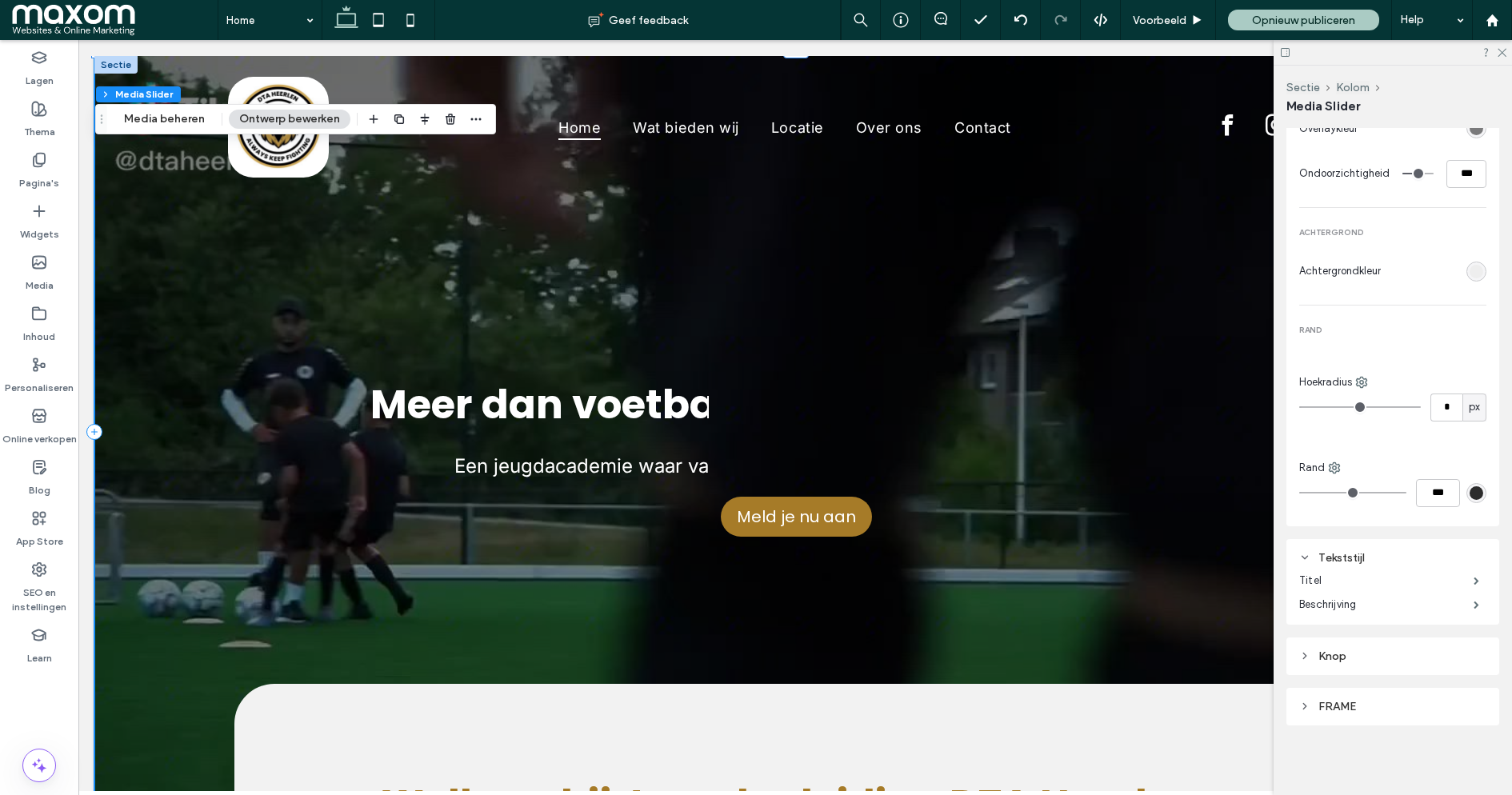
click at [1340, 651] on div "Knop" at bounding box center [1392, 657] width 187 height 13
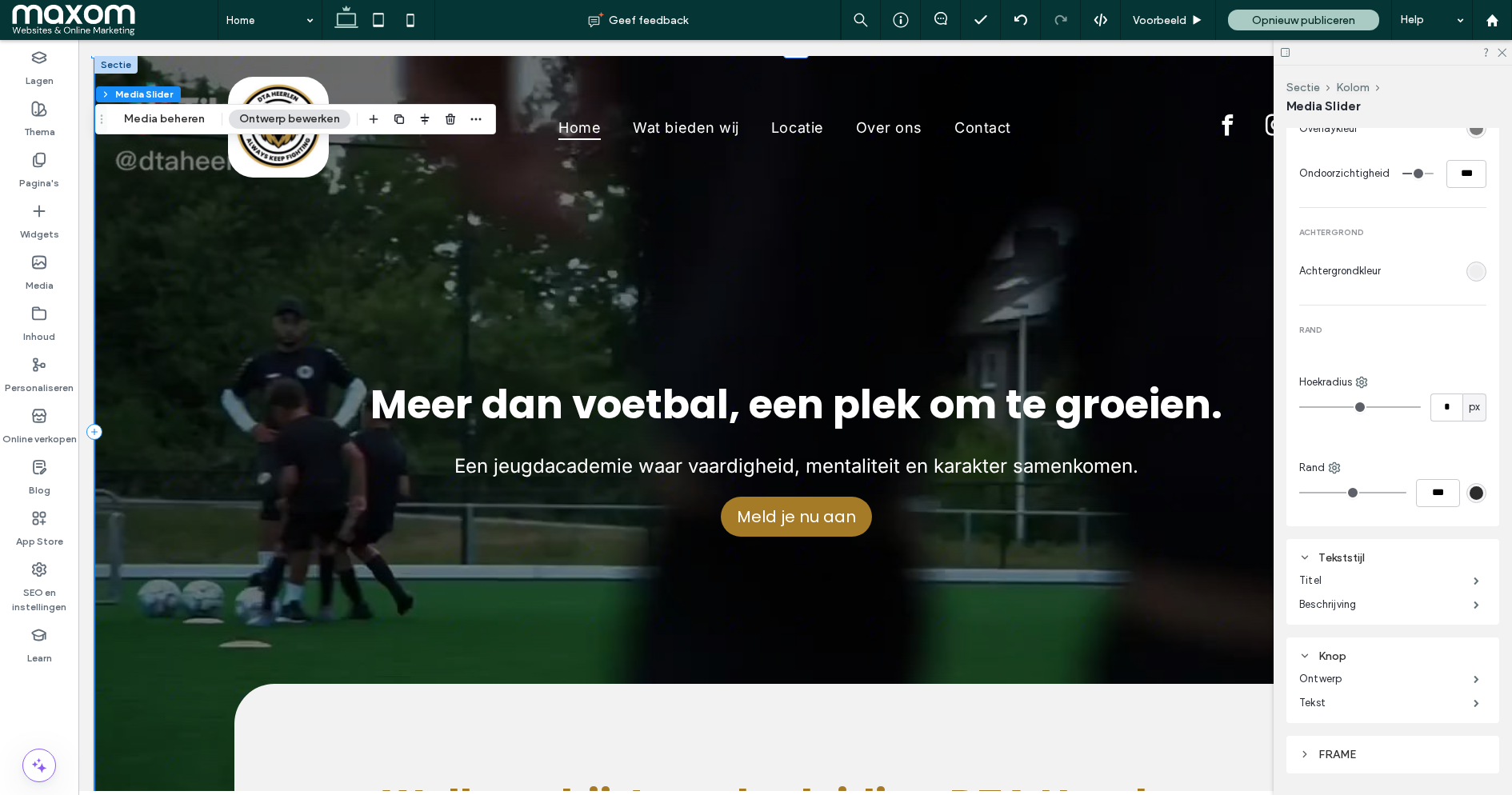
scroll to position [946, 0]
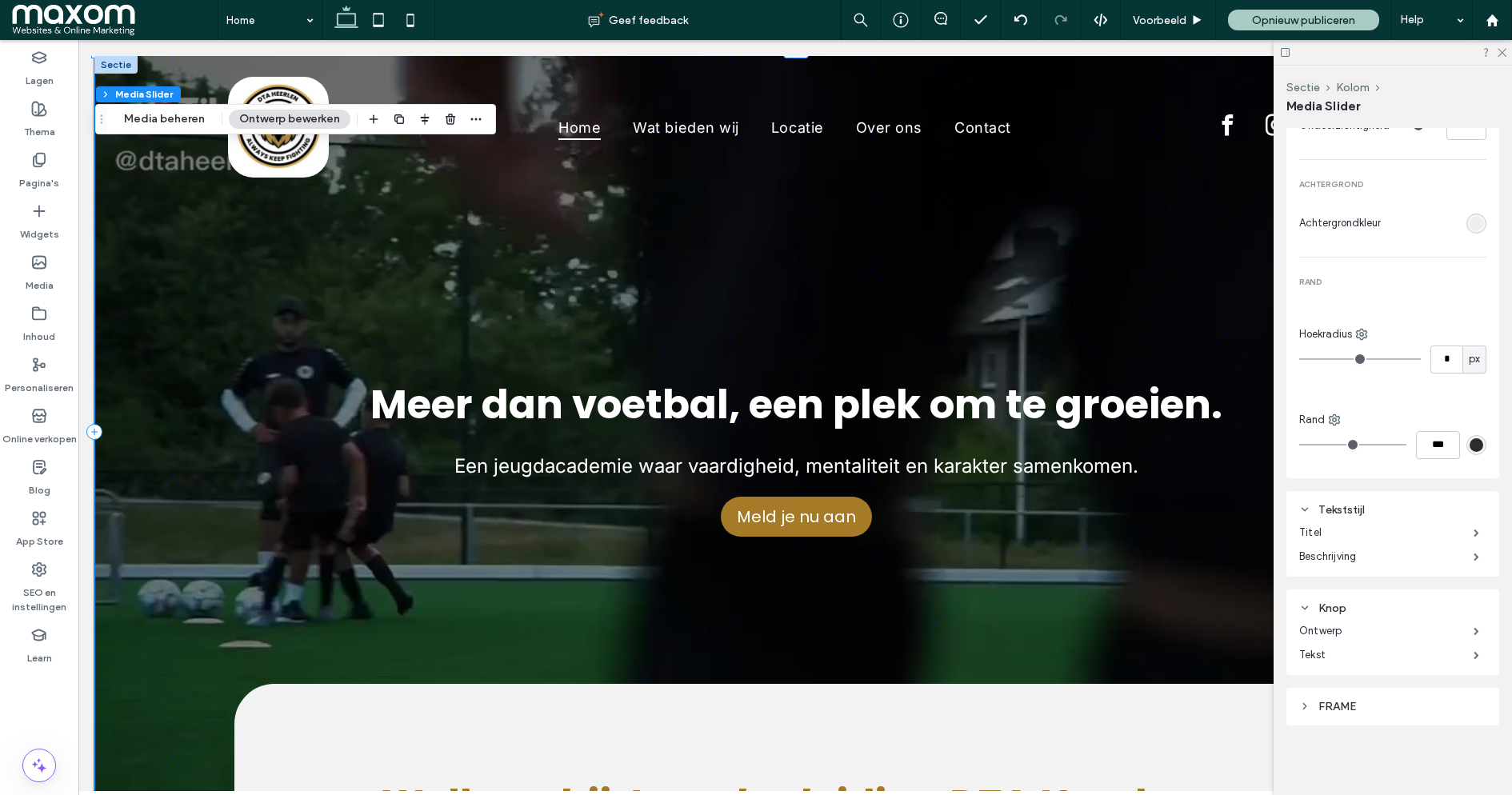
click at [1356, 698] on div "FRAME" at bounding box center [1392, 707] width 187 height 22
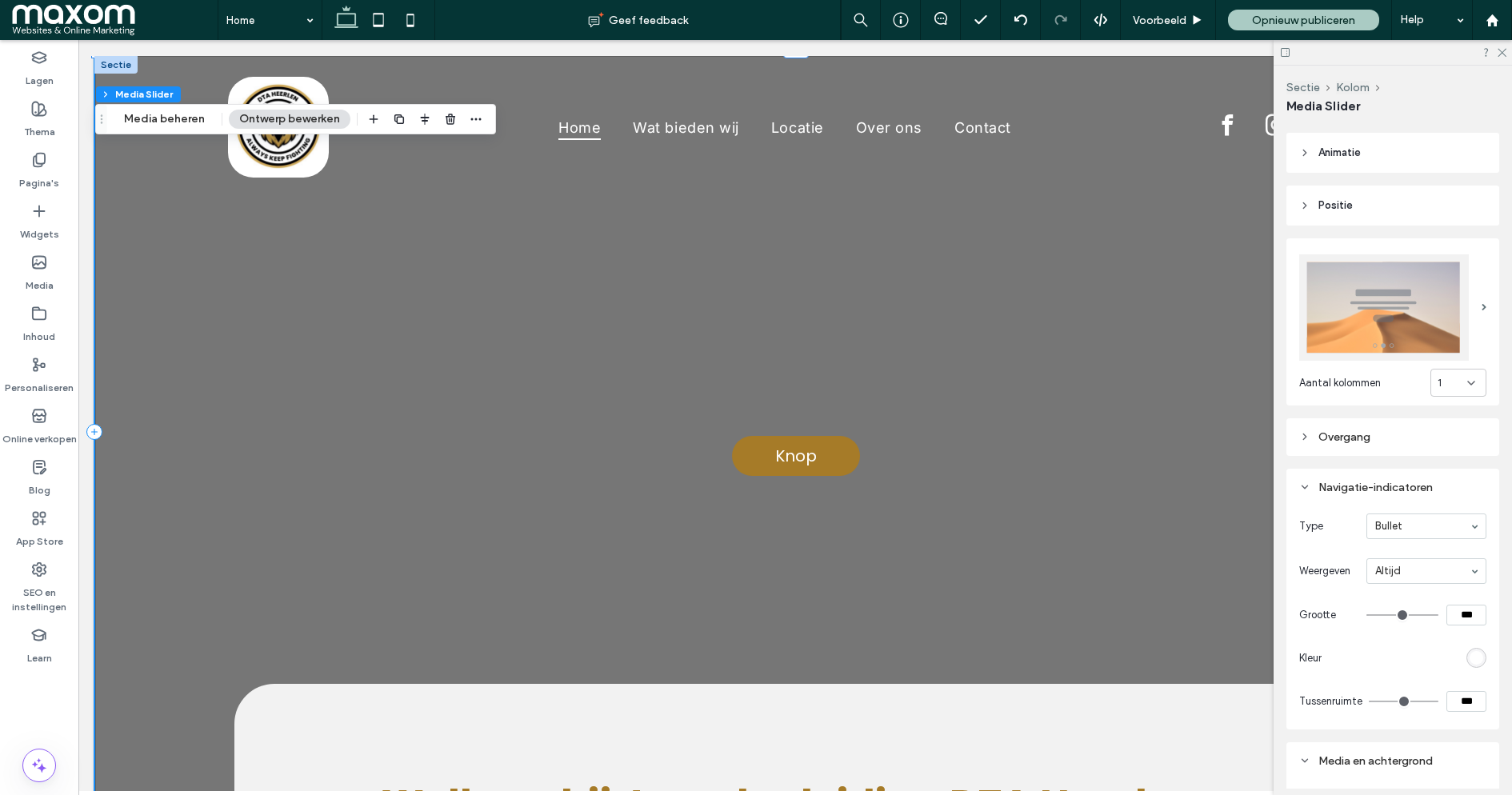
scroll to position [0, 0]
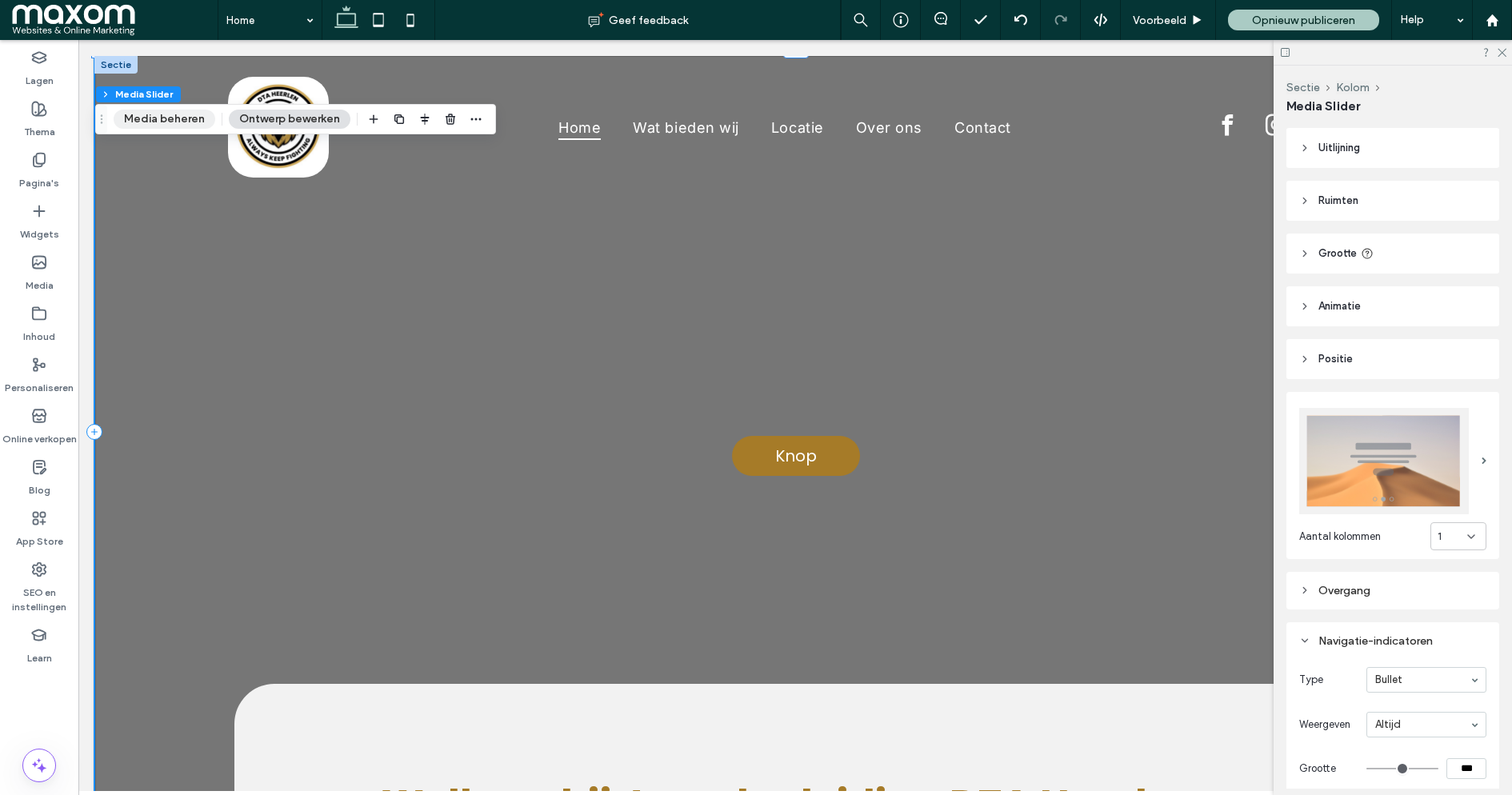
click at [178, 114] on button "Media beheren" at bounding box center [164, 119] width 102 height 19
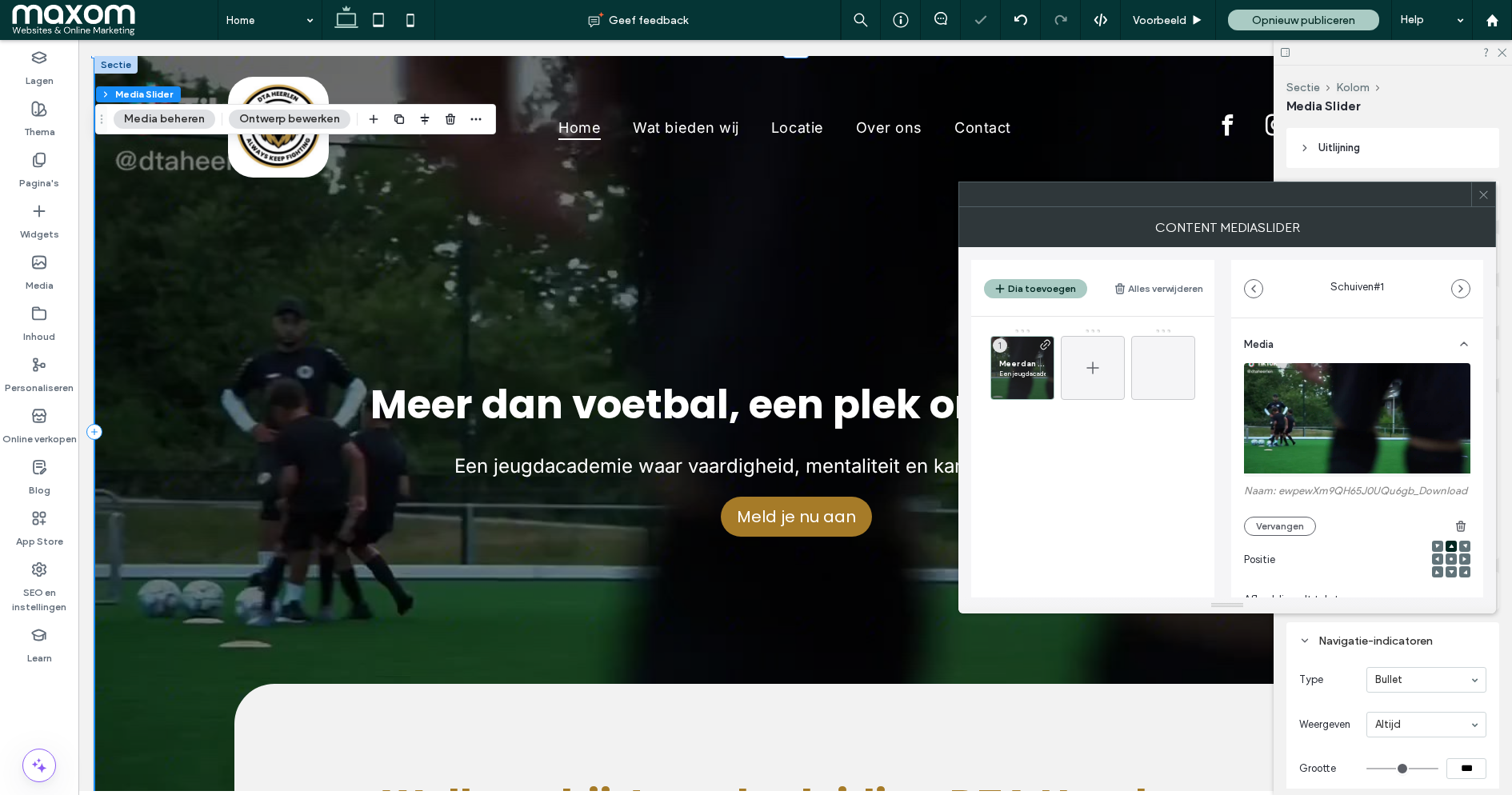
click at [1098, 368] on icon at bounding box center [1092, 368] width 19 height 19
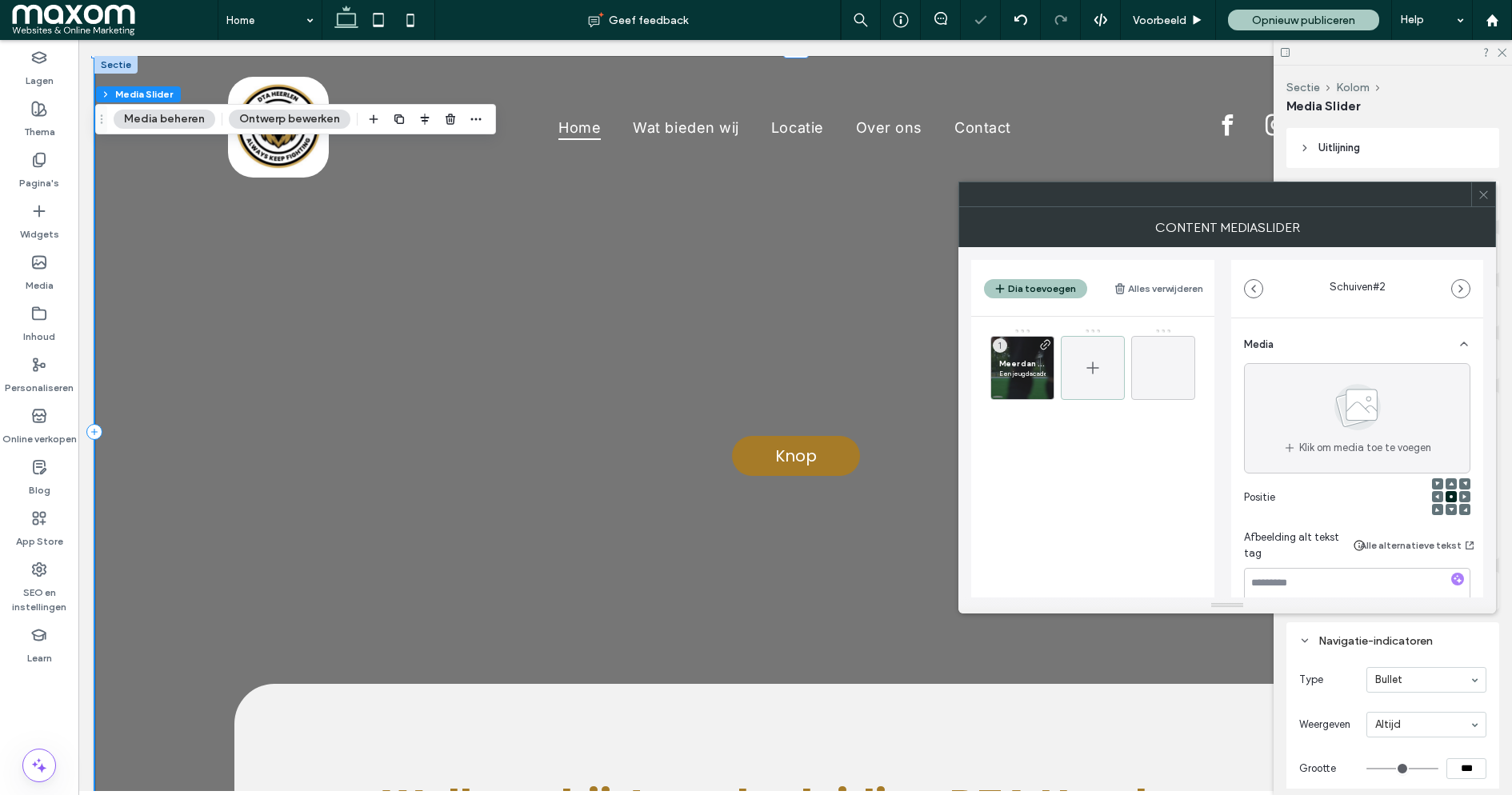
click at [1098, 368] on icon at bounding box center [1092, 368] width 19 height 19
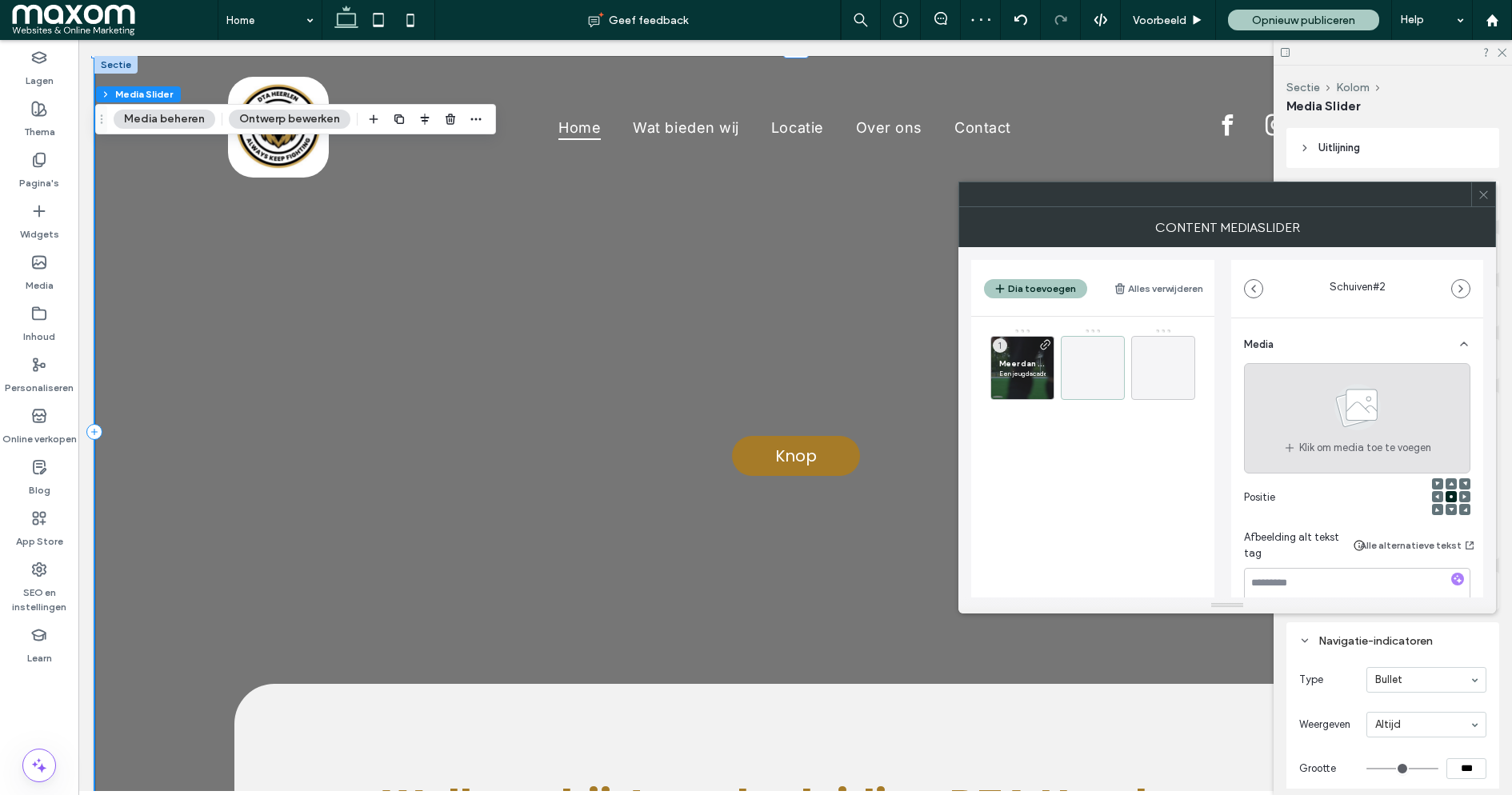
click at [1339, 429] on icon at bounding box center [1357, 407] width 80 height 53
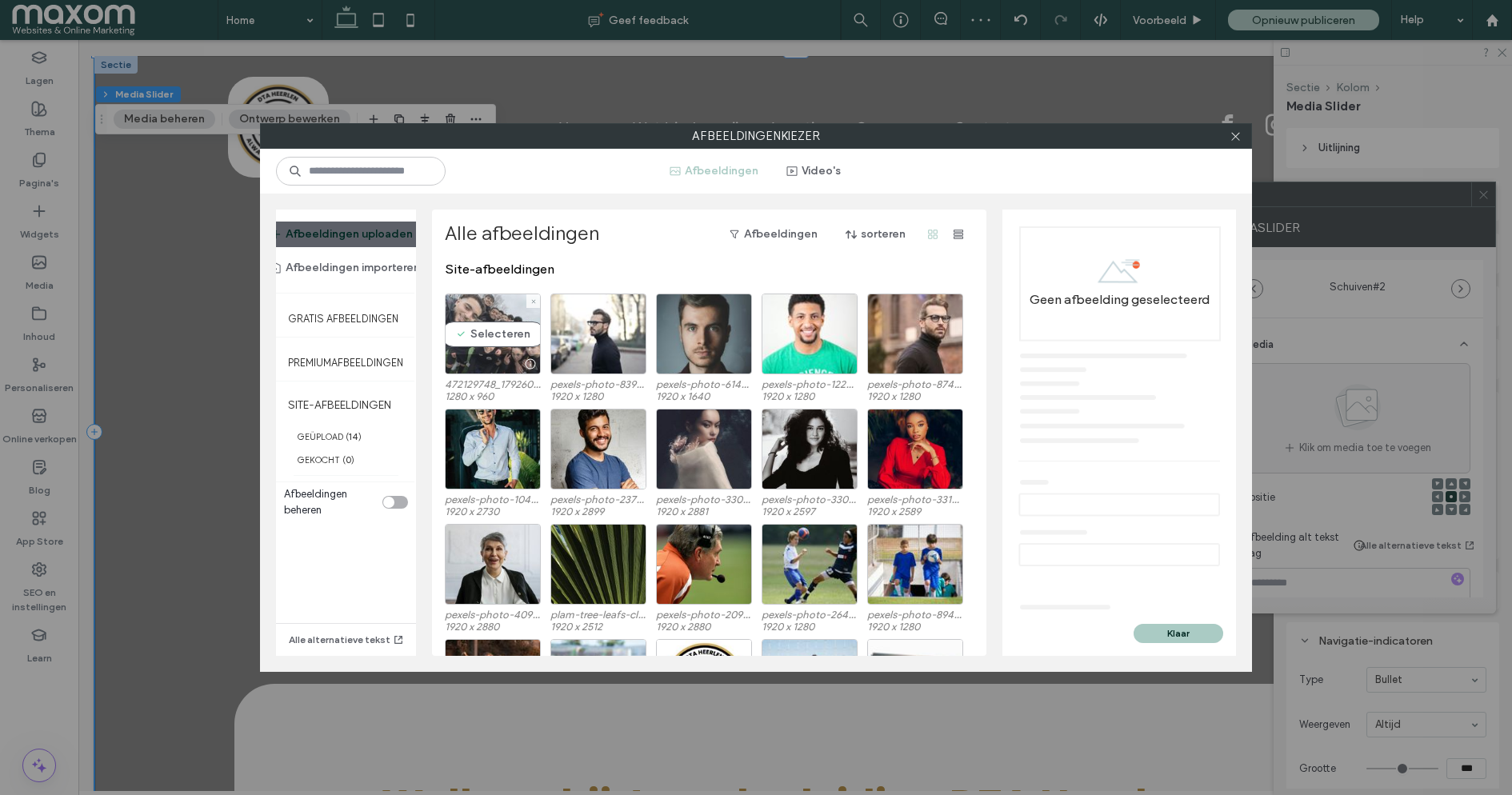
click at [516, 339] on div "Selecteren" at bounding box center [492, 334] width 96 height 81
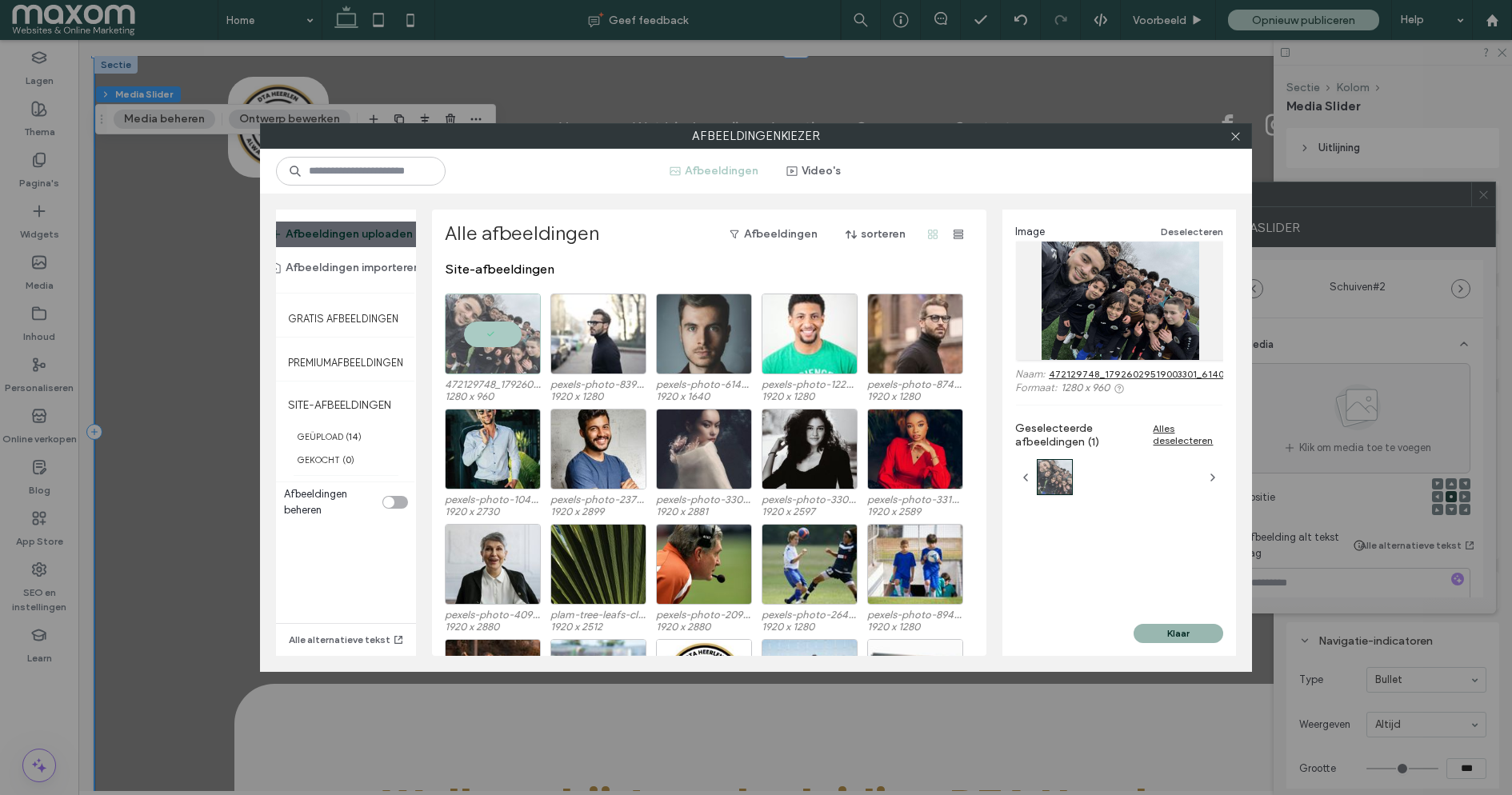
click at [1179, 632] on button "Klaar" at bounding box center [1178, 634] width 89 height 19
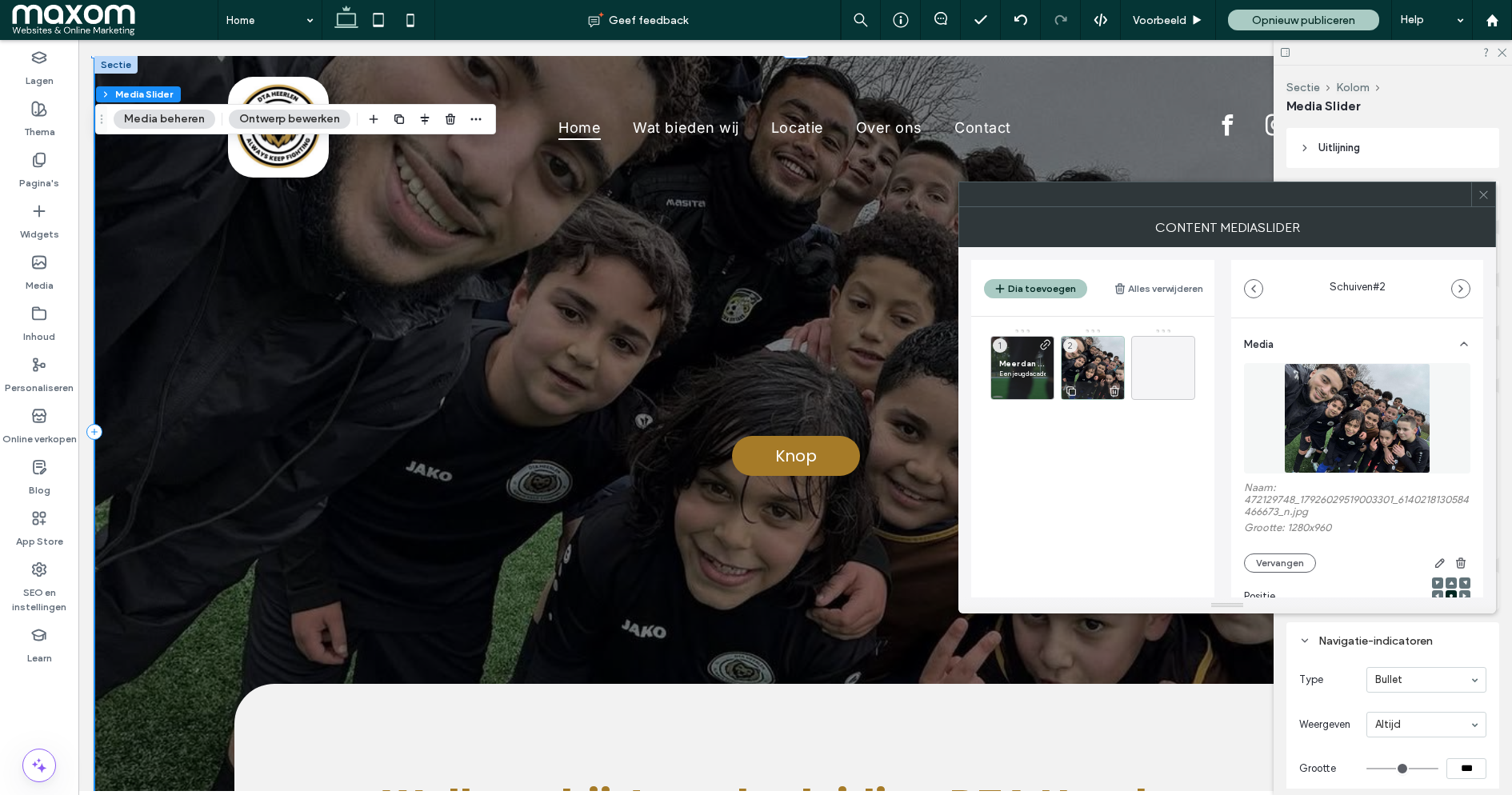
click at [1112, 384] on icon at bounding box center [1114, 391] width 12 height 14
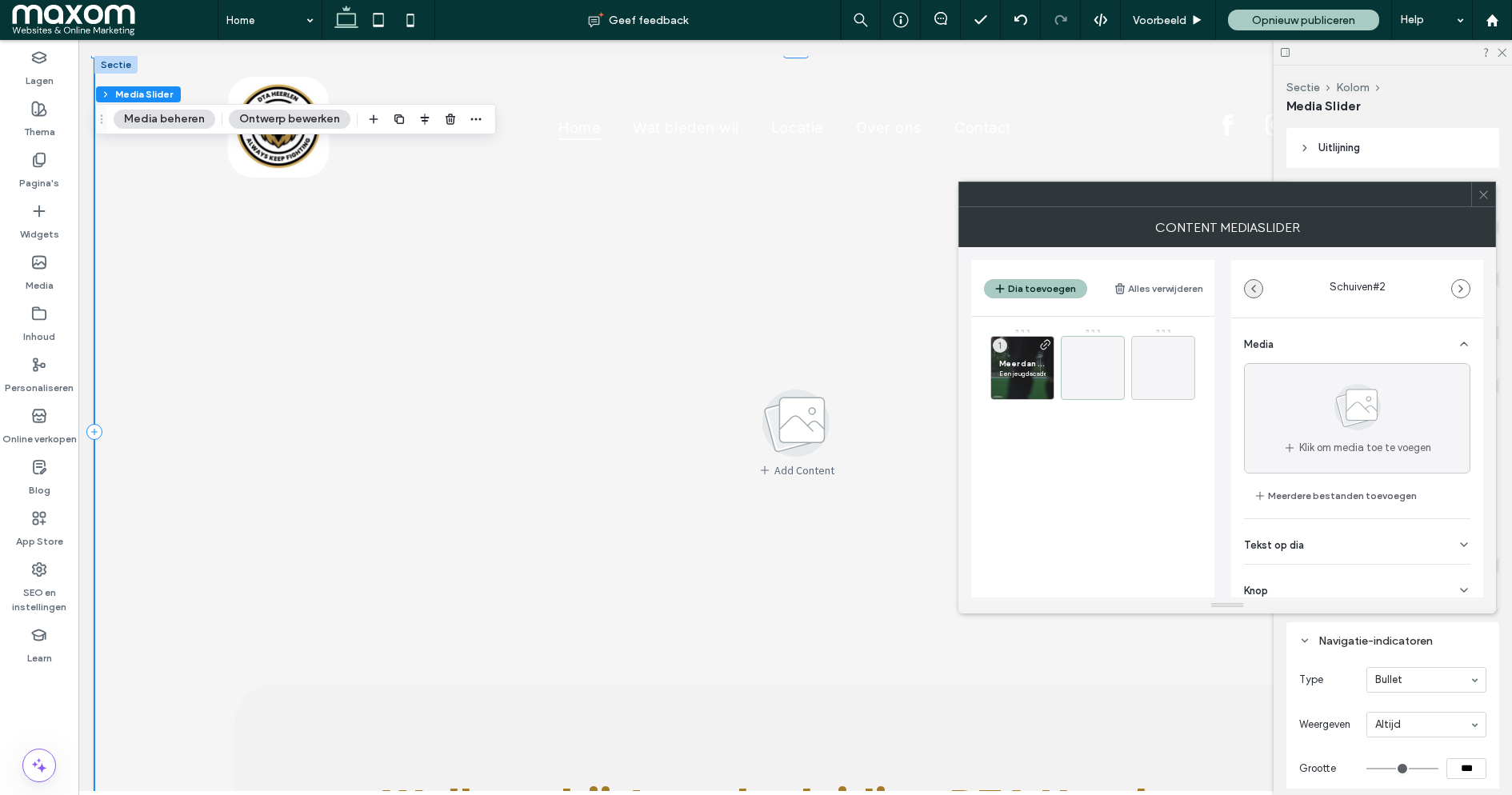
click at [1258, 283] on icon "button" at bounding box center [1253, 288] width 12 height 12
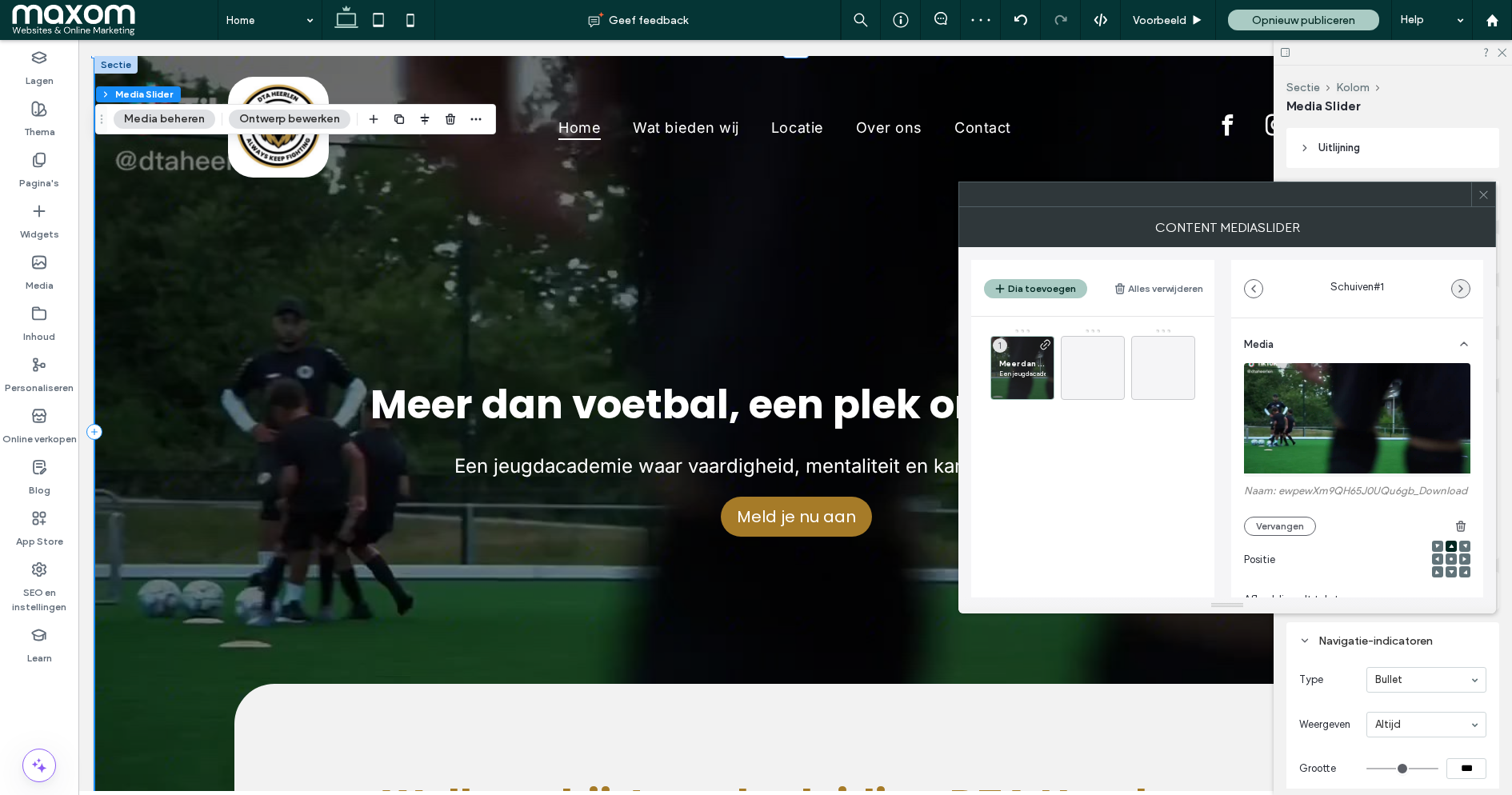
click at [1458, 285] on icon "button" at bounding box center [1460, 288] width 12 height 12
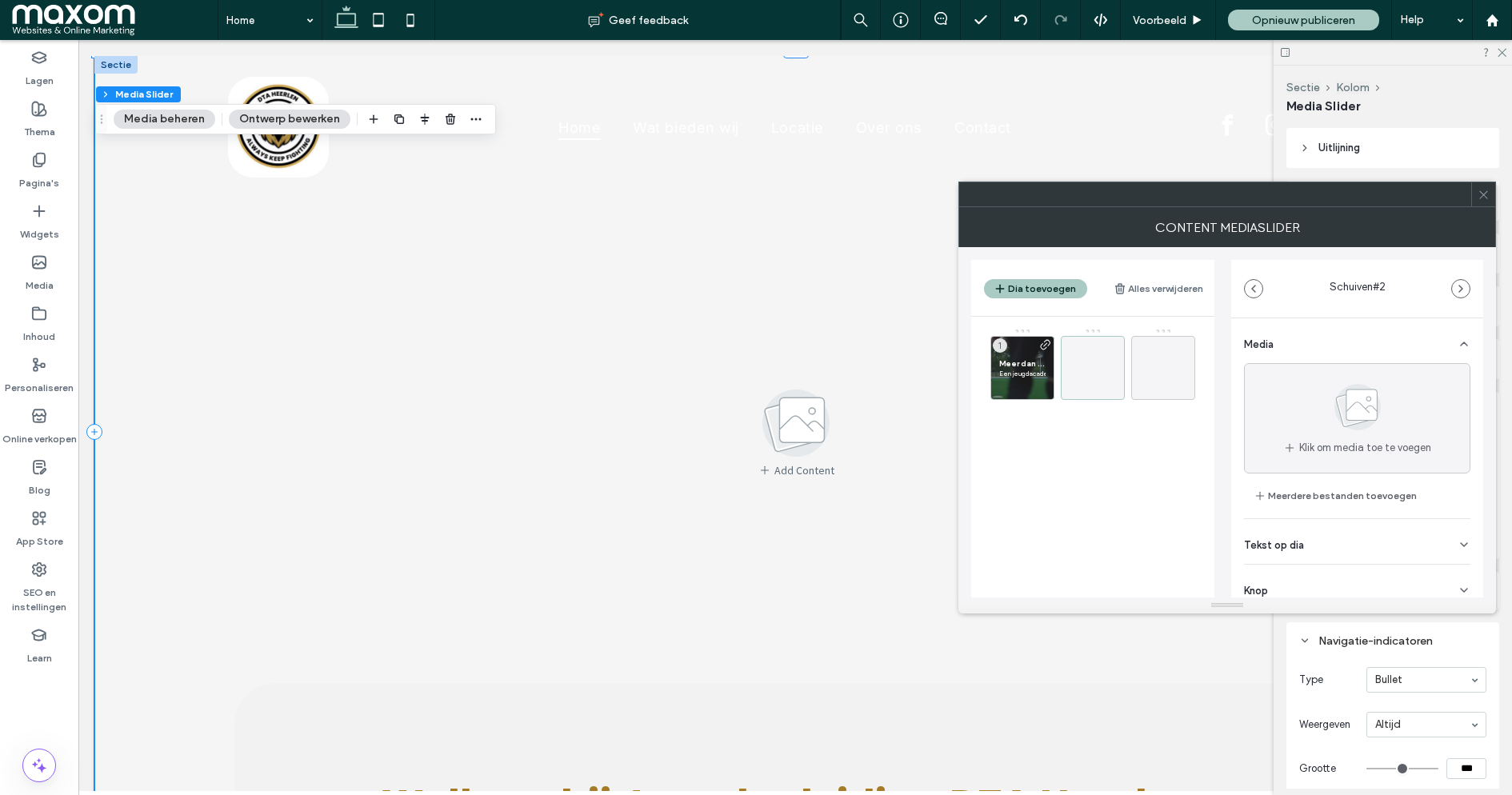
click at [1459, 344] on icon at bounding box center [1463, 344] width 12 height 12
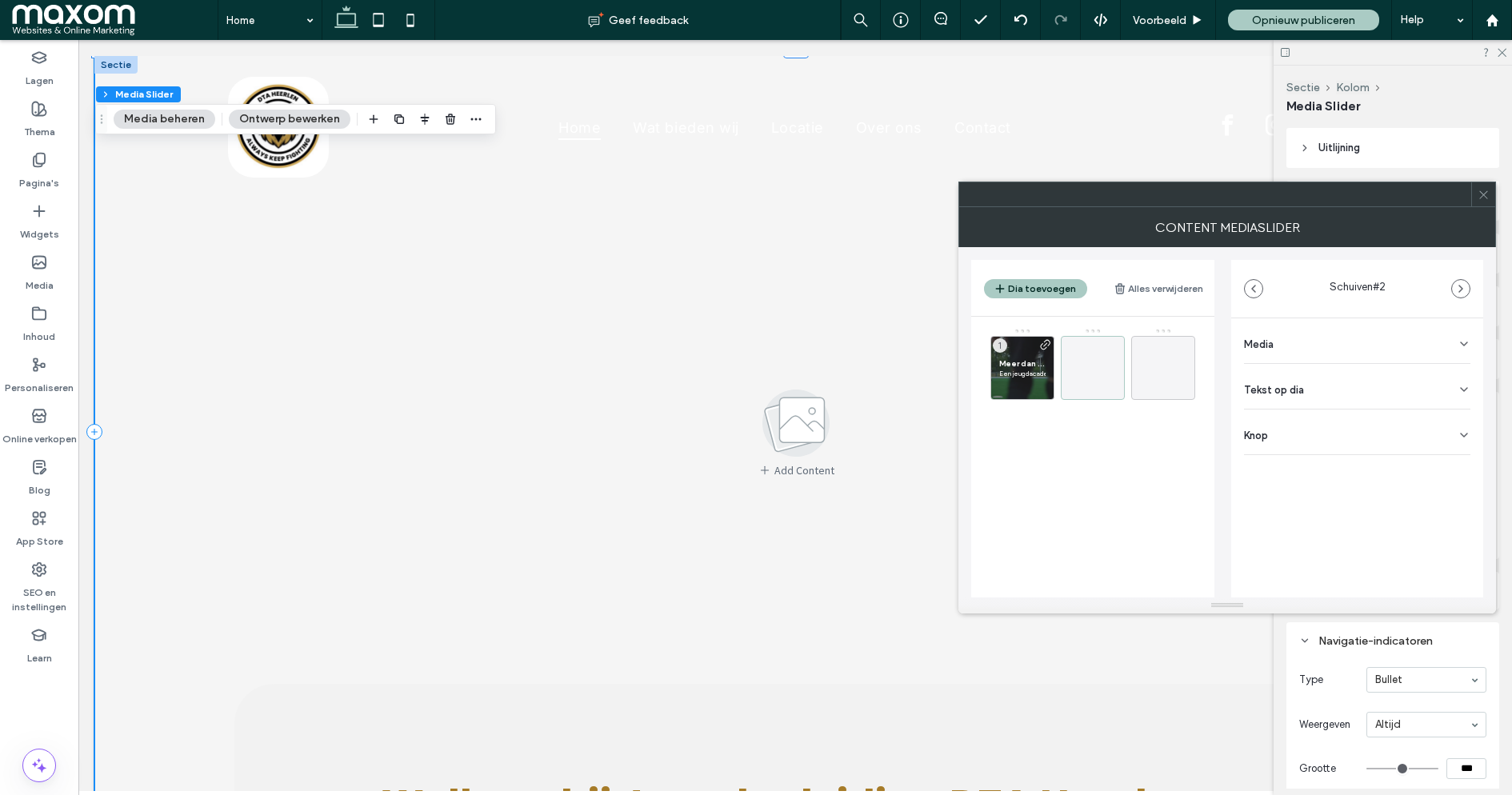
click at [1457, 393] on icon at bounding box center [1463, 389] width 12 height 12
click at [1465, 449] on div "Knop" at bounding box center [1357, 432] width 227 height 45
click at [1487, 190] on icon at bounding box center [1483, 195] width 12 height 12
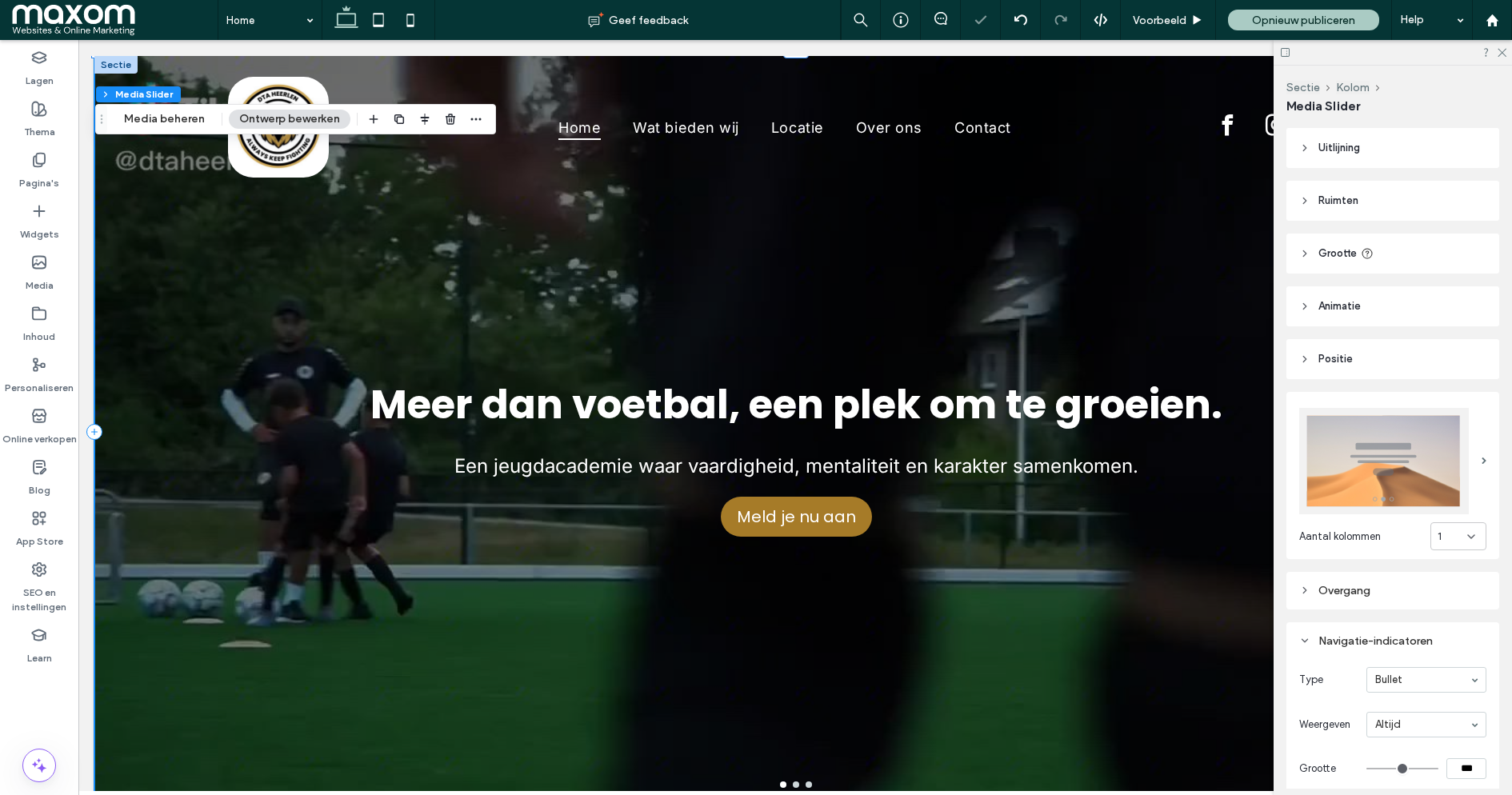
type input "**"
type input "*"
click at [46, 215] on icon at bounding box center [39, 211] width 16 height 16
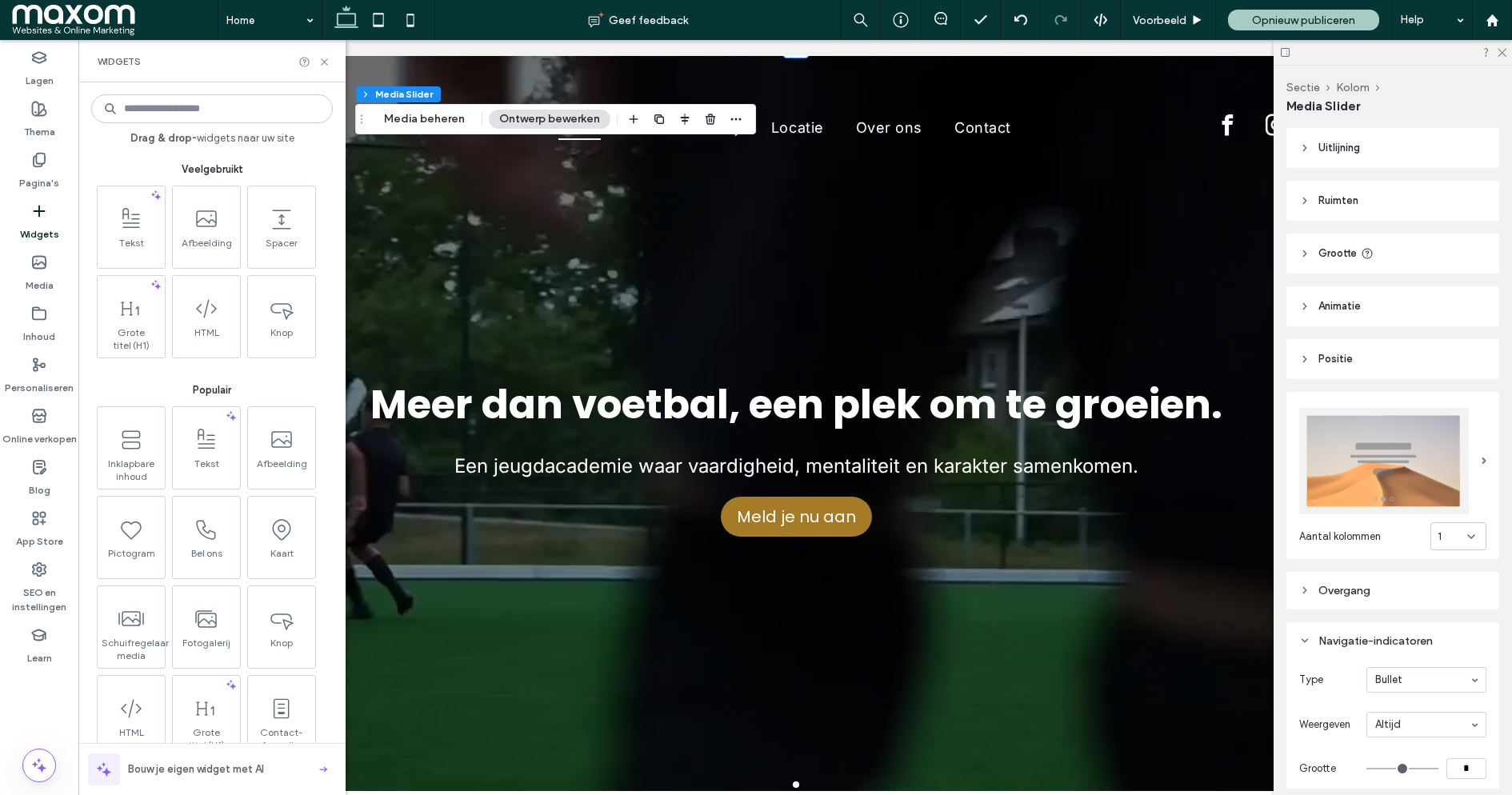
click at [195, 111] on input at bounding box center [212, 108] width 242 height 29
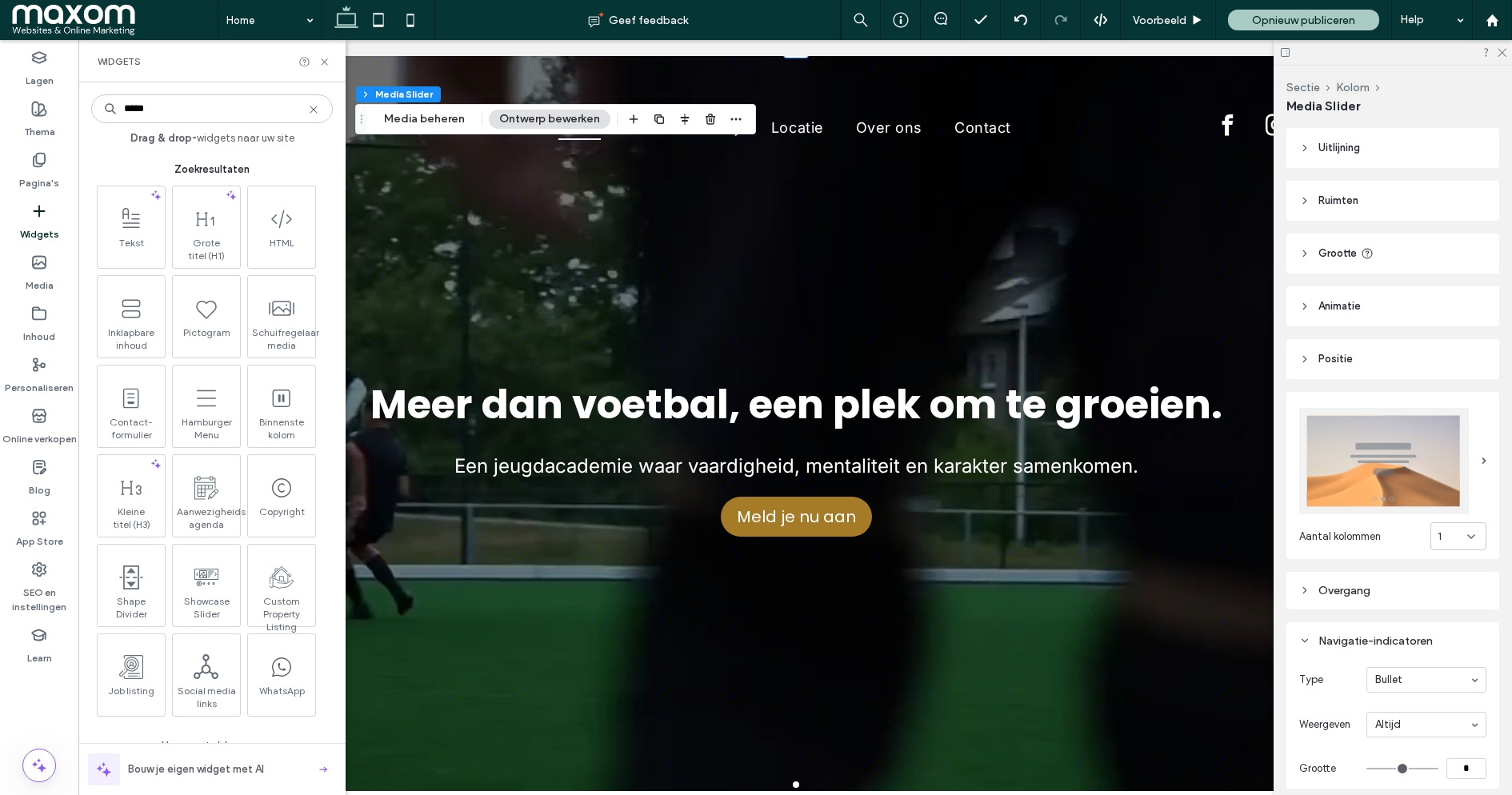
type input "******"
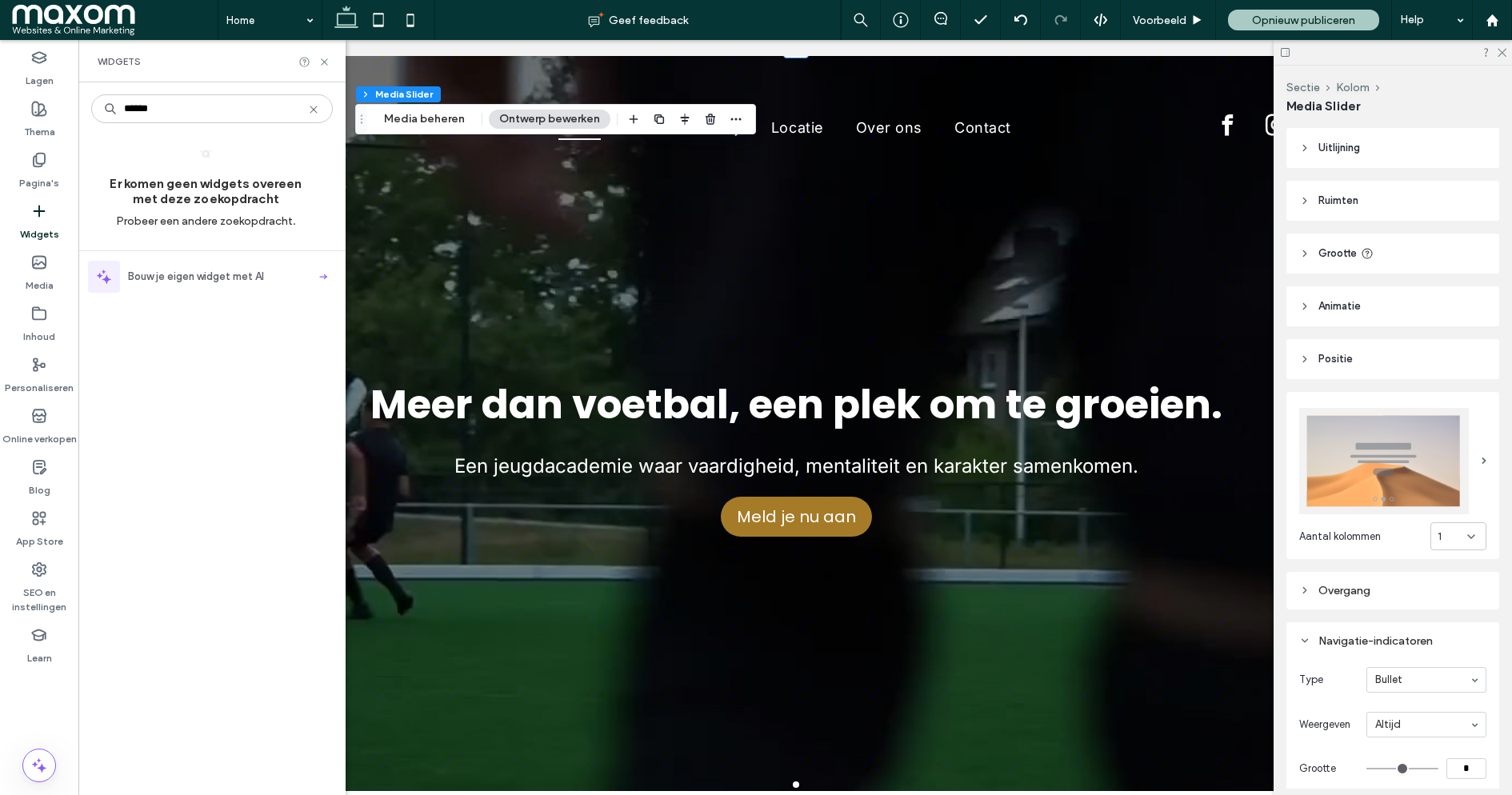
click at [200, 110] on input "******" at bounding box center [212, 108] width 242 height 29
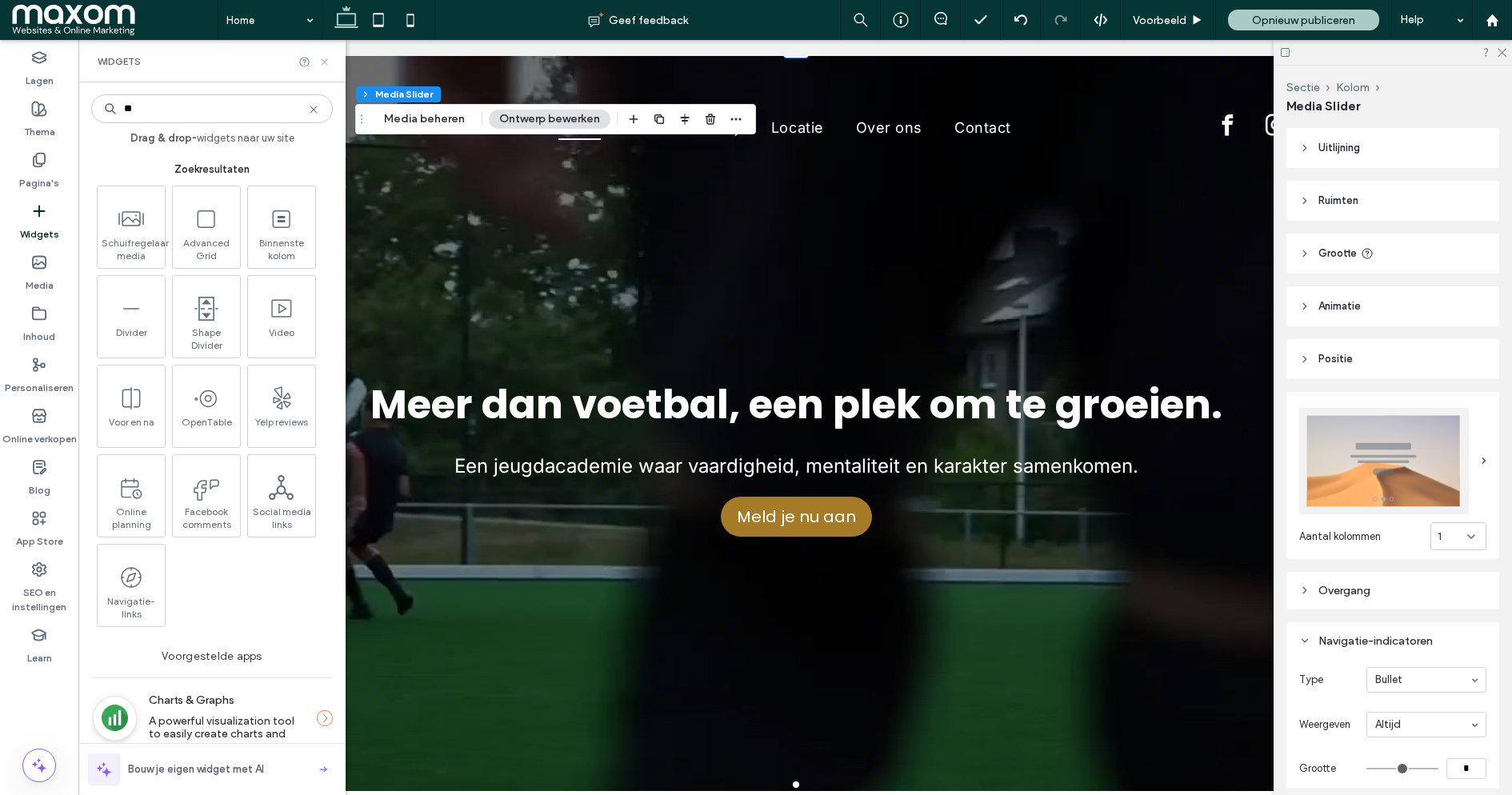
type input "**"
click at [325, 60] on icon at bounding box center [324, 61] width 12 height 12
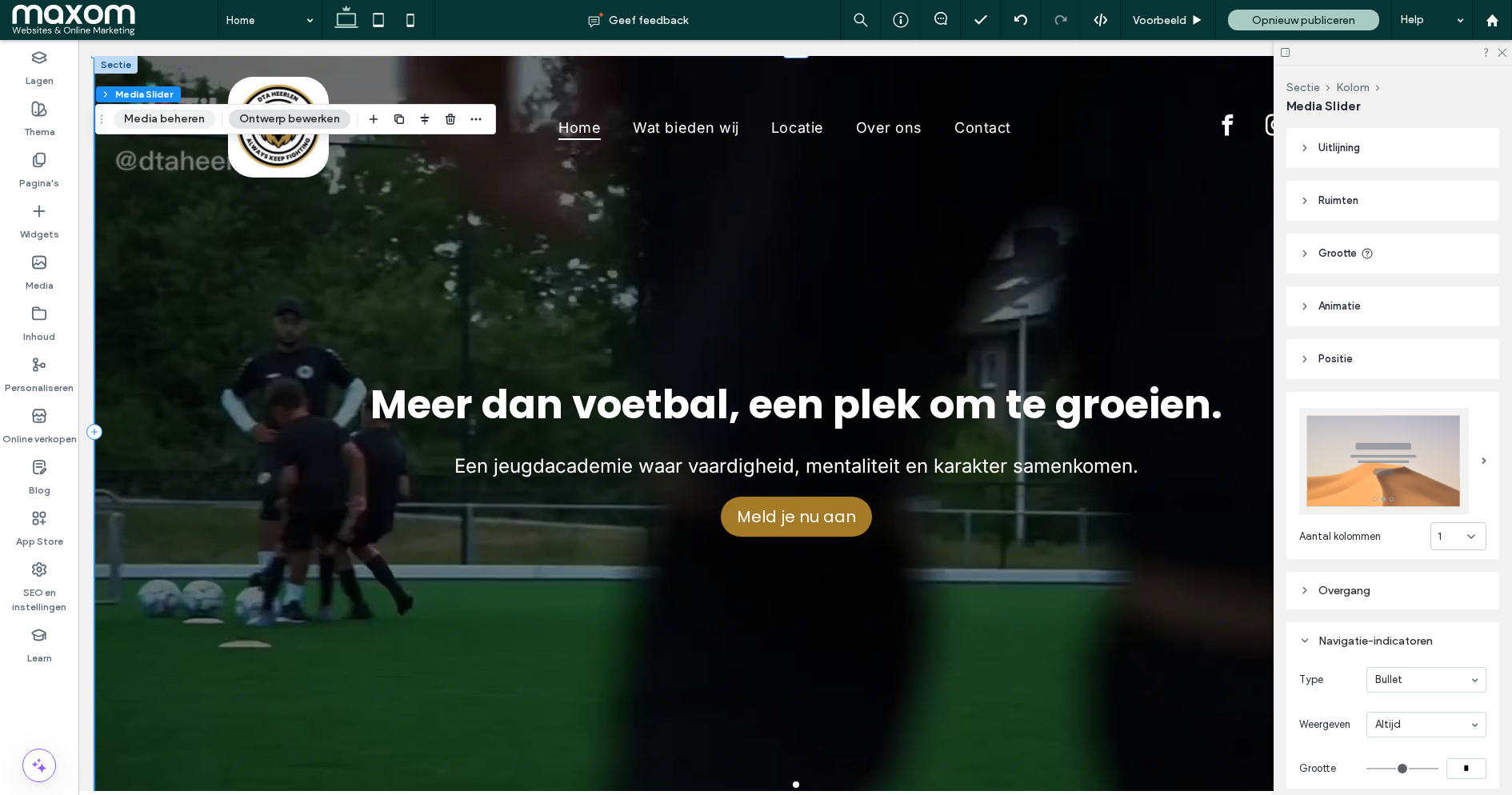
click at [178, 121] on button "Media beheren" at bounding box center [164, 119] width 102 height 19
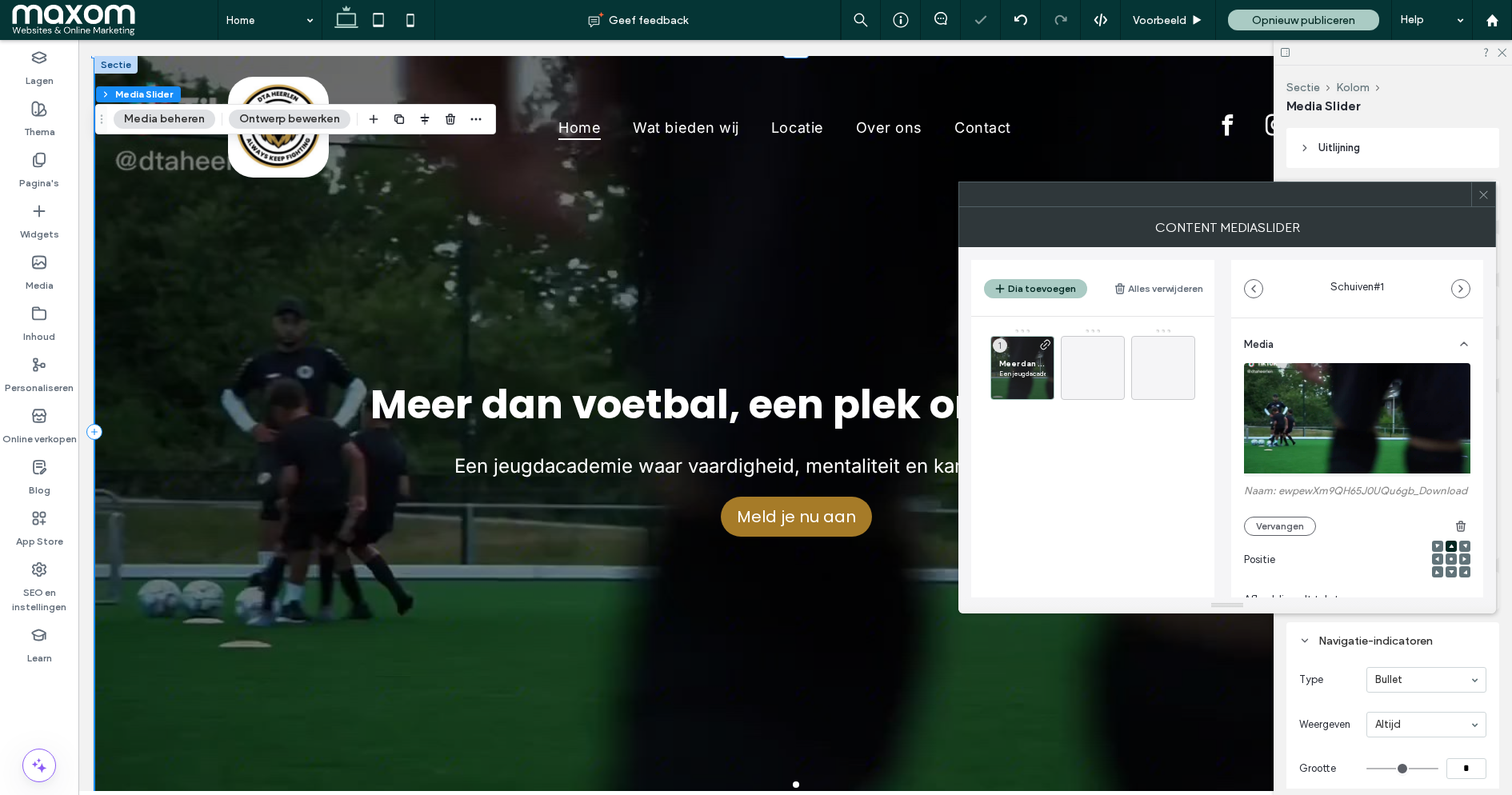
type input "**"
type input "***"
click at [1001, 390] on icon at bounding box center [1000, 391] width 12 height 14
click at [1113, 369] on div at bounding box center [1092, 368] width 64 height 64
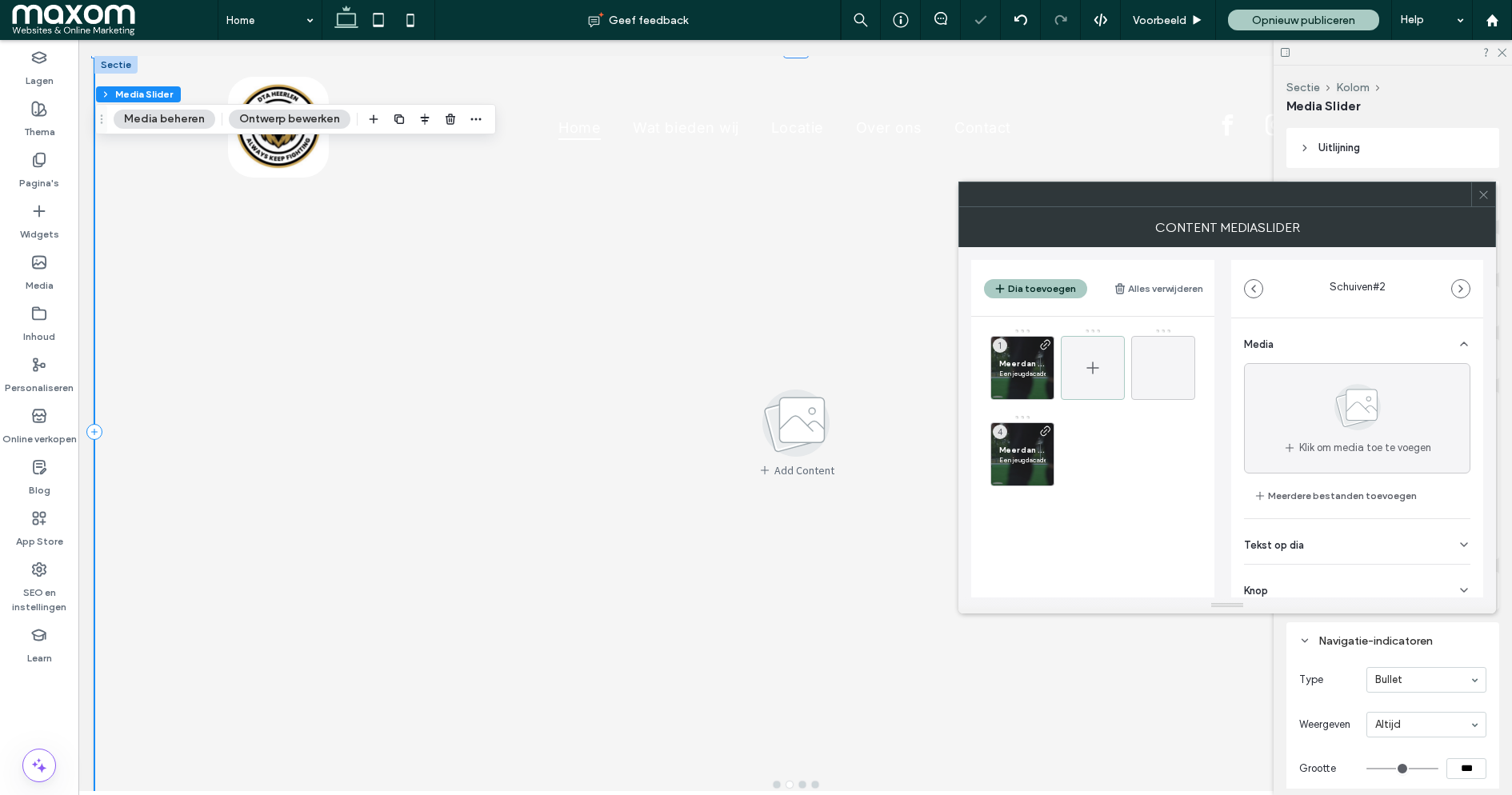
click at [1107, 343] on div at bounding box center [1092, 368] width 64 height 64
drag, startPoint x: 1022, startPoint y: 443, endPoint x: 1090, endPoint y: 351, distance: 114.4
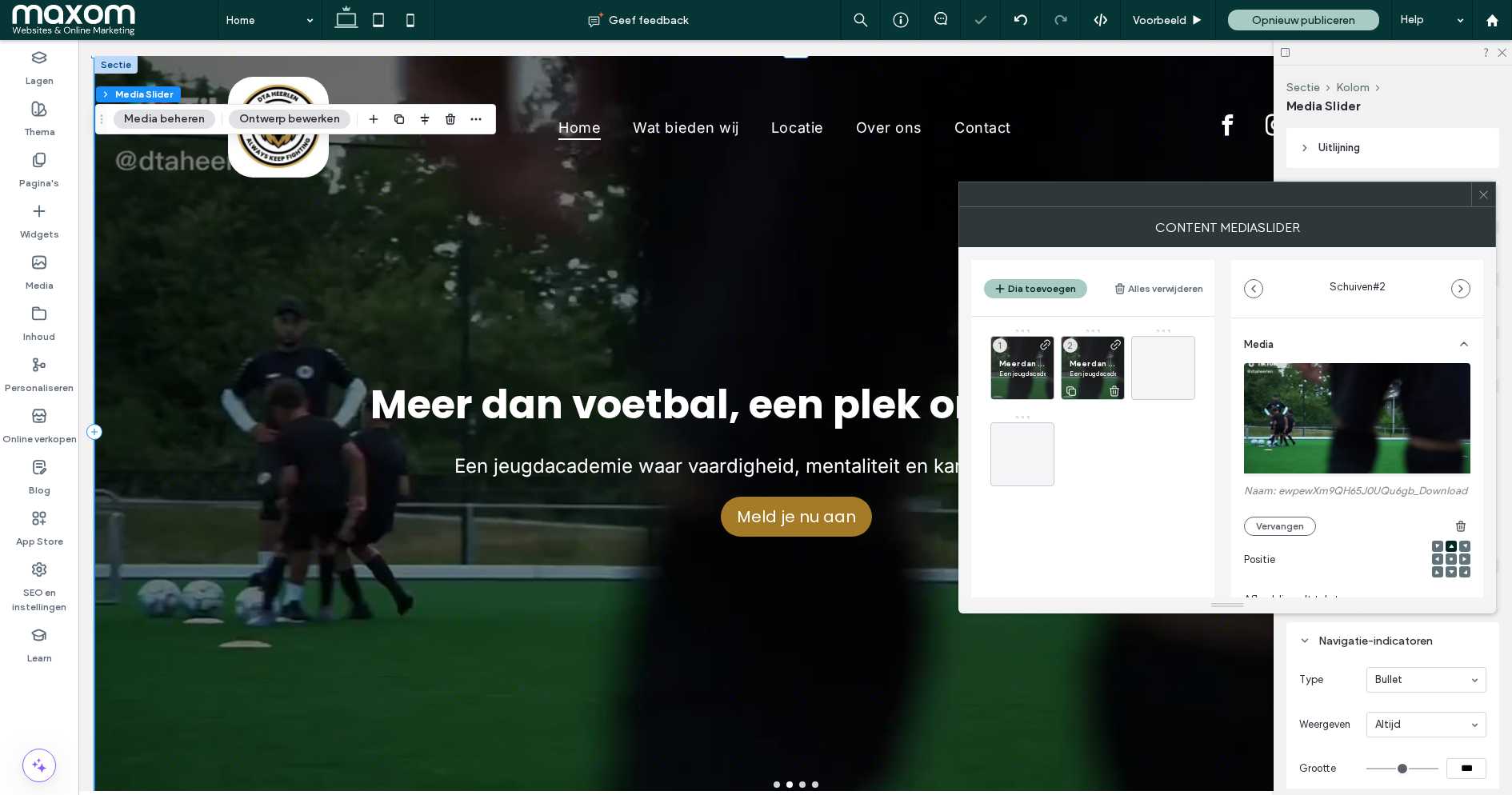
click at [1117, 340] on icon at bounding box center [1116, 345] width 12 height 12
click at [1020, 415] on div at bounding box center [1022, 450] width 64 height 72
drag, startPoint x: 1020, startPoint y: 414, endPoint x: 1152, endPoint y: 288, distance: 182.5
click at [1152, 288] on div "Dia toevoegen Alles verwijderen Meer dan voetbal, een plek om te groeien. Een j…" at bounding box center [1092, 429] width 243 height 338
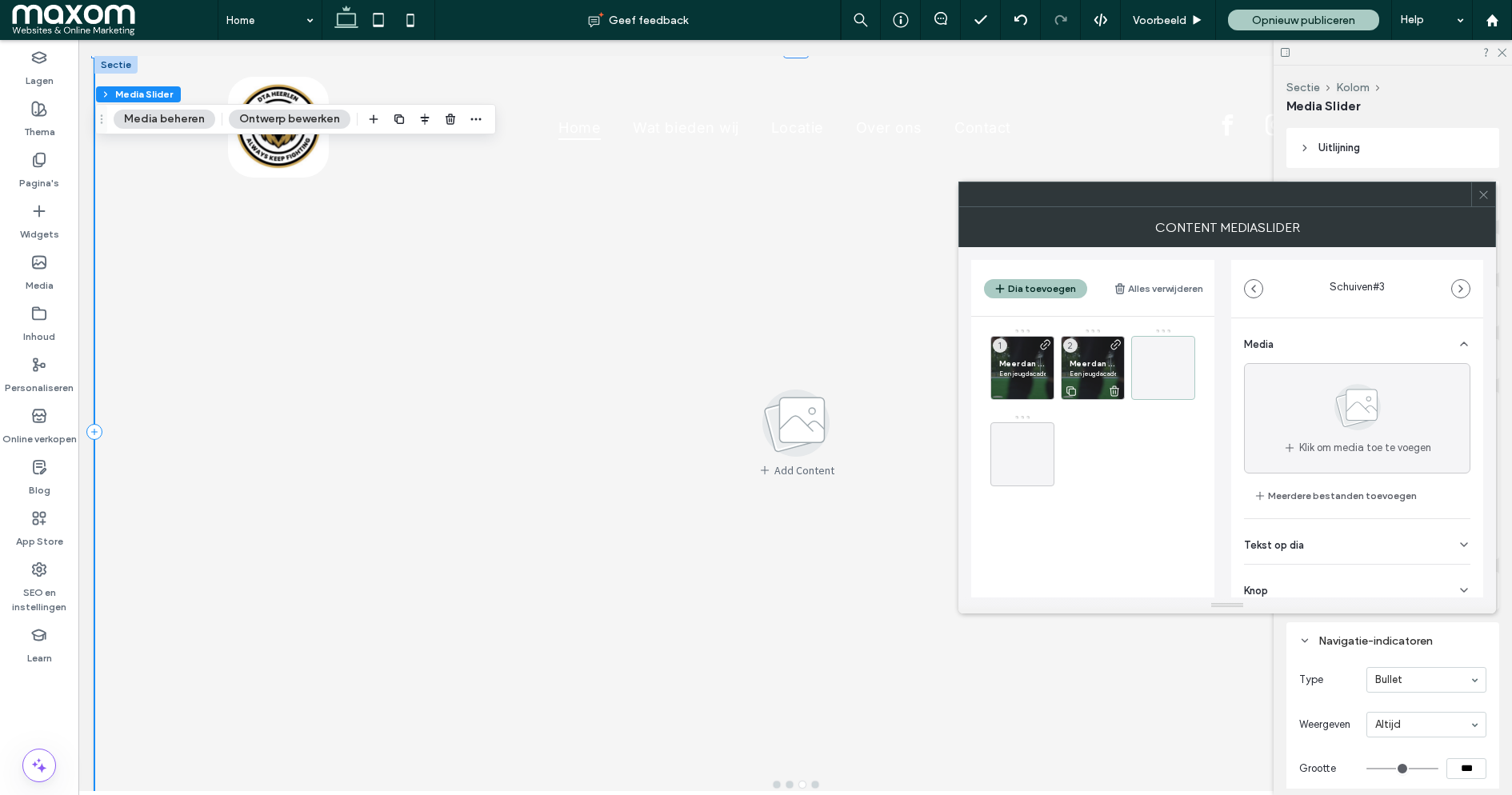
click at [1092, 371] on p "Een jeugdacademie waar vaardigheid, mentaliteit en karakter samenkomen." at bounding box center [1092, 373] width 46 height 10
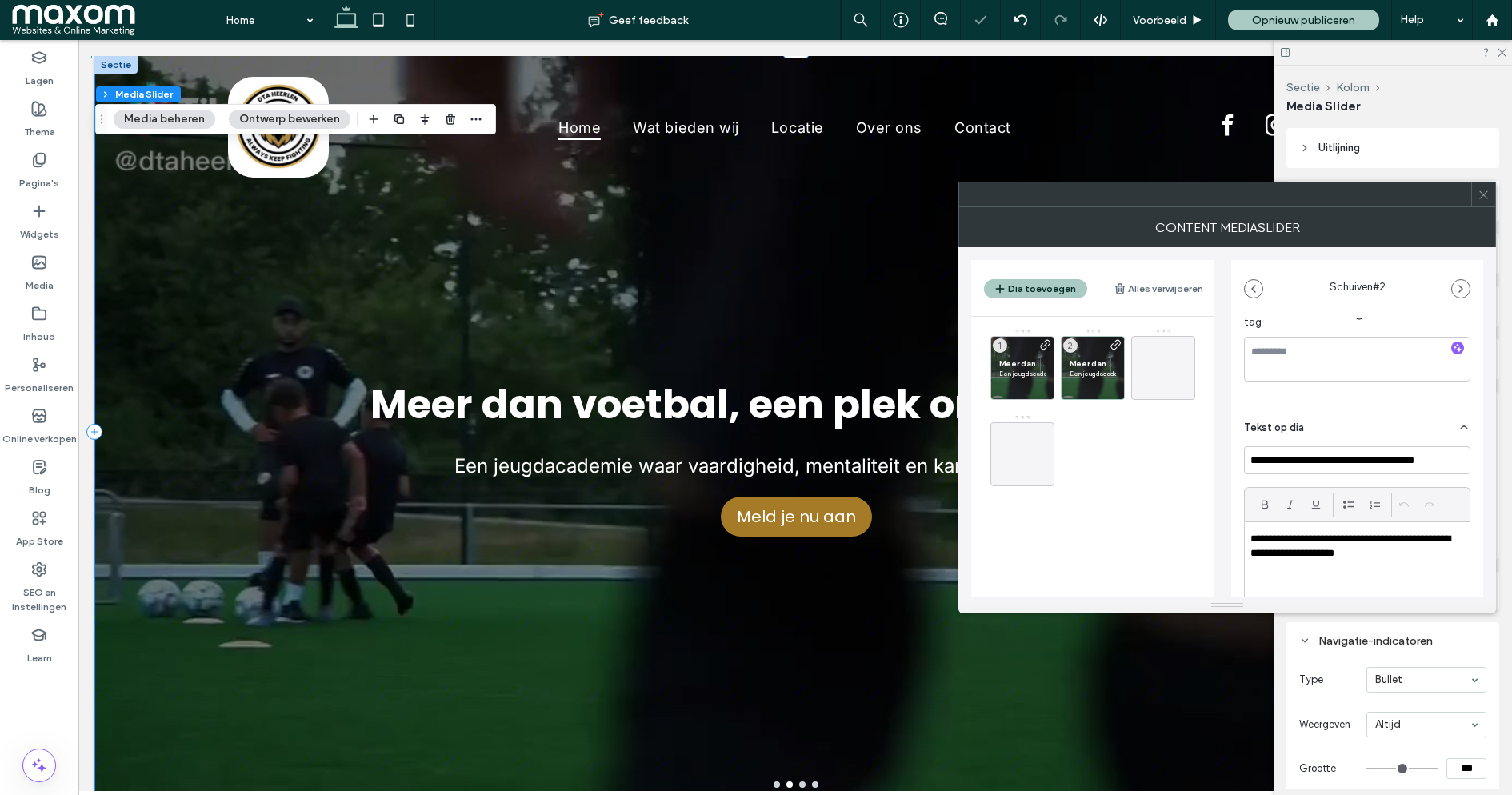
scroll to position [298, 0]
click at [1337, 464] on input "**********" at bounding box center [1357, 456] width 227 height 28
click at [1320, 546] on p "**********" at bounding box center [1354, 542] width 205 height 30
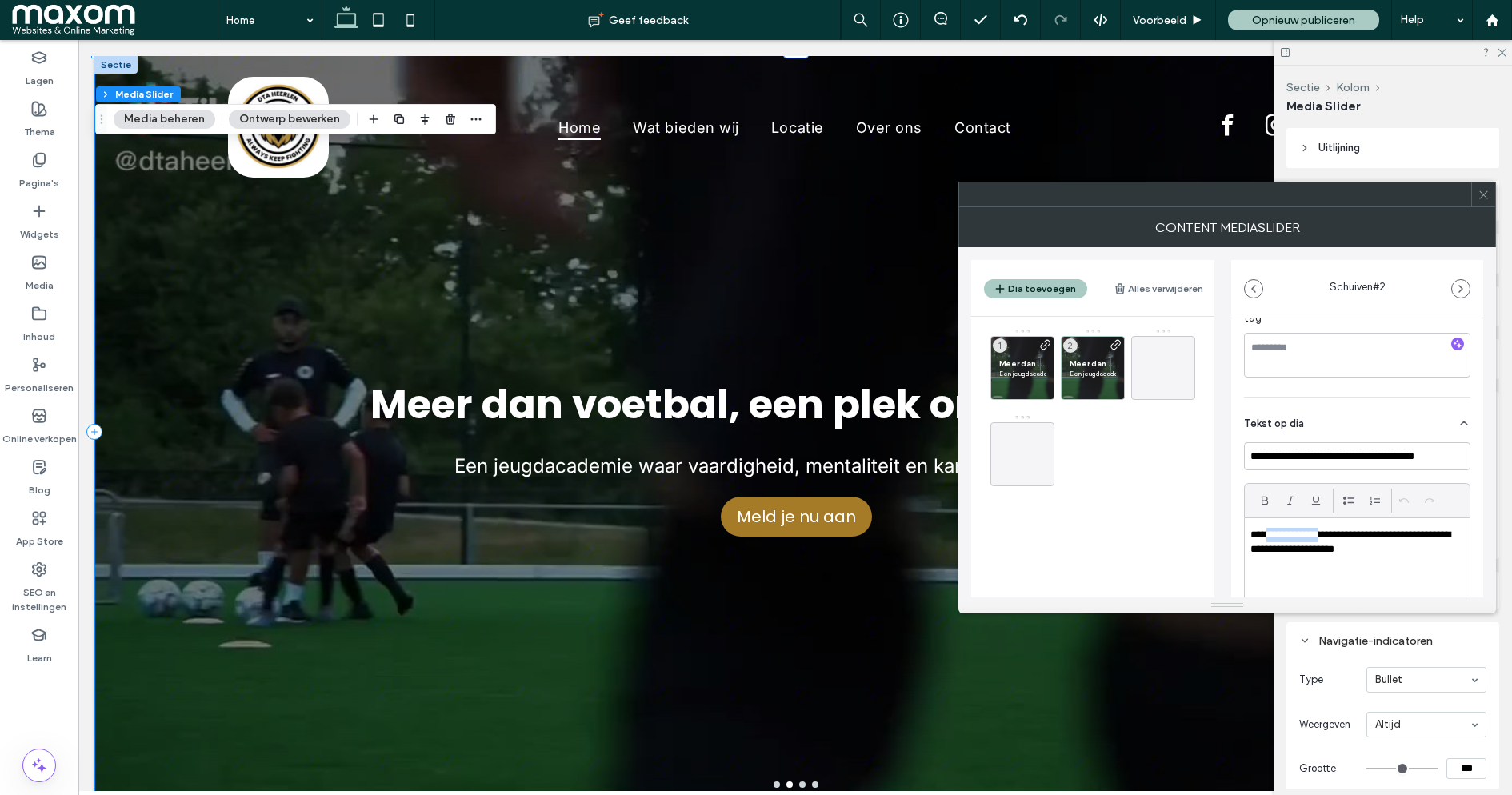
click at [1320, 546] on p "**********" at bounding box center [1354, 542] width 205 height 30
copy p "**********"
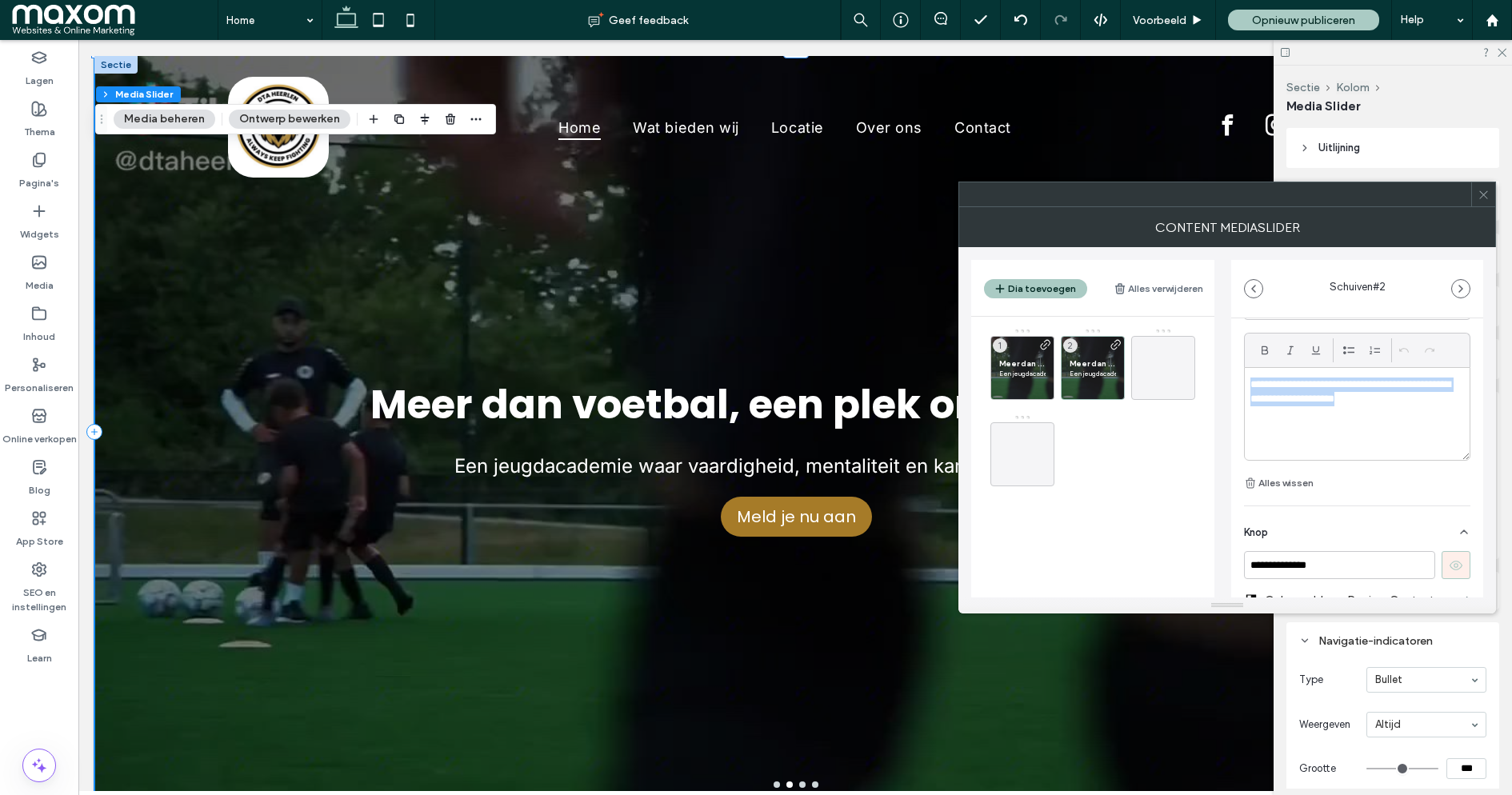
scroll to position [547, 0]
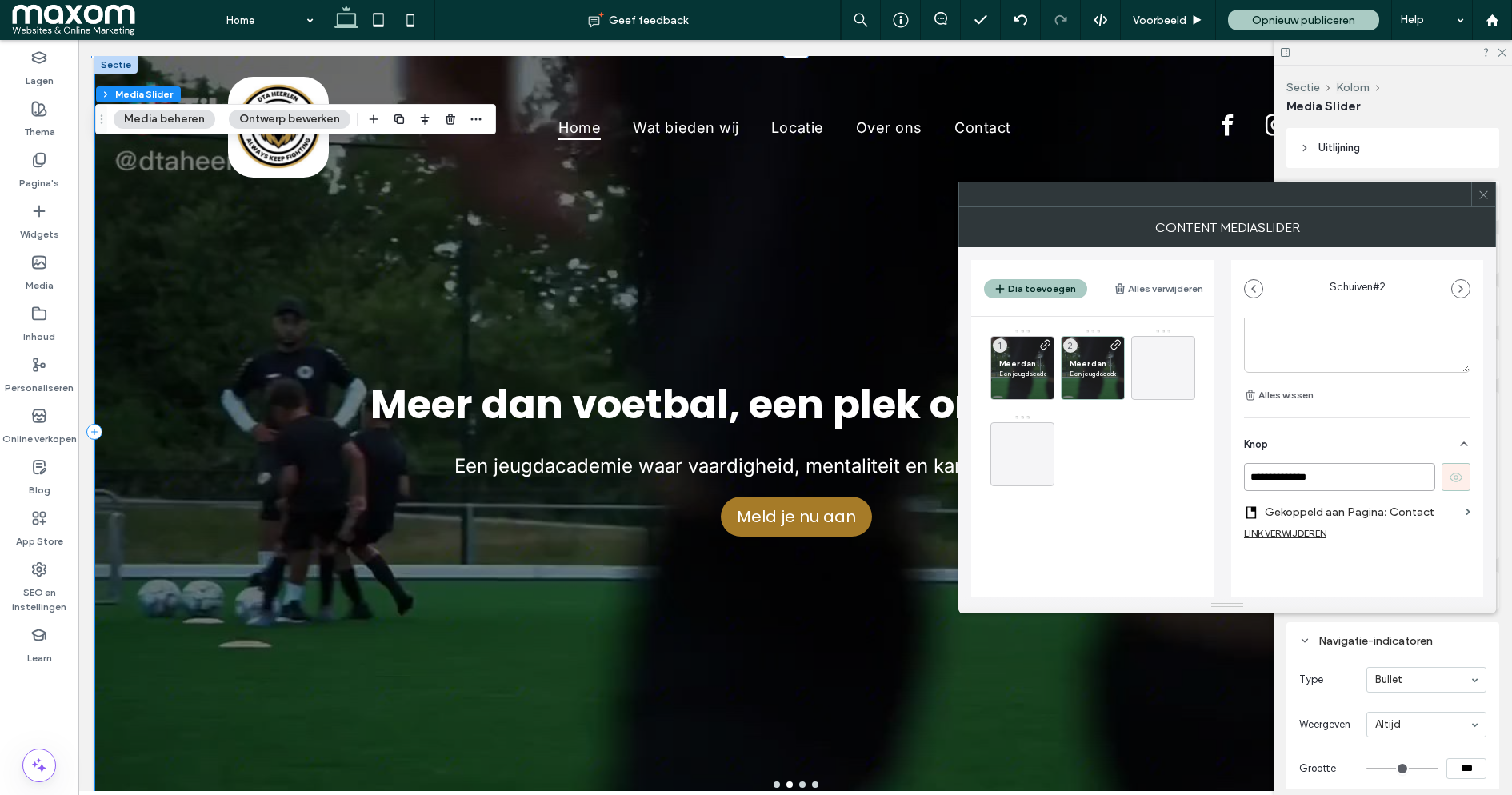
click at [1332, 478] on input "**********" at bounding box center [1339, 477] width 191 height 28
click at [1164, 281] on button "Alles verwijderen" at bounding box center [1158, 289] width 89 height 19
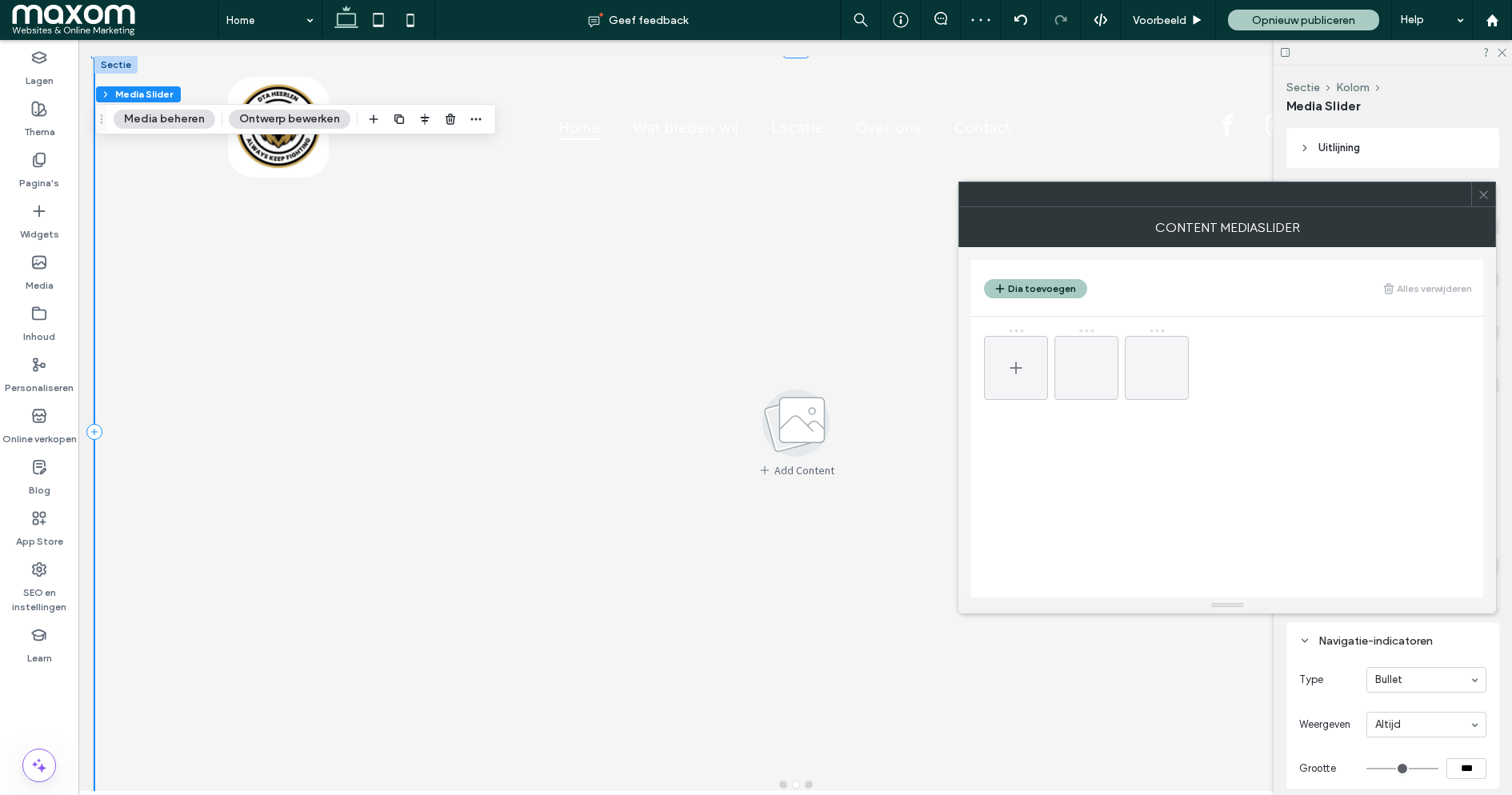
click at [1021, 362] on icon at bounding box center [1016, 368] width 19 height 19
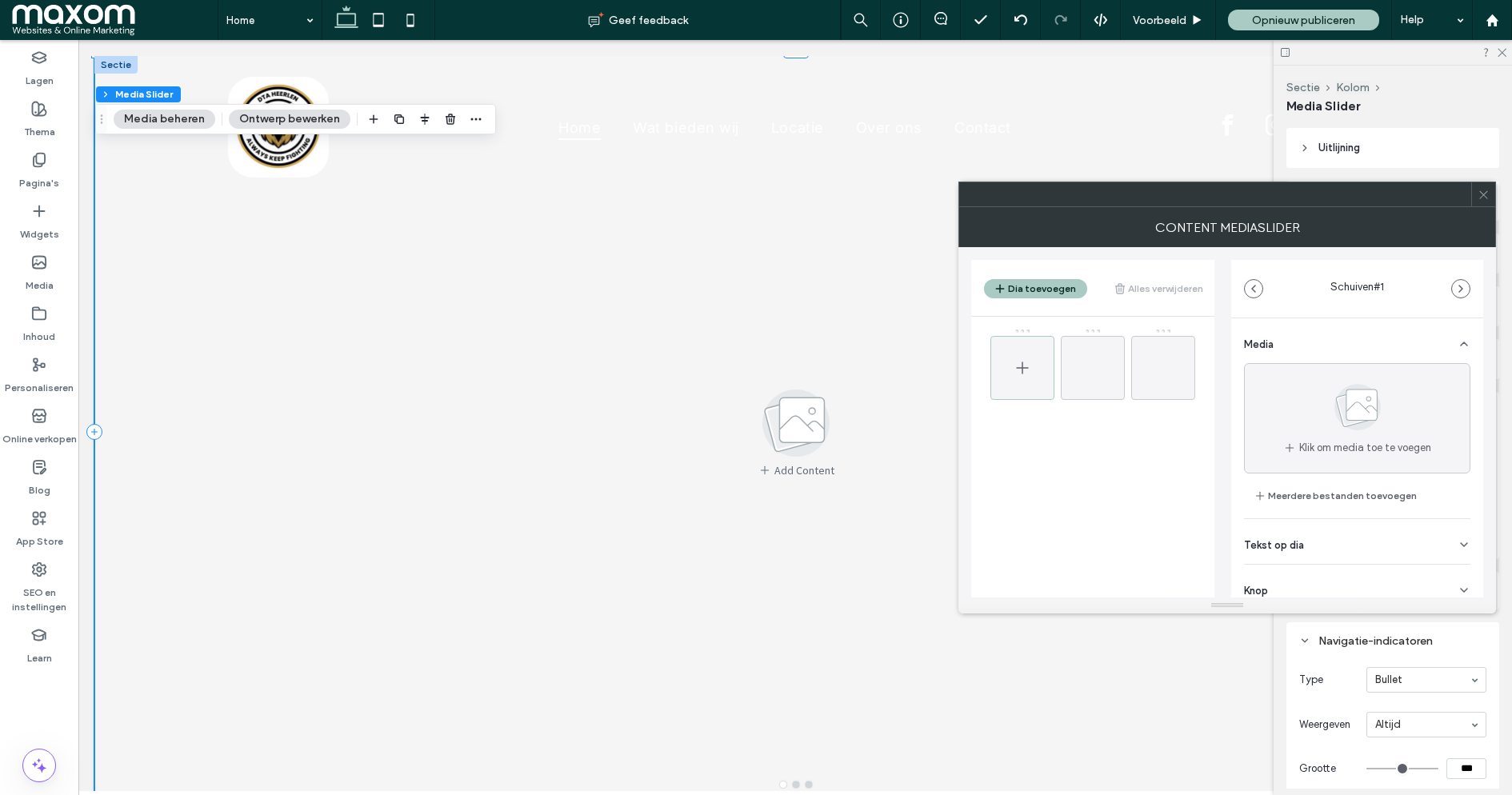
click at [1032, 344] on div at bounding box center [1022, 368] width 64 height 64
click at [1026, 374] on icon at bounding box center [1022, 368] width 19 height 19
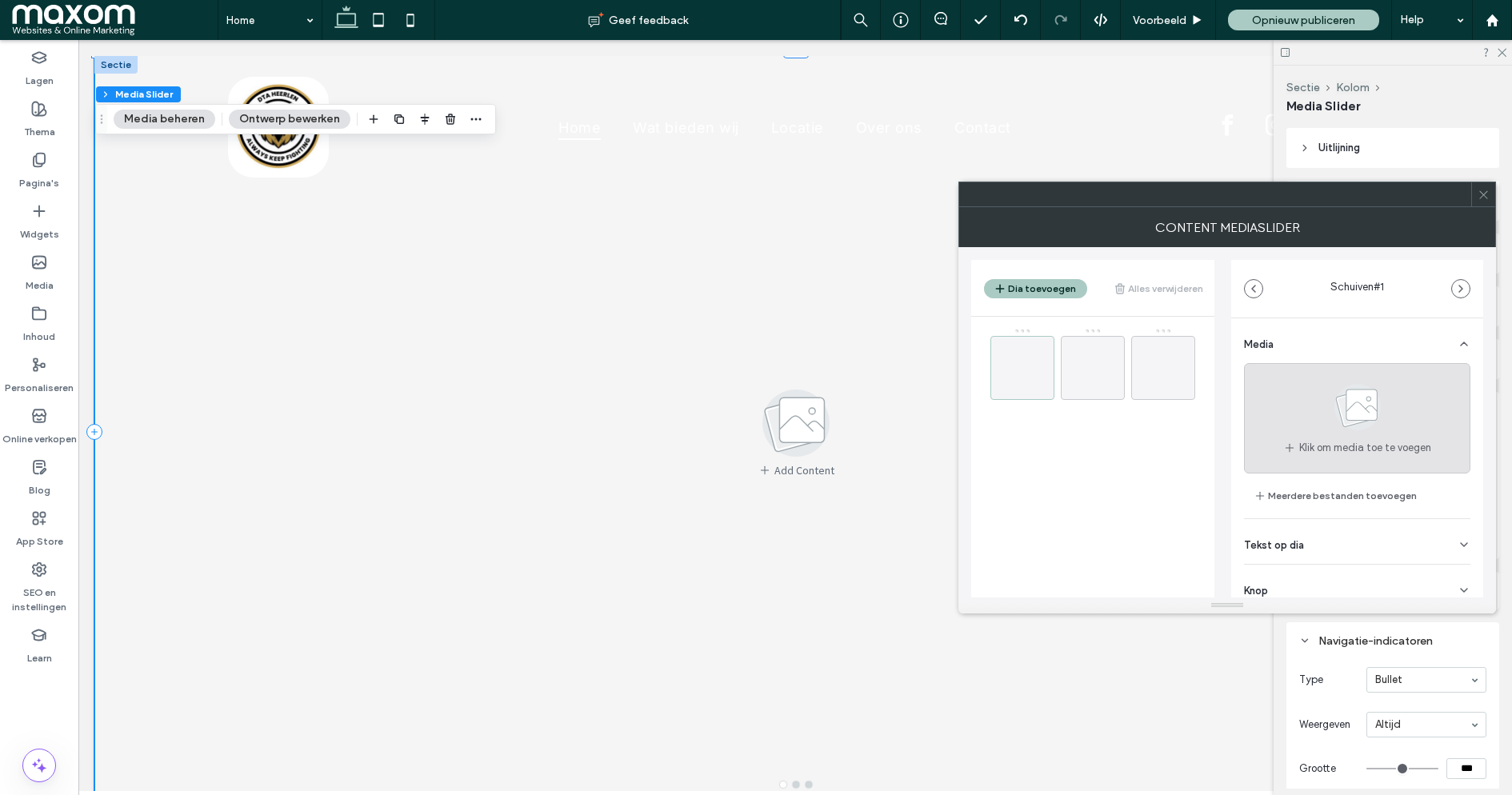
click at [1330, 444] on span "Klik om media toe te voegen" at bounding box center [1365, 447] width 132 height 16
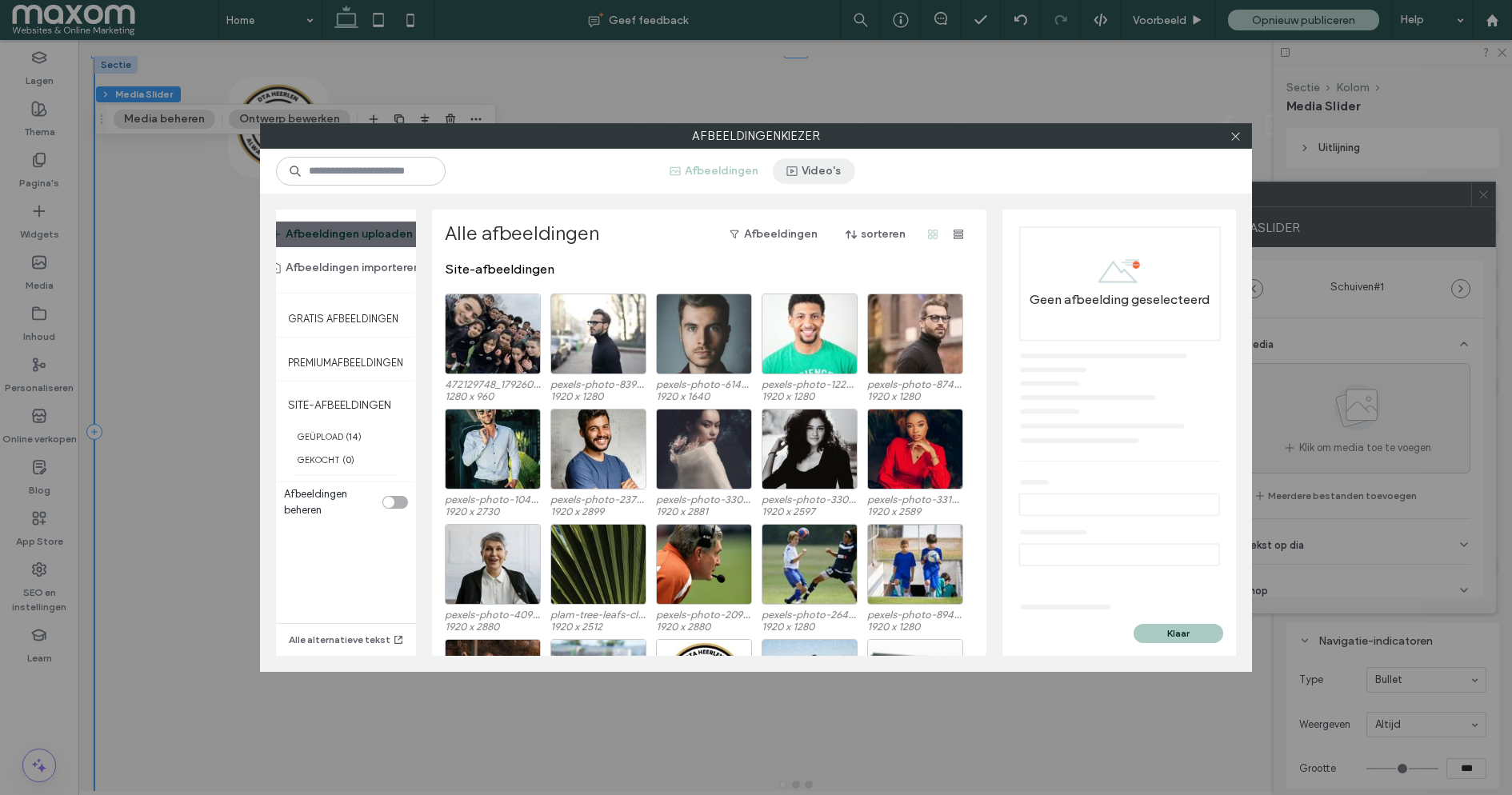
click at [828, 176] on button "Video's" at bounding box center [814, 171] width 83 height 26
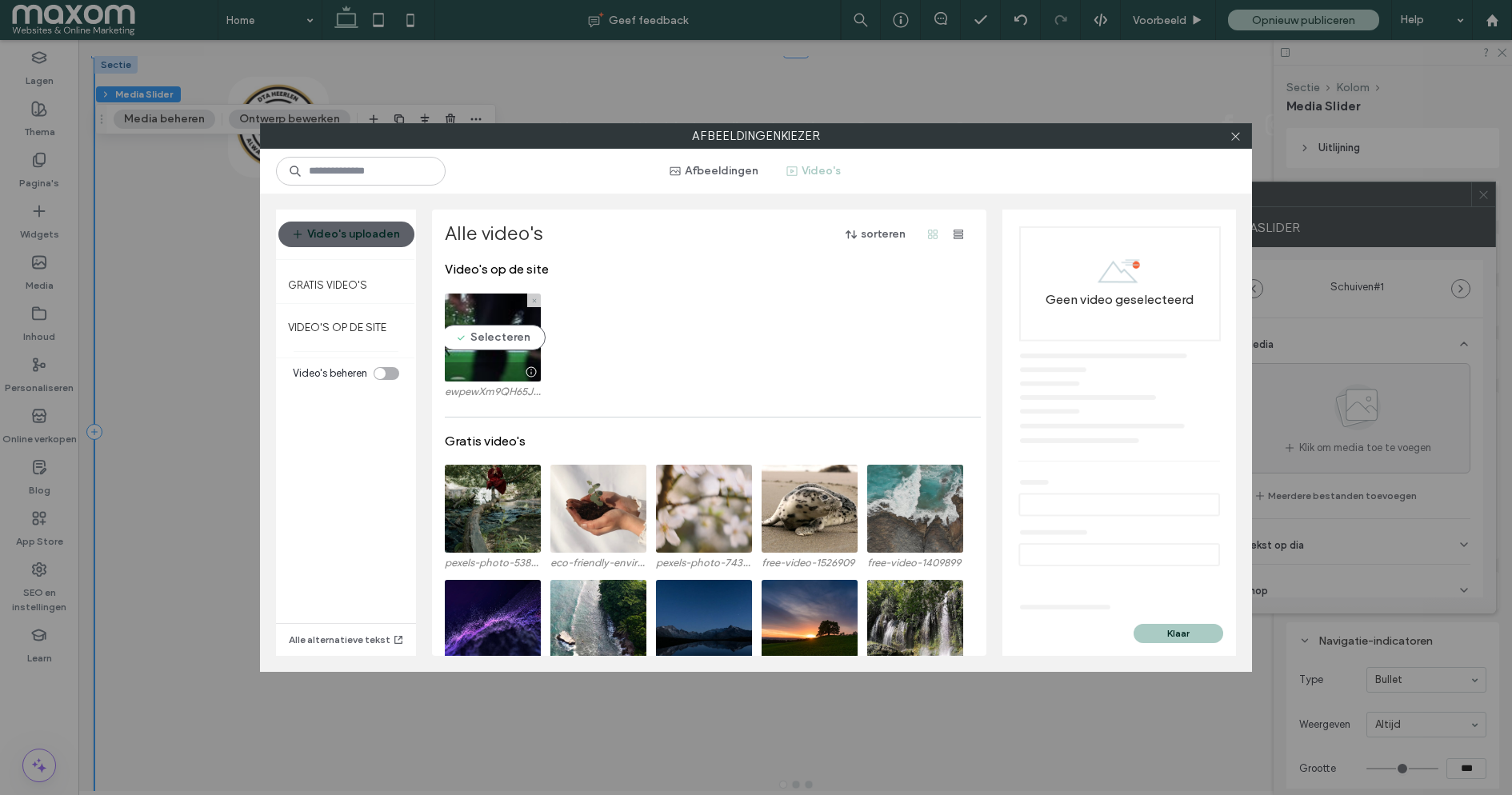
click at [513, 329] on video at bounding box center [492, 338] width 96 height 88
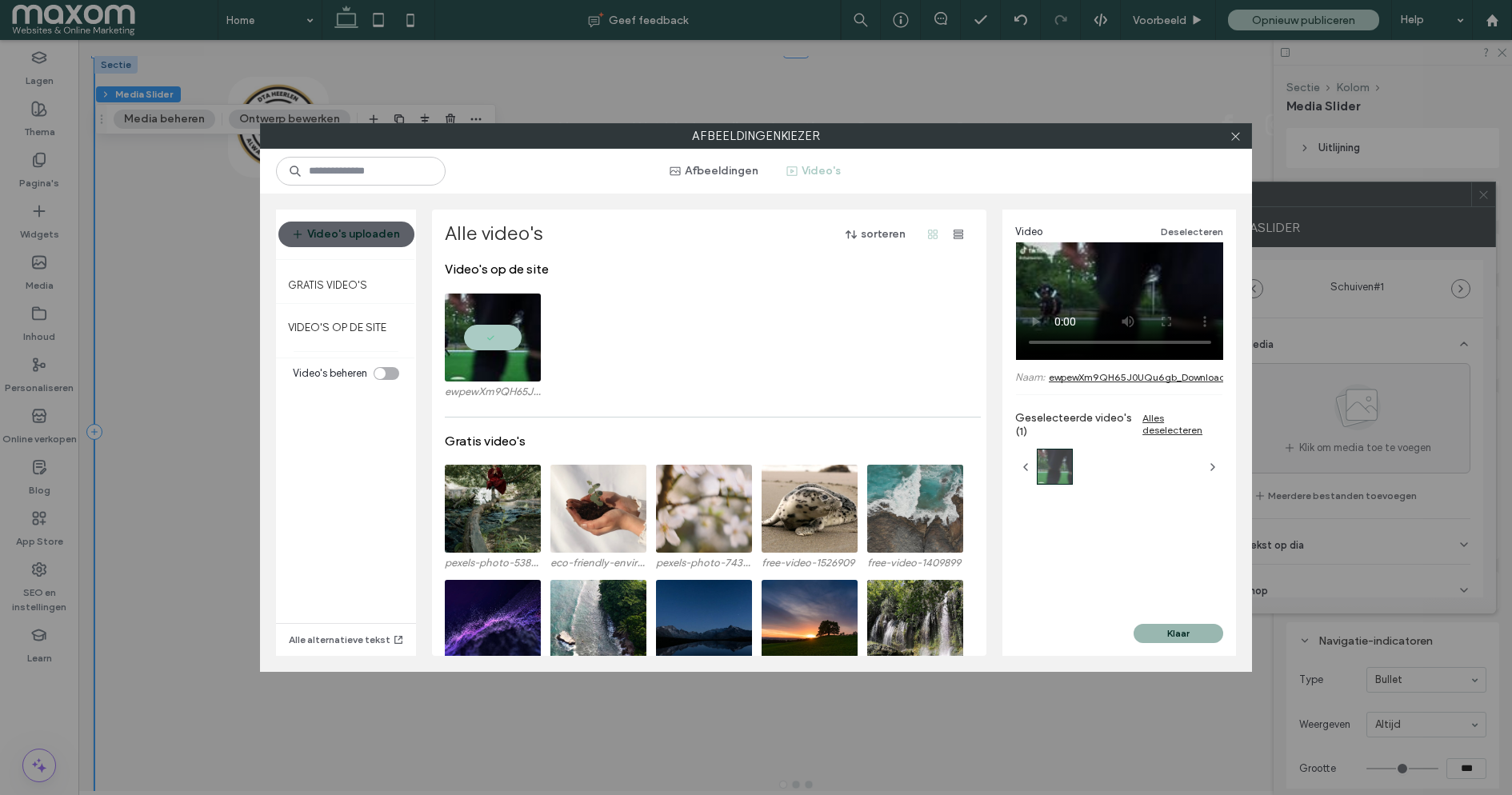
click at [1168, 629] on button "Klaar" at bounding box center [1178, 634] width 89 height 19
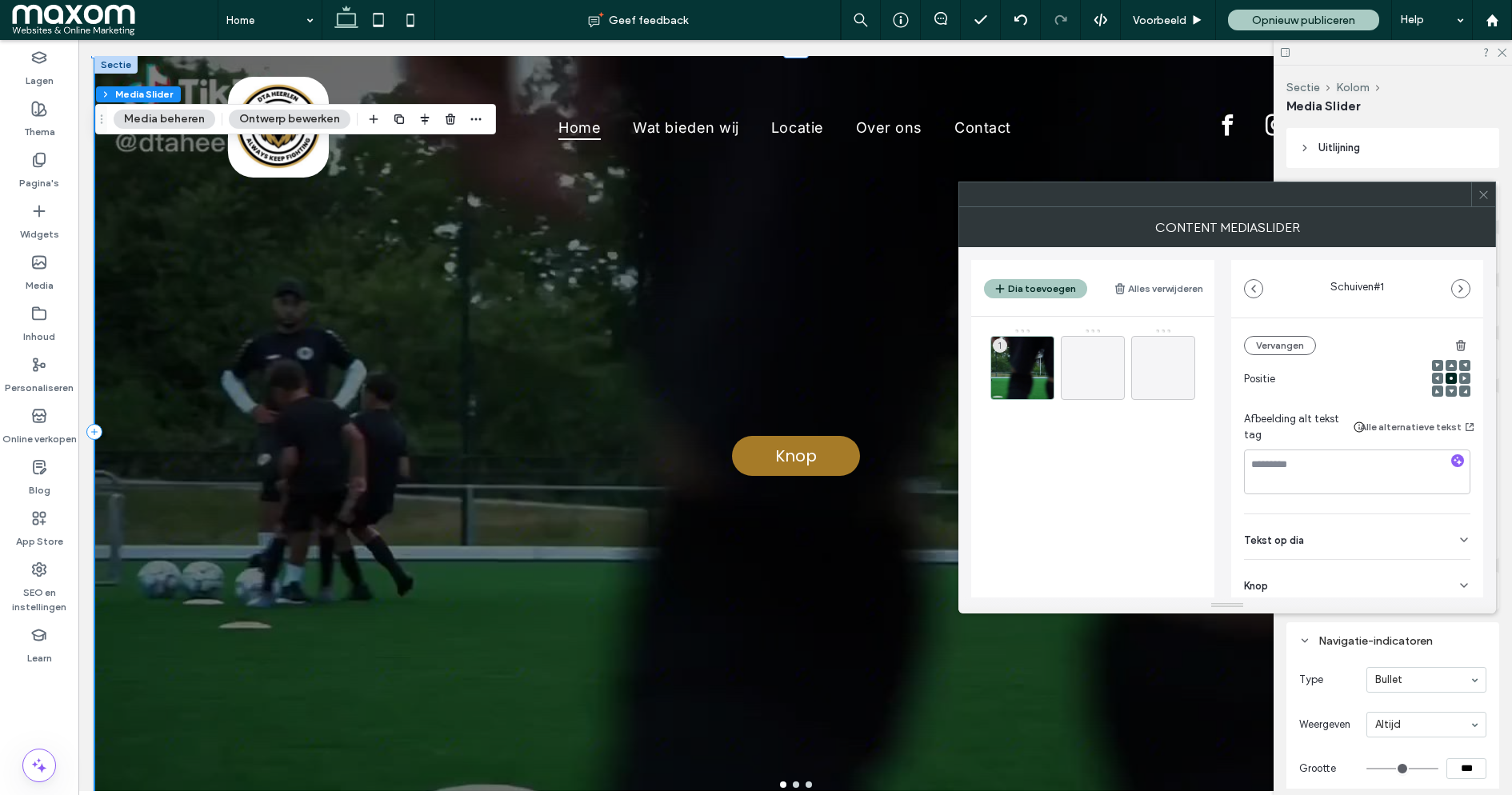
scroll to position [238, 0]
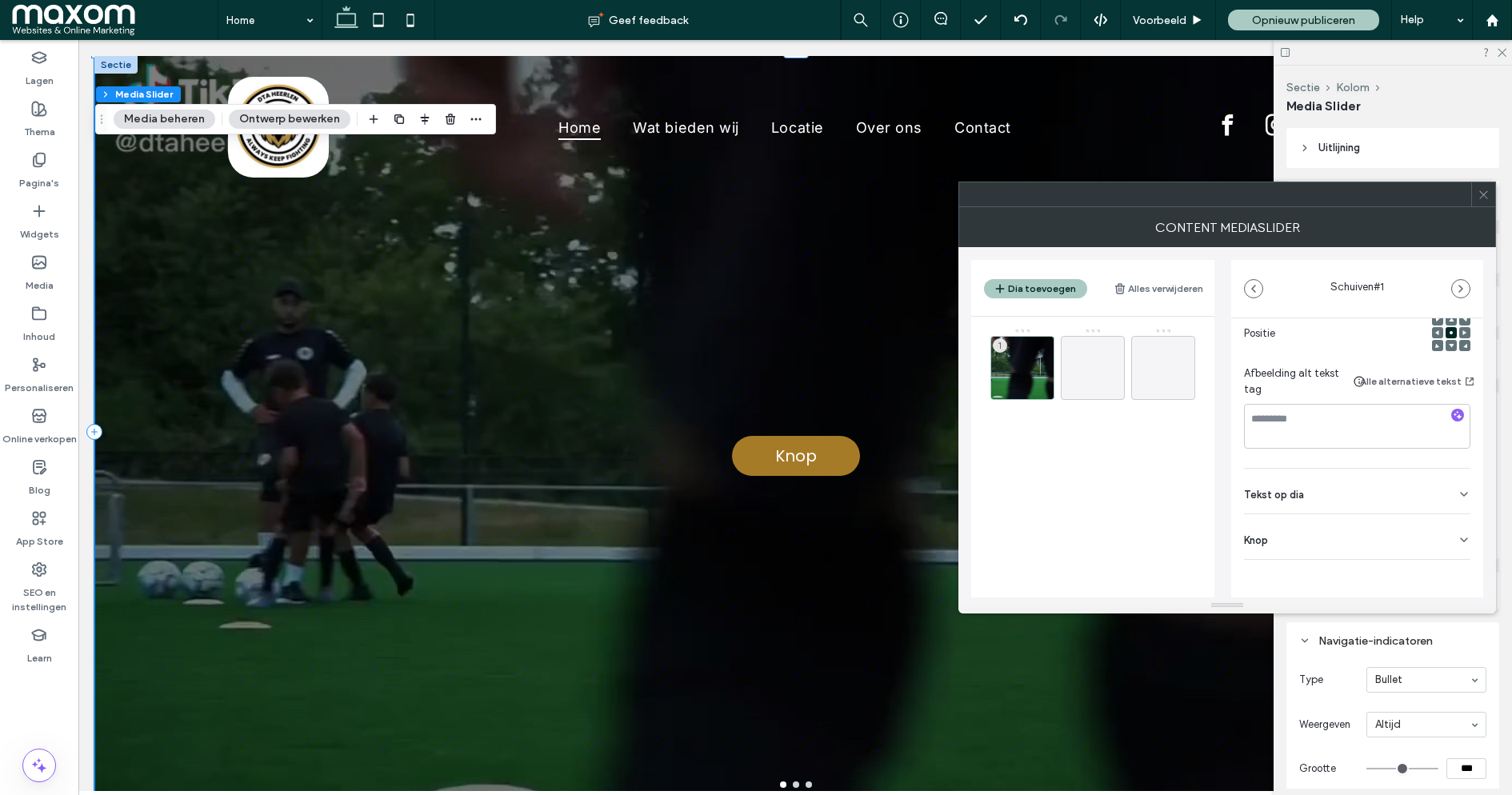
click at [1285, 500] on div "Tekst op dia" at bounding box center [1357, 491] width 227 height 45
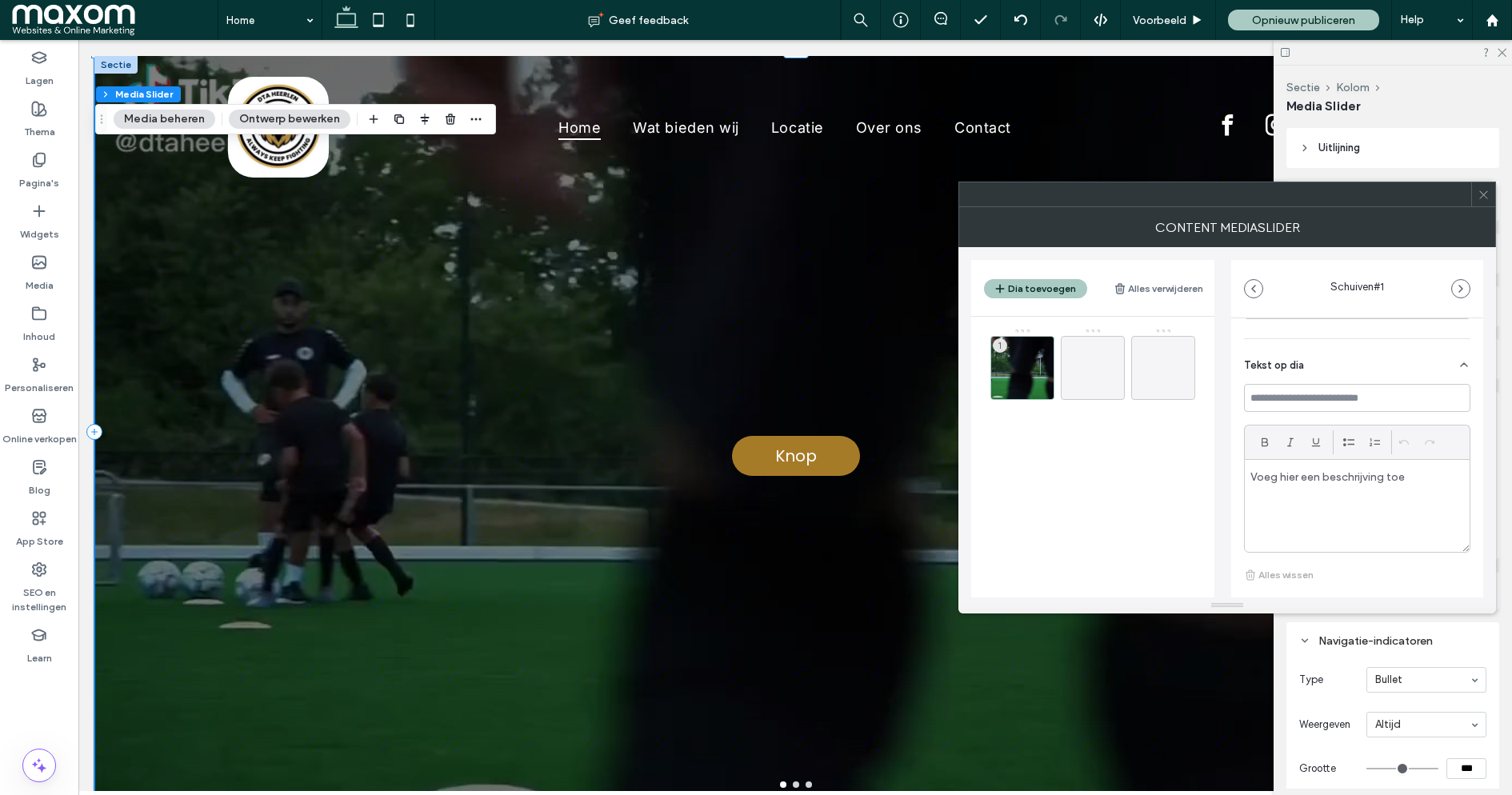
scroll to position [358, 0]
click at [1298, 515] on div at bounding box center [1357, 504] width 225 height 92
paste div
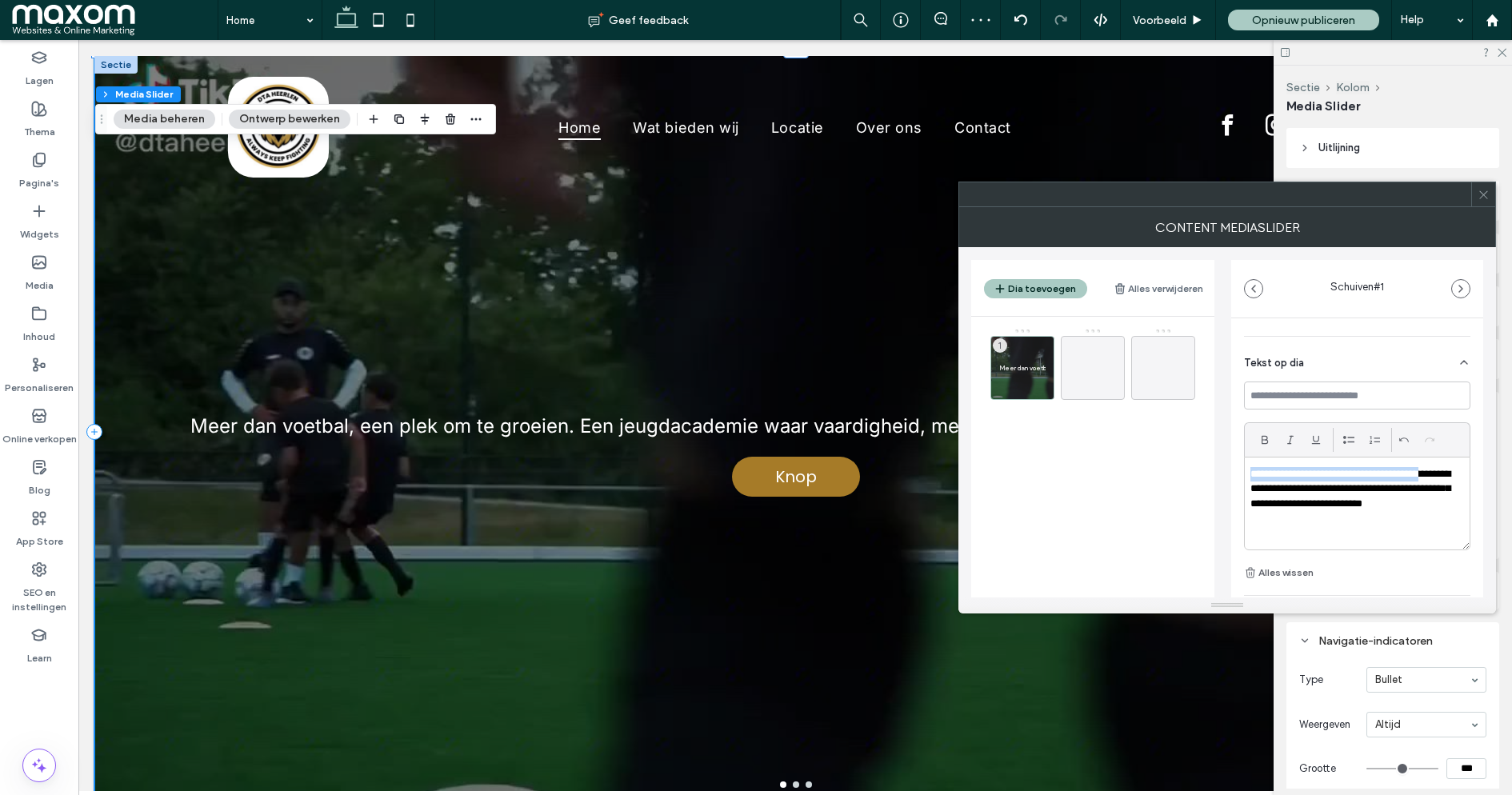
drag, startPoint x: 1449, startPoint y: 486, endPoint x: 1237, endPoint y: 485, distance: 212.0
click at [1237, 485] on div "**********" at bounding box center [1357, 349] width 252 height 778
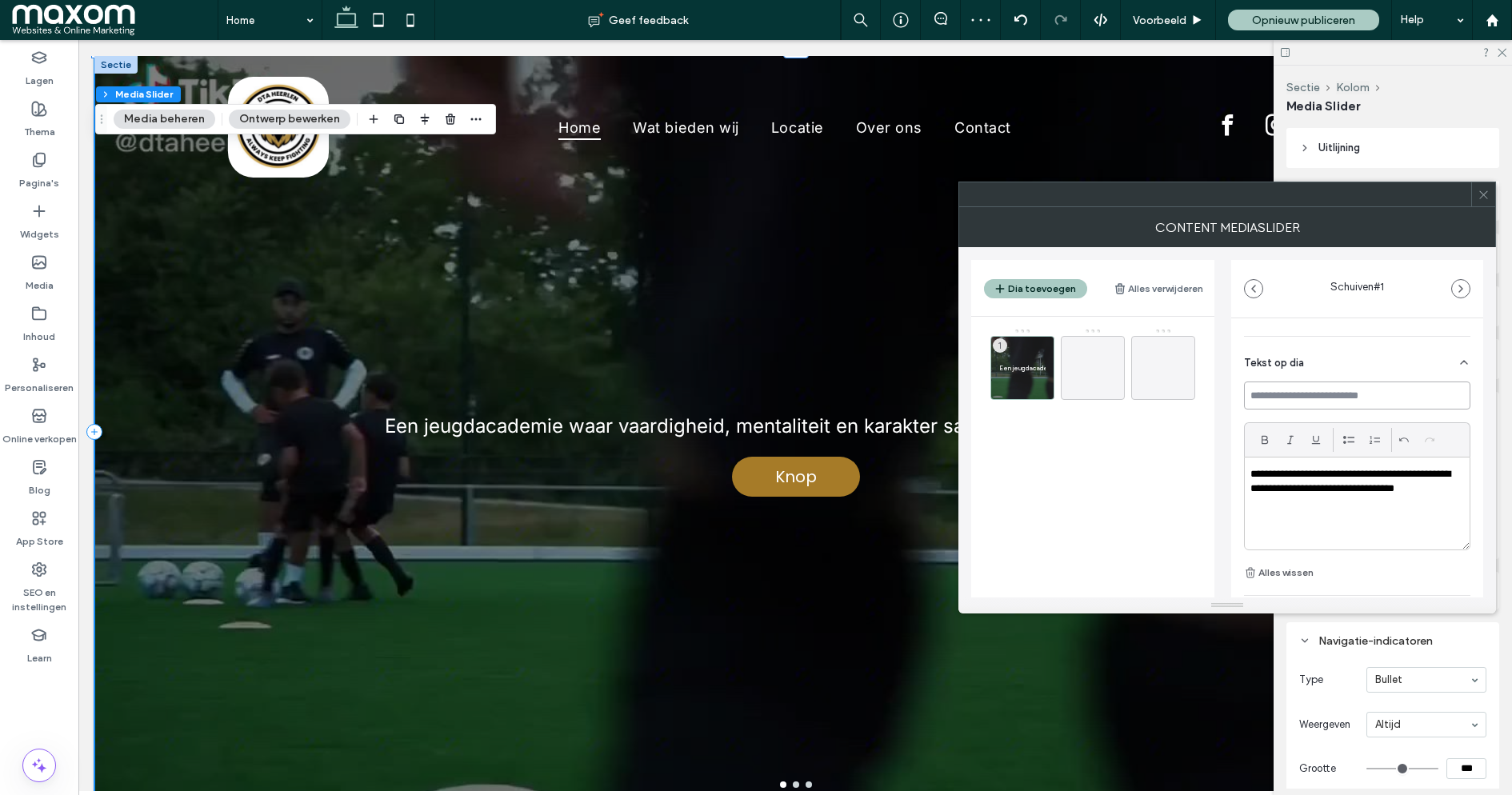
click at [1275, 410] on input at bounding box center [1357, 396] width 227 height 28
paste input "**********"
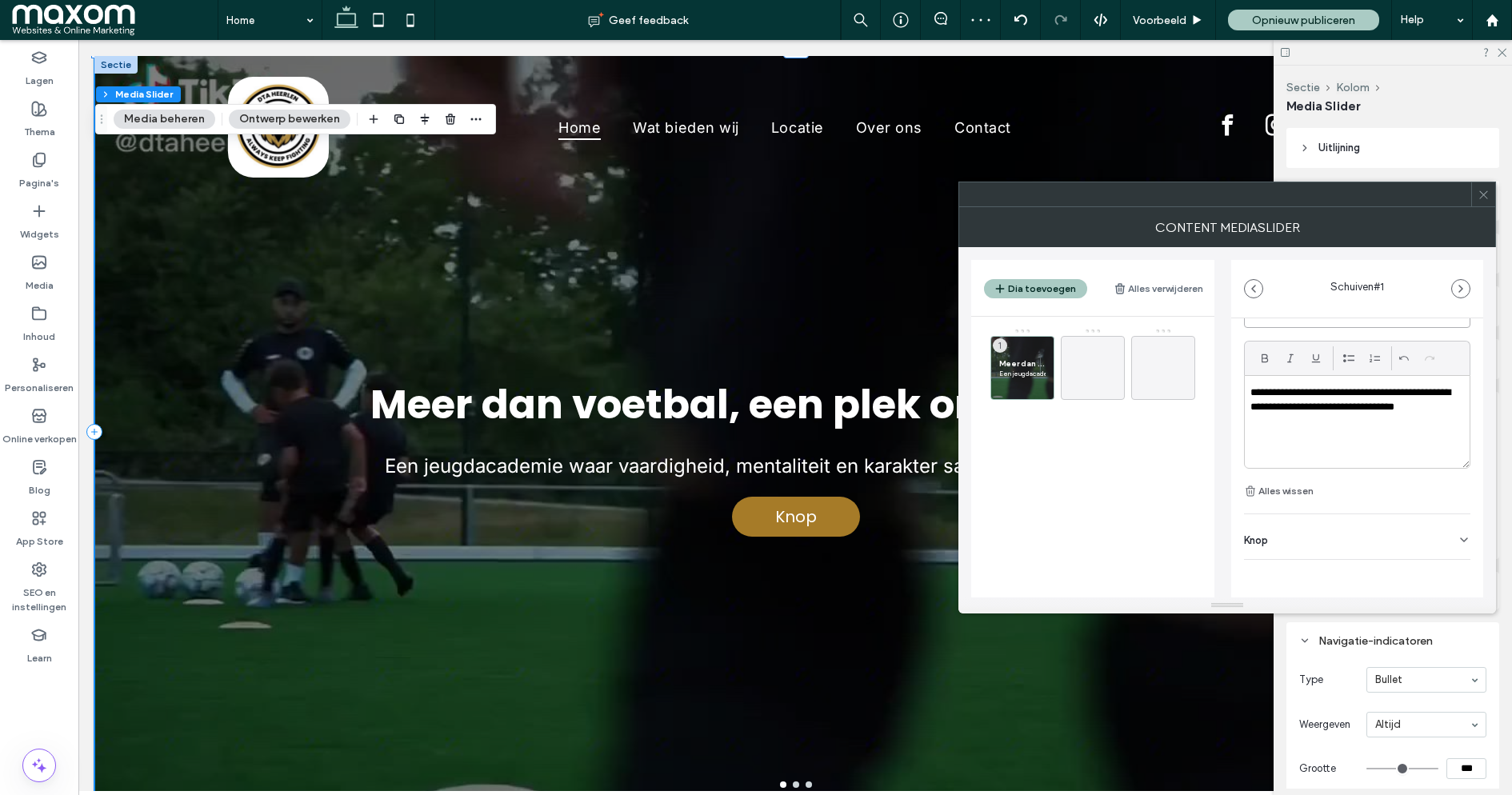
type input "**********"
click at [1272, 531] on div "Knop" at bounding box center [1357, 537] width 227 height 45
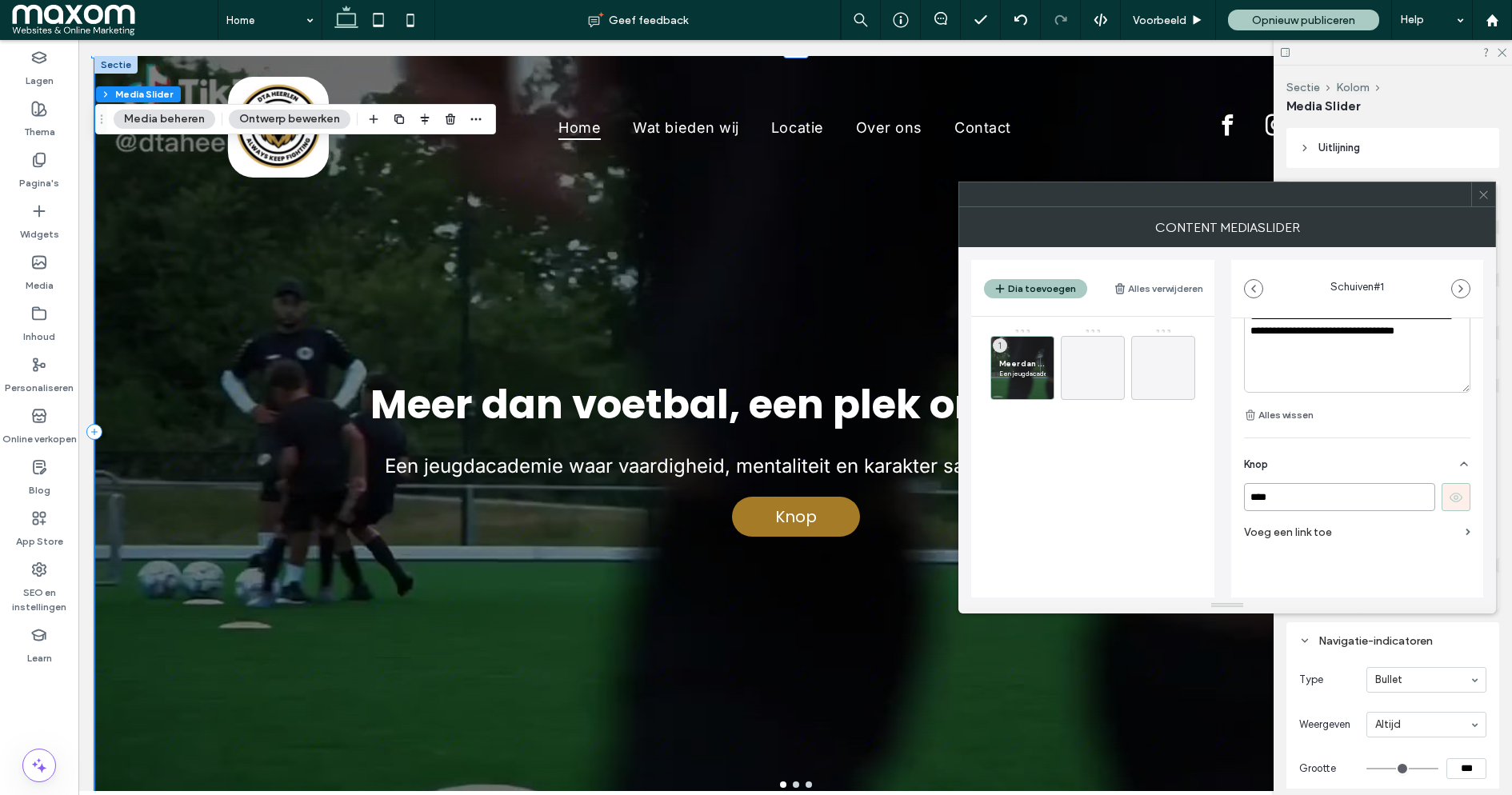
click at [1320, 504] on input "****" at bounding box center [1339, 496] width 191 height 28
paste input "**********"
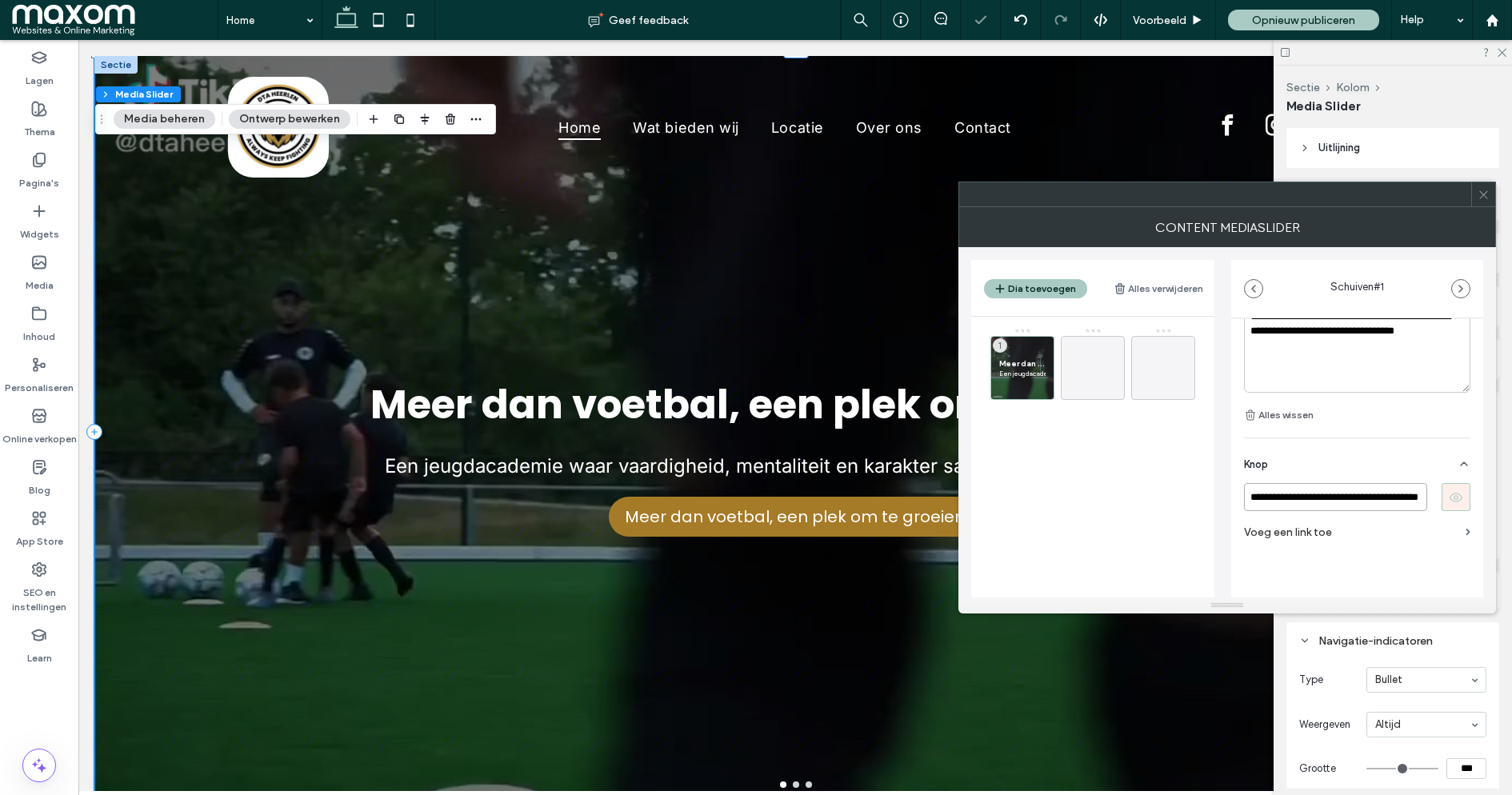
scroll to position [0, 0]
drag, startPoint x: 1370, startPoint y: 498, endPoint x: 1216, endPoint y: 498, distance: 154.0
click at [1216, 498] on div "**********" at bounding box center [1227, 422] width 512 height 350
type input "********"
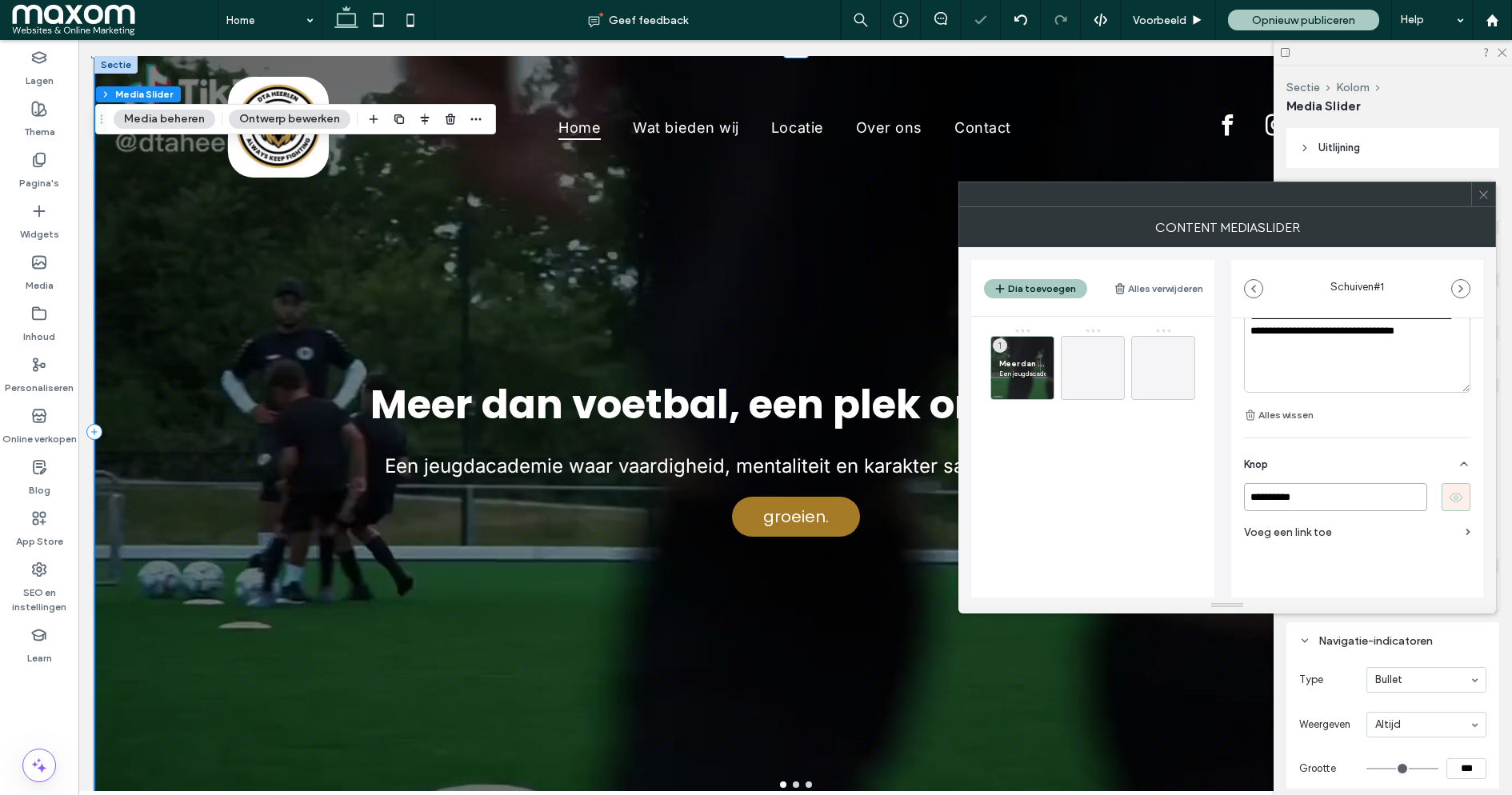
drag, startPoint x: 1318, startPoint y: 504, endPoint x: 1210, endPoint y: 488, distance: 109.2
click at [1212, 489] on div "**********" at bounding box center [1227, 422] width 512 height 350
type input "**********"
click at [1297, 531] on label "Voeg een link toe" at bounding box center [1352, 532] width 215 height 30
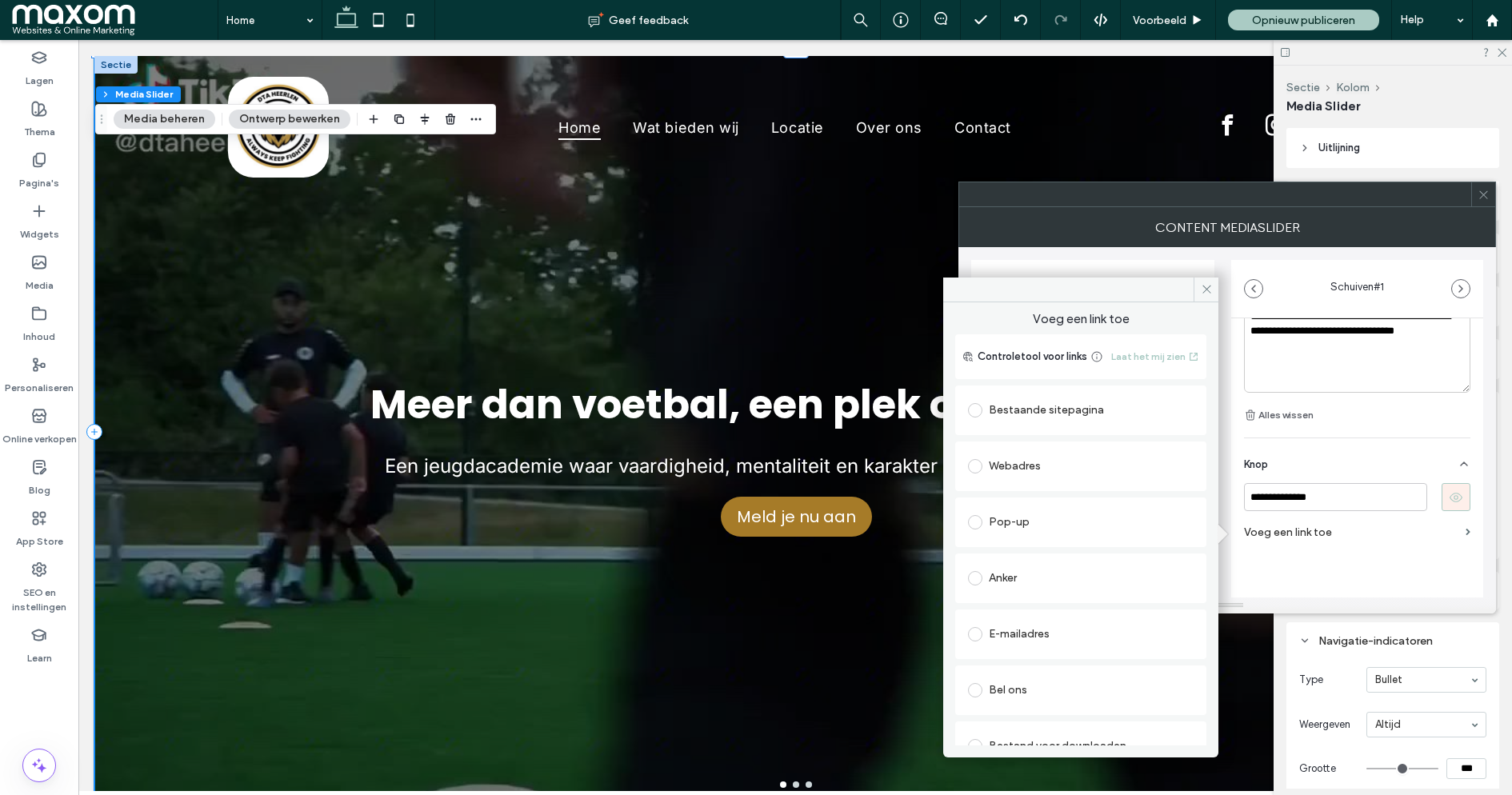
click at [1024, 461] on div "Webadres" at bounding box center [1080, 467] width 226 height 26
click at [980, 410] on span at bounding box center [974, 410] width 14 height 14
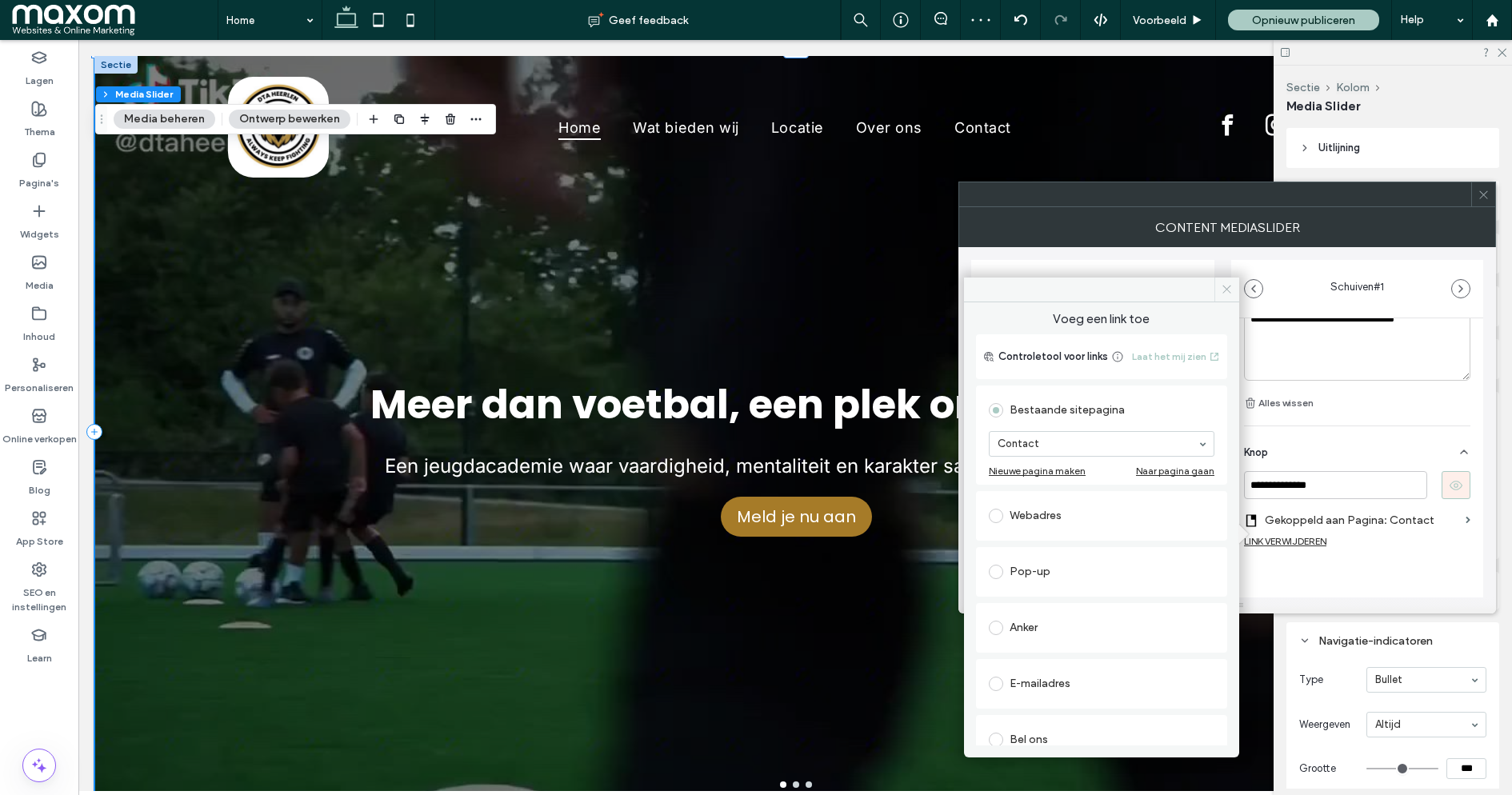
click at [1230, 286] on use at bounding box center [1227, 290] width 8 height 8
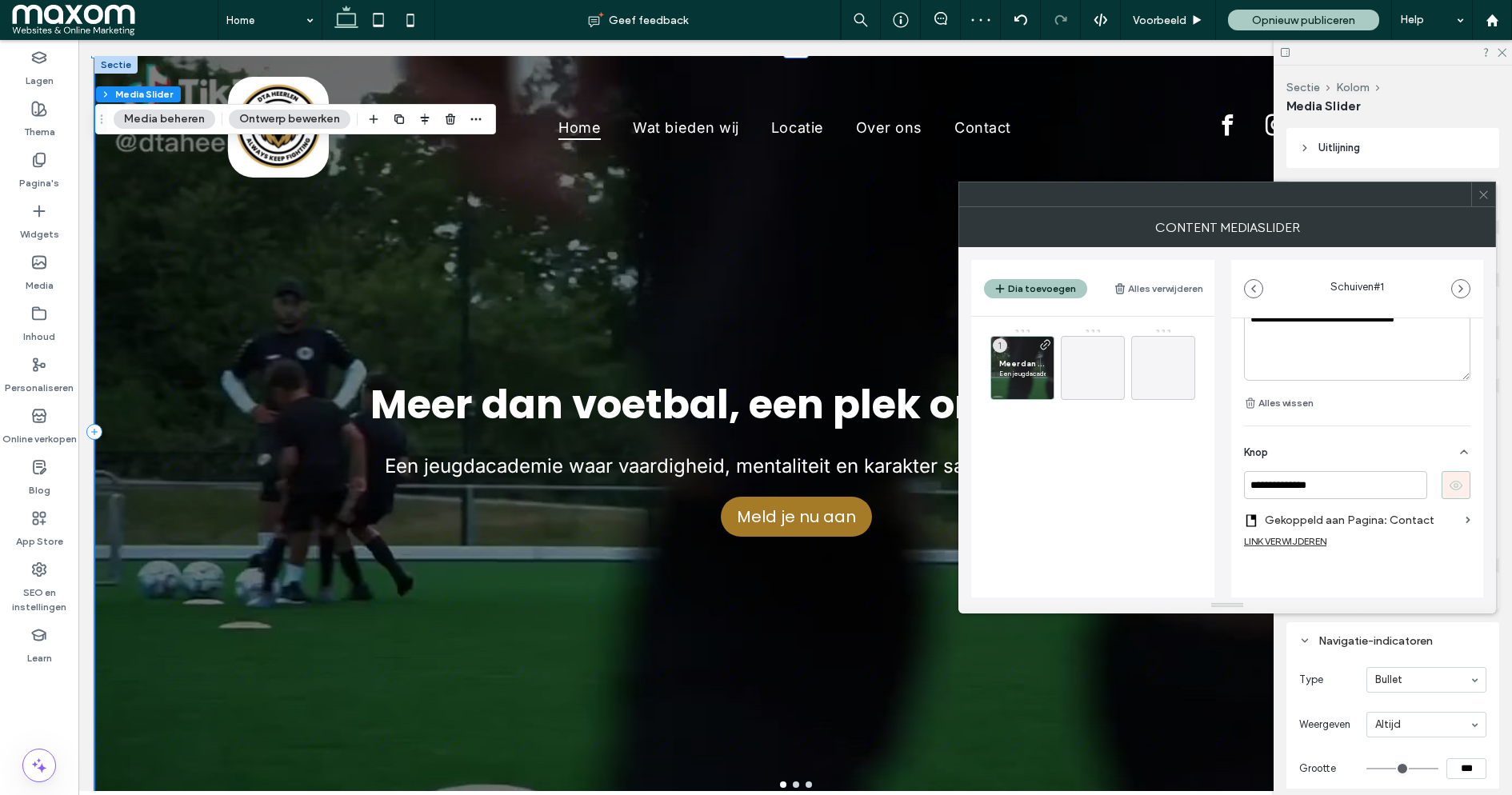
click at [1488, 191] on icon at bounding box center [1483, 195] width 12 height 12
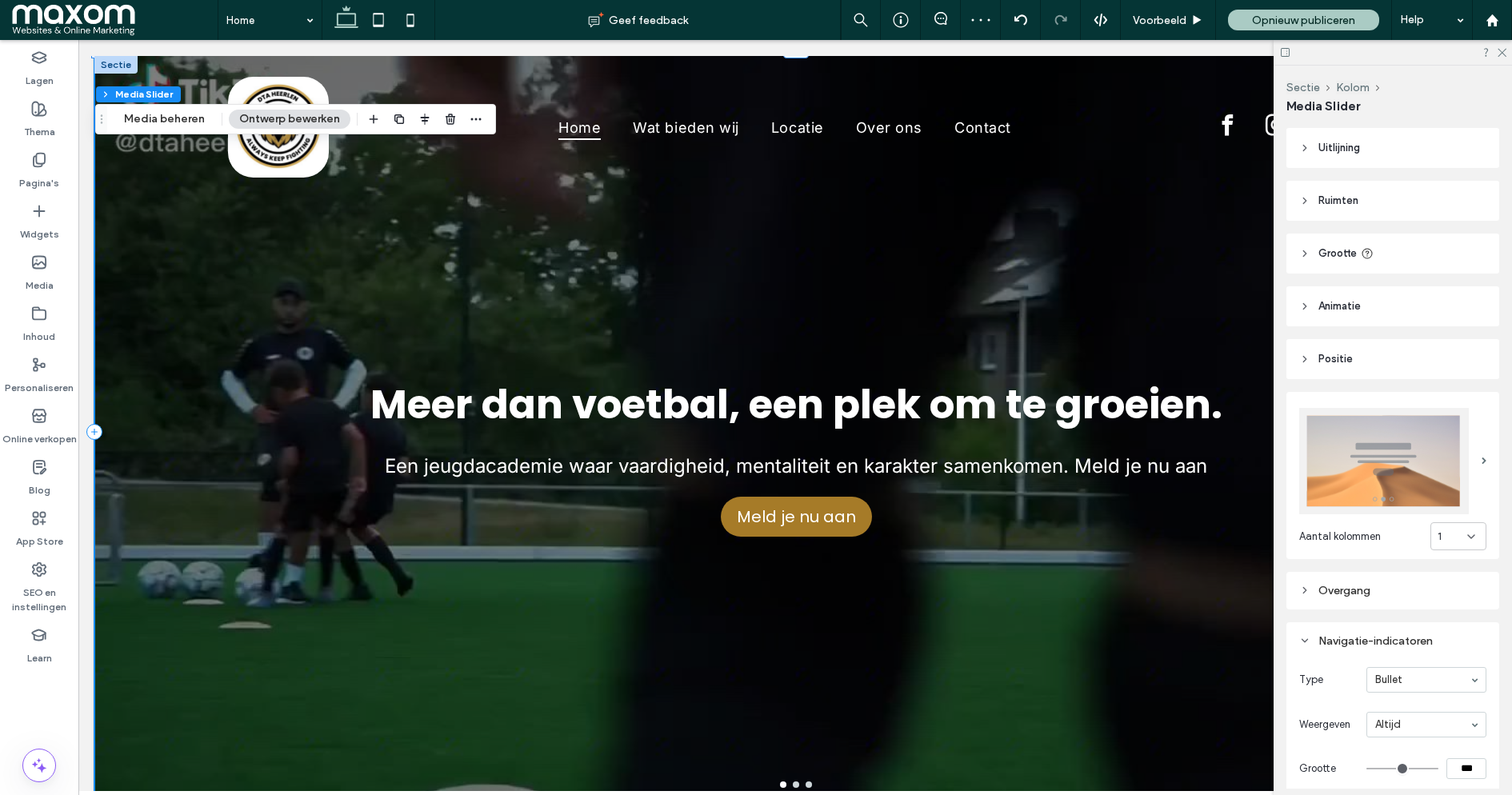
type input "**"
type input "*"
click at [263, 289] on div "Meer dan voetbal, een plek om te groeien. Een jeugdacademie waar vaardigheid, m…" at bounding box center [796, 441] width 1402 height 675
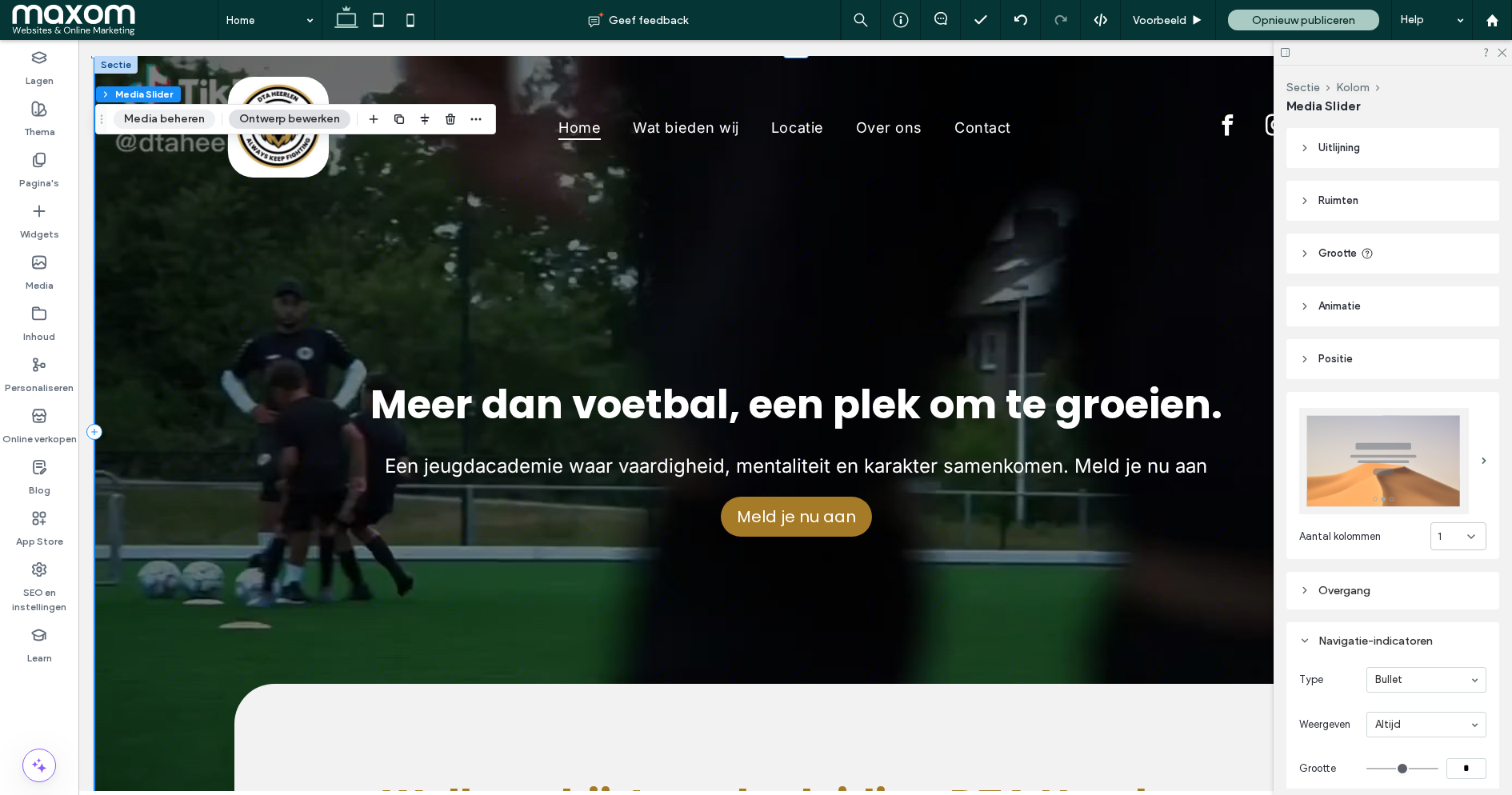
click at [175, 118] on button "Media beheren" at bounding box center [164, 119] width 102 height 19
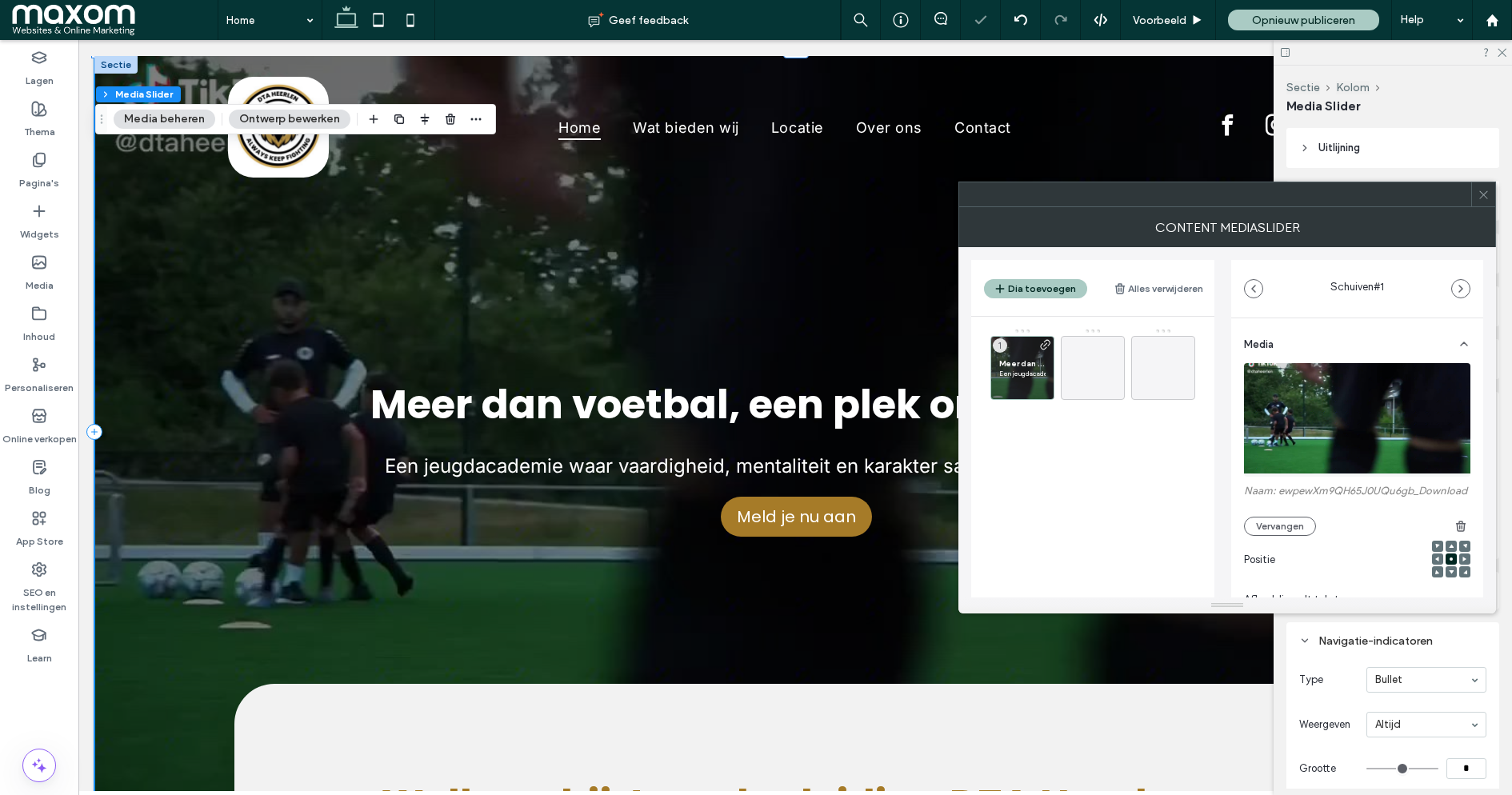
type input "**"
type input "***"
click at [1483, 194] on use at bounding box center [1483, 194] width 8 height 8
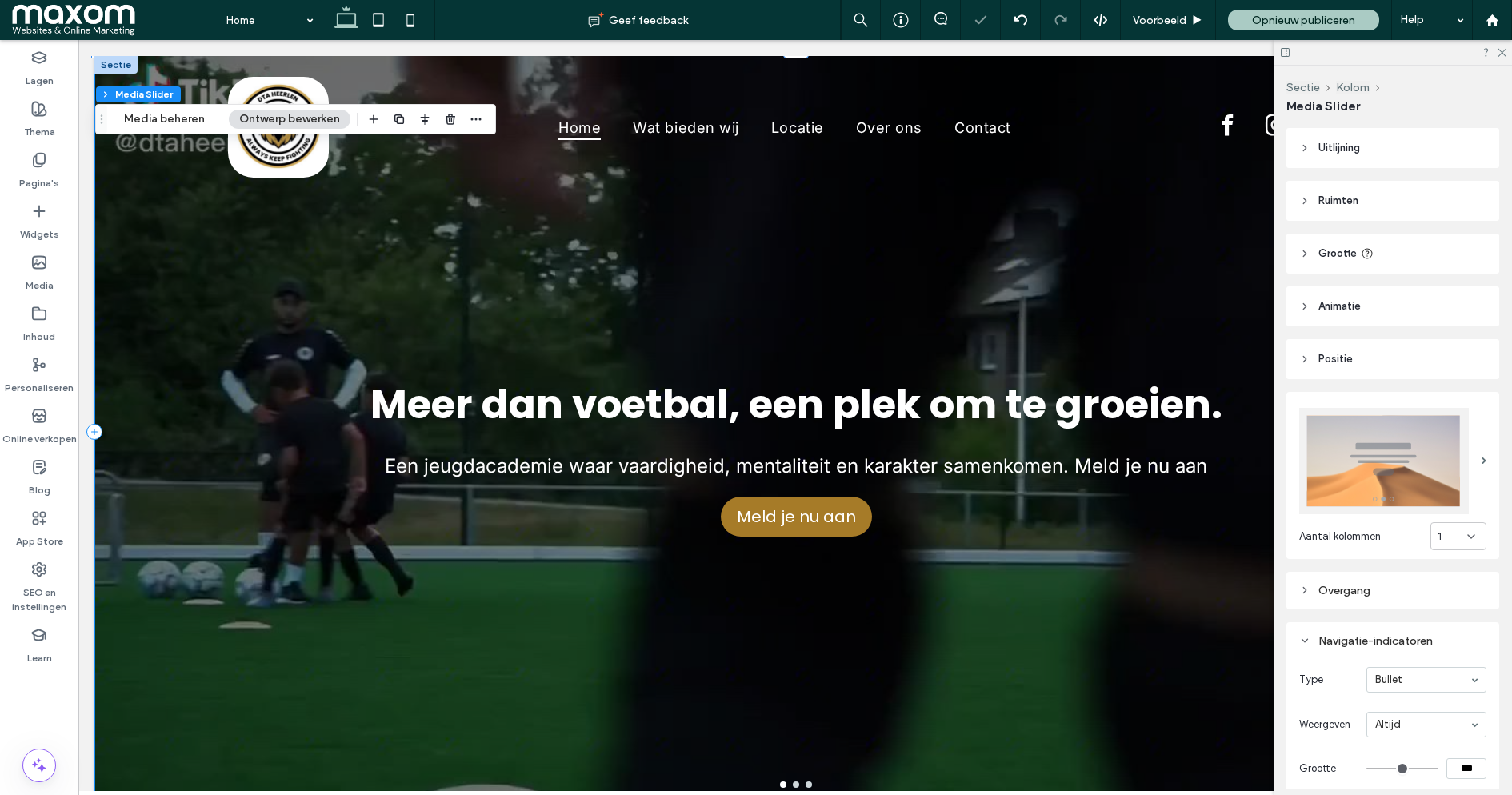
type input "**"
type input "*"
click at [473, 113] on icon "button" at bounding box center [475, 119] width 12 height 12
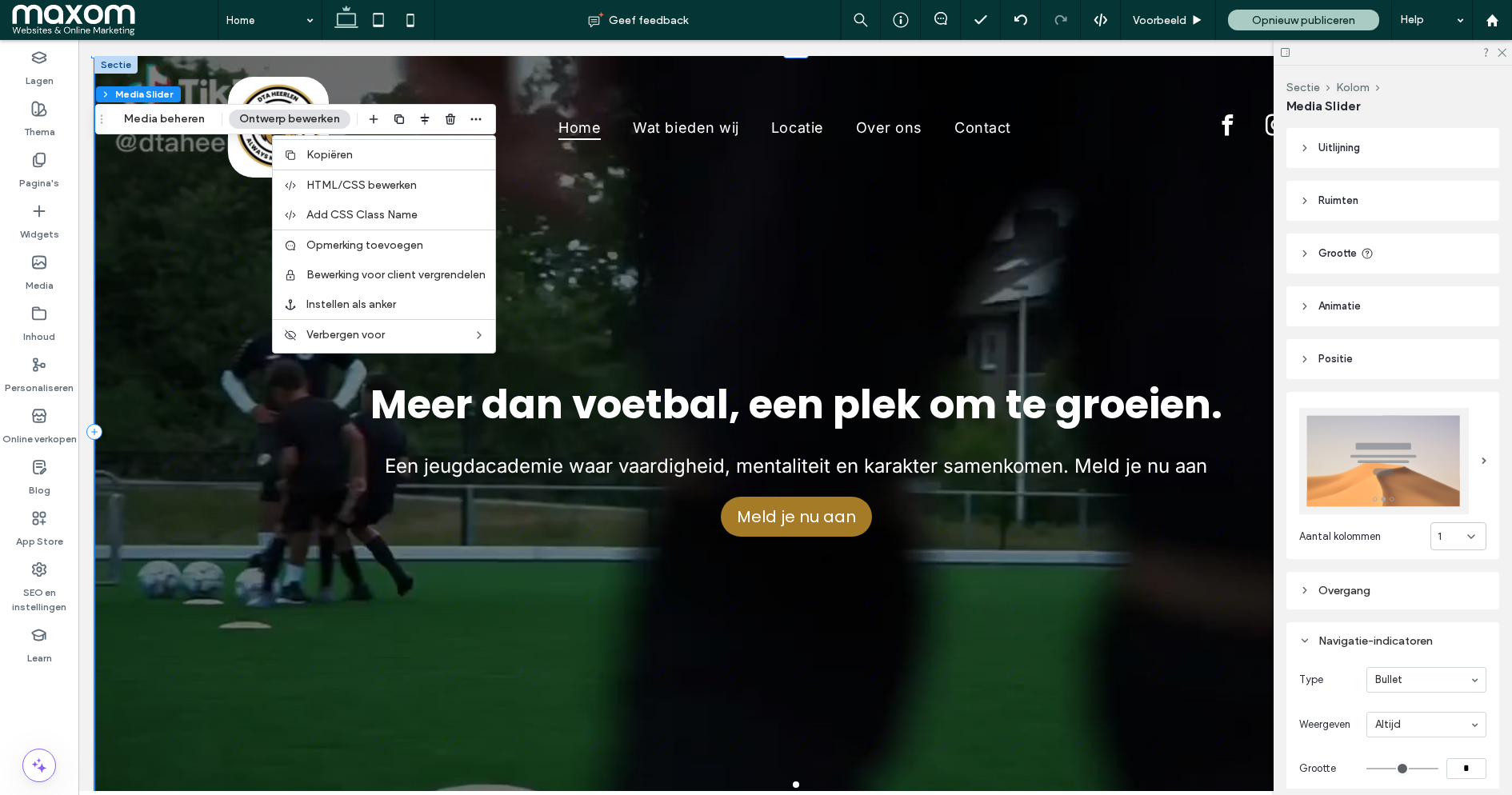
click at [268, 114] on button "Ontwerp bewerken" at bounding box center [289, 119] width 122 height 19
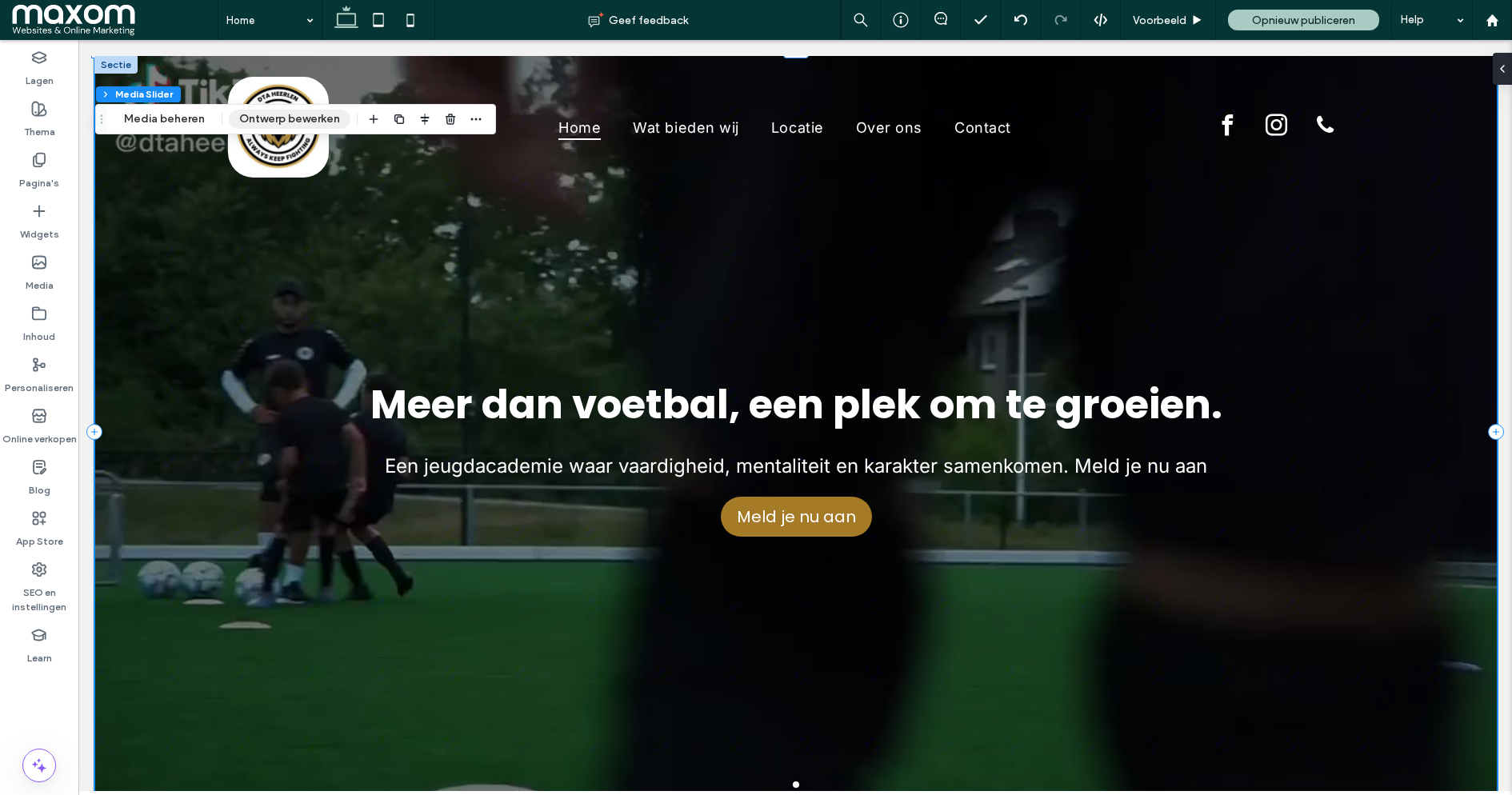
click at [268, 114] on button "Ontwerp bewerken" at bounding box center [289, 119] width 122 height 19
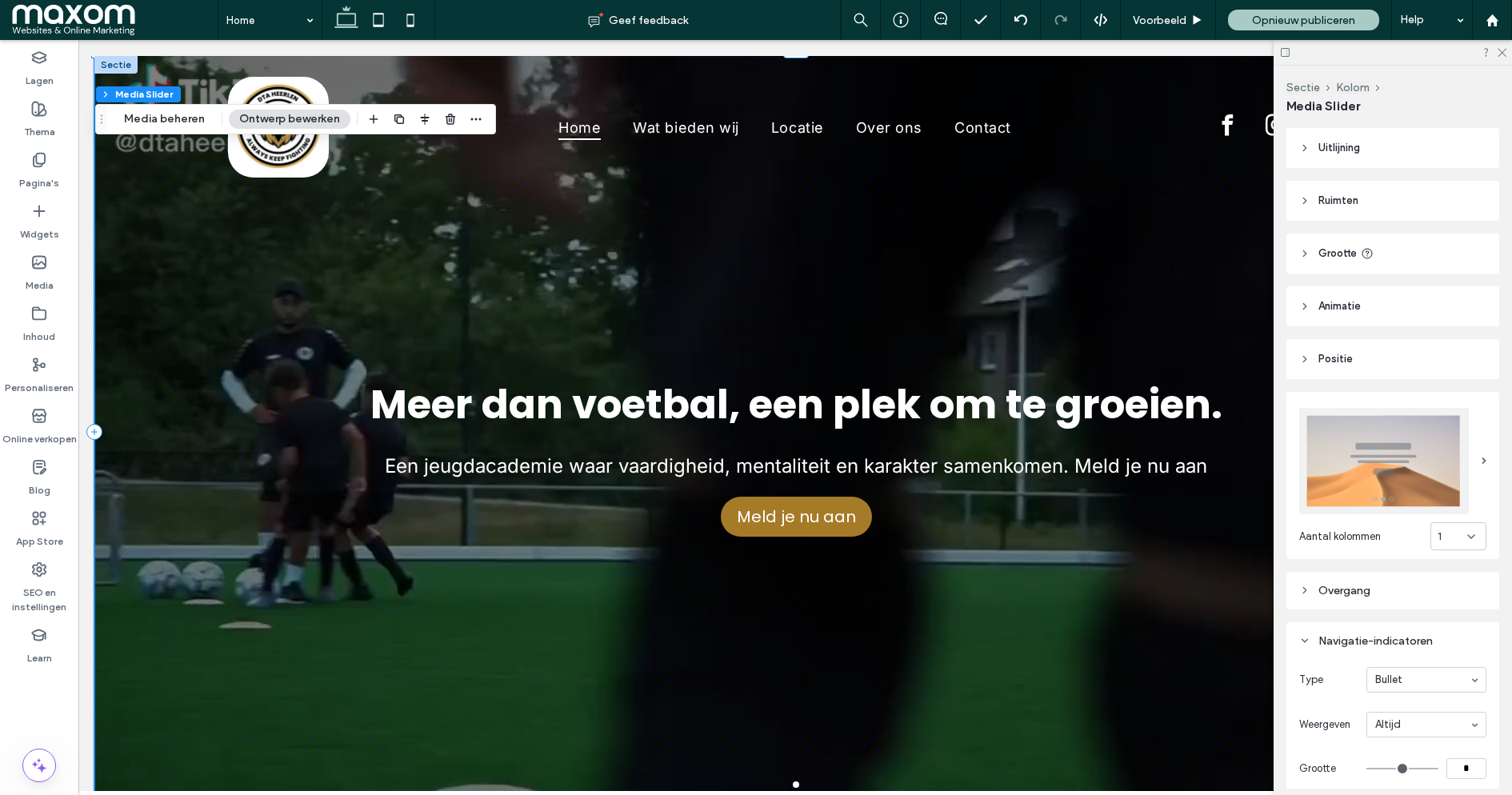
click at [1355, 309] on span "Animatie" at bounding box center [1339, 306] width 42 height 16
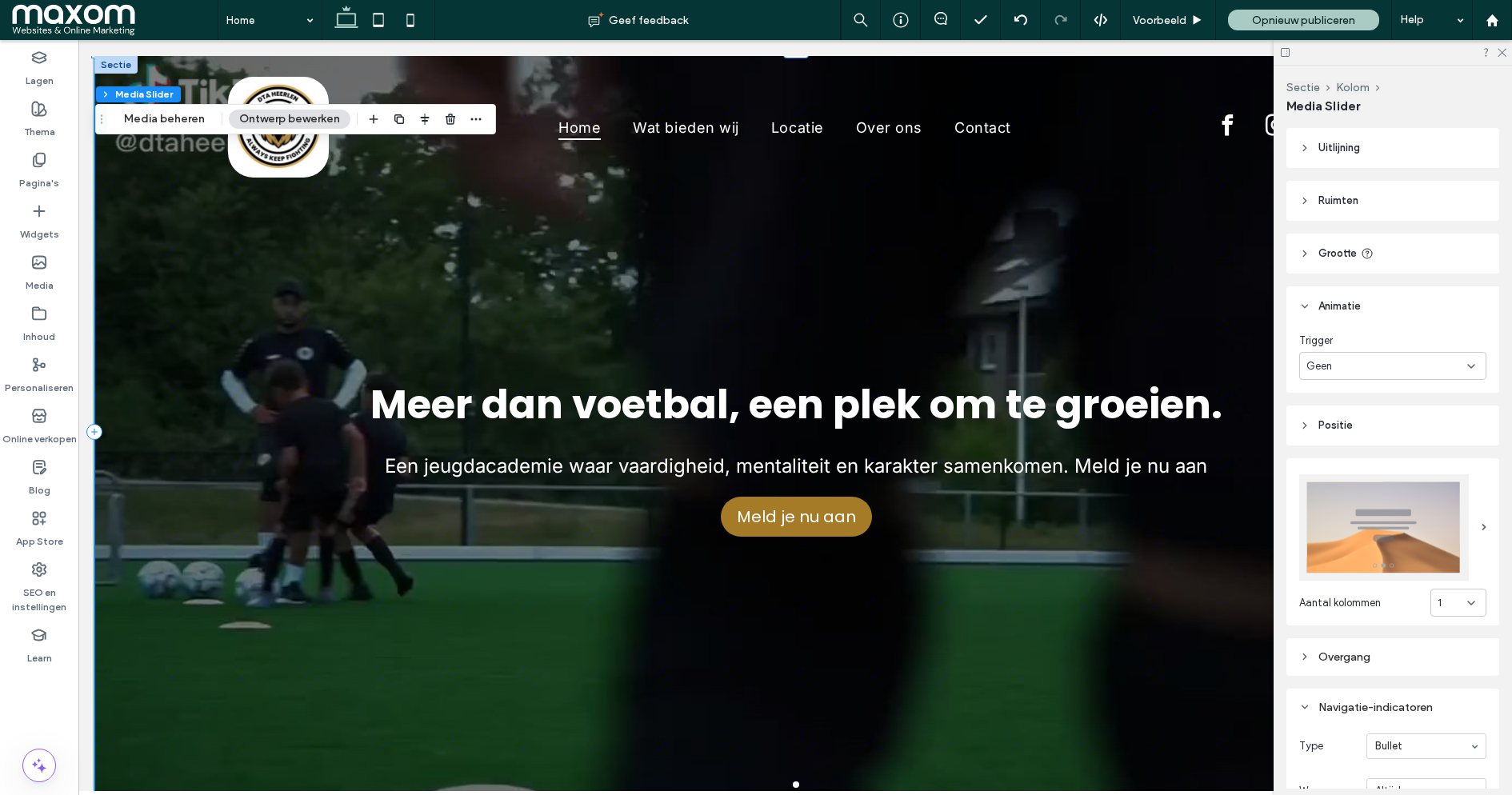
click at [1410, 359] on div "Geen" at bounding box center [1387, 366] width 161 height 16
click at [1329, 295] on header "Animatie" at bounding box center [1393, 306] width 213 height 40
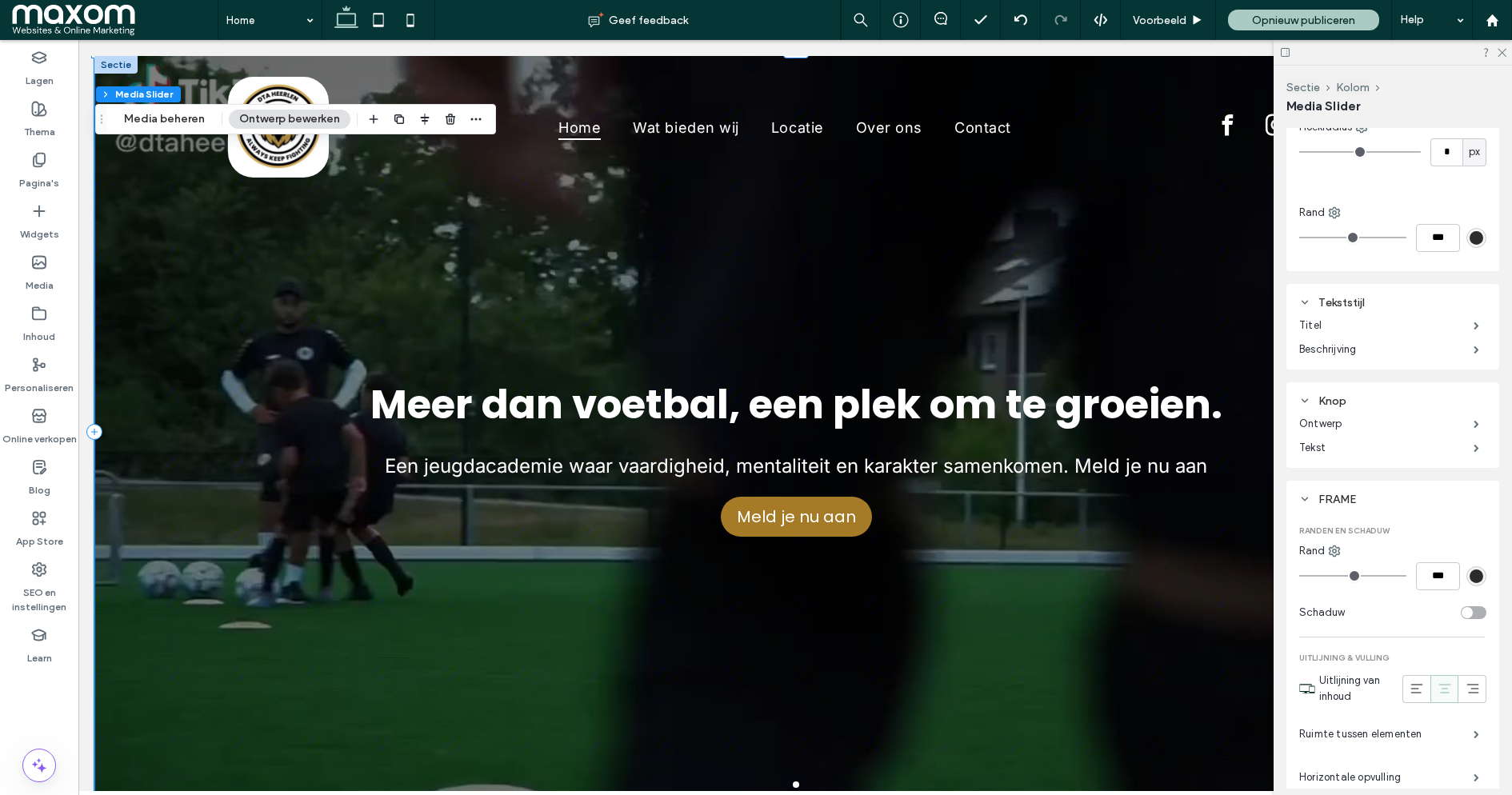
scroll to position [1225, 0]
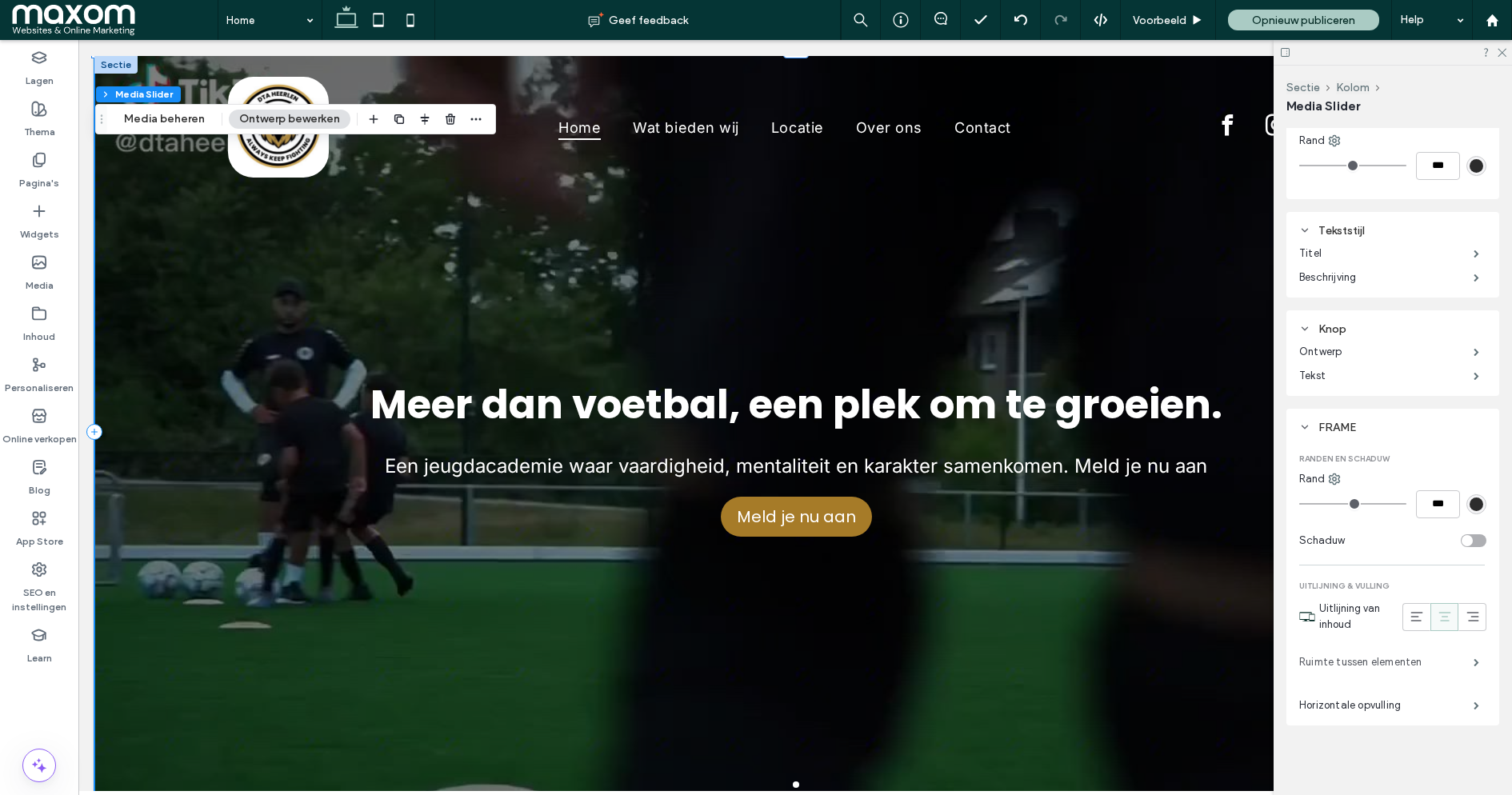
click at [1370, 660] on label "Ruimte tussen elementen" at bounding box center [1386, 662] width 175 height 32
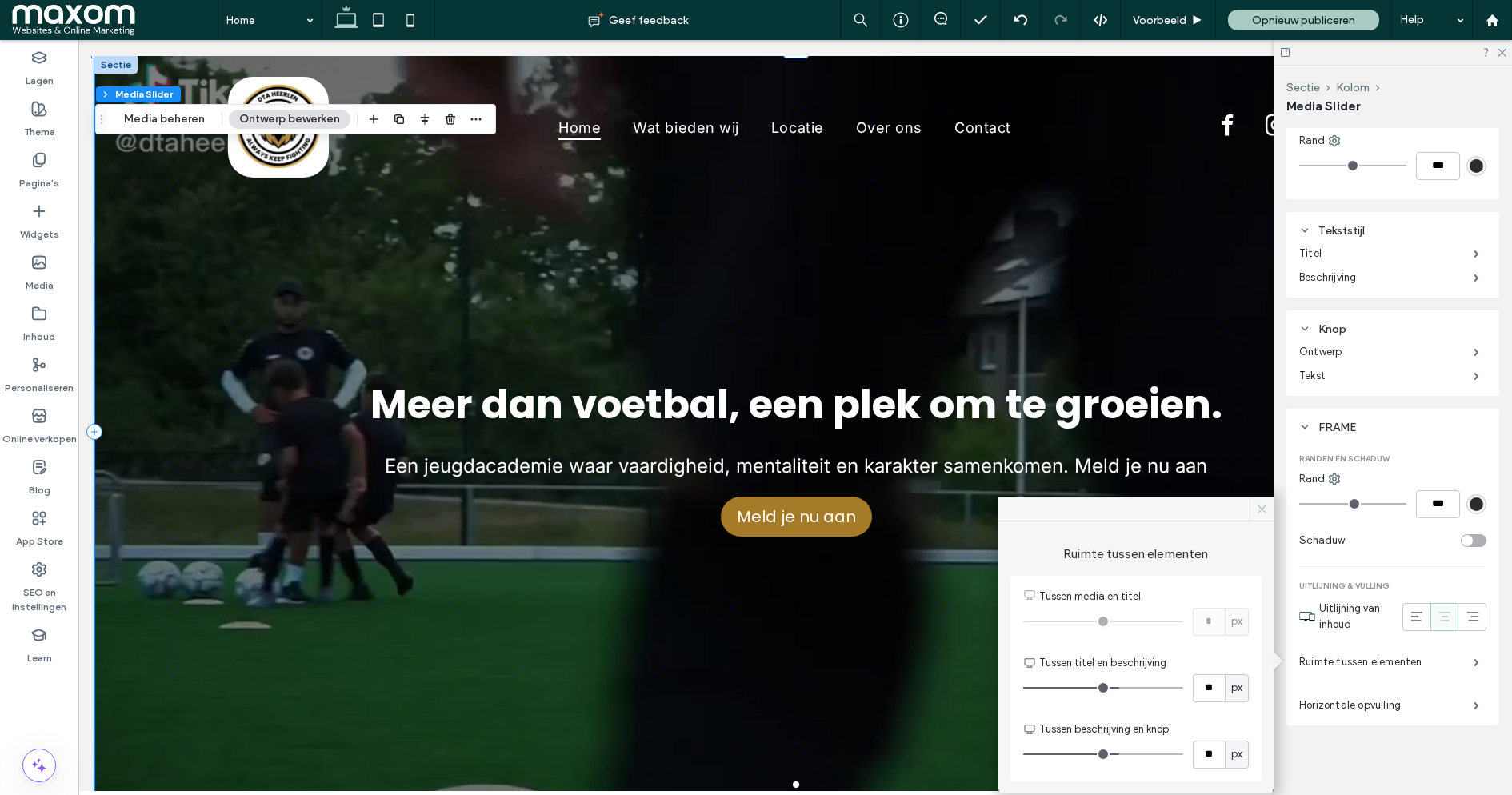
click at [1266, 511] on icon at bounding box center [1261, 509] width 12 height 12
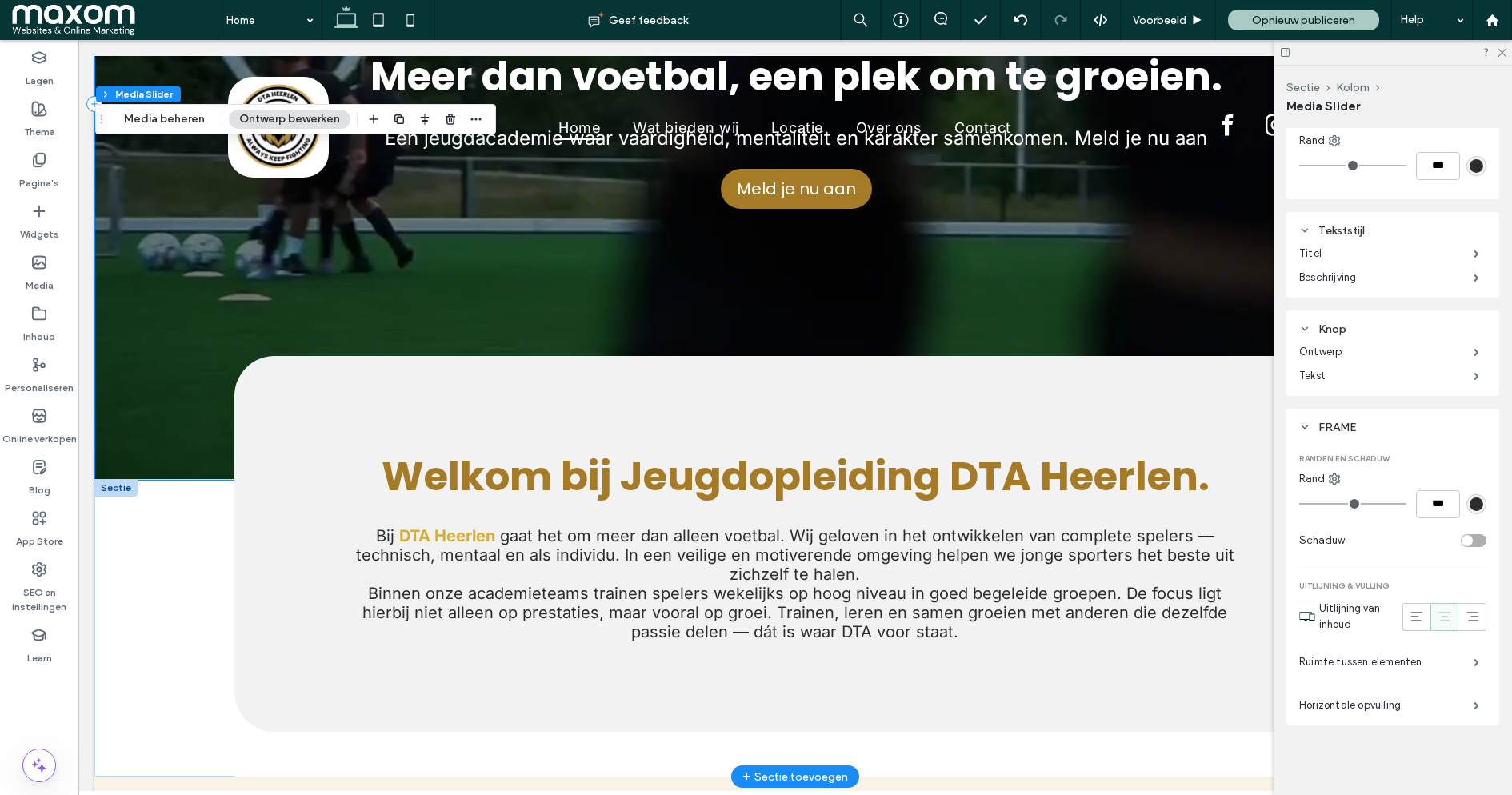
scroll to position [0, 0]
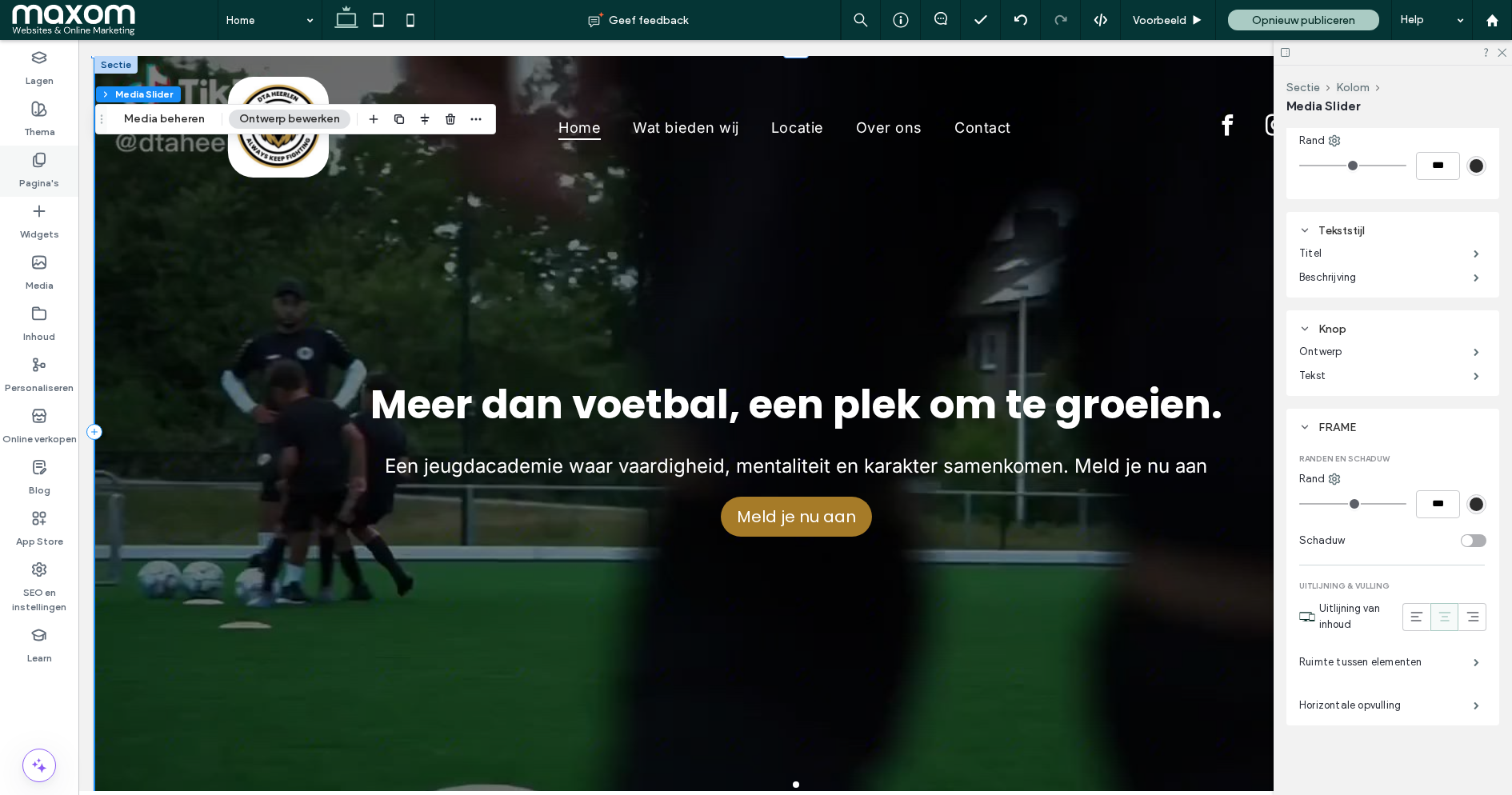
click at [60, 154] on div "Pagina's" at bounding box center [39, 171] width 79 height 51
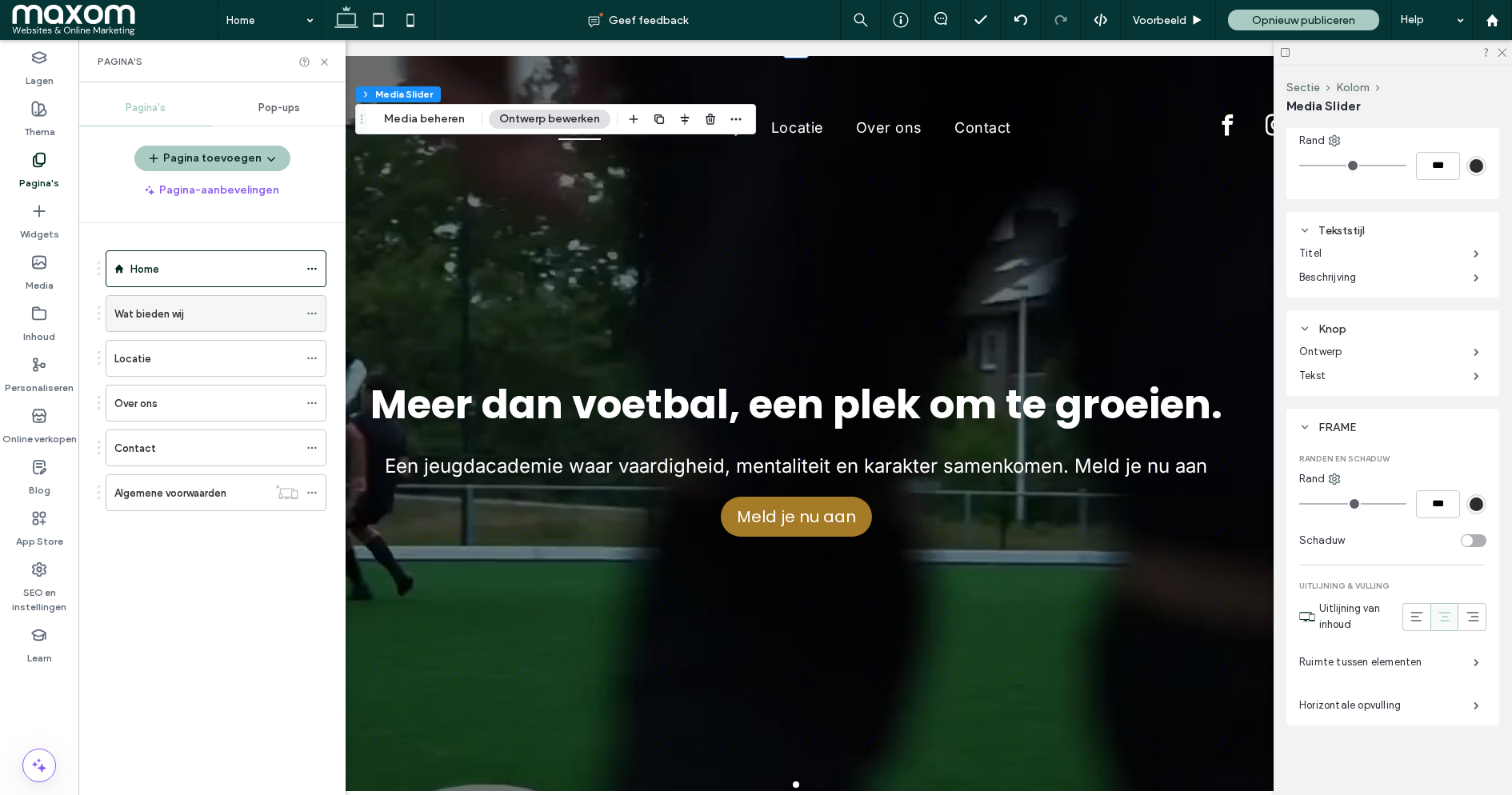
click at [172, 305] on label "Wat bieden wij" at bounding box center [149, 314] width 70 height 28
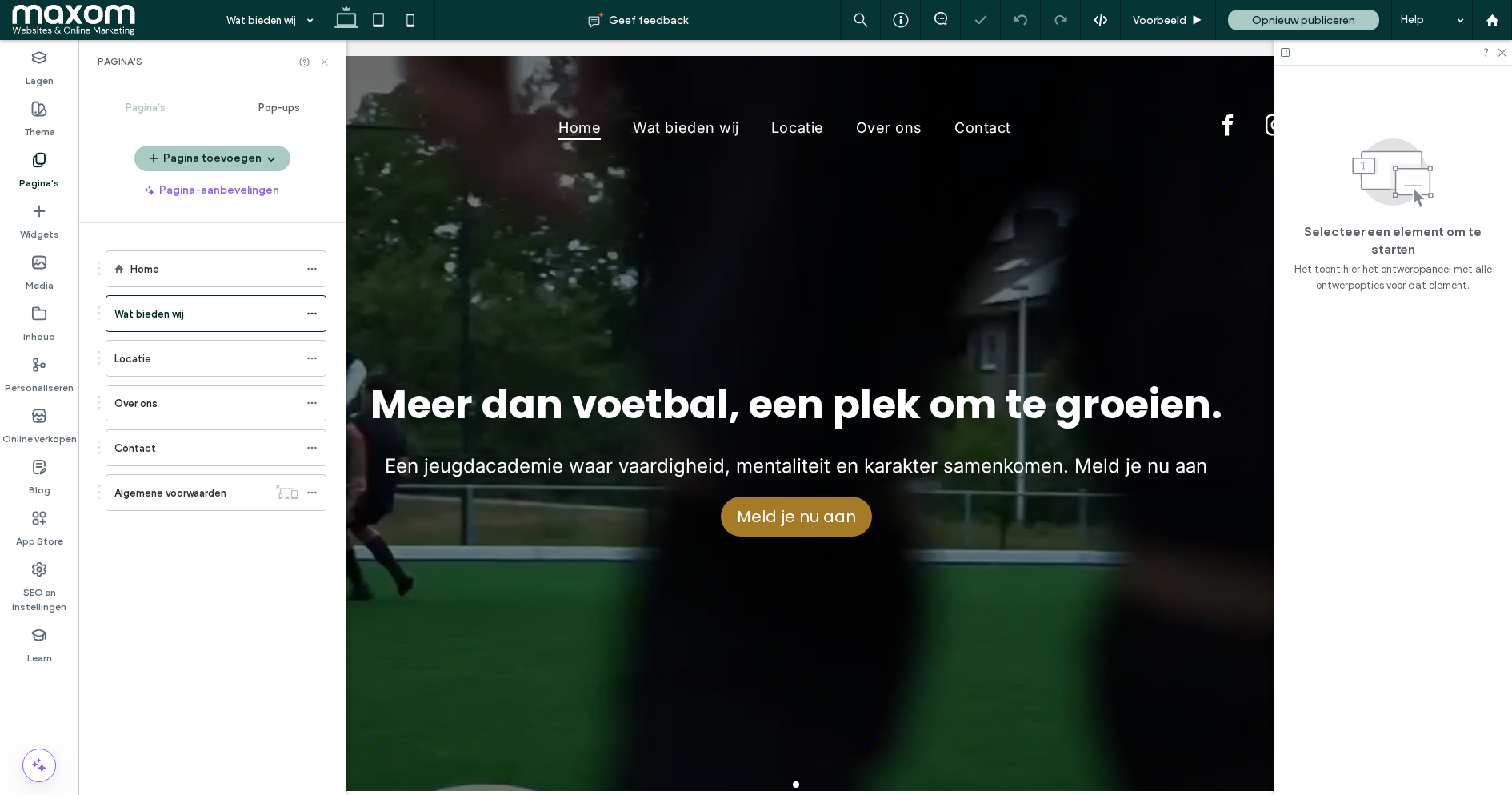
click at [323, 62] on use at bounding box center [324, 61] width 7 height 7
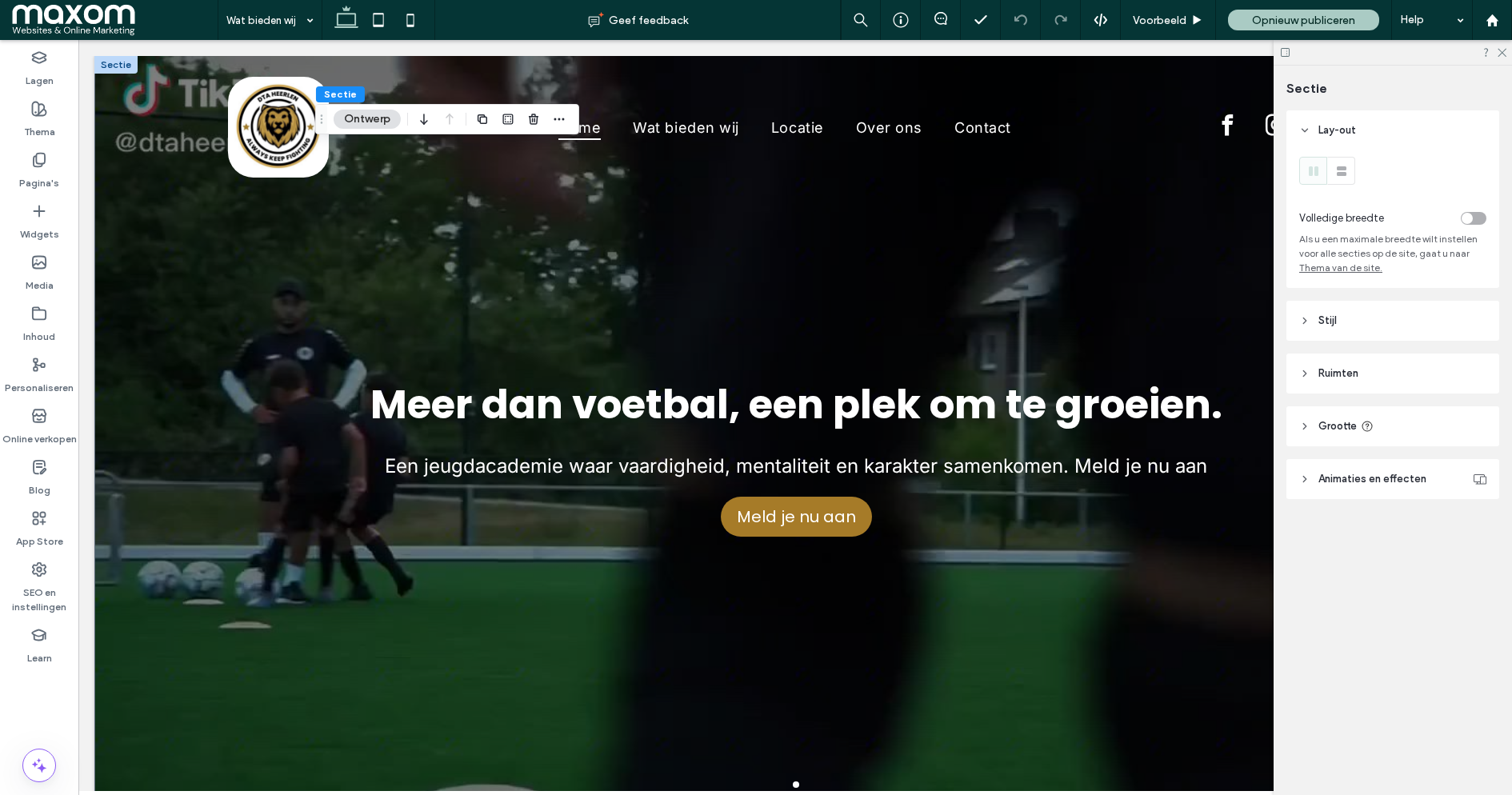
click at [360, 117] on button "Ontwerp" at bounding box center [368, 119] width 67 height 19
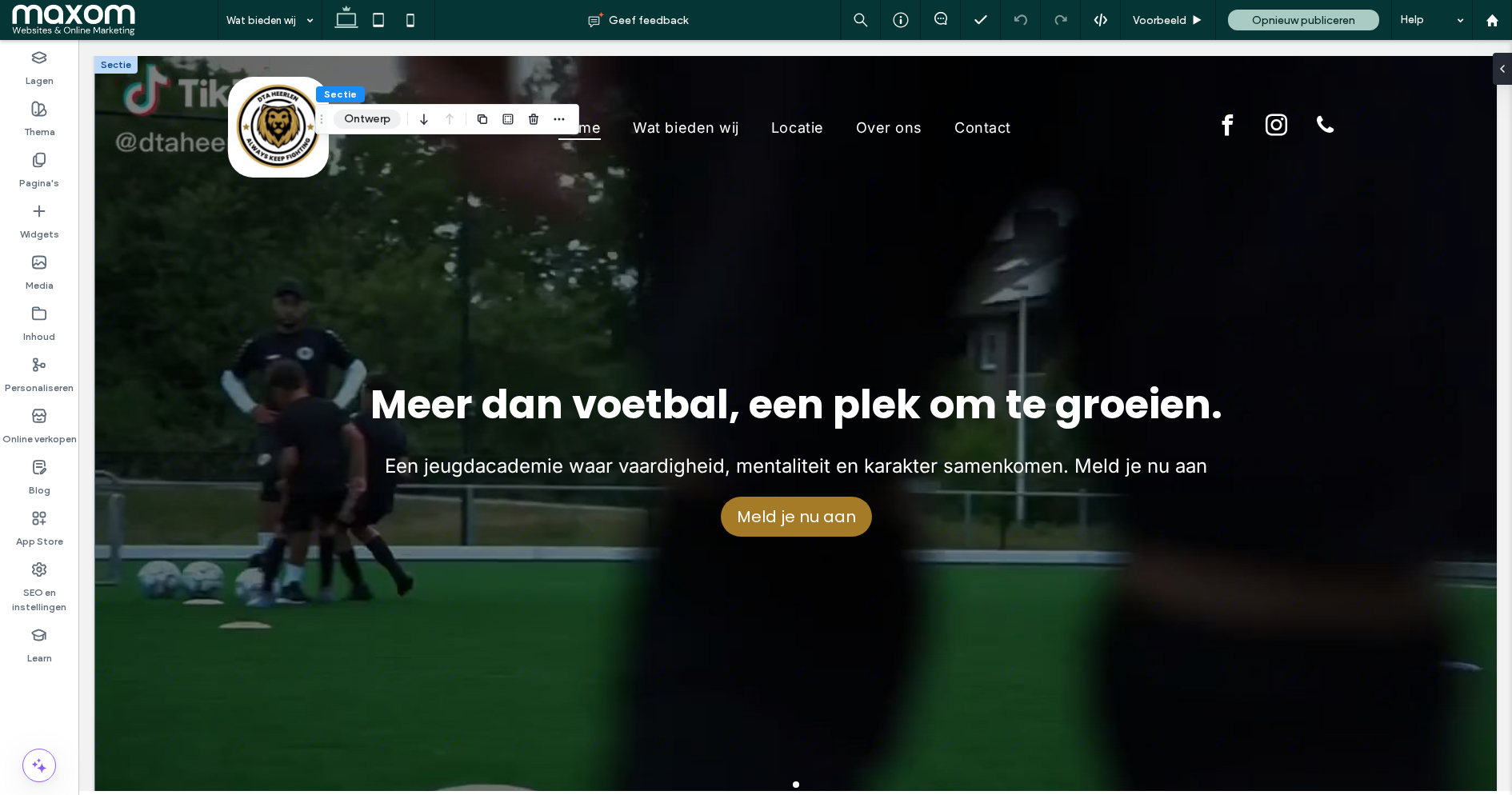
click at [360, 117] on button "Ontwerp" at bounding box center [368, 119] width 67 height 19
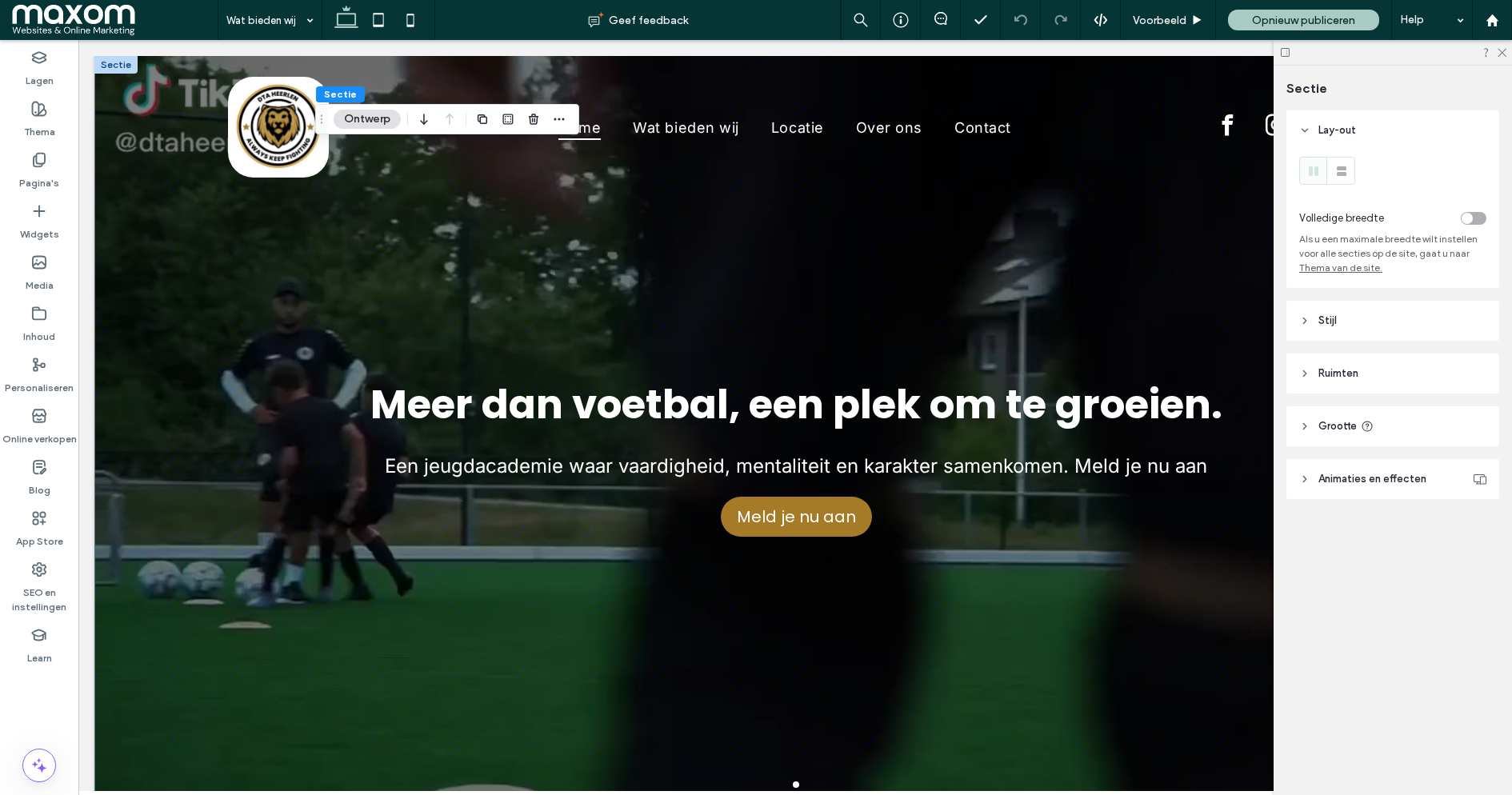
click at [1379, 484] on span "Animaties en effecten" at bounding box center [1372, 479] width 108 height 16
click at [1329, 319] on span "Stijl" at bounding box center [1327, 321] width 18 height 16
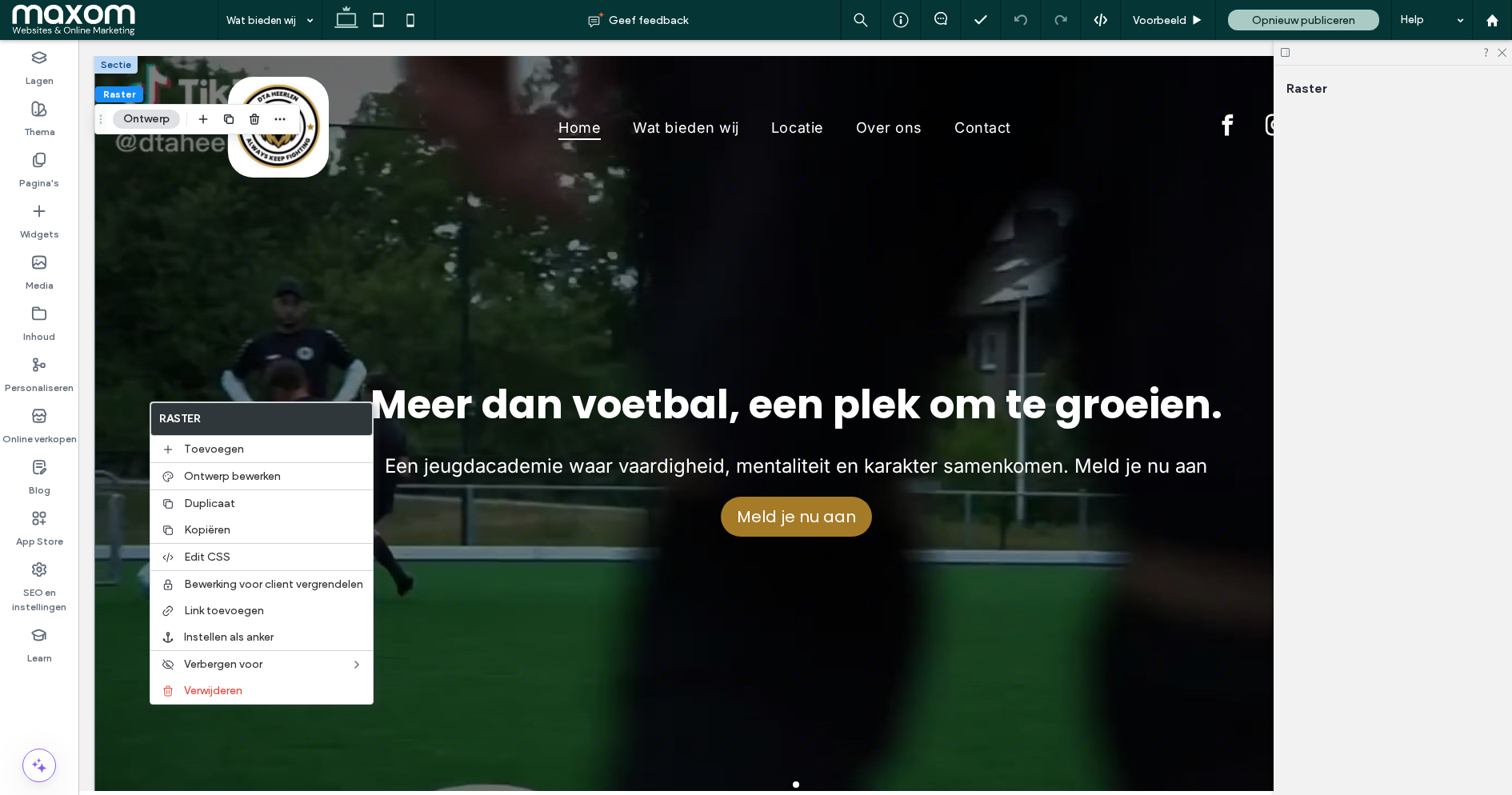
click at [143, 125] on button "Ontwerp" at bounding box center [147, 119] width 67 height 19
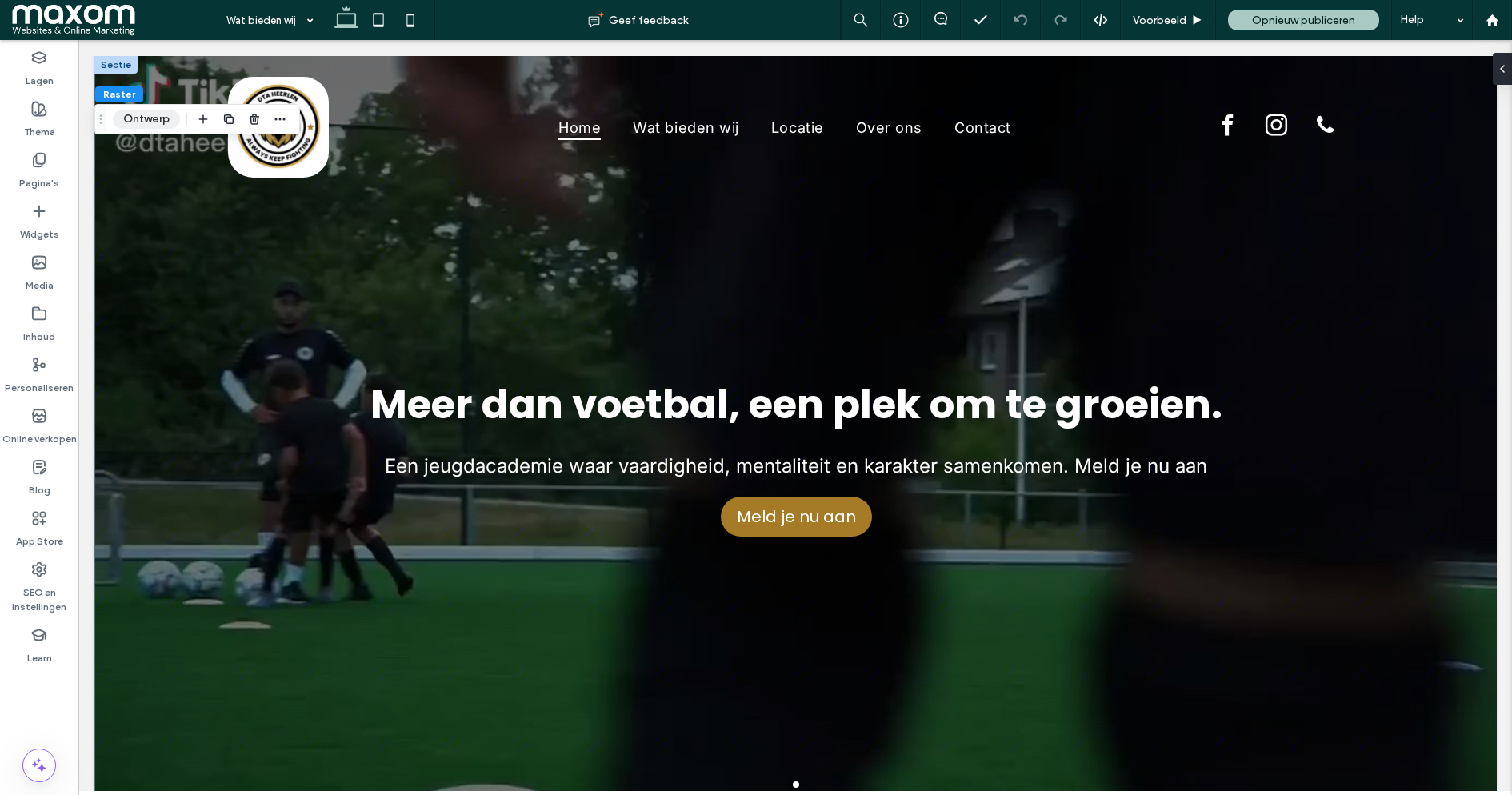
click at [143, 125] on button "Ontwerp" at bounding box center [147, 119] width 67 height 19
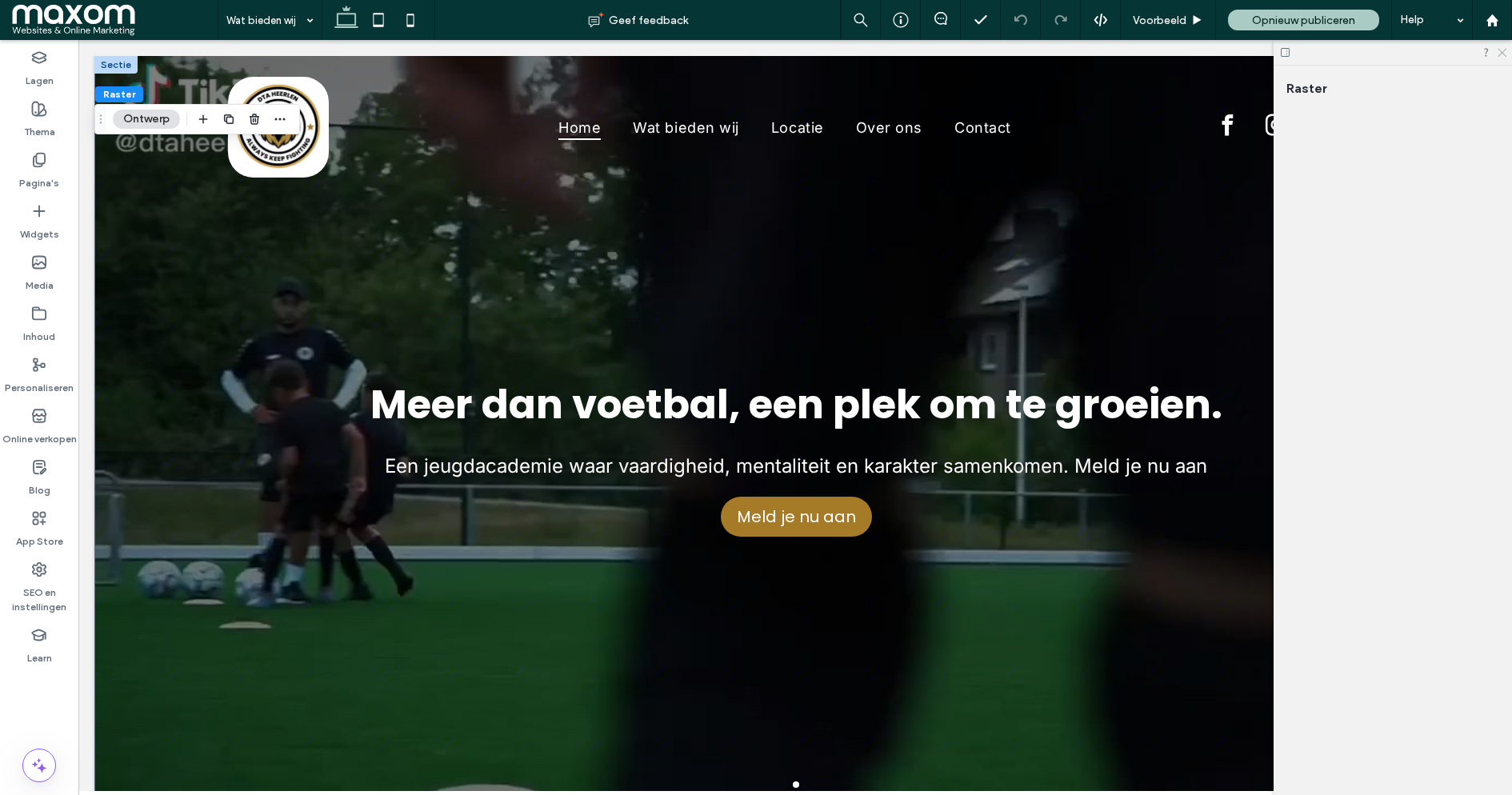
click at [1503, 51] on use at bounding box center [1501, 53] width 9 height 9
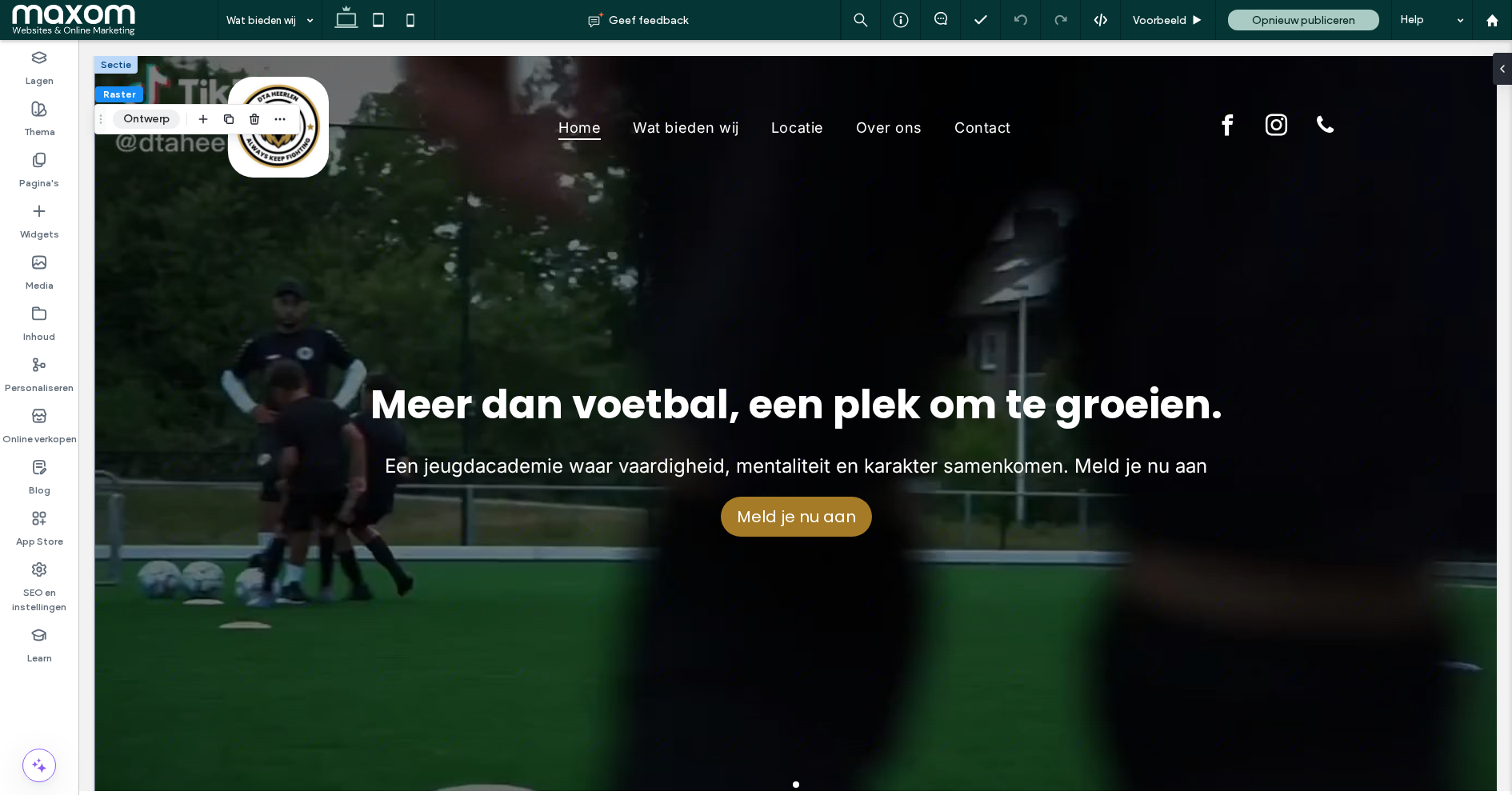
click at [152, 111] on button "Ontwerp" at bounding box center [147, 119] width 67 height 19
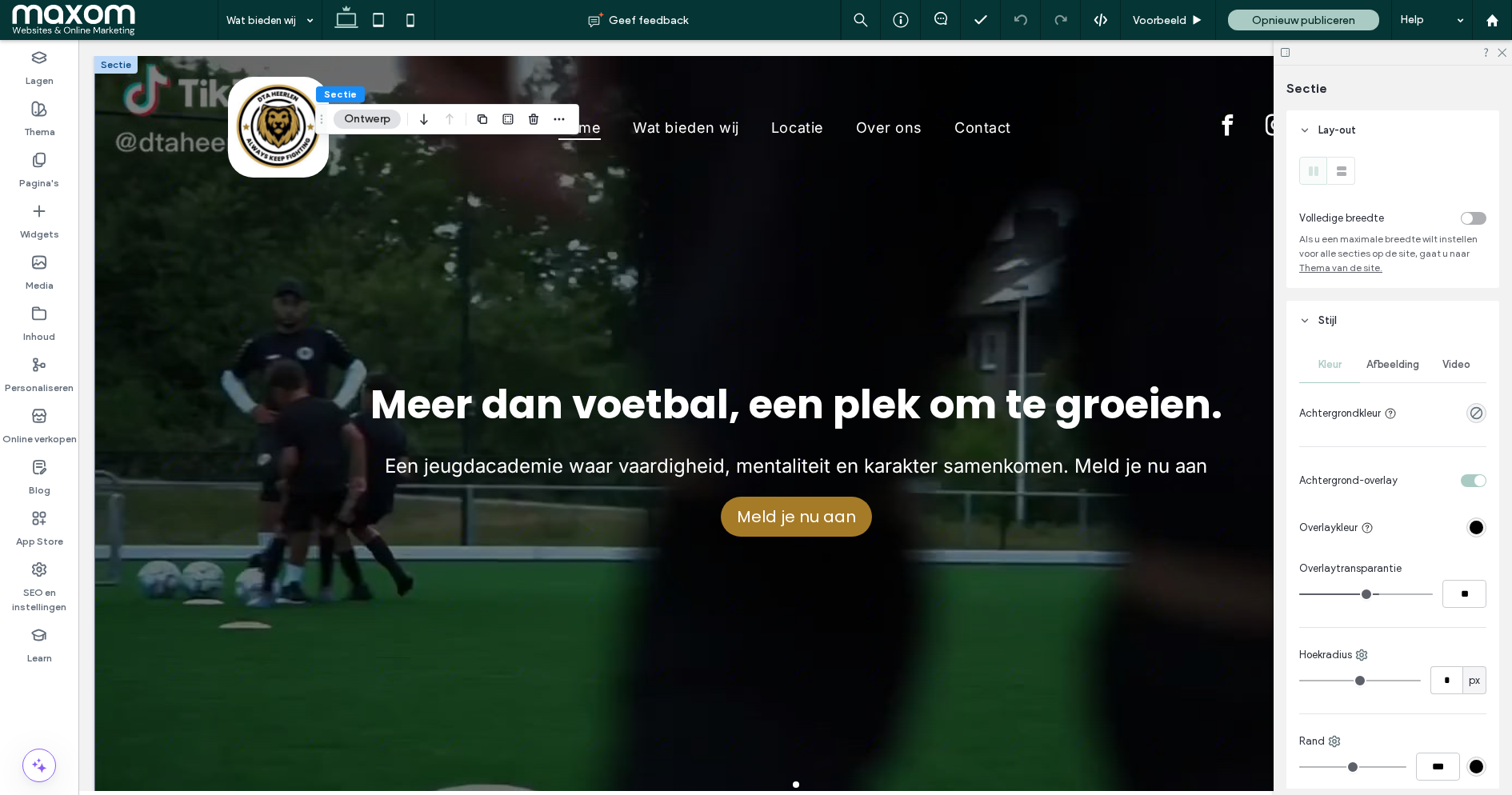
click at [1401, 369] on span "Afbeelding" at bounding box center [1392, 364] width 53 height 12
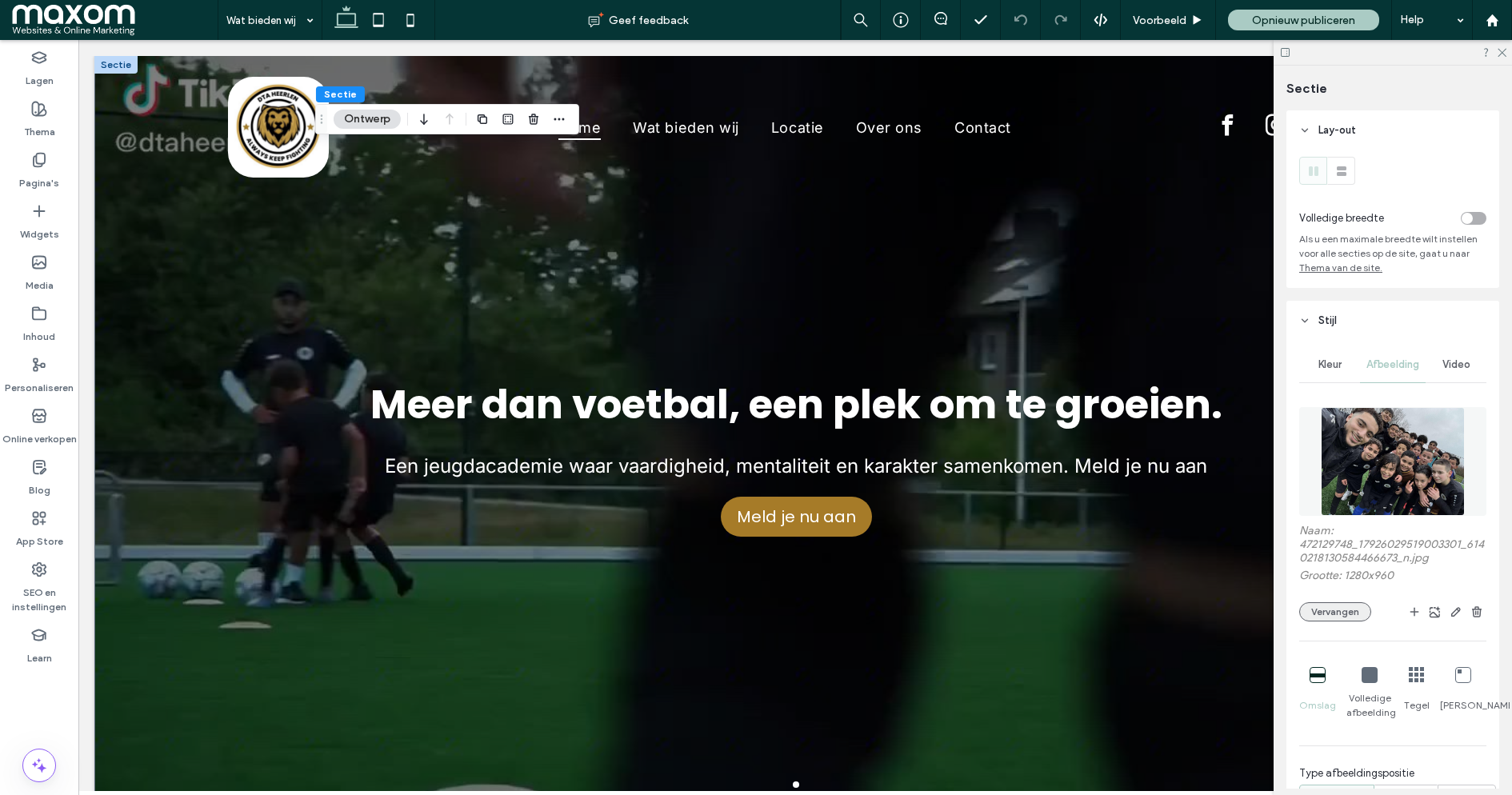
click at [1353, 610] on button "Vervangen" at bounding box center [1334, 613] width 72 height 19
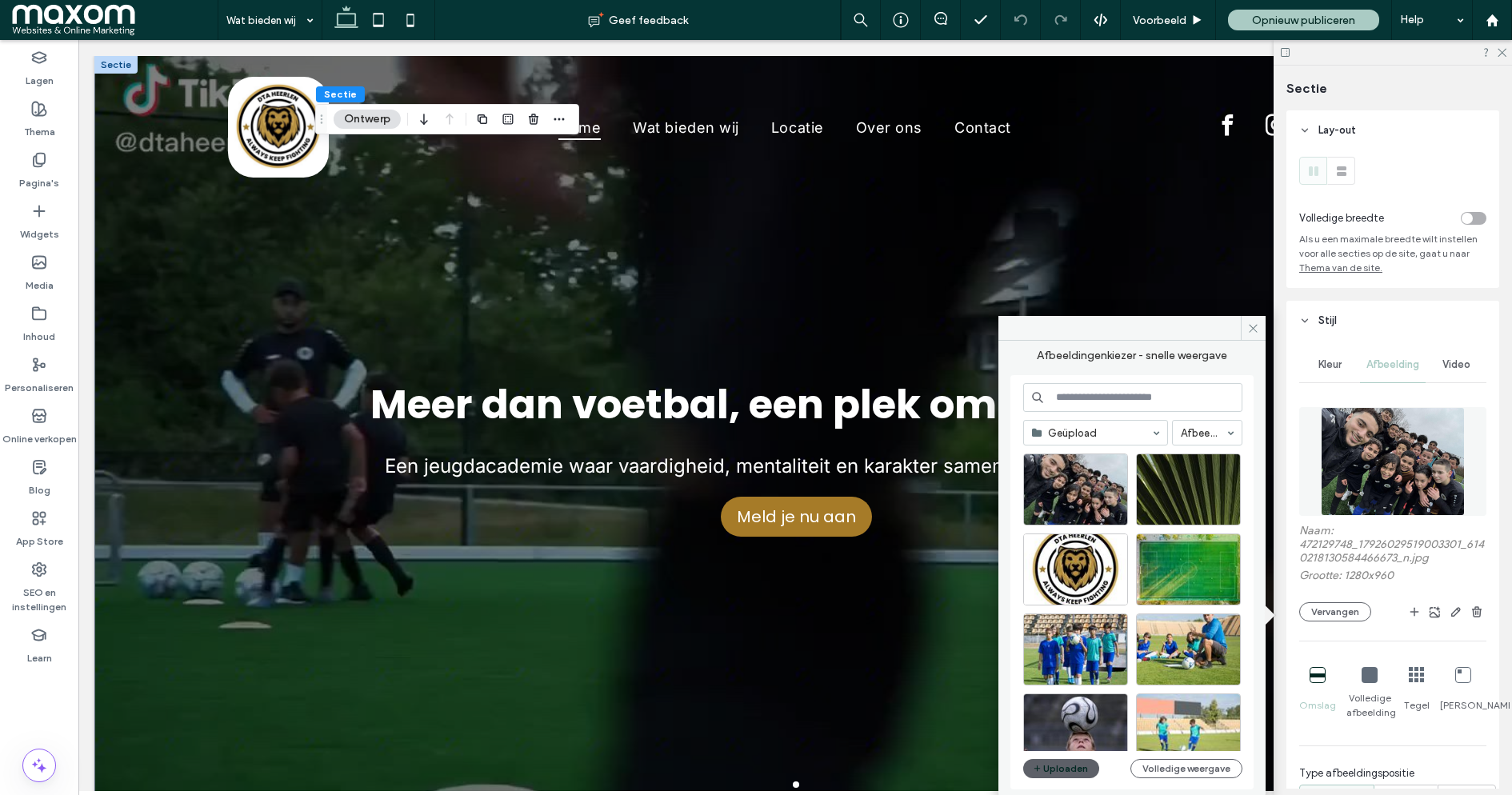
click at [1077, 435] on input at bounding box center [1092, 433] width 119 height 12
click at [1081, 649] on div "Selecteren" at bounding box center [1075, 649] width 105 height 72
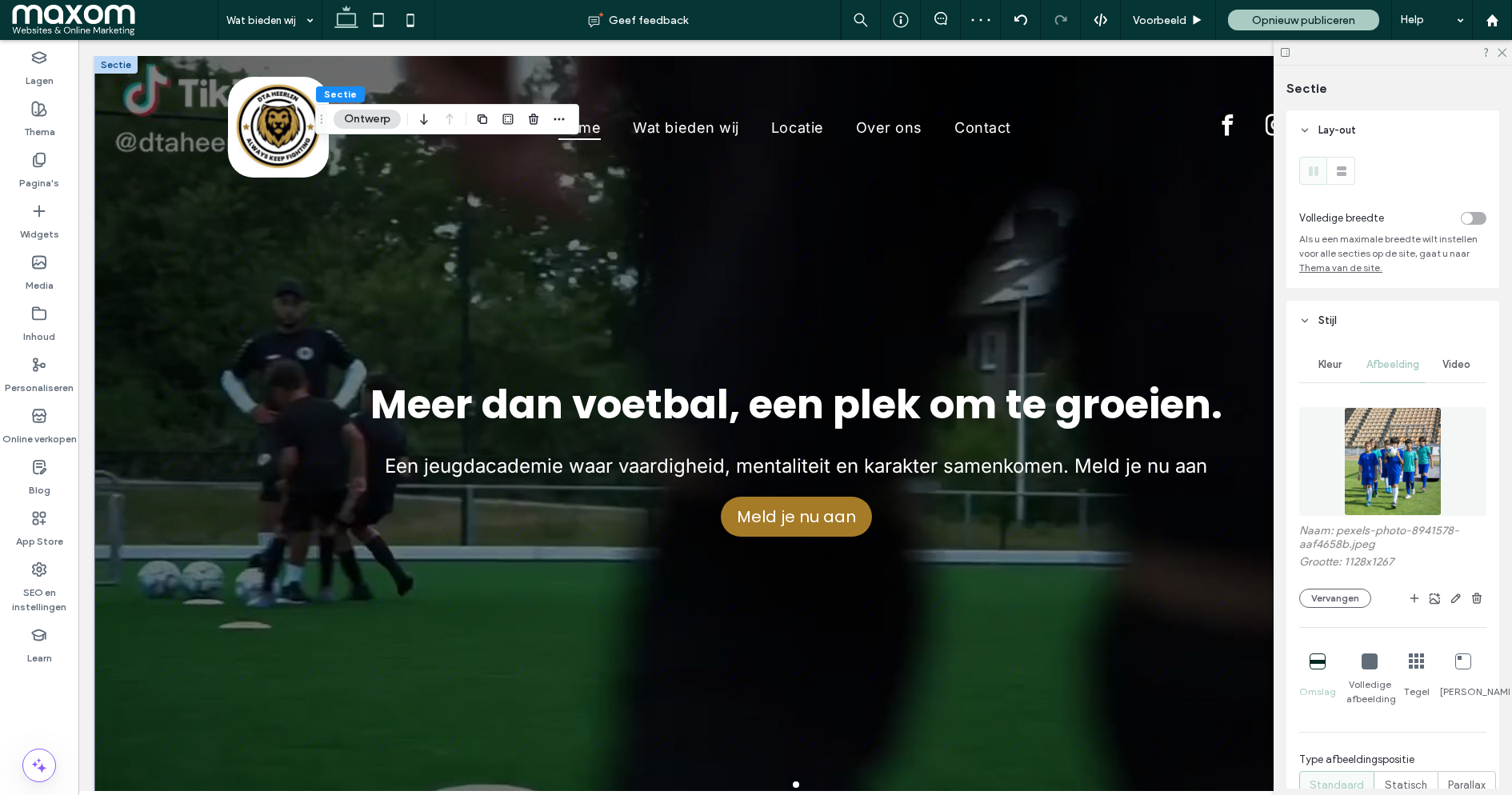
click at [1467, 365] on span "Video" at bounding box center [1456, 364] width 28 height 12
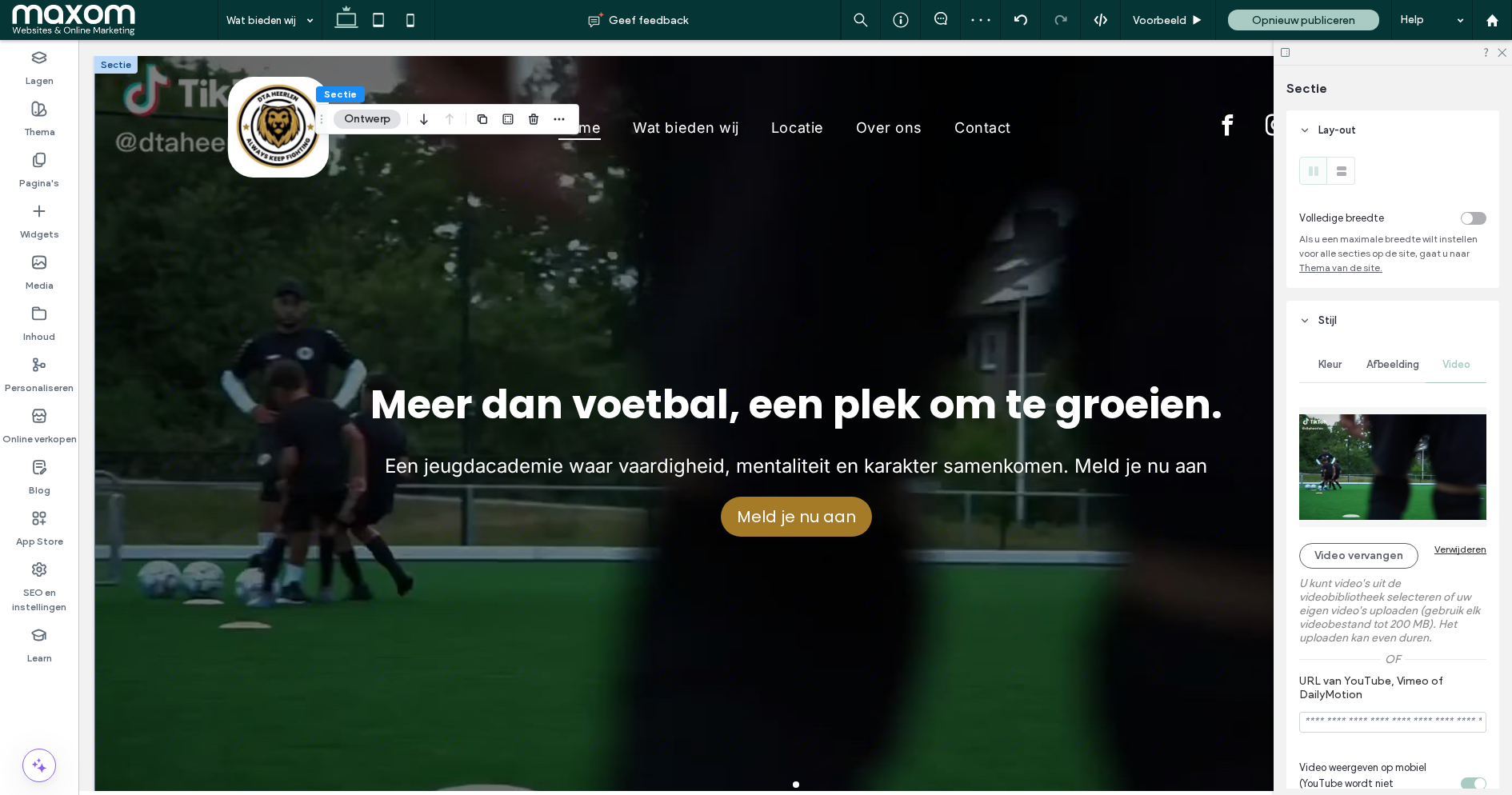
click at [1464, 551] on div "Verwijderen" at bounding box center [1460, 549] width 52 height 12
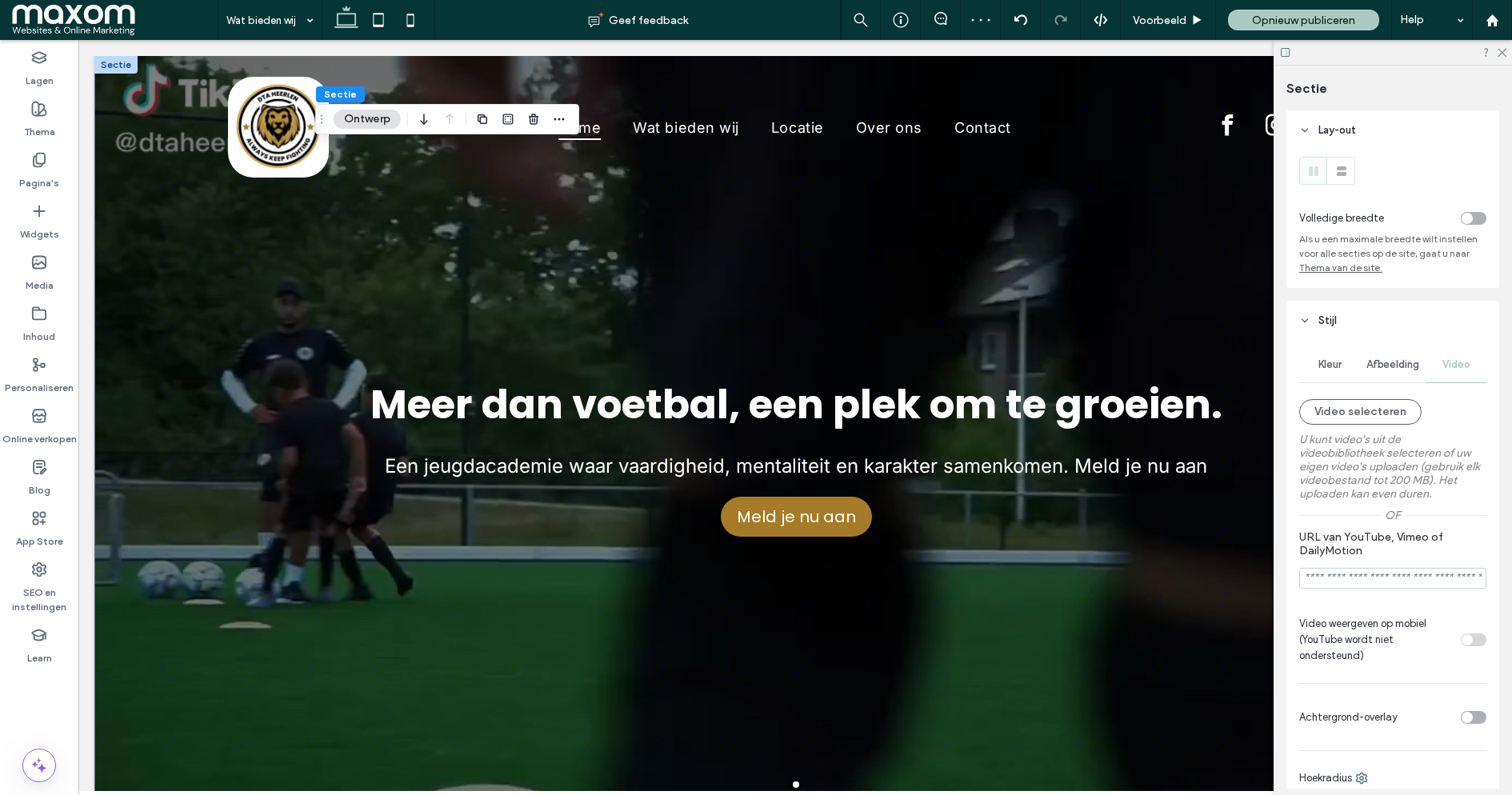
click at [1476, 724] on div "toggle" at bounding box center [1474, 717] width 26 height 12
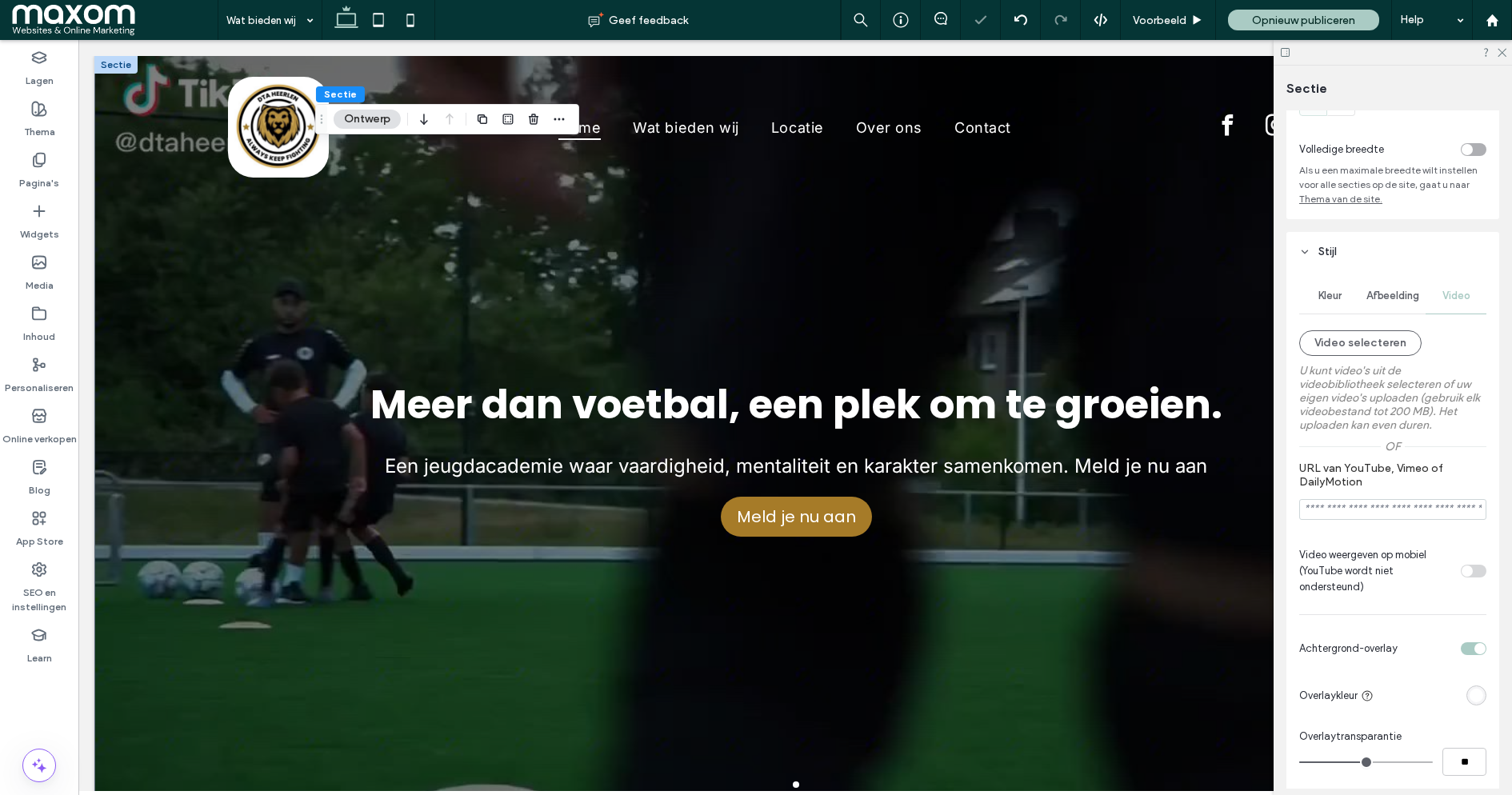
scroll to position [96, 0]
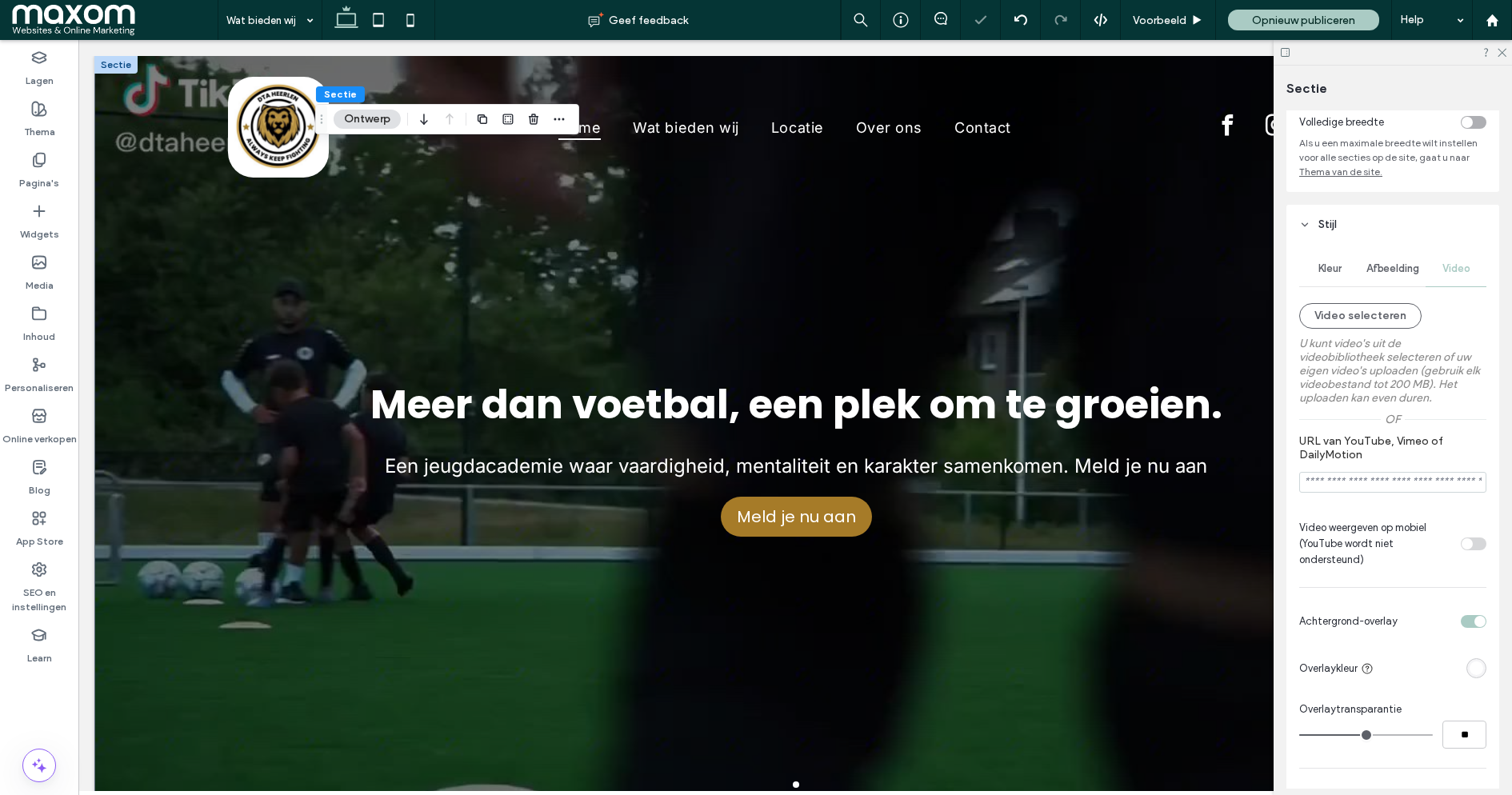
click at [1476, 675] on div "rgba(255, 255, 255, 1)" at bounding box center [1476, 668] width 13 height 13
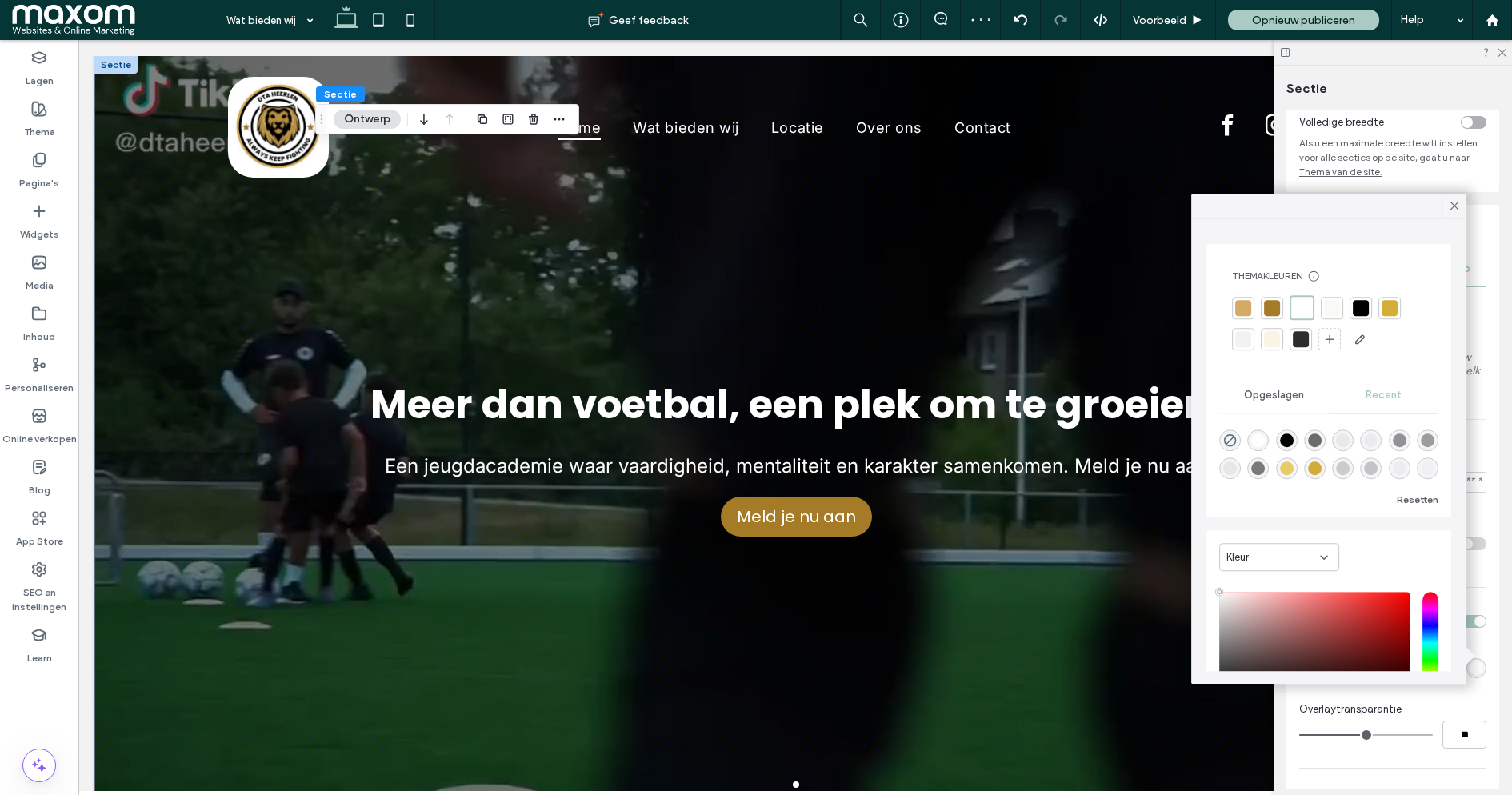
drag, startPoint x: 1236, startPoint y: 636, endPoint x: 1223, endPoint y: 635, distance: 13.0
click at [1223, 635] on div "saturation and value" at bounding box center [1314, 643] width 190 height 103
drag, startPoint x: 1224, startPoint y: 635, endPoint x: 1220, endPoint y: 657, distance: 22.4
click at [1220, 657] on div "saturation and value" at bounding box center [1314, 640] width 190 height 103
drag, startPoint x: 1237, startPoint y: 665, endPoint x: 1231, endPoint y: 672, distance: 9.2
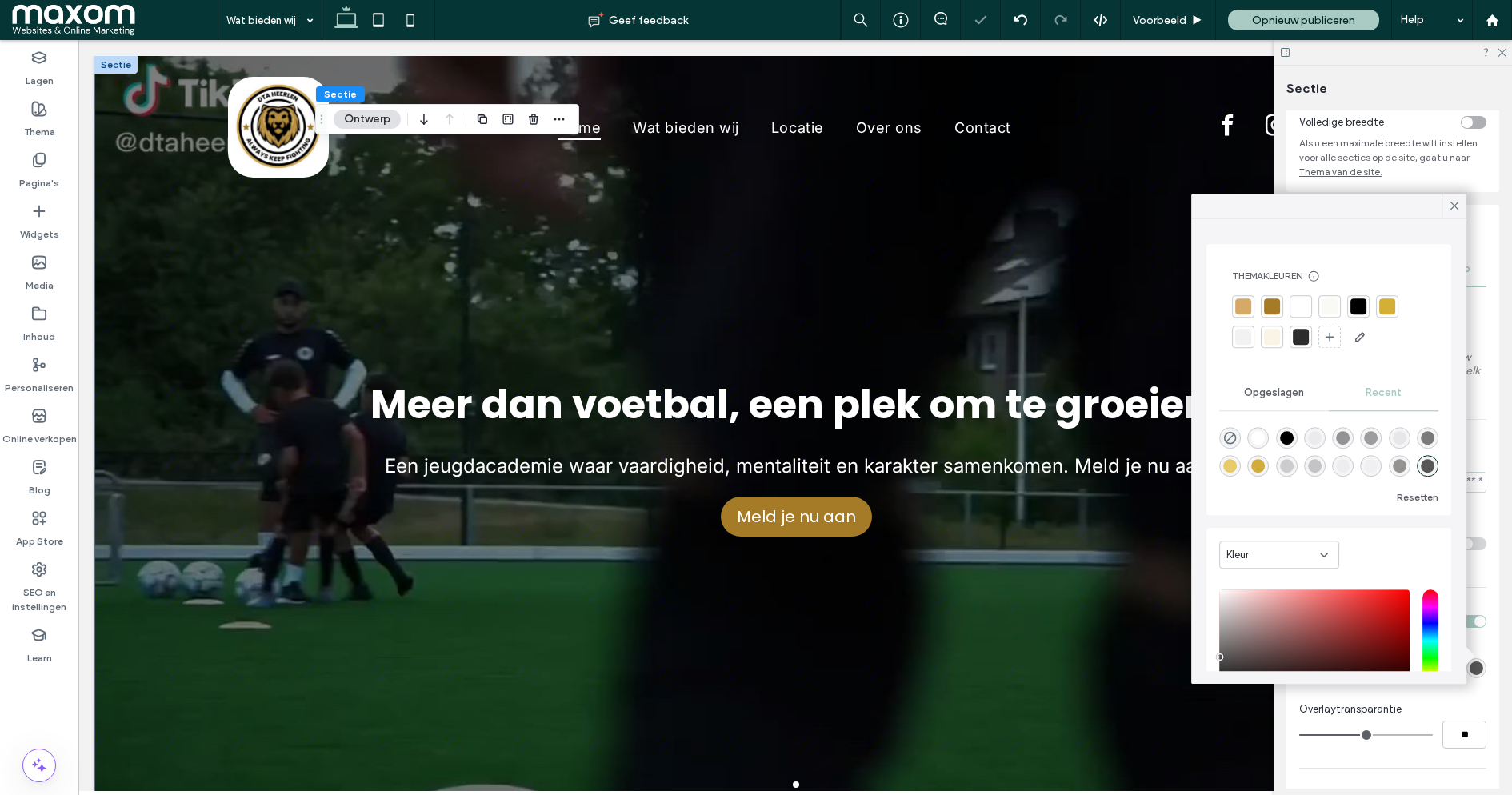
click at [1231, 672] on div "Themakleuren Bespaar tijd met themakleuren Maak een kleurenpalet om direct kleu…" at bounding box center [1329, 451] width 276 height 466
drag, startPoint x: 1231, startPoint y: 667, endPoint x: 1195, endPoint y: 679, distance: 37.9
click at [1195, 679] on div "Themakleuren Bespaar tijd met themakleuren Maak een kleurenpalet om direct kleu…" at bounding box center [1329, 451] width 276 height 466
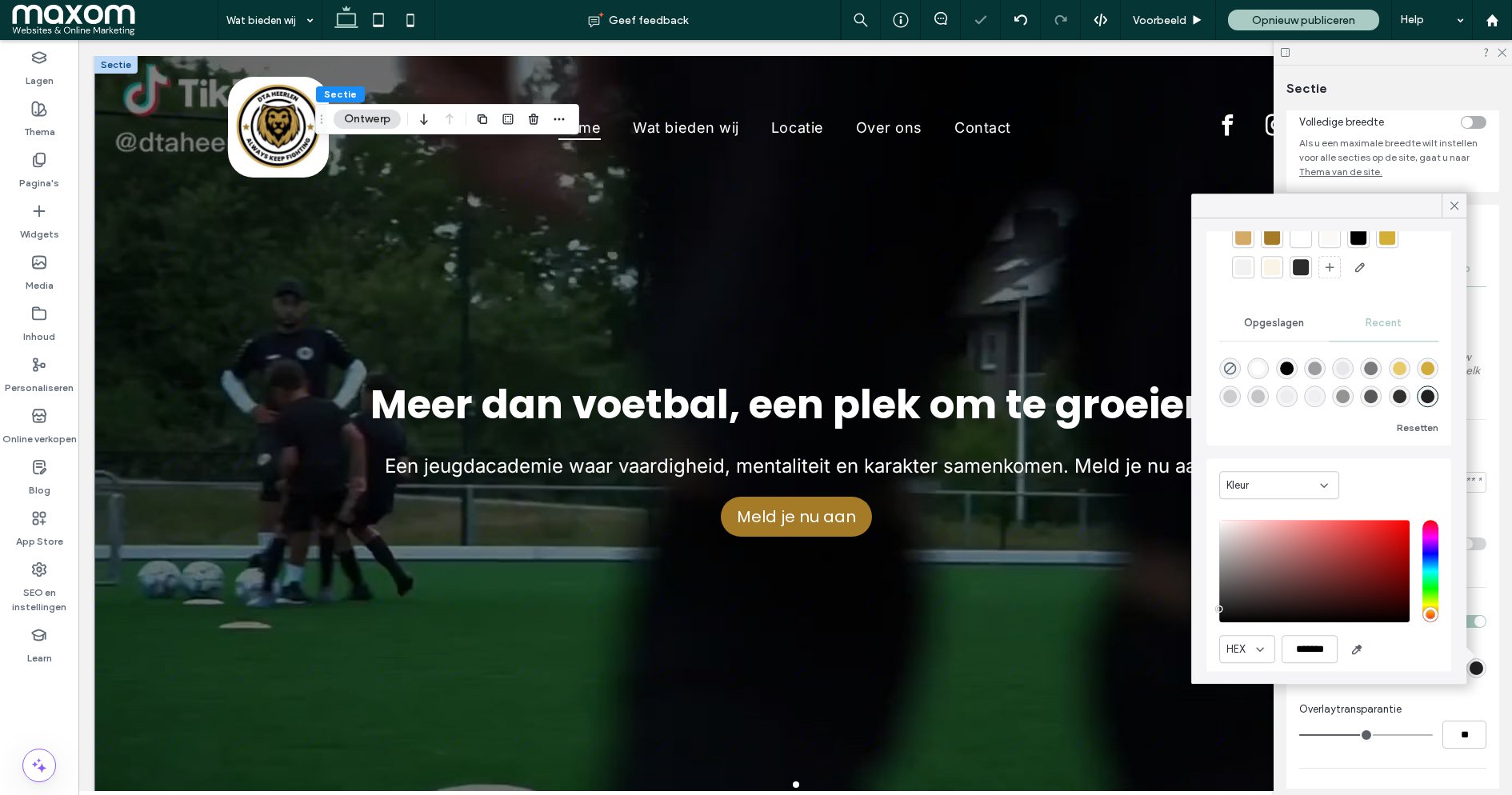
scroll to position [81, 0]
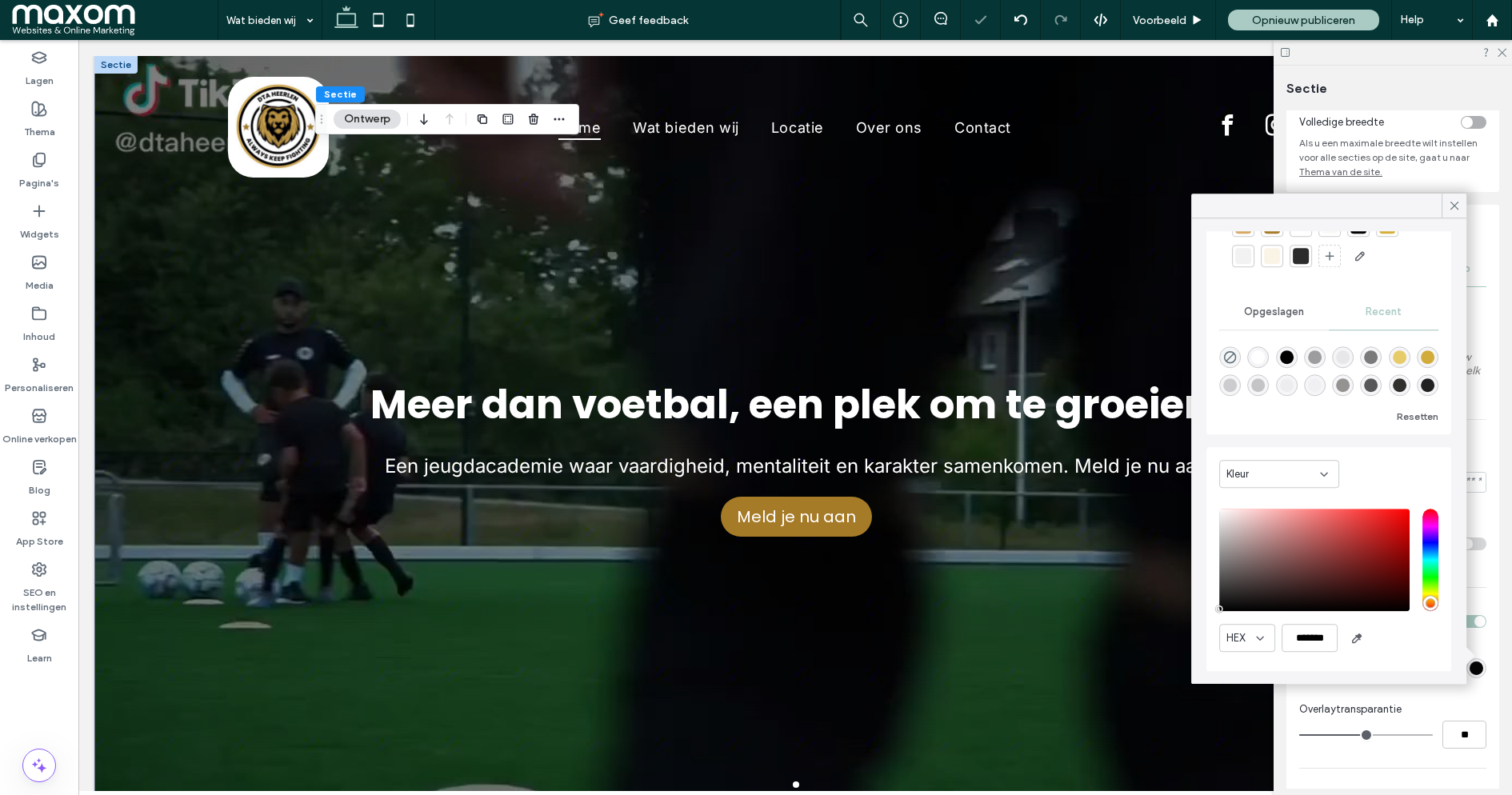
type input "*******"
drag, startPoint x: 1236, startPoint y: 603, endPoint x: 1212, endPoint y: 610, distance: 25.0
click at [1212, 610] on div "Kleur HEX *******" at bounding box center [1329, 560] width 245 height 225
type input "**"
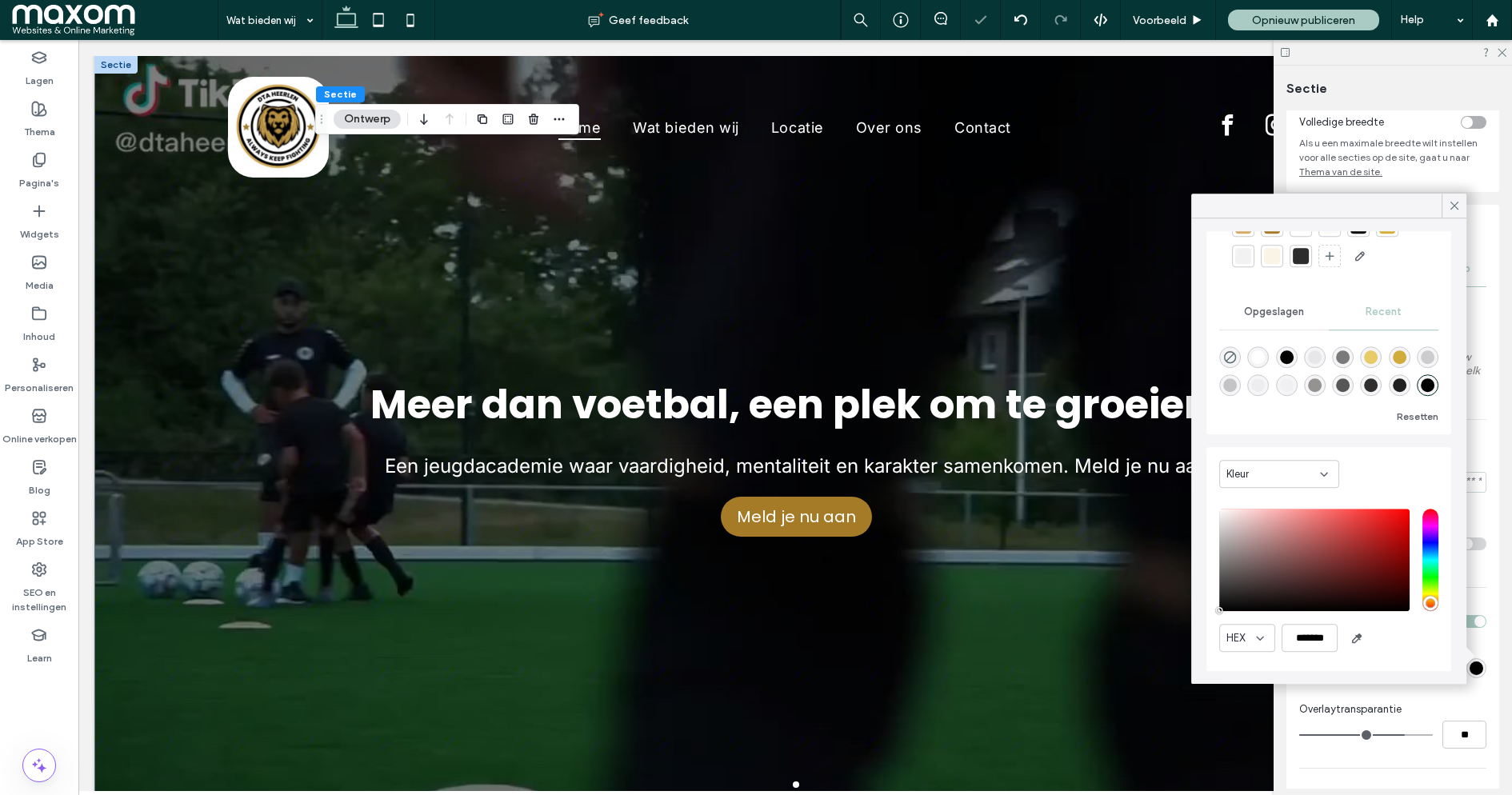
type input "**"
click at [1401, 736] on input "range" at bounding box center [1365, 735] width 133 height 2
type input "**"
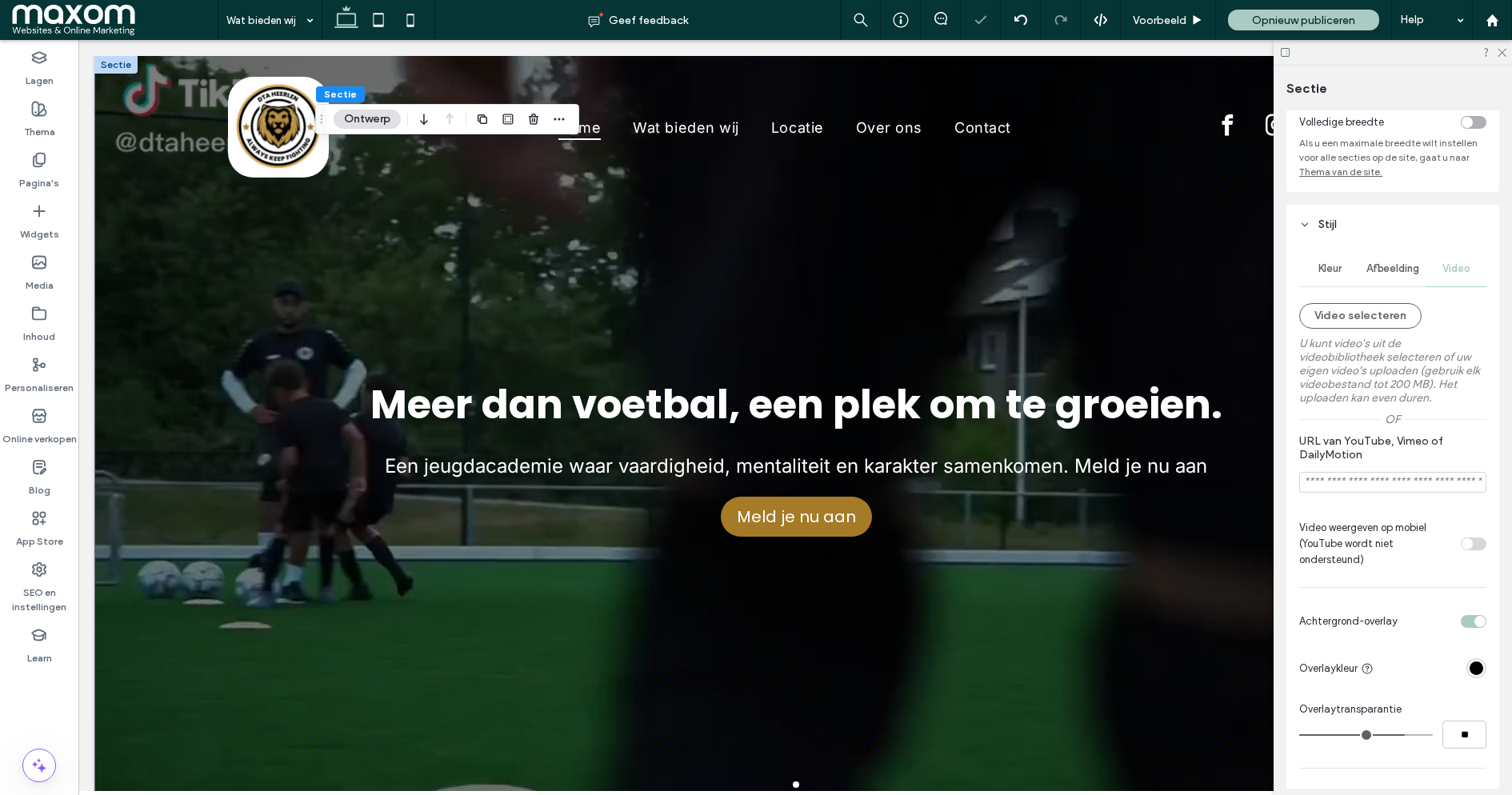
type input "**"
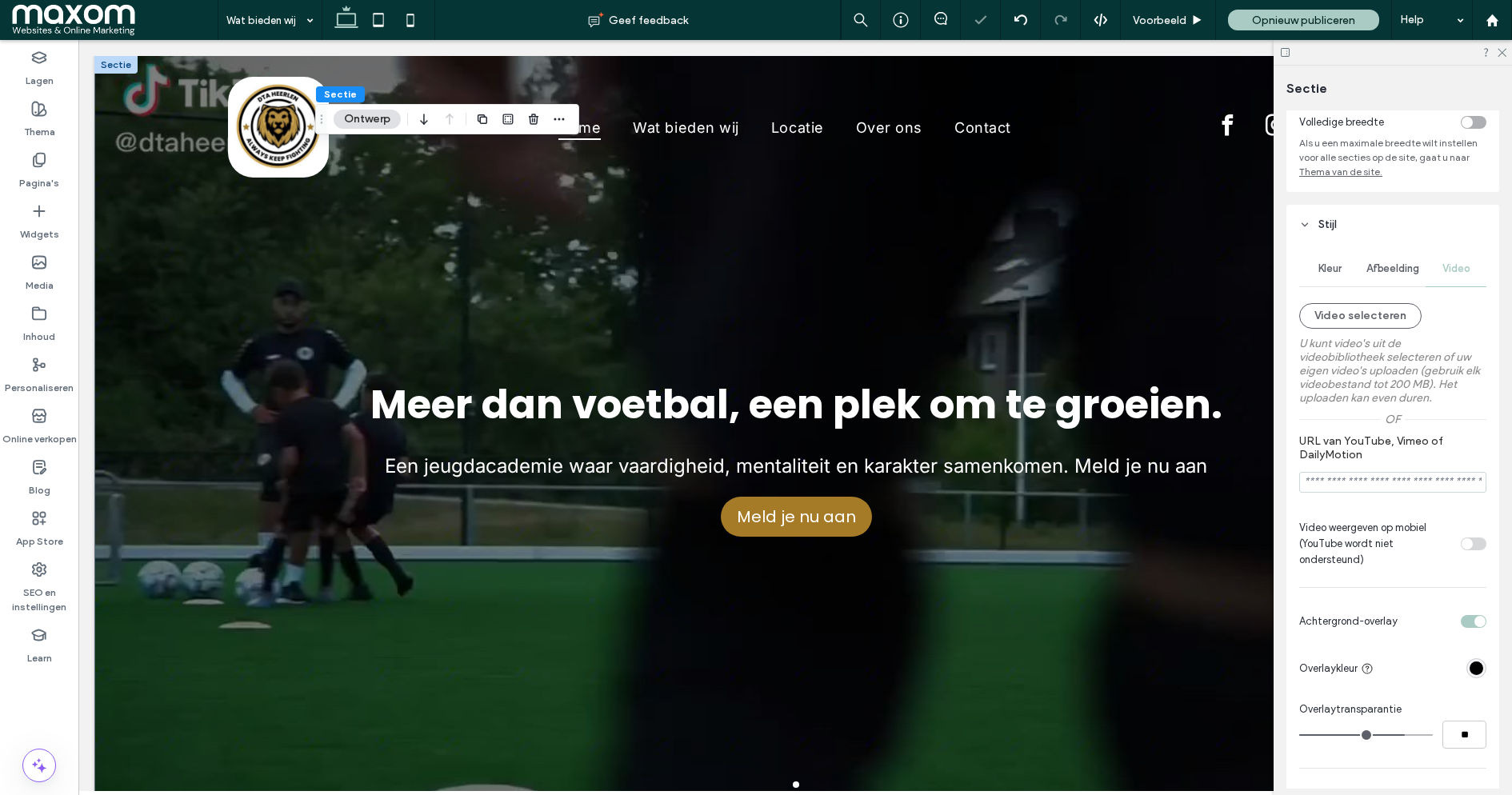
type input "**"
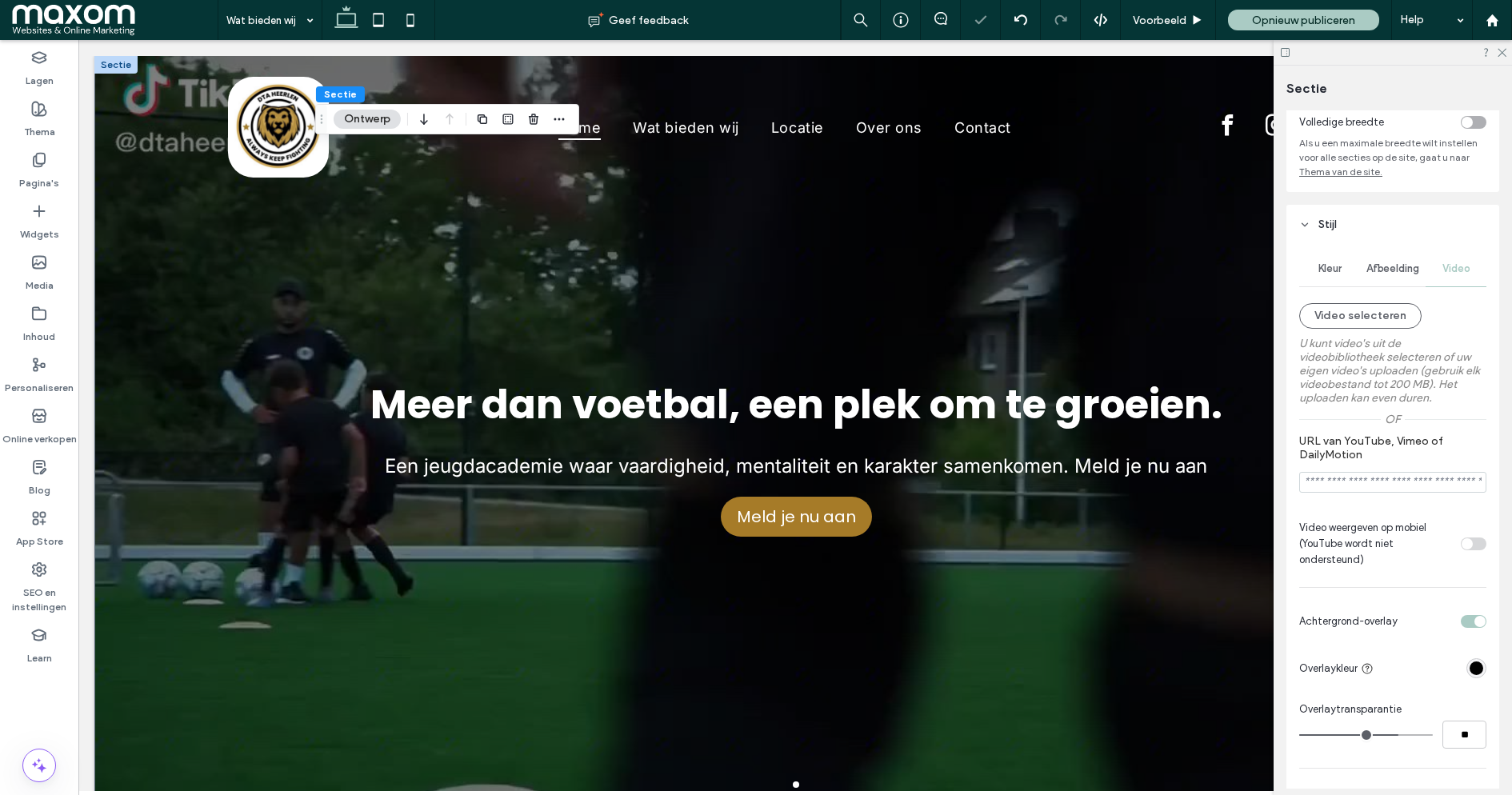
type input "**"
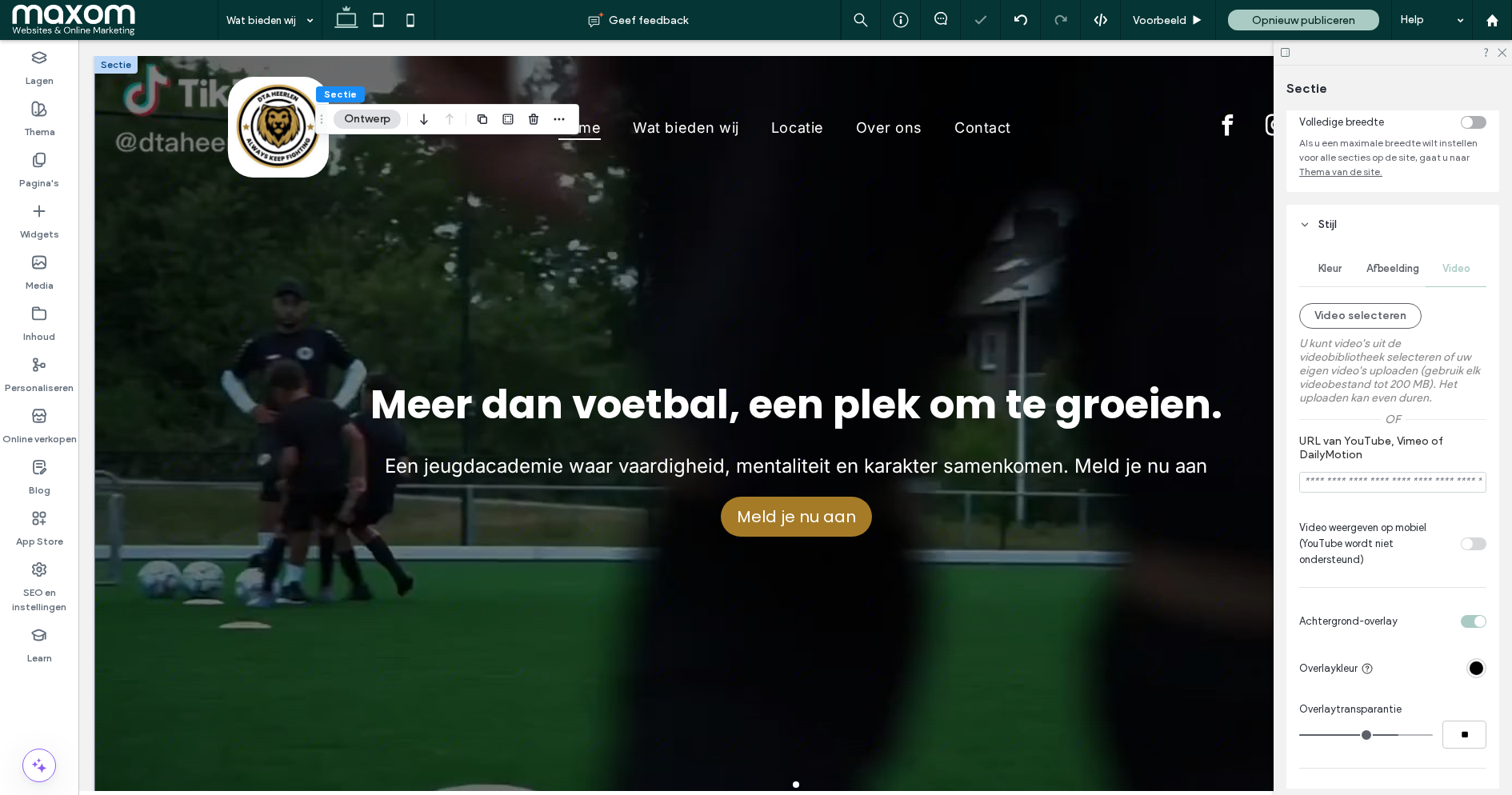
type input "**"
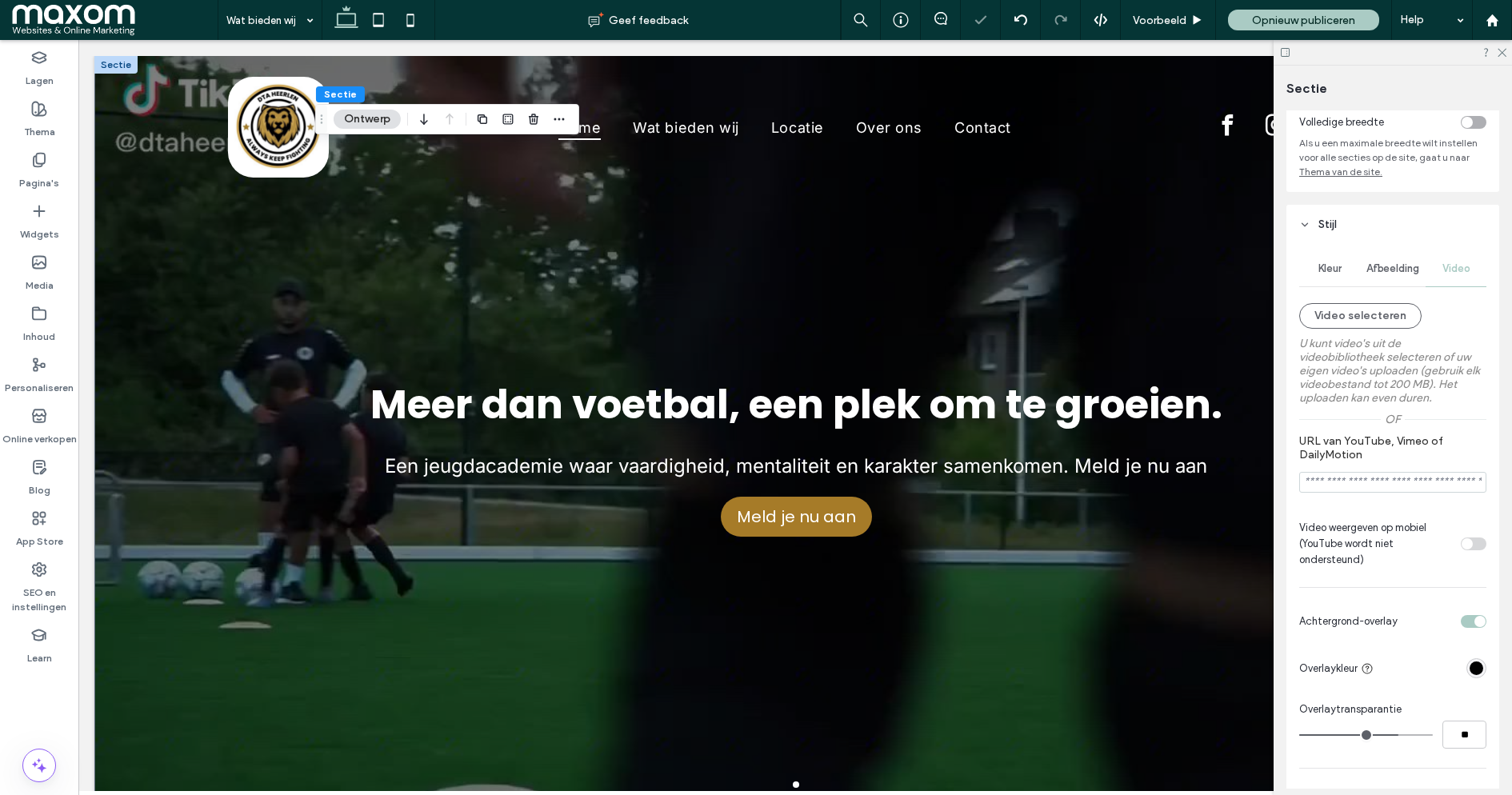
type input "**"
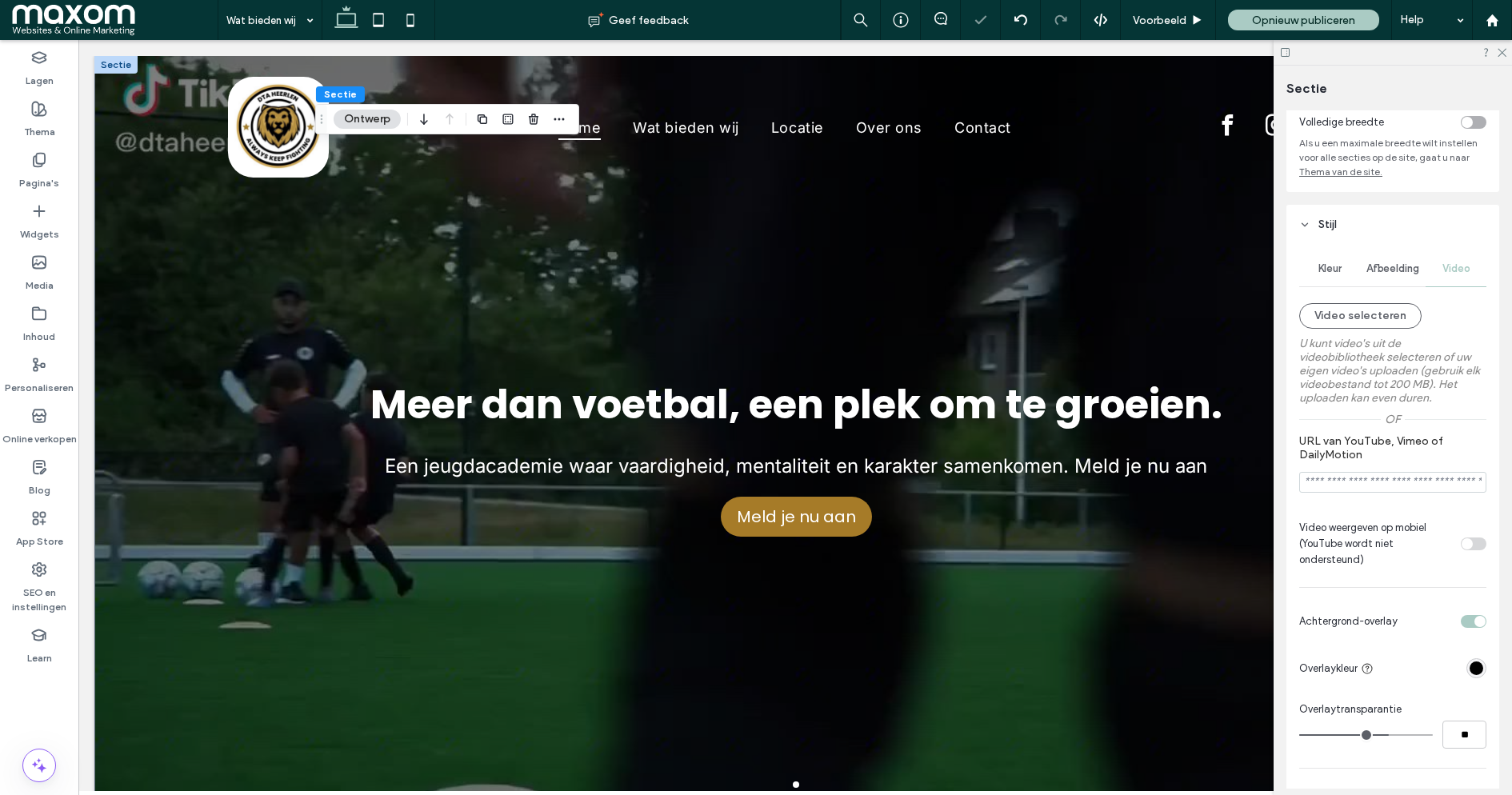
type input "**"
drag, startPoint x: 1395, startPoint y: 741, endPoint x: 1382, endPoint y: 741, distance: 13.0
type input "**"
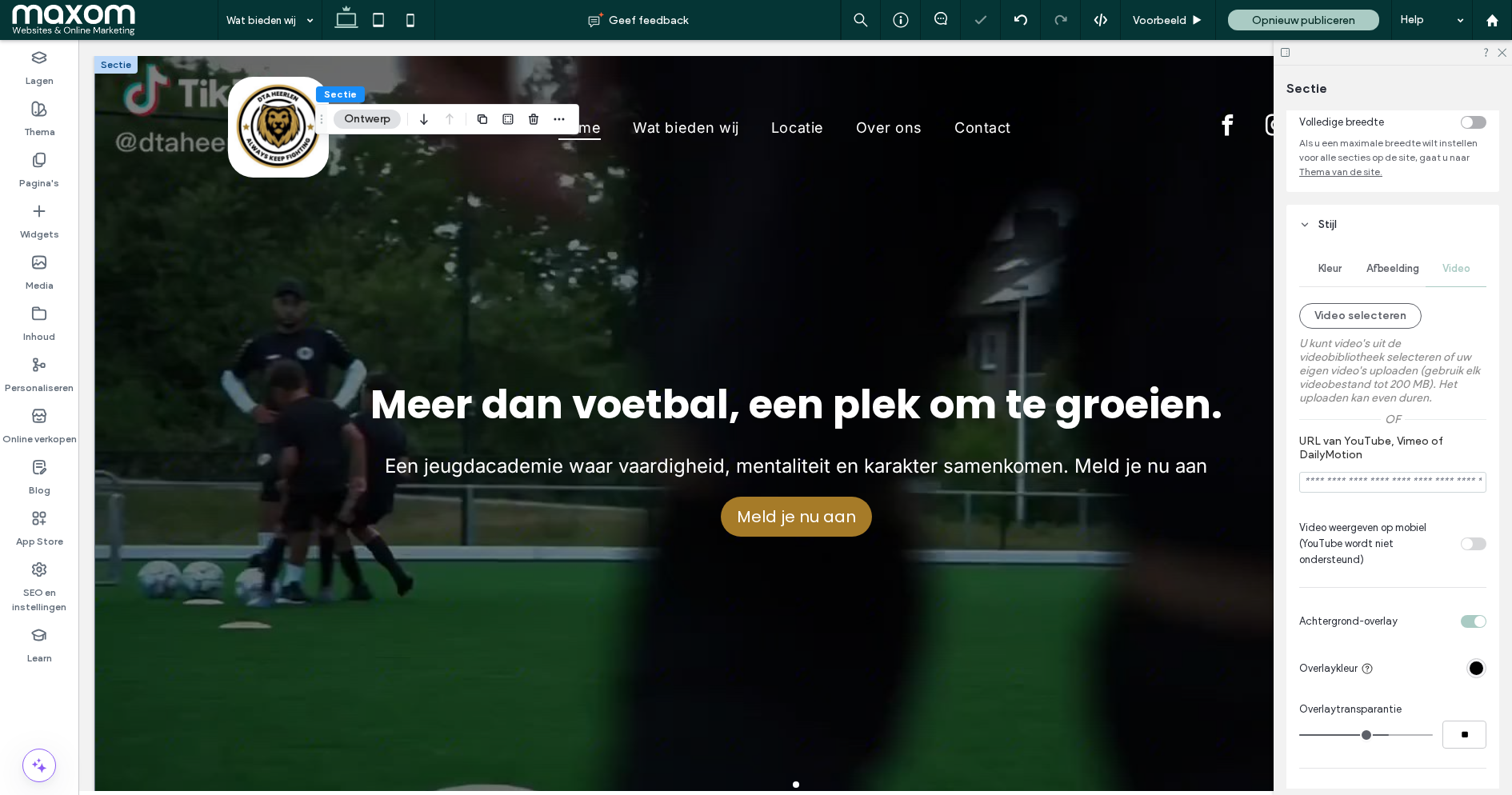
click at [1382, 736] on input "range" at bounding box center [1365, 735] width 133 height 2
type input "**"
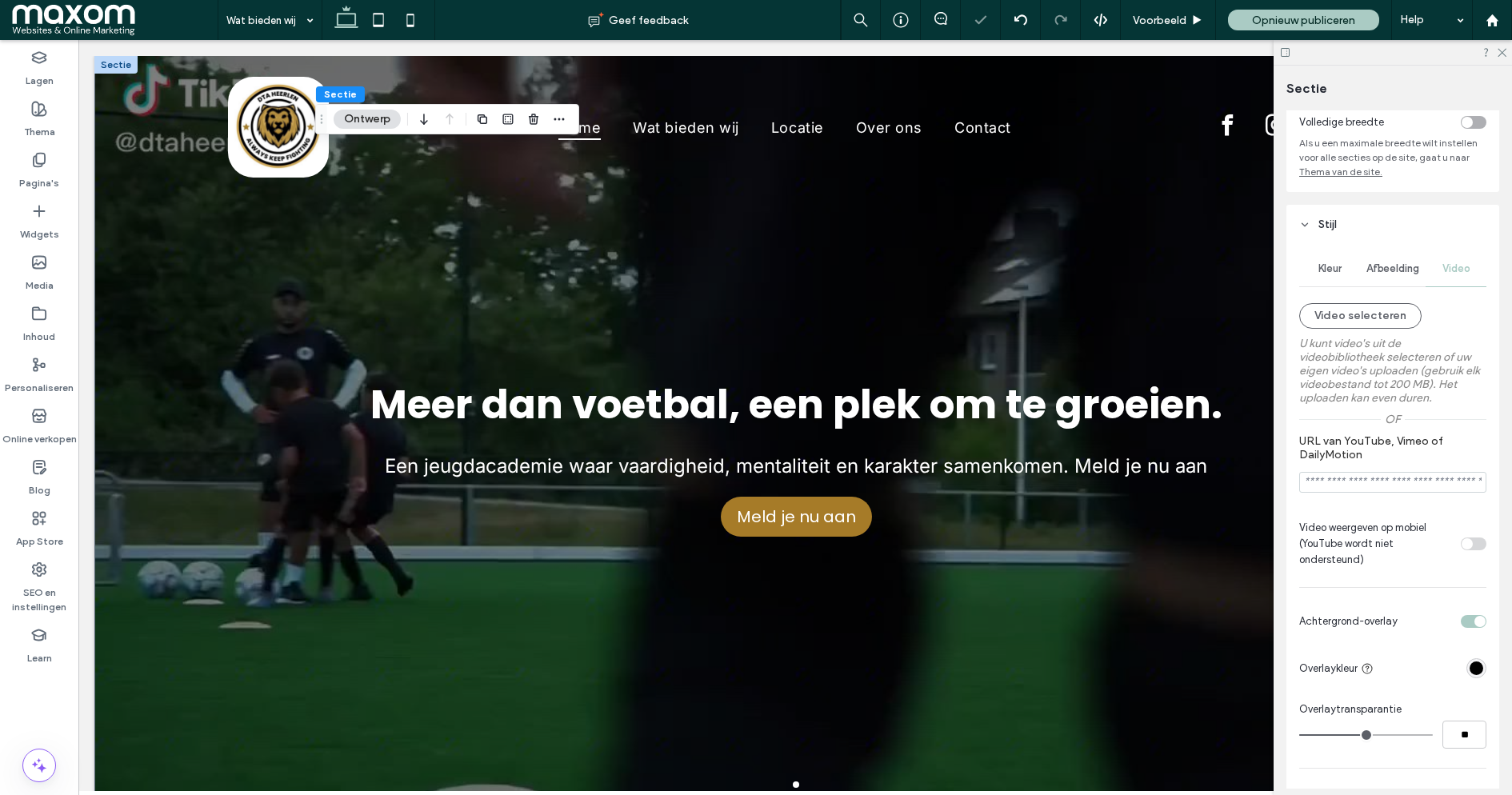
type input "**"
click at [1370, 736] on input "range" at bounding box center [1365, 735] width 133 height 2
type input "**"
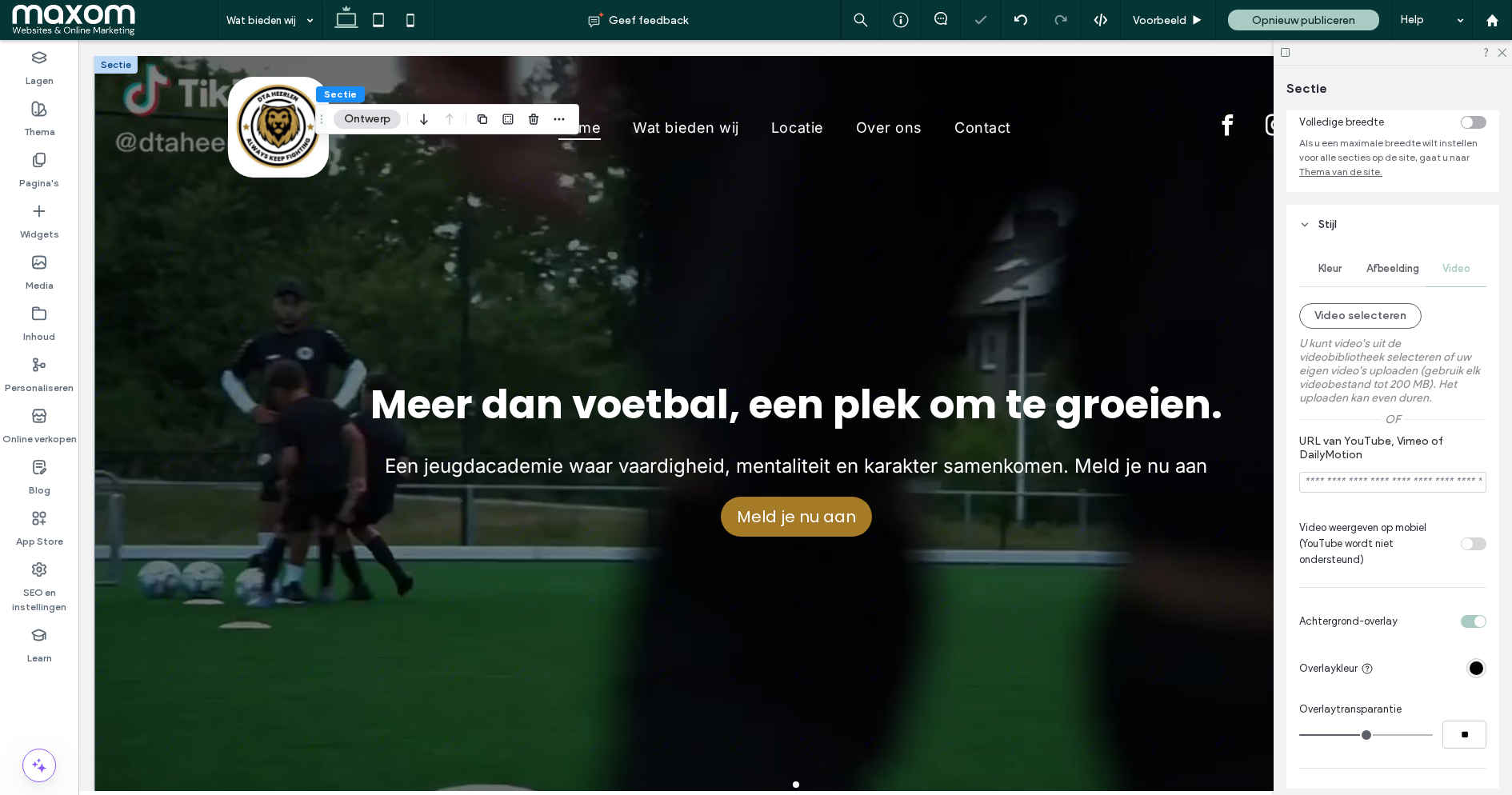
type input "**"
click at [1385, 735] on input "range" at bounding box center [1365, 735] width 133 height 2
type input "**"
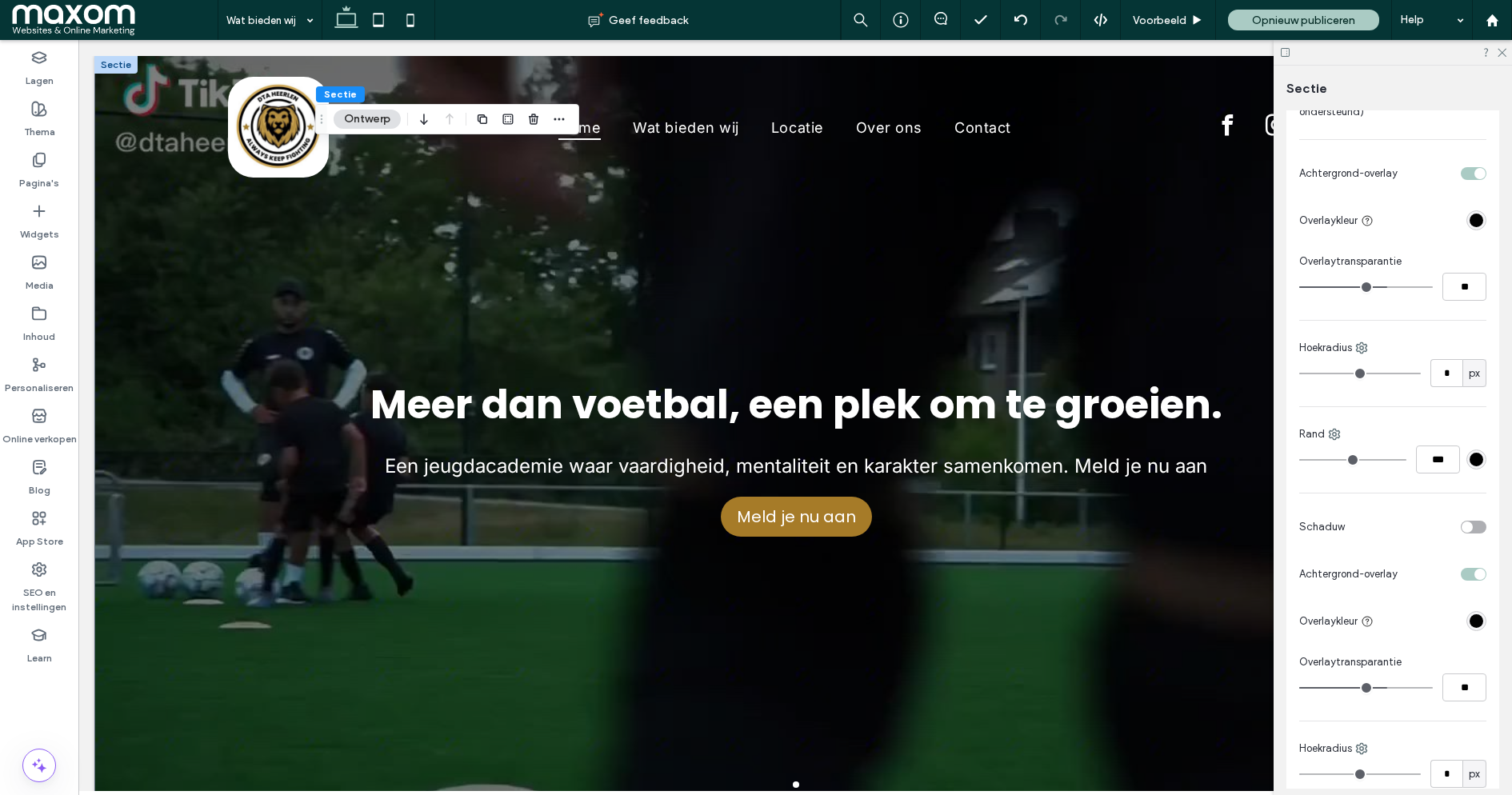
scroll to position [0, 0]
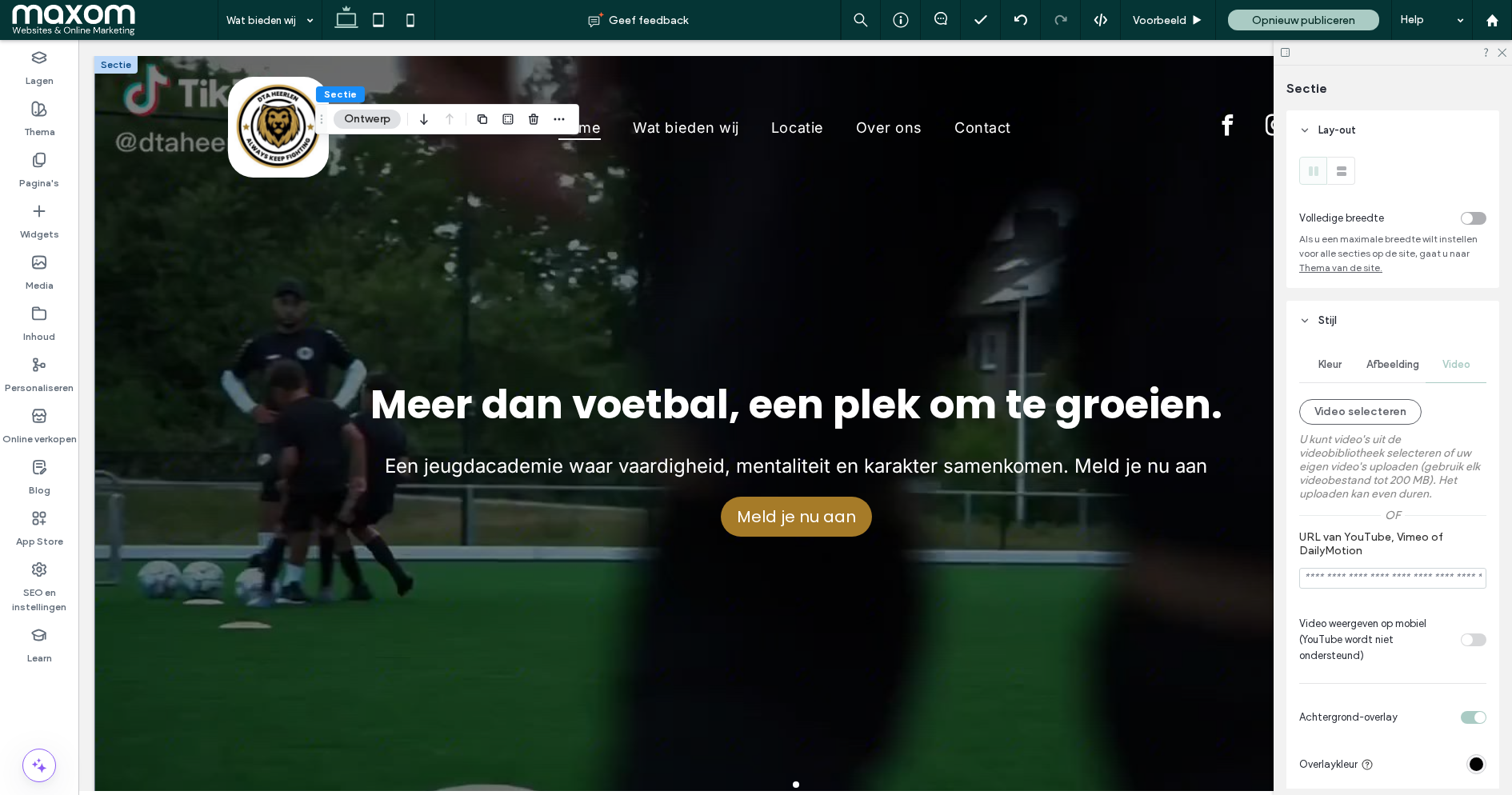
click at [1395, 374] on div "Afbeelding" at bounding box center [1393, 365] width 65 height 36
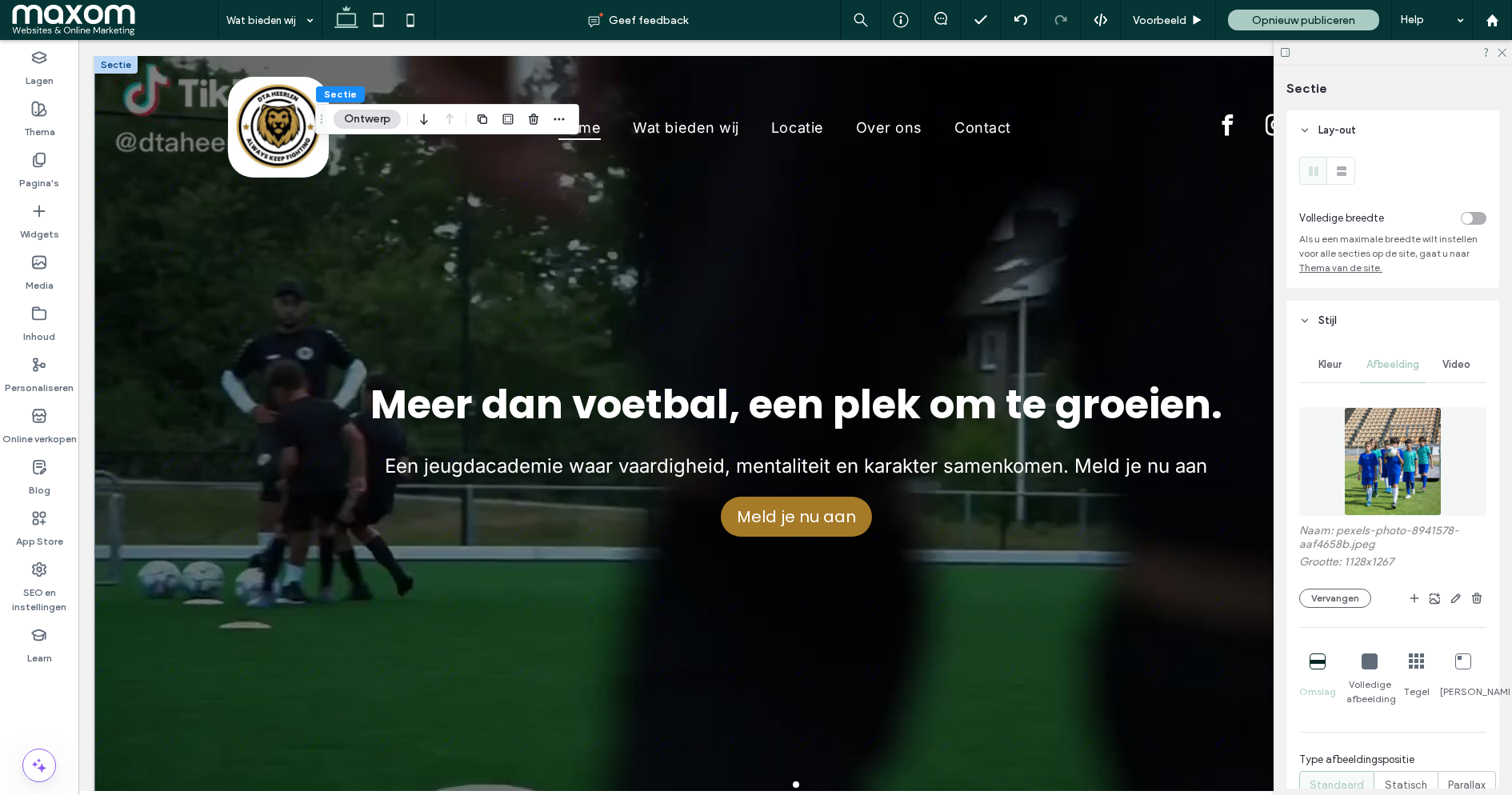
scroll to position [100, 0]
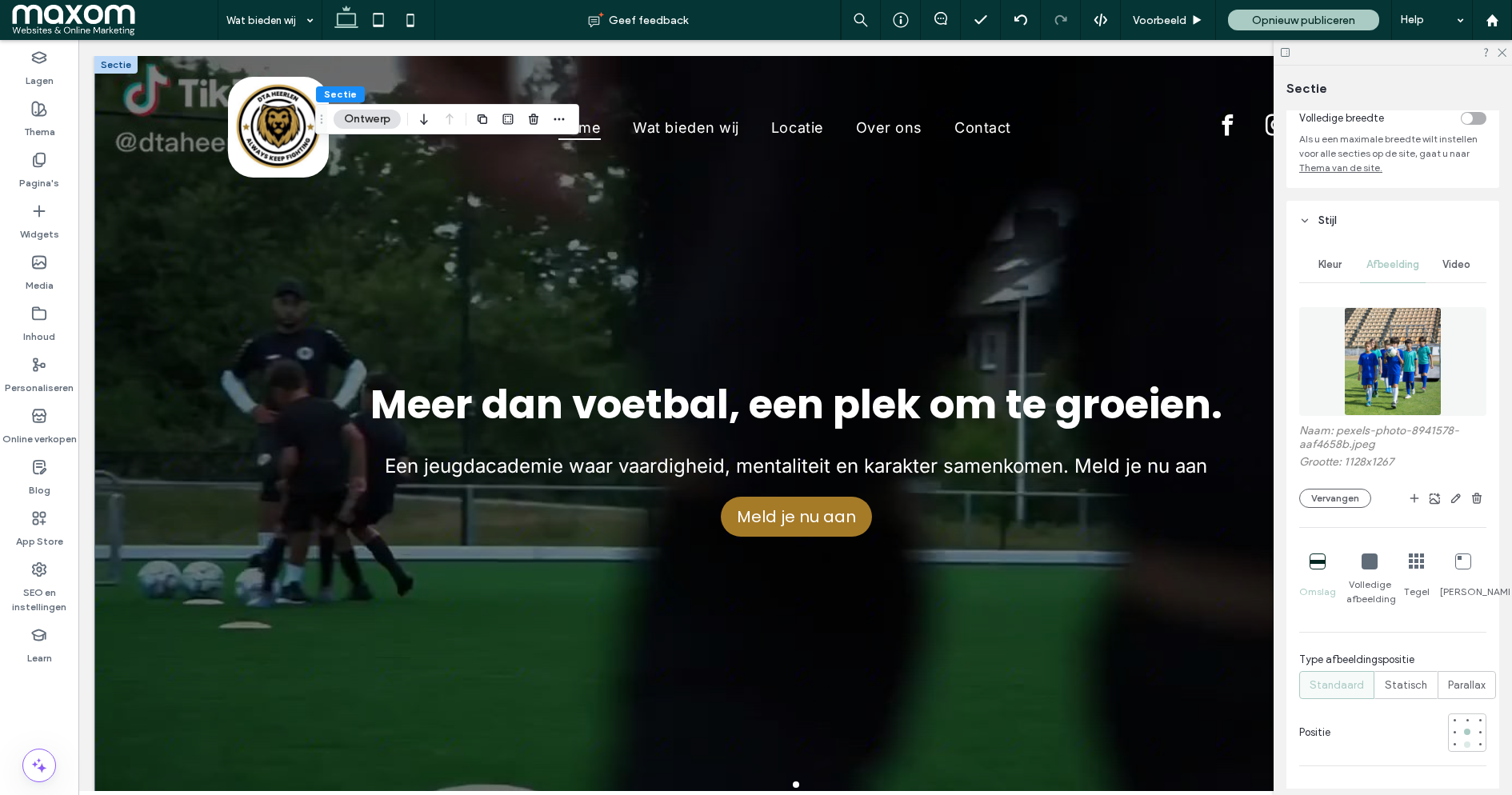
click at [1468, 744] on div at bounding box center [1468, 745] width 12 height 12
click at [1470, 723] on div at bounding box center [1467, 720] width 7 height 7
click at [1470, 736] on div at bounding box center [1468, 733] width 12 height 12
click at [1409, 686] on span "Statisch" at bounding box center [1406, 686] width 42 height 16
click at [1357, 502] on button "Vervangen" at bounding box center [1334, 498] width 72 height 19
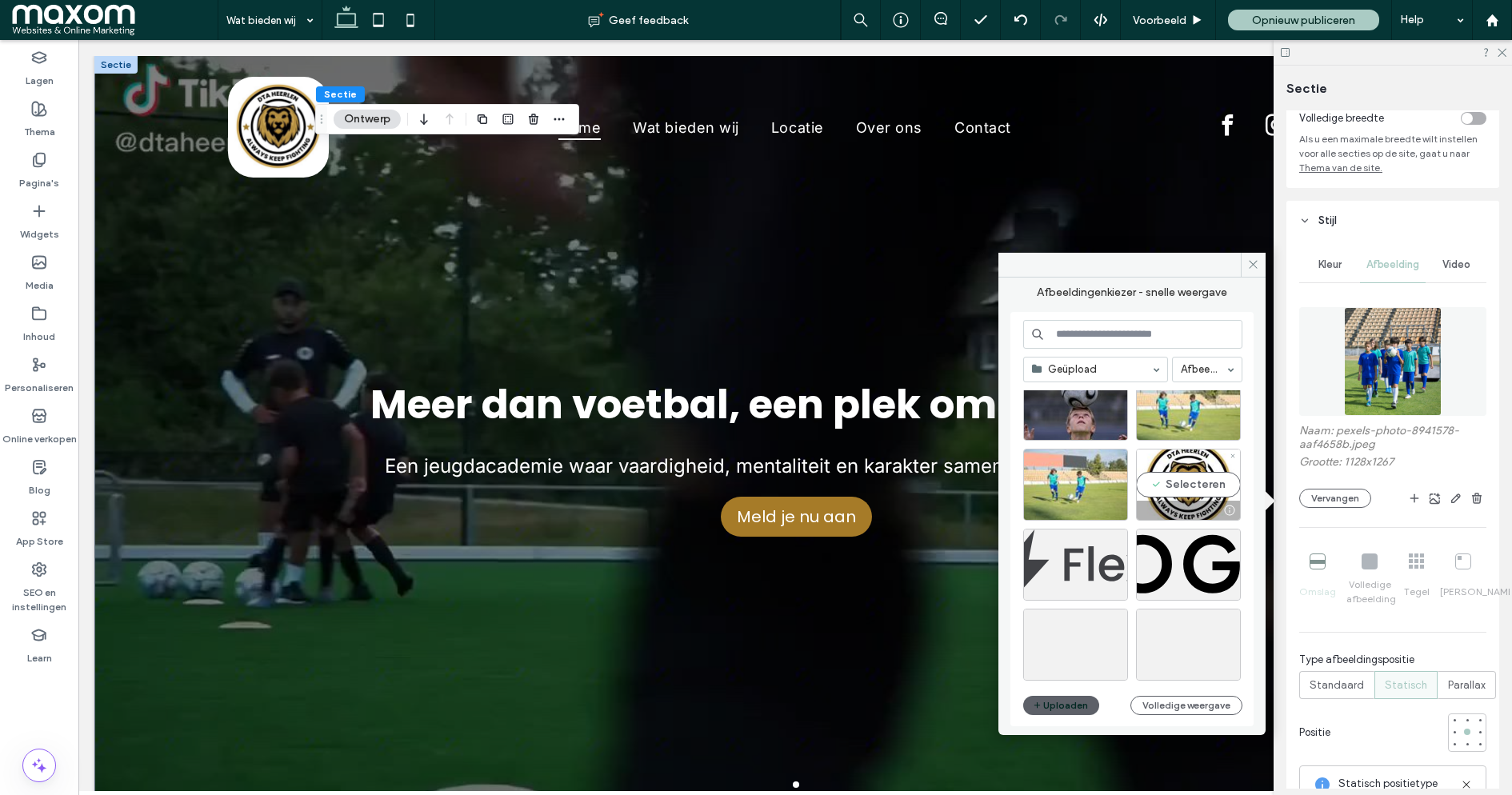
scroll to position [0, 0]
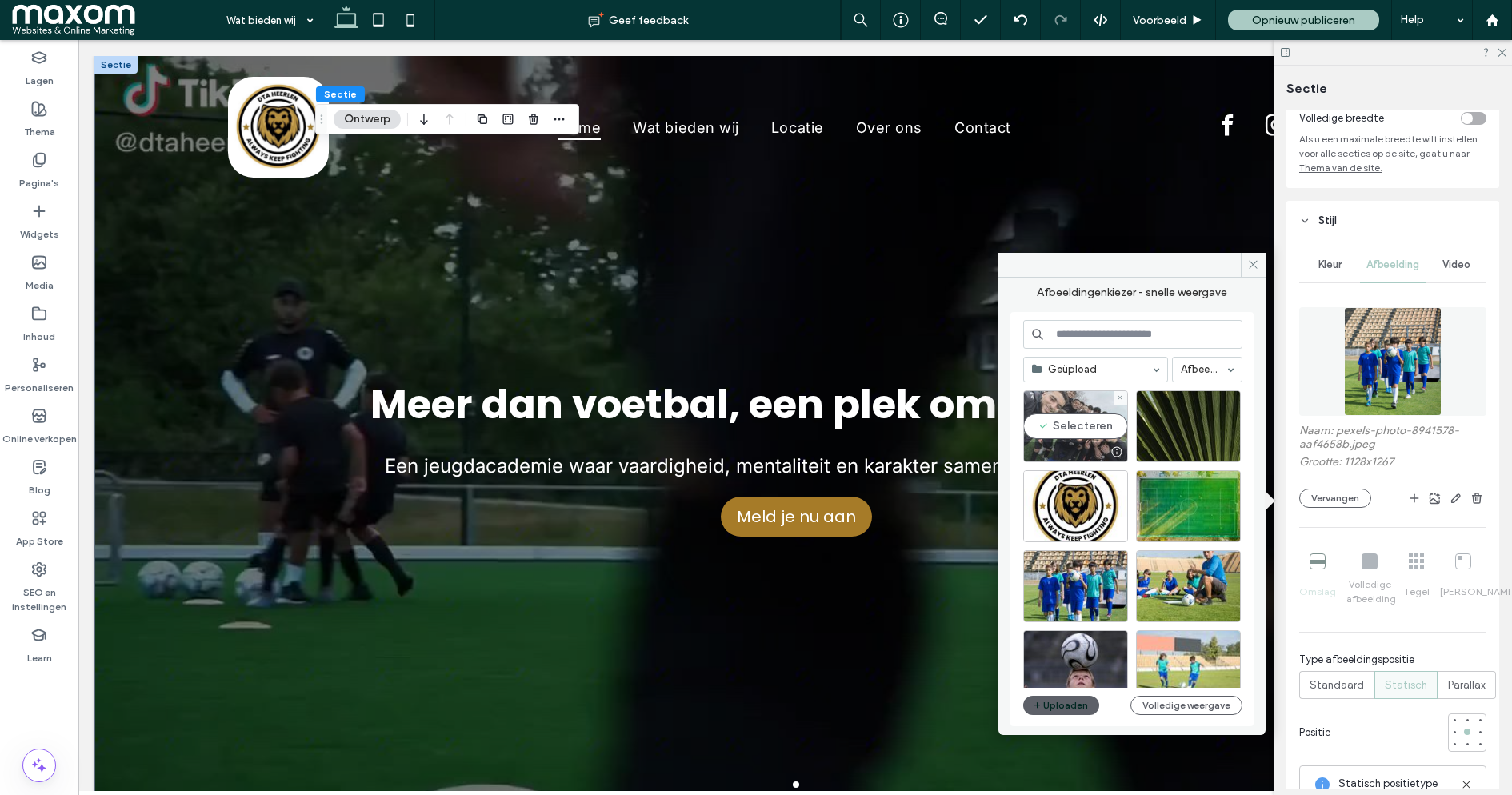
click at [1096, 425] on div "Selecteren" at bounding box center [1075, 426] width 105 height 72
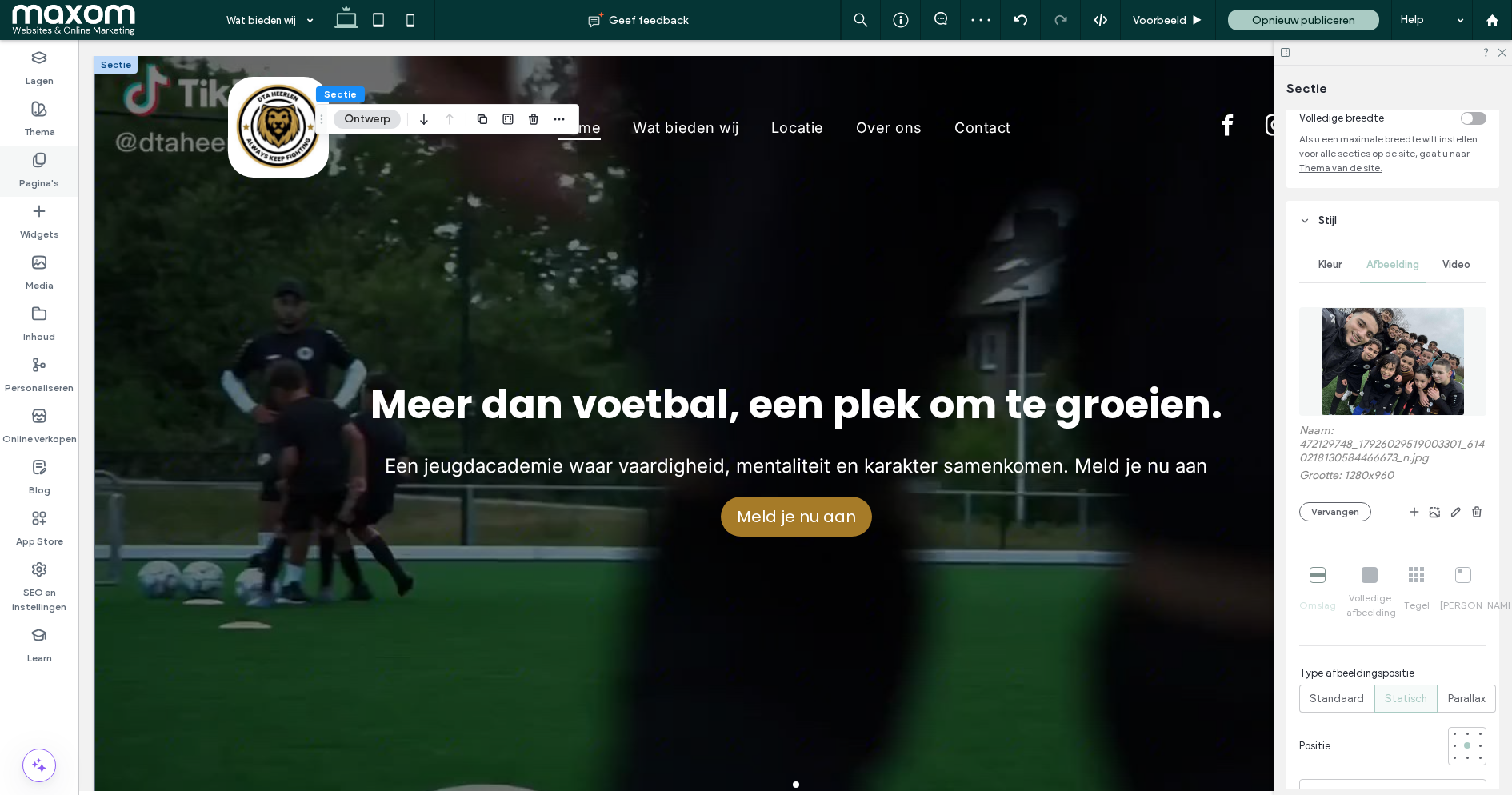
click at [38, 165] on icon at bounding box center [39, 159] width 16 height 16
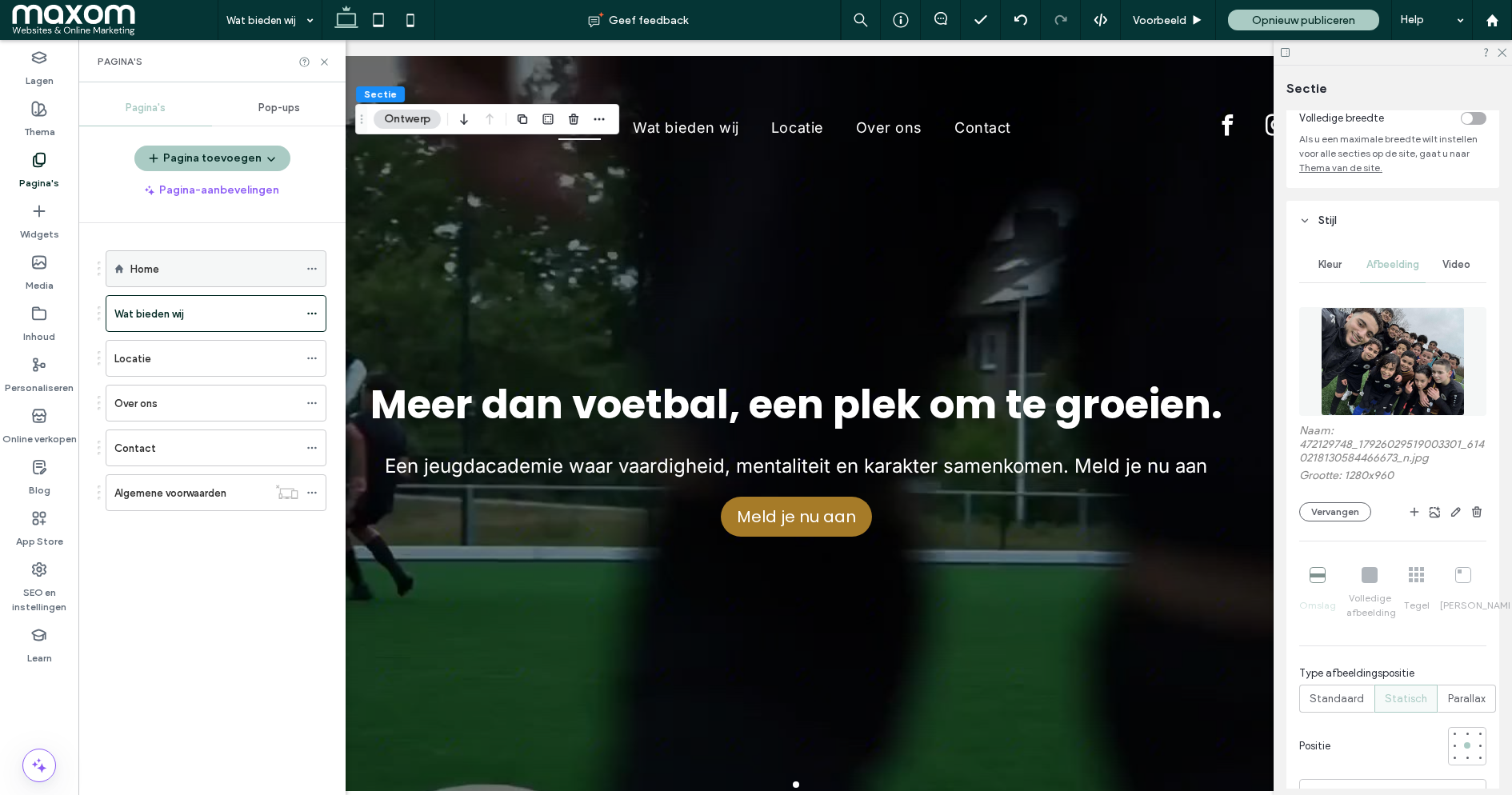
click at [204, 265] on div "Home" at bounding box center [214, 270] width 168 height 17
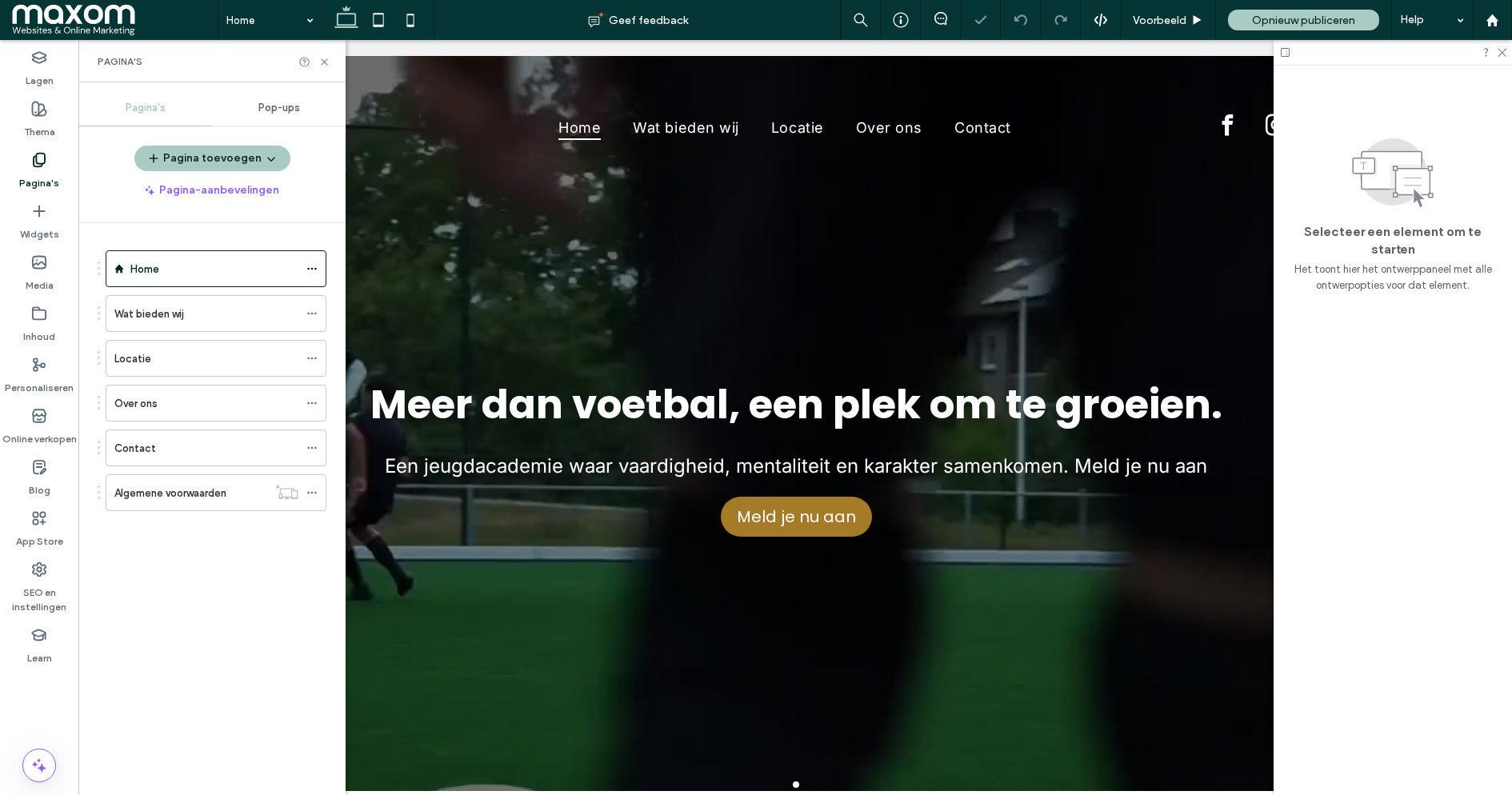
click at [330, 61] on div "Pagina's" at bounding box center [212, 61] width 267 height 42
click at [324, 60] on use at bounding box center [324, 61] width 7 height 7
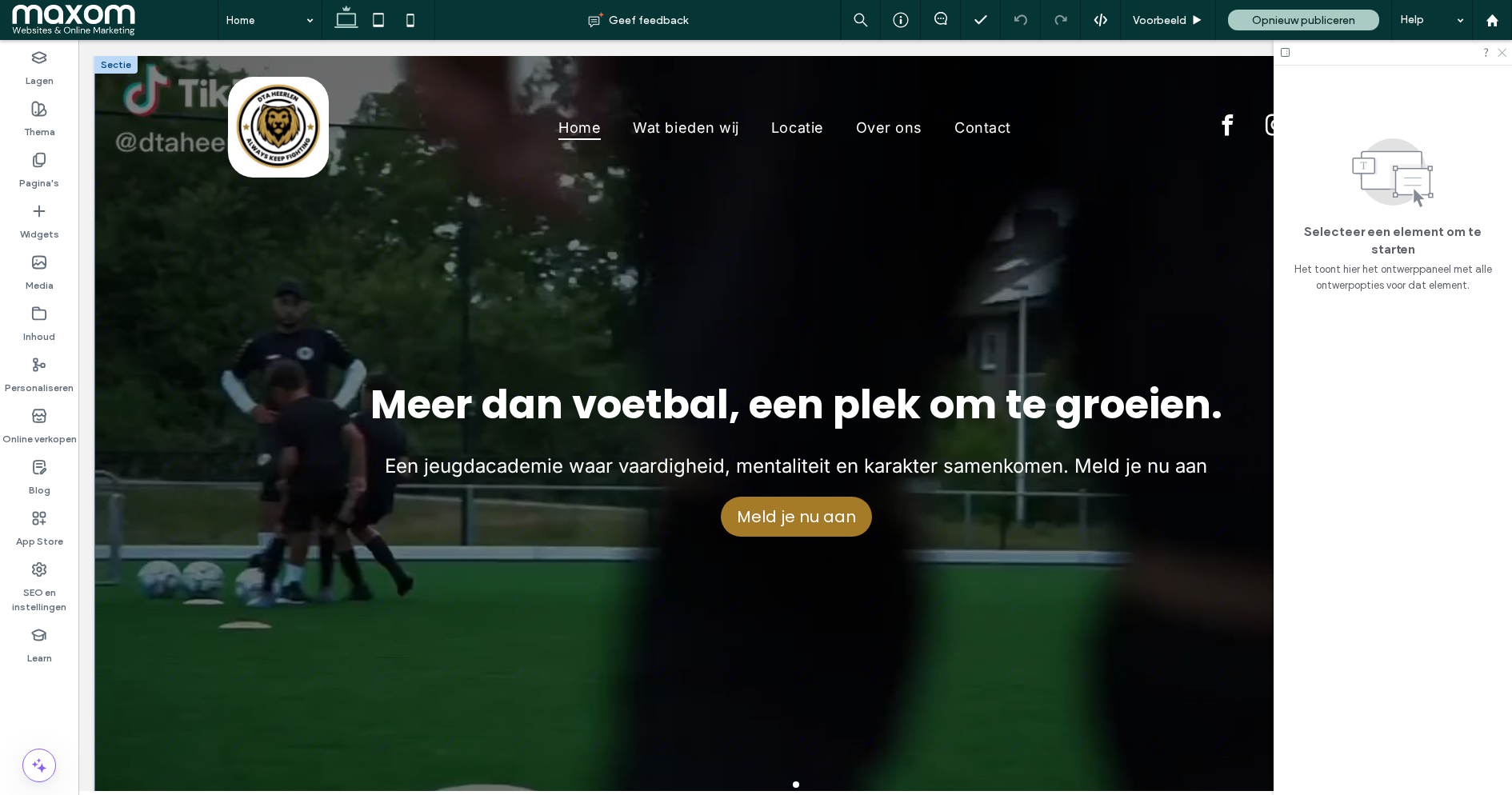
click at [1503, 51] on use at bounding box center [1501, 53] width 9 height 9
